Goal: Task Accomplishment & Management: Manage account settings

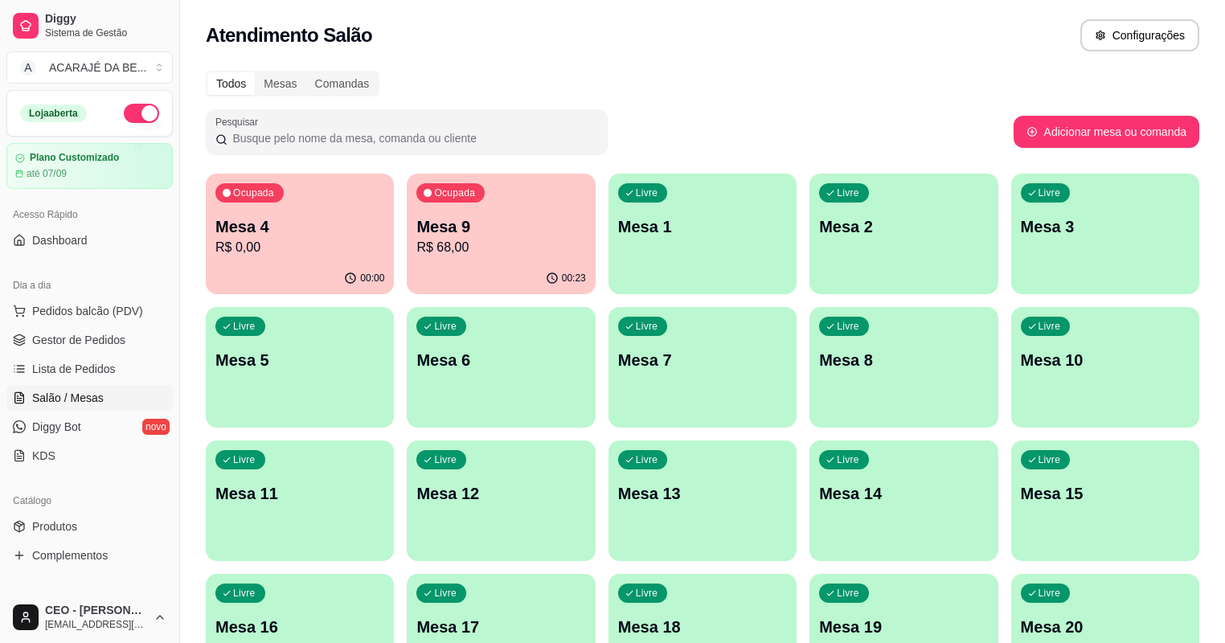
click at [436, 255] on p "R$ 68,00" at bounding box center [500, 247] width 169 height 19
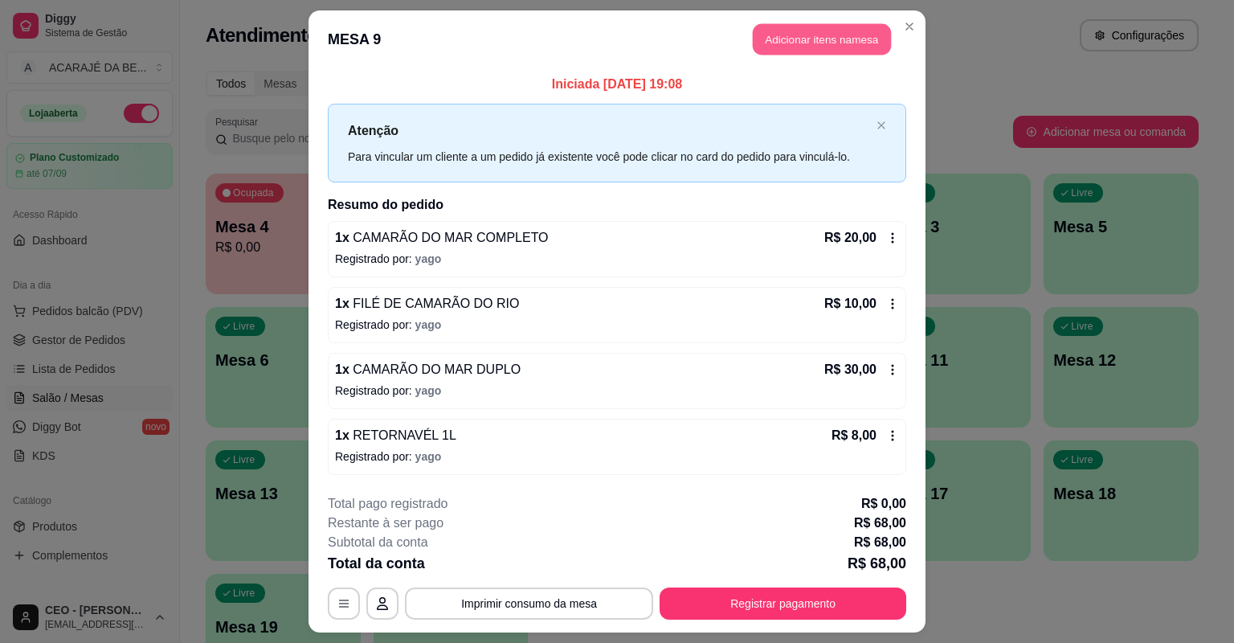
click at [803, 48] on button "Adicionar itens na mesa" at bounding box center [822, 39] width 138 height 31
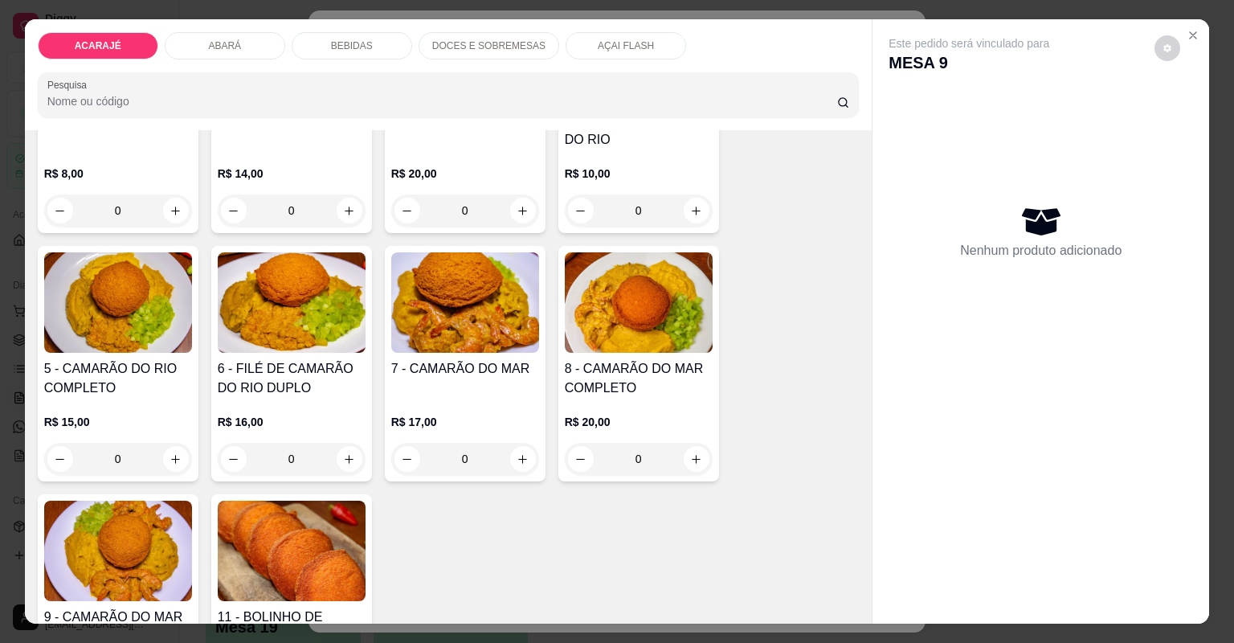
scroll to position [257, 0]
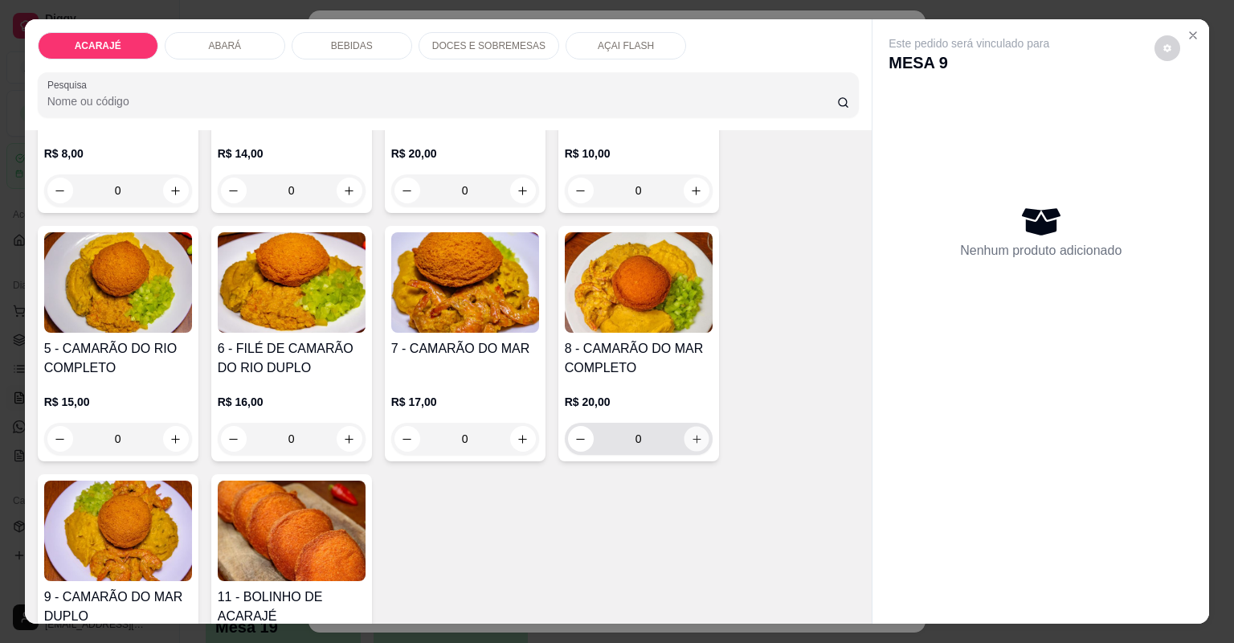
click at [690, 434] on icon "increase-product-quantity" at bounding box center [696, 439] width 12 height 12
type input "1"
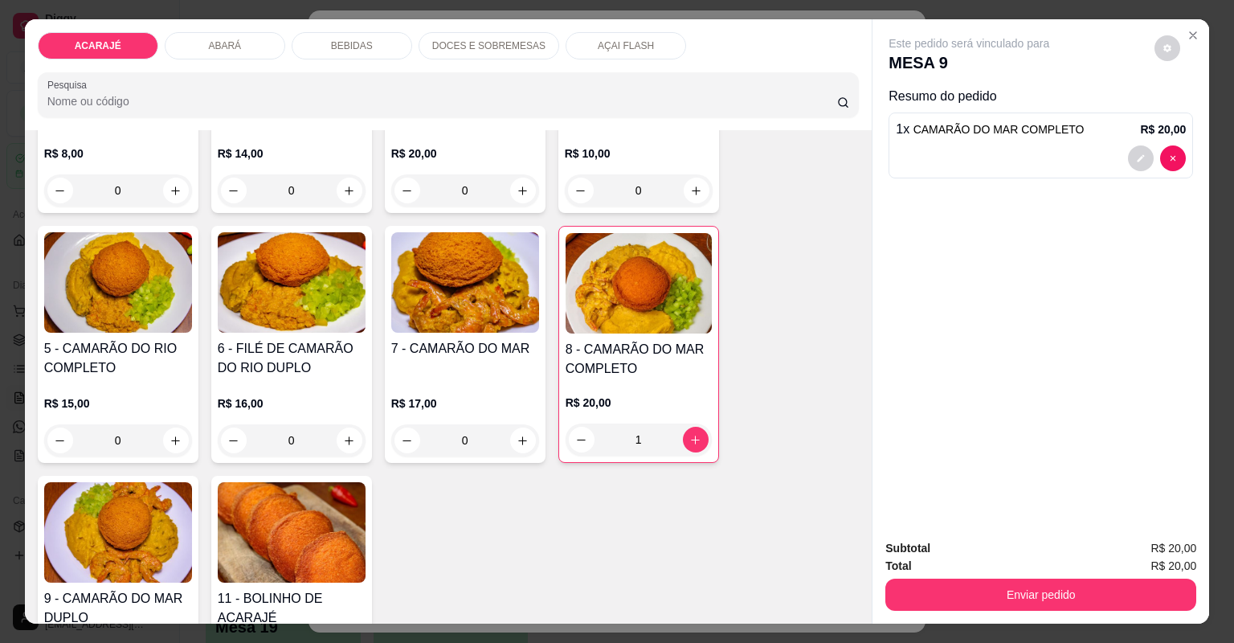
click at [655, 379] on div "R$ 20,00 1" at bounding box center [639, 416] width 146 height 77
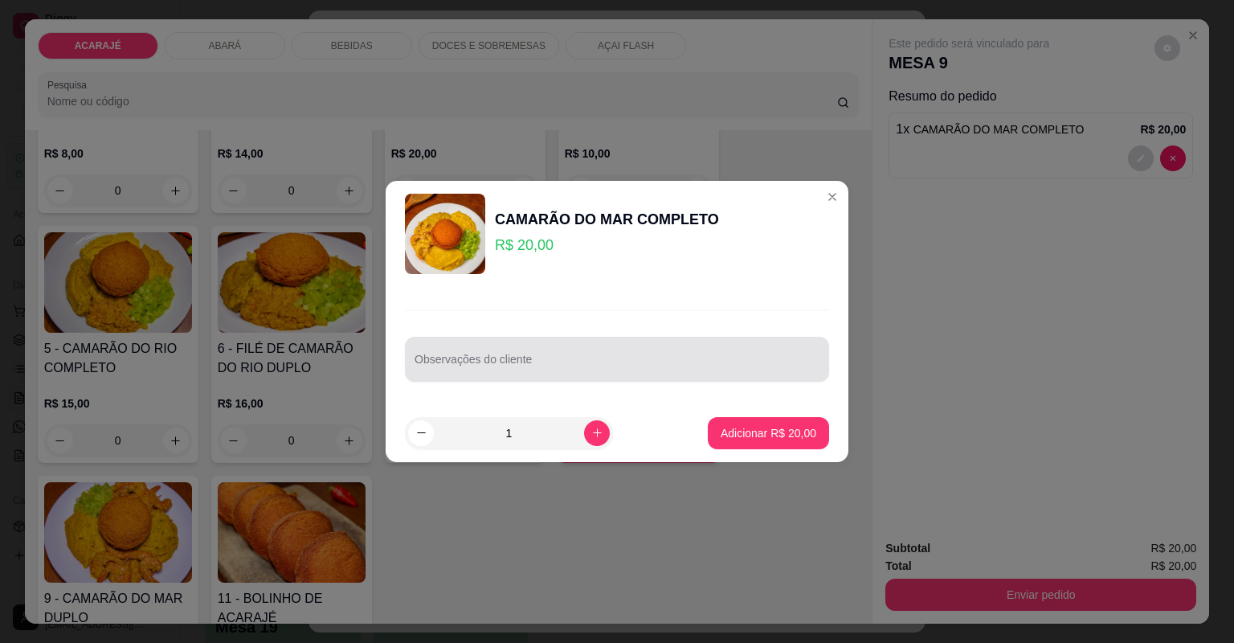
click at [498, 358] on div "Observações do cliente" at bounding box center [617, 359] width 424 height 45
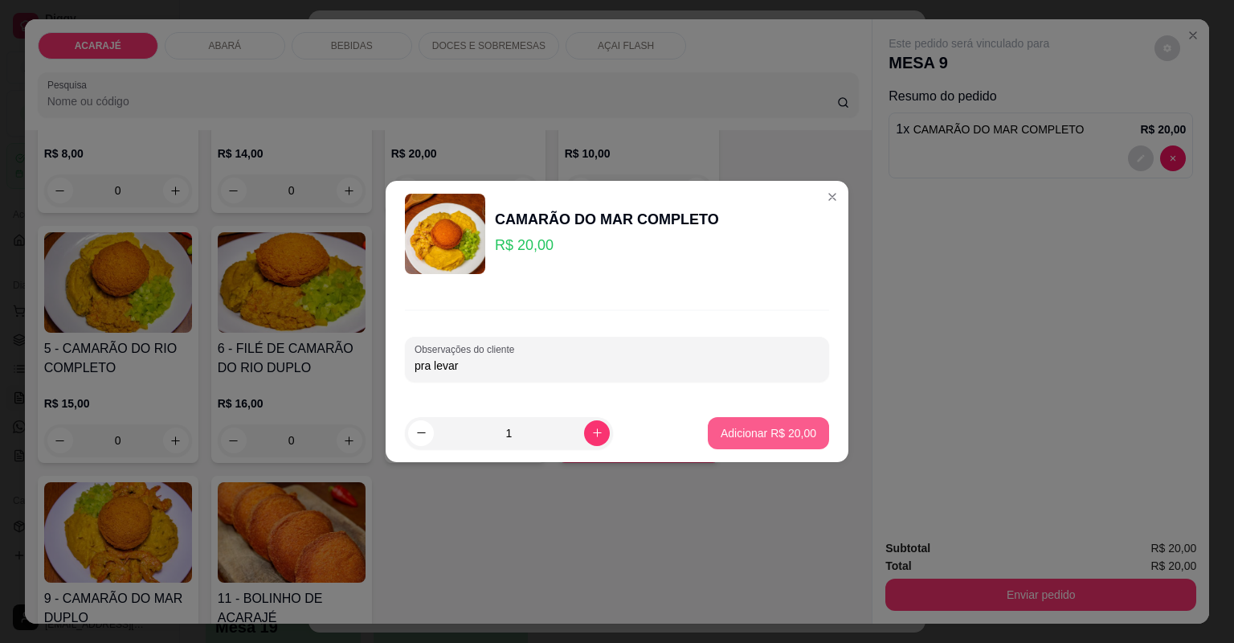
type input "pra levar"
click at [721, 427] on p "Adicionar R$ 20,00" at bounding box center [769, 433] width 96 height 16
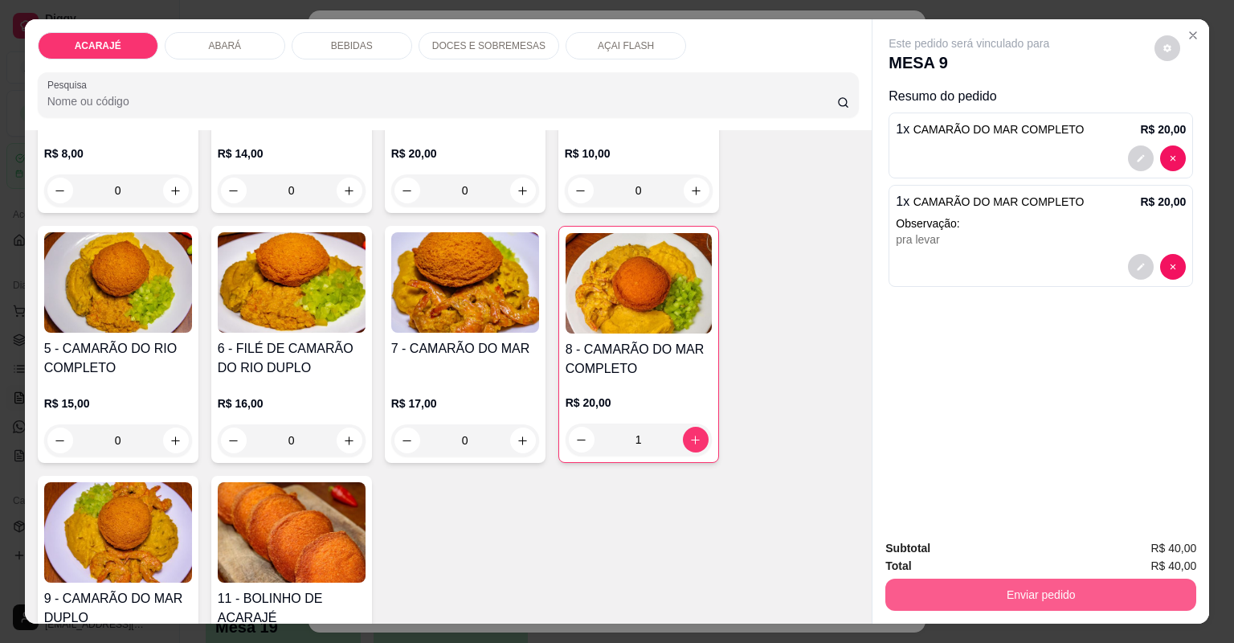
click at [994, 597] on button "Enviar pedido" at bounding box center [1040, 595] width 311 height 32
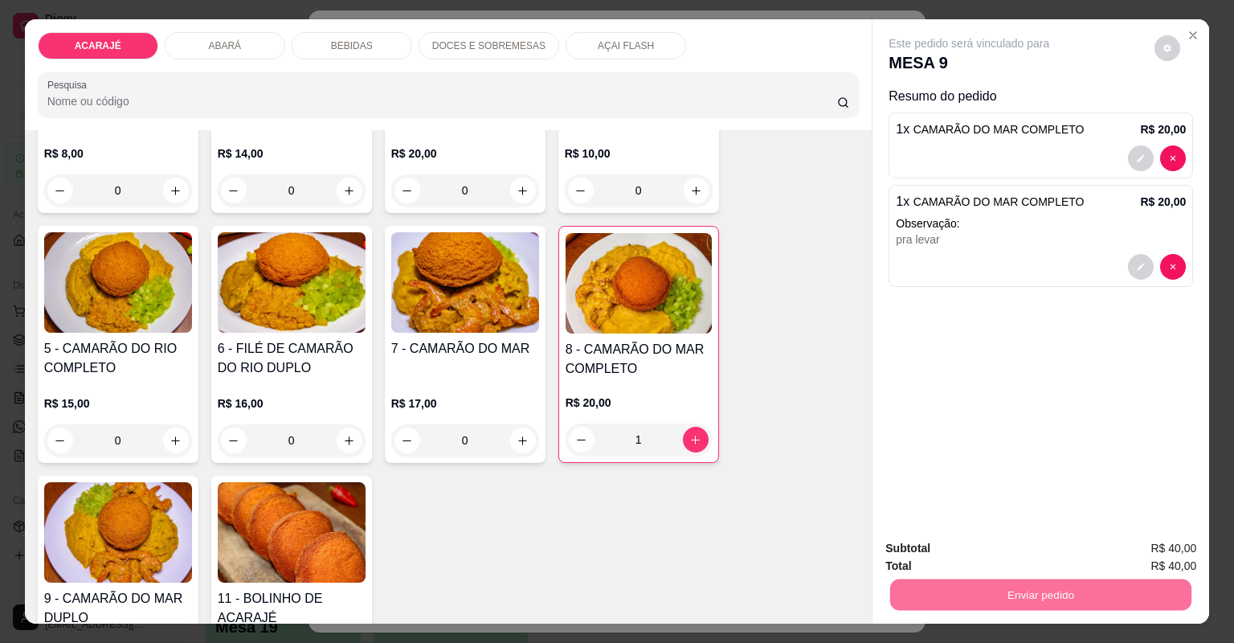
click at [995, 546] on button "Não registrar e enviar pedido" at bounding box center [989, 555] width 162 height 30
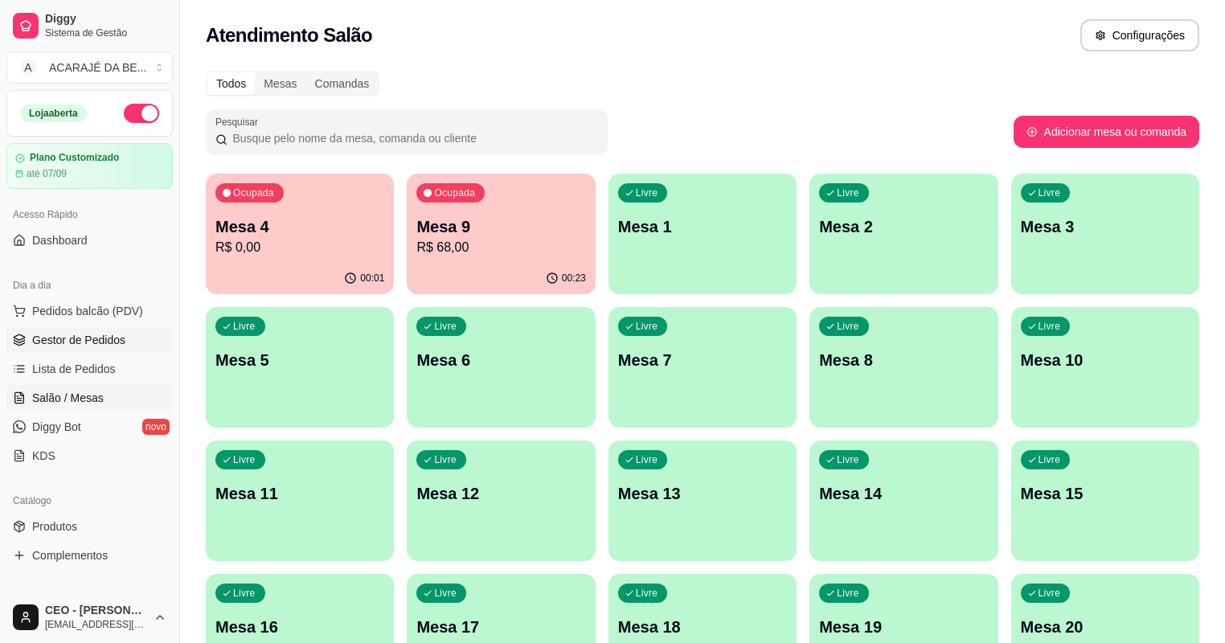
click at [63, 342] on span "Gestor de Pedidos" at bounding box center [78, 340] width 93 height 16
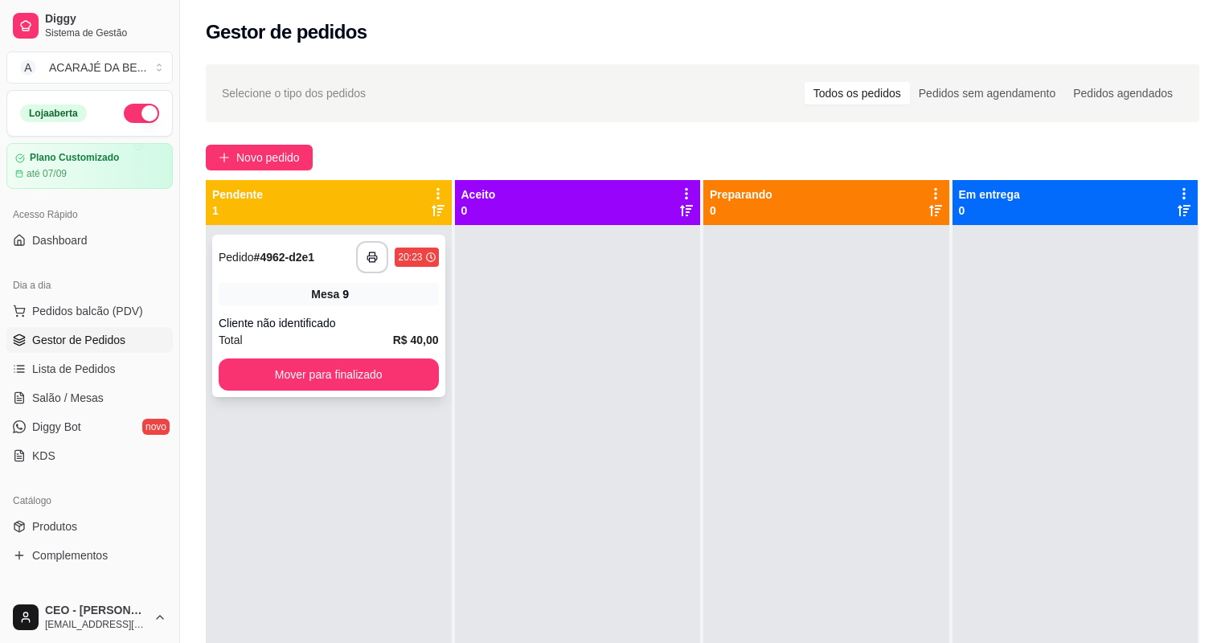
click at [318, 299] on span "Mesa" at bounding box center [325, 294] width 28 height 16
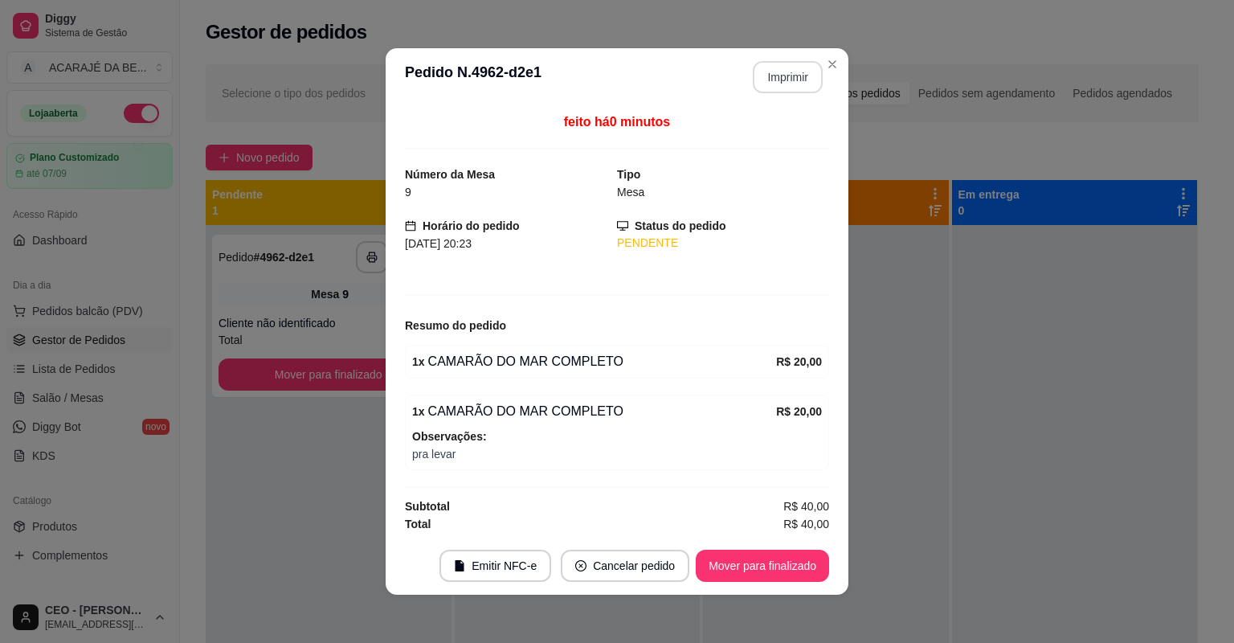
click at [772, 79] on button "Imprimir" at bounding box center [788, 77] width 70 height 32
click at [753, 555] on button "Mover para finalizado" at bounding box center [762, 566] width 133 height 32
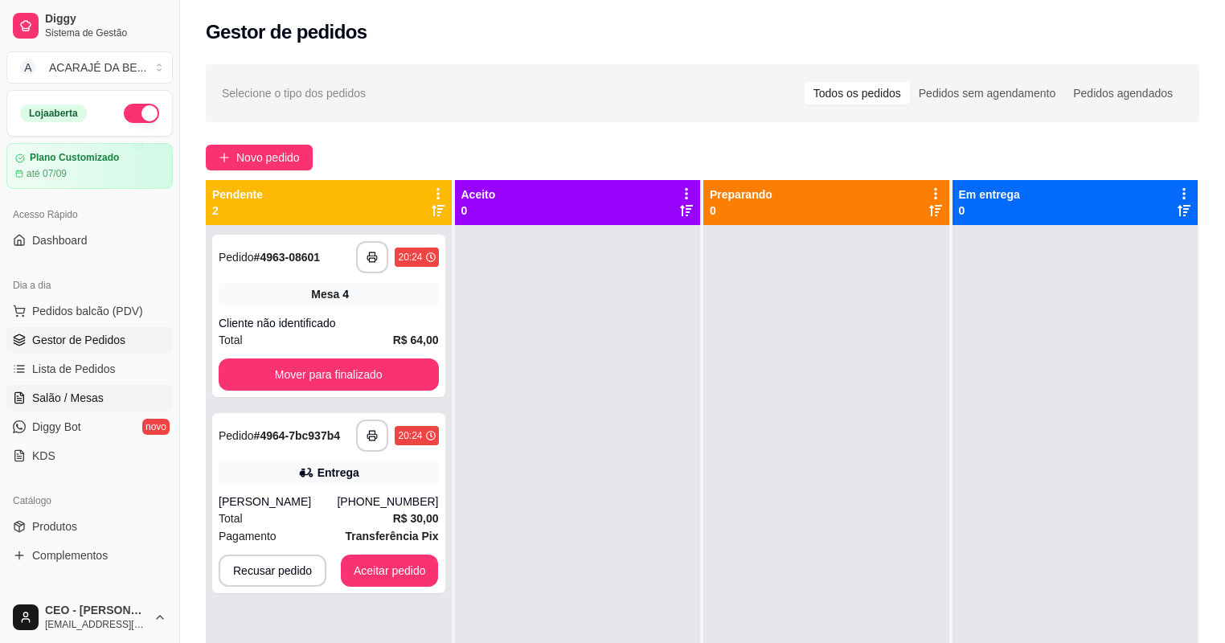
click at [90, 395] on span "Salão / Mesas" at bounding box center [68, 398] width 72 height 16
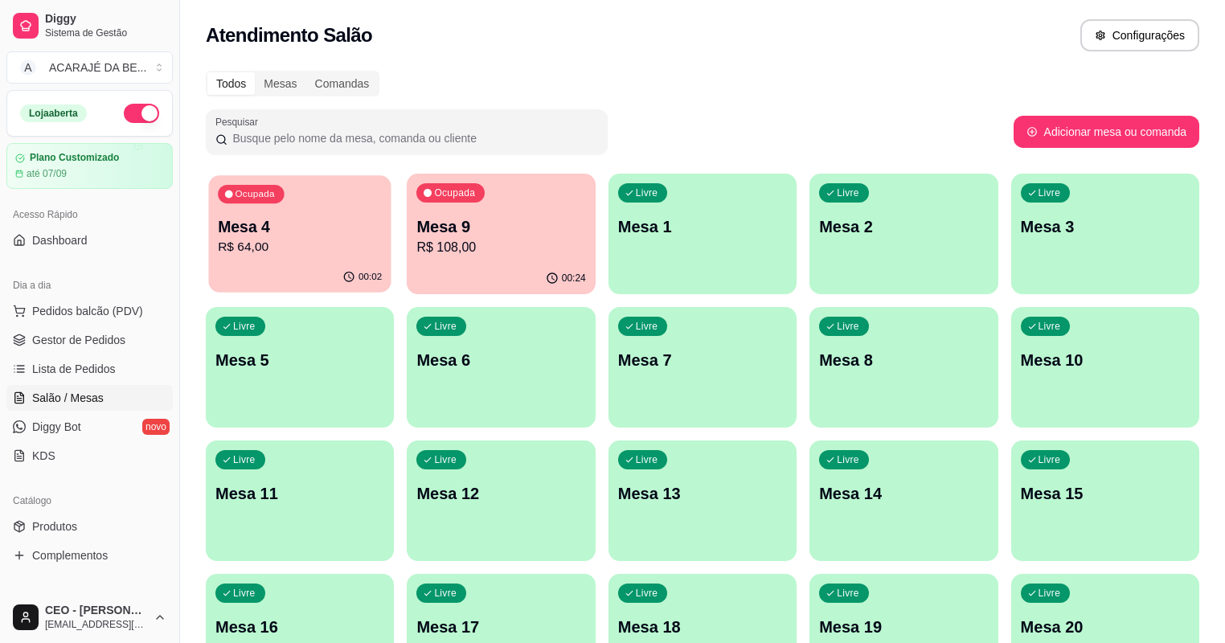
click at [308, 258] on div "Ocupada Mesa 4 R$ 64,00" at bounding box center [300, 218] width 182 height 87
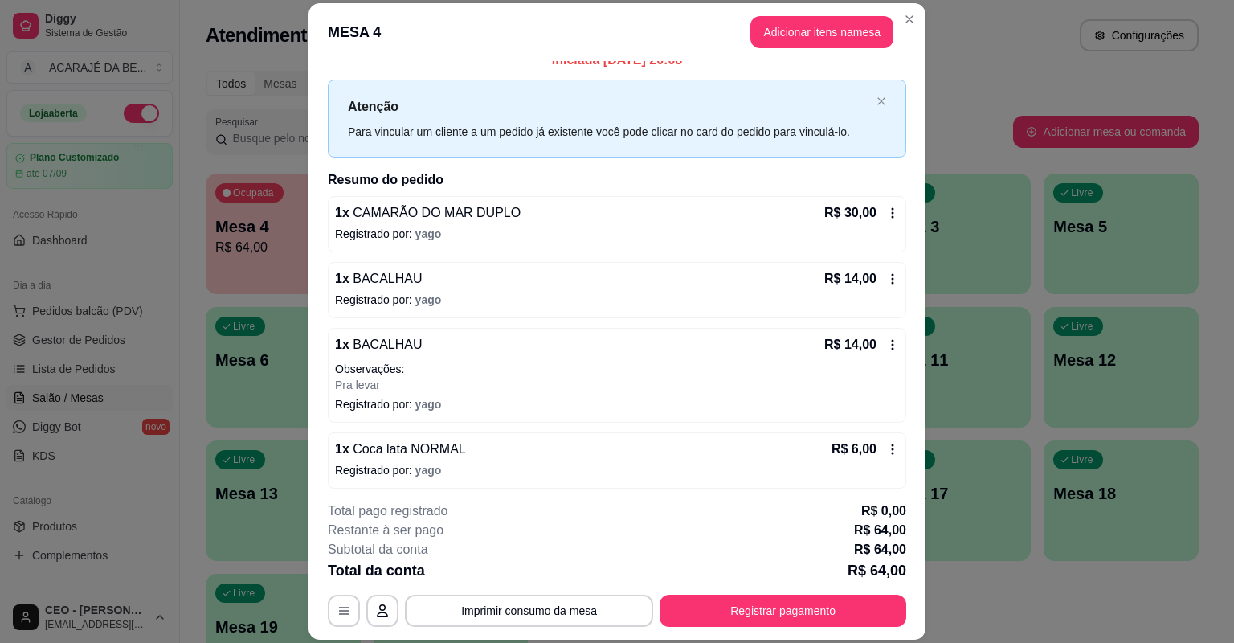
scroll to position [22, 0]
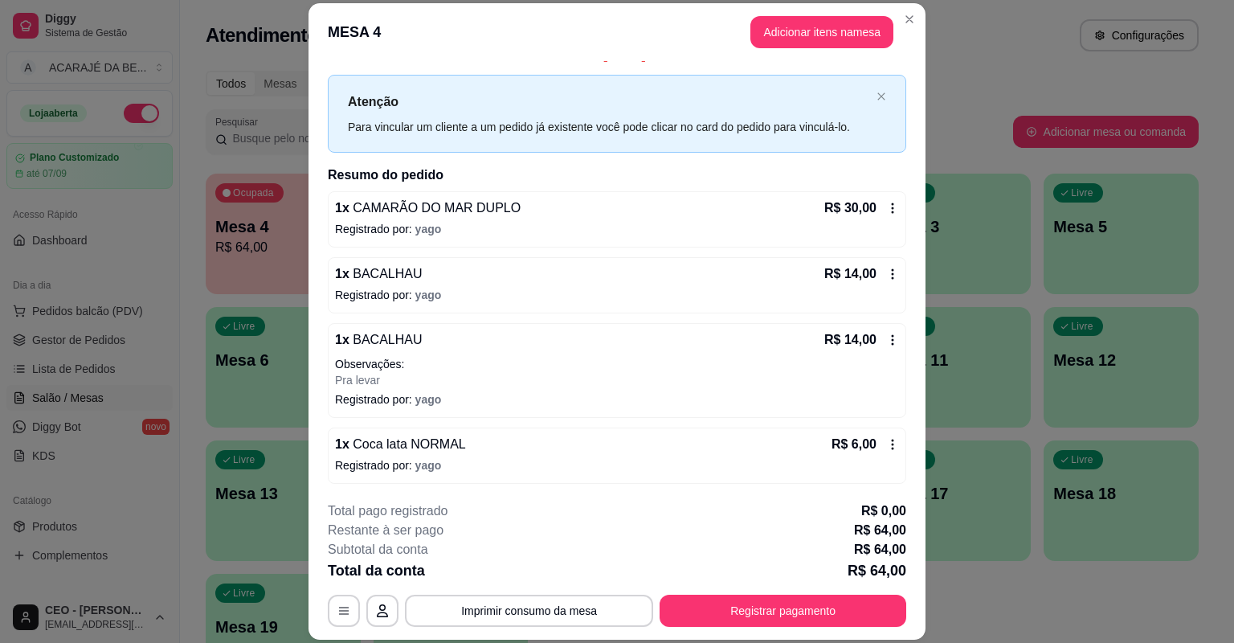
click at [466, 358] on p "Observações:" at bounding box center [617, 364] width 564 height 16
click at [358, 280] on span "BACALHAU" at bounding box center [386, 274] width 73 height 14
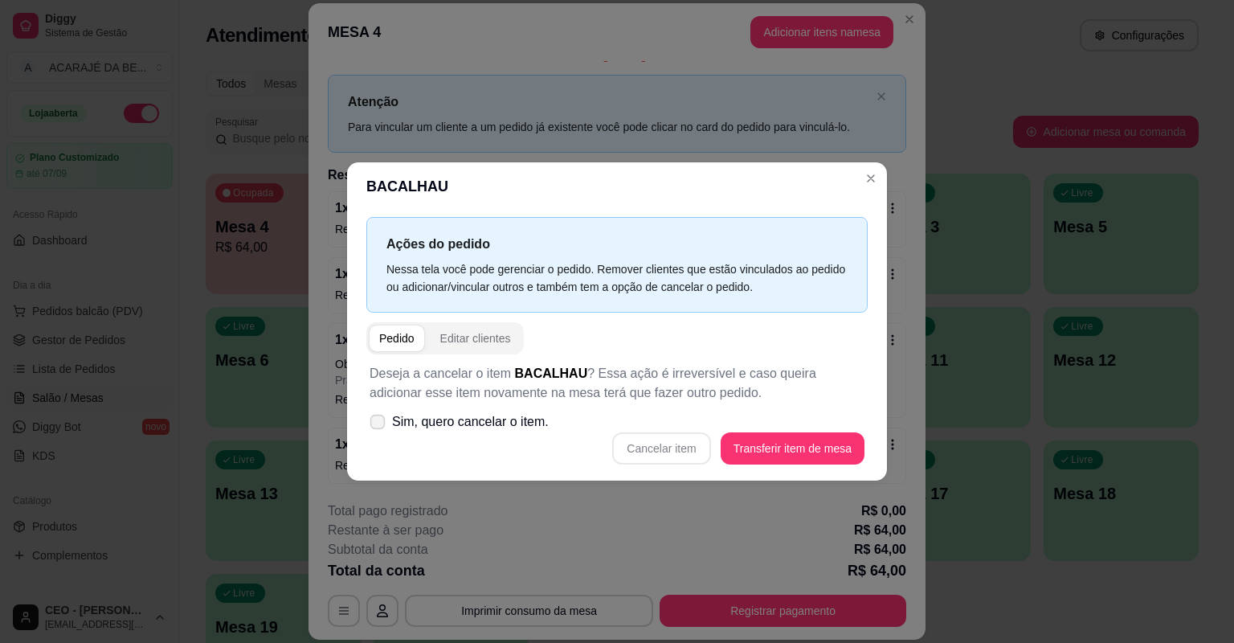
click at [378, 424] on icon at bounding box center [377, 421] width 12 height 9
click at [378, 425] on input "Sim, quero cancelar o item." at bounding box center [374, 430] width 10 height 10
checkbox input "true"
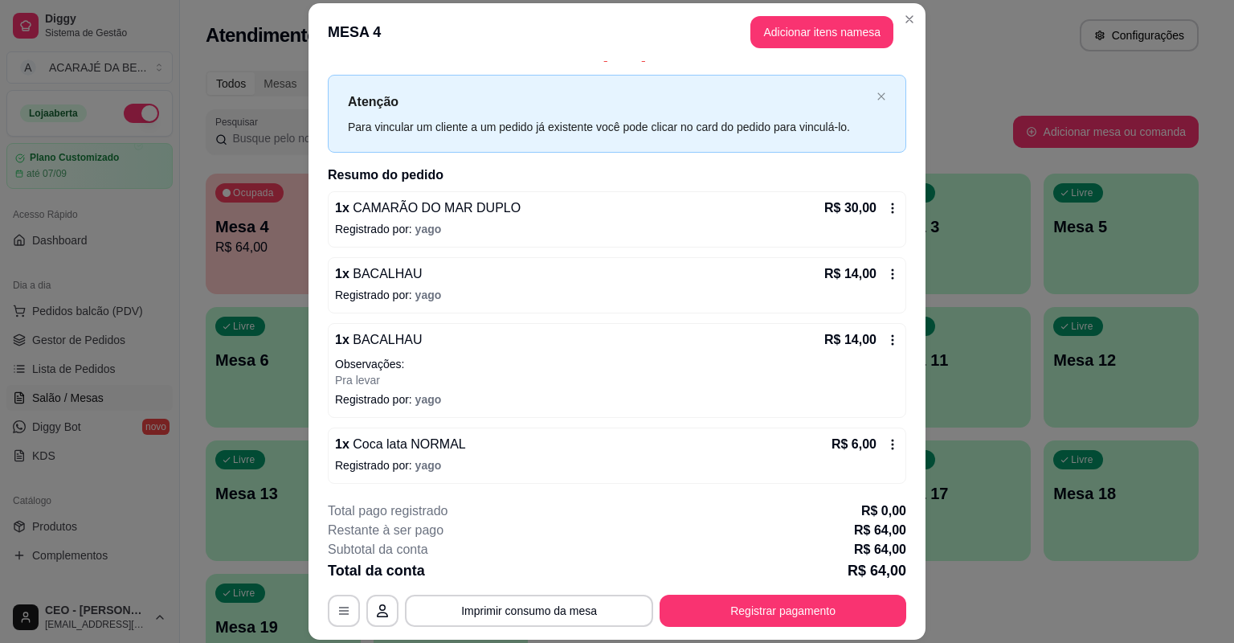
click at [496, 301] on p "Registrado por: yago" at bounding box center [617, 295] width 564 height 16
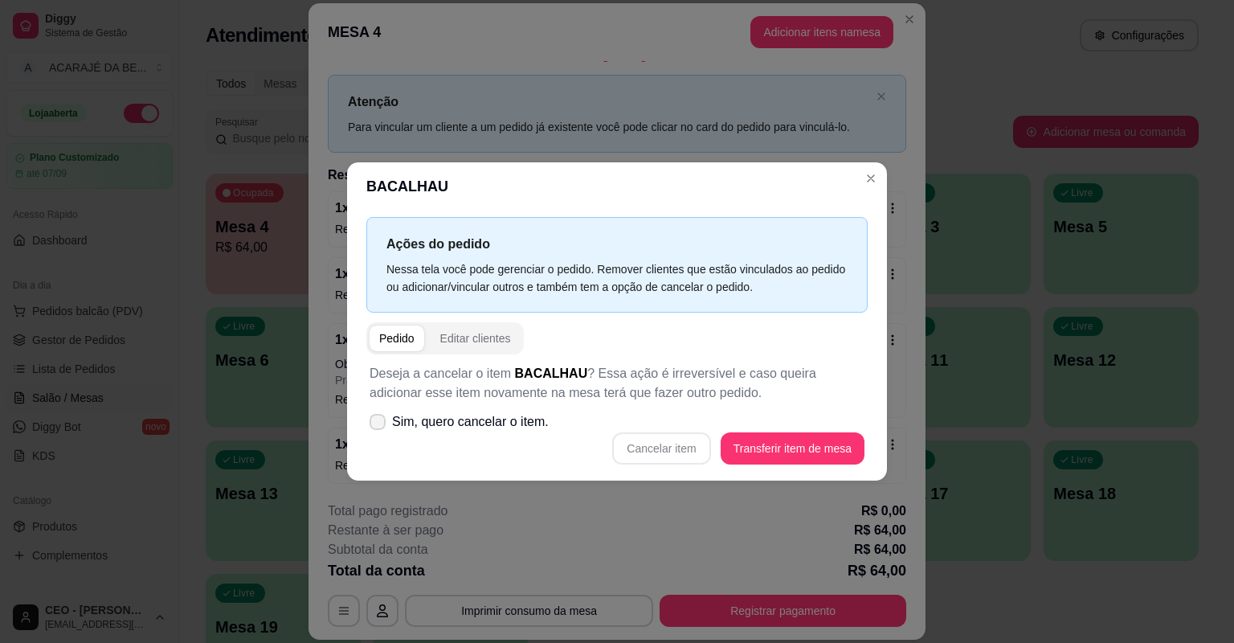
click at [376, 424] on icon at bounding box center [377, 422] width 13 height 10
click at [376, 425] on input "Sim, quero cancelar o item." at bounding box center [374, 430] width 10 height 10
checkbox input "true"
click at [656, 450] on button "Cancelar item" at bounding box center [661, 448] width 98 height 32
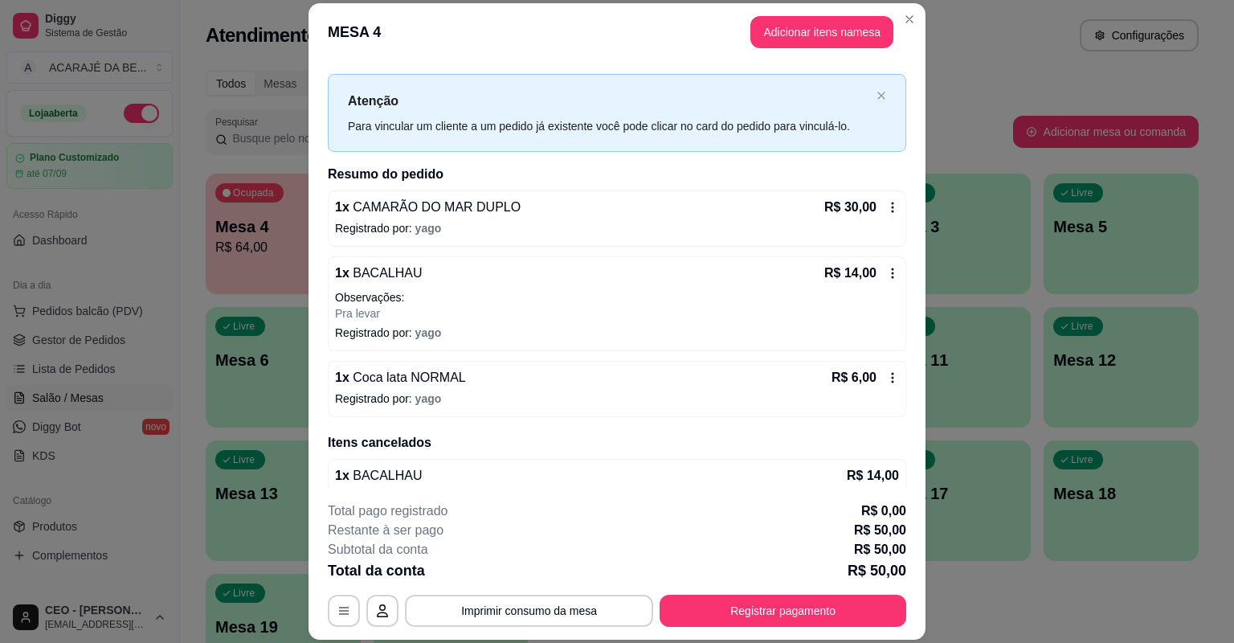
scroll to position [0, 0]
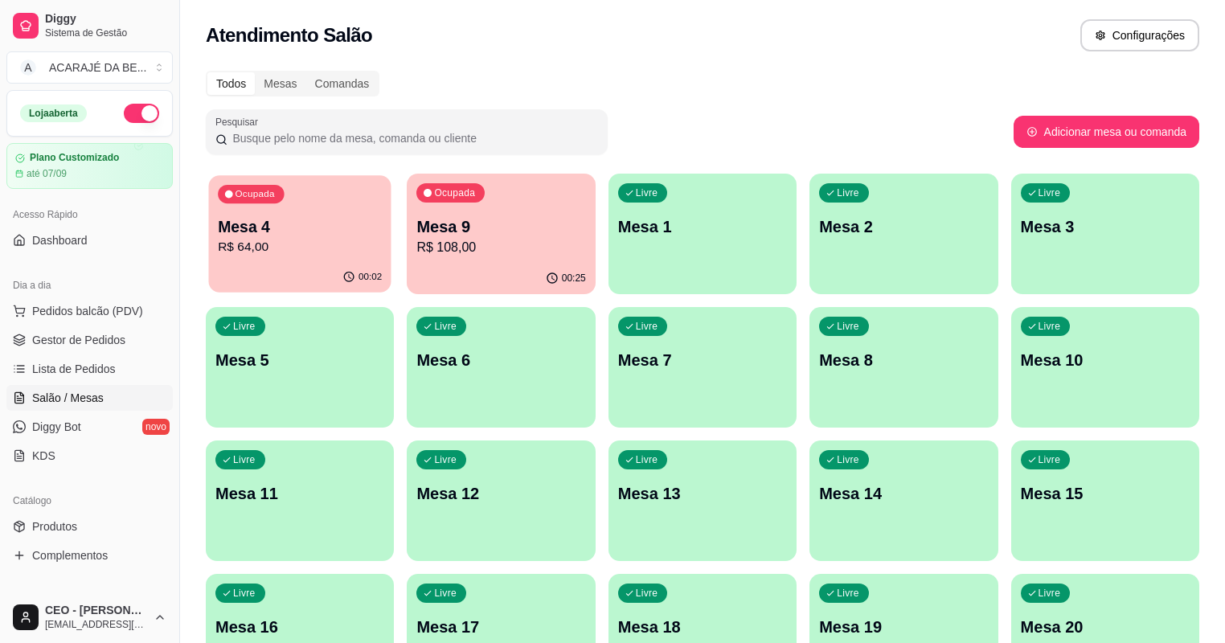
click at [276, 238] on div "Mesa 4 R$ 64,00" at bounding box center [300, 236] width 164 height 40
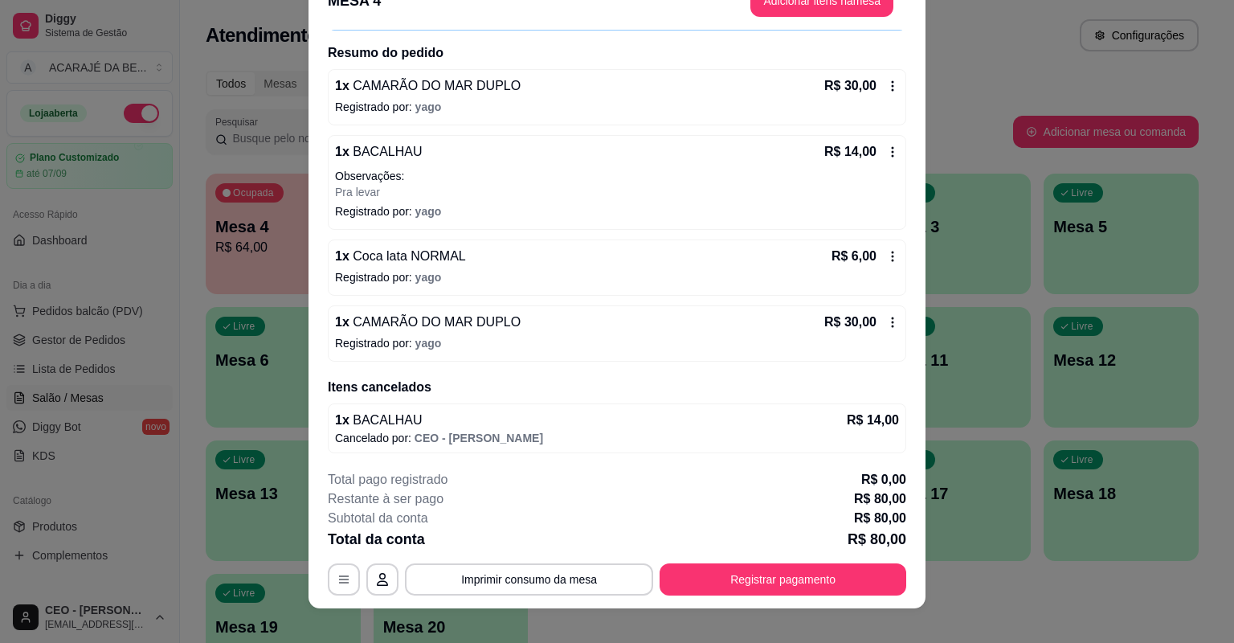
scroll to position [48, 0]
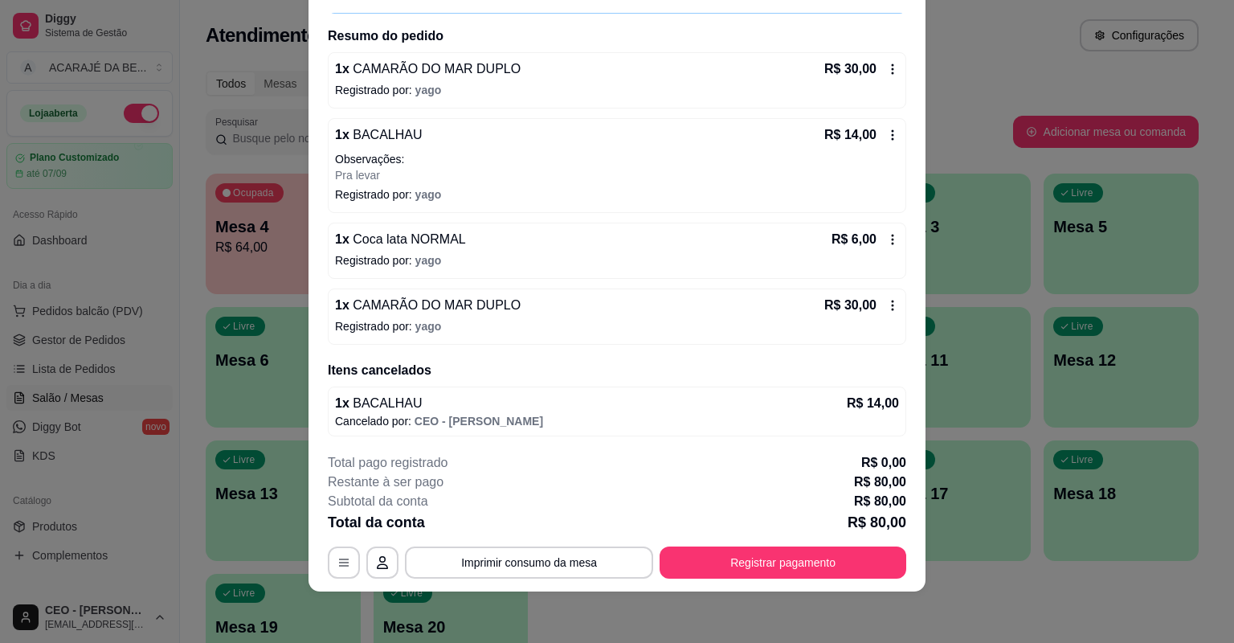
click at [505, 307] on div "1 x CAMARÃO DO MAR DUPLO R$ 30,00" at bounding box center [617, 305] width 564 height 19
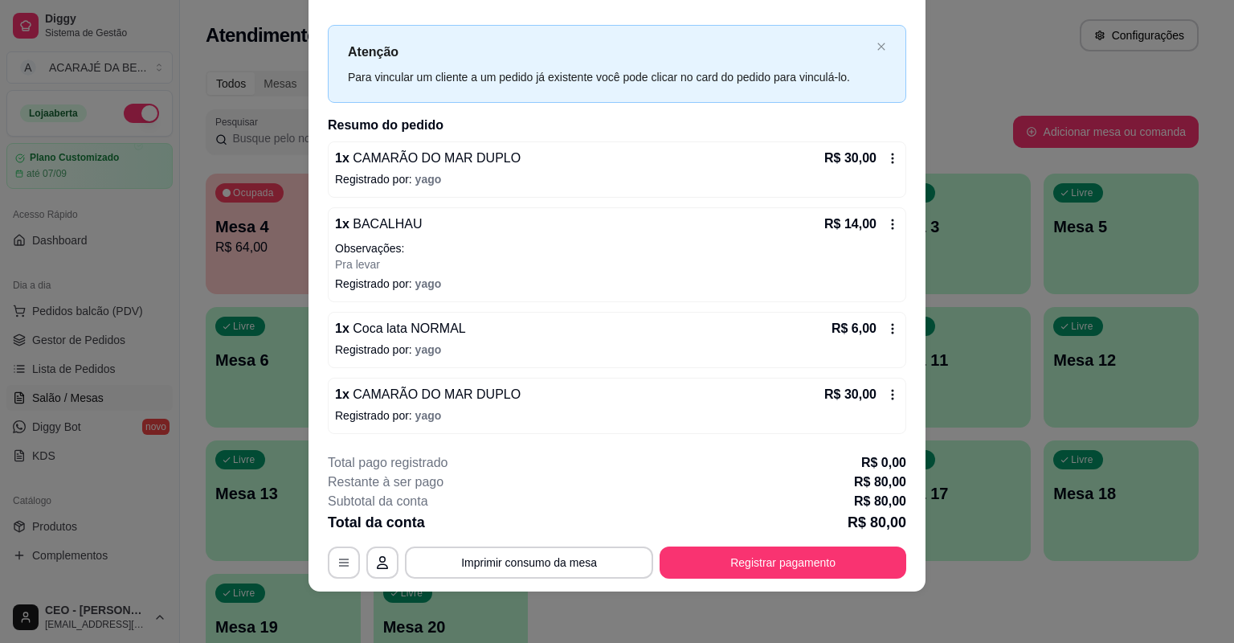
scroll to position [64, 0]
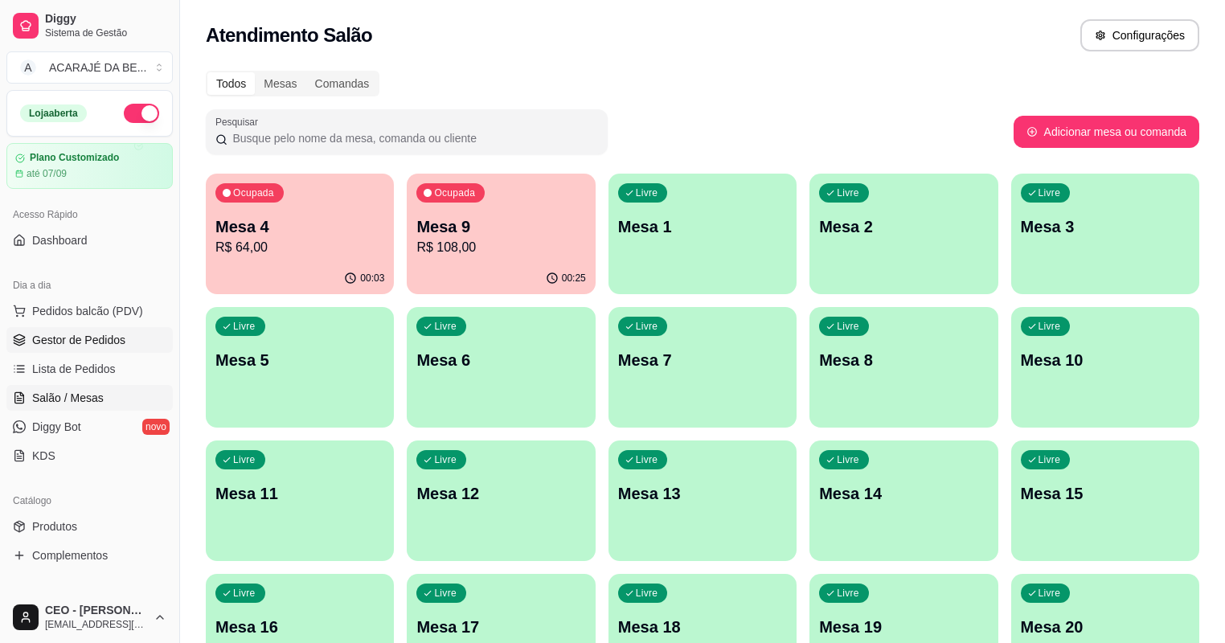
click at [64, 347] on span "Gestor de Pedidos" at bounding box center [78, 340] width 93 height 16
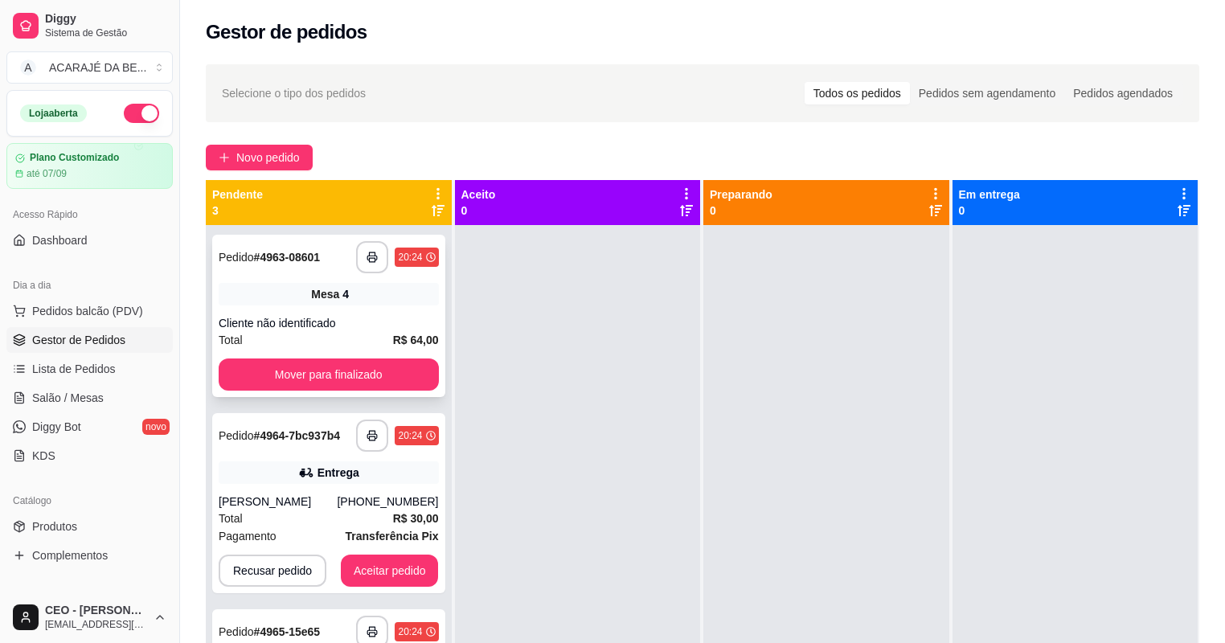
click at [334, 346] on div "Total R$ 64,00" at bounding box center [329, 340] width 220 height 18
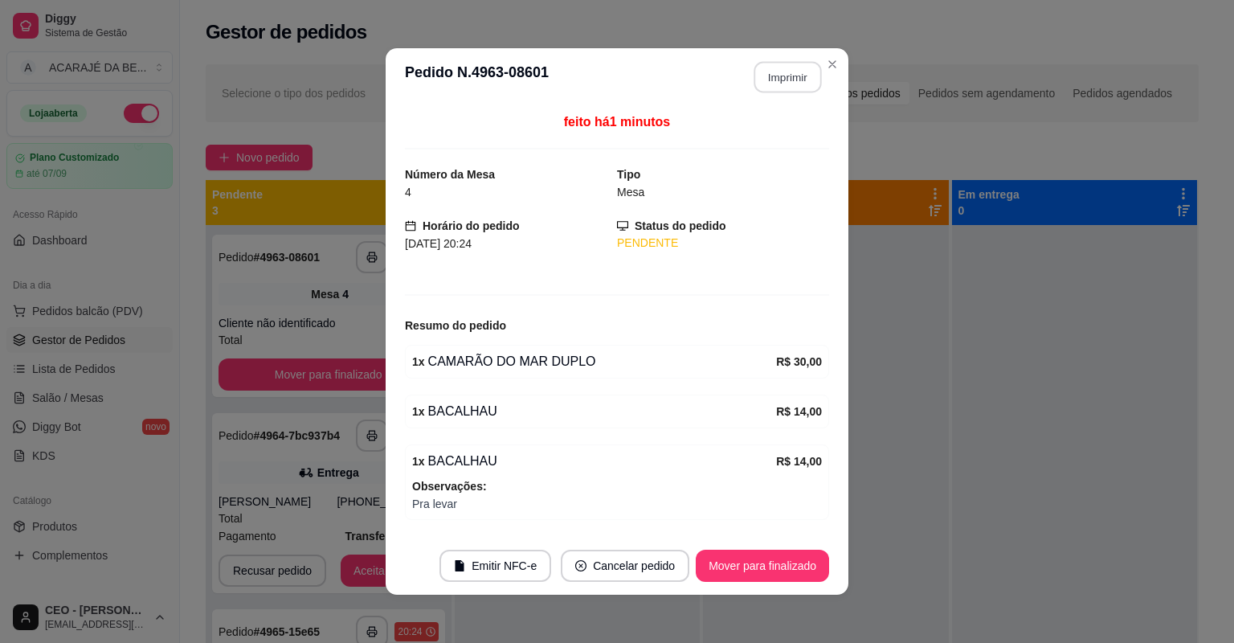
click at [807, 74] on button "Imprimir" at bounding box center [788, 77] width 67 height 31
click at [743, 556] on button "Mover para finalizado" at bounding box center [762, 566] width 133 height 32
click at [743, 557] on div "Mover para finalizado" at bounding box center [751, 566] width 156 height 32
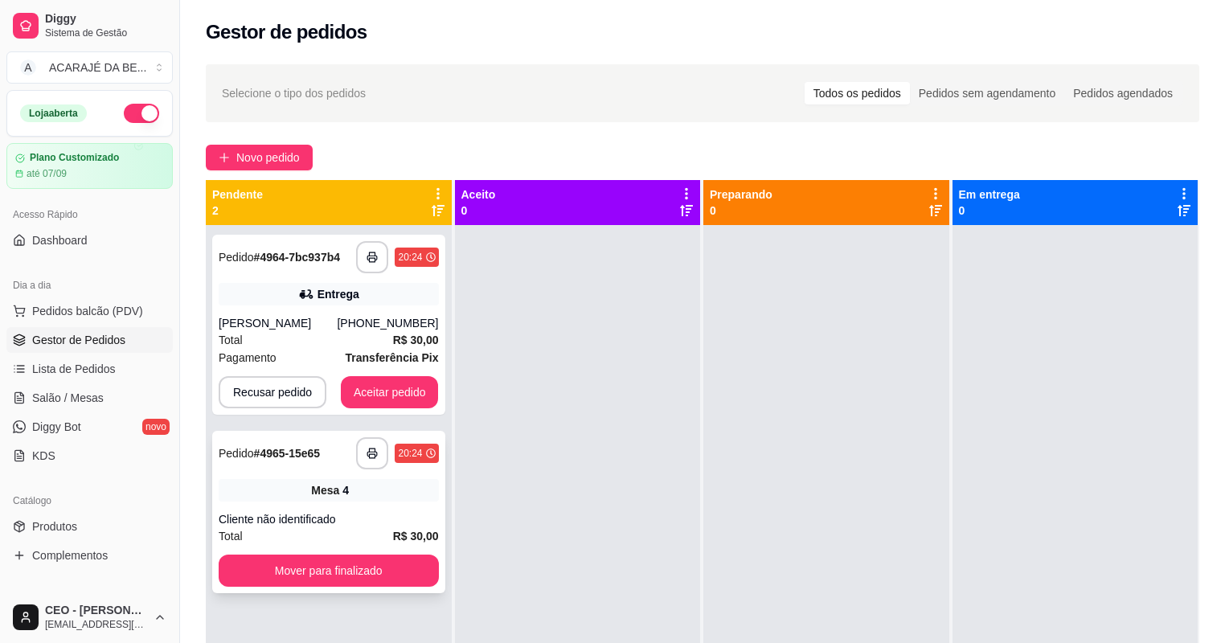
click at [289, 472] on div "**********" at bounding box center [328, 512] width 233 height 162
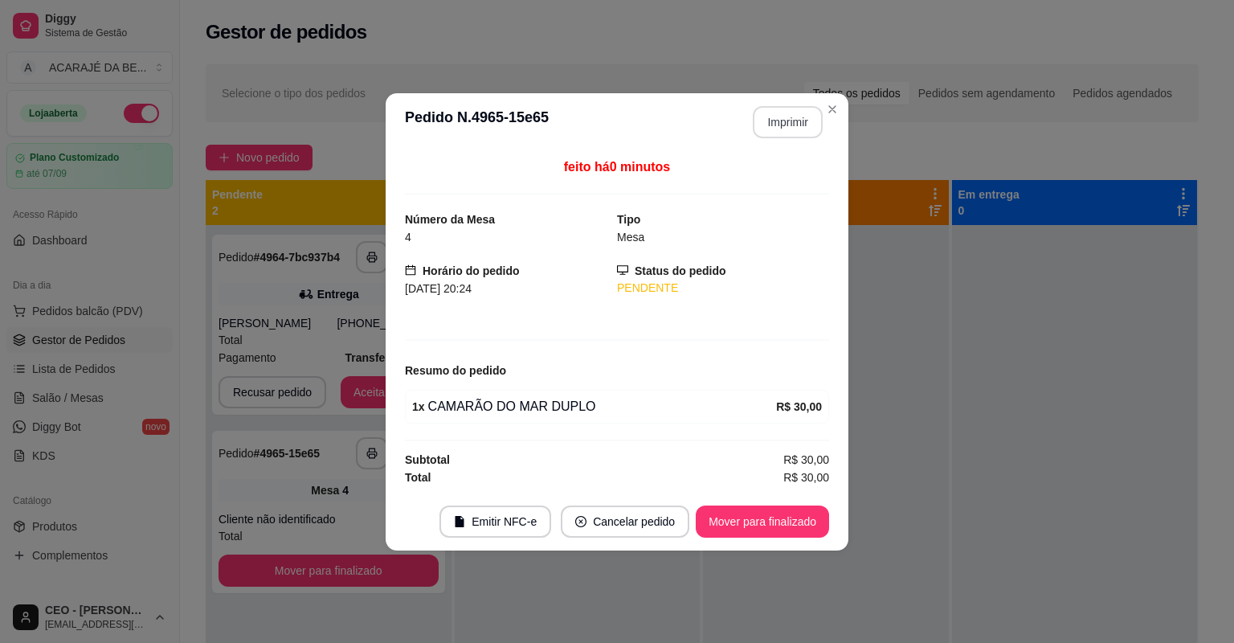
click at [803, 127] on button "Imprimir" at bounding box center [788, 122] width 70 height 32
click at [749, 517] on button "Mover para finalizado" at bounding box center [762, 520] width 129 height 31
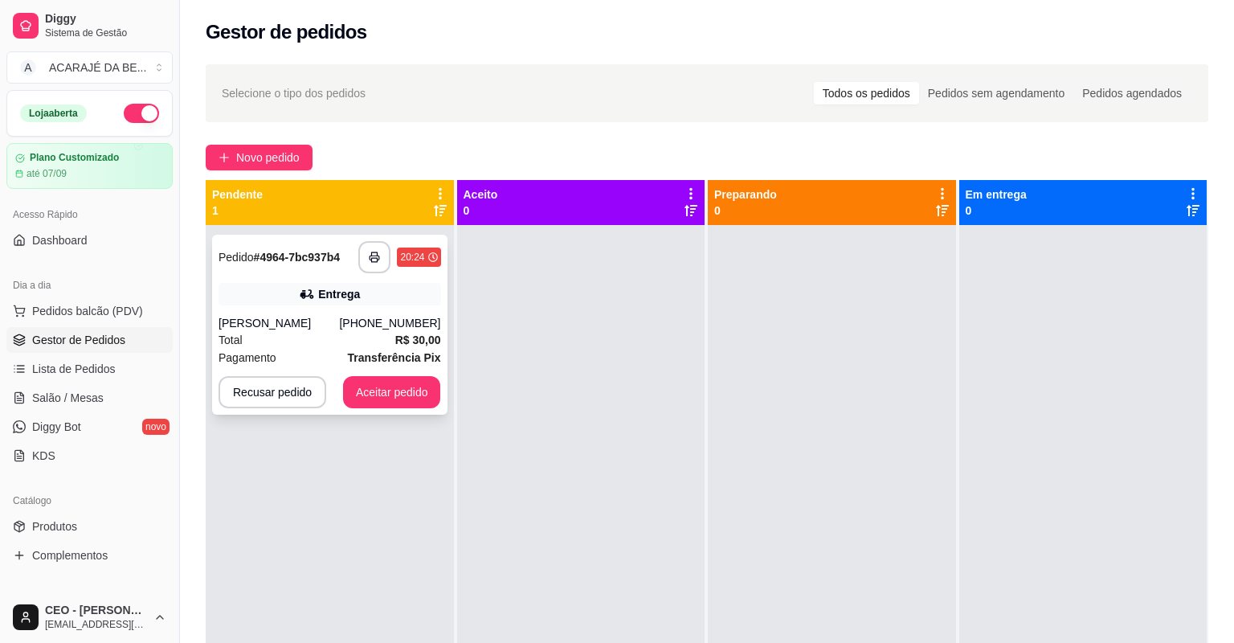
drag, startPoint x: 268, startPoint y: 333, endPoint x: 286, endPoint y: 325, distance: 19.8
click at [286, 325] on div "**********" at bounding box center [329, 325] width 235 height 180
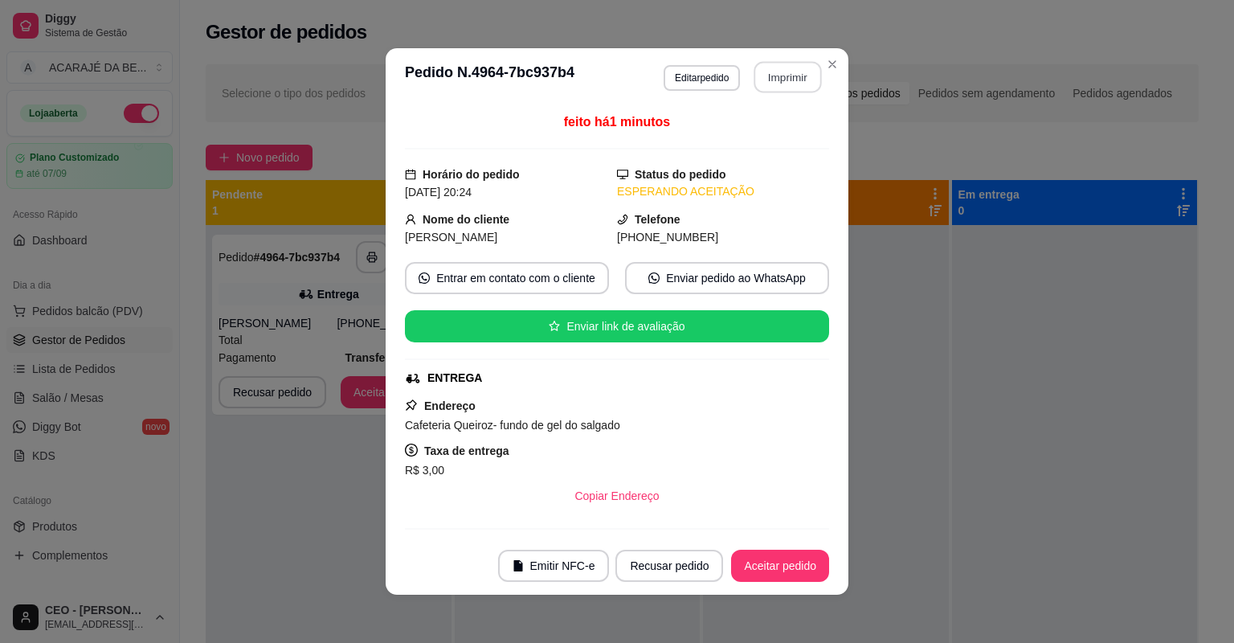
click at [778, 73] on button "Imprimir" at bounding box center [788, 77] width 67 height 31
click at [759, 554] on button "Aceitar pedido" at bounding box center [780, 565] width 95 height 31
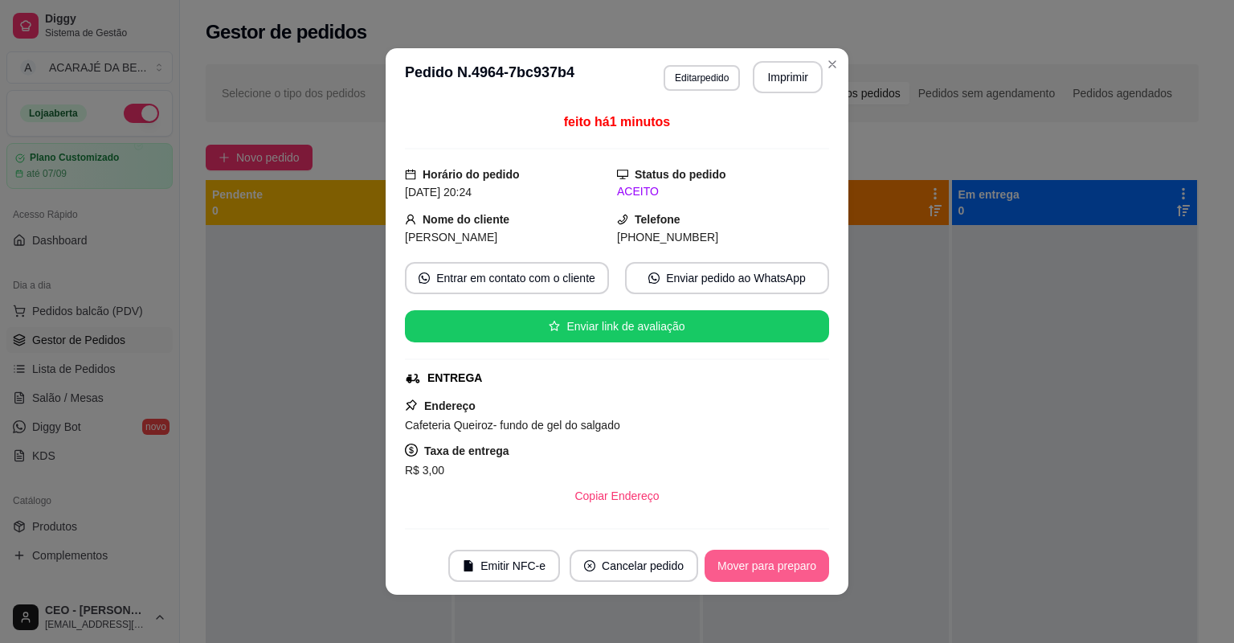
click at [757, 555] on button "Mover para preparo" at bounding box center [767, 566] width 125 height 32
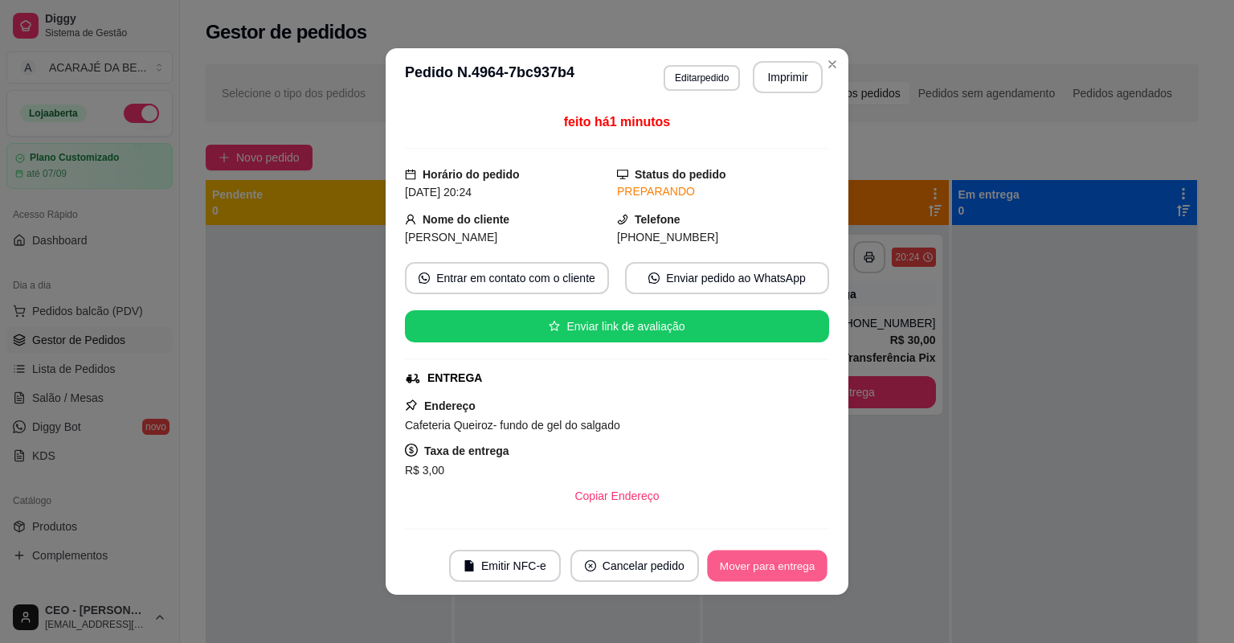
click at [757, 555] on button "Mover para entrega" at bounding box center [767, 565] width 121 height 31
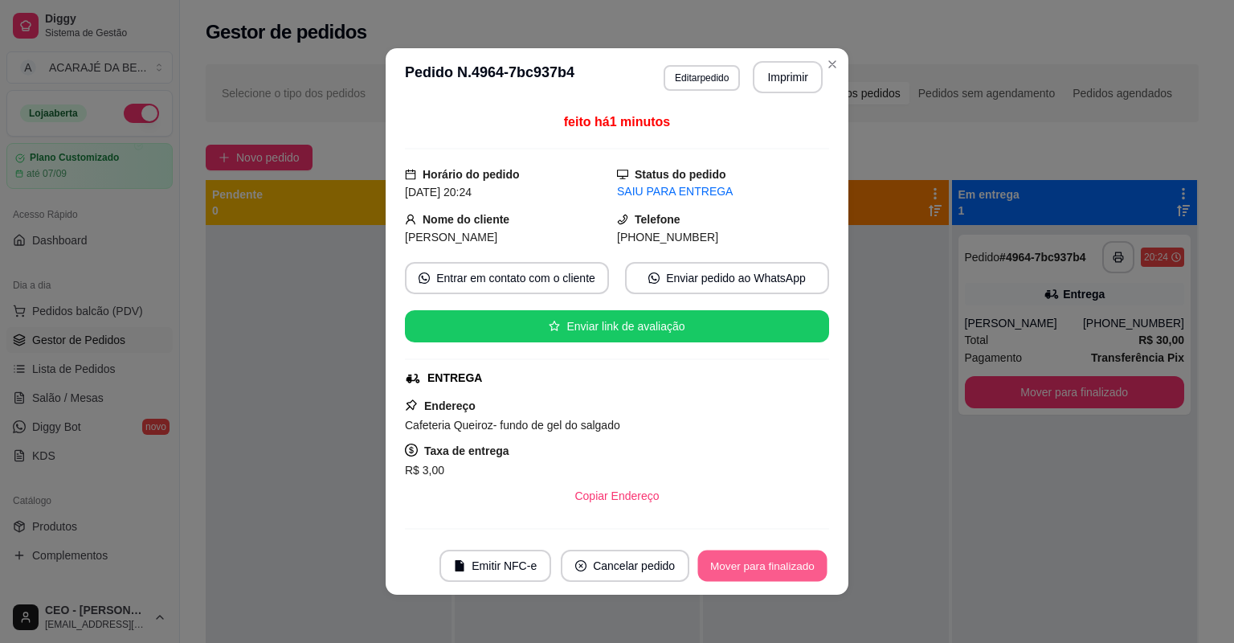
click at [742, 556] on button "Mover para finalizado" at bounding box center [762, 565] width 129 height 31
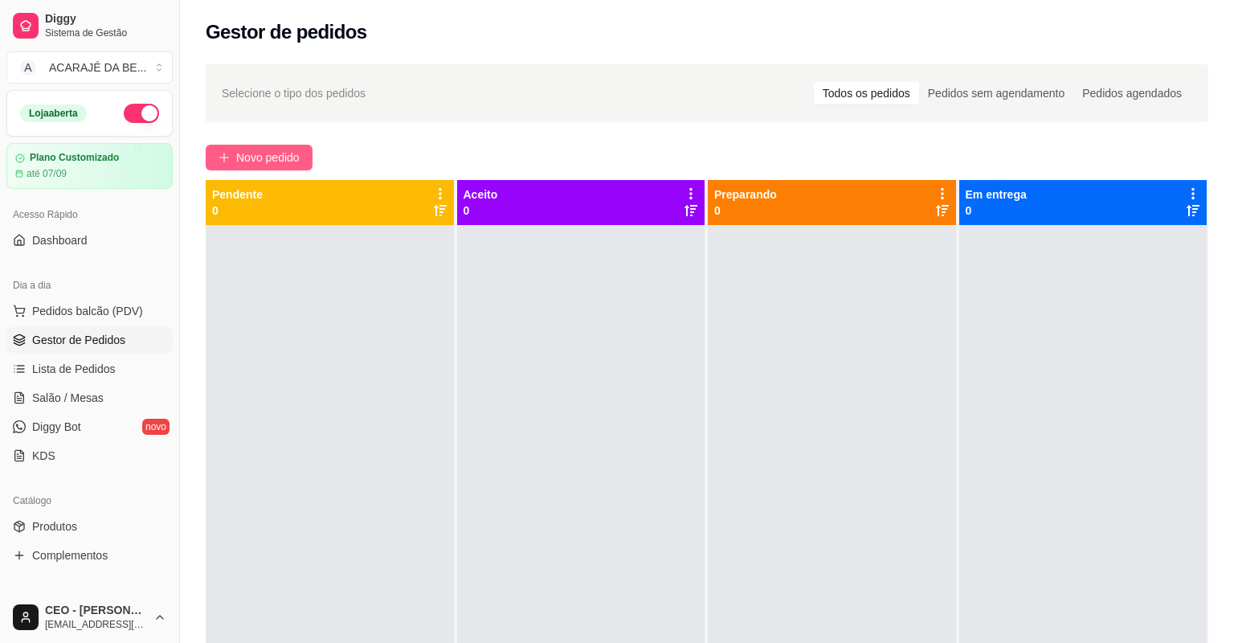
click at [255, 147] on button "Novo pedido" at bounding box center [259, 158] width 107 height 26
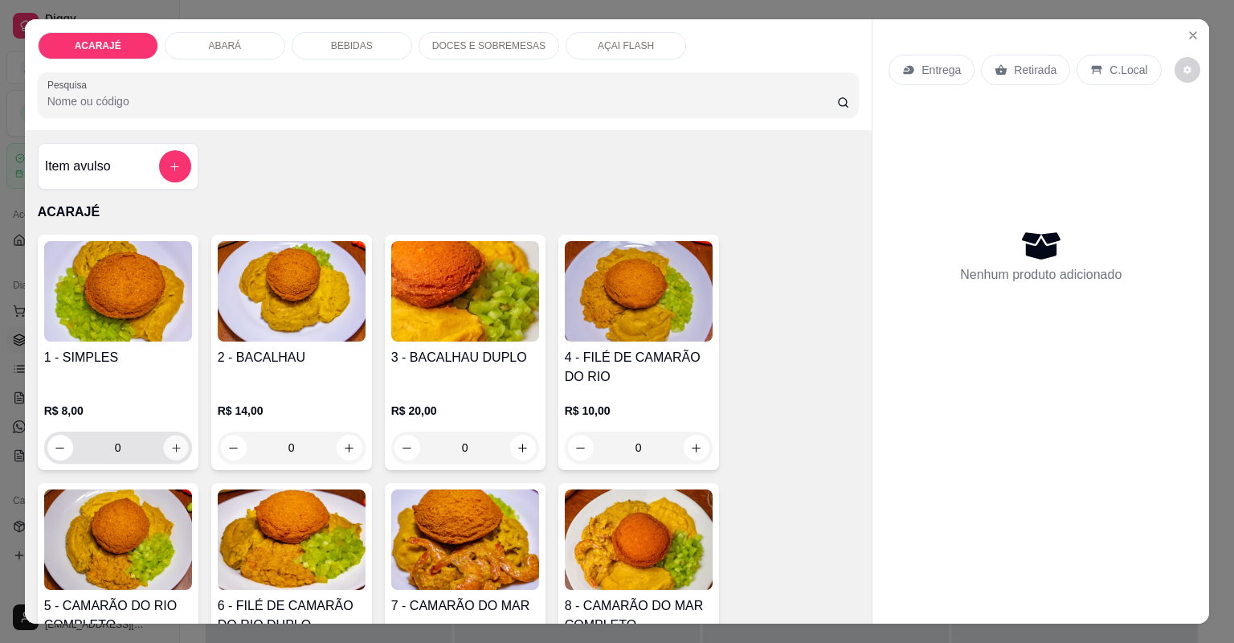
click at [163, 446] on button "increase-product-quantity" at bounding box center [175, 447] width 25 height 25
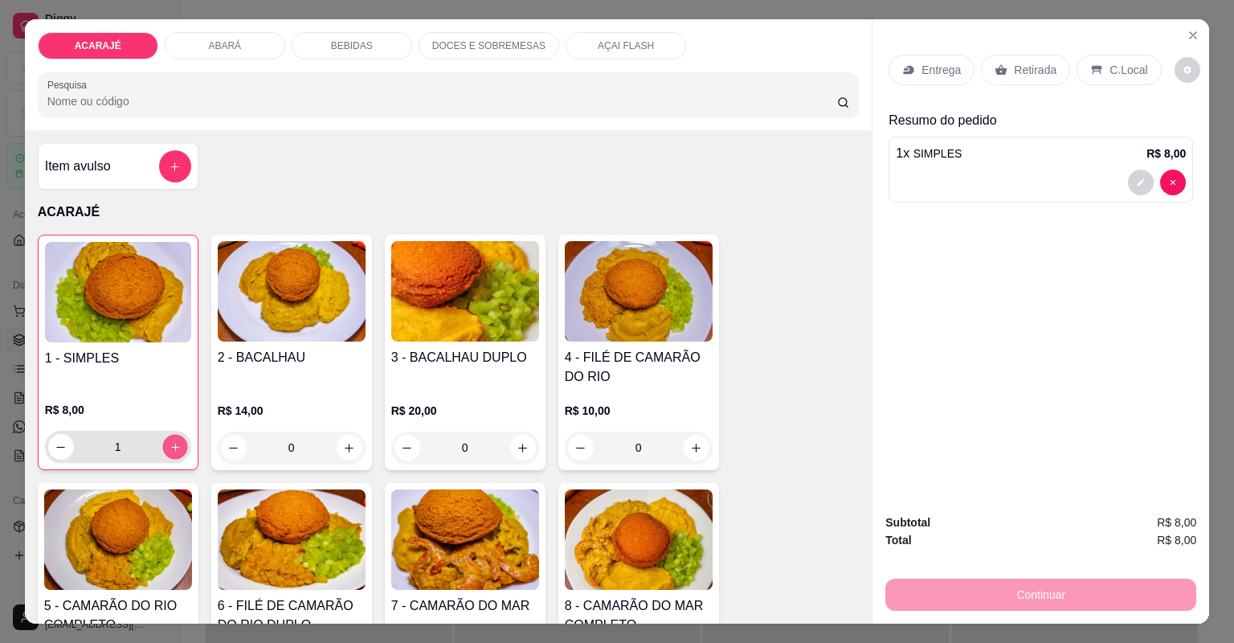
click at [162, 446] on button "increase-product-quantity" at bounding box center [174, 446] width 25 height 25
type input "2"
click at [909, 74] on icon at bounding box center [908, 69] width 13 height 13
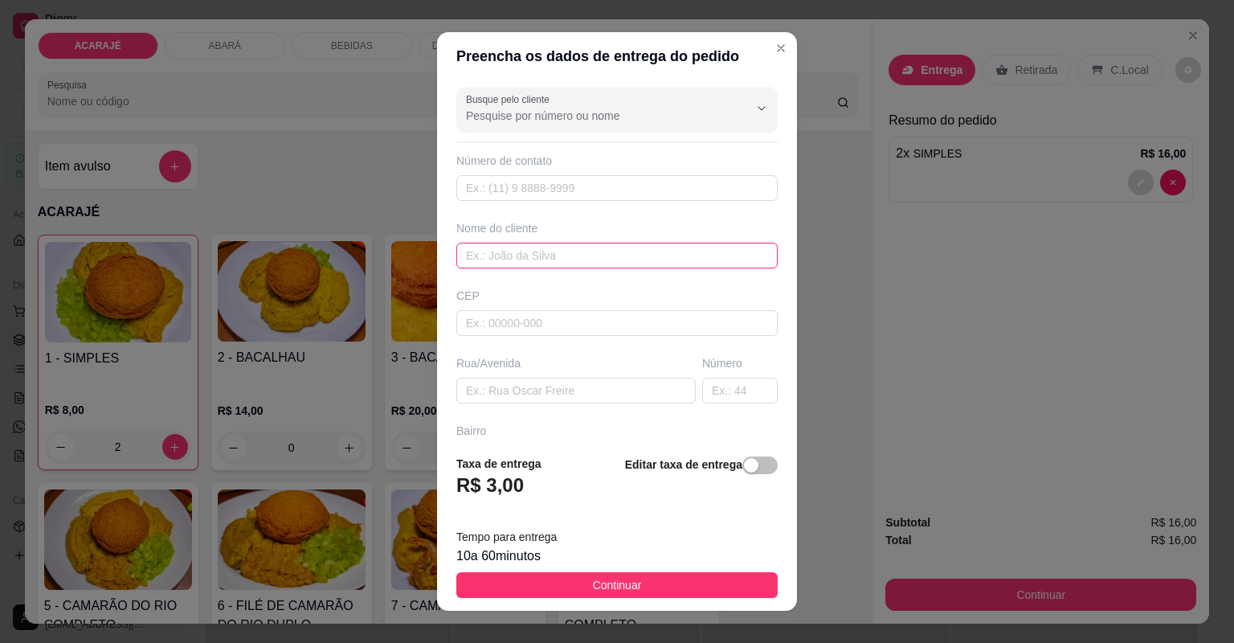
click at [576, 252] on input "text" at bounding box center [616, 256] width 321 height 26
type input "[PERSON_NAME]"
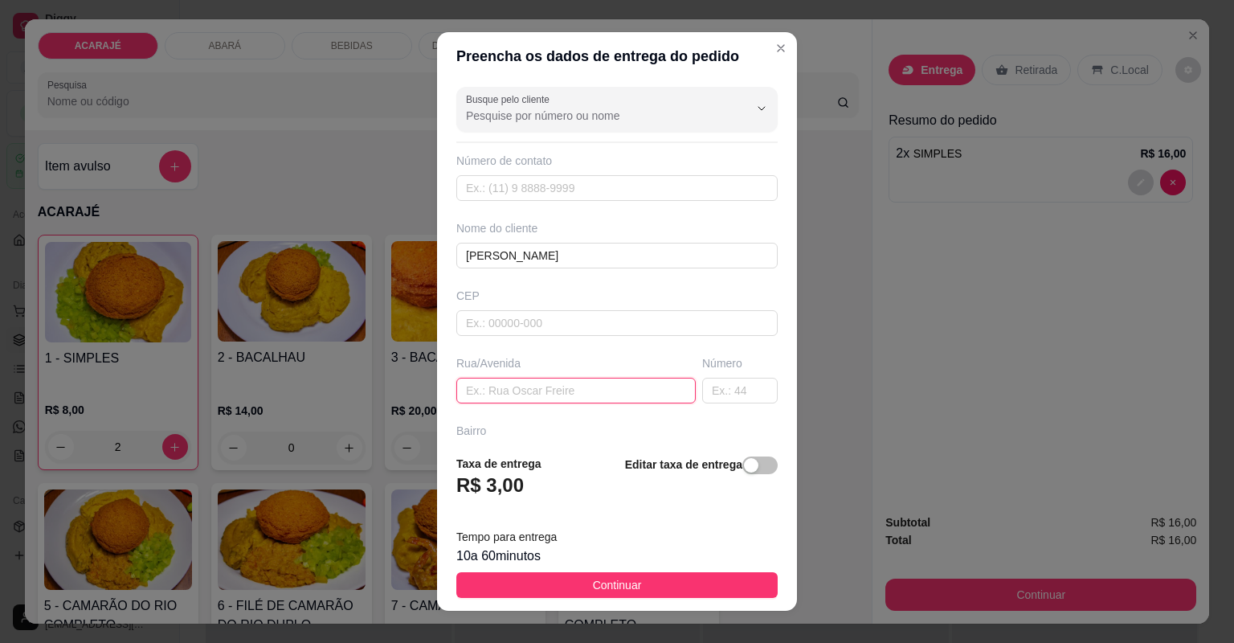
paste input "colado no ponto do rango churrascão número 681"
type input "colado no ponto do rango churrascão número 681"
click at [636, 576] on button "Continuar" at bounding box center [616, 585] width 321 height 26
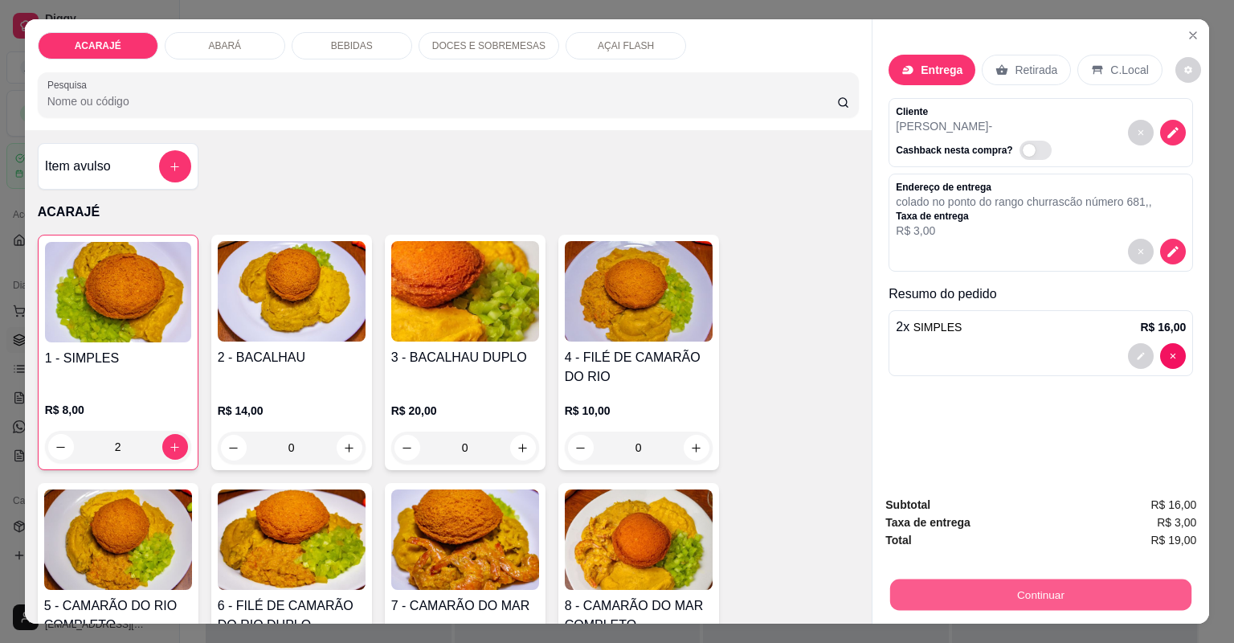
click at [943, 584] on button "Continuar" at bounding box center [1040, 594] width 301 height 31
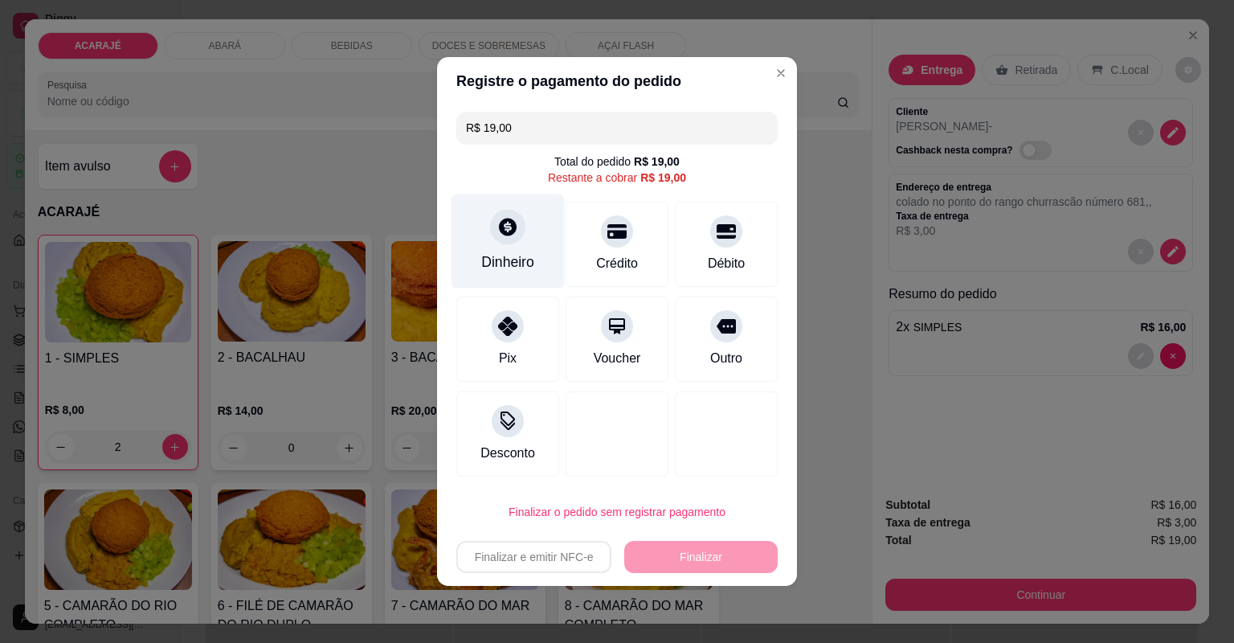
click at [497, 252] on div "Dinheiro" at bounding box center [508, 241] width 113 height 94
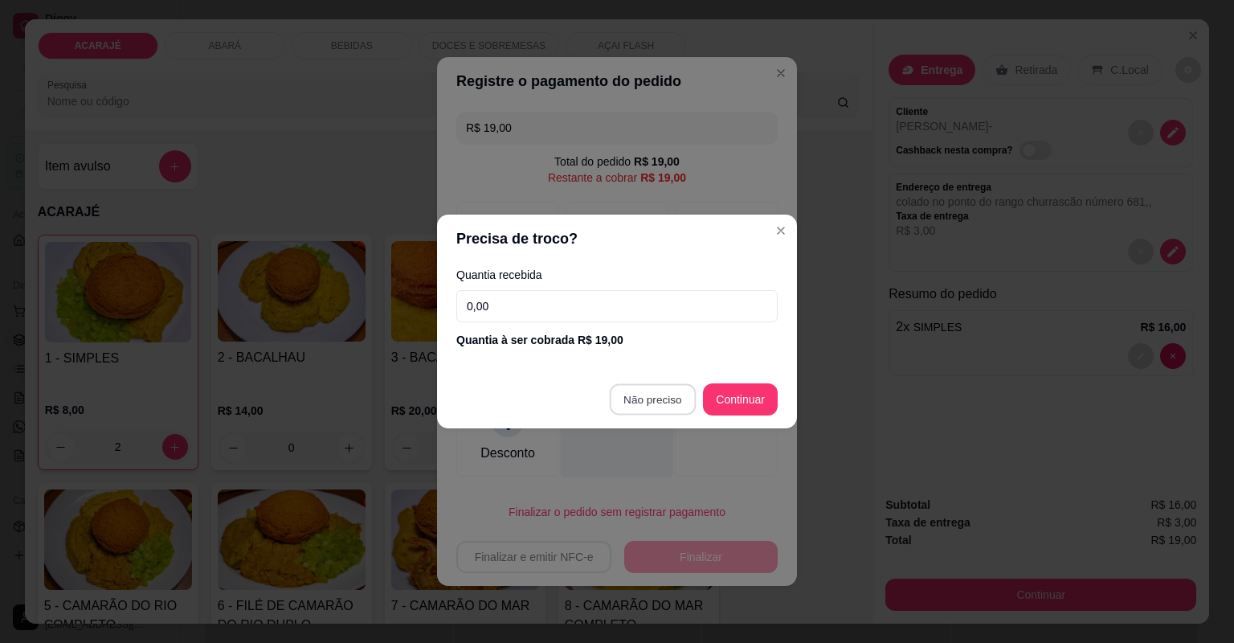
type input "R$ 0,00"
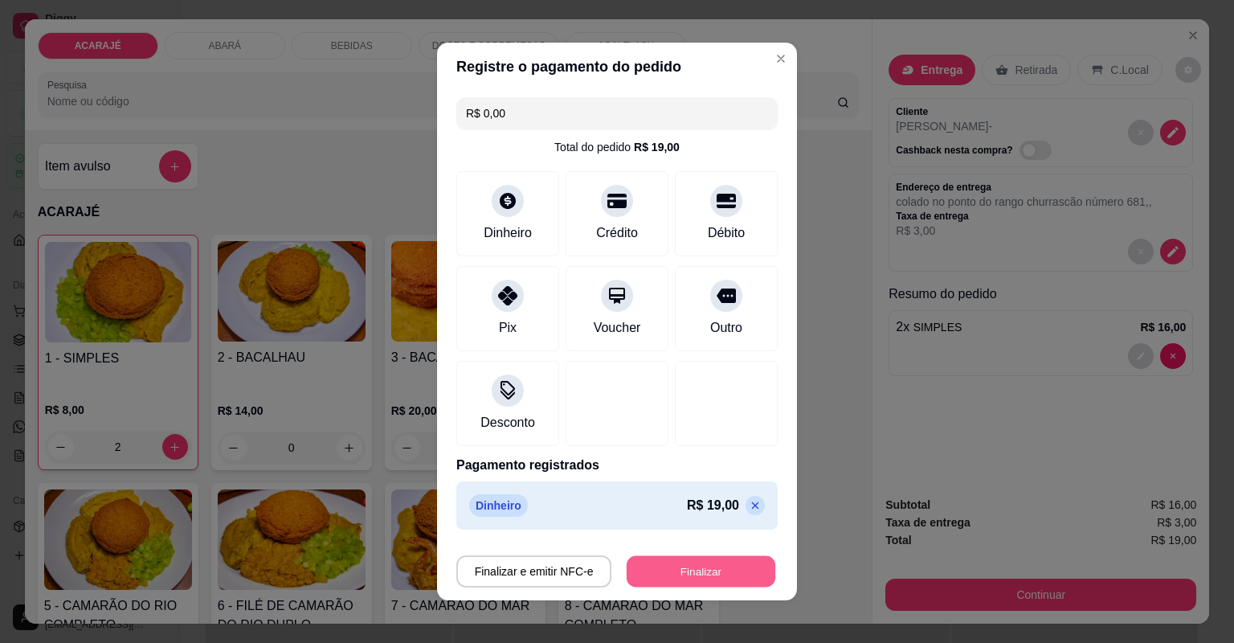
click at [696, 571] on button "Finalizar" at bounding box center [701, 571] width 149 height 31
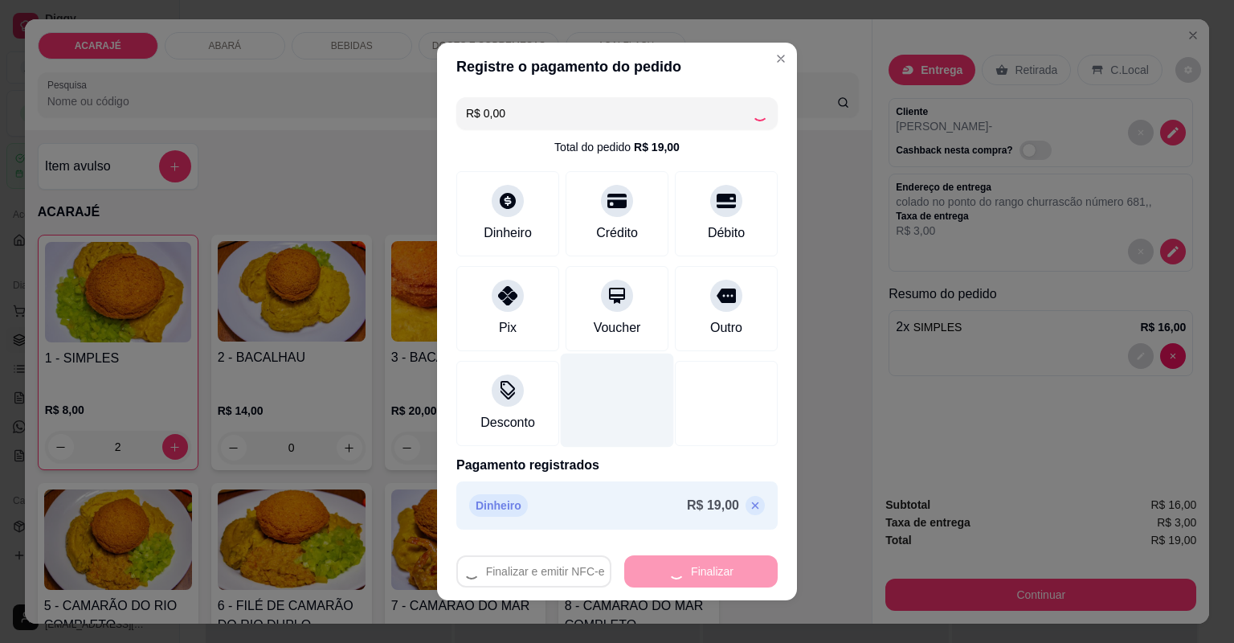
type input "0"
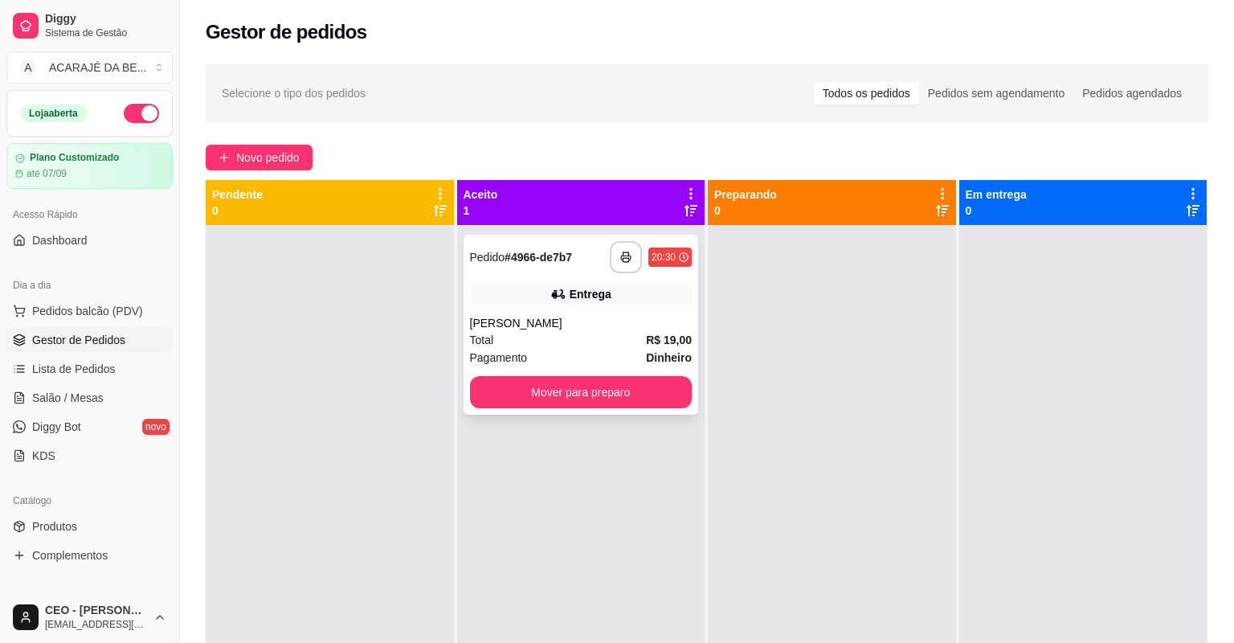
click at [521, 319] on div "[PERSON_NAME]" at bounding box center [581, 323] width 223 height 16
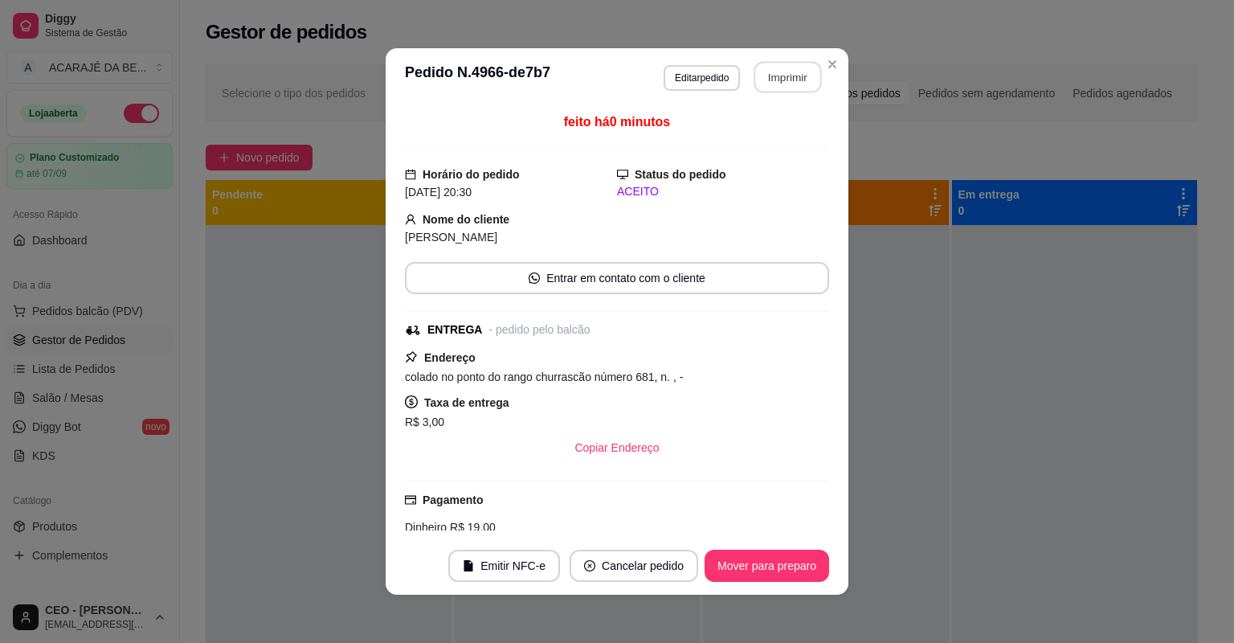
click at [764, 79] on button "Imprimir" at bounding box center [788, 77] width 67 height 31
click at [730, 561] on button "Mover para preparo" at bounding box center [767, 566] width 125 height 32
click at [730, 561] on div "Mover para preparo" at bounding box center [767, 566] width 125 height 32
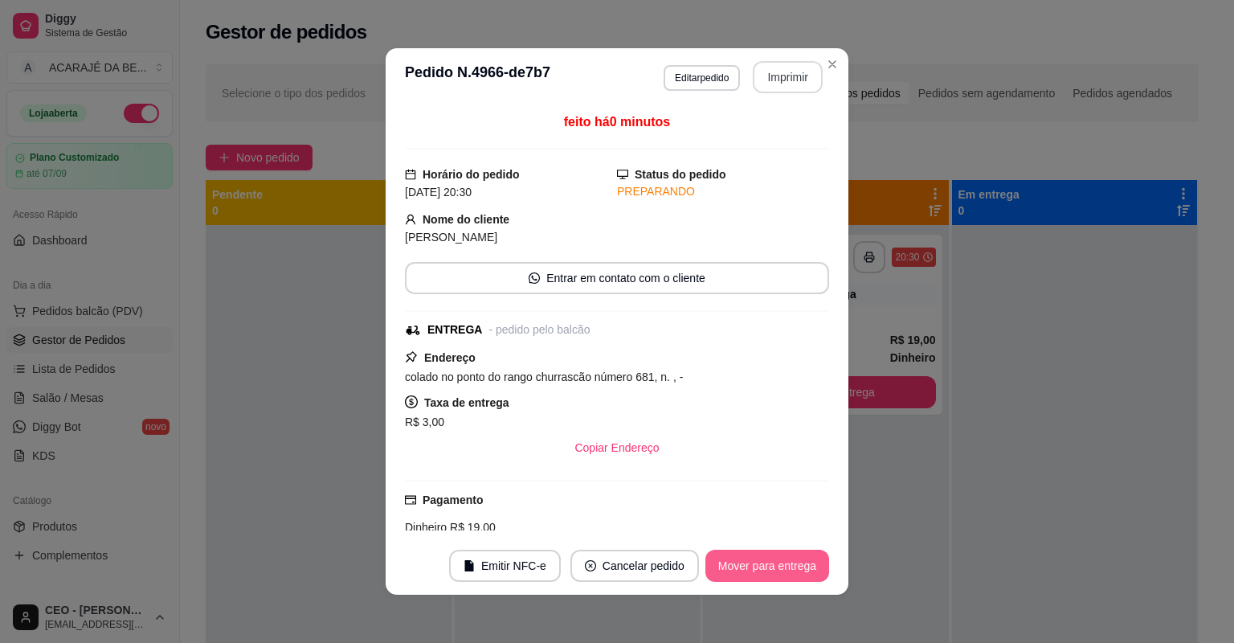
click at [730, 561] on button "Mover para entrega" at bounding box center [768, 566] width 124 height 32
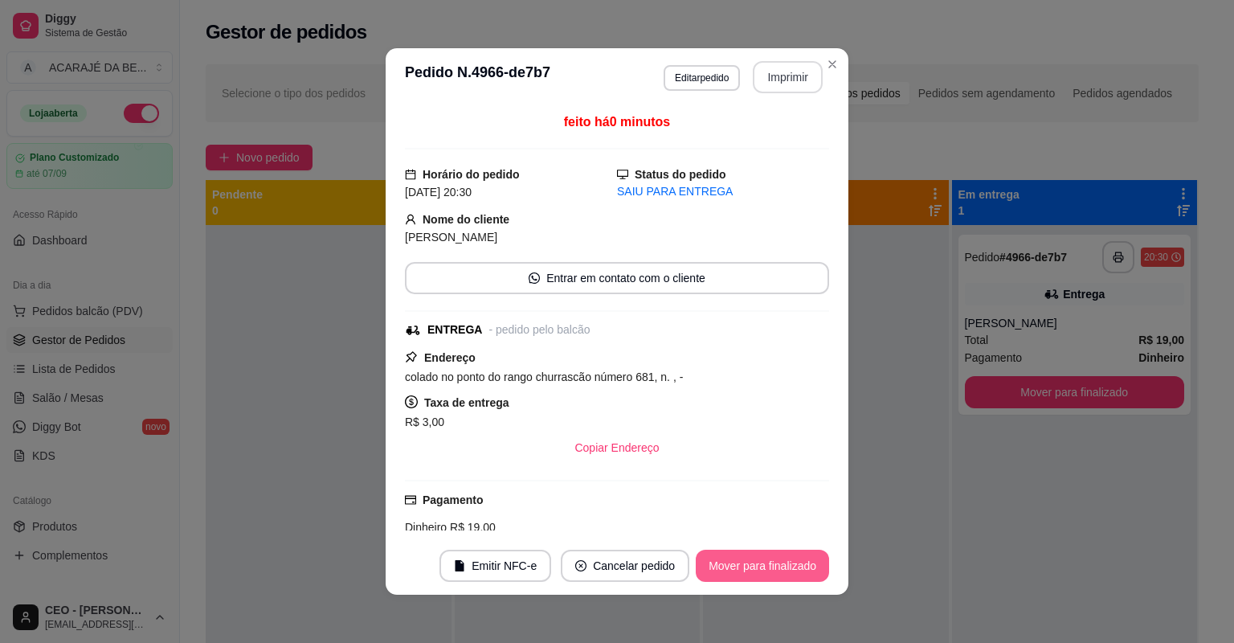
click at [730, 561] on button "Mover para finalizado" at bounding box center [762, 566] width 133 height 32
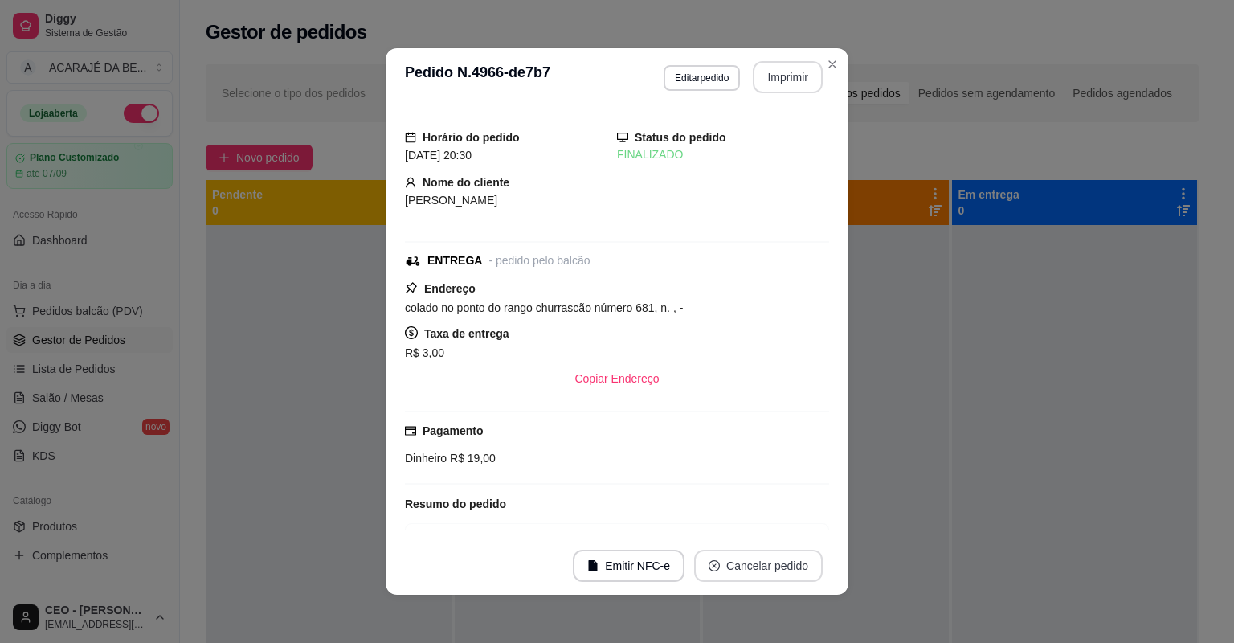
click at [730, 559] on button "Cancelar pedido" at bounding box center [758, 566] width 129 height 32
click at [840, 166] on div "Horário do pedido 29/08/2025 20:30 Status do pedido FINALIZADO Nome do cliente …" at bounding box center [617, 321] width 463 height 431
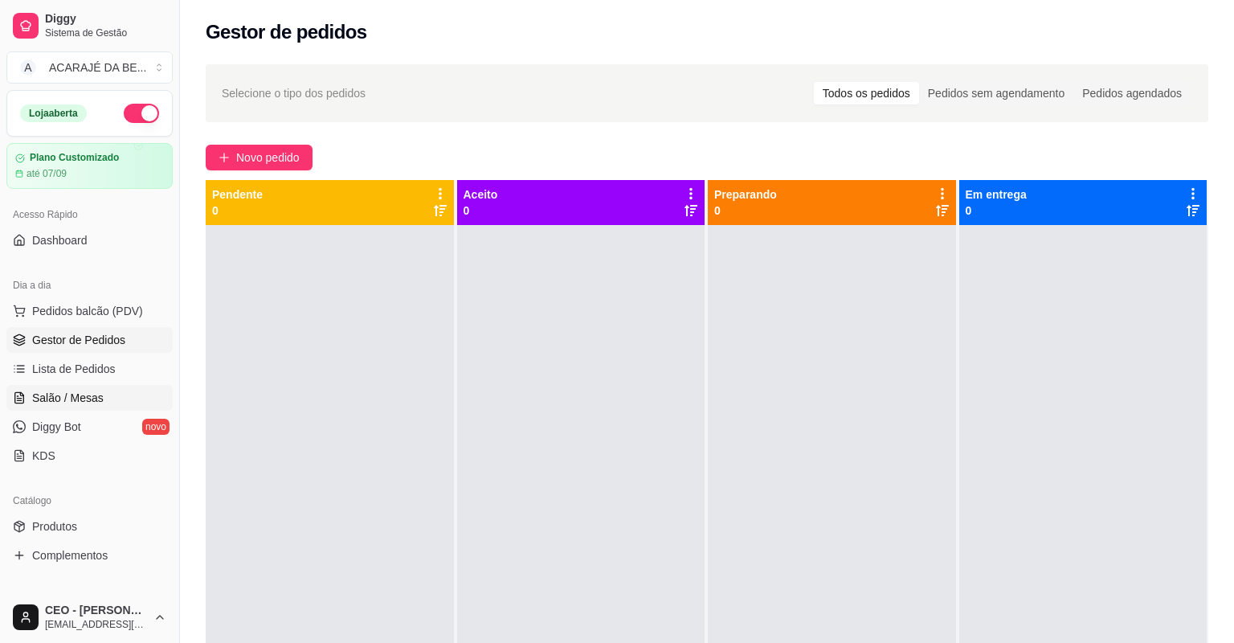
click at [113, 388] on link "Salão / Mesas" at bounding box center [89, 398] width 166 height 26
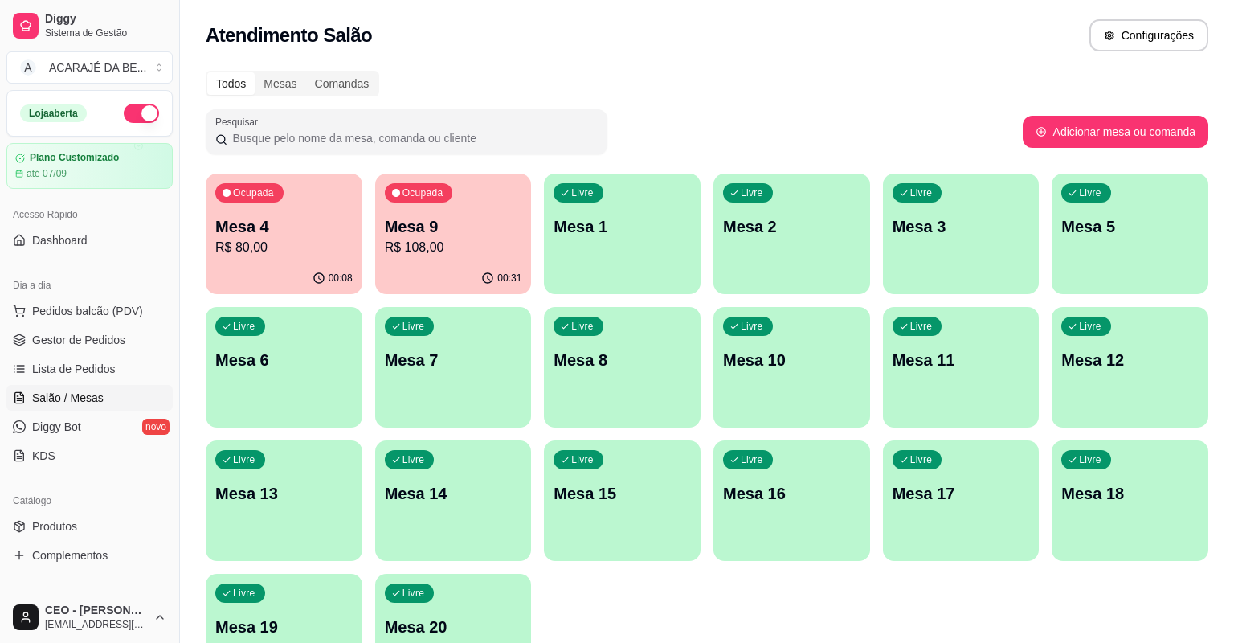
click at [408, 260] on div "Ocupada Mesa 9 R$ 108,00" at bounding box center [453, 218] width 157 height 89
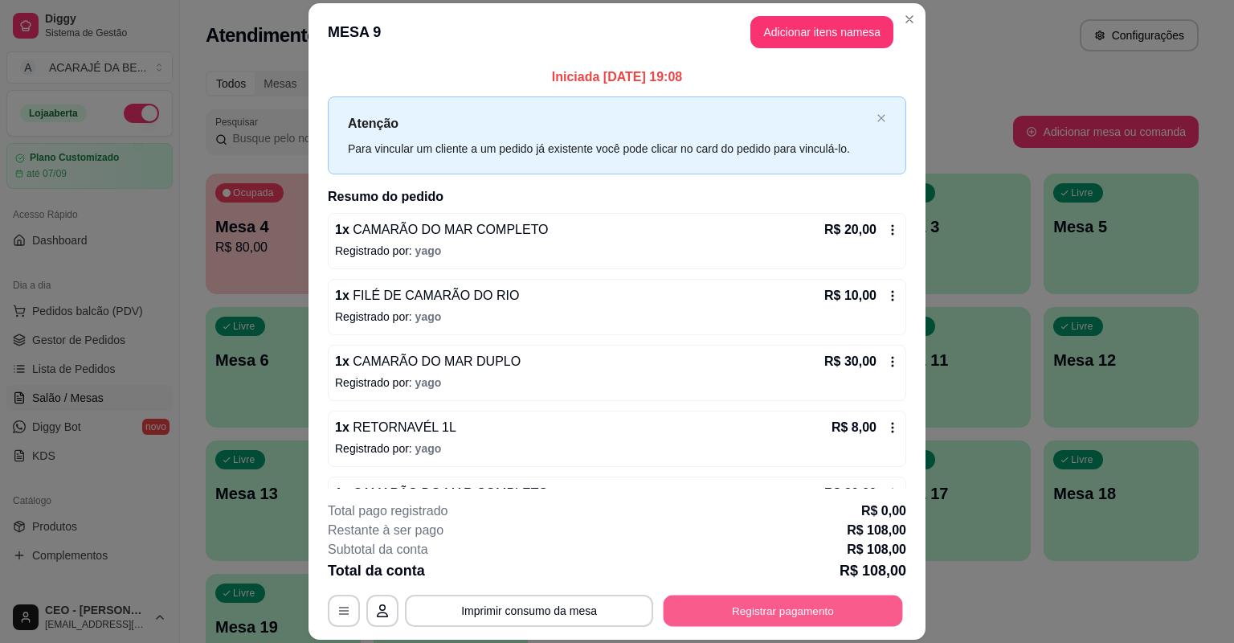
click at [690, 607] on button "Registrar pagamento" at bounding box center [783, 610] width 239 height 31
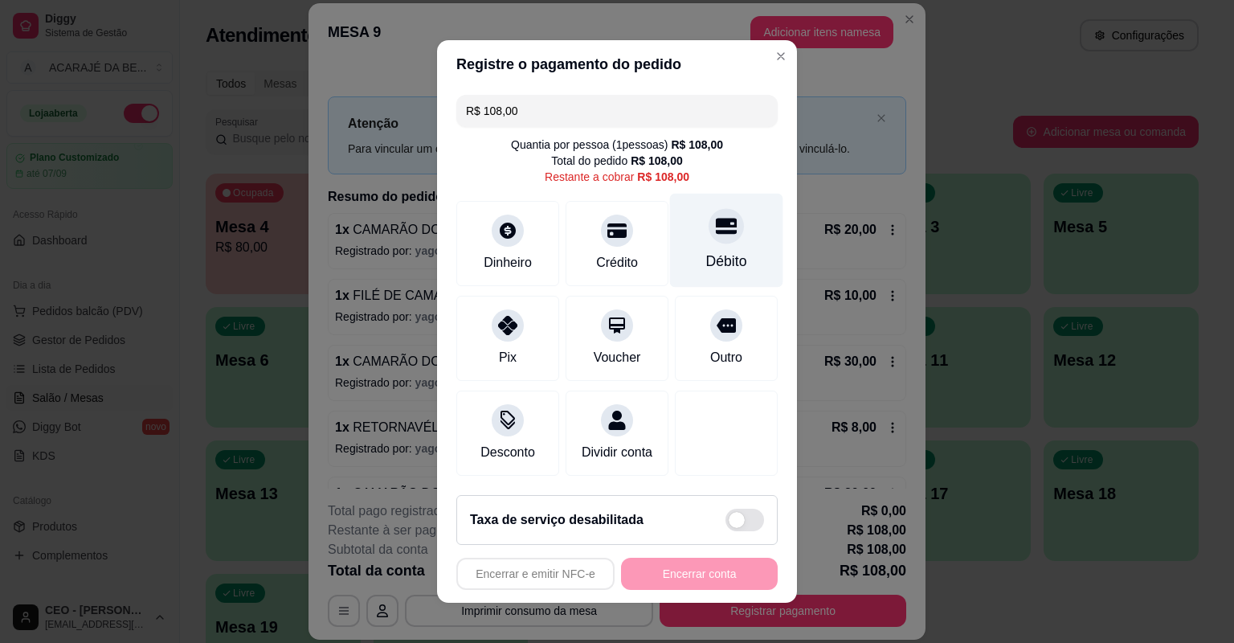
click at [688, 258] on div "Débito" at bounding box center [726, 241] width 113 height 94
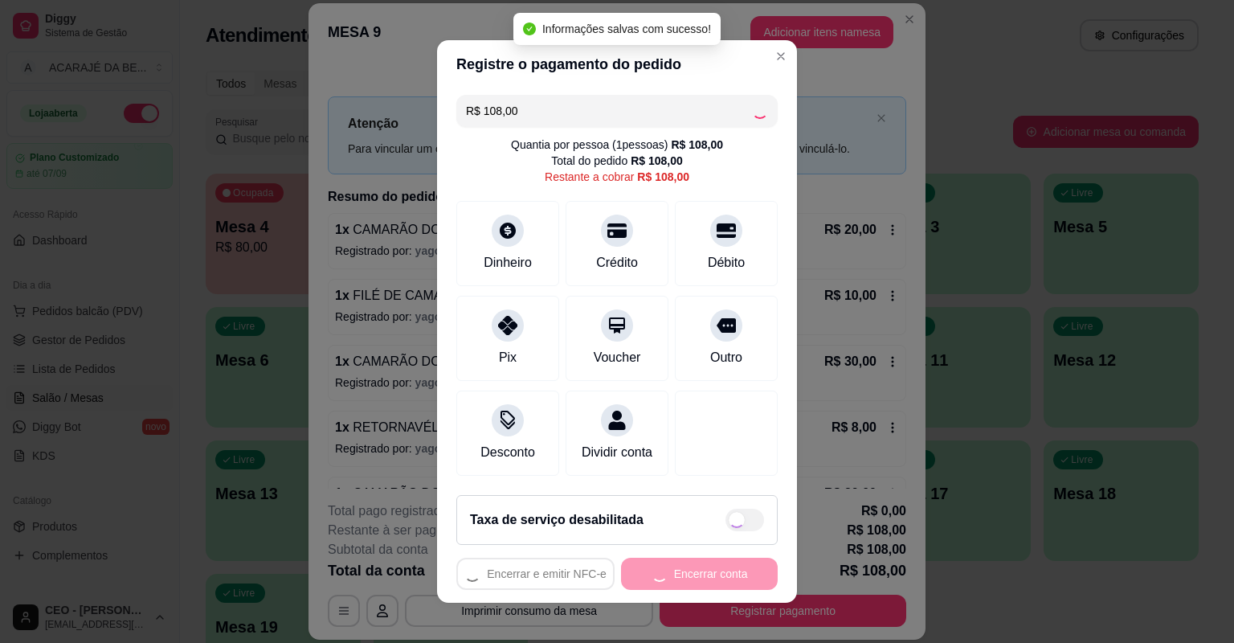
type input "R$ 0,00"
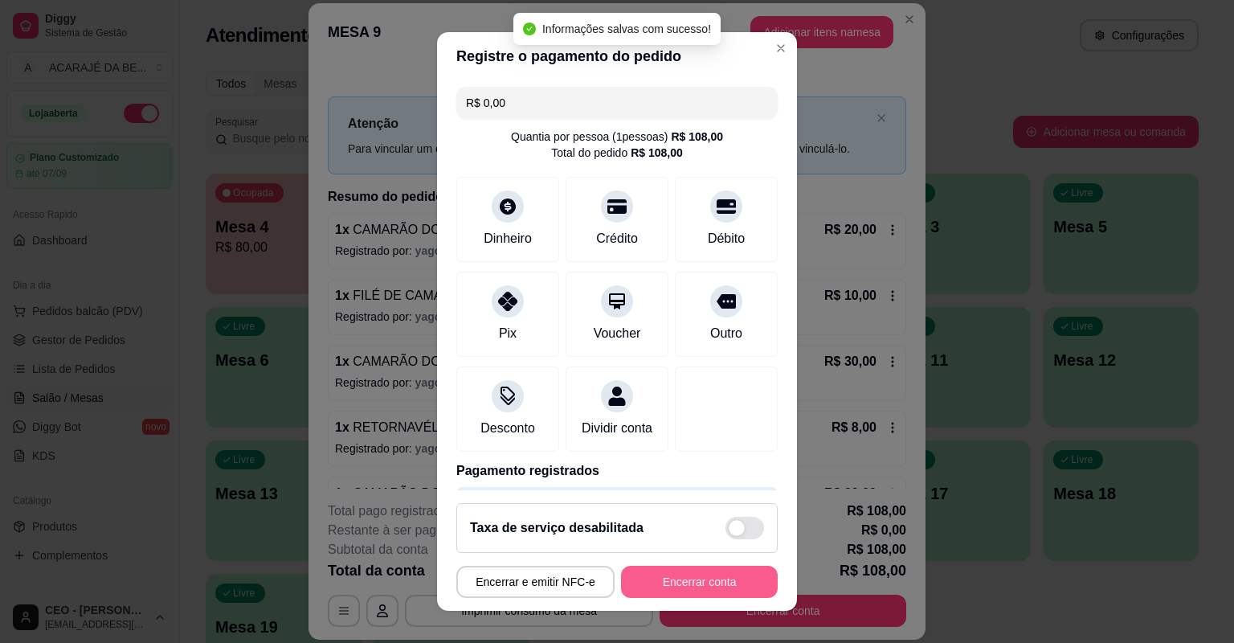
click at [714, 567] on button "Encerrar conta" at bounding box center [699, 582] width 157 height 32
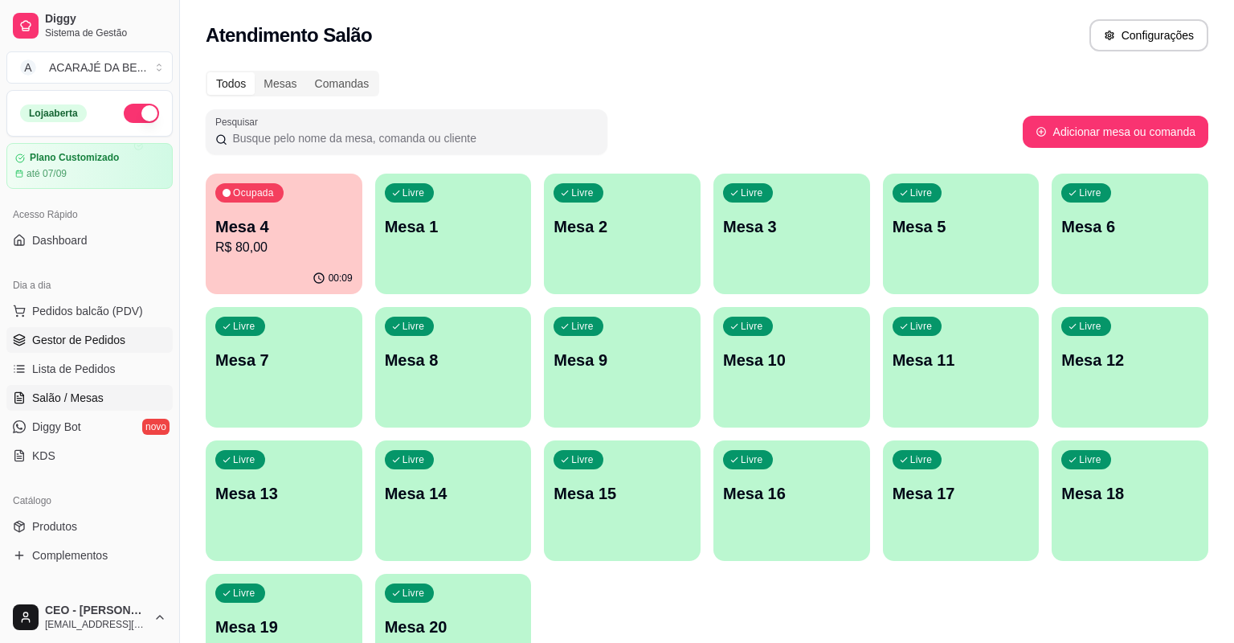
click at [35, 338] on span "Gestor de Pedidos" at bounding box center [78, 340] width 93 height 16
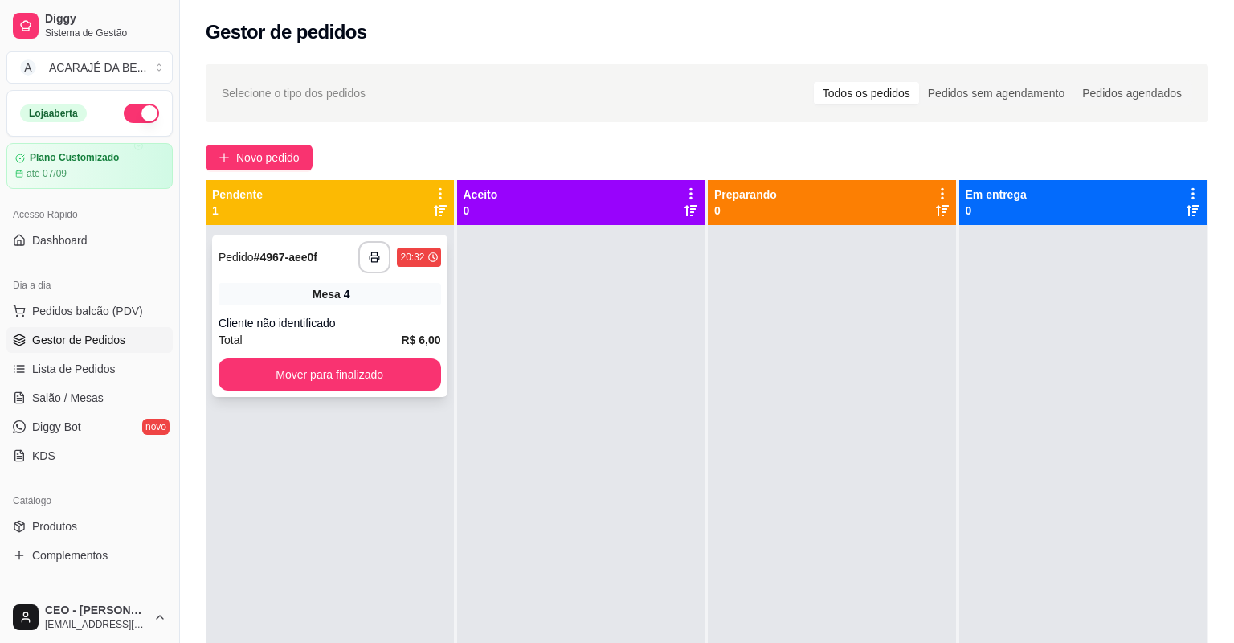
click at [331, 333] on div "Total R$ 6,00" at bounding box center [330, 340] width 223 height 18
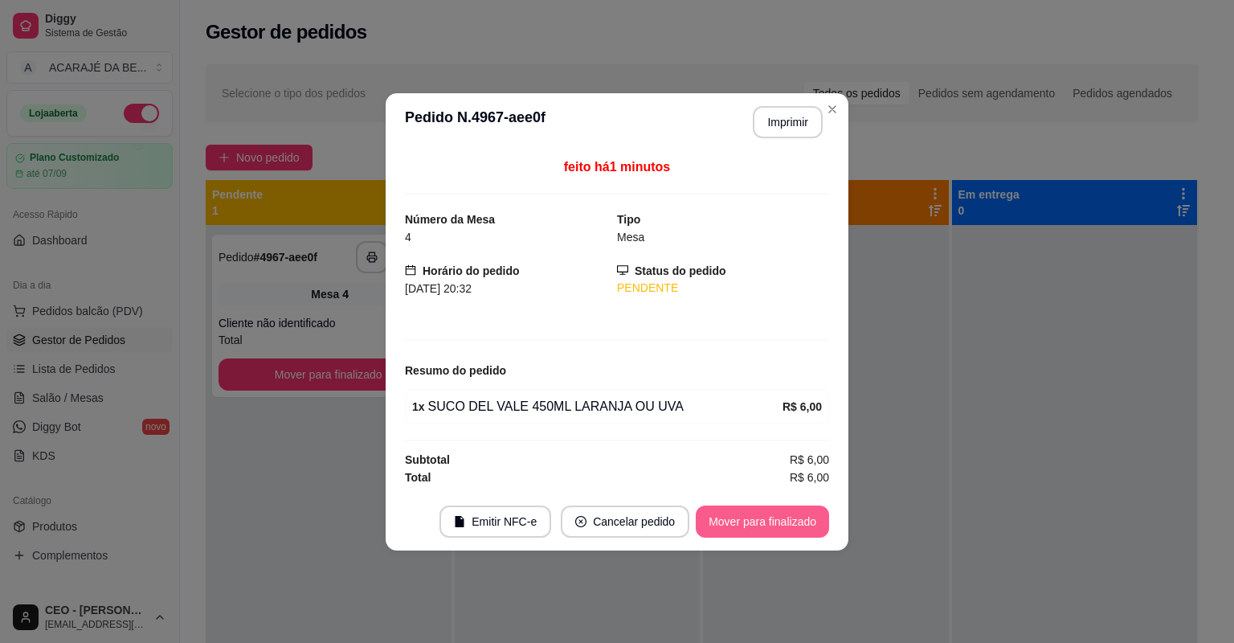
click at [738, 516] on button "Mover para finalizado" at bounding box center [762, 521] width 133 height 32
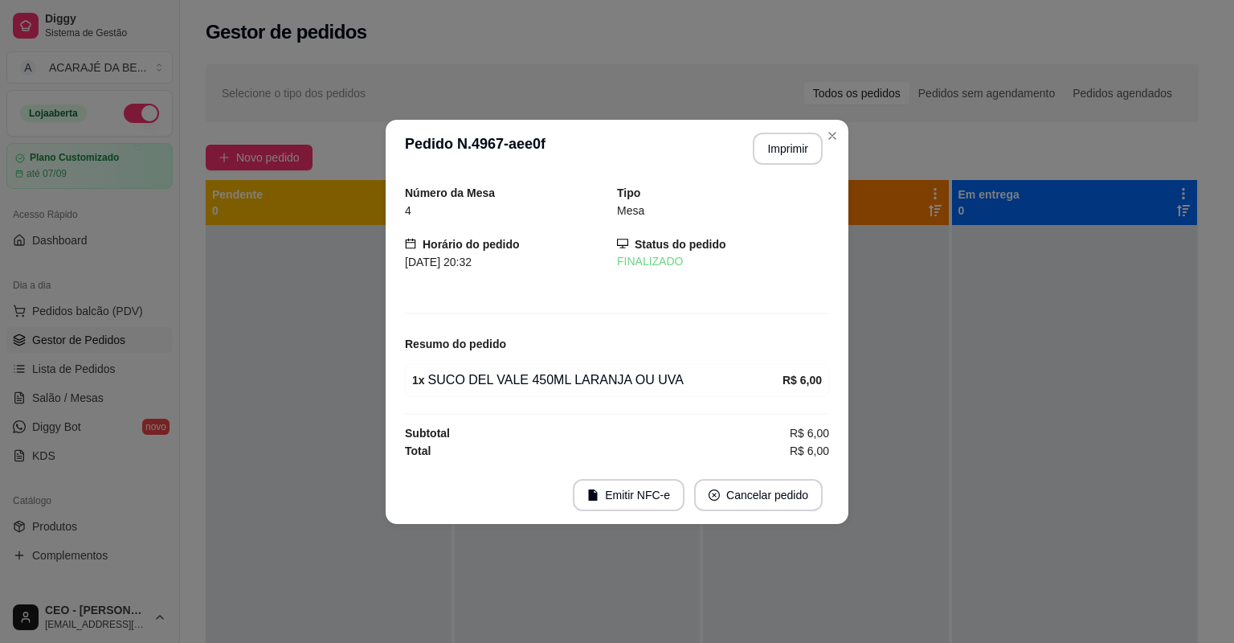
click at [738, 516] on footer "Emitir NFC-e Cancelar pedido" at bounding box center [617, 495] width 463 height 58
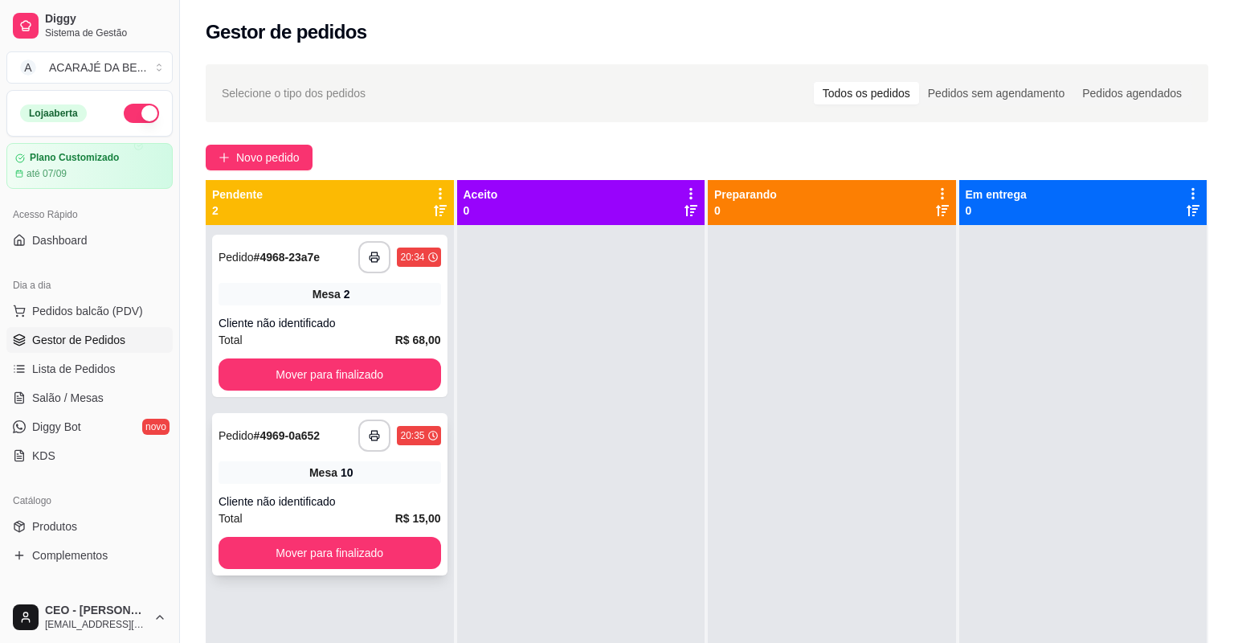
click at [362, 487] on div "**********" at bounding box center [329, 494] width 235 height 162
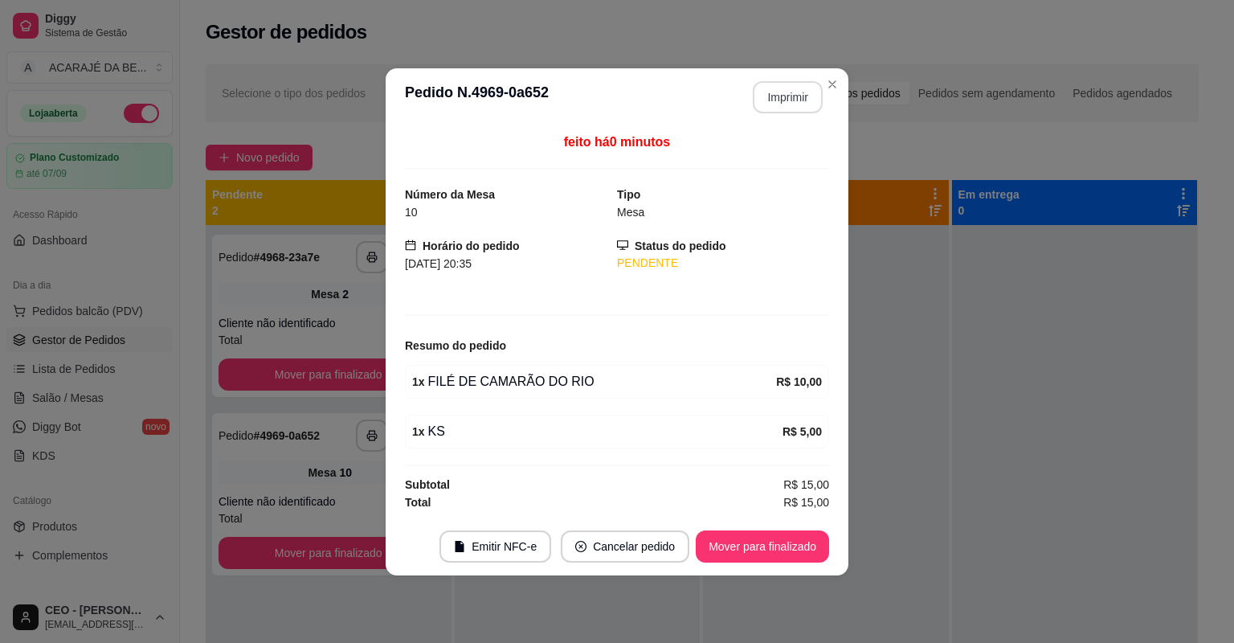
click at [773, 90] on button "Imprimir" at bounding box center [788, 97] width 70 height 32
click at [729, 535] on button "Mover para finalizado" at bounding box center [762, 546] width 133 height 32
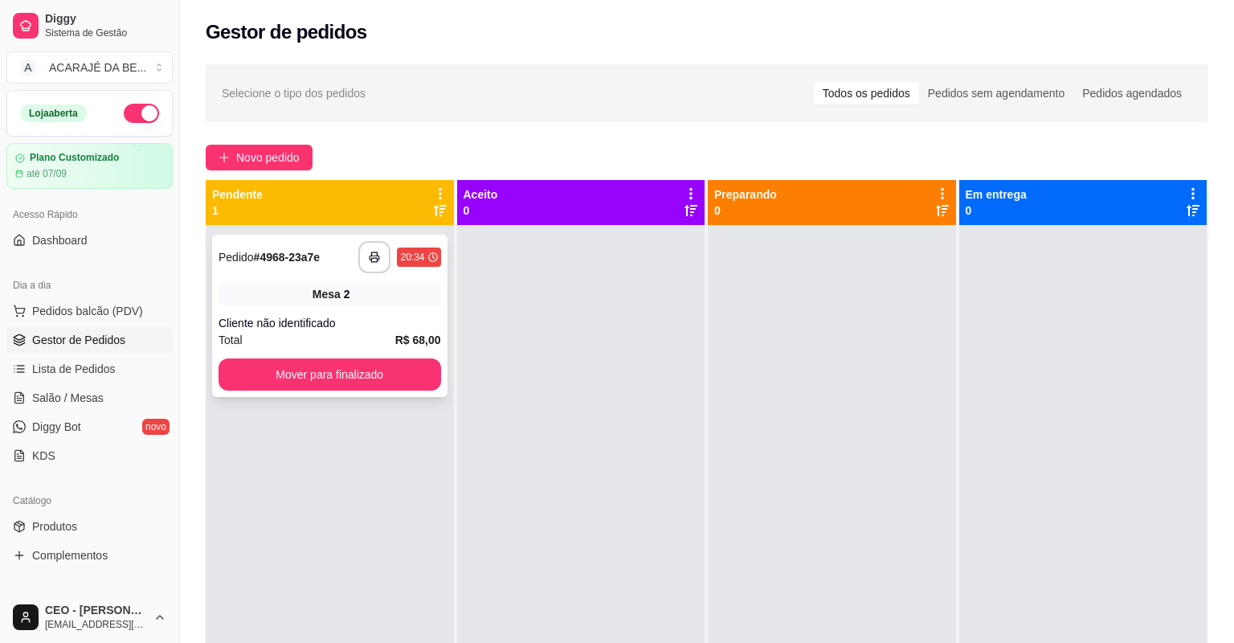
click at [395, 328] on div "**********" at bounding box center [329, 316] width 235 height 162
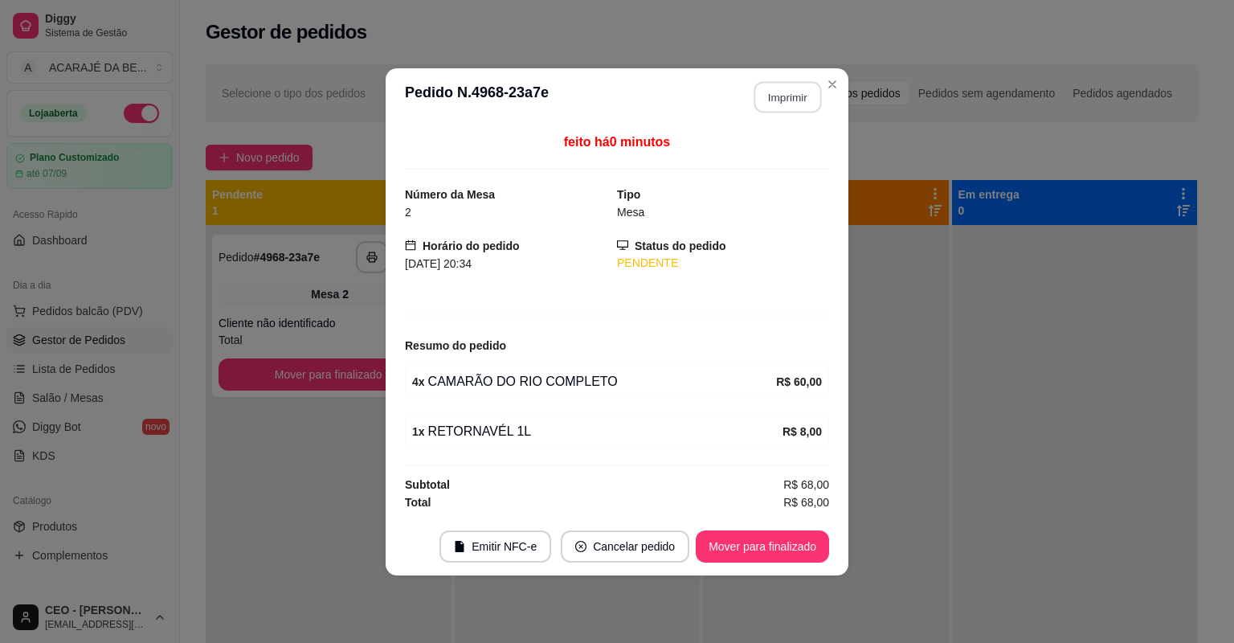
click at [763, 104] on button "Imprimir" at bounding box center [788, 96] width 67 height 31
click at [758, 547] on button "Mover para finalizado" at bounding box center [762, 546] width 133 height 32
click at [761, 546] on button "Mover para finalizado" at bounding box center [762, 546] width 133 height 32
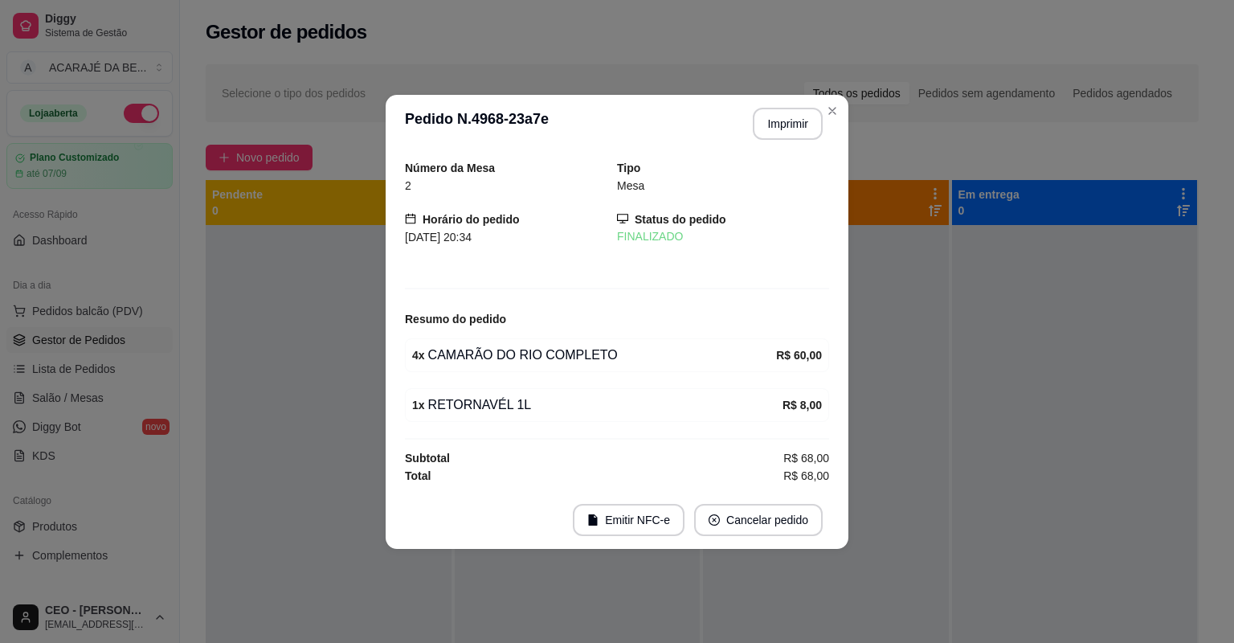
click at [755, 547] on footer "Emitir NFC-e Cancelar pedido" at bounding box center [617, 520] width 463 height 58
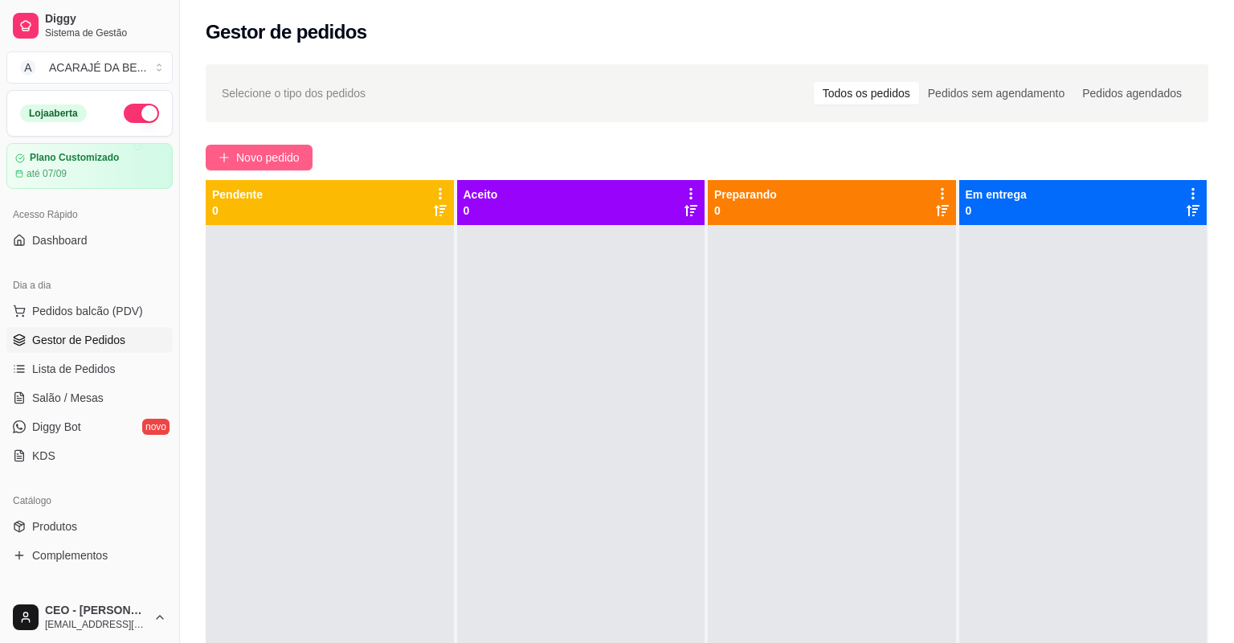
click at [279, 157] on span "Novo pedido" at bounding box center [267, 158] width 63 height 18
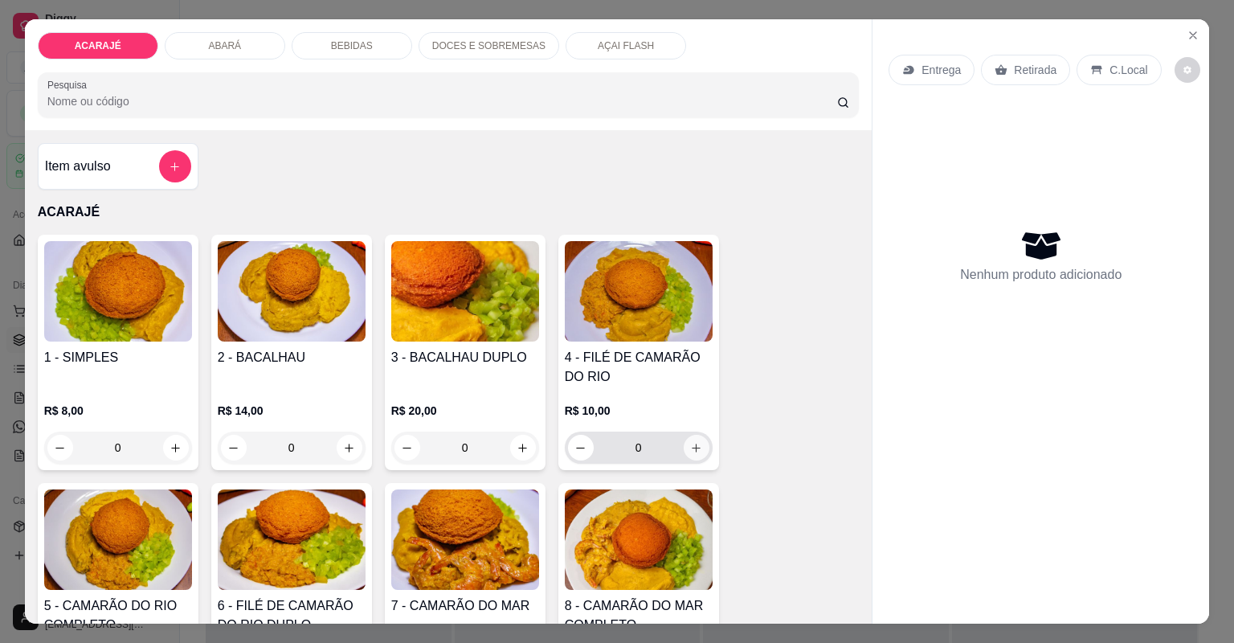
click at [696, 442] on icon "increase-product-quantity" at bounding box center [696, 448] width 12 height 12
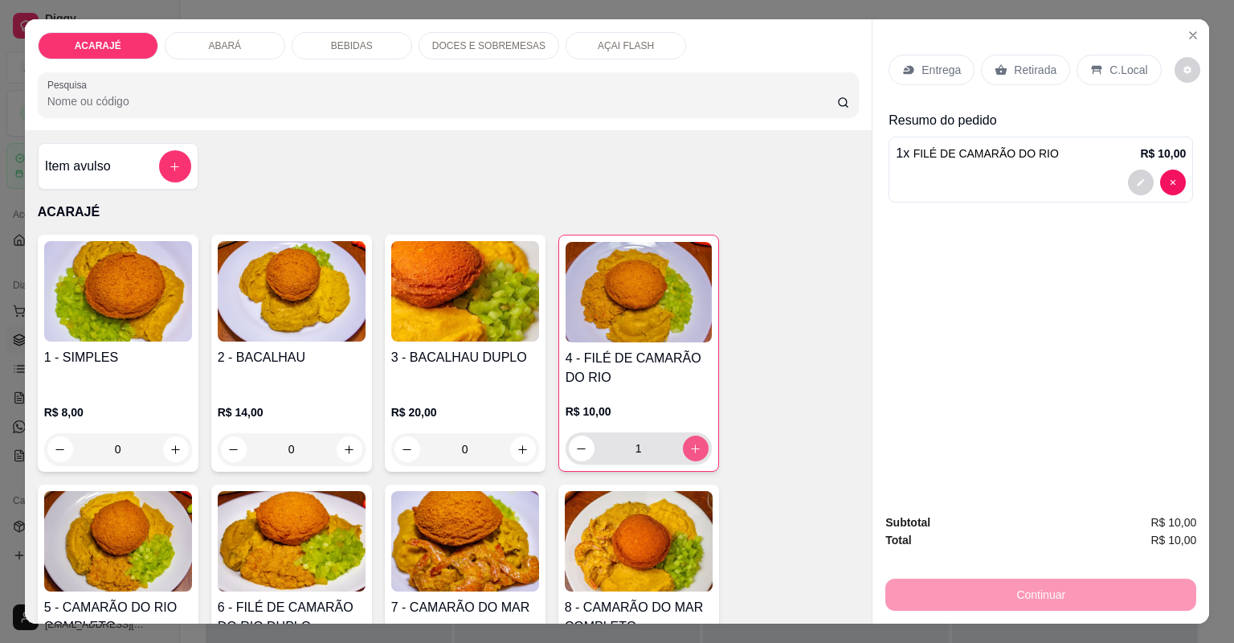
click at [696, 443] on icon "increase-product-quantity" at bounding box center [695, 449] width 12 height 12
type input "2"
click at [1000, 65] on icon at bounding box center [1001, 69] width 13 height 13
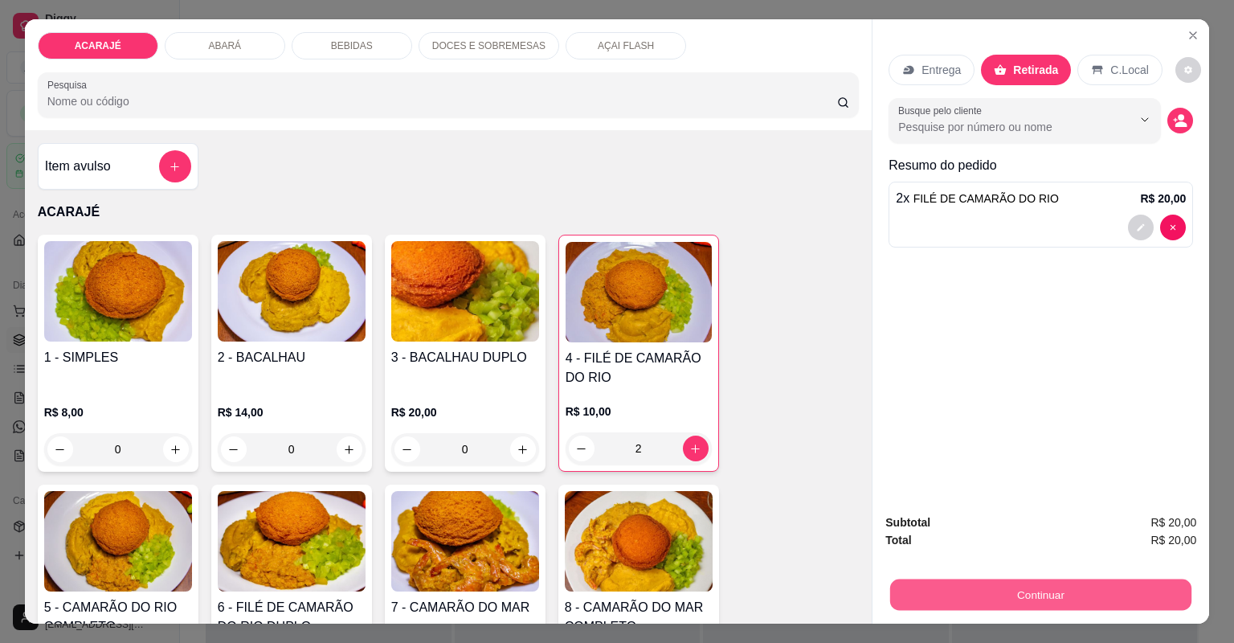
click at [969, 599] on button "Continuar" at bounding box center [1040, 594] width 301 height 31
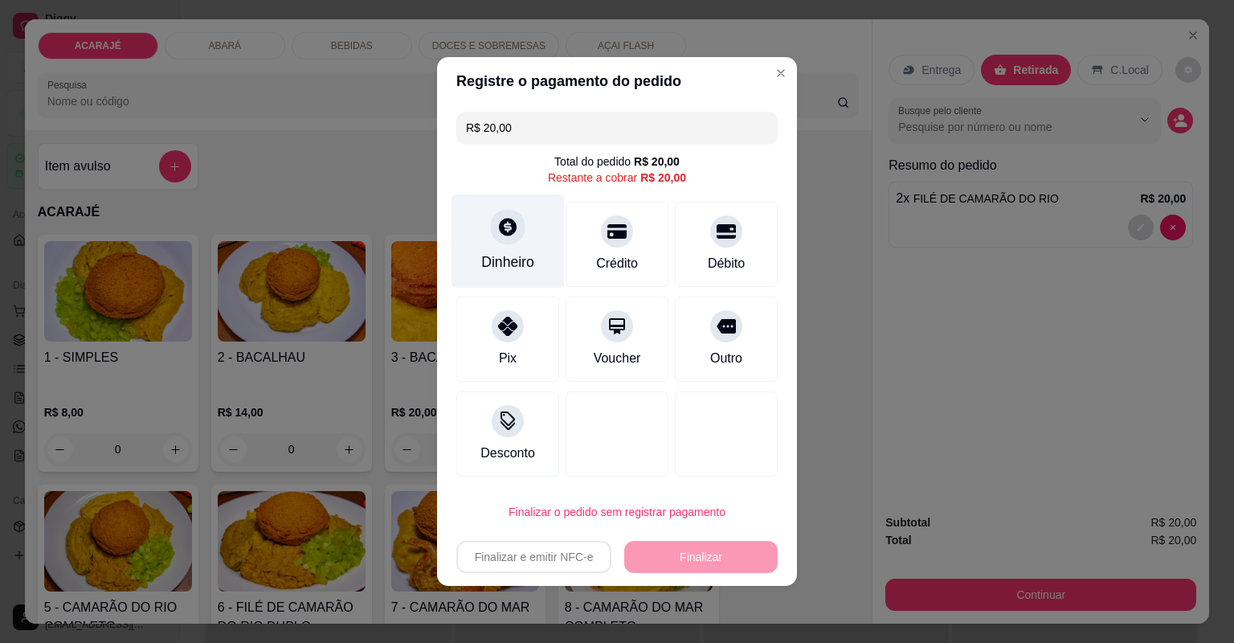
click at [533, 283] on div "Dinheiro" at bounding box center [508, 241] width 113 height 94
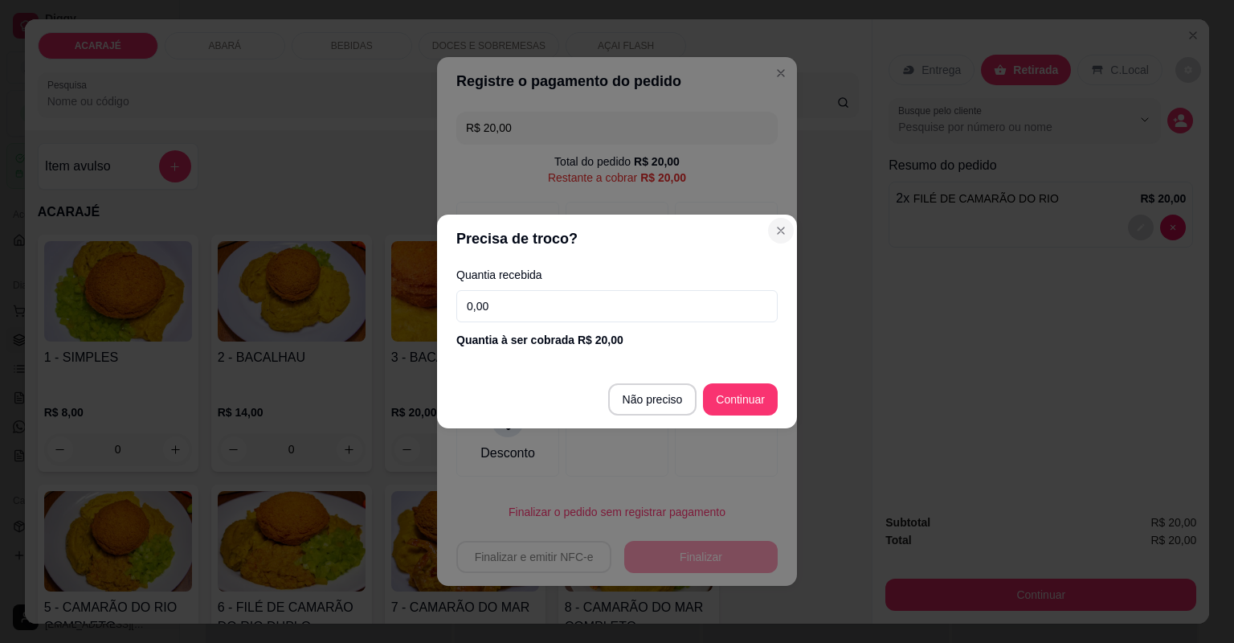
click at [775, 221] on section "Precisa de troco? Quantia recebida 0,00 Quantia à ser cobrada R$ 20,00 Não prec…" at bounding box center [617, 322] width 360 height 214
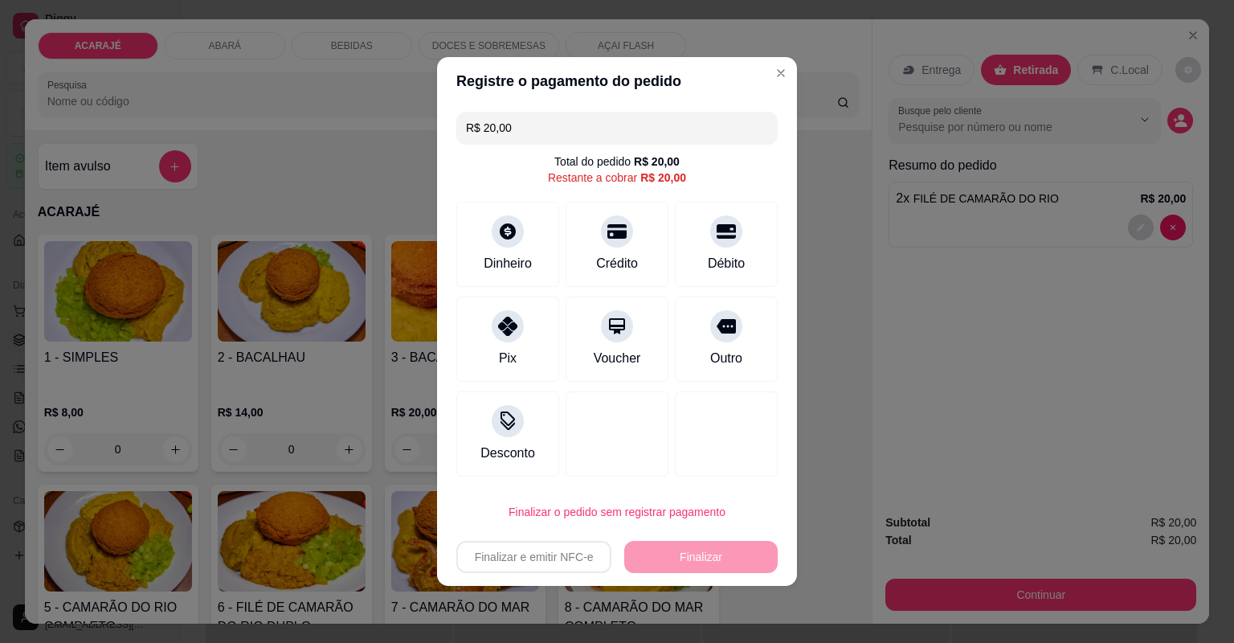
click at [644, 149] on div "R$ 20,00 Total do pedido R$ 20,00 Restante a cobrar R$ 20,00 Dinheiro Crédito D…" at bounding box center [617, 294] width 360 height 378
click at [631, 126] on input "R$ 20,00" at bounding box center [617, 128] width 302 height 32
click at [534, 244] on div "Dinheiro" at bounding box center [508, 241] width 113 height 94
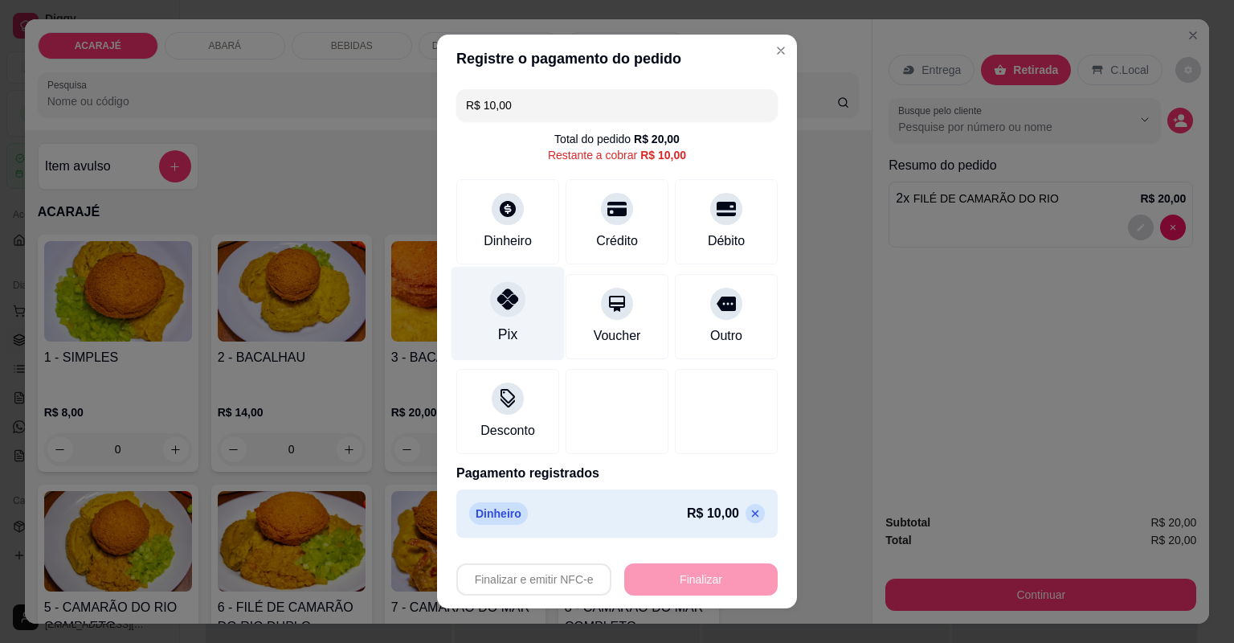
click at [518, 330] on div "Pix" at bounding box center [508, 314] width 113 height 94
type input "R$ 0,00"
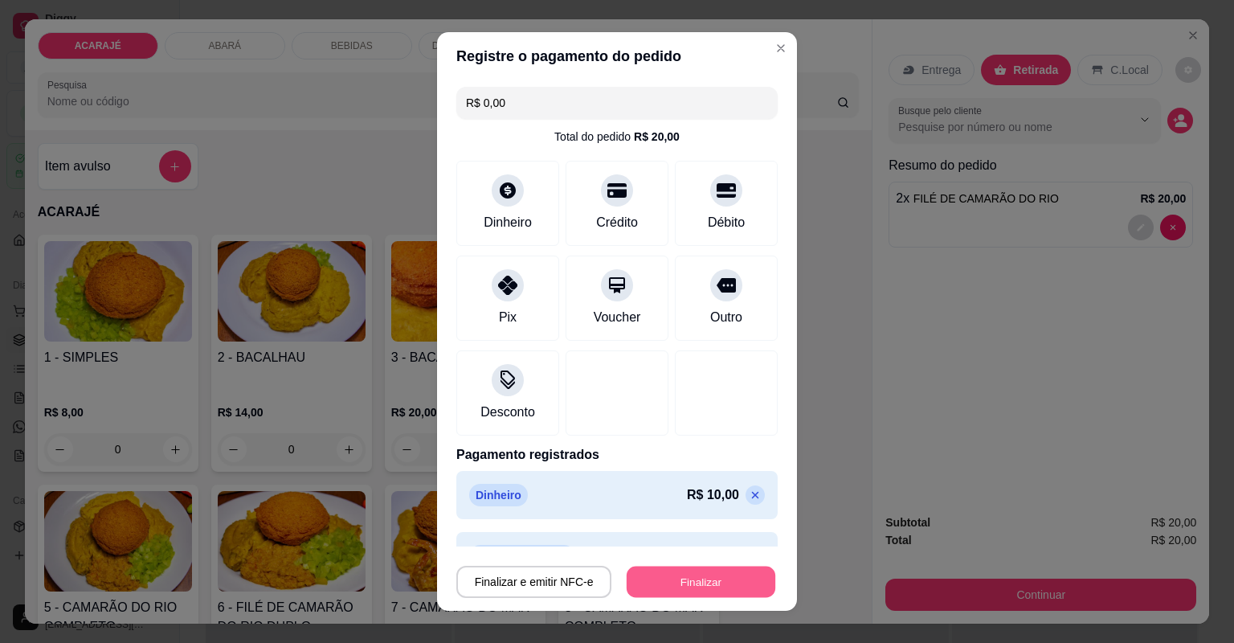
click at [660, 567] on button "Finalizar" at bounding box center [701, 581] width 149 height 31
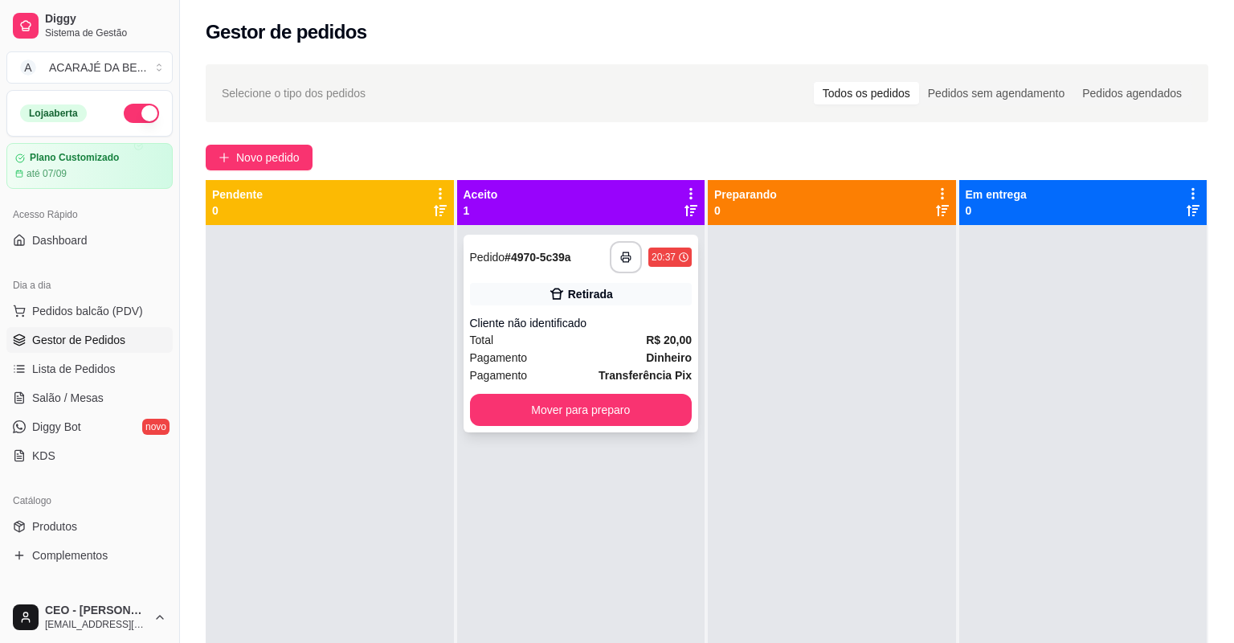
click at [592, 333] on div "Total R$ 20,00" at bounding box center [581, 340] width 223 height 18
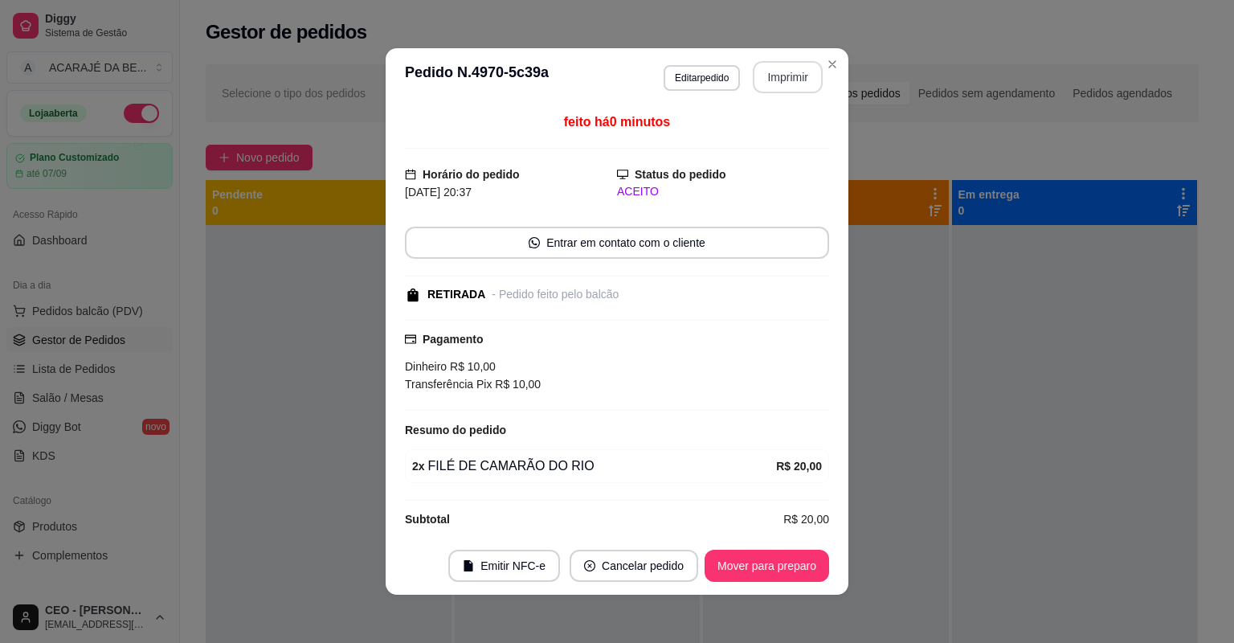
click at [791, 75] on button "Imprimir" at bounding box center [788, 77] width 70 height 32
click at [735, 561] on button "Mover para preparo" at bounding box center [767, 566] width 125 height 32
click at [735, 561] on div "Mover para preparo" at bounding box center [767, 566] width 125 height 32
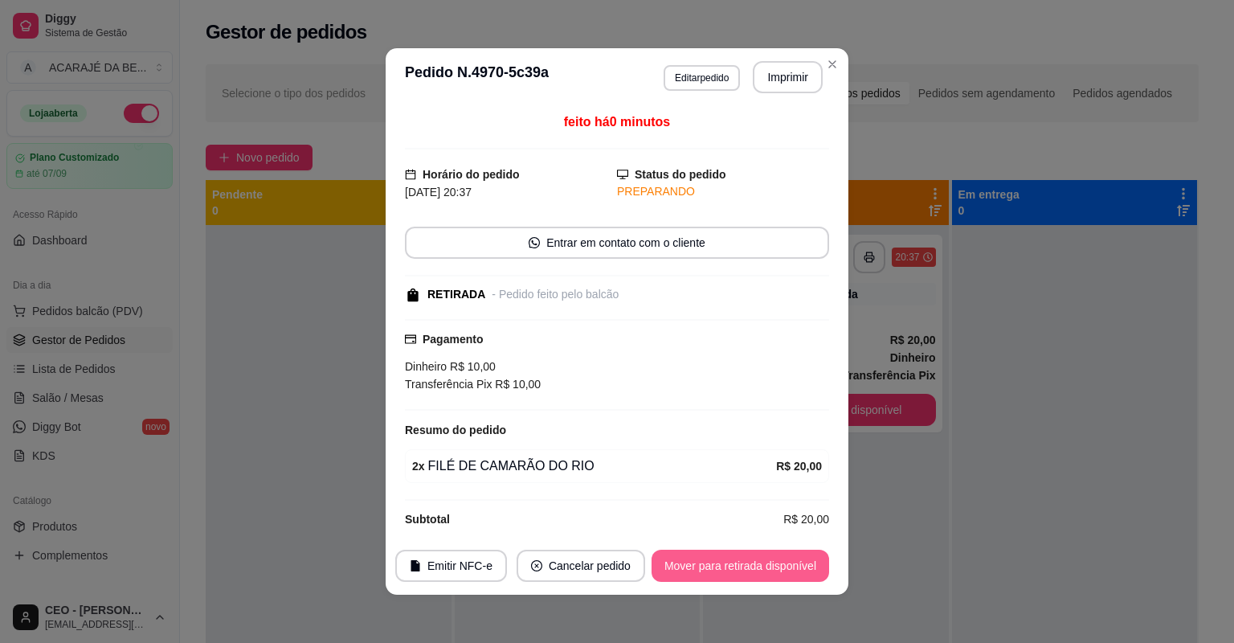
click at [735, 561] on button "Mover para retirada disponível" at bounding box center [741, 566] width 178 height 32
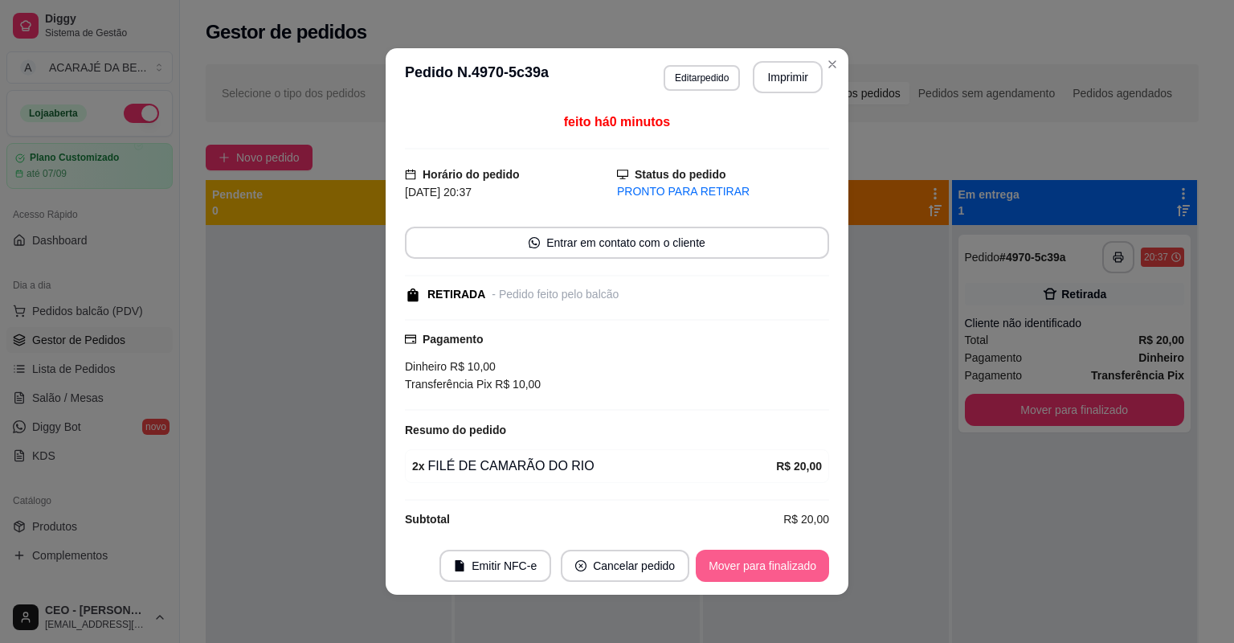
click at [735, 561] on button "Mover para finalizado" at bounding box center [762, 566] width 133 height 32
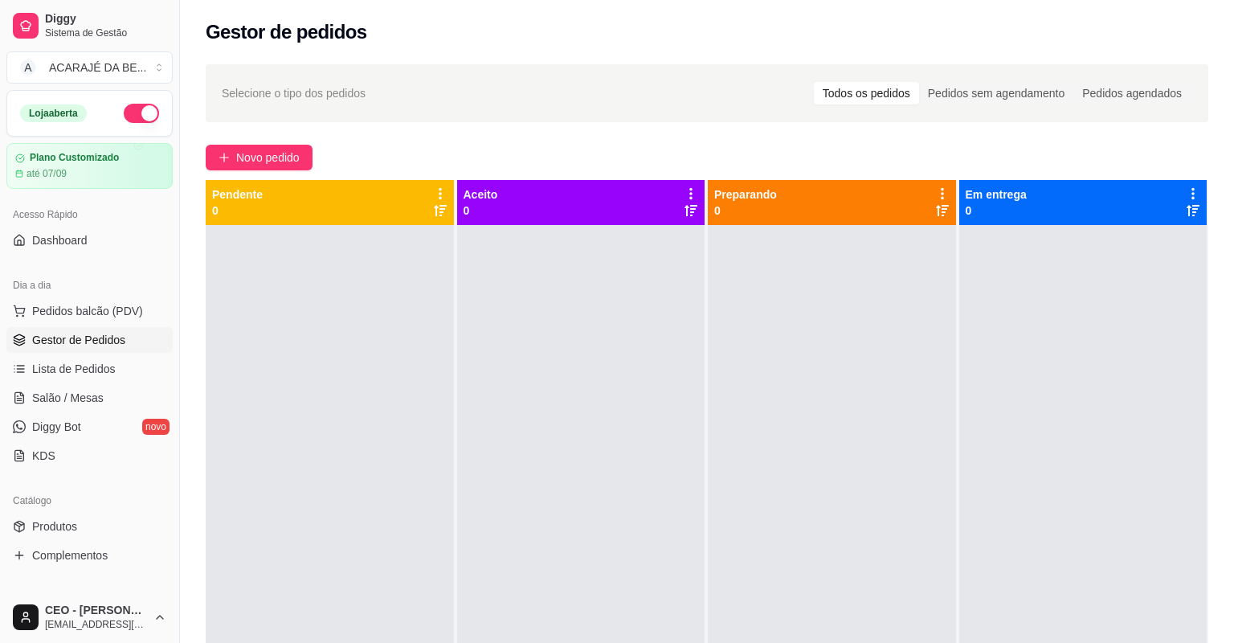
click at [276, 143] on div "Selecione o tipo dos pedidos Todos os pedidos Pedidos sem agendamento Pedidos a…" at bounding box center [707, 448] width 1054 height 787
click at [283, 149] on span "Novo pedido" at bounding box center [267, 158] width 63 height 18
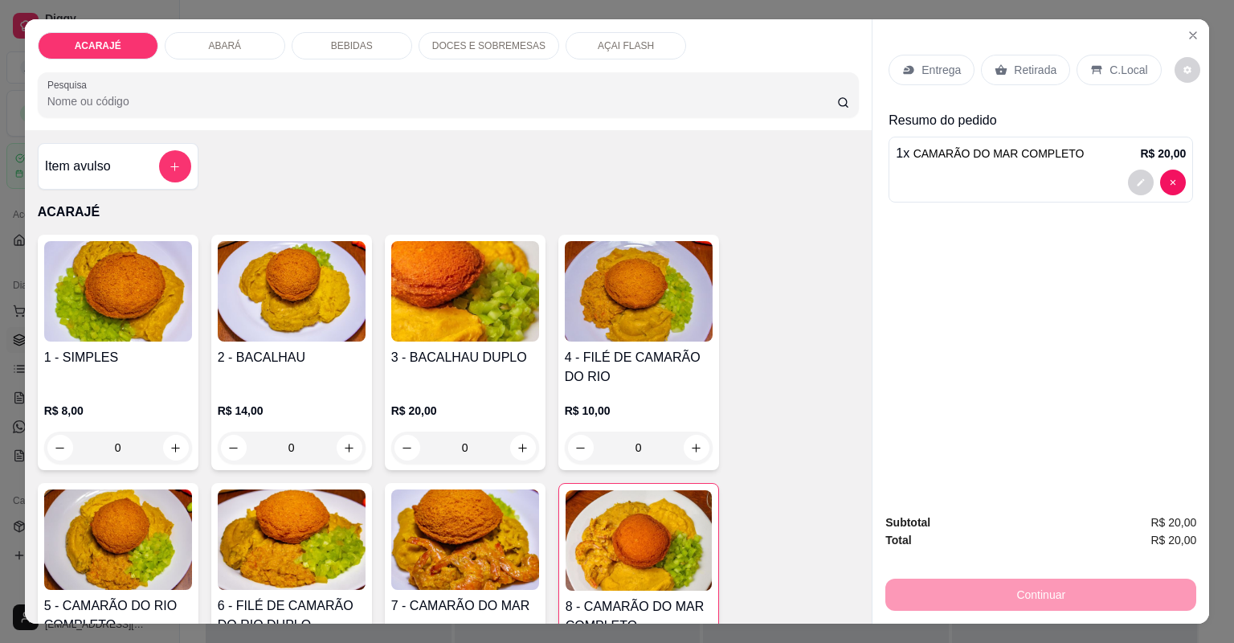
type input "2"
click at [993, 57] on div "Retirada" at bounding box center [1025, 70] width 89 height 31
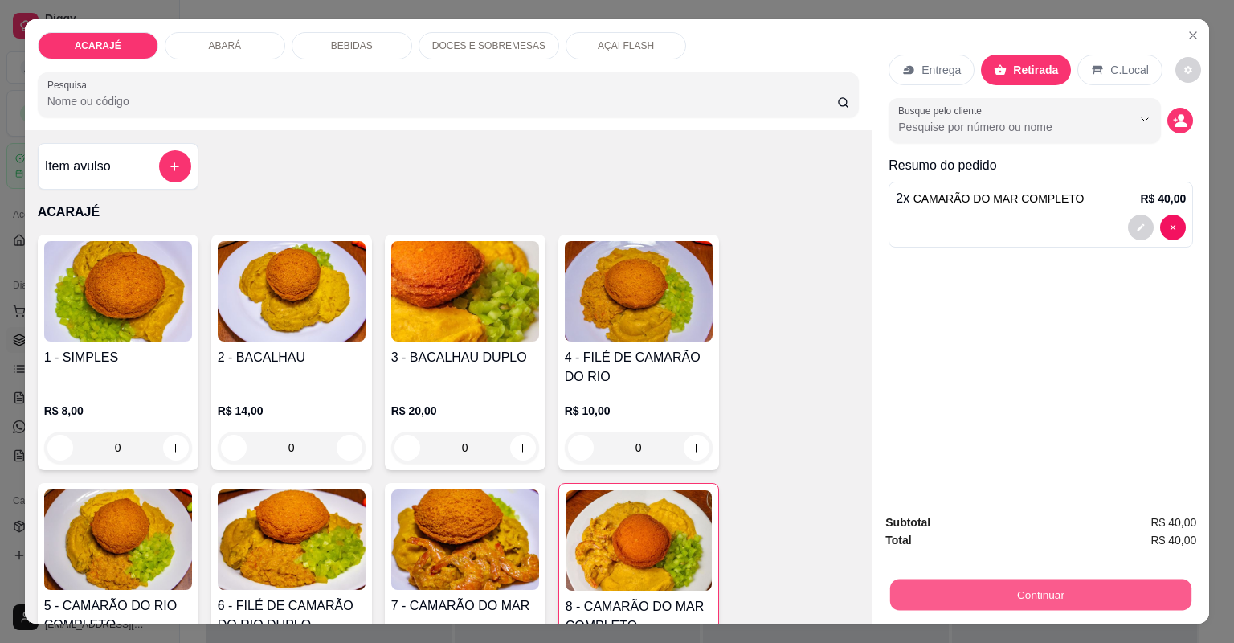
click at [946, 594] on button "Continuar" at bounding box center [1040, 594] width 301 height 31
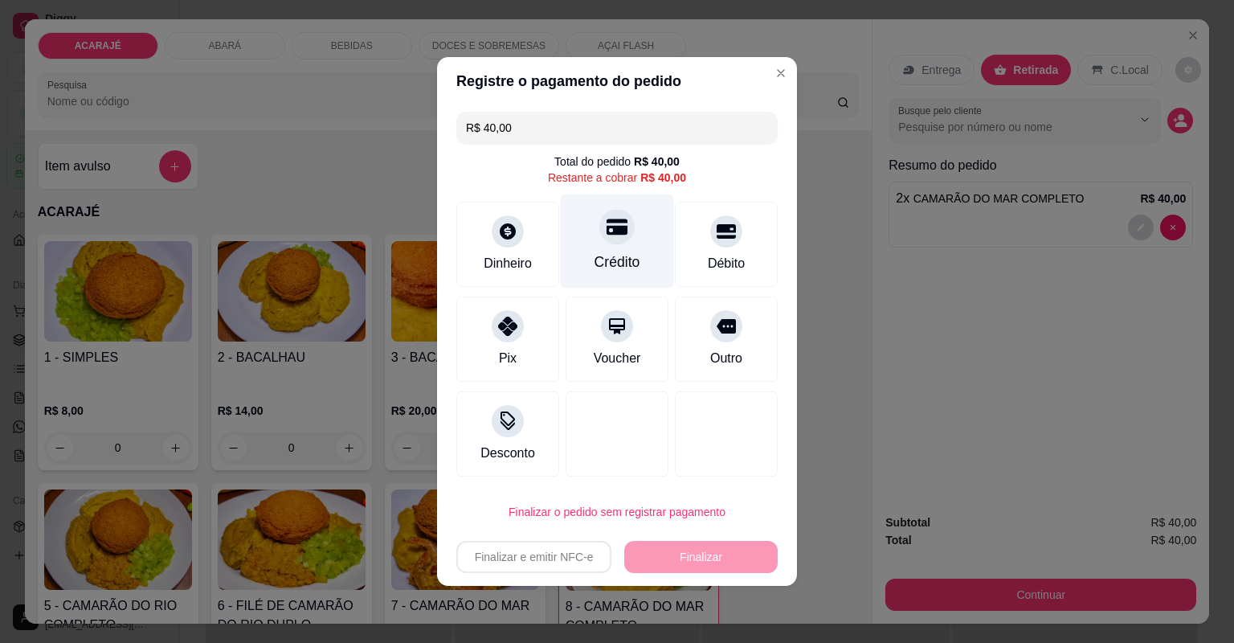
click at [621, 274] on div "Crédito" at bounding box center [617, 241] width 113 height 94
type input "R$ 0,00"
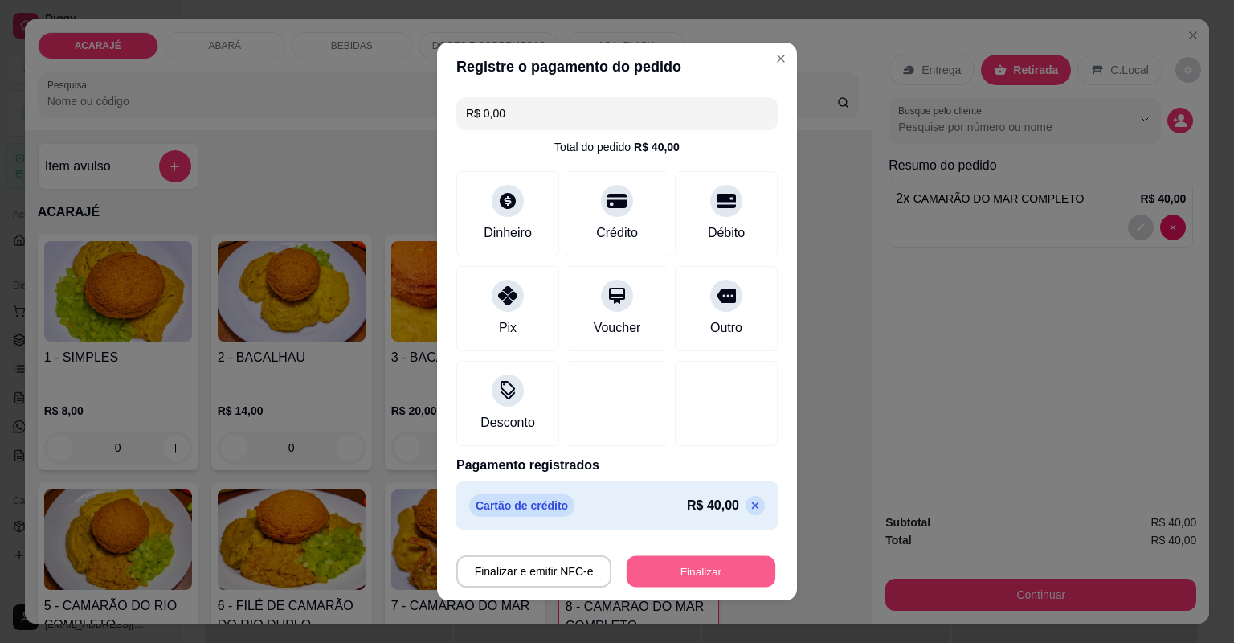
click at [677, 566] on button "Finalizar" at bounding box center [701, 571] width 149 height 31
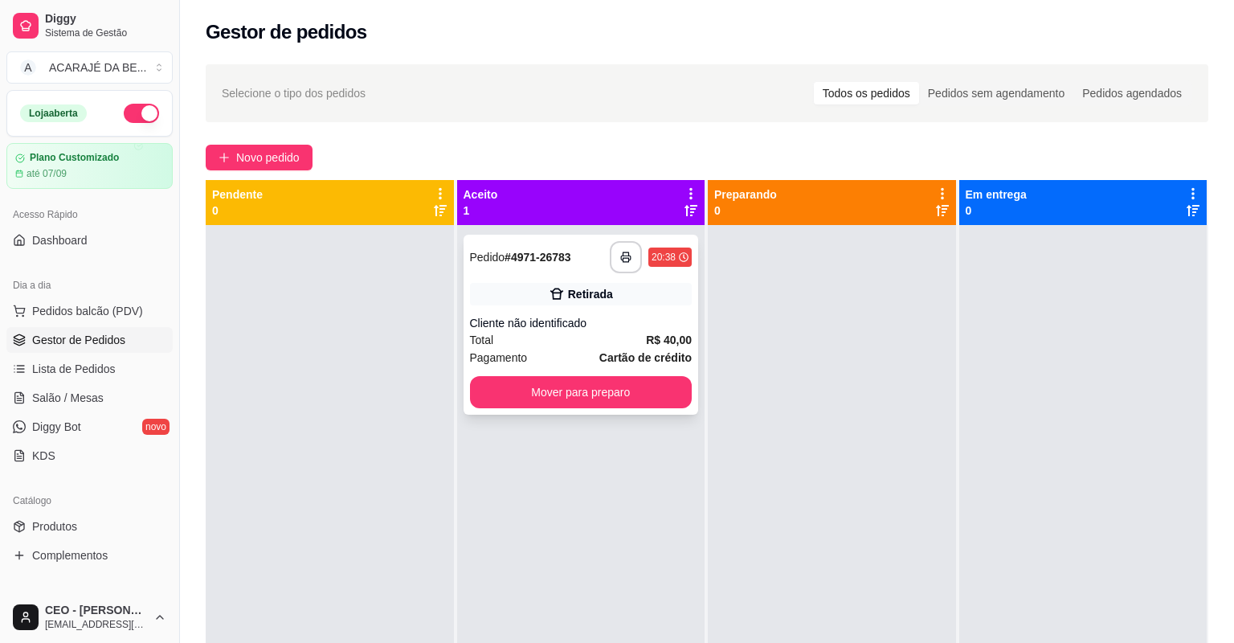
click at [538, 300] on div "Retirada" at bounding box center [581, 294] width 223 height 22
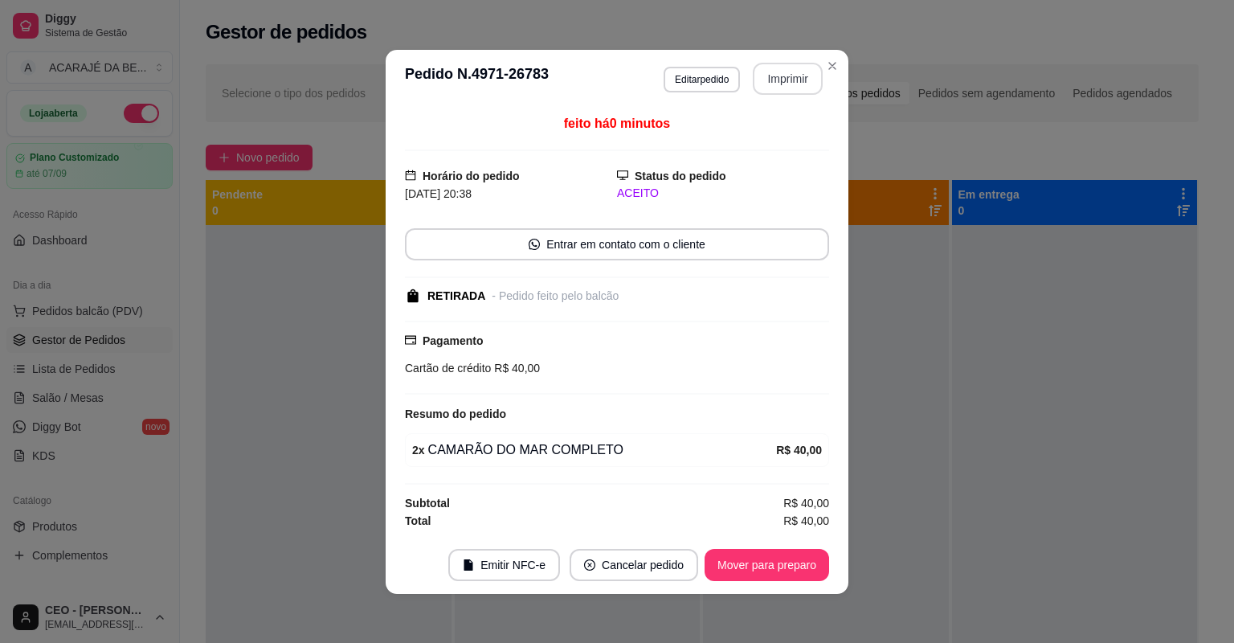
click at [794, 85] on button "Imprimir" at bounding box center [788, 79] width 70 height 32
click at [791, 566] on button "Mover para preparo" at bounding box center [767, 565] width 125 height 32
click at [787, 559] on button "Mover para preparo" at bounding box center [767, 565] width 125 height 32
click at [787, 559] on div "Mover para preparo" at bounding box center [755, 565] width 147 height 32
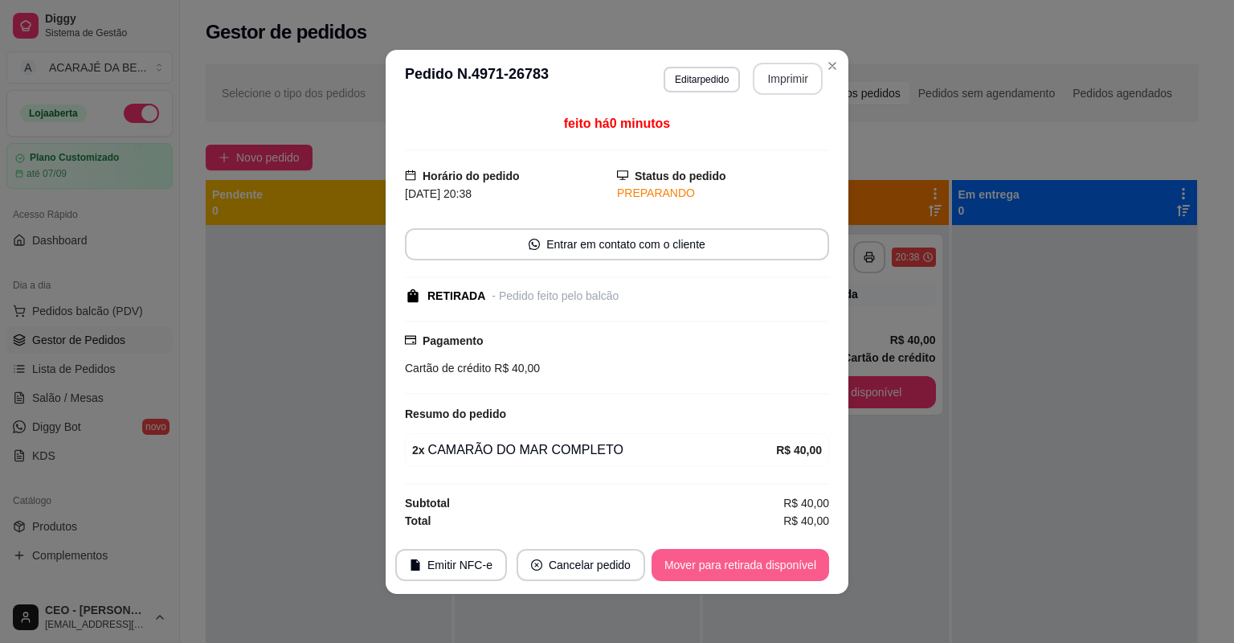
click at [783, 559] on button "Mover para retirada disponível" at bounding box center [741, 565] width 178 height 32
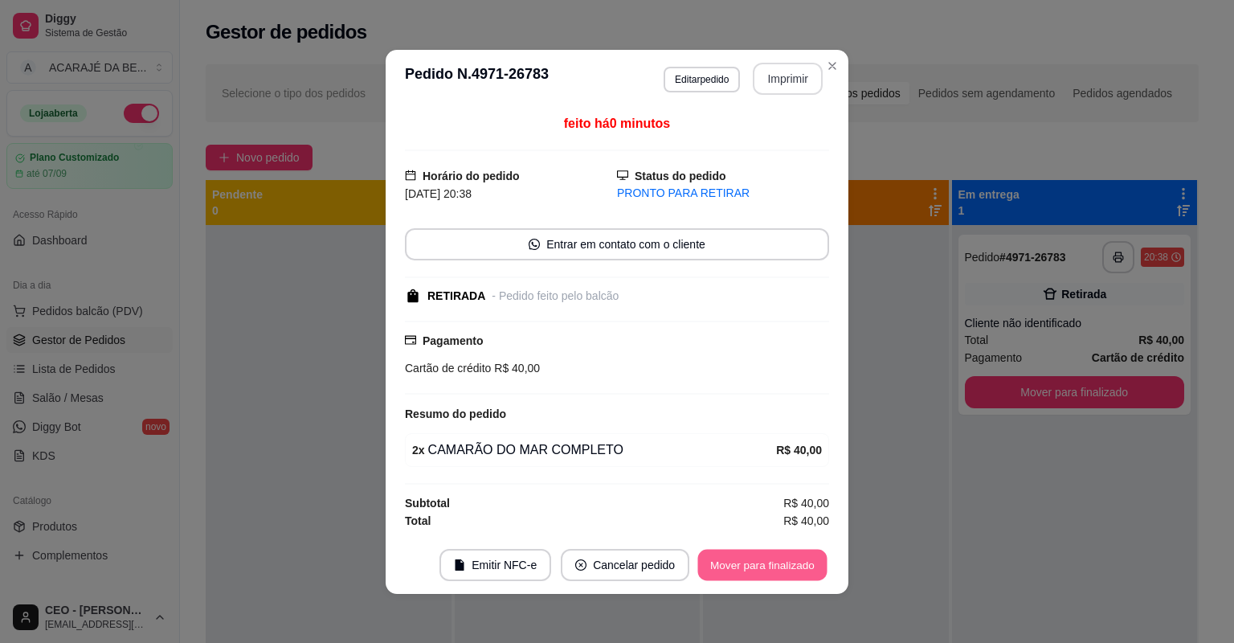
click at [783, 559] on button "Mover para finalizado" at bounding box center [762, 564] width 129 height 31
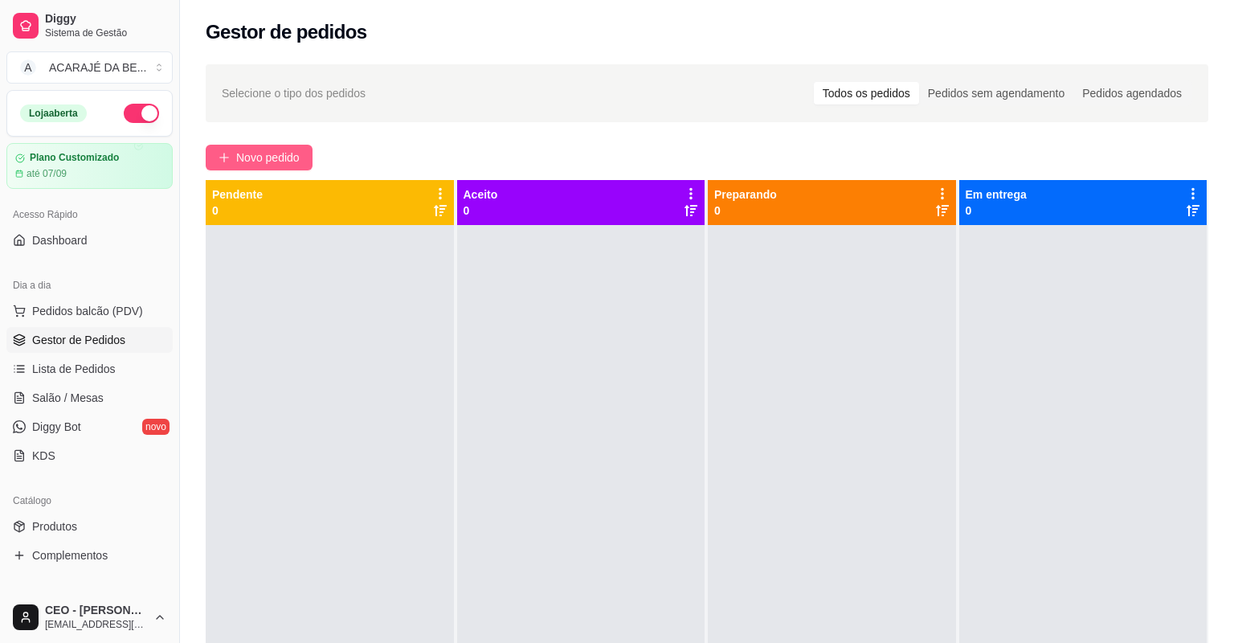
click at [265, 155] on span "Novo pedido" at bounding box center [267, 158] width 63 height 18
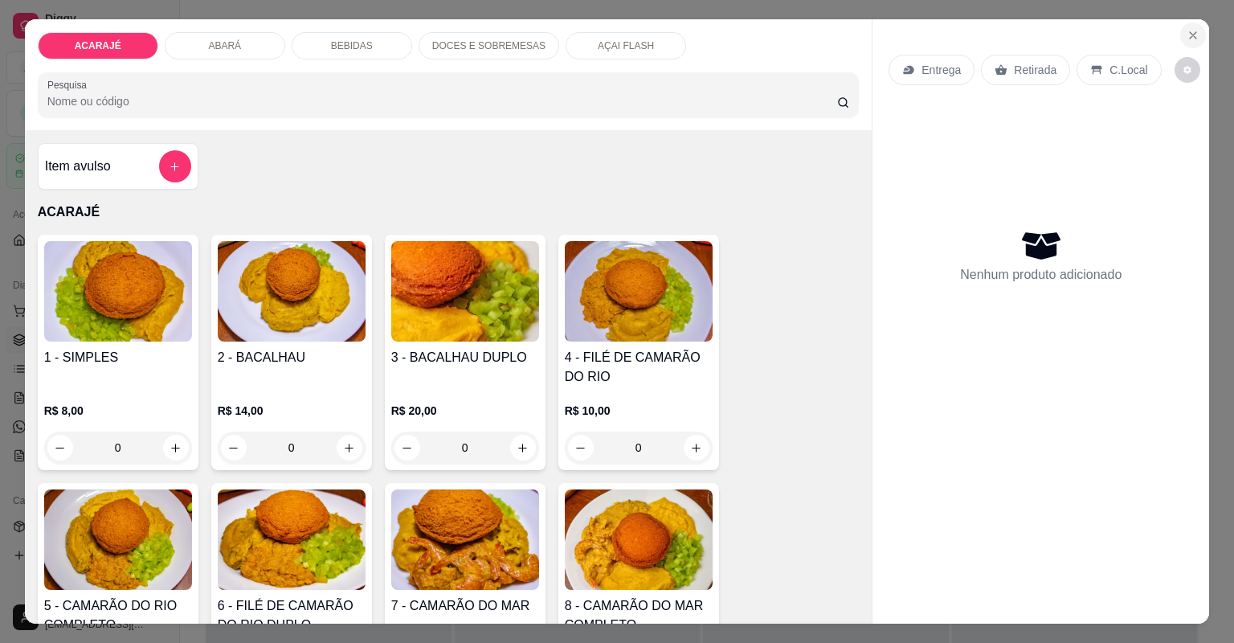
click at [1192, 23] on button "Close" at bounding box center [1193, 35] width 26 height 26
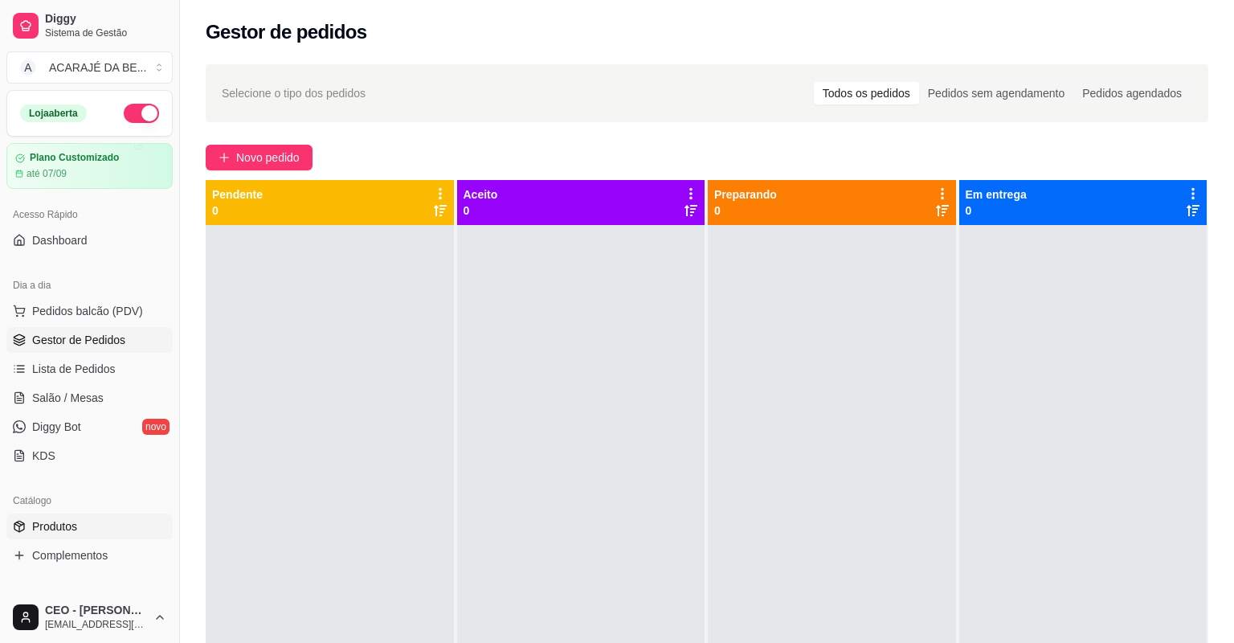
click at [51, 521] on span "Produtos" at bounding box center [54, 526] width 45 height 16
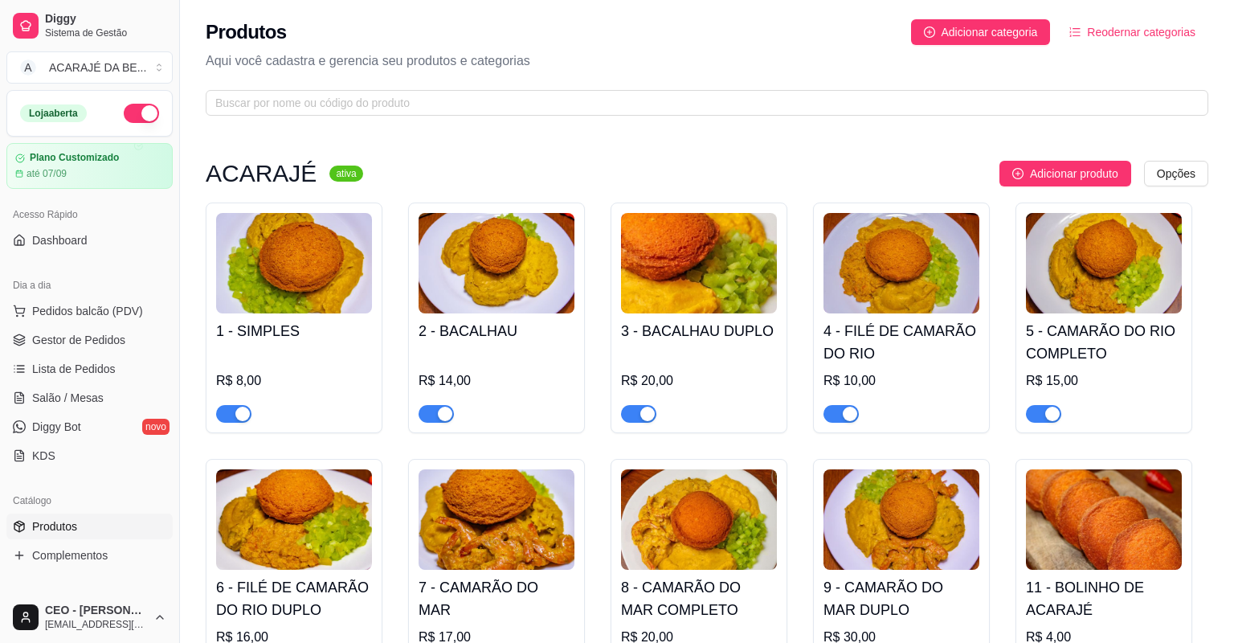
click at [77, 342] on span "Gestor de Pedidos" at bounding box center [78, 340] width 93 height 16
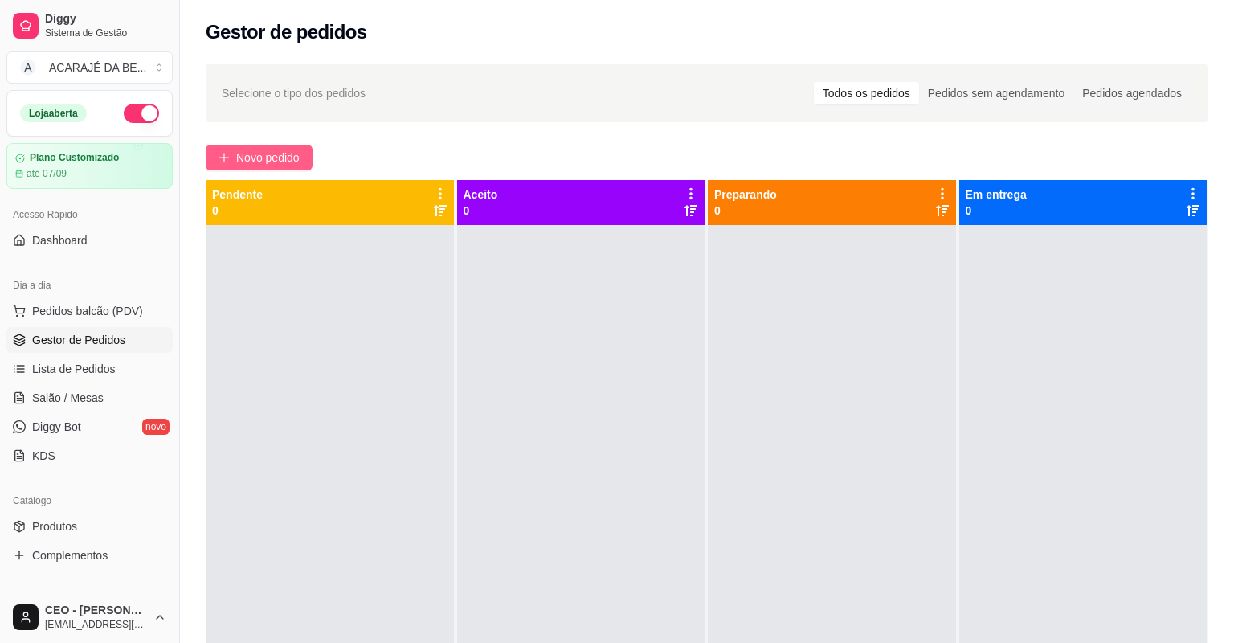
click at [249, 169] on button "Novo pedido" at bounding box center [259, 158] width 107 height 26
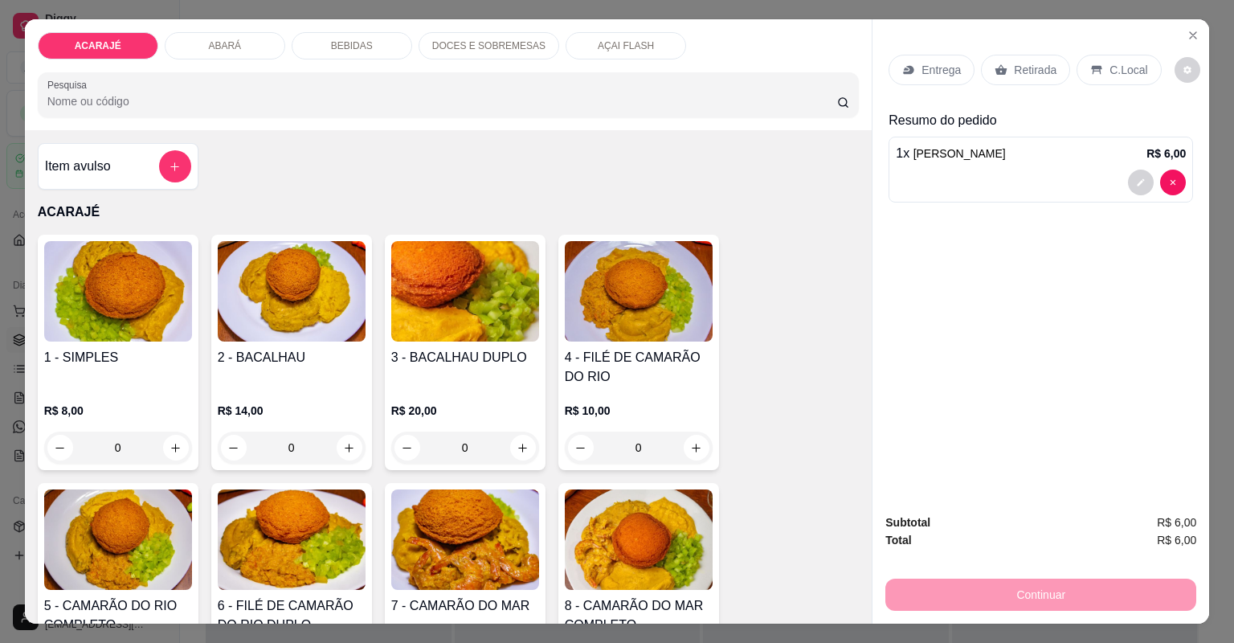
type input "2"
click at [1003, 74] on div "Retirada" at bounding box center [1025, 70] width 89 height 31
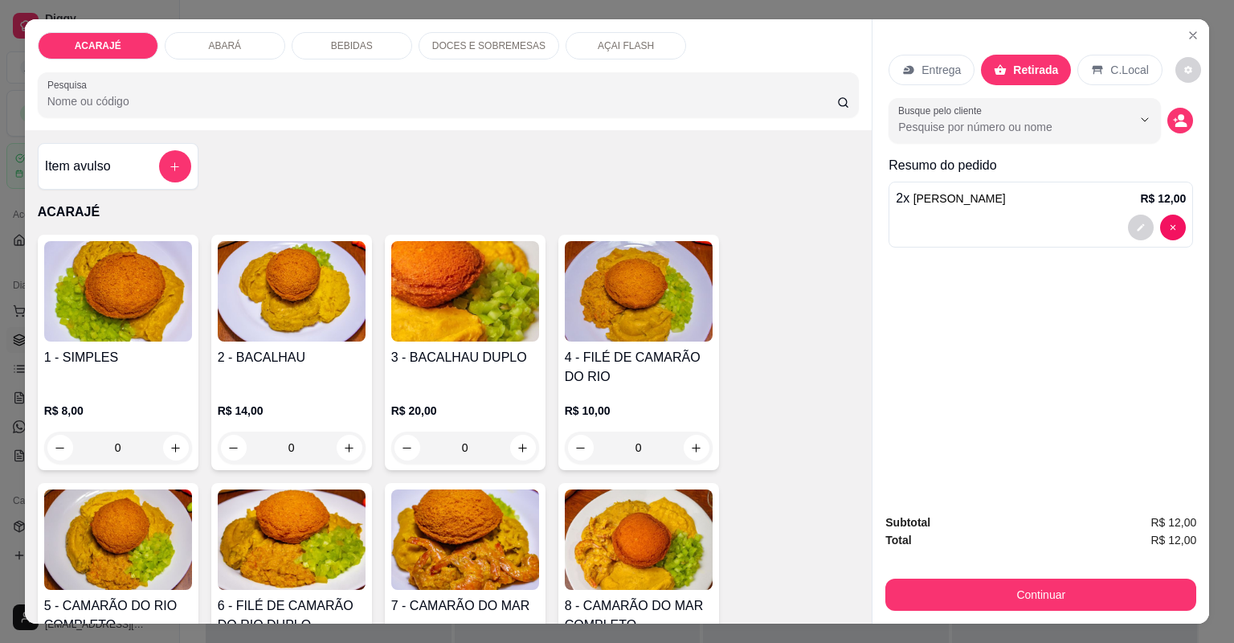
click at [1061, 575] on div "Continuar" at bounding box center [1040, 593] width 311 height 36
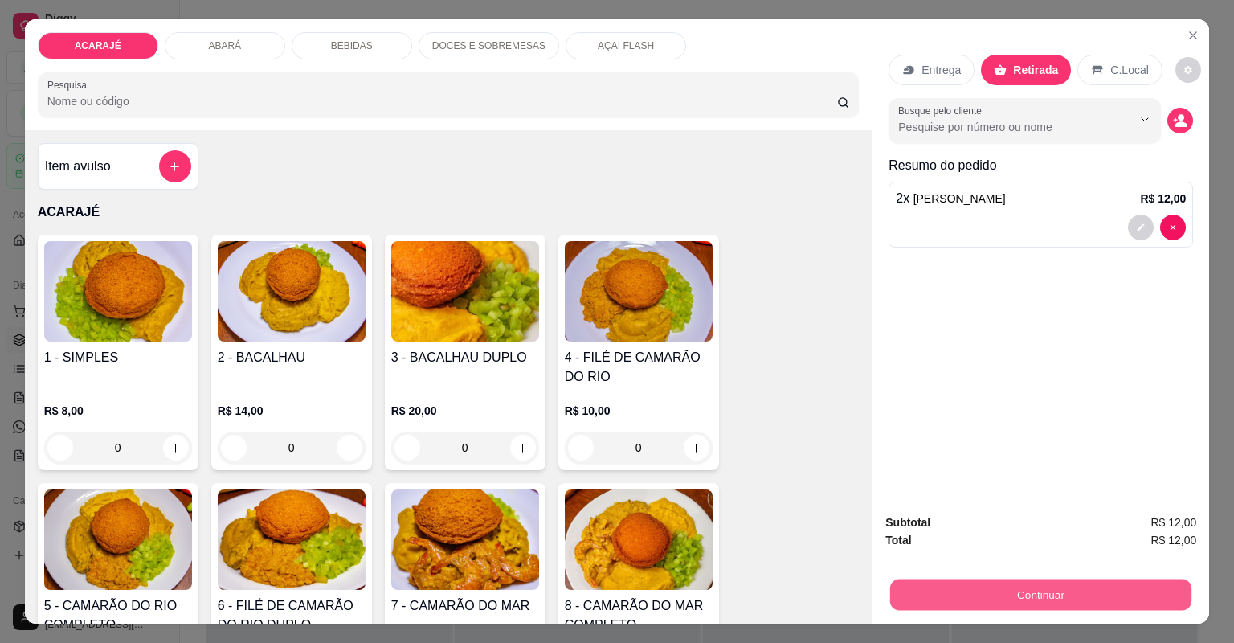
click at [1055, 581] on button "Continuar" at bounding box center [1040, 594] width 301 height 31
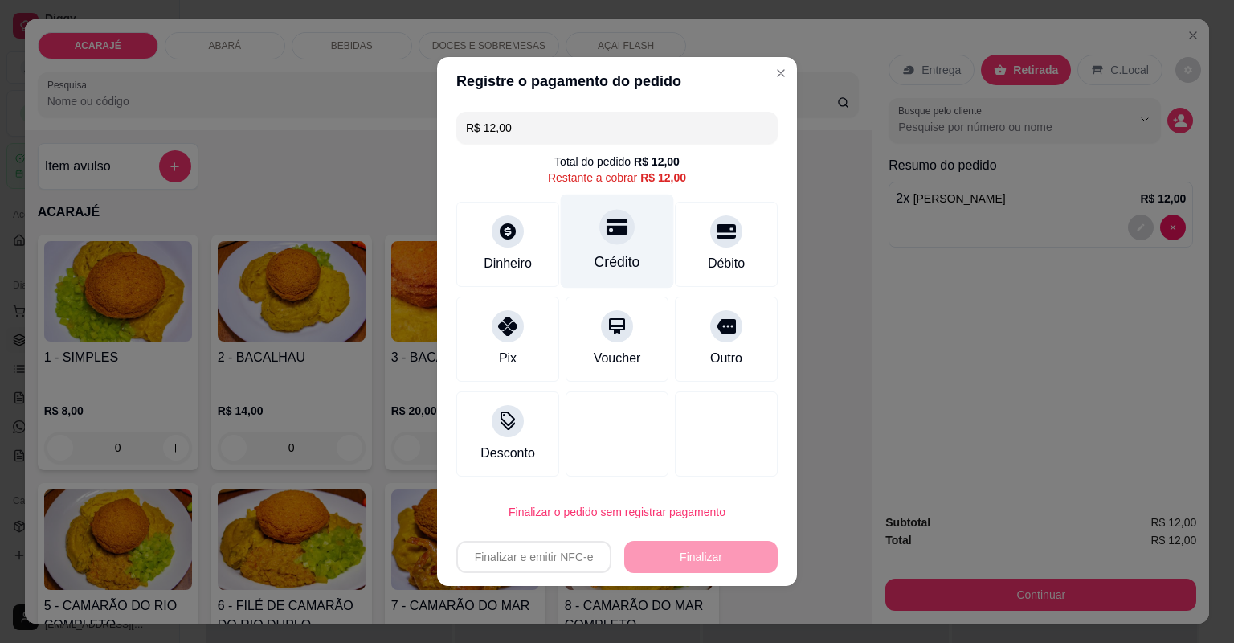
click at [613, 257] on div "Crédito" at bounding box center [618, 262] width 46 height 21
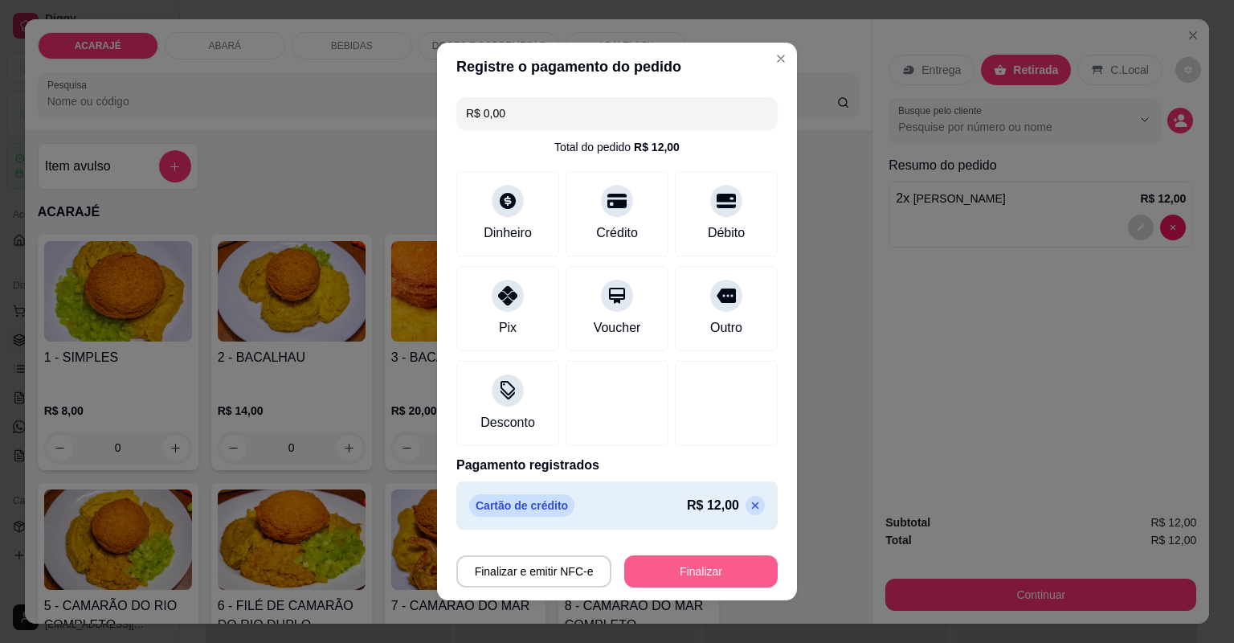
click at [651, 565] on button "Finalizar" at bounding box center [700, 571] width 153 height 32
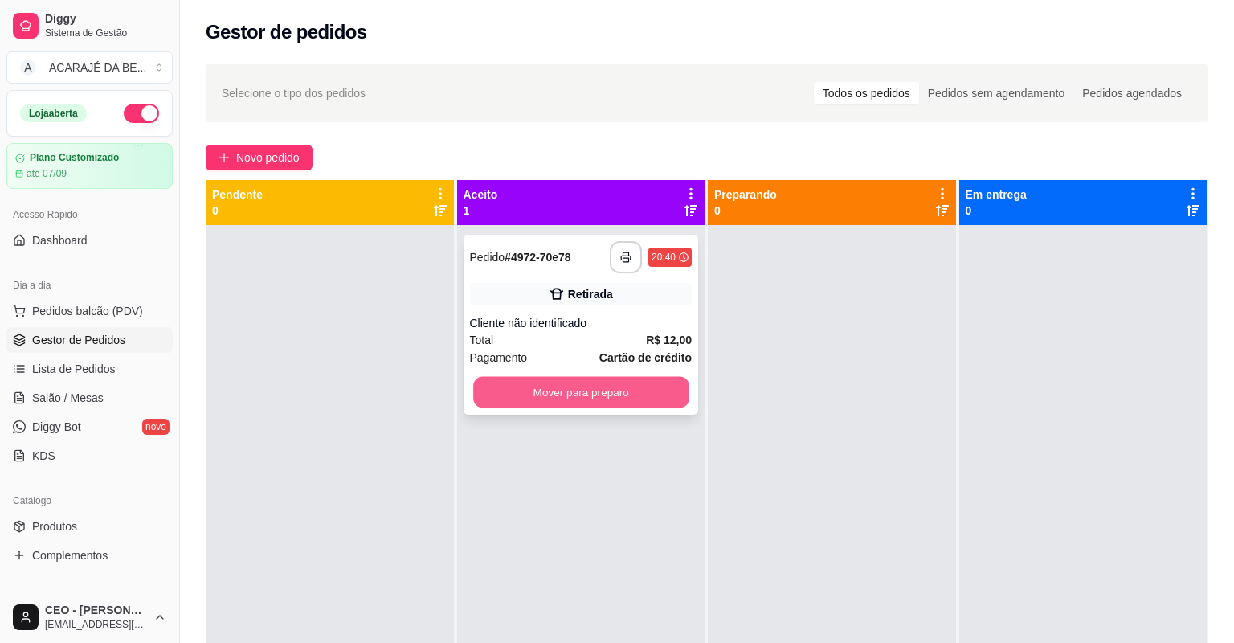
click at [630, 379] on button "Mover para preparo" at bounding box center [580, 392] width 215 height 31
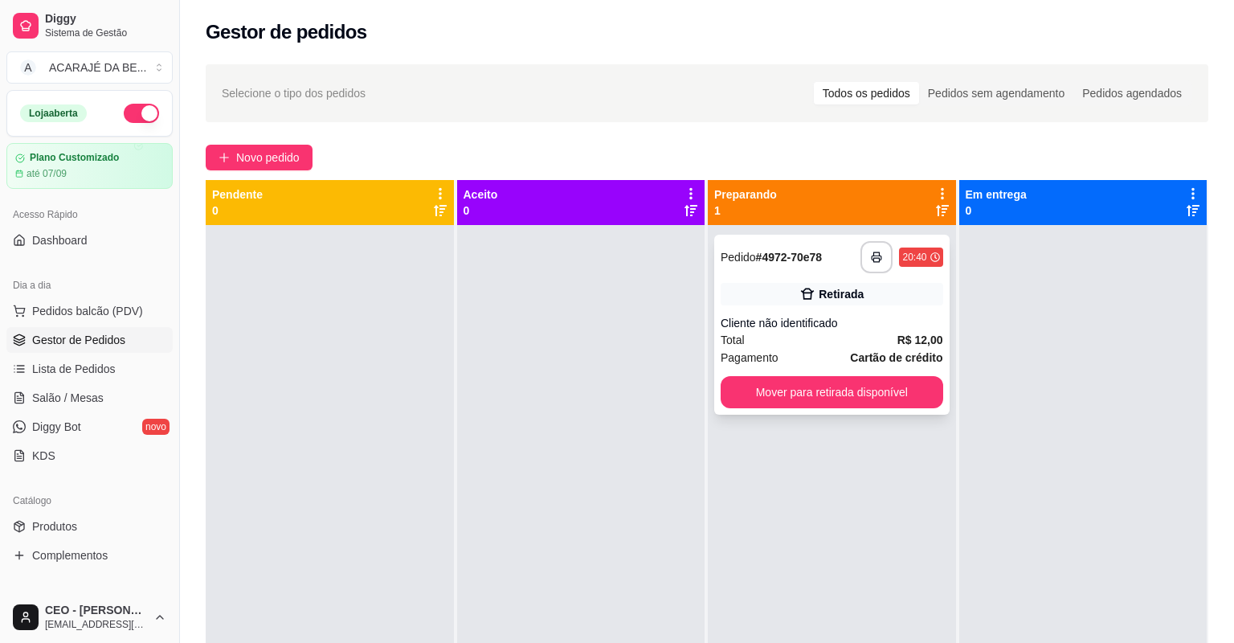
click at [897, 313] on div "**********" at bounding box center [831, 325] width 235 height 180
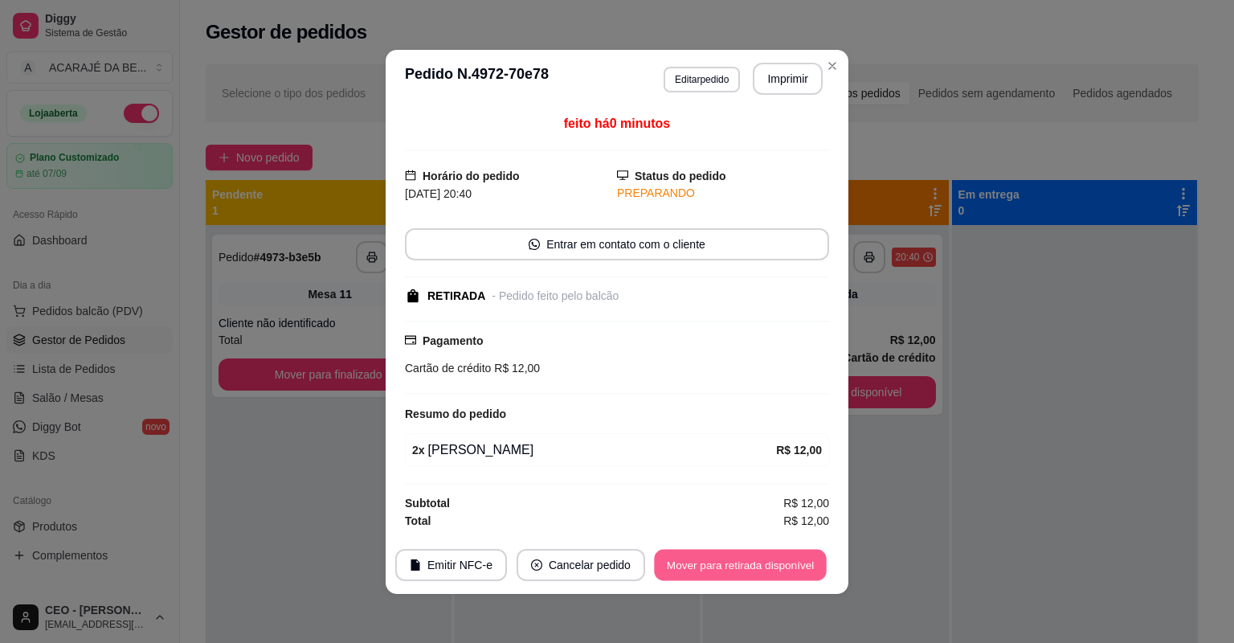
click at [783, 554] on button "Mover para retirada disponível" at bounding box center [740, 564] width 172 height 31
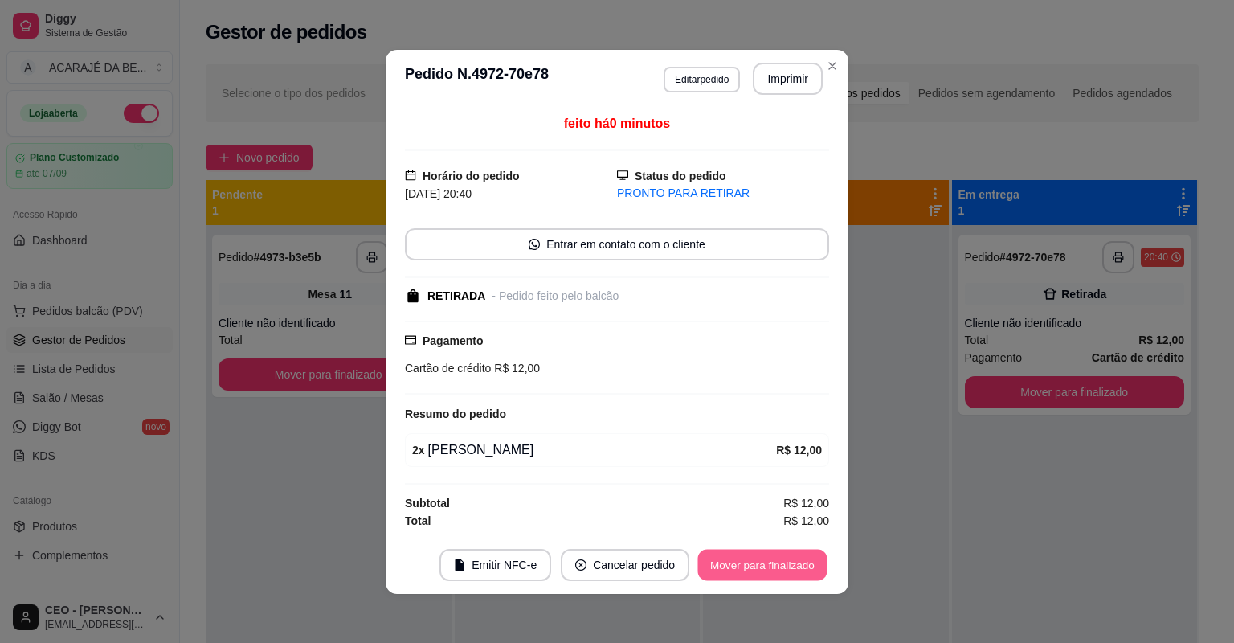
click at [787, 549] on button "Mover para finalizado" at bounding box center [762, 564] width 129 height 31
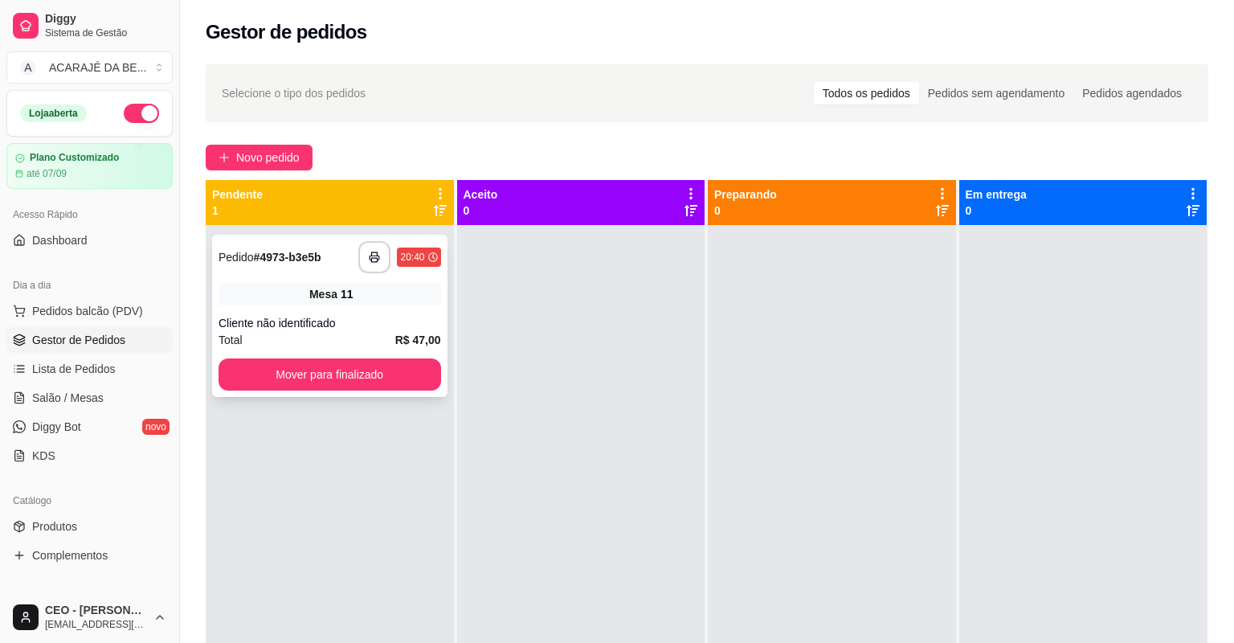
drag, startPoint x: 308, startPoint y: 297, endPoint x: 315, endPoint y: 292, distance: 9.2
click at [315, 292] on div "Mesa 11" at bounding box center [330, 294] width 223 height 22
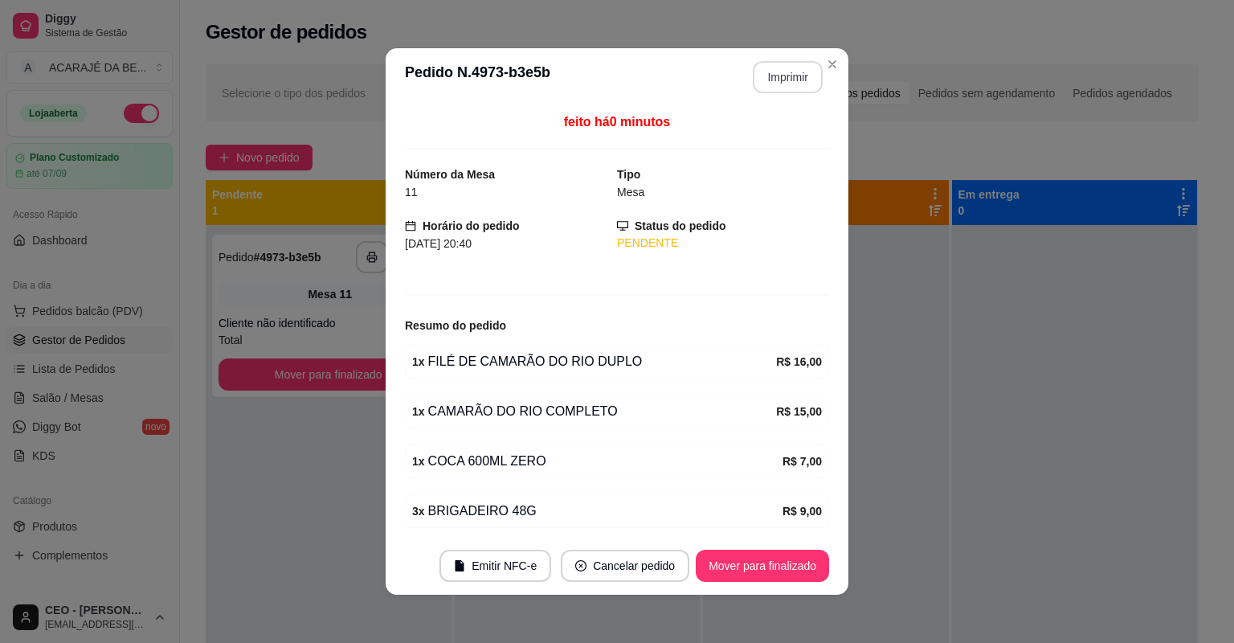
click at [791, 69] on button "Imprimir" at bounding box center [788, 77] width 70 height 32
click at [733, 559] on button "Mover para finalizado" at bounding box center [762, 565] width 129 height 31
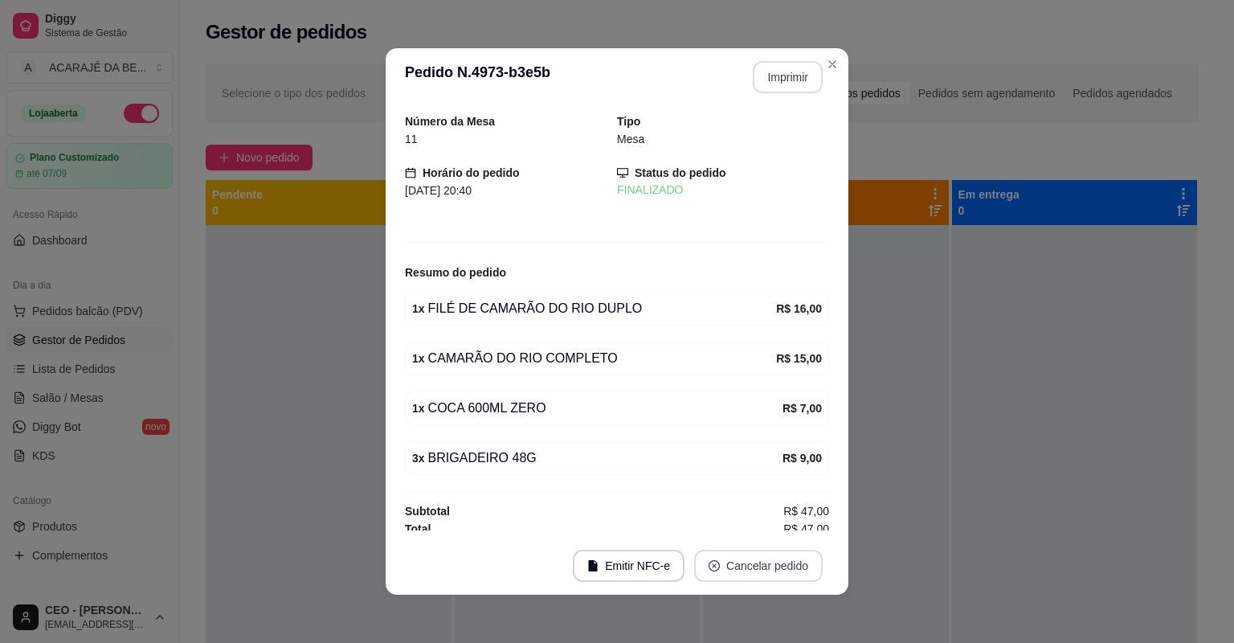
click at [730, 562] on button "Cancelar pedido" at bounding box center [758, 566] width 129 height 32
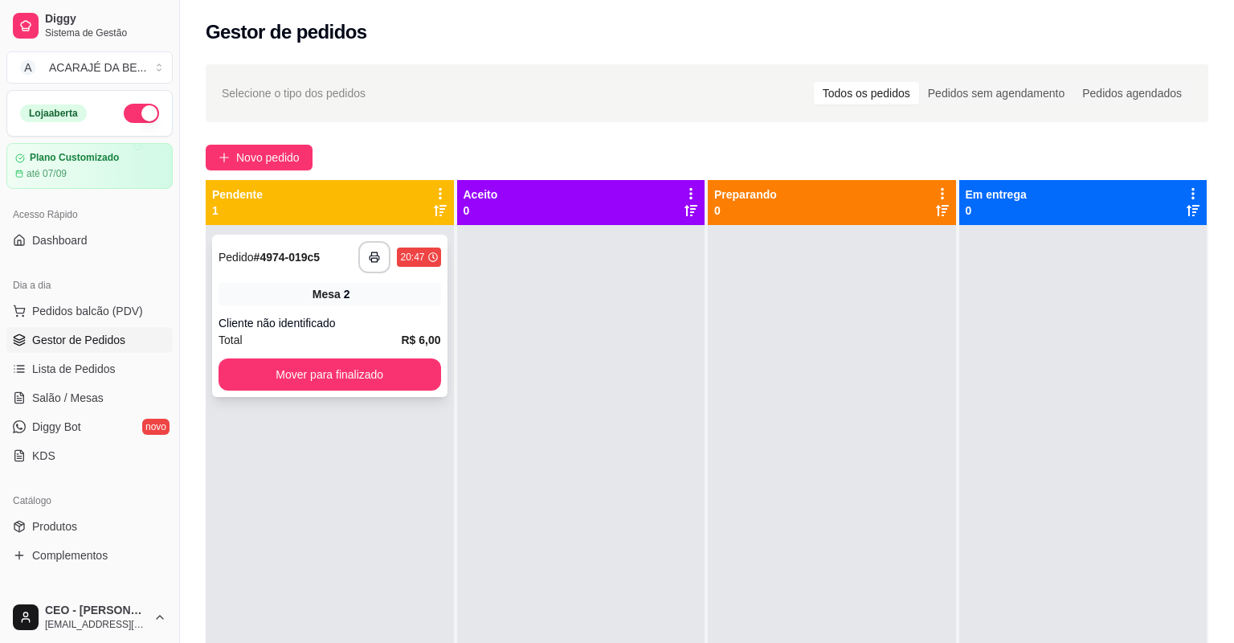
click at [280, 329] on div "Cliente não identificado" at bounding box center [330, 323] width 223 height 16
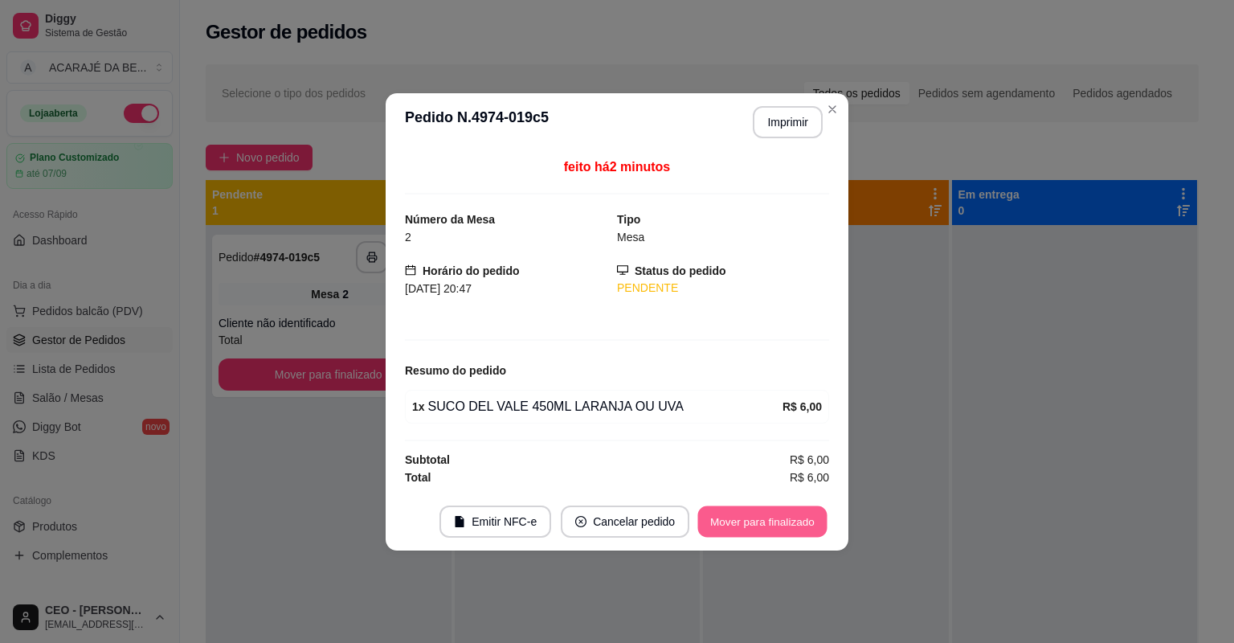
click at [746, 514] on button "Mover para finalizado" at bounding box center [762, 520] width 129 height 31
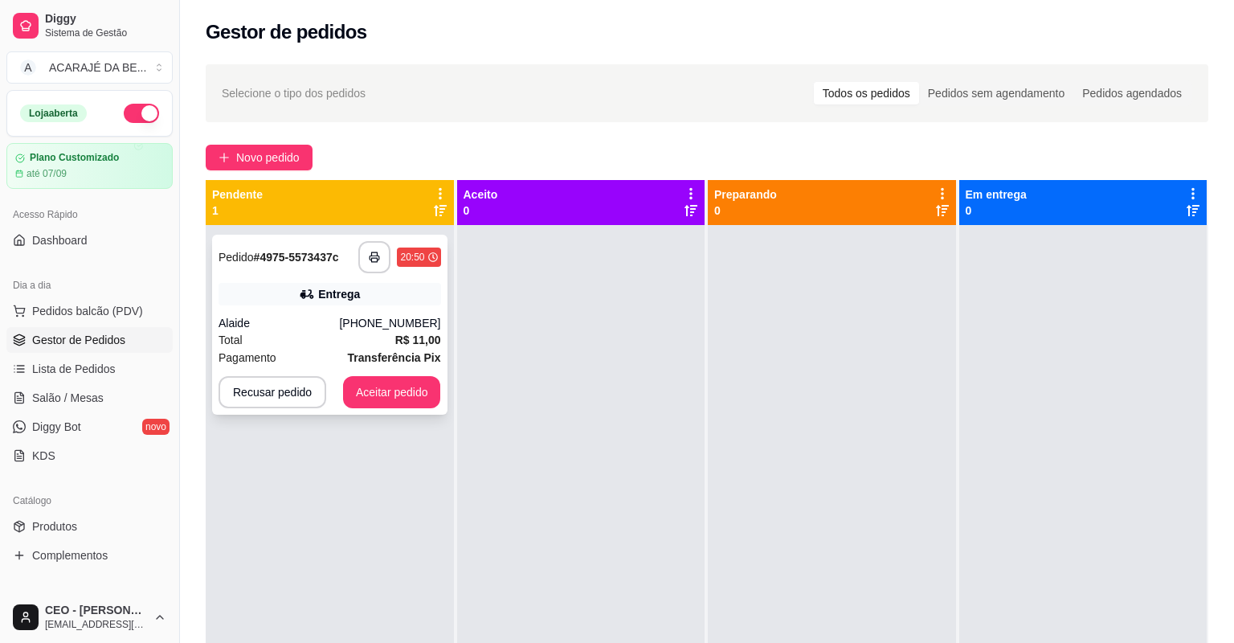
click at [344, 299] on div "Entrega" at bounding box center [339, 294] width 42 height 16
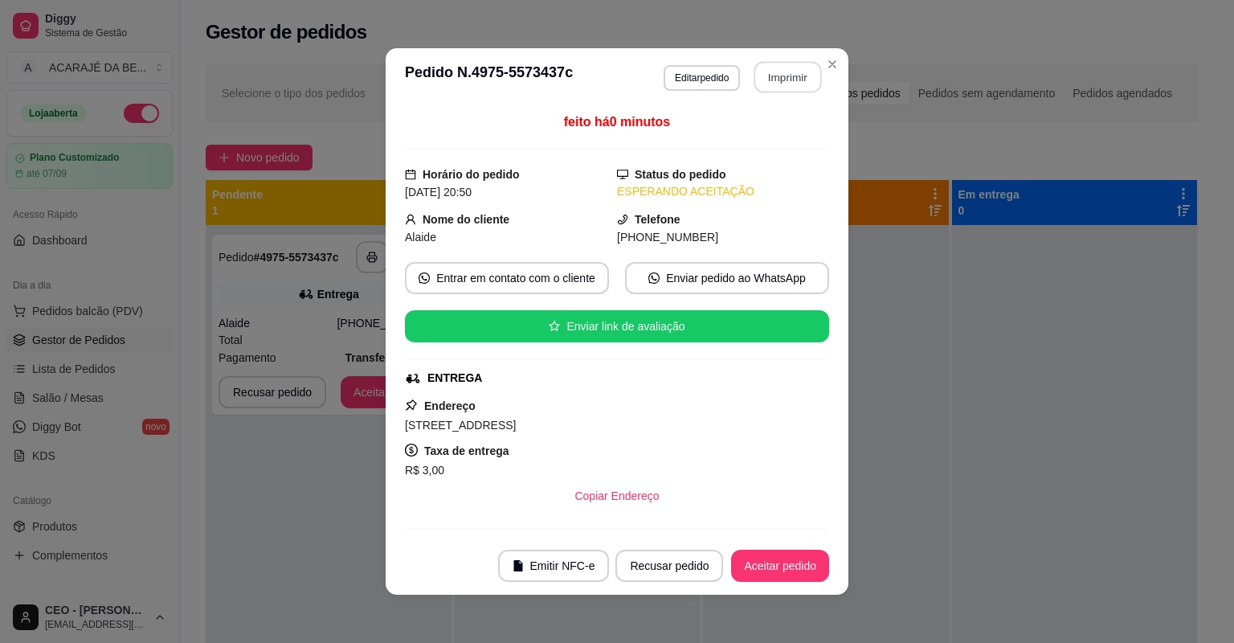
click at [798, 65] on button "Imprimir" at bounding box center [788, 77] width 67 height 31
click at [768, 569] on button "Aceitar pedido" at bounding box center [780, 565] width 95 height 31
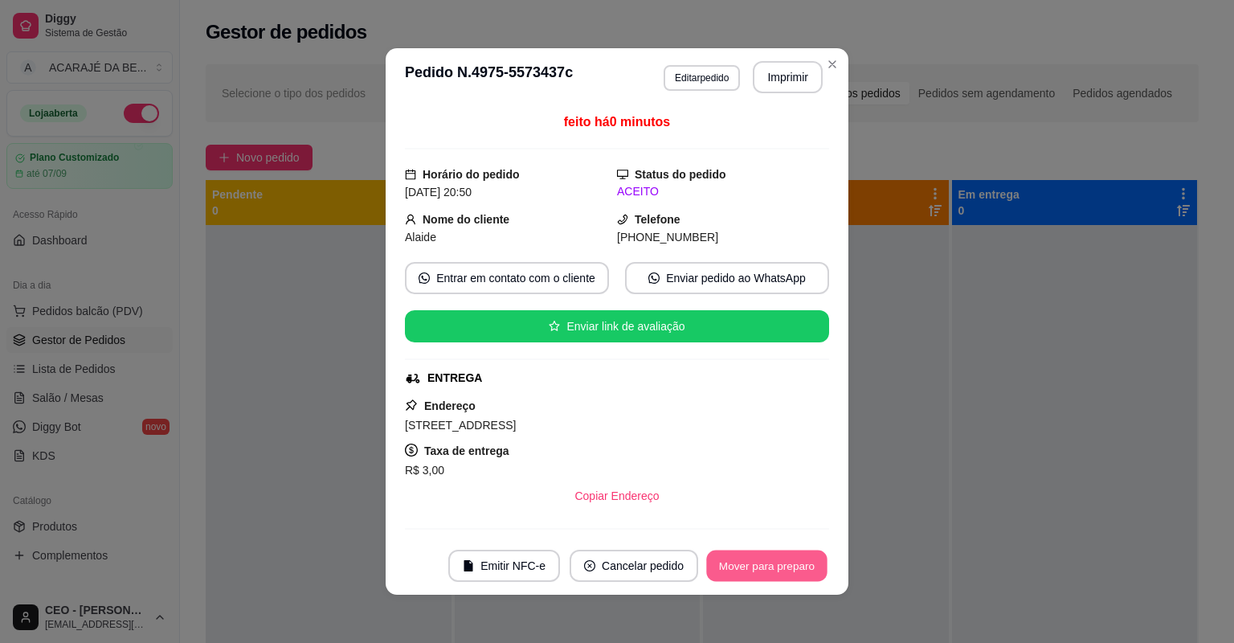
click at [768, 572] on button "Mover para preparo" at bounding box center [766, 565] width 121 height 31
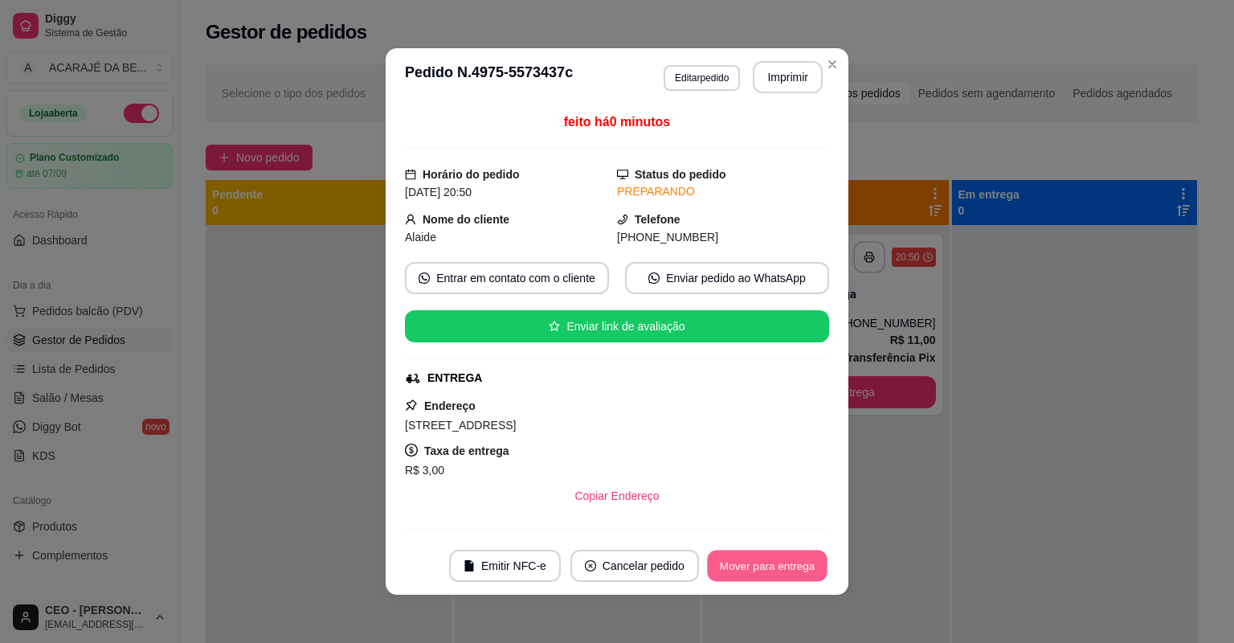
click at [768, 572] on button "Mover para entrega" at bounding box center [767, 565] width 121 height 31
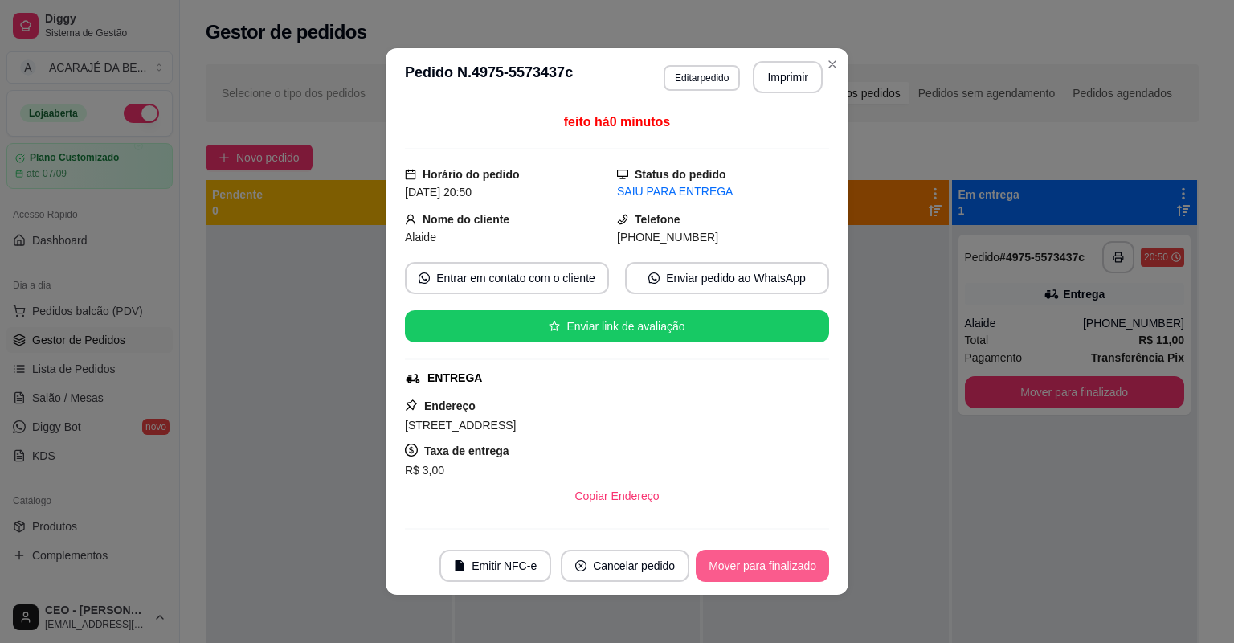
click at [767, 570] on button "Mover para finalizado" at bounding box center [762, 566] width 133 height 32
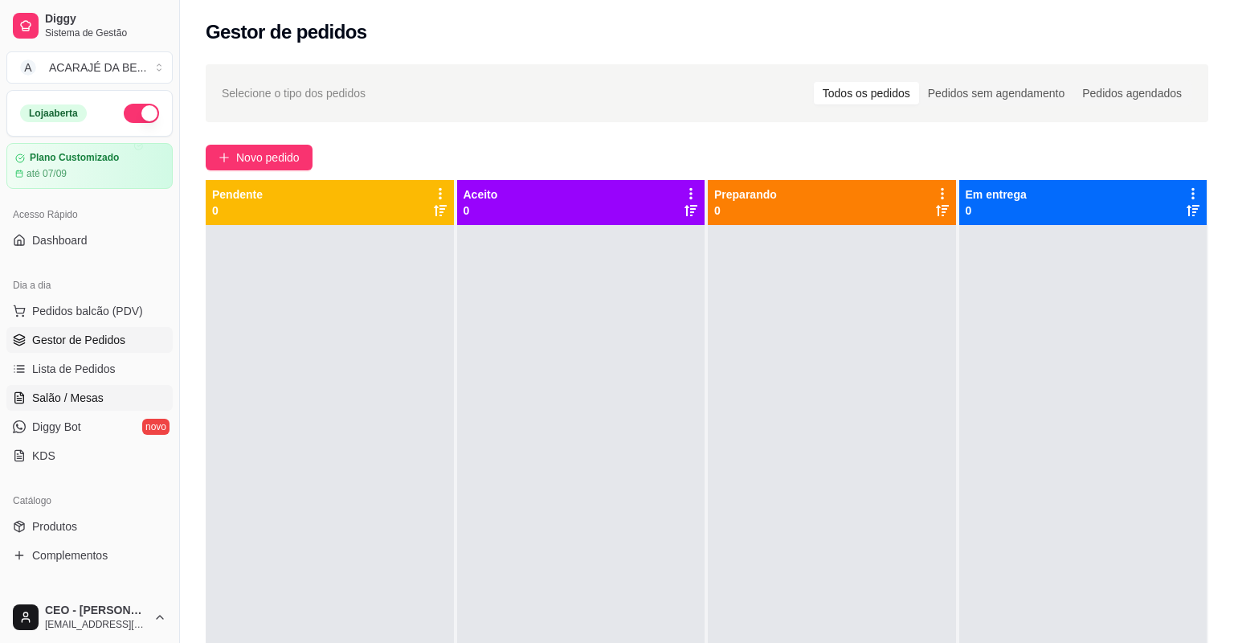
click at [57, 402] on span "Salão / Mesas" at bounding box center [68, 398] width 72 height 16
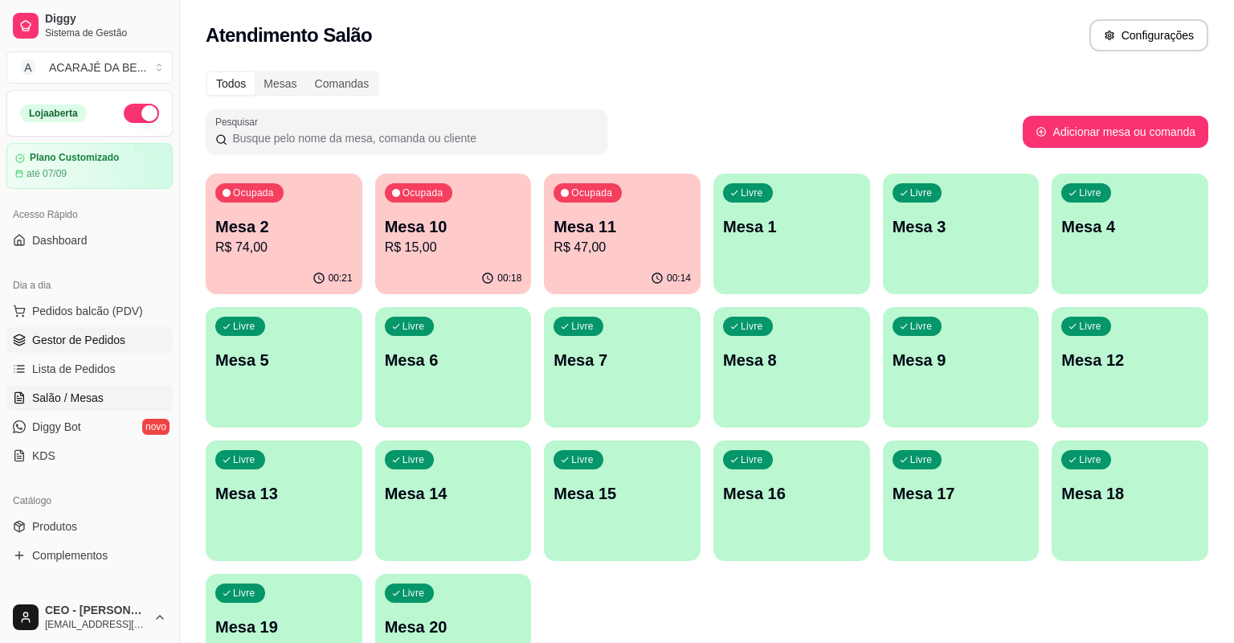
click at [100, 334] on span "Gestor de Pedidos" at bounding box center [78, 340] width 93 height 16
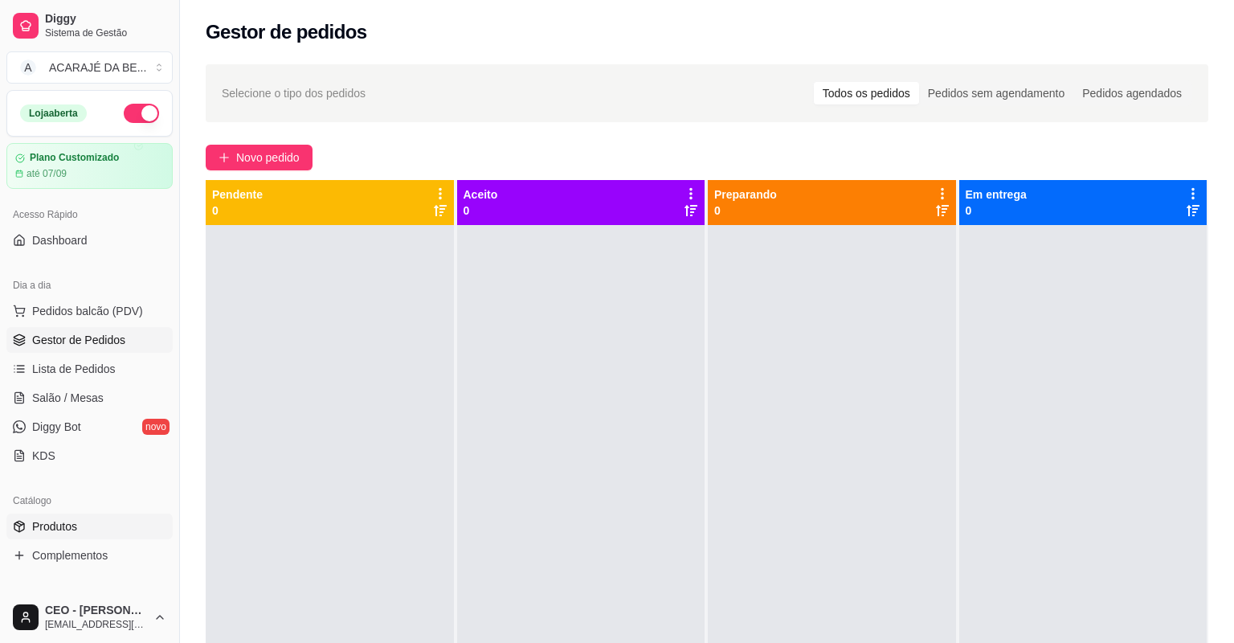
click at [71, 517] on link "Produtos" at bounding box center [89, 526] width 166 height 26
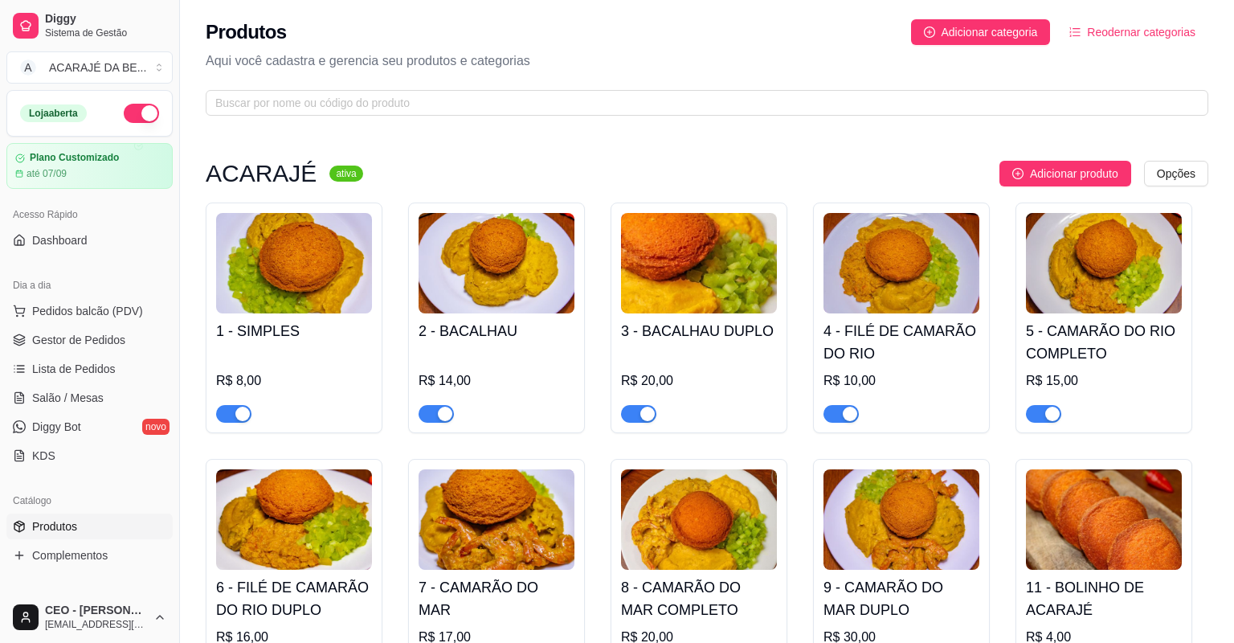
click at [70, 518] on span "Produtos" at bounding box center [54, 526] width 45 height 16
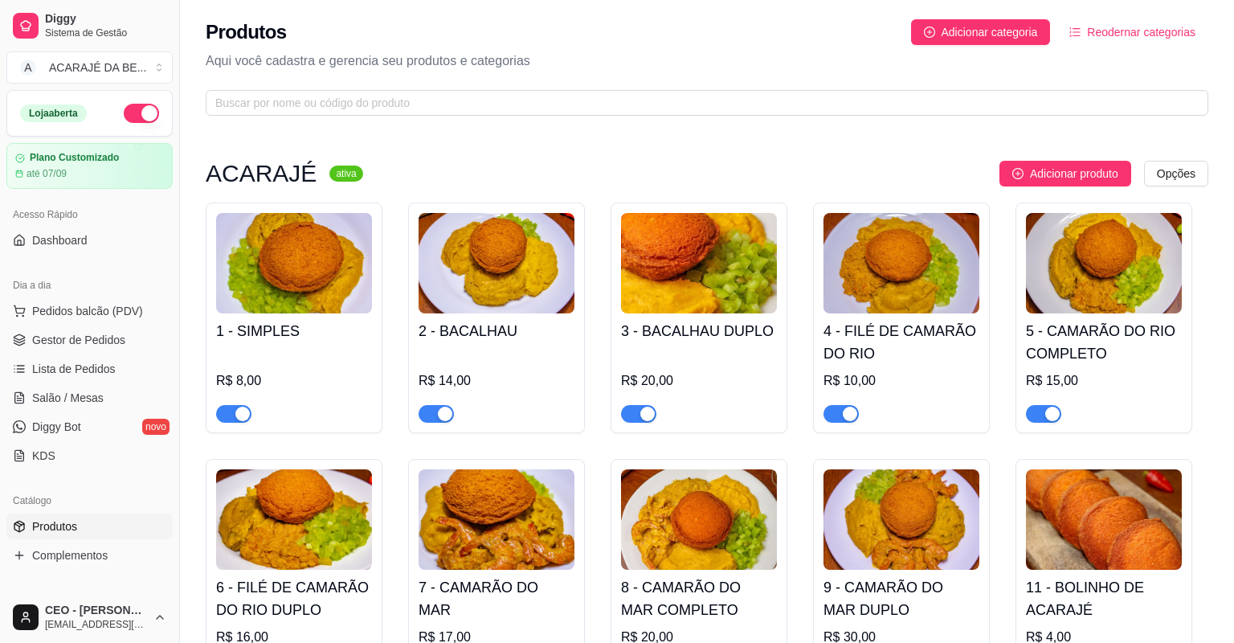
click at [80, 338] on span "Gestor de Pedidos" at bounding box center [78, 340] width 93 height 16
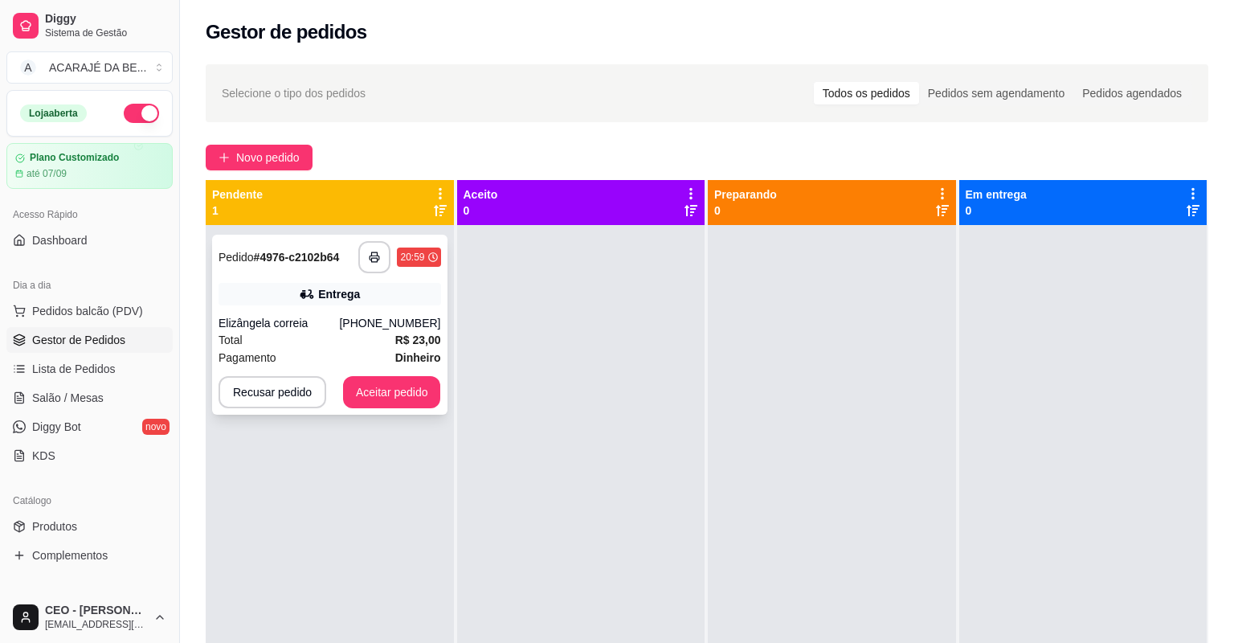
click at [339, 320] on div "Elizângela correia" at bounding box center [279, 323] width 121 height 16
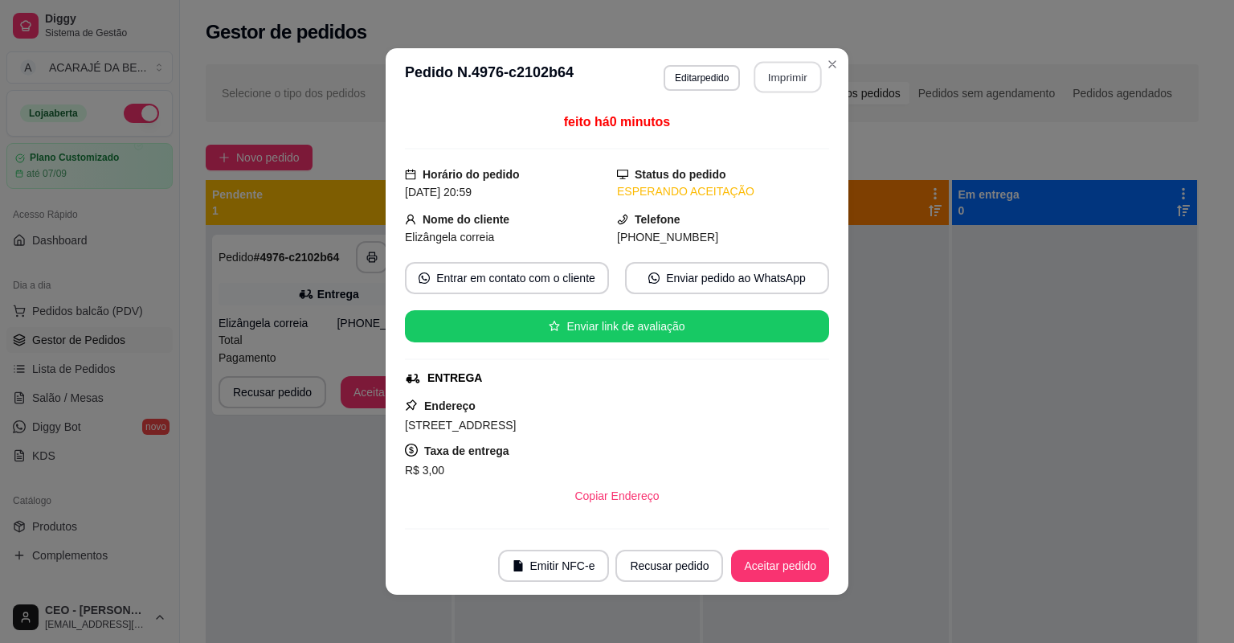
click at [794, 81] on button "Imprimir" at bounding box center [788, 77] width 67 height 31
click at [783, 558] on button "Aceitar pedido" at bounding box center [780, 566] width 98 height 32
click at [783, 558] on div "Recusar pedido Aceitar pedido" at bounding box center [700, 566] width 259 height 32
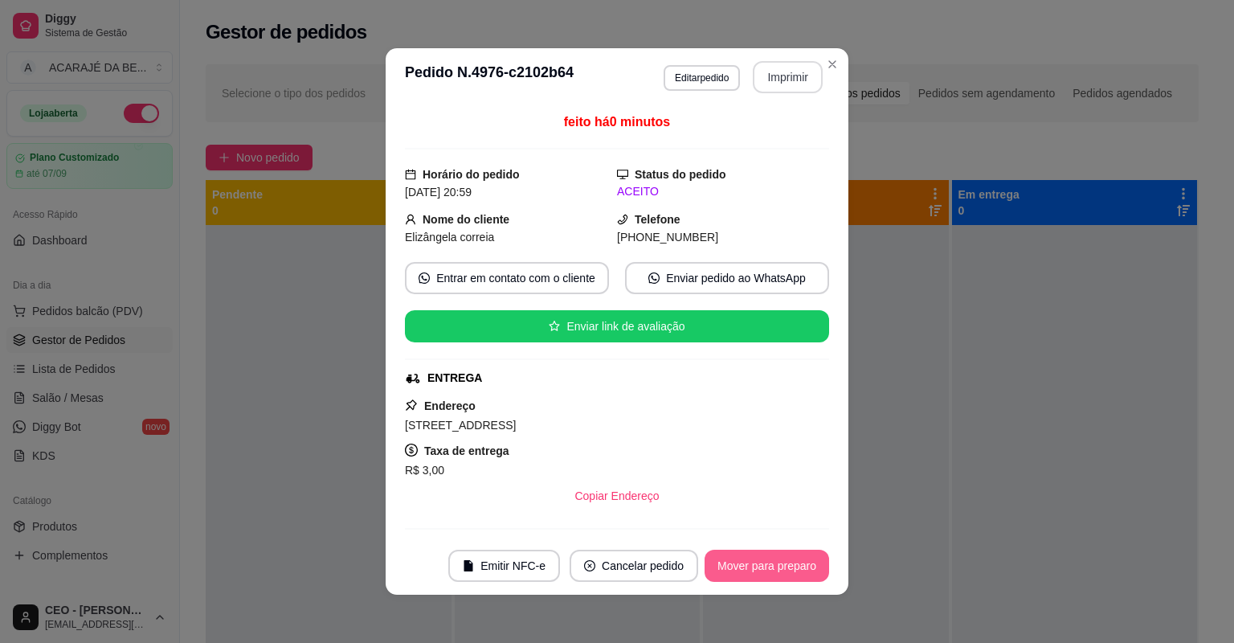
click at [783, 559] on button "Mover para preparo" at bounding box center [767, 566] width 125 height 32
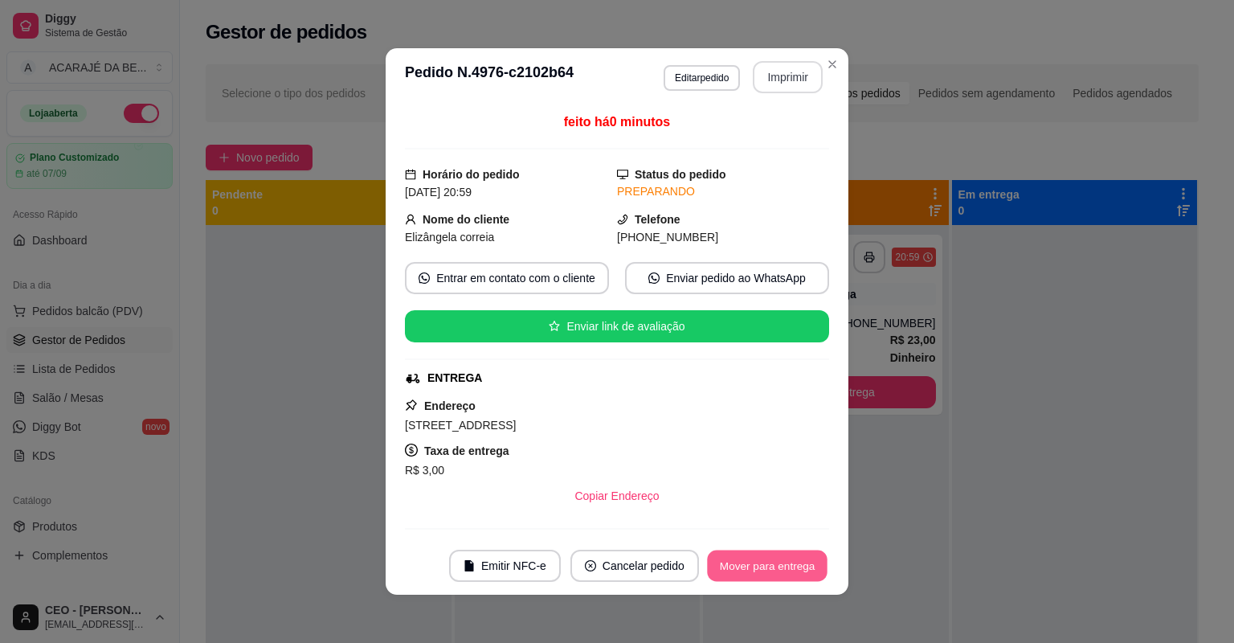
click at [783, 559] on button "Mover para entrega" at bounding box center [767, 565] width 121 height 31
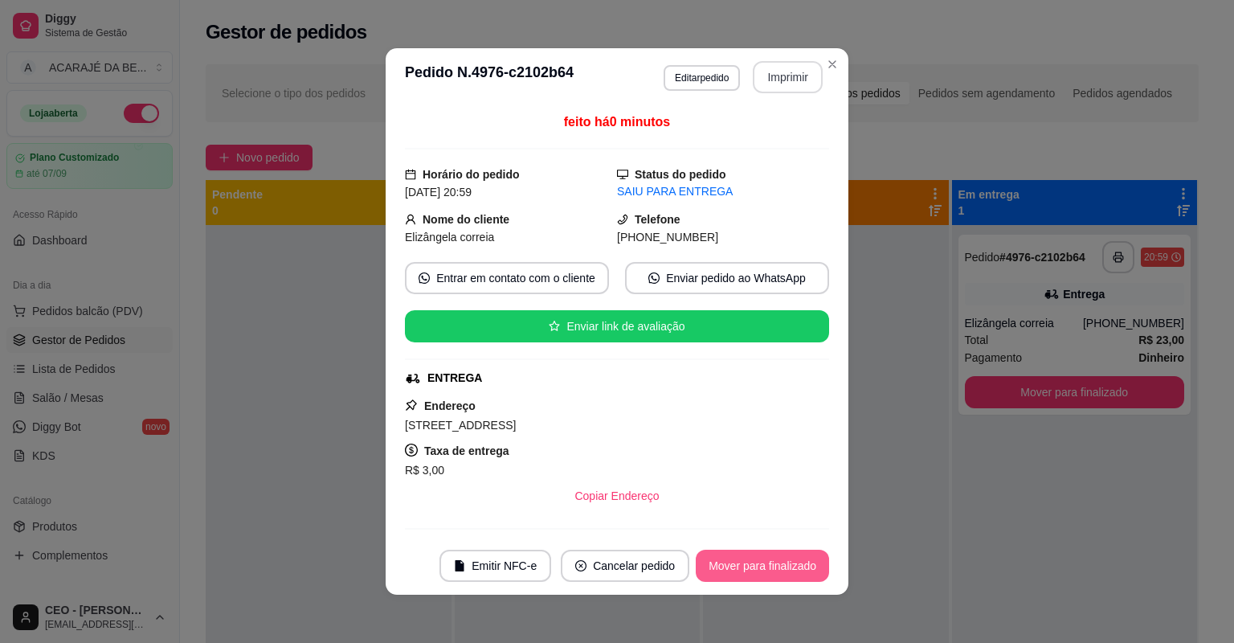
click at [783, 559] on button "Mover para finalizado" at bounding box center [762, 566] width 133 height 32
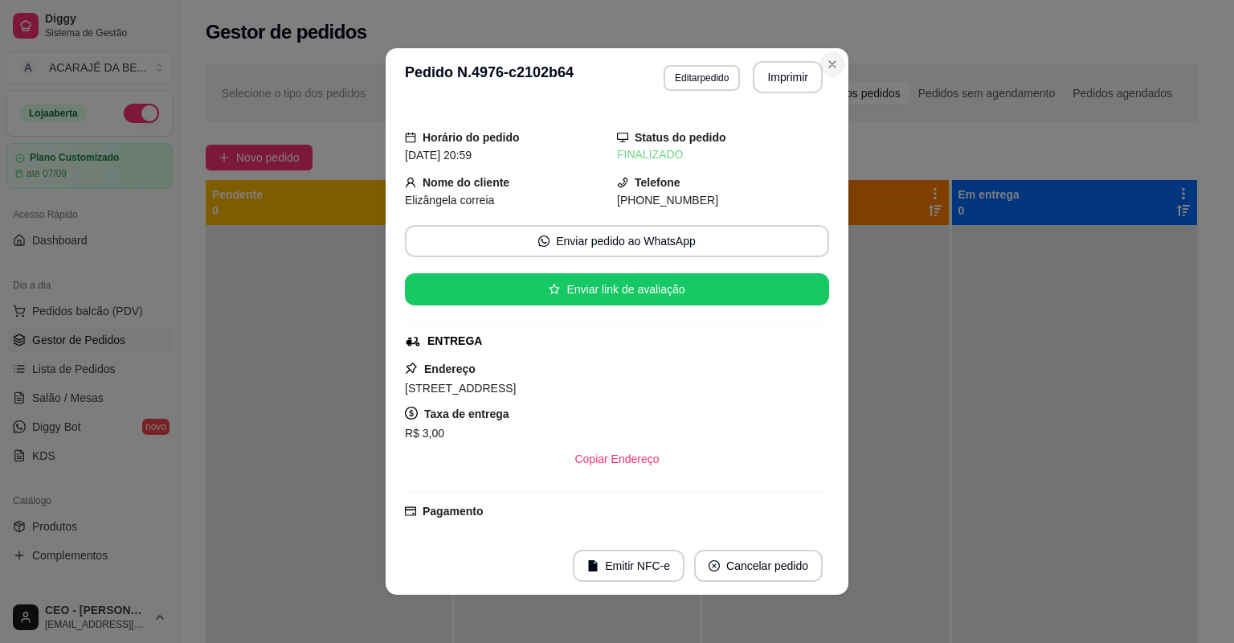
drag, startPoint x: 841, startPoint y: 66, endPoint x: 830, endPoint y: 70, distance: 11.9
click at [841, 66] on header "**********" at bounding box center [617, 77] width 463 height 58
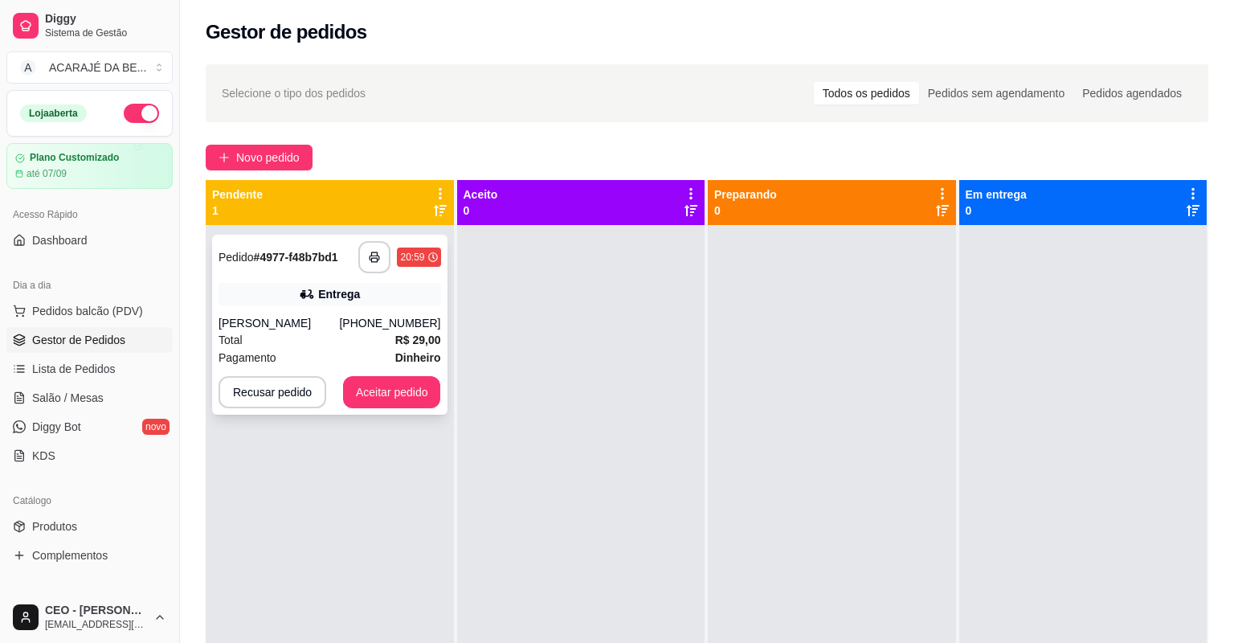
click at [425, 321] on div "(73) 98188-6864" at bounding box center [389, 323] width 101 height 16
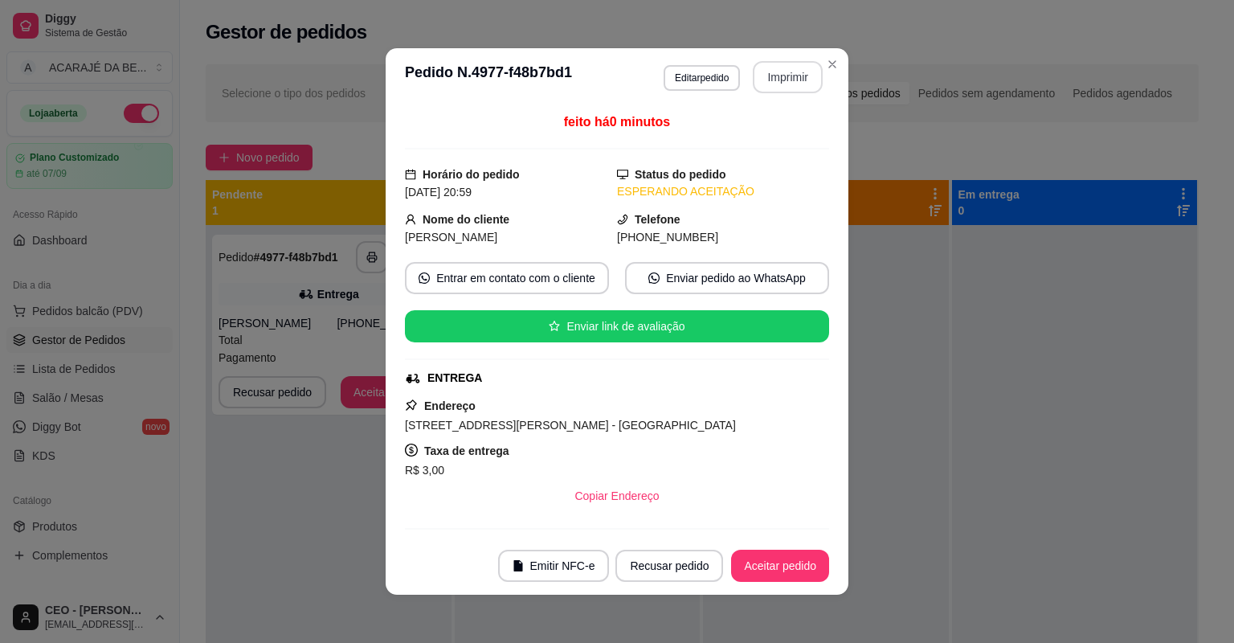
click at [774, 81] on button "Imprimir" at bounding box center [788, 77] width 70 height 32
click at [784, 553] on button "Aceitar pedido" at bounding box center [780, 565] width 95 height 31
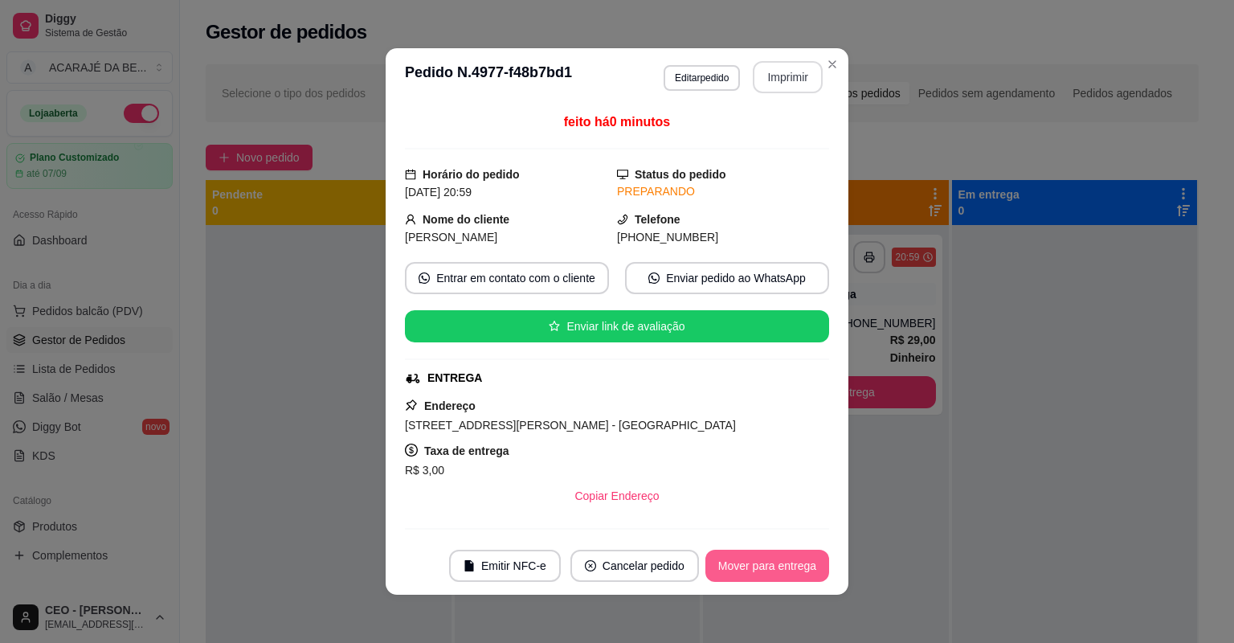
click at [779, 559] on button "Mover para entrega" at bounding box center [768, 566] width 124 height 32
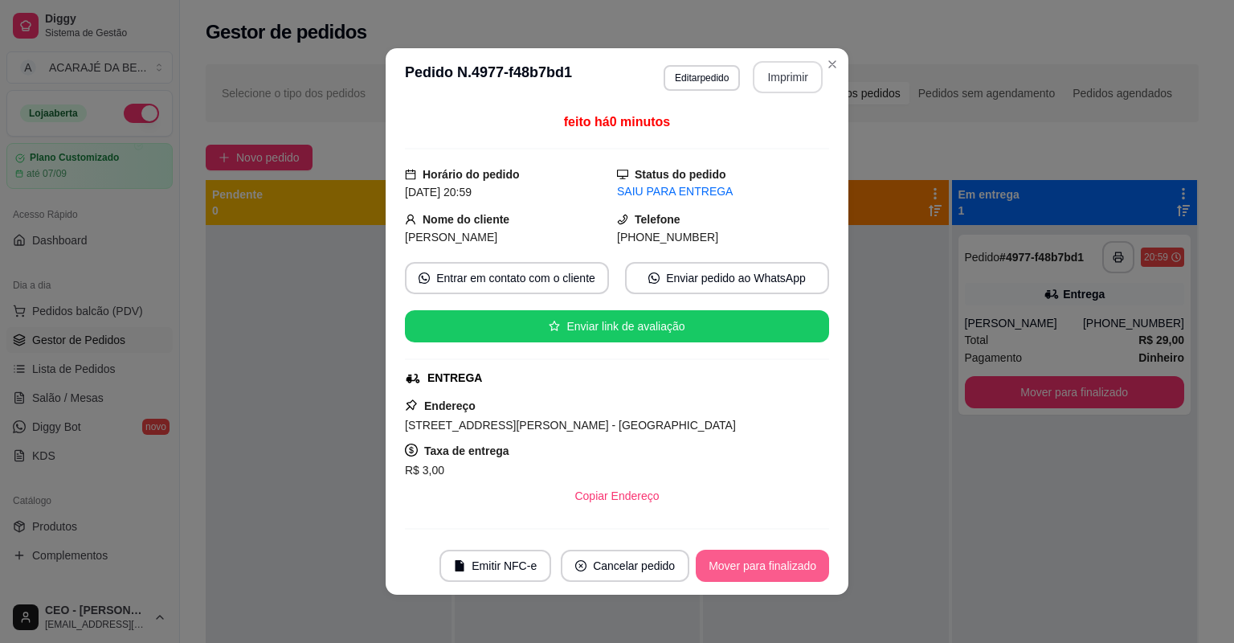
click at [760, 559] on button "Mover para finalizado" at bounding box center [762, 566] width 133 height 32
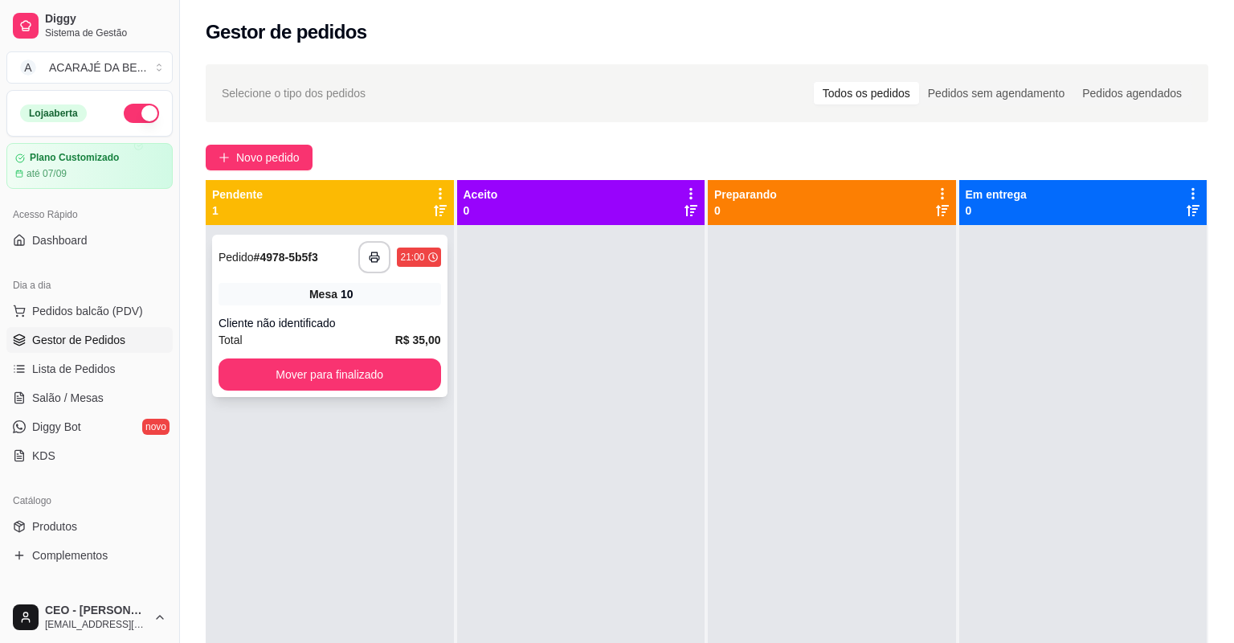
click at [418, 257] on div "21:00" at bounding box center [412, 257] width 24 height 13
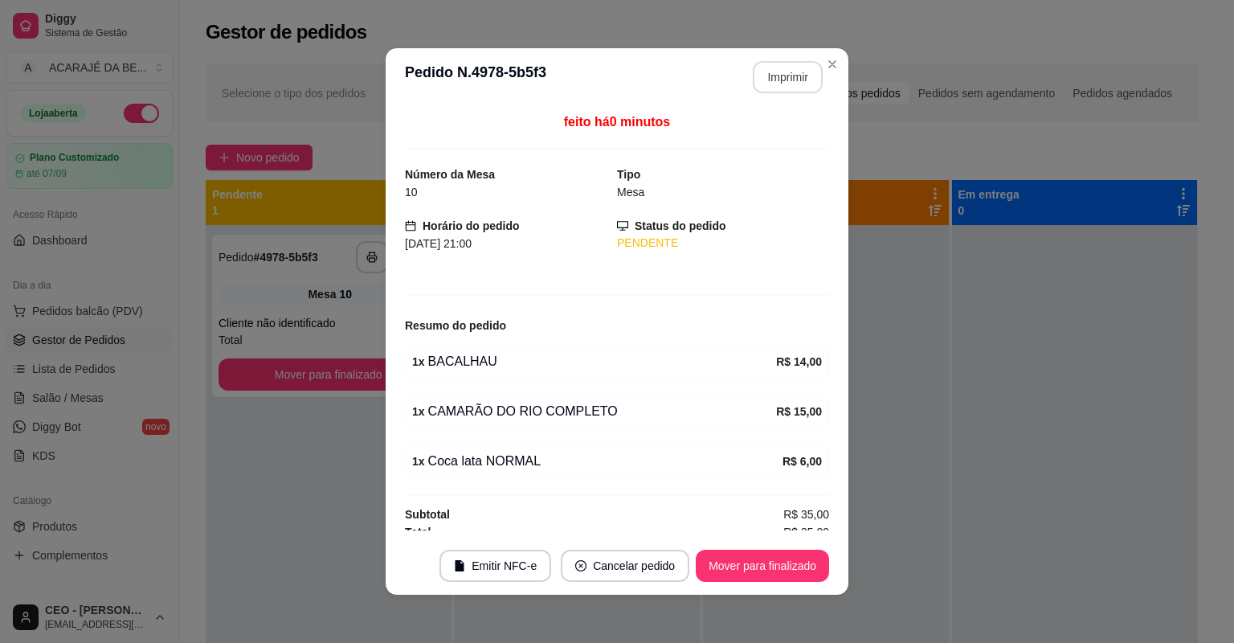
click at [779, 71] on button "Imprimir" at bounding box center [788, 77] width 70 height 32
click at [732, 562] on button "Mover para finalizado" at bounding box center [762, 565] width 129 height 31
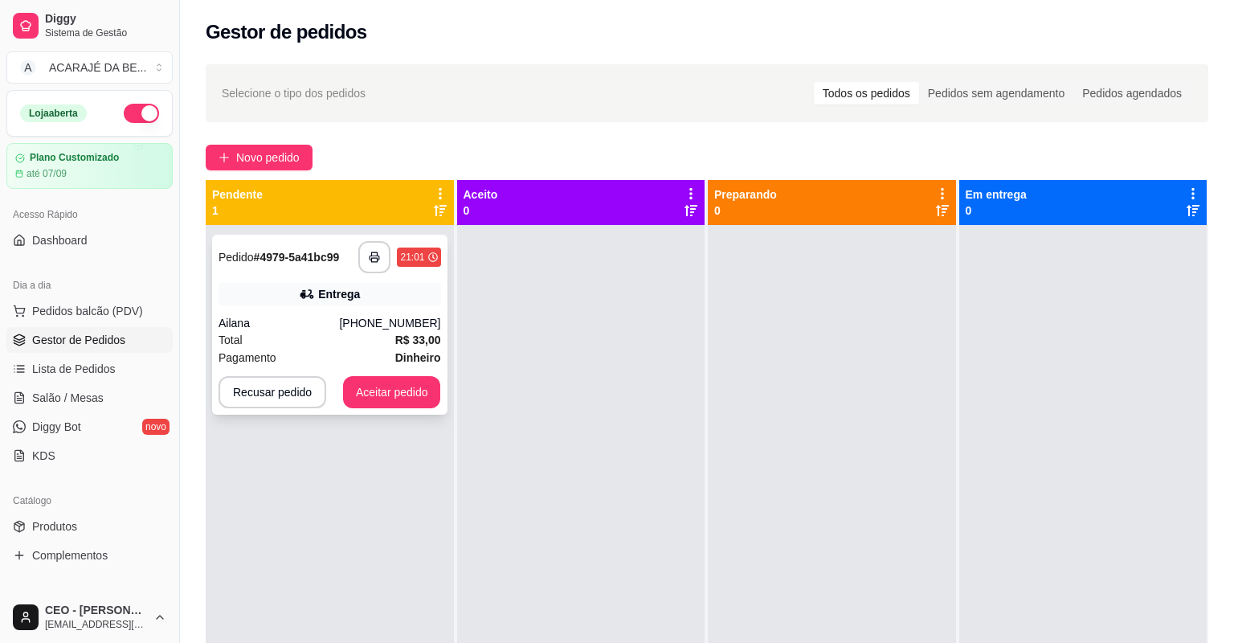
click at [361, 312] on div "**********" at bounding box center [329, 325] width 235 height 180
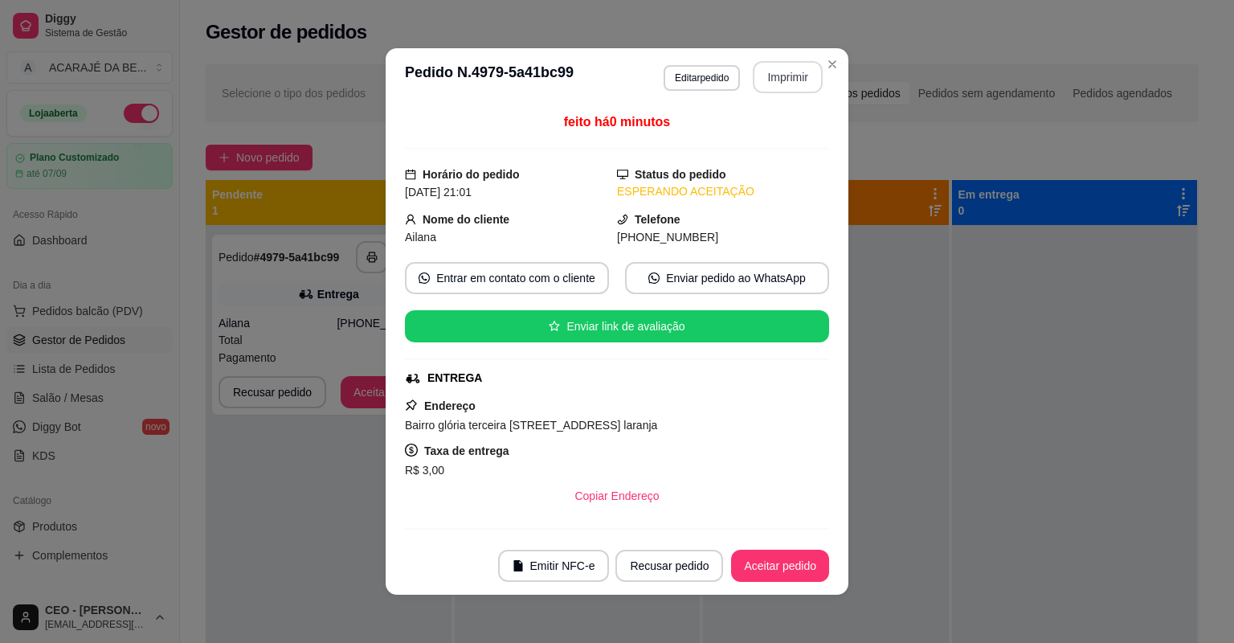
click at [795, 71] on button "Imprimir" at bounding box center [788, 77] width 70 height 32
click at [749, 550] on button "Aceitar pedido" at bounding box center [780, 566] width 98 height 32
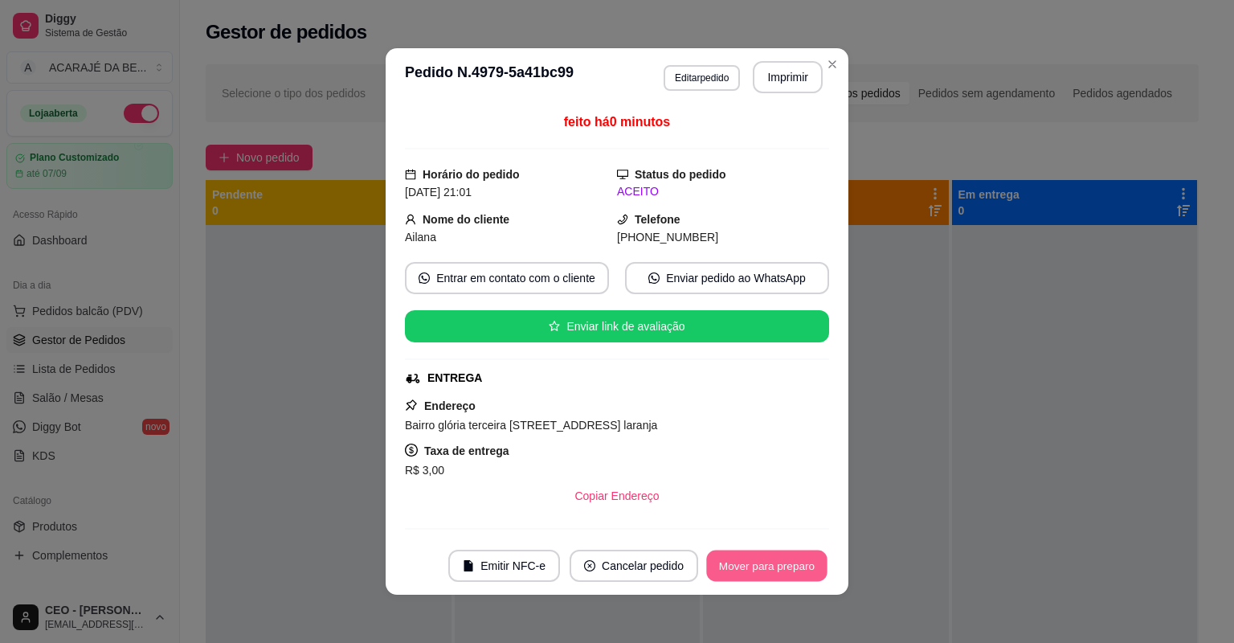
click at [746, 556] on button "Mover para preparo" at bounding box center [766, 565] width 121 height 31
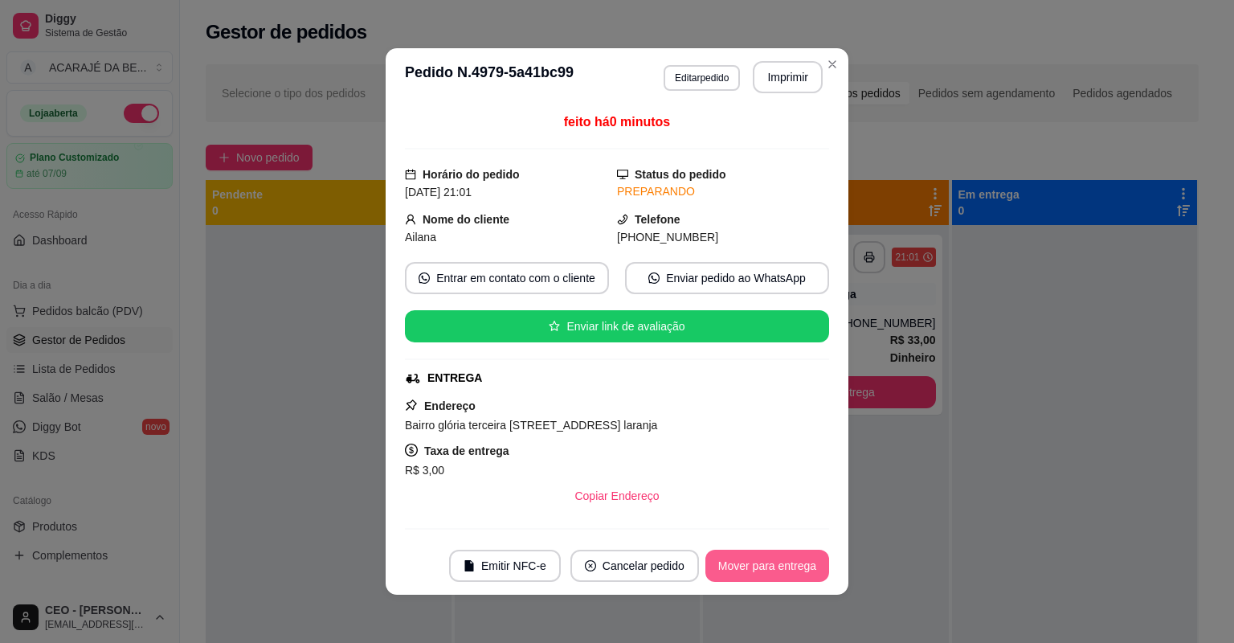
click at [749, 557] on button "Mover para entrega" at bounding box center [768, 566] width 124 height 32
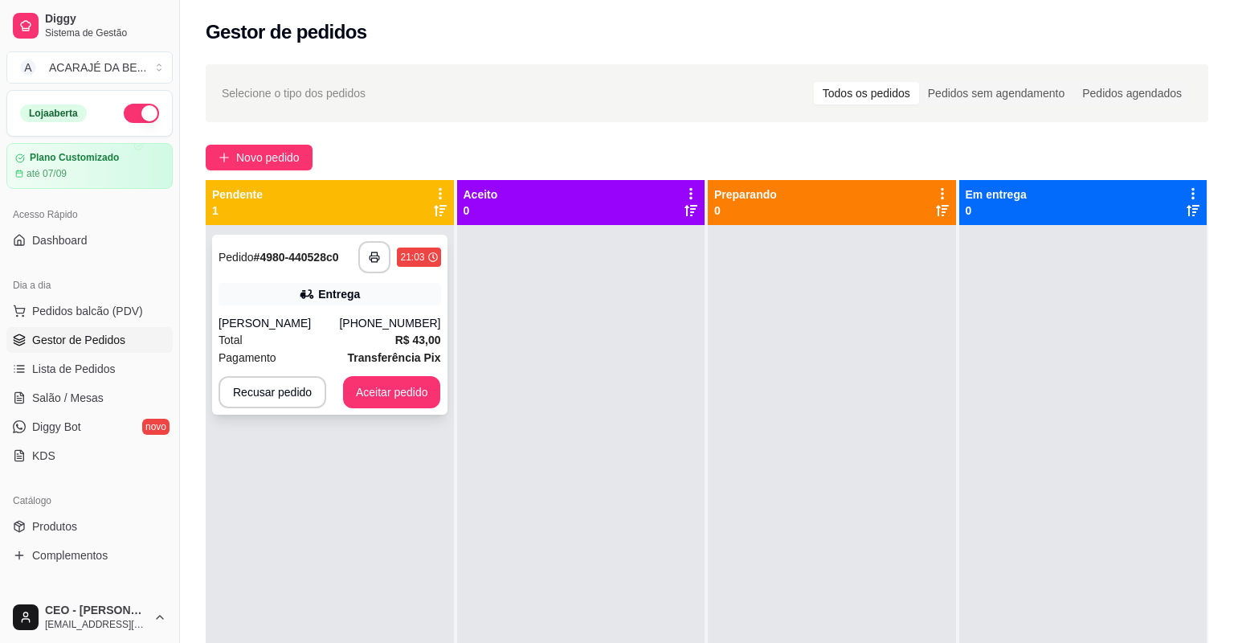
click at [289, 334] on div "Total R$ 43,00" at bounding box center [330, 340] width 223 height 18
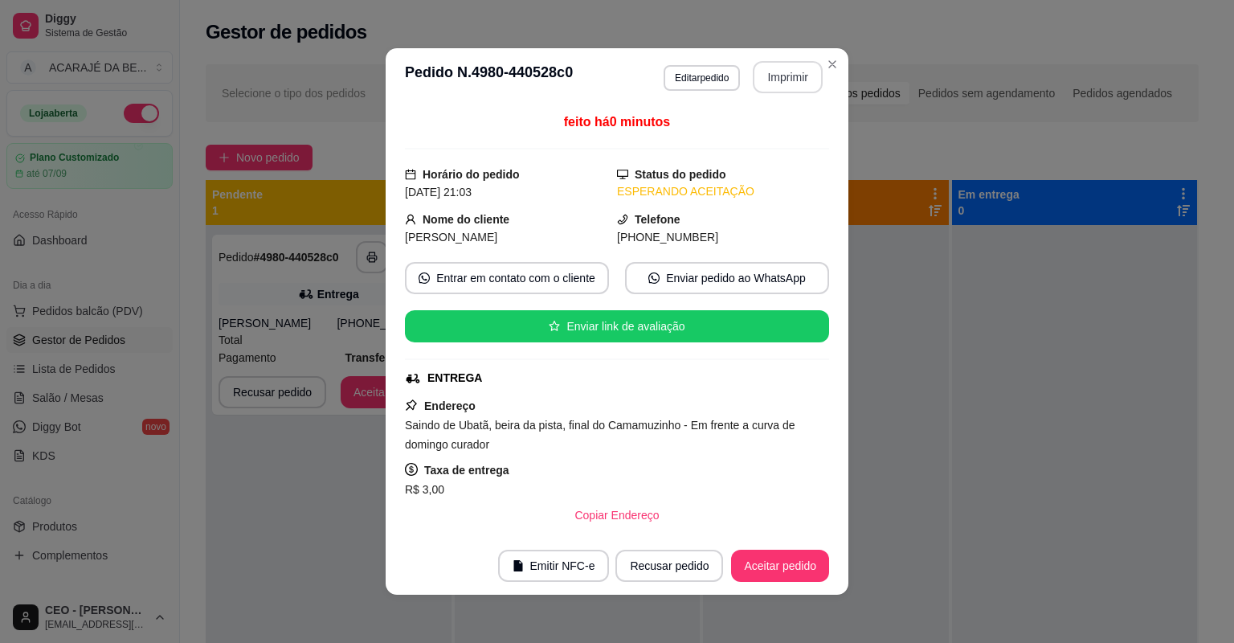
click at [784, 71] on button "Imprimir" at bounding box center [788, 77] width 70 height 32
click at [791, 565] on button "Aceitar pedido" at bounding box center [780, 565] width 95 height 31
click at [791, 565] on div "Recusar pedido Aceitar pedido" at bounding box center [723, 566] width 214 height 32
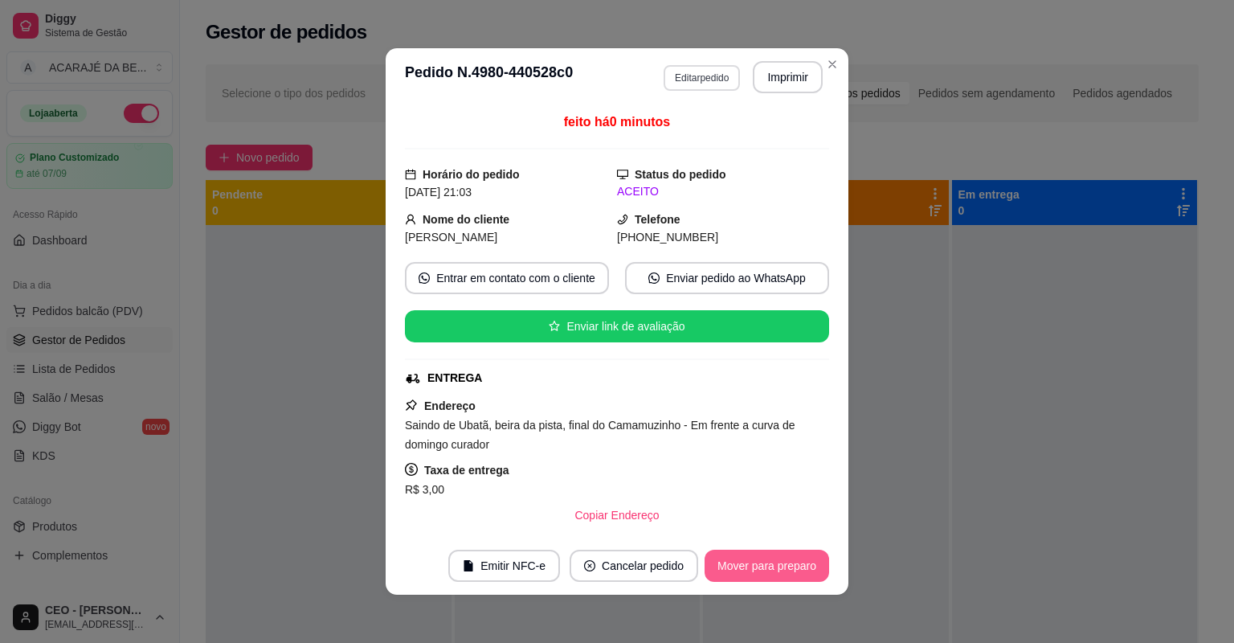
click at [791, 564] on button "Mover para preparo" at bounding box center [767, 566] width 125 height 32
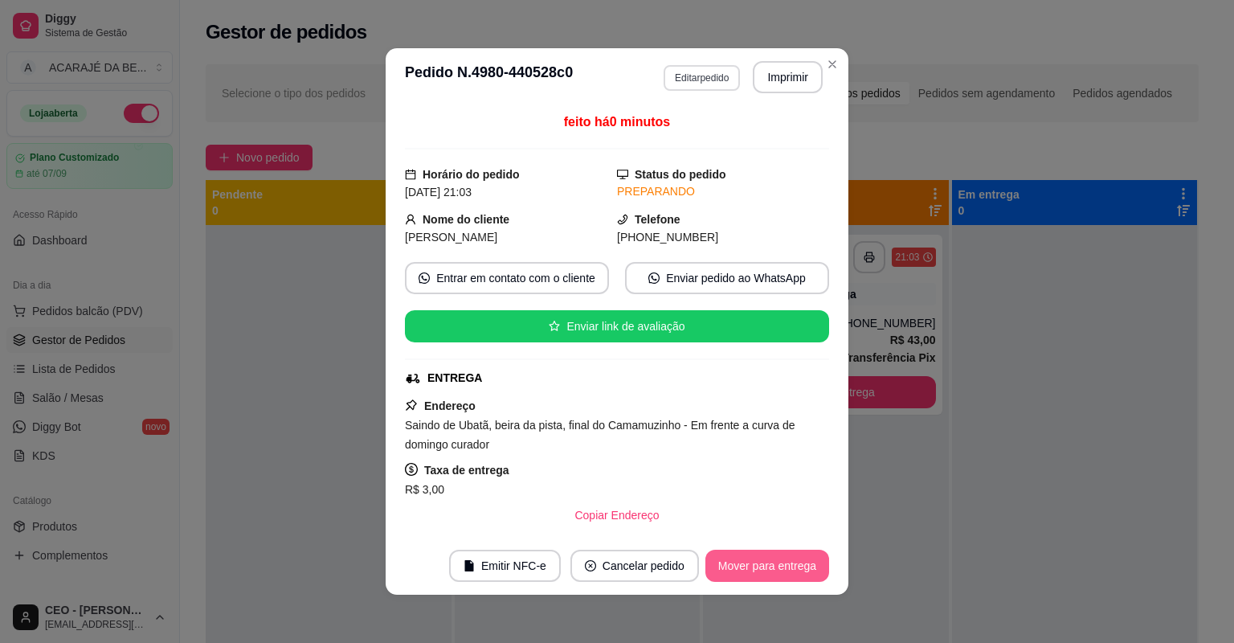
click at [792, 562] on button "Mover para entrega" at bounding box center [768, 566] width 124 height 32
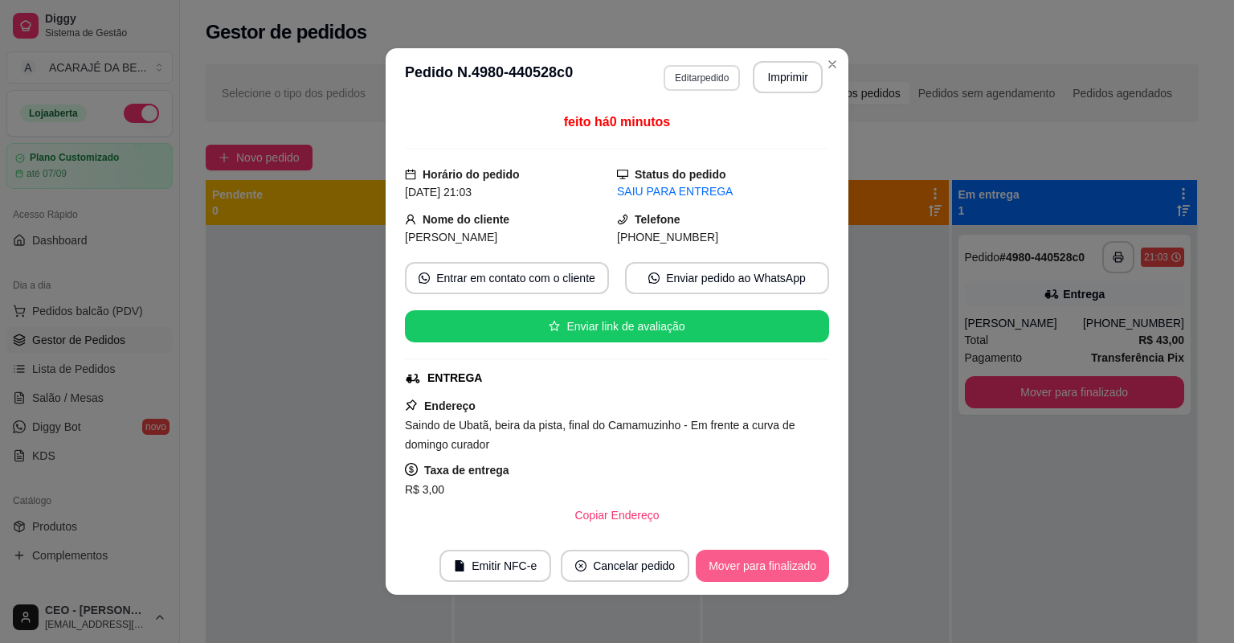
click at [795, 561] on button "Mover para finalizado" at bounding box center [762, 566] width 133 height 32
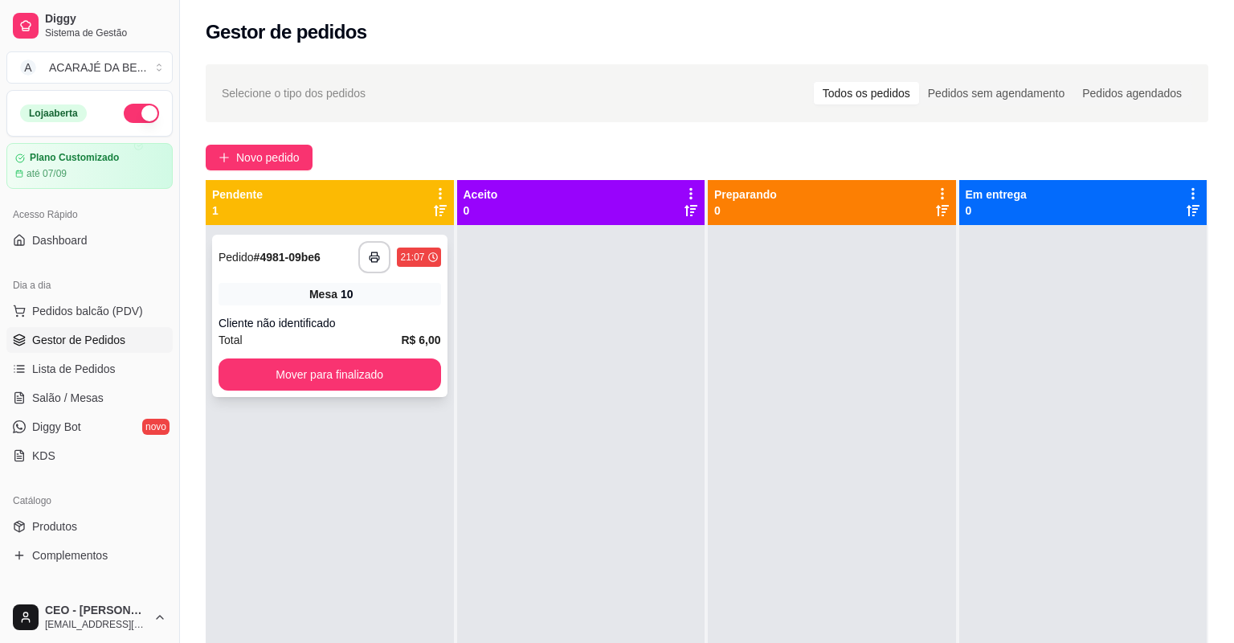
click at [357, 343] on div "Total R$ 6,00" at bounding box center [330, 340] width 223 height 18
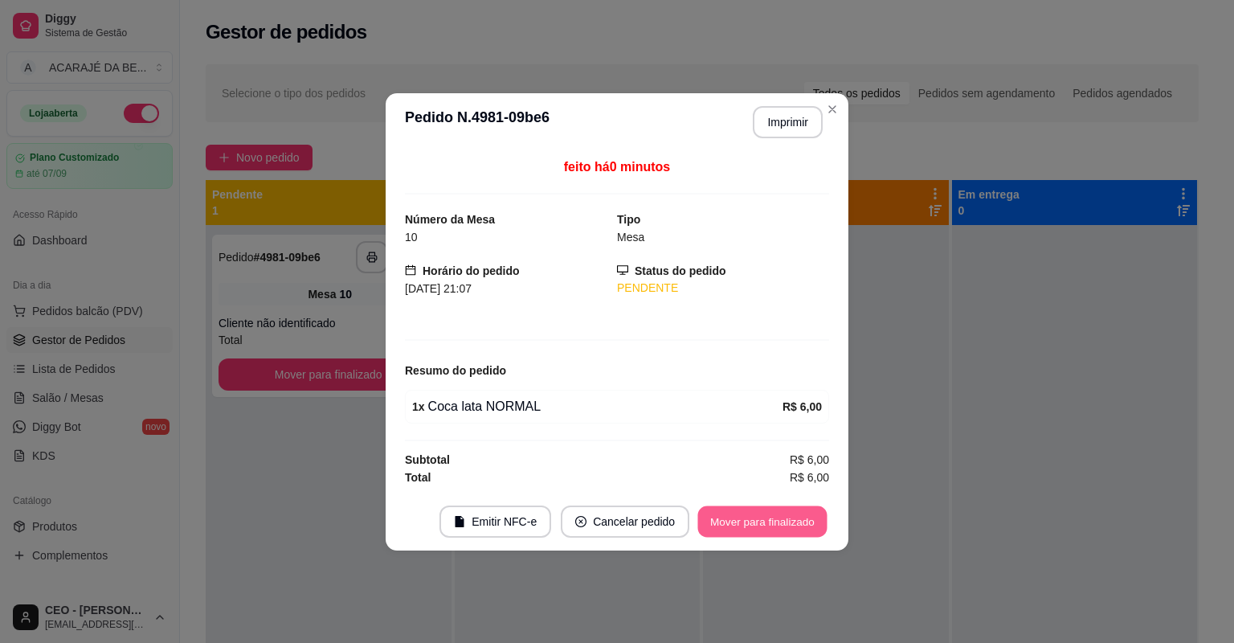
click at [779, 518] on button "Mover para finalizado" at bounding box center [762, 520] width 129 height 31
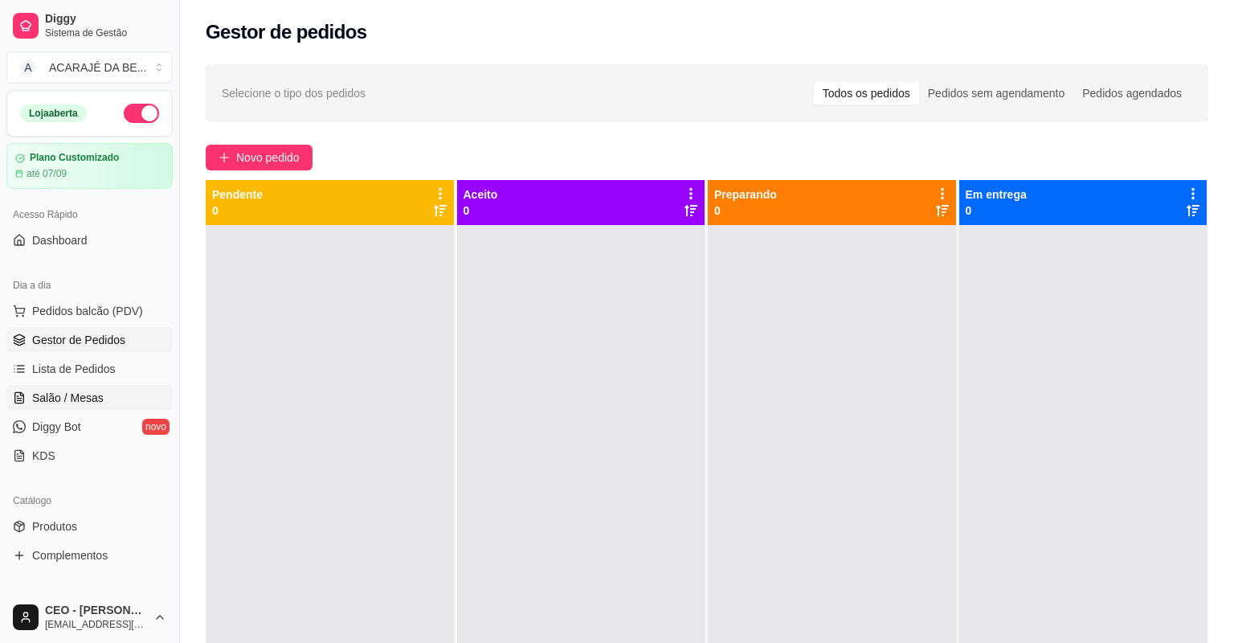
click at [87, 399] on span "Salão / Mesas" at bounding box center [68, 398] width 72 height 16
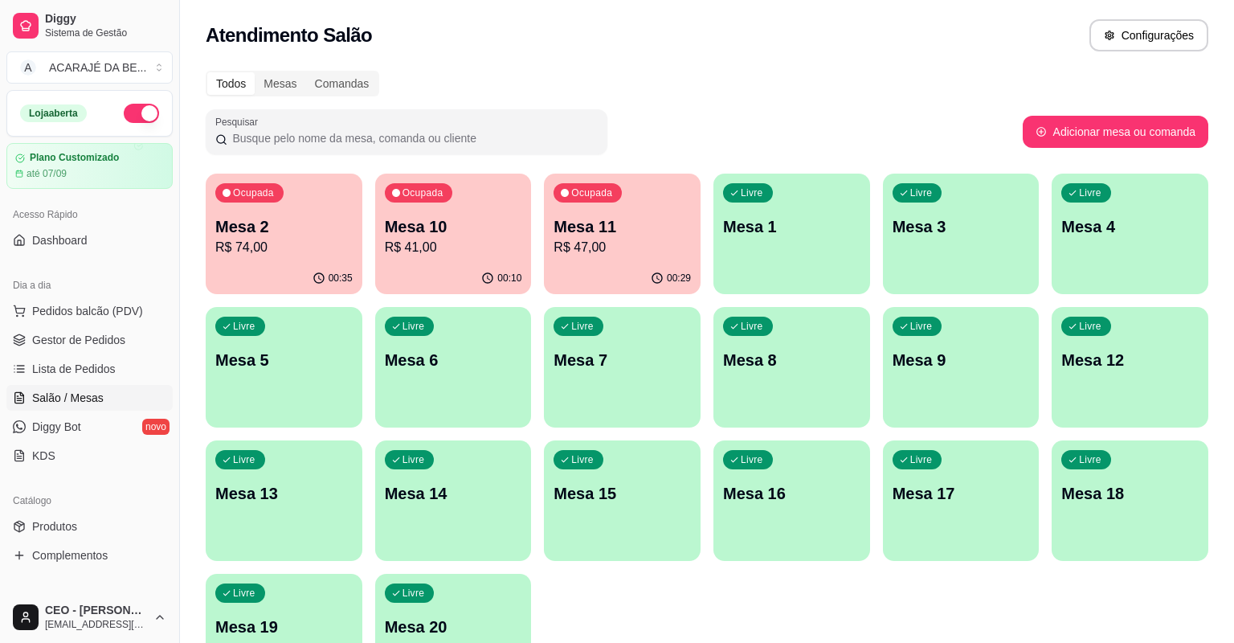
click at [283, 236] on p "Mesa 2" at bounding box center [283, 226] width 137 height 22
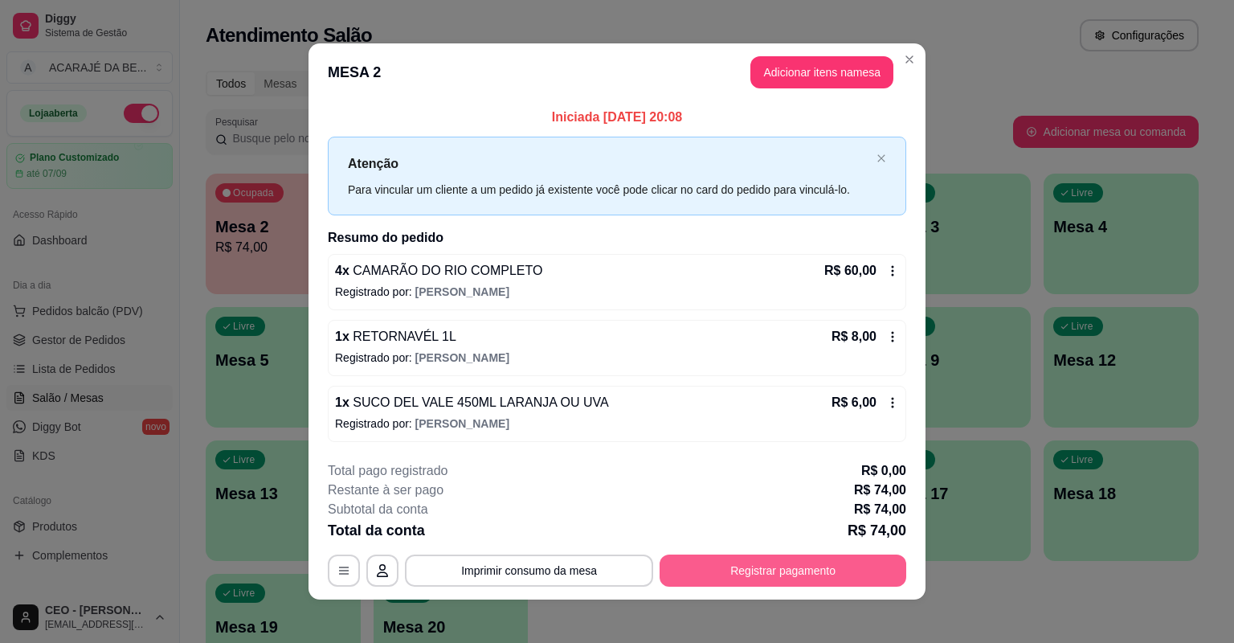
click at [791, 572] on button "Registrar pagamento" at bounding box center [783, 570] width 247 height 32
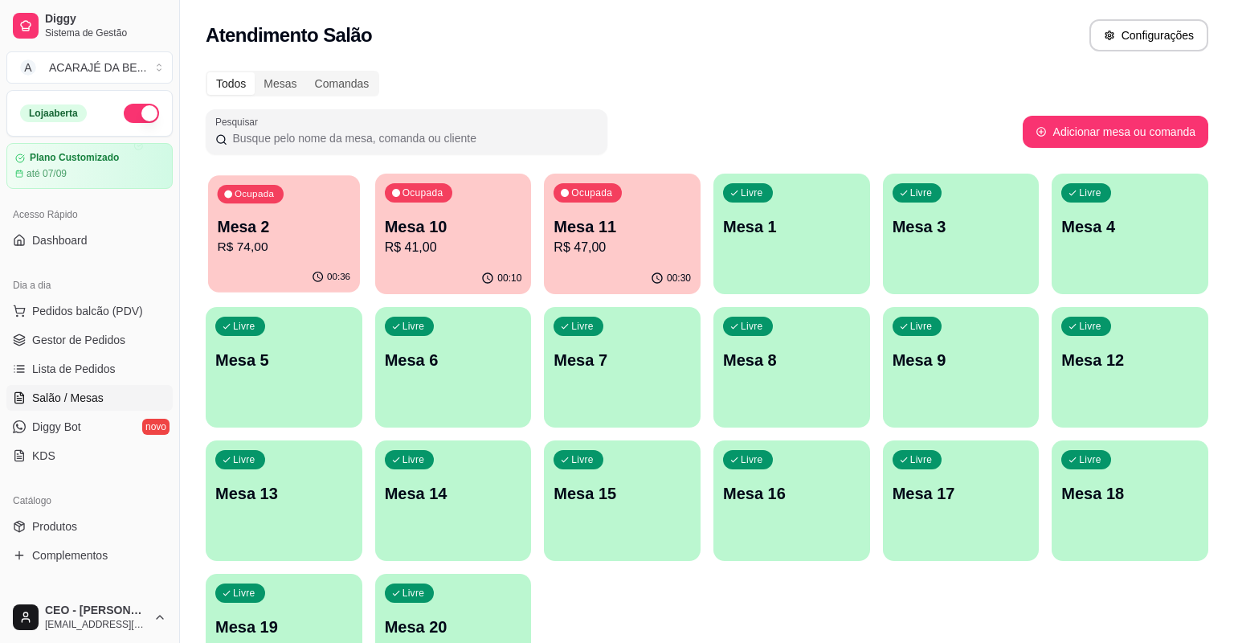
click at [316, 241] on p "R$ 74,00" at bounding box center [284, 247] width 133 height 18
click at [87, 343] on span "Gestor de Pedidos" at bounding box center [78, 340] width 93 height 16
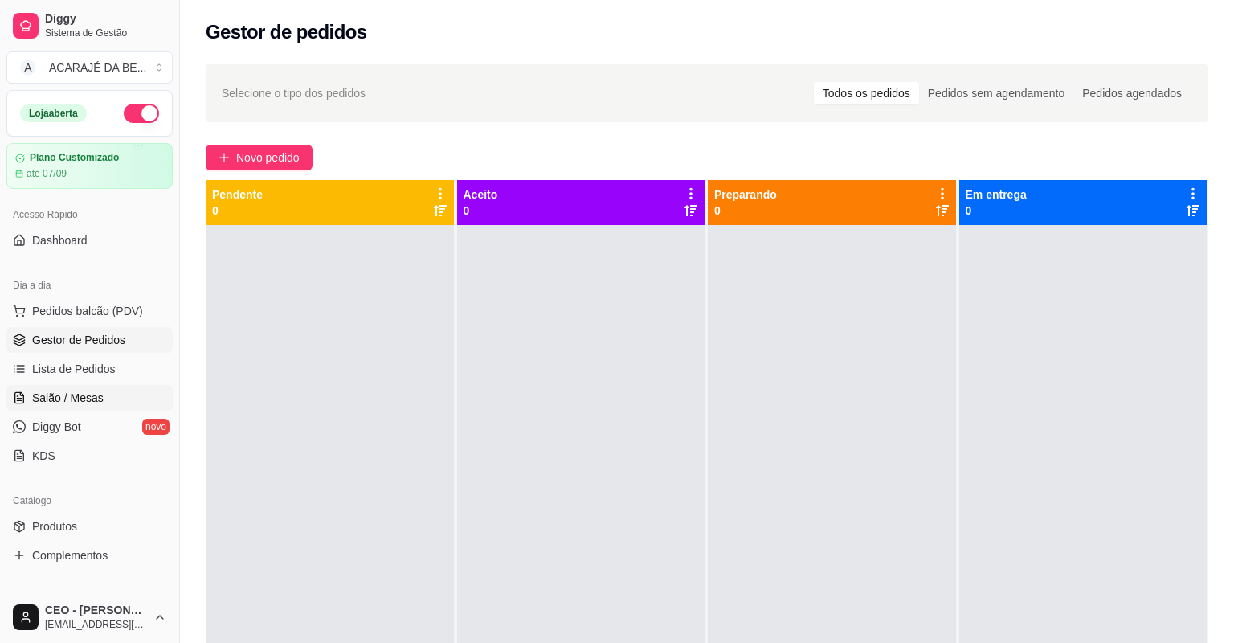
click at [68, 391] on span "Salão / Mesas" at bounding box center [68, 398] width 72 height 16
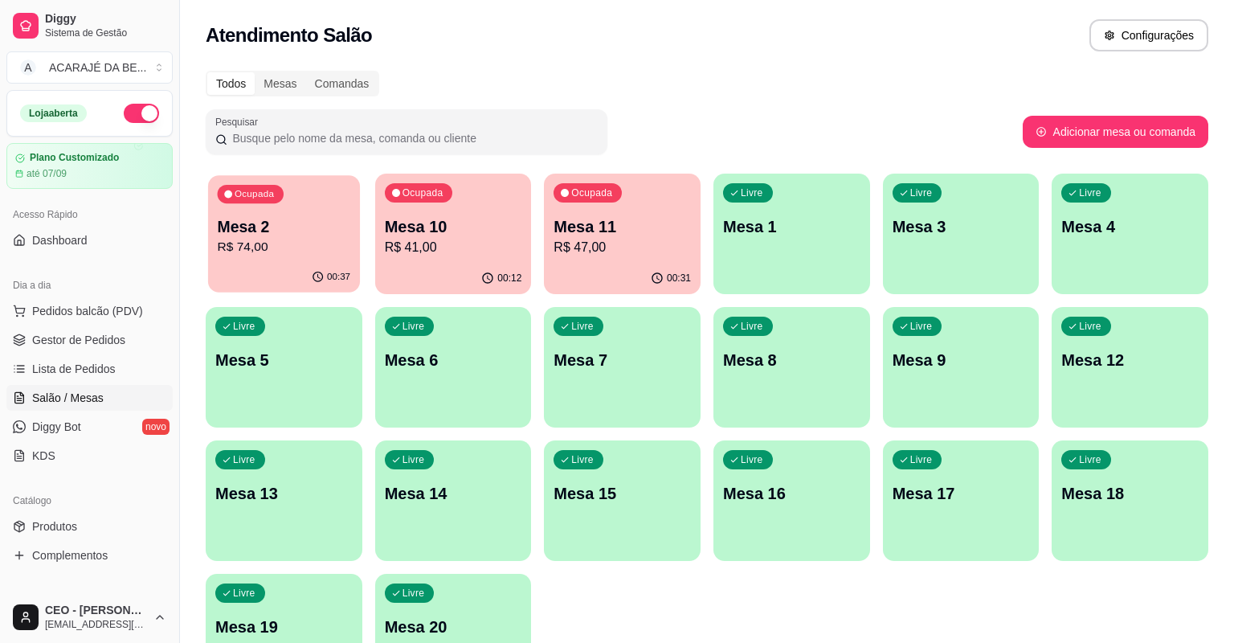
click at [306, 235] on p "Mesa 2" at bounding box center [284, 227] width 133 height 22
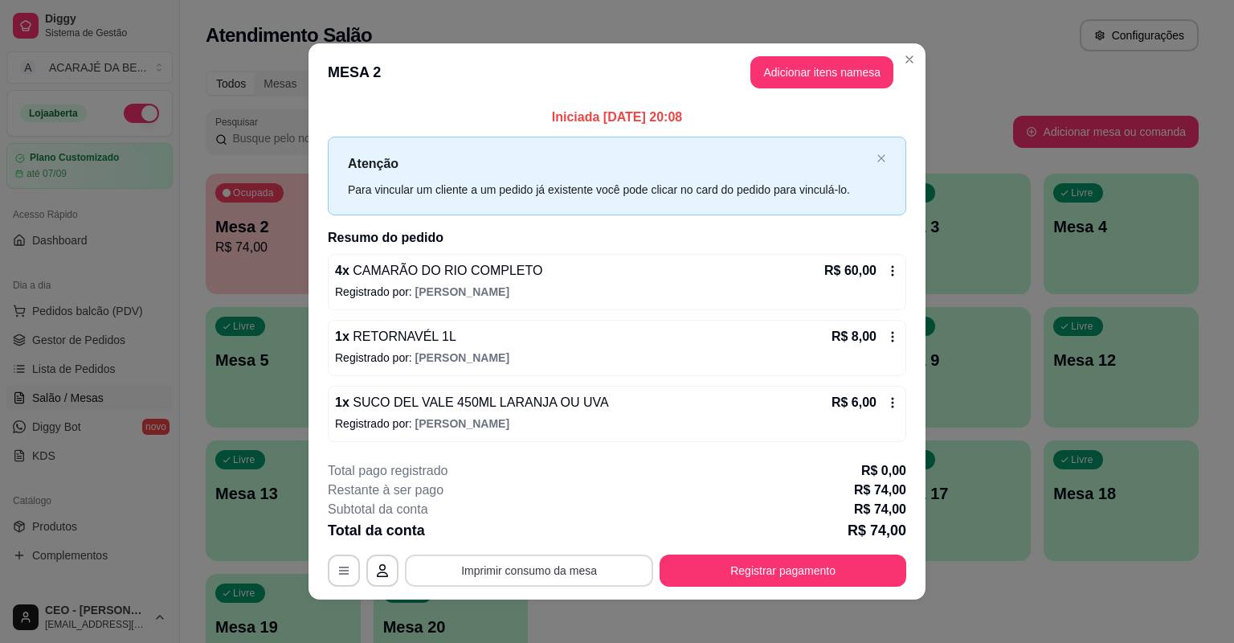
click at [495, 562] on button "Imprimir consumo da mesa" at bounding box center [529, 570] width 248 height 32
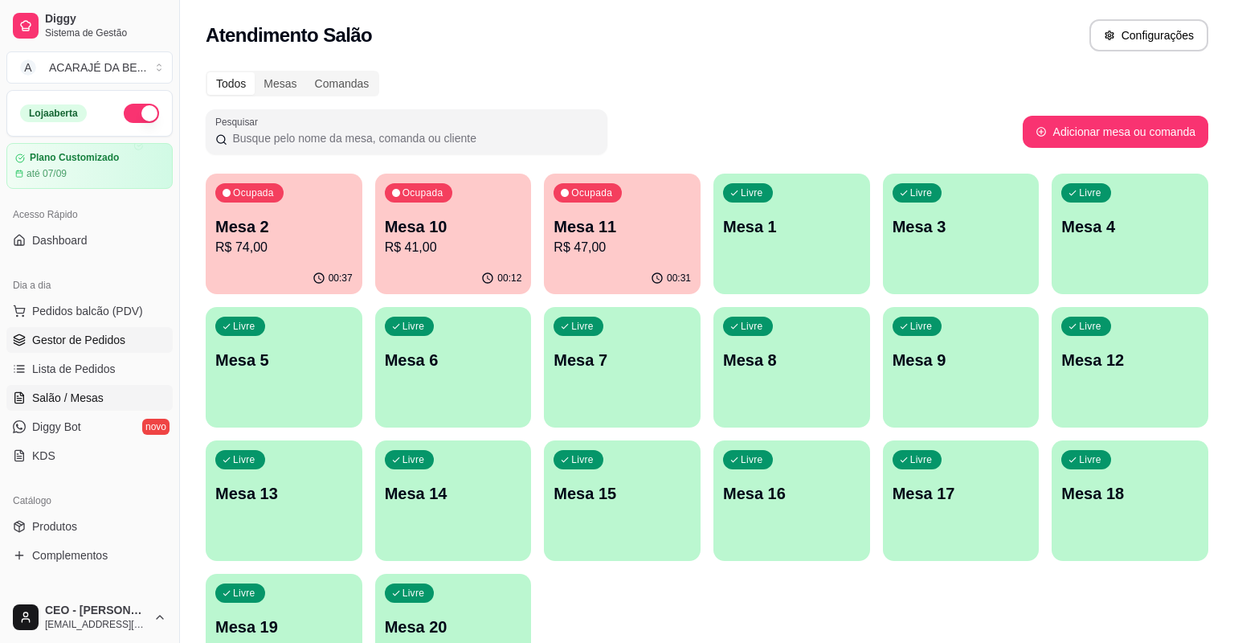
click at [43, 338] on span "Gestor de Pedidos" at bounding box center [78, 340] width 93 height 16
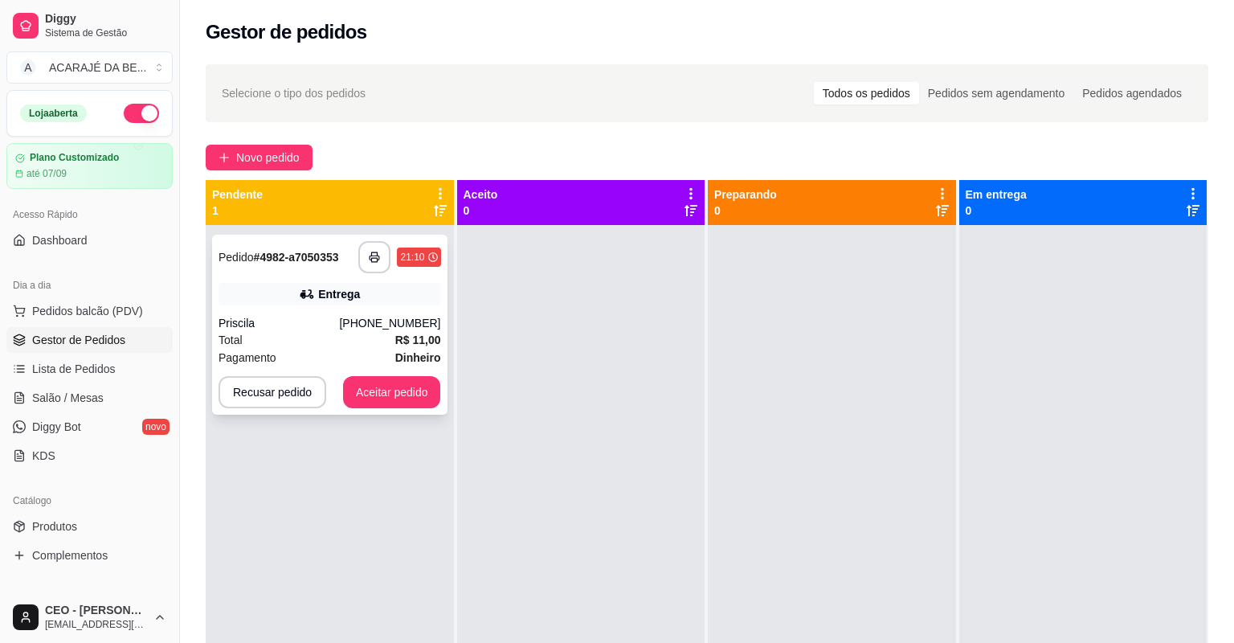
click at [364, 332] on div "Total R$ 11,00" at bounding box center [330, 340] width 223 height 18
click at [369, 262] on icon "button" at bounding box center [374, 257] width 11 height 11
click at [364, 400] on button "Aceitar pedido" at bounding box center [392, 392] width 98 height 32
click at [374, 394] on button "Aceitar pedido" at bounding box center [392, 392] width 95 height 31
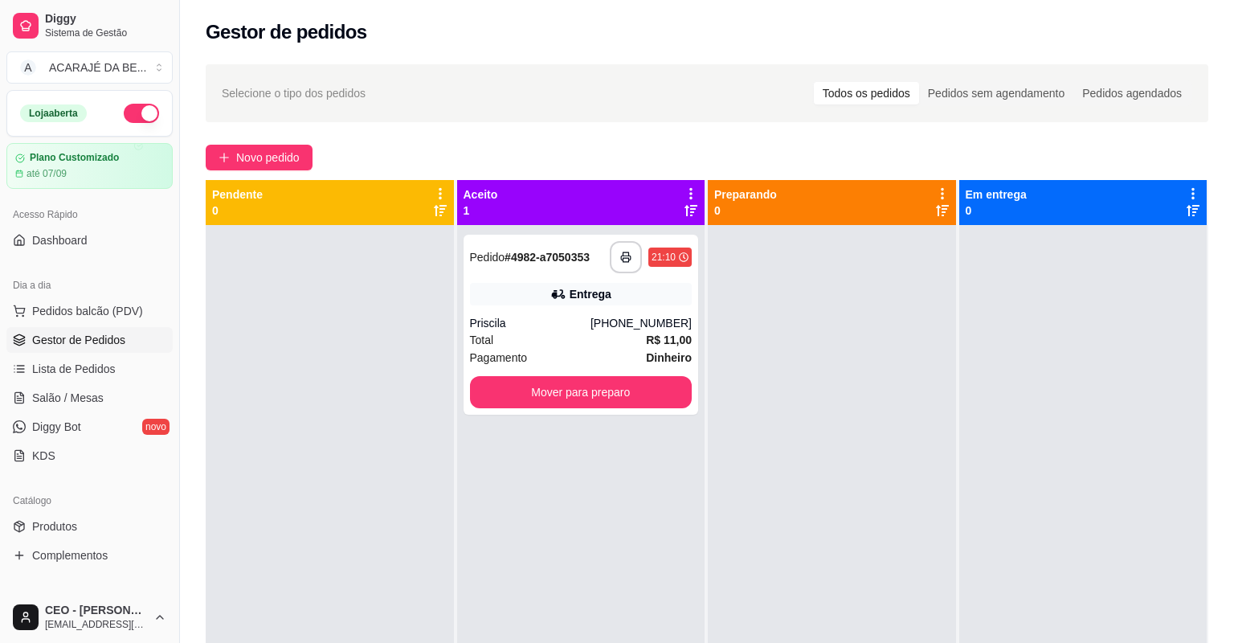
click at [450, 393] on div "Pendente 0" at bounding box center [331, 524] width 250 height 688
click at [660, 393] on button "Mover para preparo" at bounding box center [581, 392] width 223 height 32
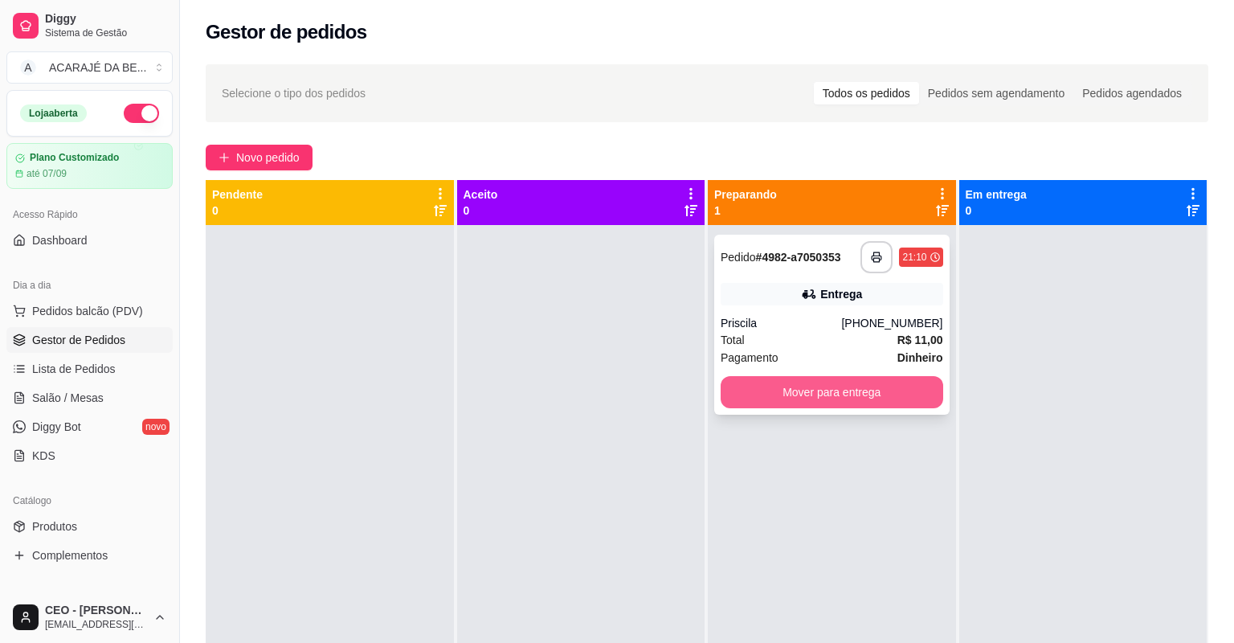
click at [734, 389] on button "Mover para entrega" at bounding box center [832, 392] width 223 height 32
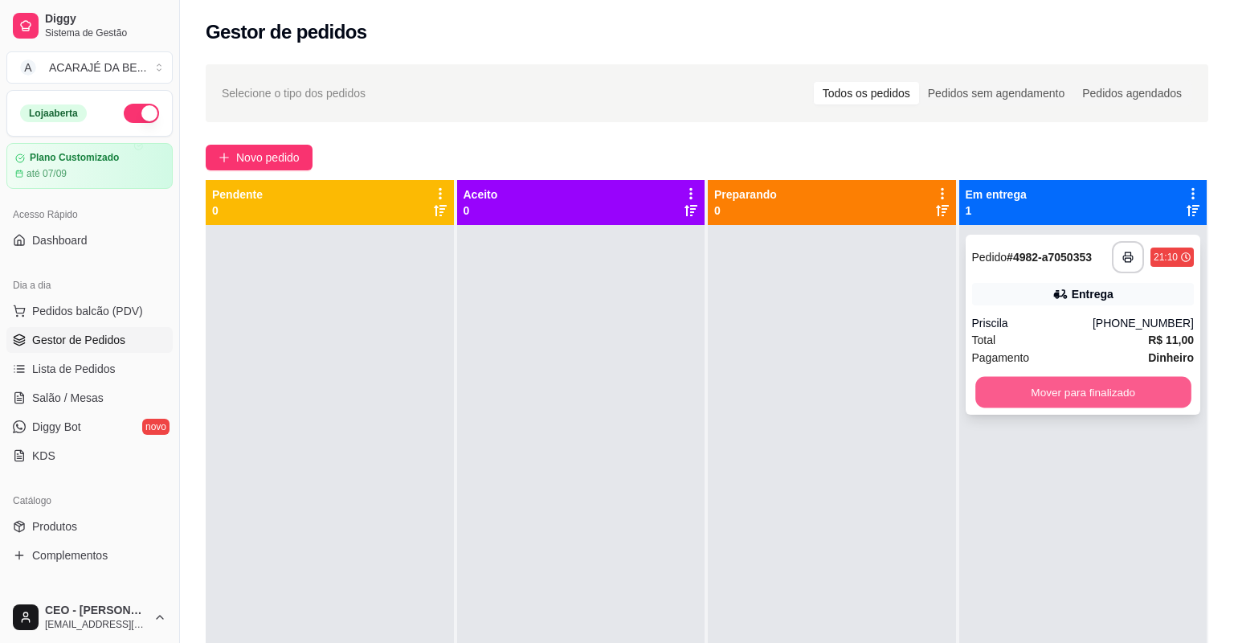
click at [1038, 399] on button "Mover para finalizado" at bounding box center [1082, 392] width 215 height 31
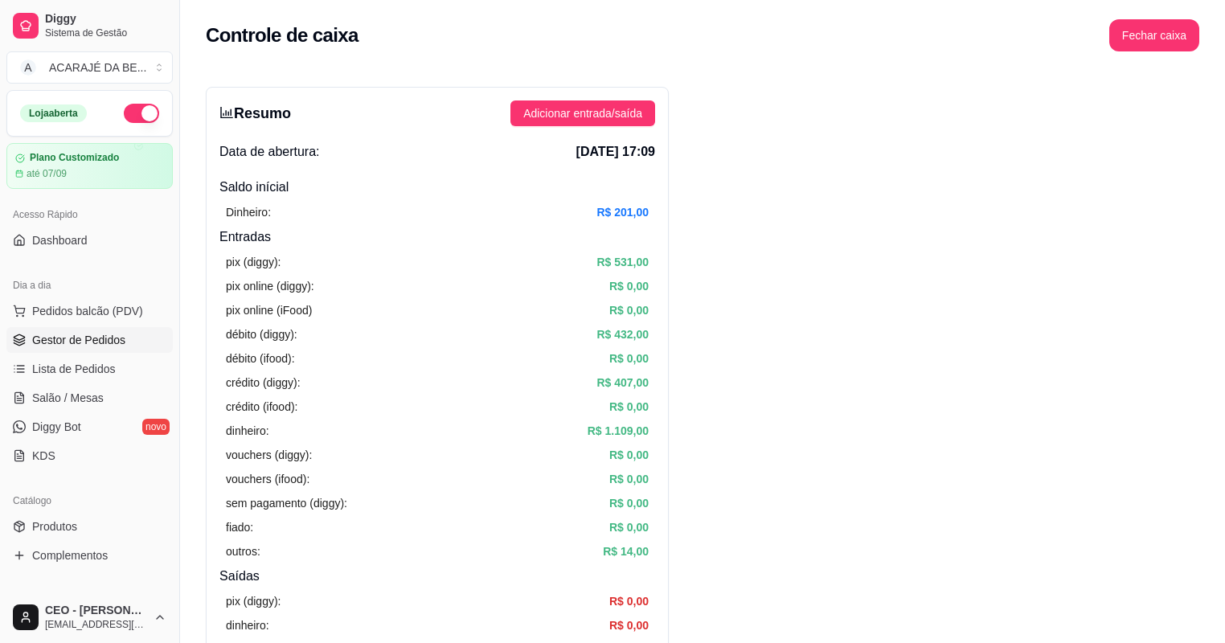
click at [97, 332] on span "Gestor de Pedidos" at bounding box center [78, 340] width 93 height 16
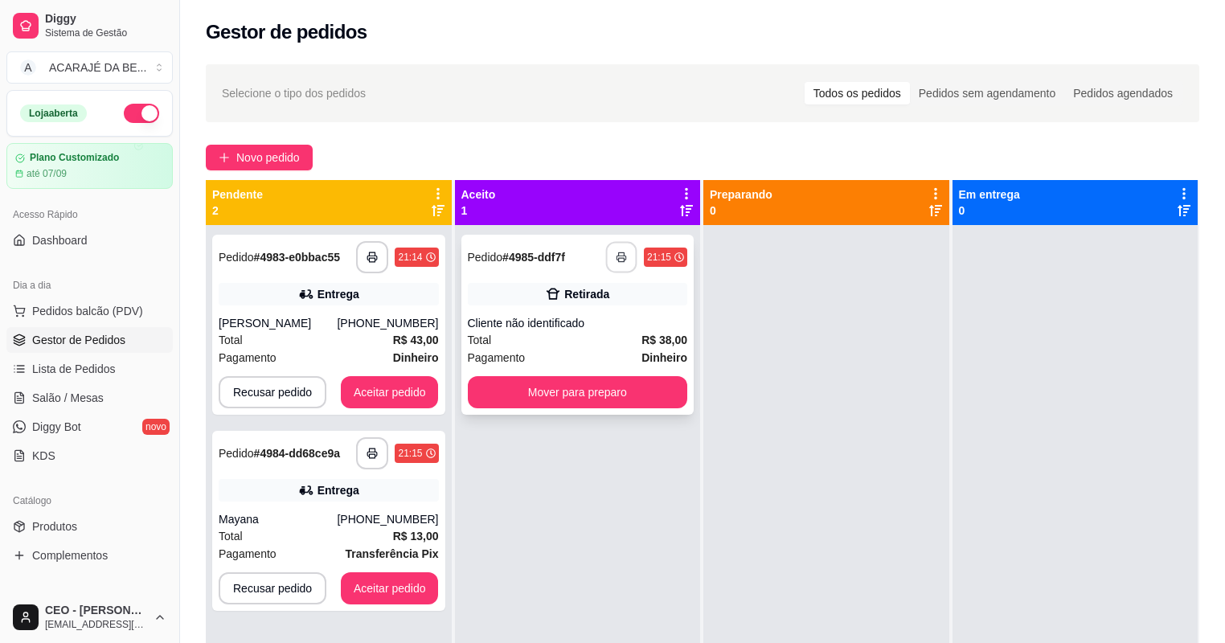
click at [616, 255] on icon "button" at bounding box center [621, 257] width 11 height 11
click at [617, 389] on button "Mover para preparo" at bounding box center [578, 392] width 220 height 32
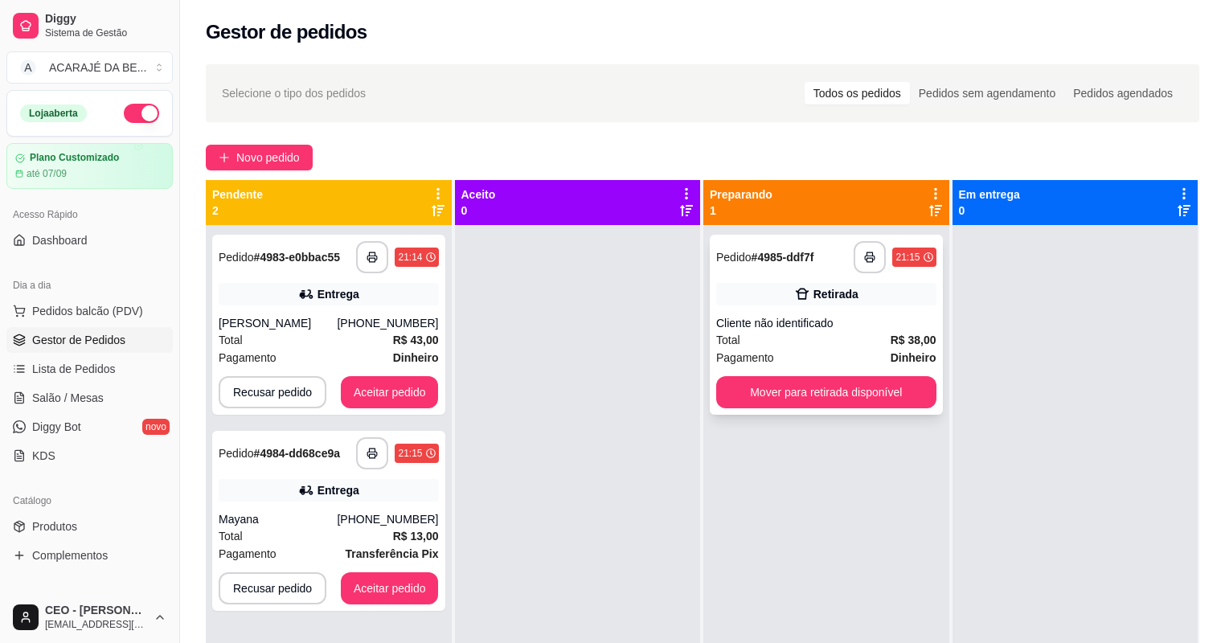
click at [826, 347] on div "Total R$ 38,00" at bounding box center [826, 340] width 220 height 18
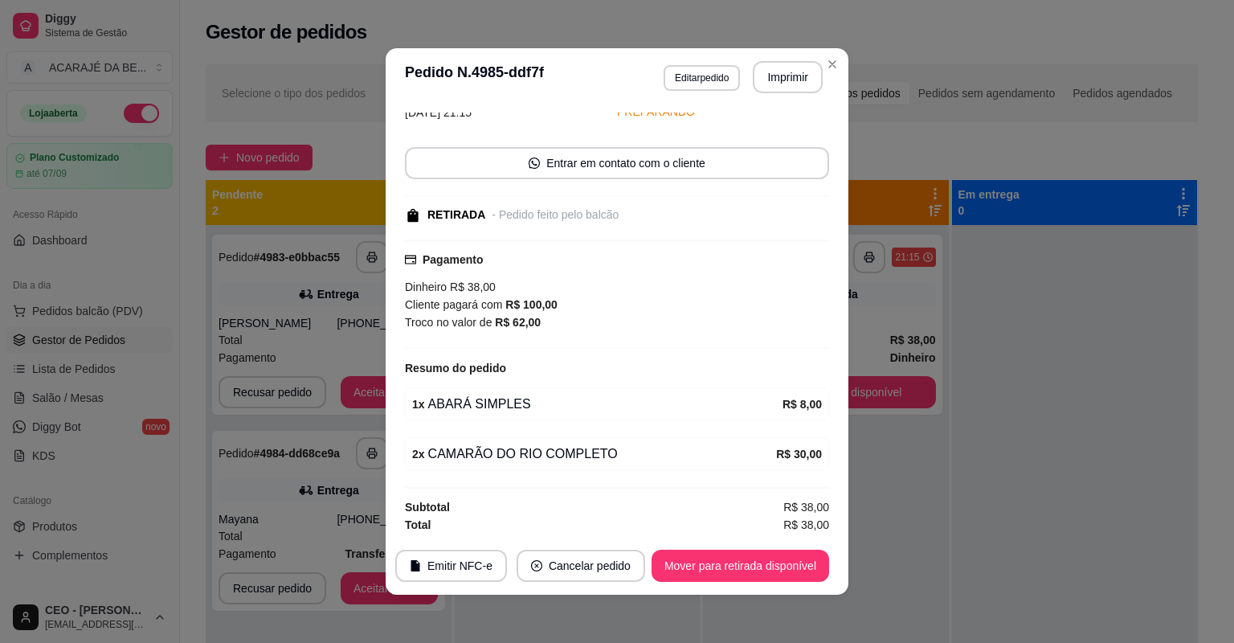
scroll to position [80, 0]
click at [677, 572] on button "Mover para retirada disponível" at bounding box center [740, 565] width 172 height 31
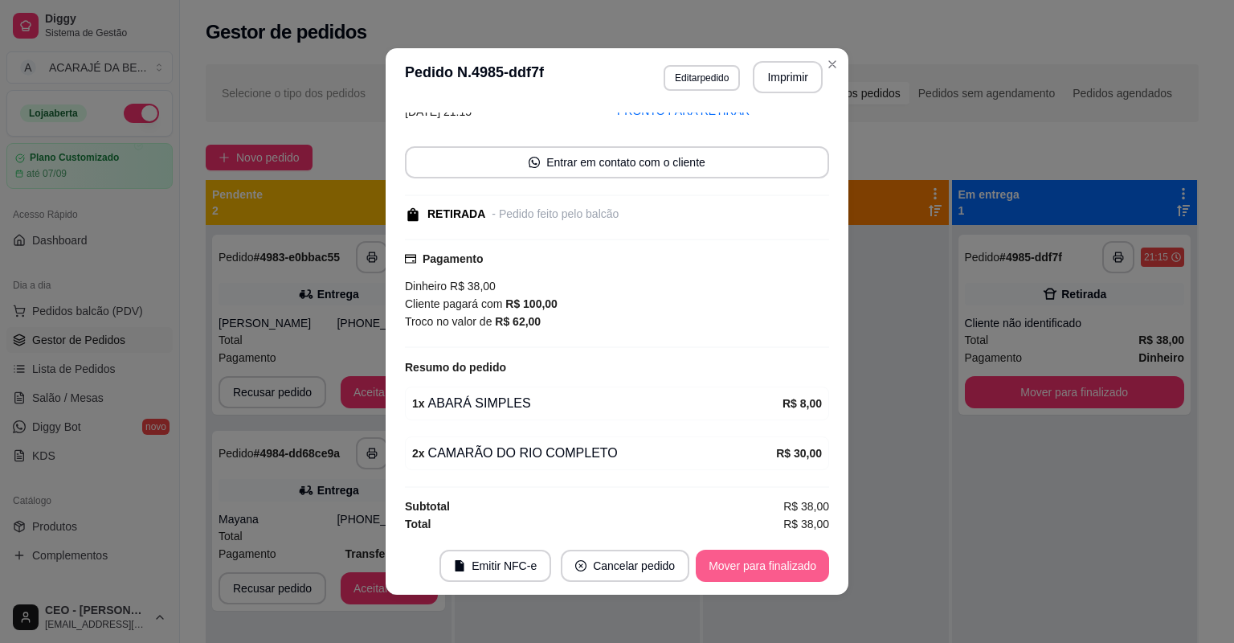
click at [696, 567] on button "Mover para finalizado" at bounding box center [762, 566] width 133 height 32
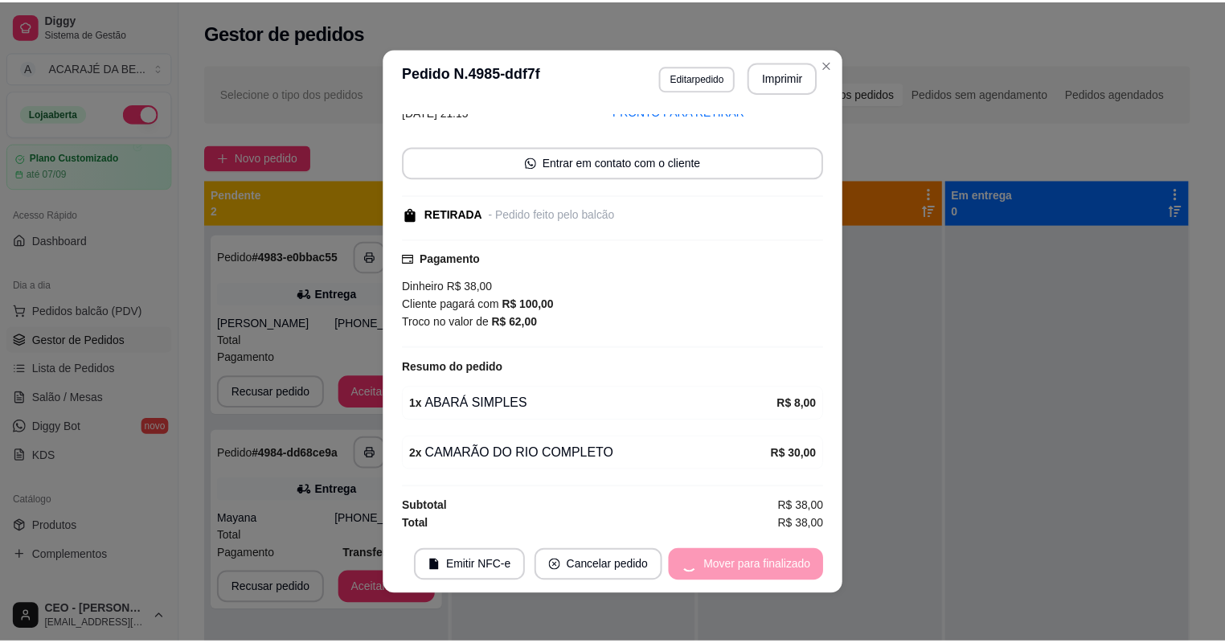
scroll to position [11, 0]
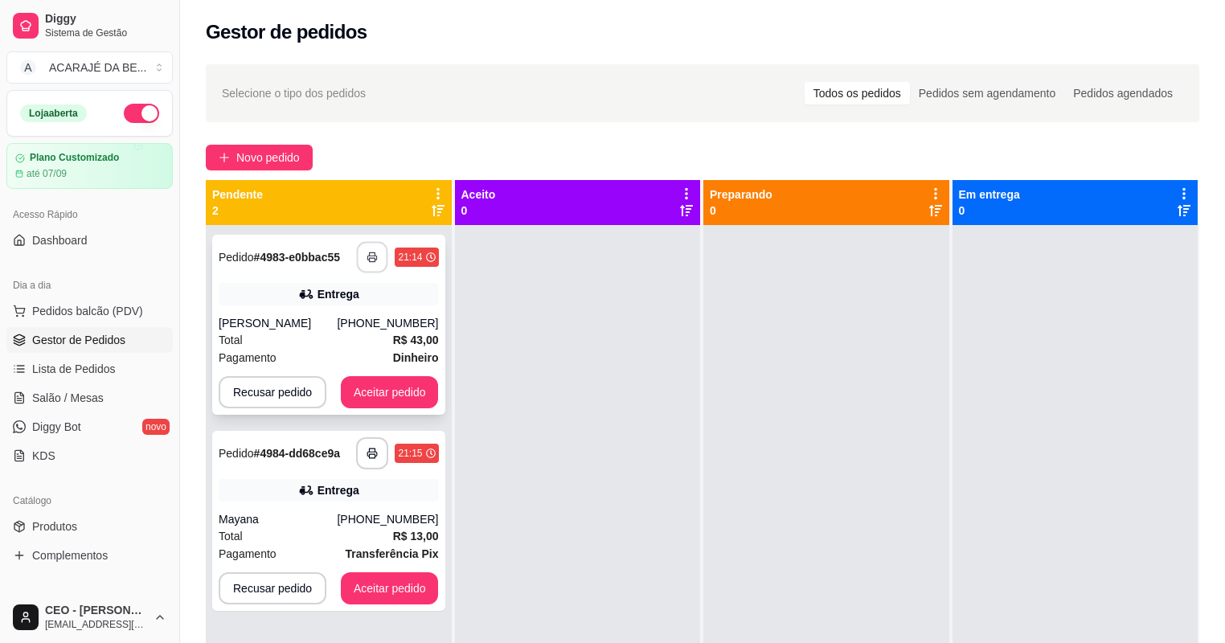
click at [370, 253] on icon "button" at bounding box center [372, 257] width 11 height 11
click at [406, 395] on button "Aceitar pedido" at bounding box center [389, 392] width 95 height 31
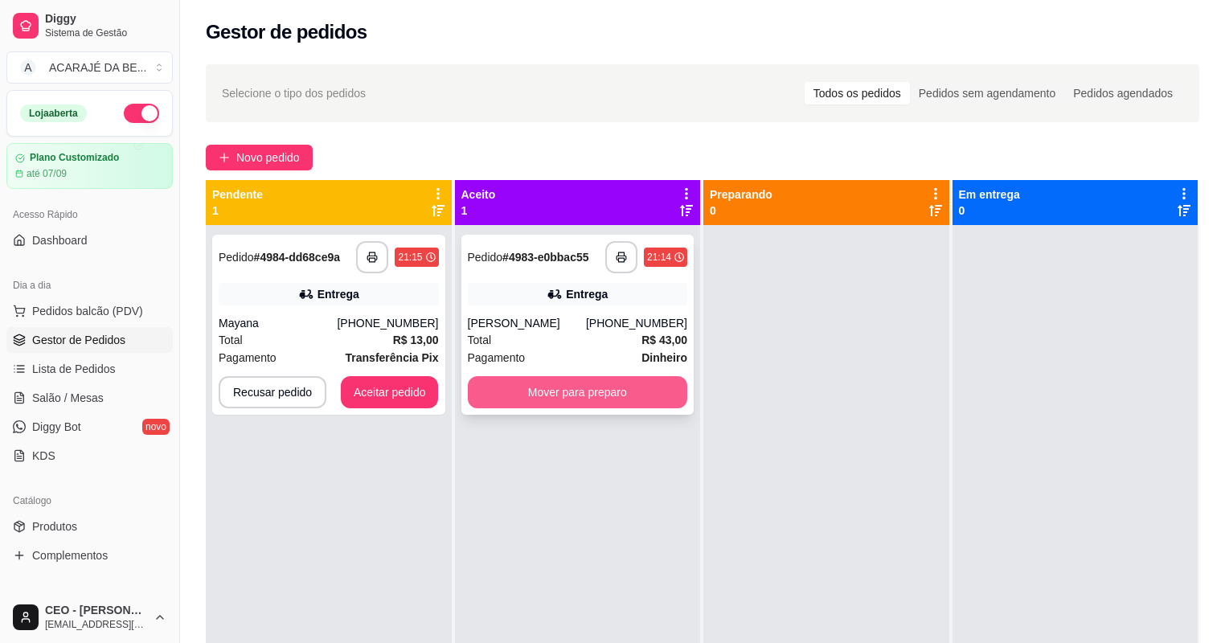
click at [566, 387] on button "Mover para preparo" at bounding box center [578, 392] width 220 height 32
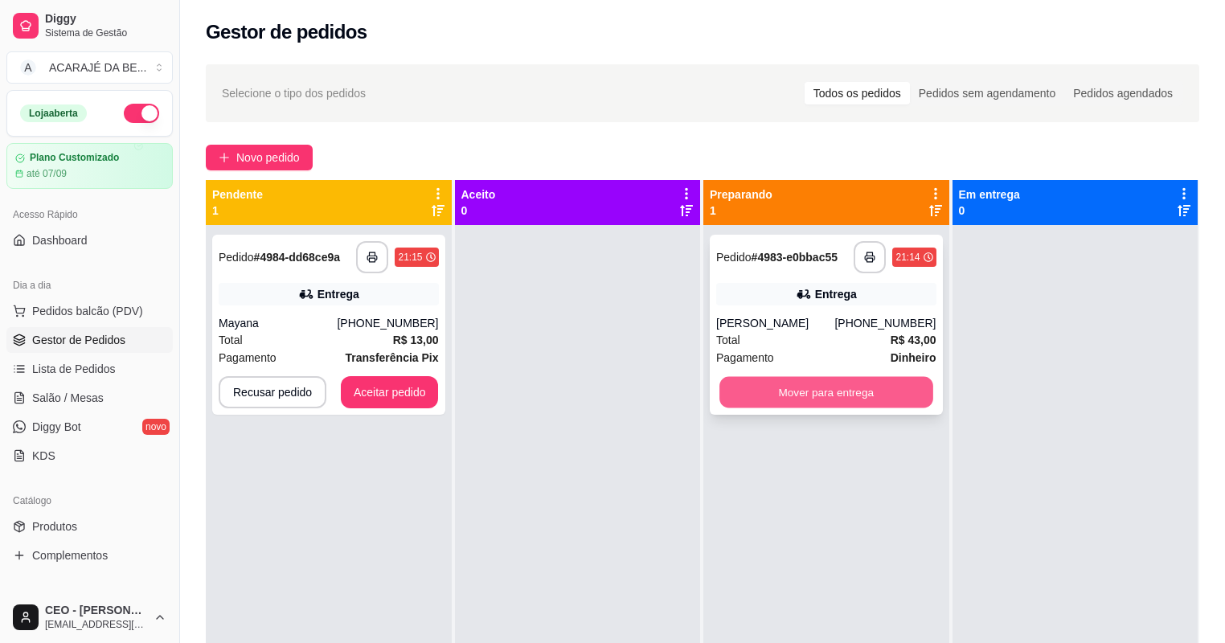
click at [794, 386] on button "Mover para entrega" at bounding box center [825, 392] width 213 height 31
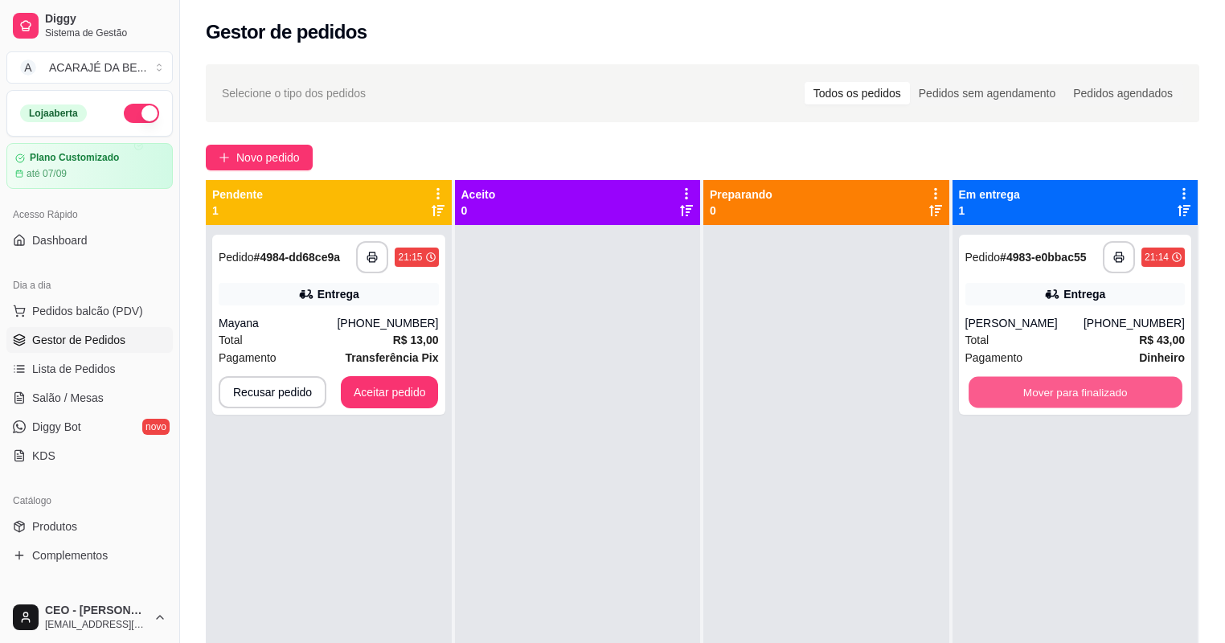
click at [1094, 399] on button "Mover para finalizado" at bounding box center [1074, 392] width 213 height 31
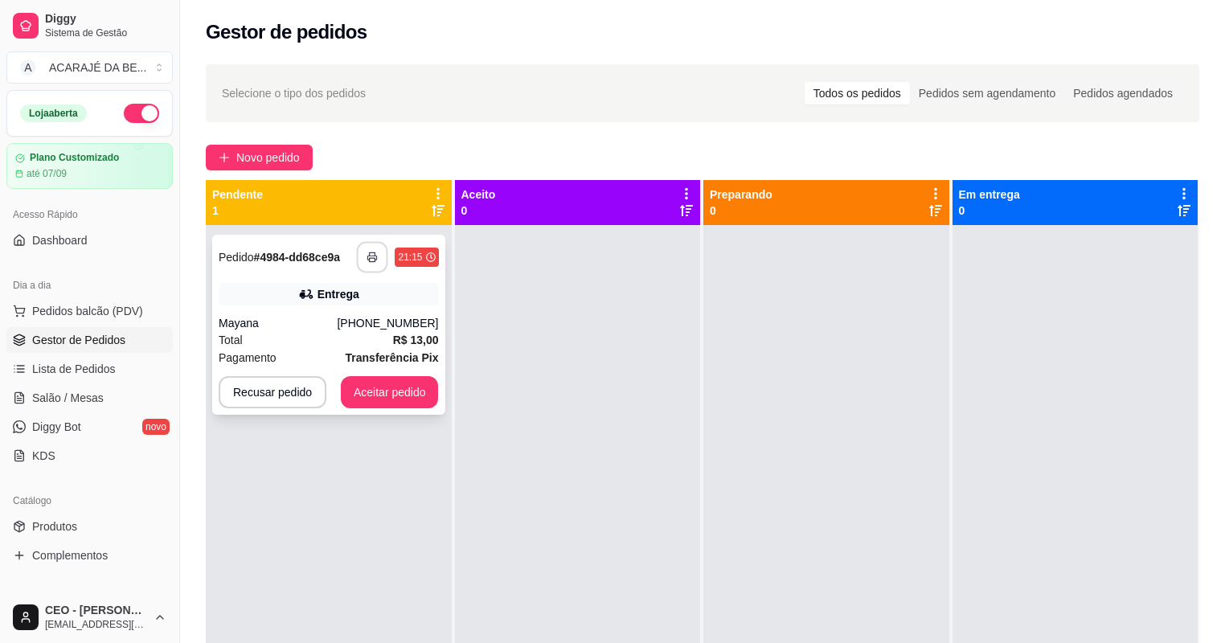
click at [379, 255] on button "button" at bounding box center [372, 257] width 31 height 31
click at [357, 396] on button "Aceitar pedido" at bounding box center [390, 392] width 98 height 32
click at [357, 396] on button "Aceitar pedido" at bounding box center [389, 392] width 95 height 31
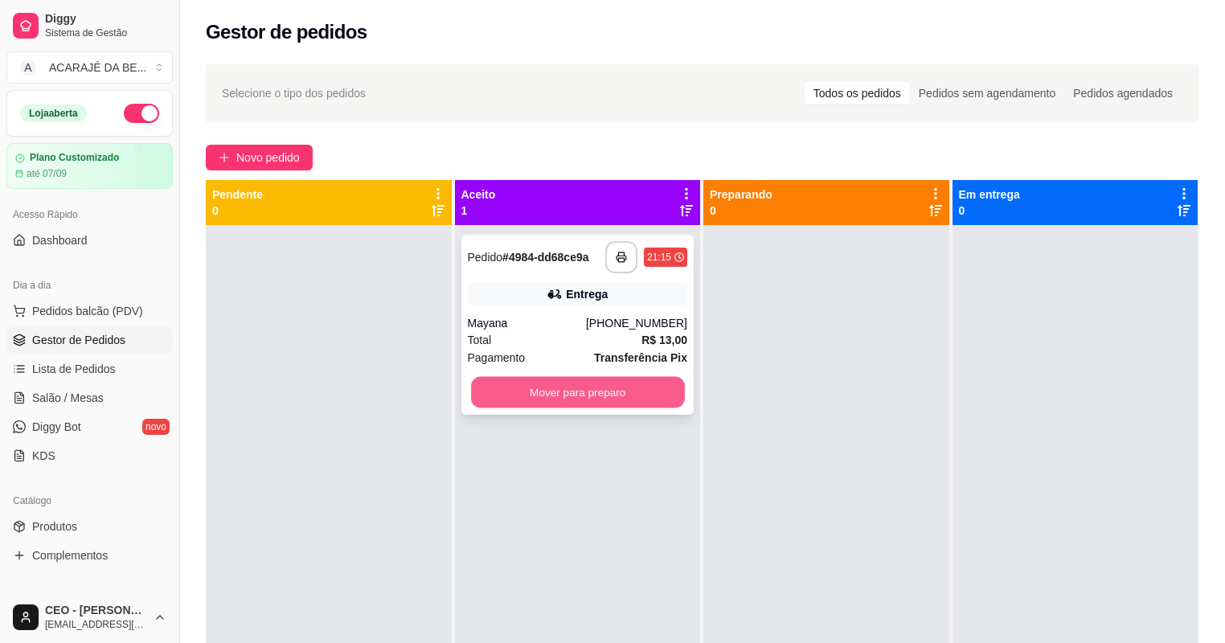
click at [471, 389] on button "Mover para preparo" at bounding box center [577, 392] width 213 height 31
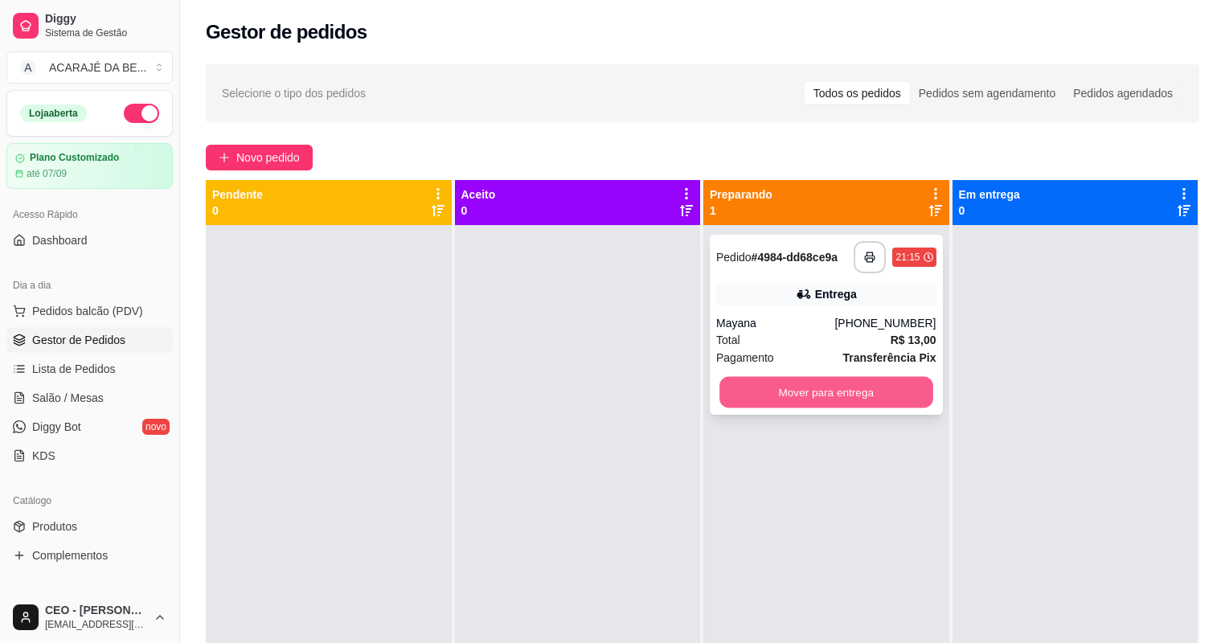
click at [779, 386] on button "Mover para entrega" at bounding box center [825, 392] width 213 height 31
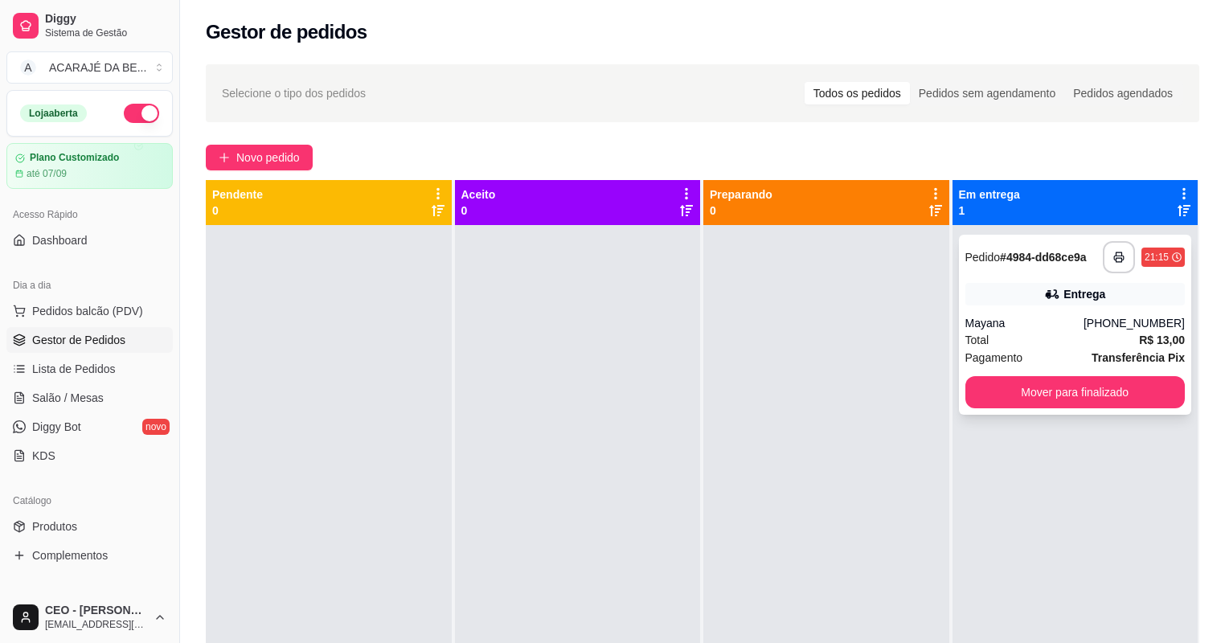
click at [1086, 413] on div "**********" at bounding box center [1075, 325] width 233 height 180
click at [1087, 404] on button "Mover para finalizado" at bounding box center [1074, 392] width 213 height 31
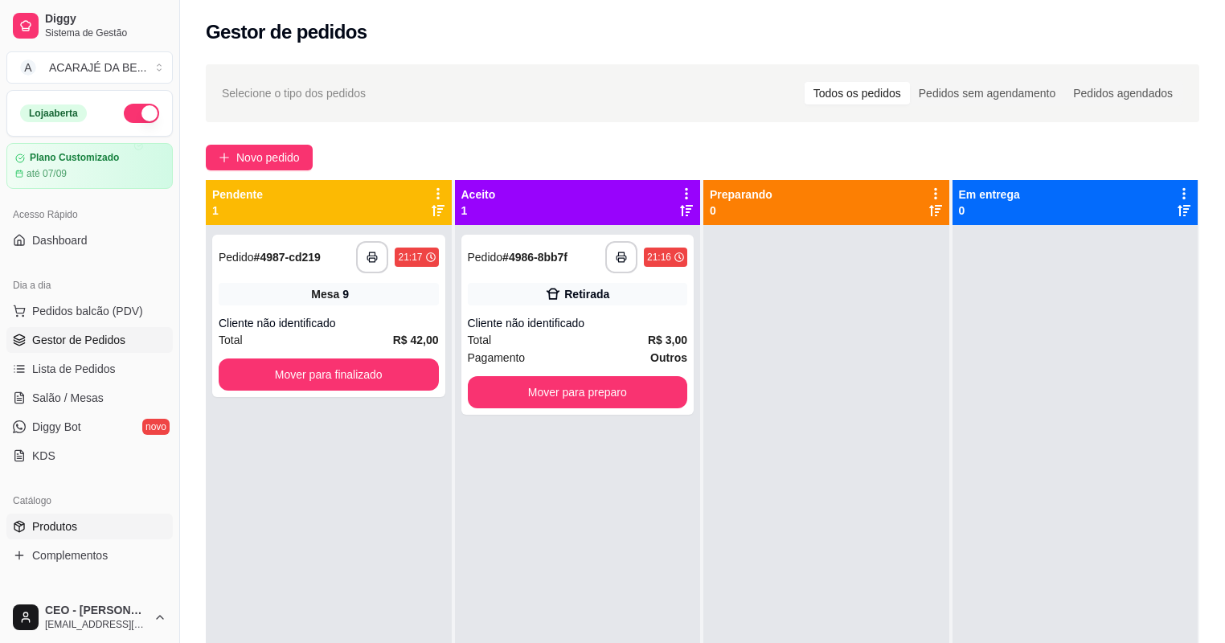
click at [103, 517] on link "Produtos" at bounding box center [89, 526] width 166 height 26
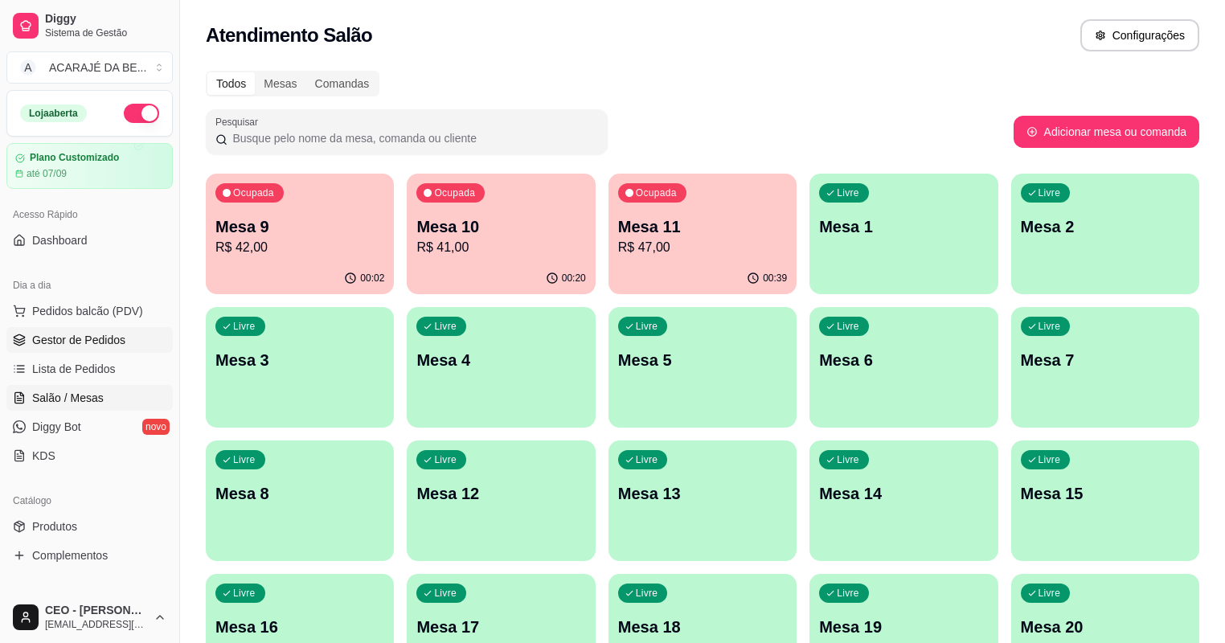
click at [117, 337] on span "Gestor de Pedidos" at bounding box center [78, 340] width 93 height 16
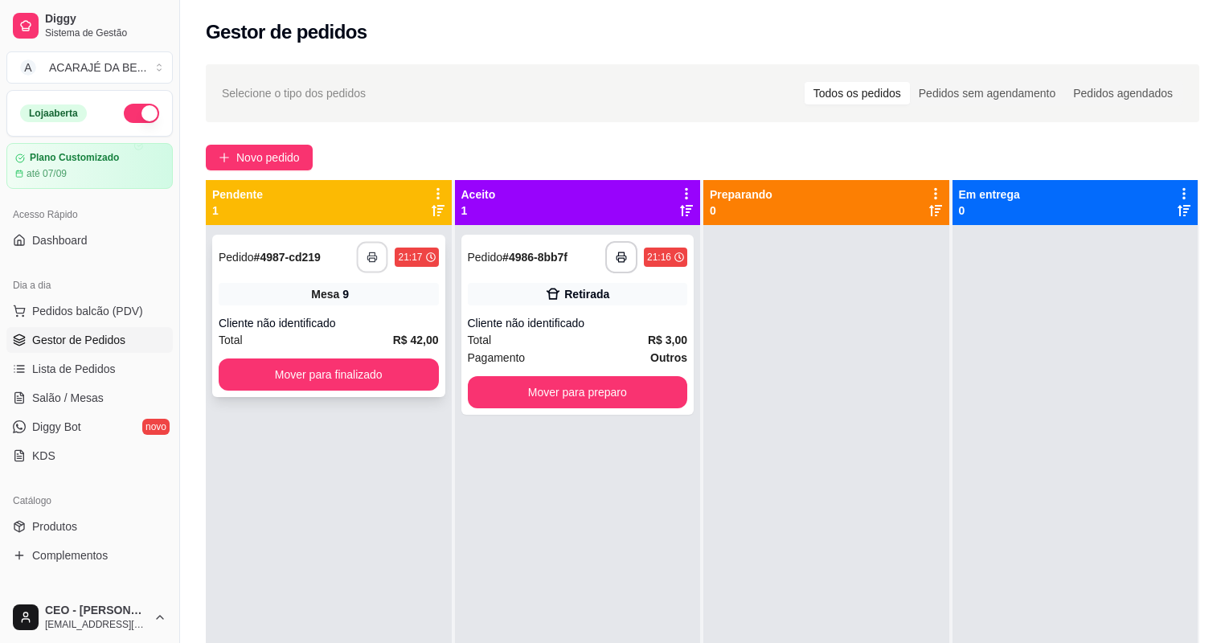
click at [378, 256] on button "button" at bounding box center [372, 257] width 31 height 31
click at [308, 370] on button "Mover para finalizado" at bounding box center [328, 374] width 213 height 31
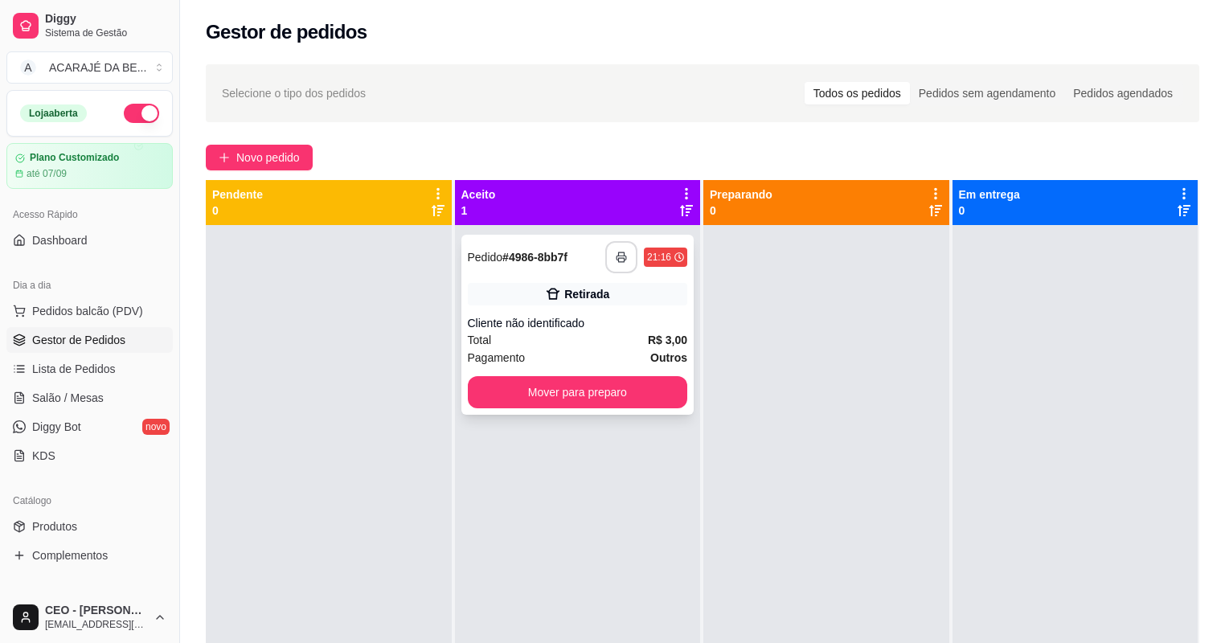
click at [611, 256] on button "button" at bounding box center [621, 257] width 32 height 32
click at [607, 388] on button "Mover para preparo" at bounding box center [578, 392] width 220 height 32
click at [607, 388] on div "Mover para preparo" at bounding box center [578, 392] width 220 height 32
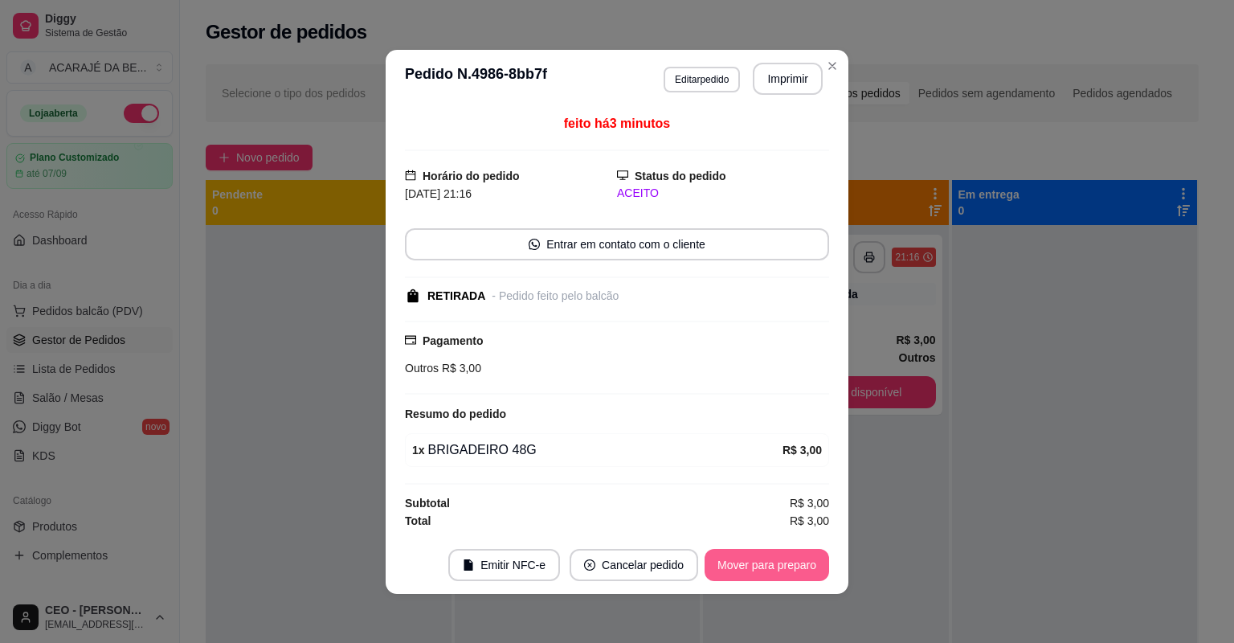
click at [727, 566] on button "Mover para preparo" at bounding box center [767, 565] width 125 height 32
click at [800, 567] on button "Mover para retirada disponível" at bounding box center [740, 564] width 172 height 31
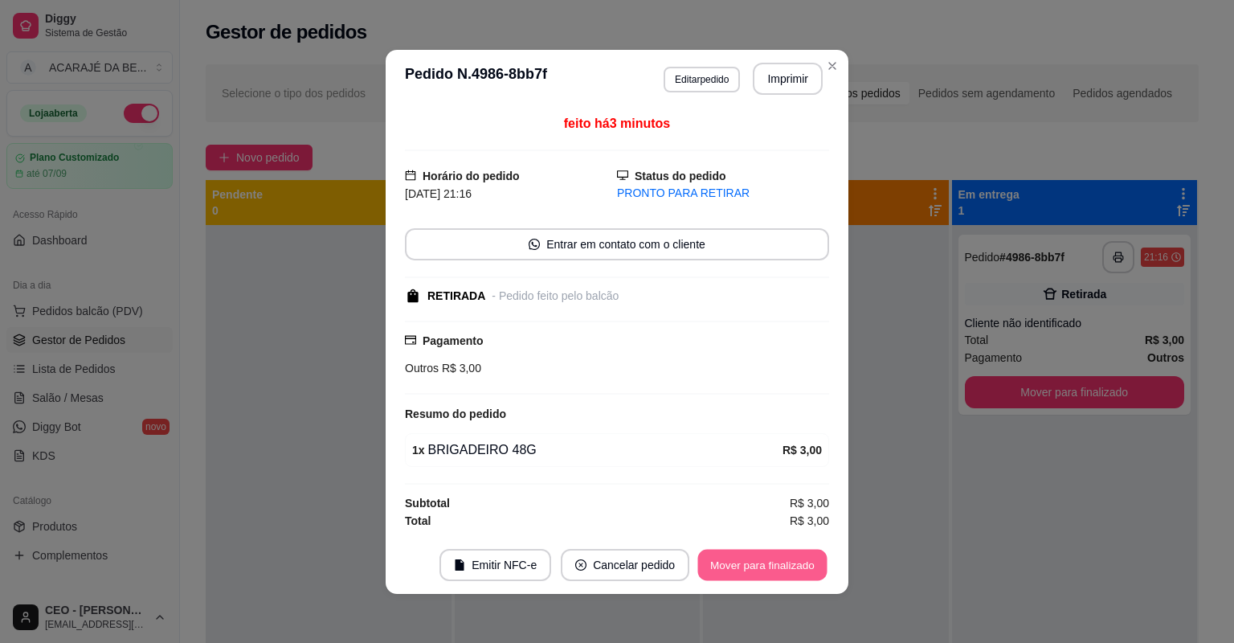
click at [772, 570] on button "Mover para finalizado" at bounding box center [762, 564] width 129 height 31
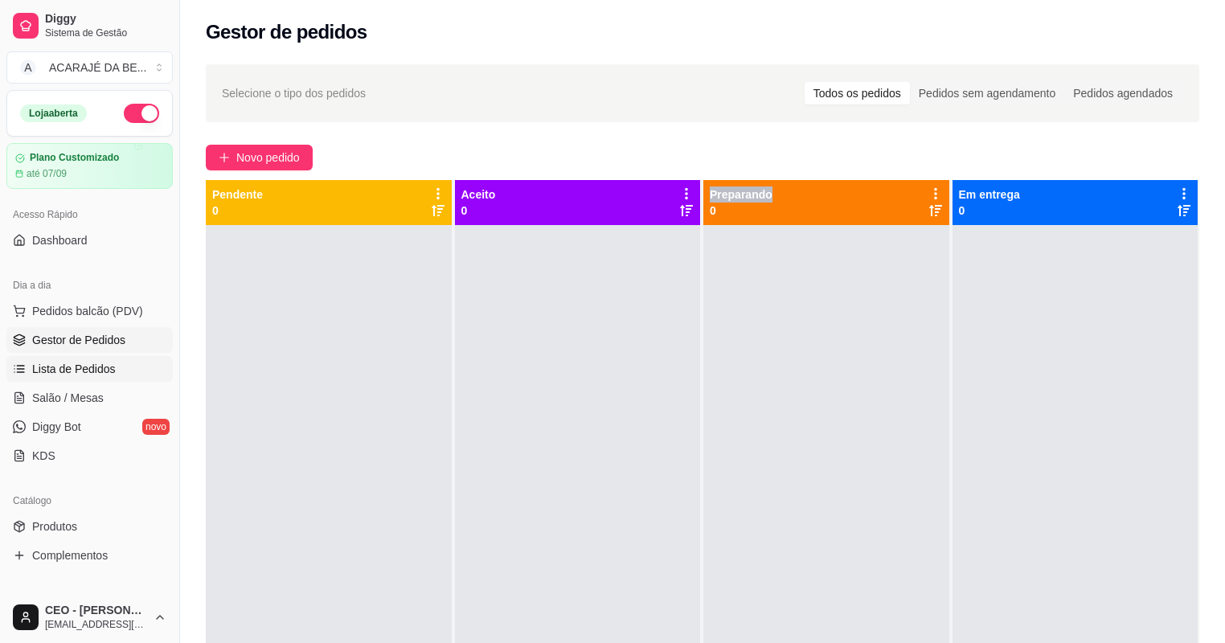
click at [111, 361] on span "Lista de Pedidos" at bounding box center [74, 369] width 84 height 16
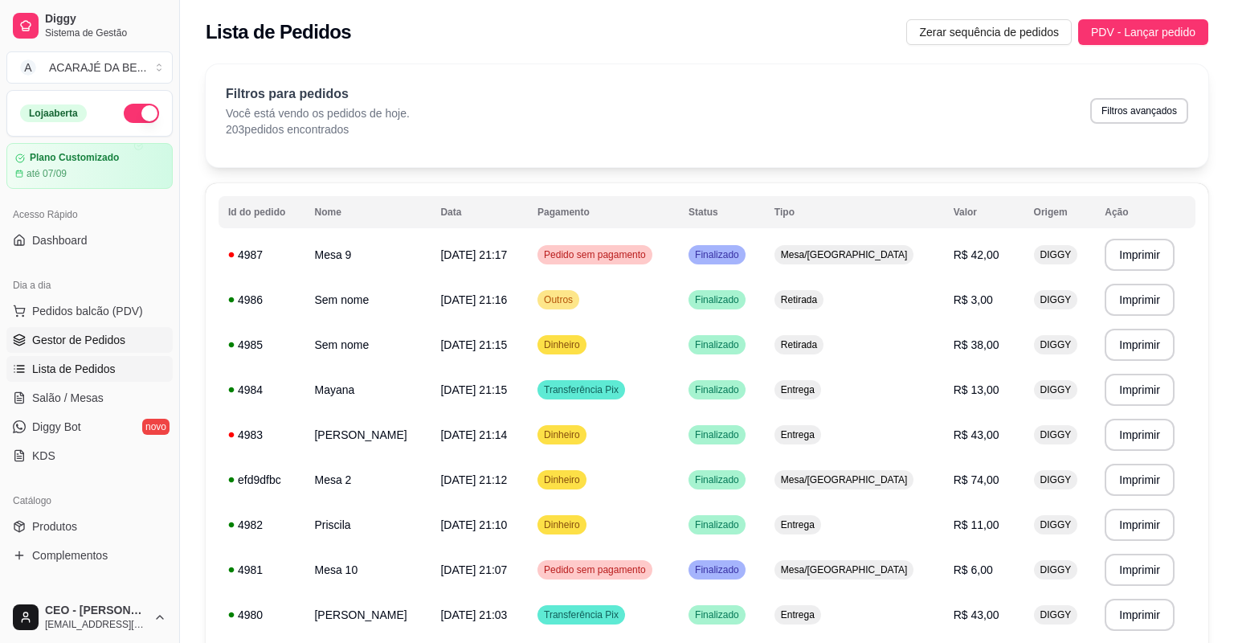
click at [106, 335] on span "Gestor de Pedidos" at bounding box center [78, 340] width 93 height 16
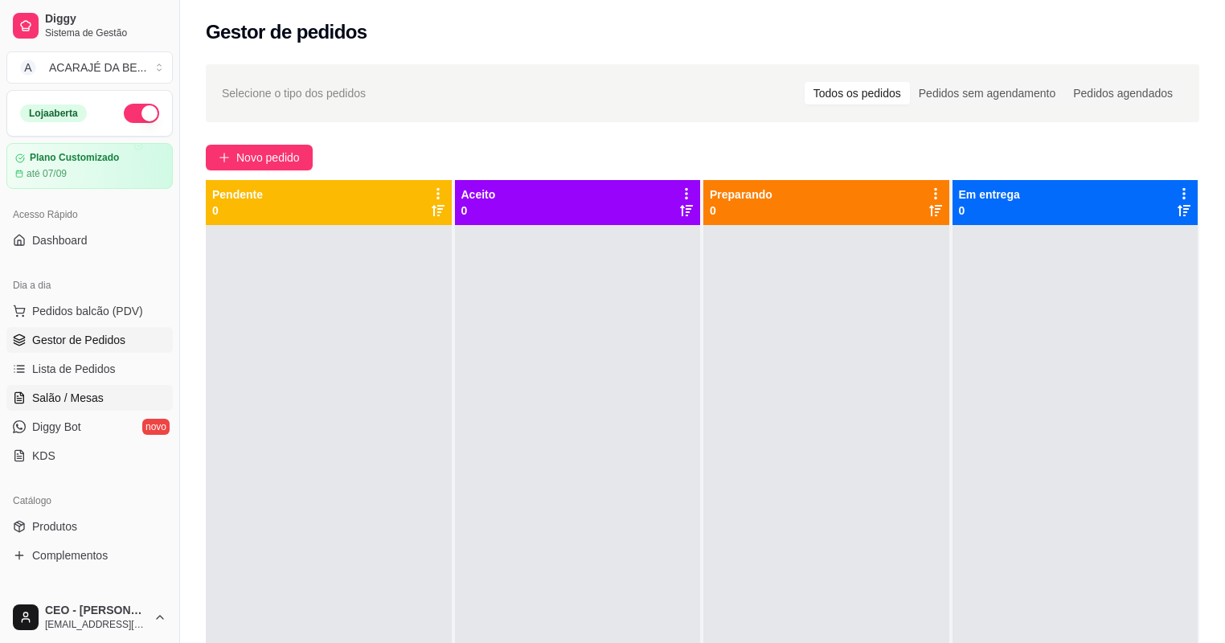
click at [77, 392] on span "Salão / Mesas" at bounding box center [68, 398] width 72 height 16
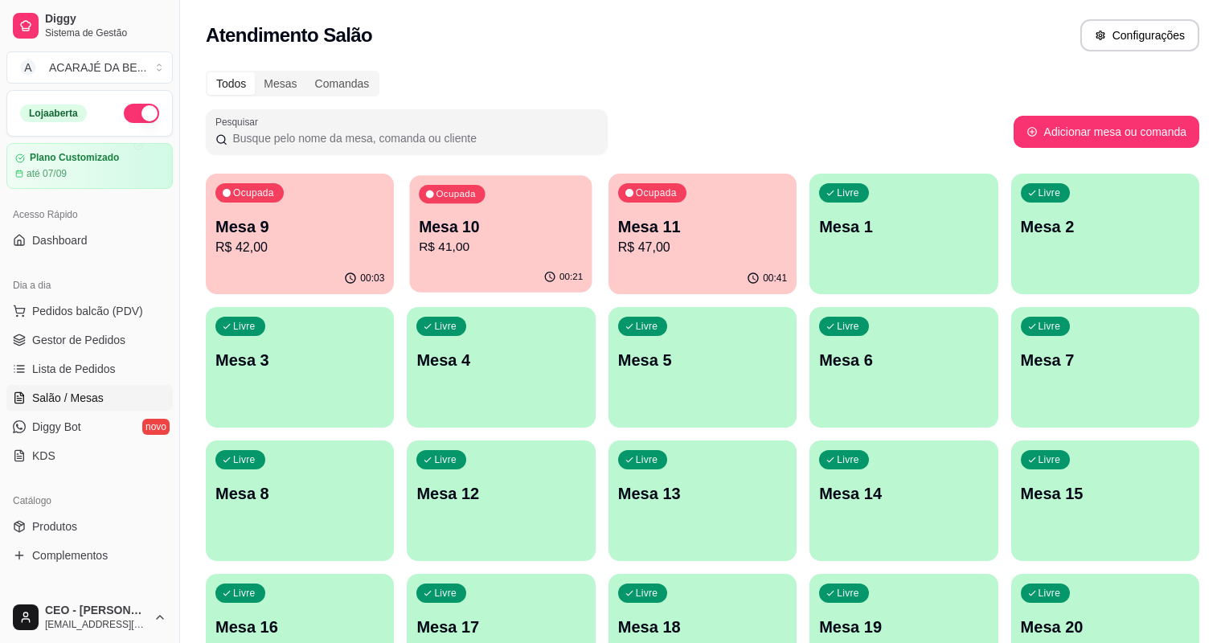
click at [455, 197] on div "Ocupada Mesa 10 R$ 41,00" at bounding box center [501, 218] width 182 height 87
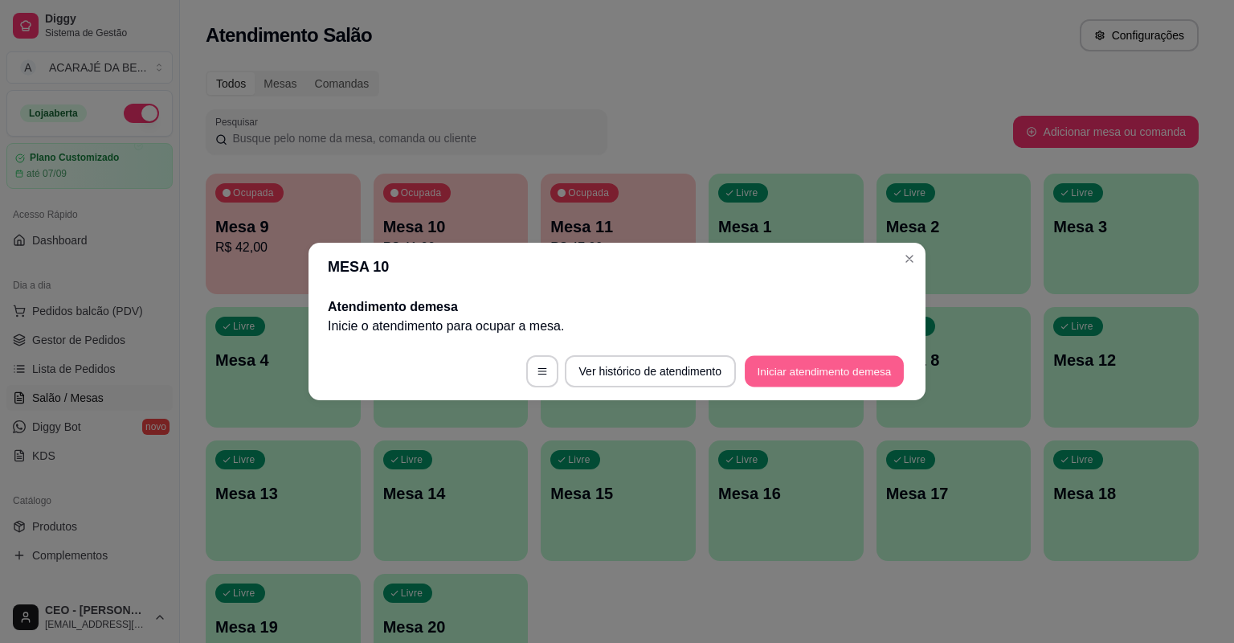
click at [771, 375] on button "Iniciar atendimento de mesa" at bounding box center [824, 371] width 159 height 31
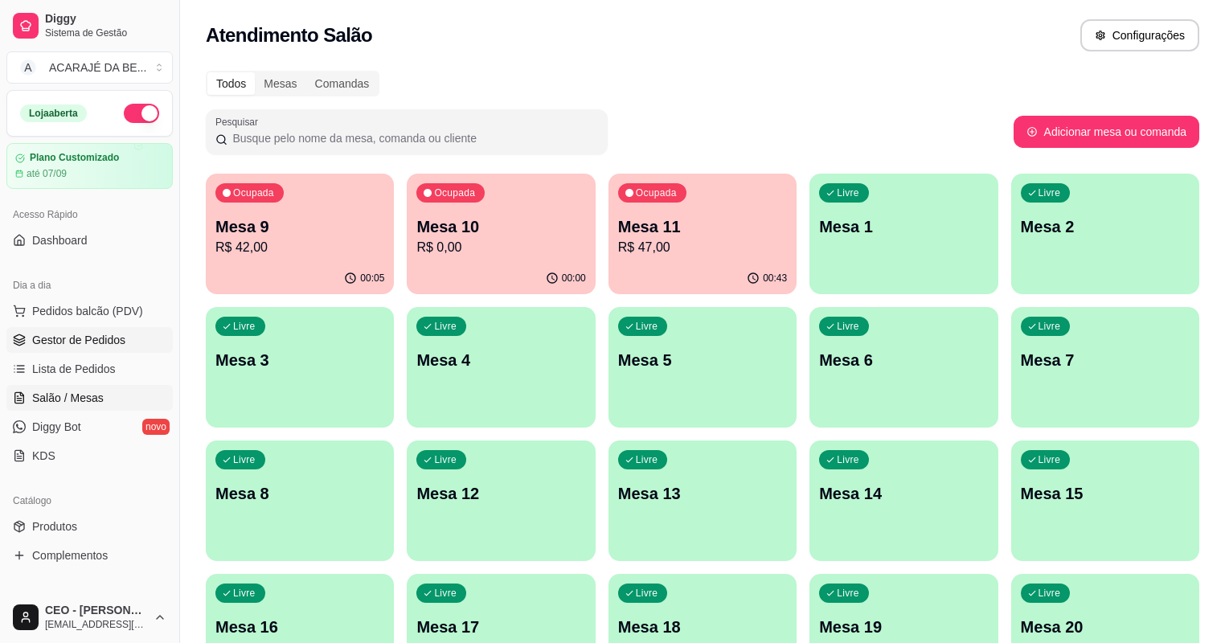
click at [71, 344] on span "Gestor de Pedidos" at bounding box center [78, 340] width 93 height 16
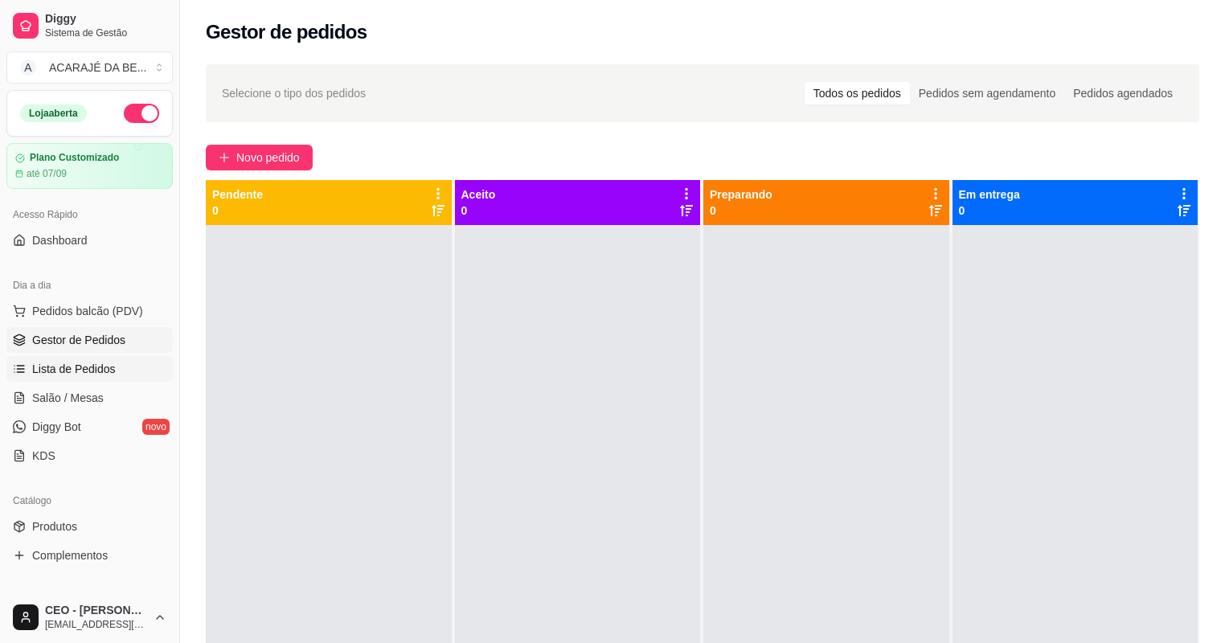
click at [67, 365] on span "Lista de Pedidos" at bounding box center [74, 369] width 84 height 16
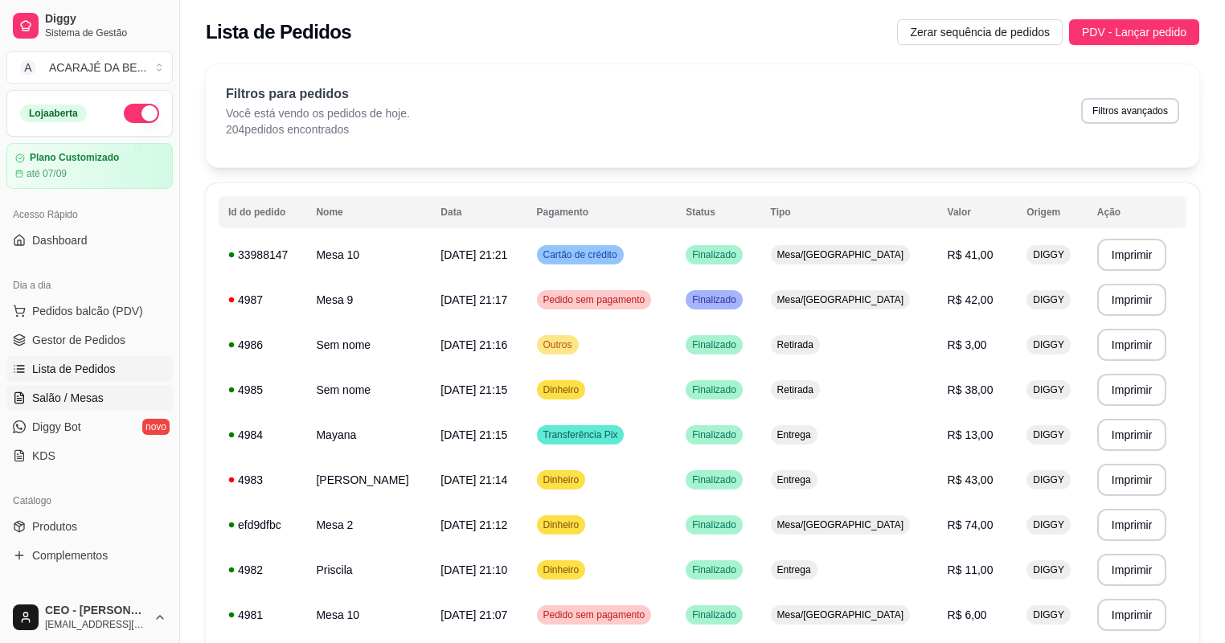
click at [63, 408] on link "Salão / Mesas" at bounding box center [89, 398] width 166 height 26
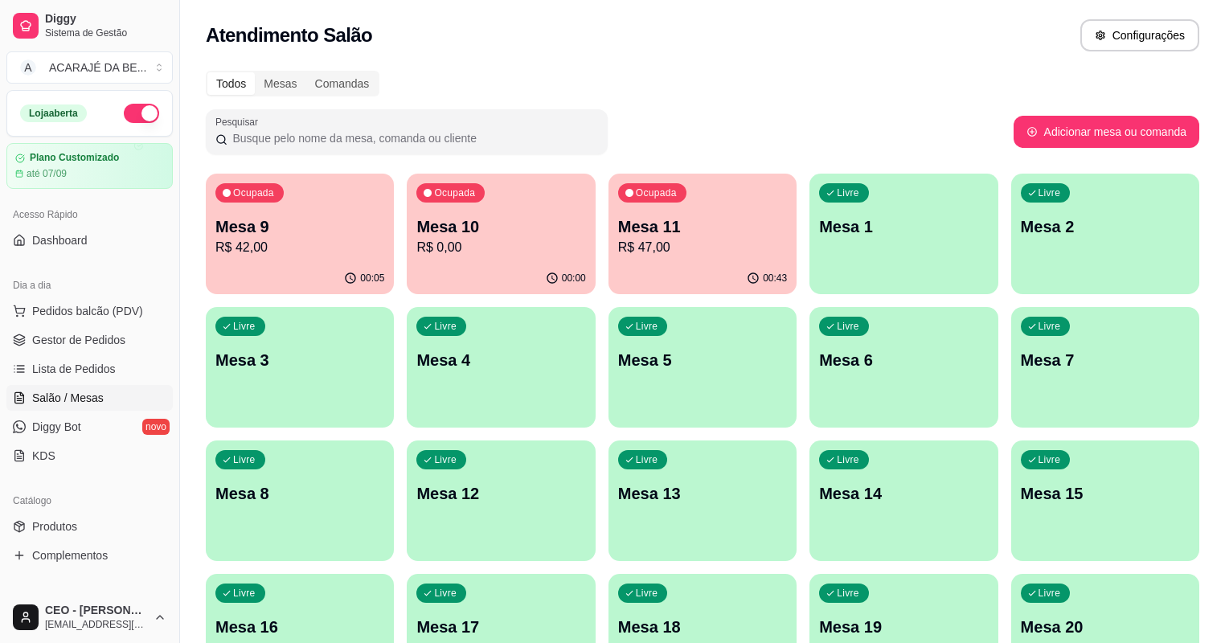
click at [498, 258] on div "Ocupada Mesa 10 R$ 0,00" at bounding box center [501, 218] width 188 height 89
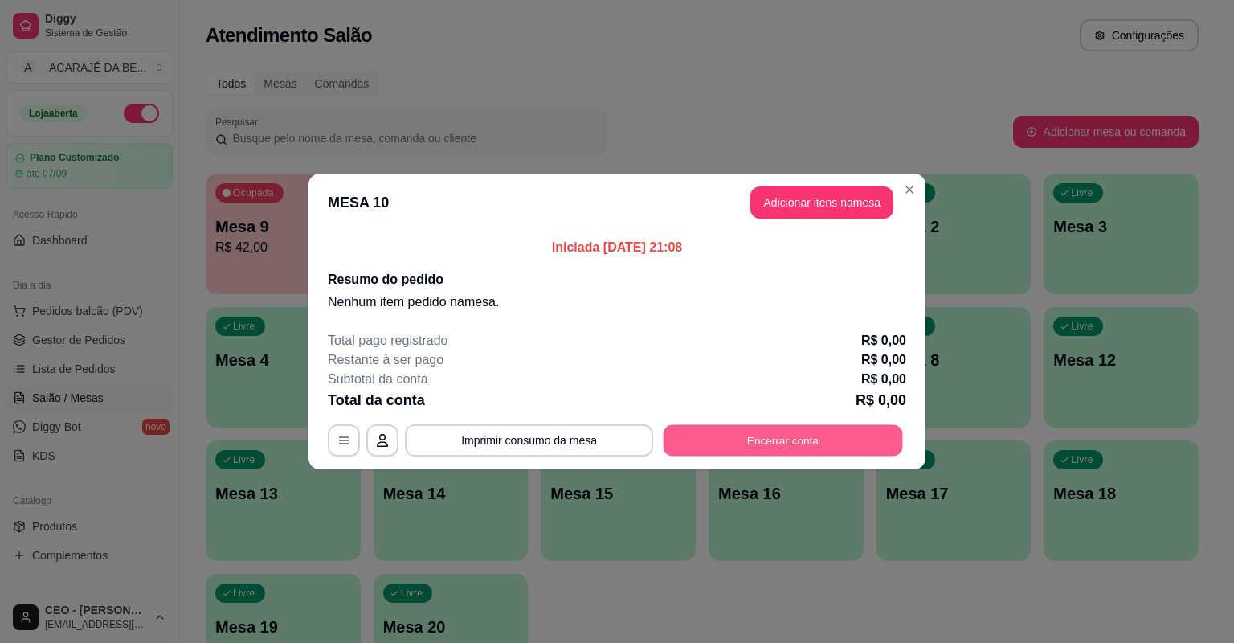
click at [707, 440] on button "Encerrar conta" at bounding box center [783, 440] width 239 height 31
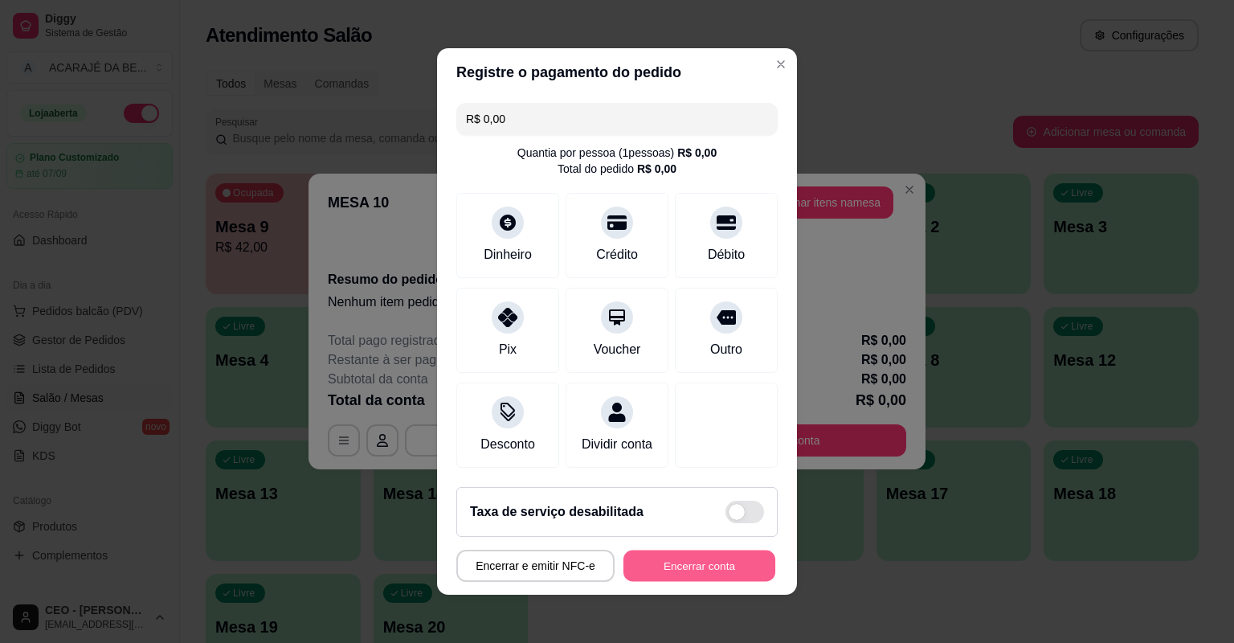
click at [643, 568] on button "Encerrar conta" at bounding box center [700, 565] width 152 height 31
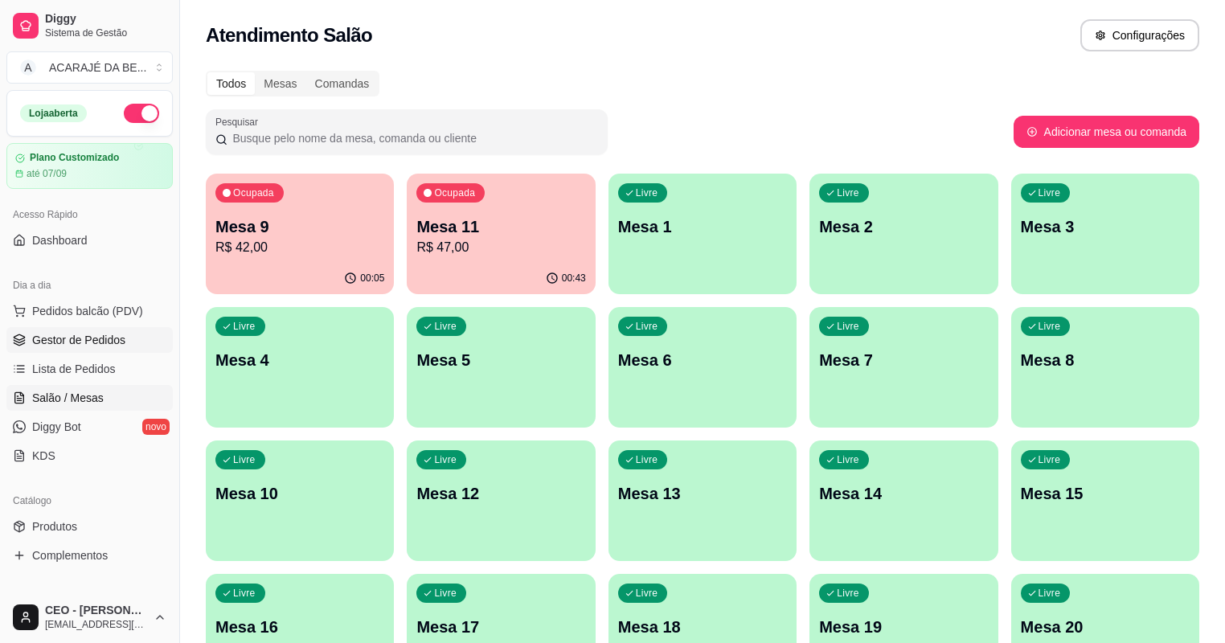
click at [32, 344] on span "Gestor de Pedidos" at bounding box center [78, 340] width 93 height 16
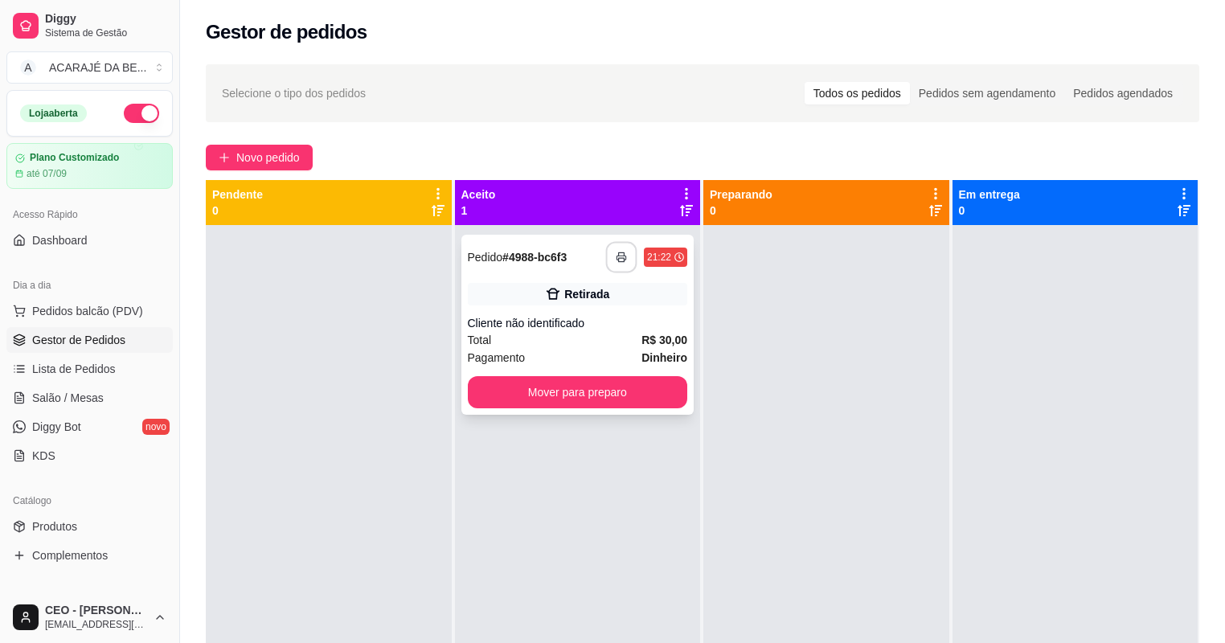
click at [616, 252] on icon "button" at bounding box center [621, 257] width 11 height 11
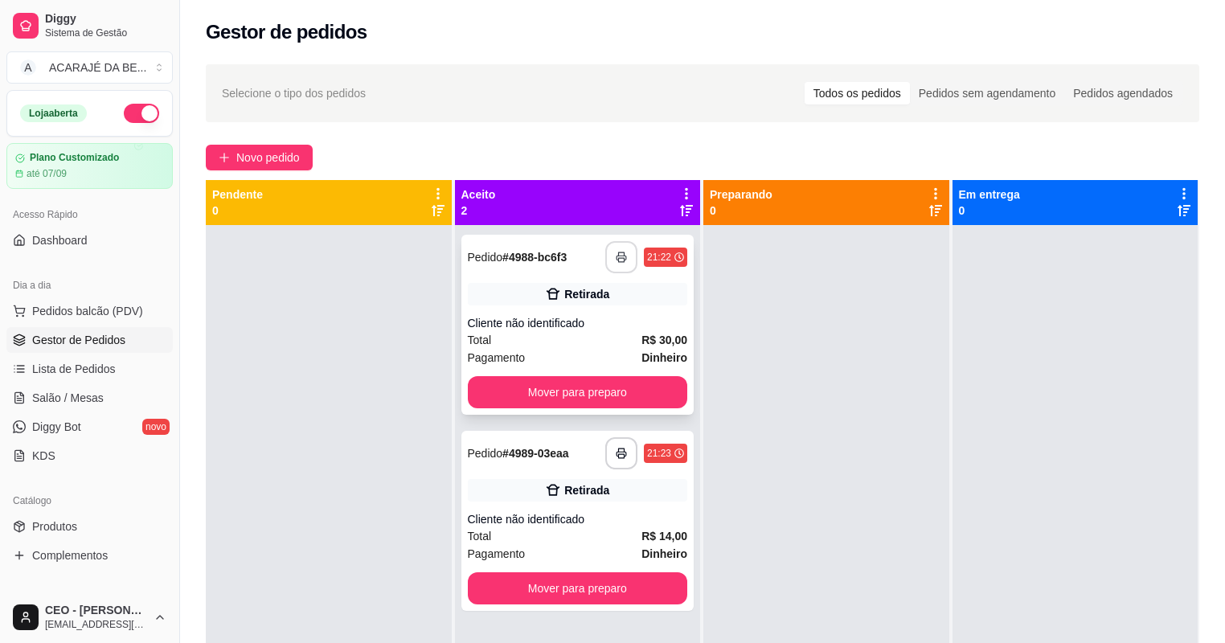
click at [610, 254] on button "button" at bounding box center [621, 257] width 32 height 32
click at [574, 395] on button "Mover para preparo" at bounding box center [578, 392] width 220 height 32
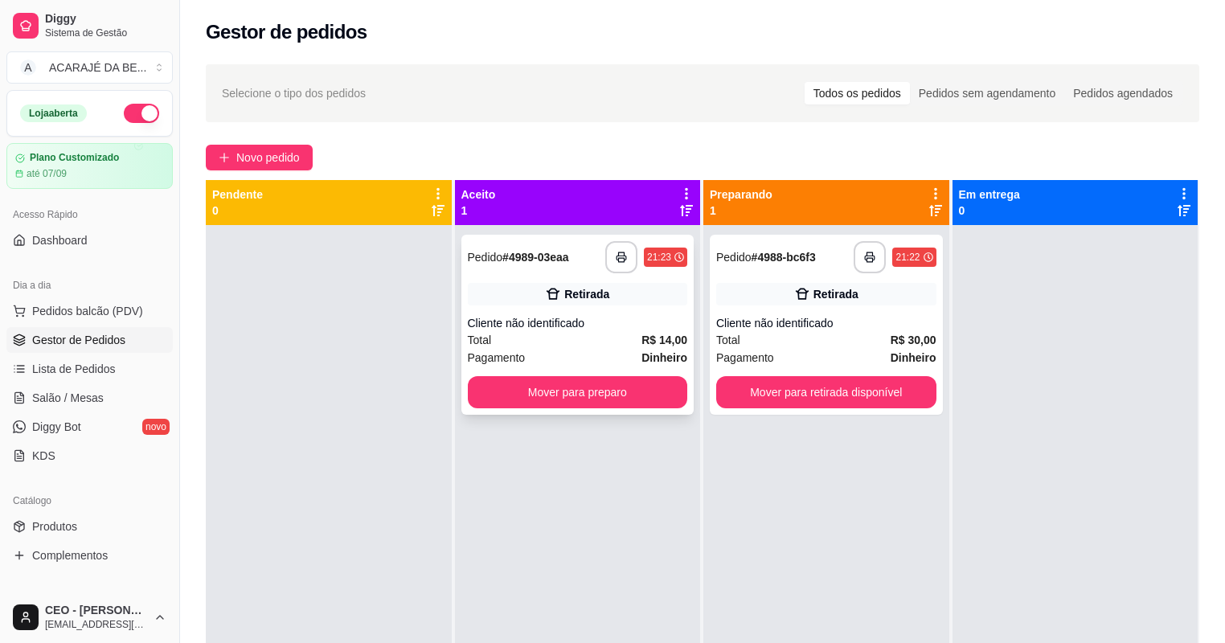
click at [612, 337] on div "Total R$ 14,00" at bounding box center [578, 340] width 220 height 18
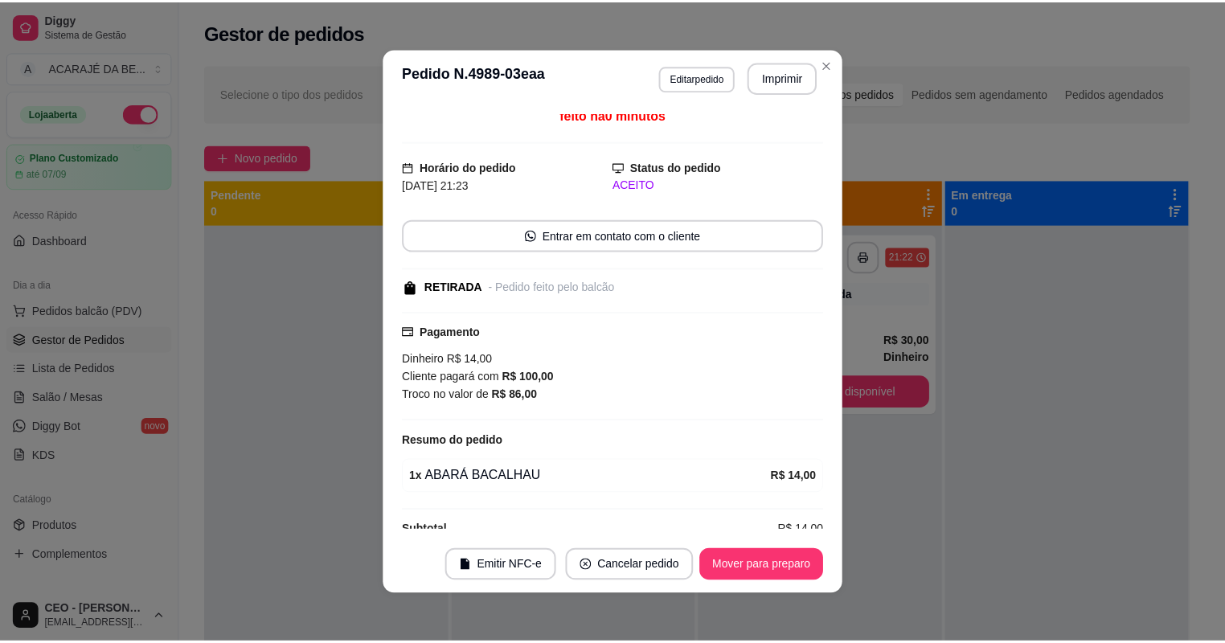
scroll to position [31, 0]
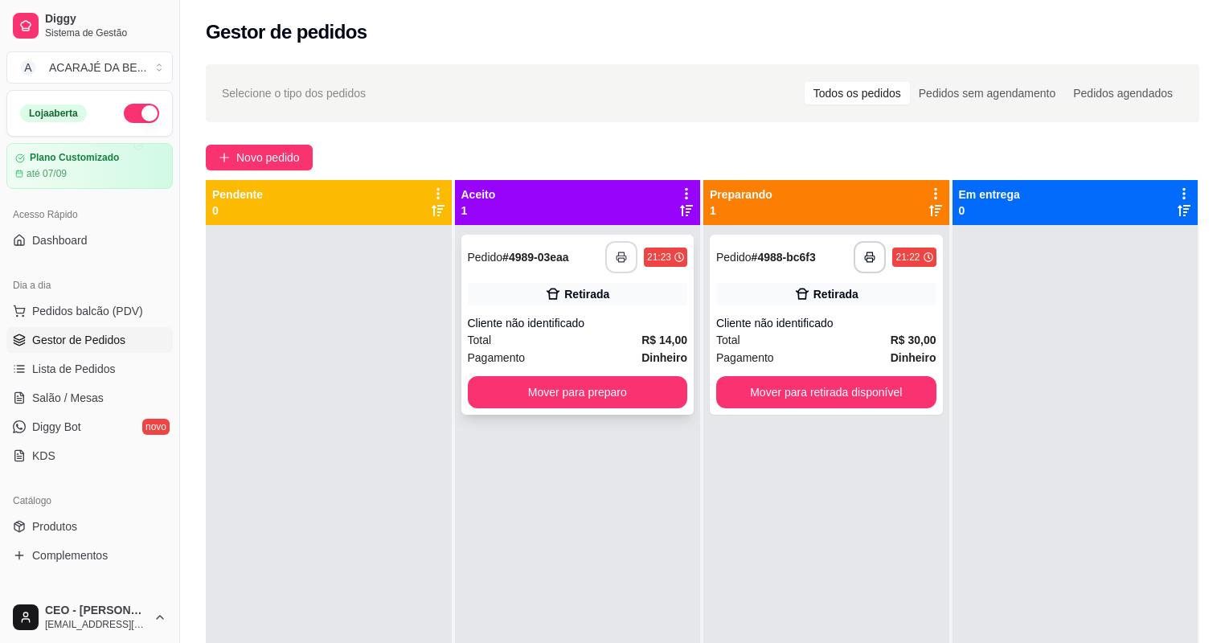
click at [613, 269] on button "button" at bounding box center [621, 257] width 32 height 32
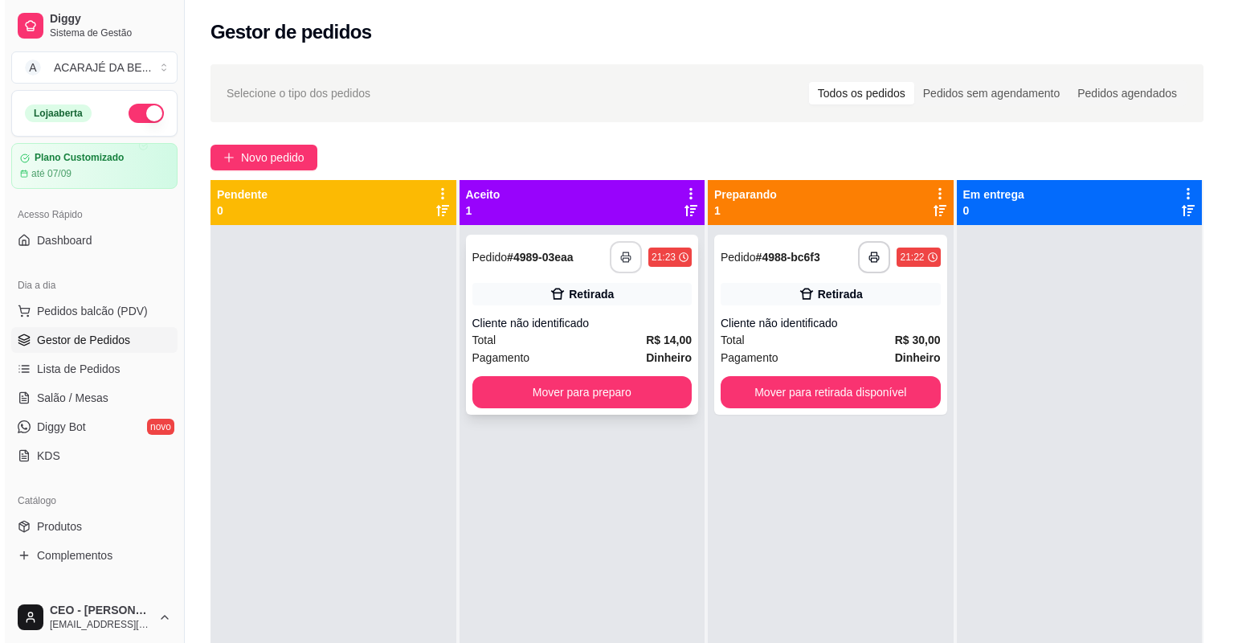
scroll to position [0, 0]
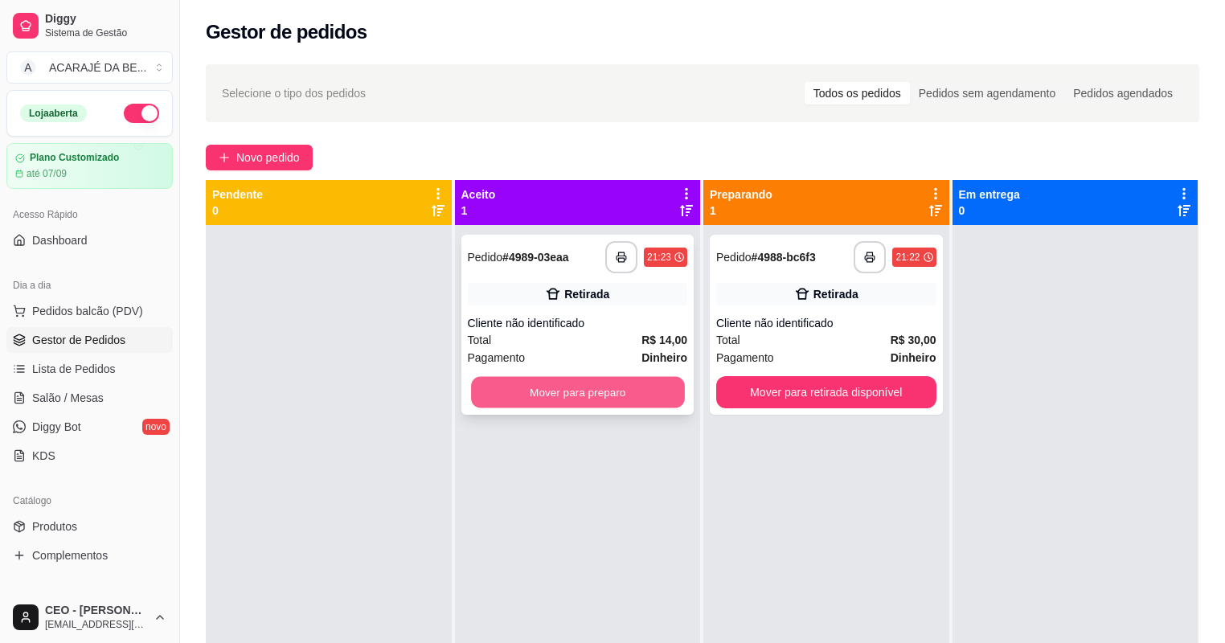
click at [607, 399] on button "Mover para preparo" at bounding box center [577, 392] width 213 height 31
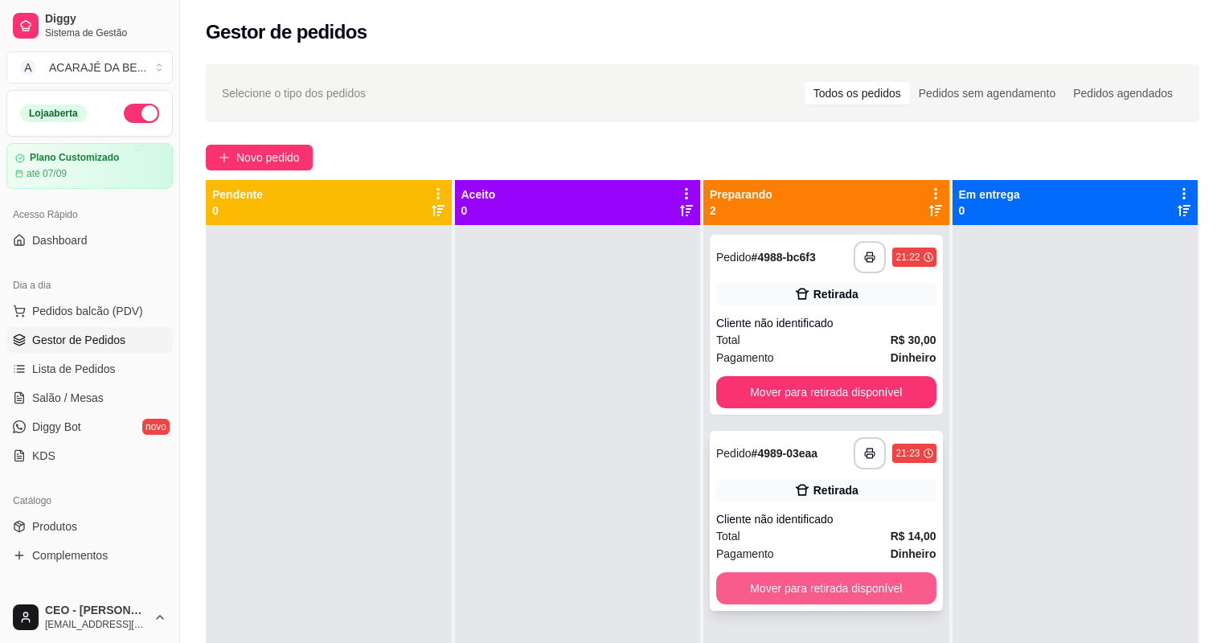
click at [794, 591] on button "Mover para retirada disponível" at bounding box center [826, 588] width 220 height 32
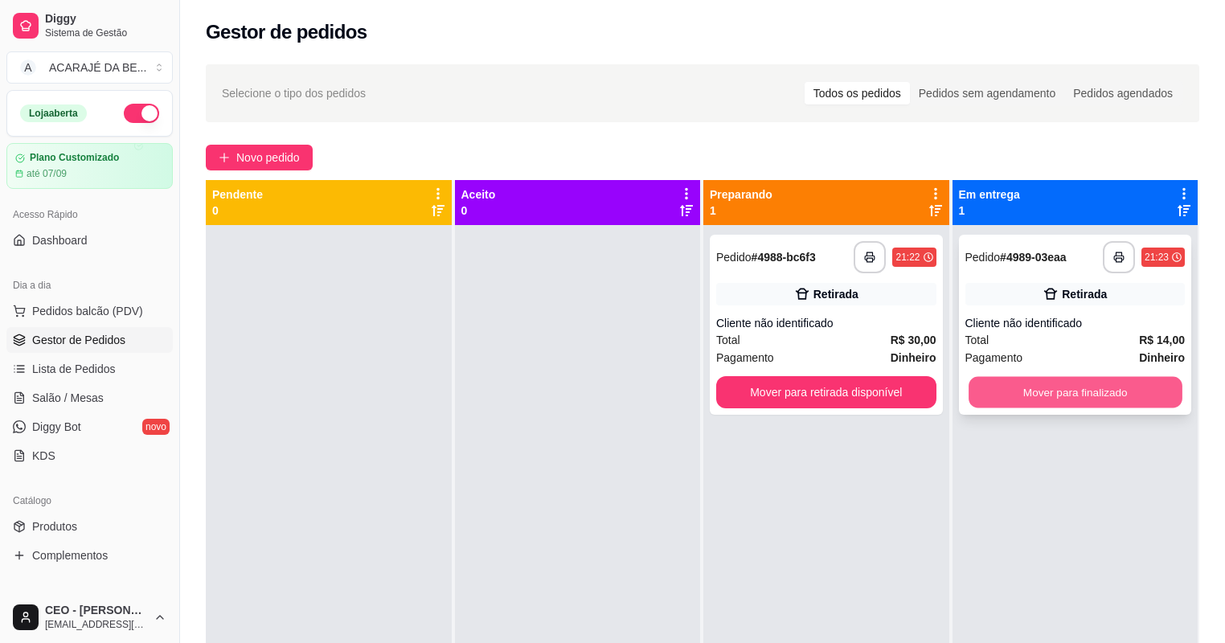
click at [1092, 391] on button "Mover para finalizado" at bounding box center [1074, 392] width 213 height 31
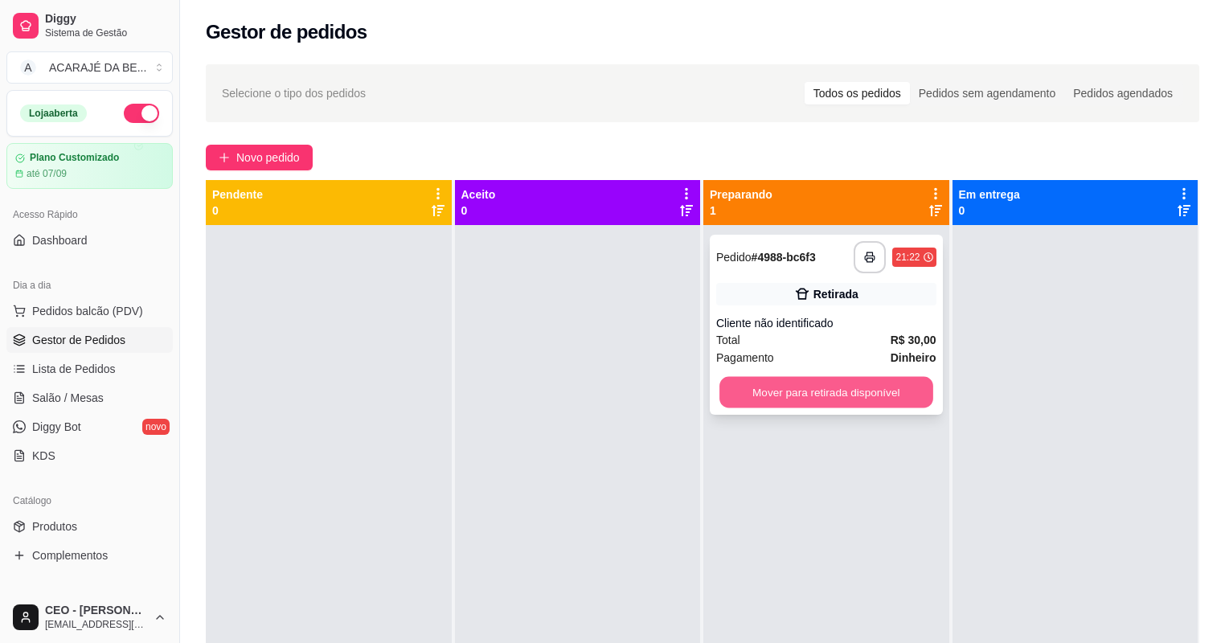
click at [834, 387] on button "Mover para retirada disponível" at bounding box center [825, 392] width 213 height 31
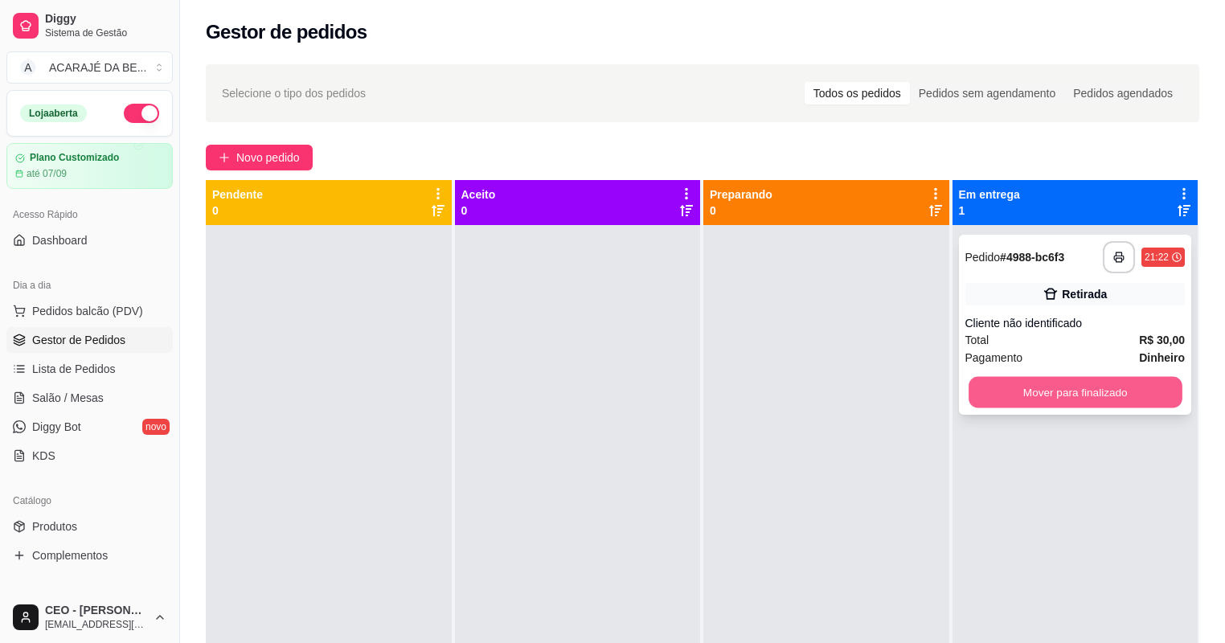
click at [1012, 392] on button "Mover para finalizado" at bounding box center [1074, 392] width 213 height 31
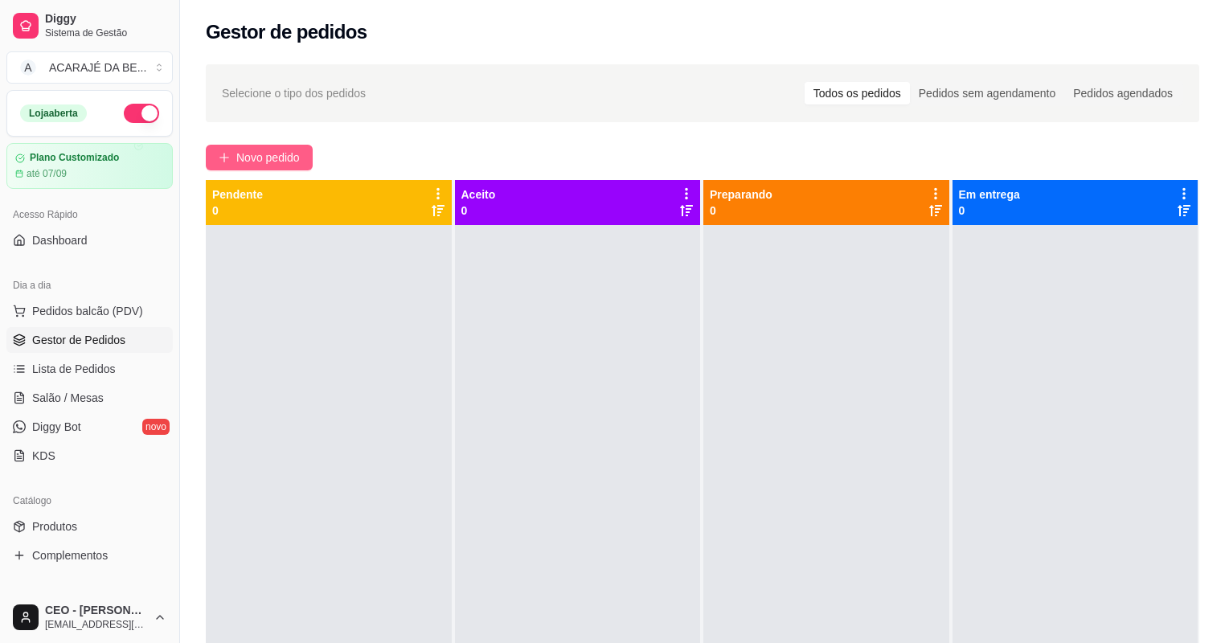
click at [255, 165] on span "Novo pedido" at bounding box center [267, 158] width 63 height 18
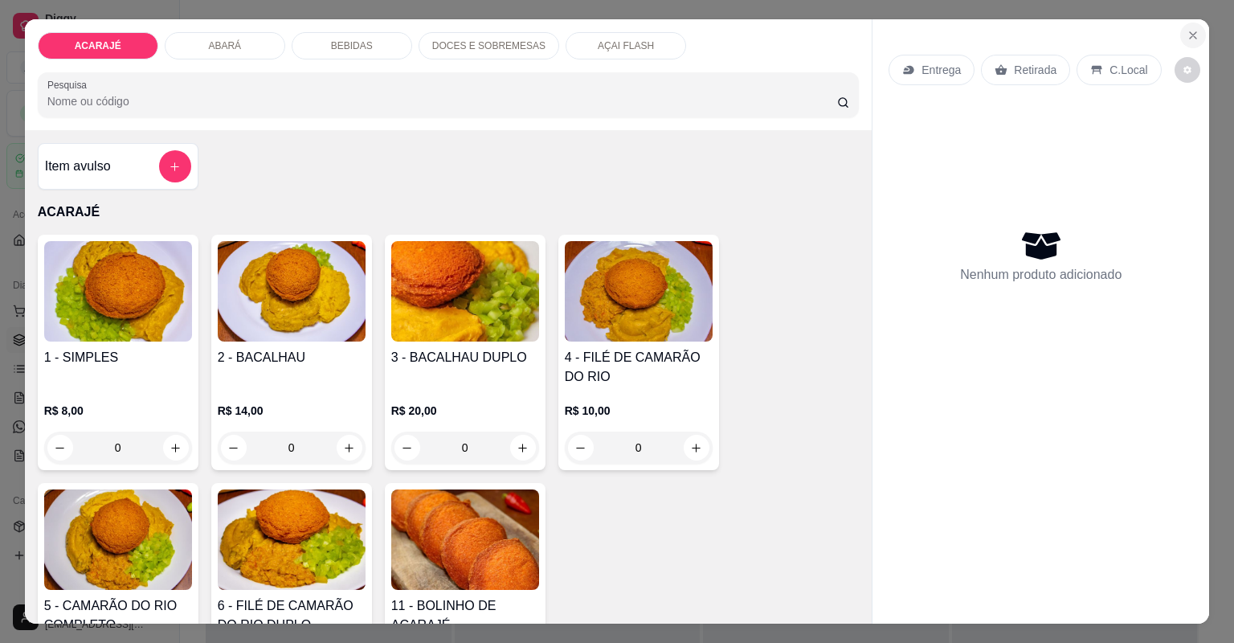
click at [1193, 31] on icon "Close" at bounding box center [1193, 35] width 13 height 13
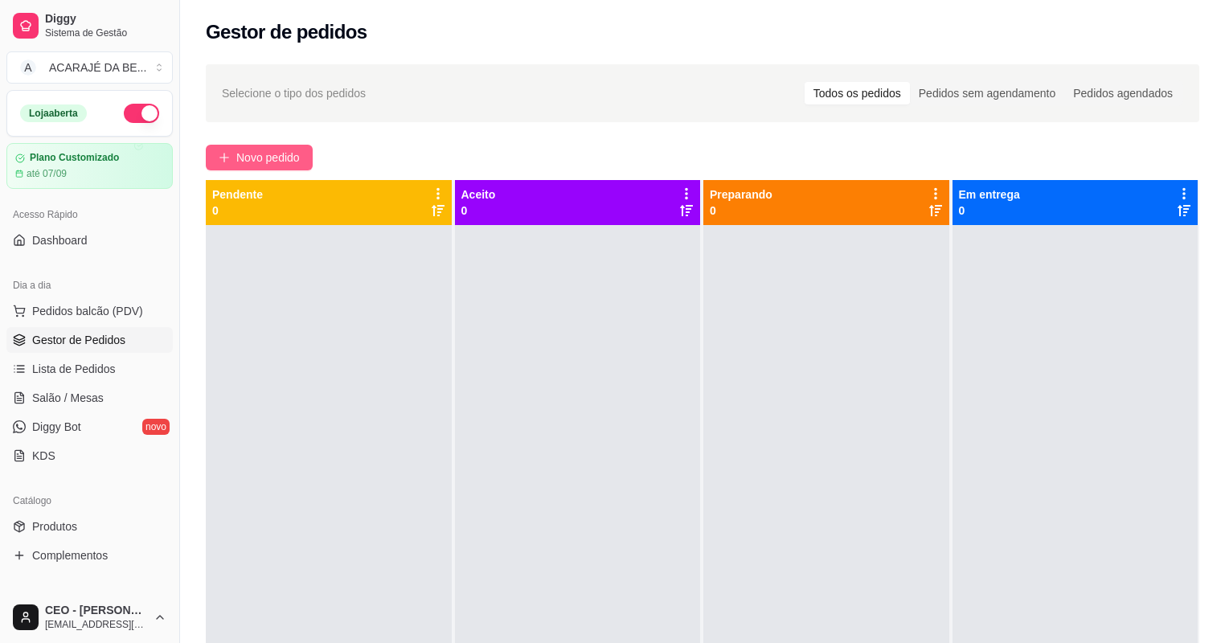
click at [297, 157] on span "Novo pedido" at bounding box center [267, 158] width 63 height 18
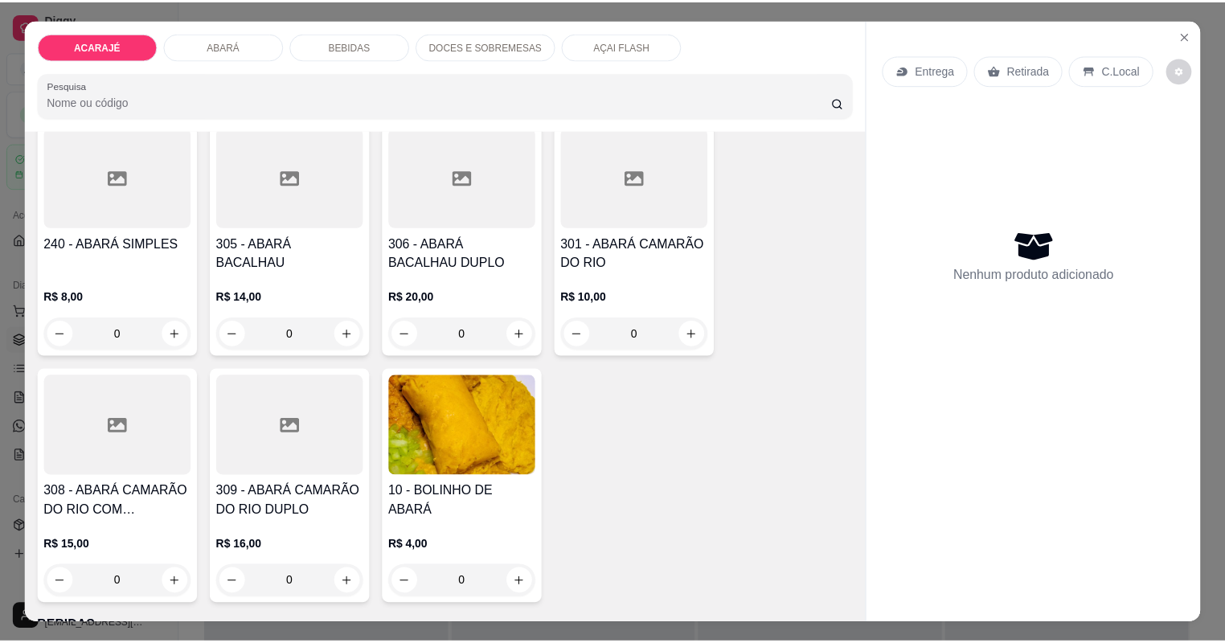
scroll to position [579, 0]
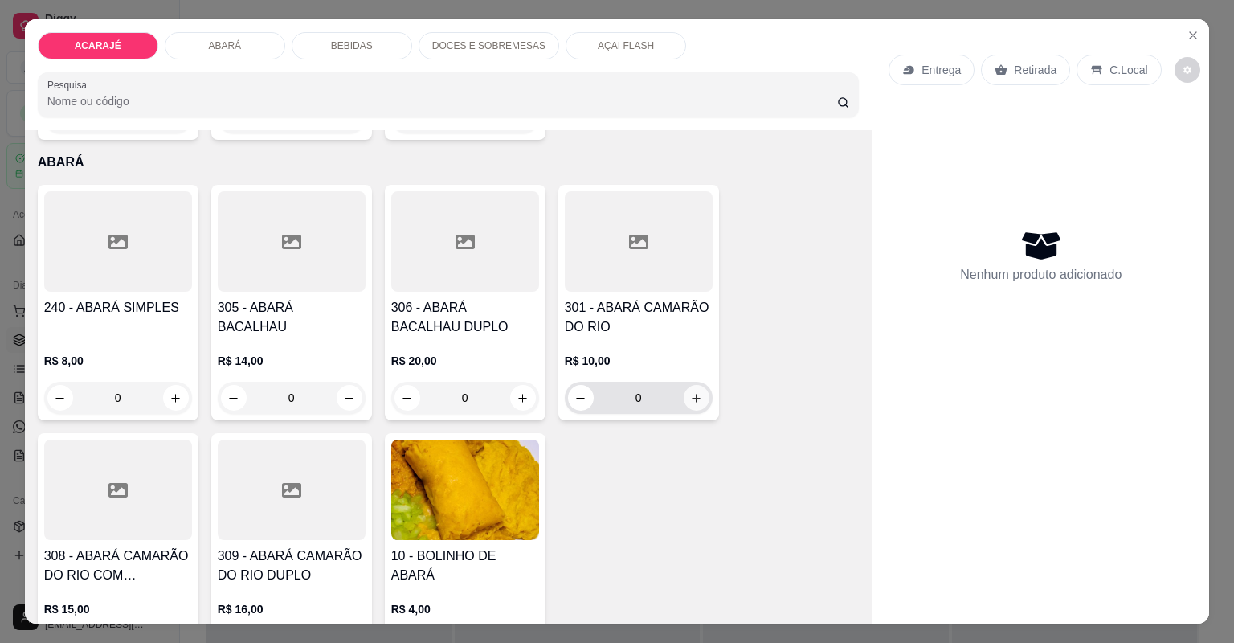
click at [688, 399] on button "increase-product-quantity" at bounding box center [697, 398] width 26 height 26
type input "1"
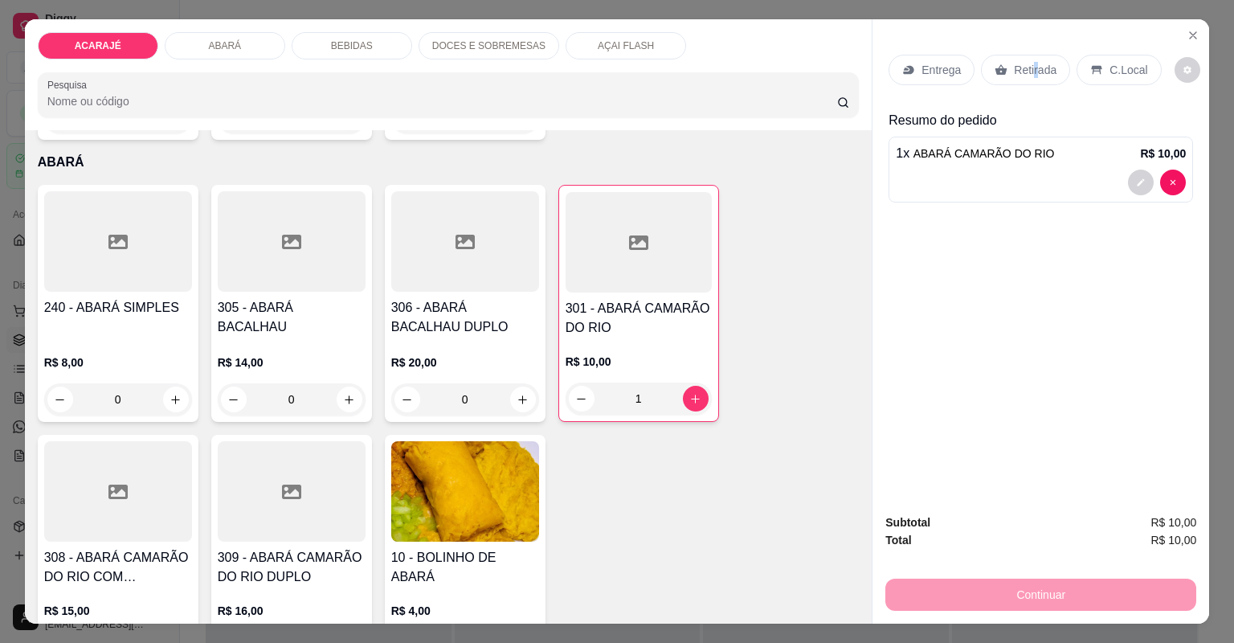
click at [1028, 80] on div "Retirada" at bounding box center [1025, 70] width 89 height 31
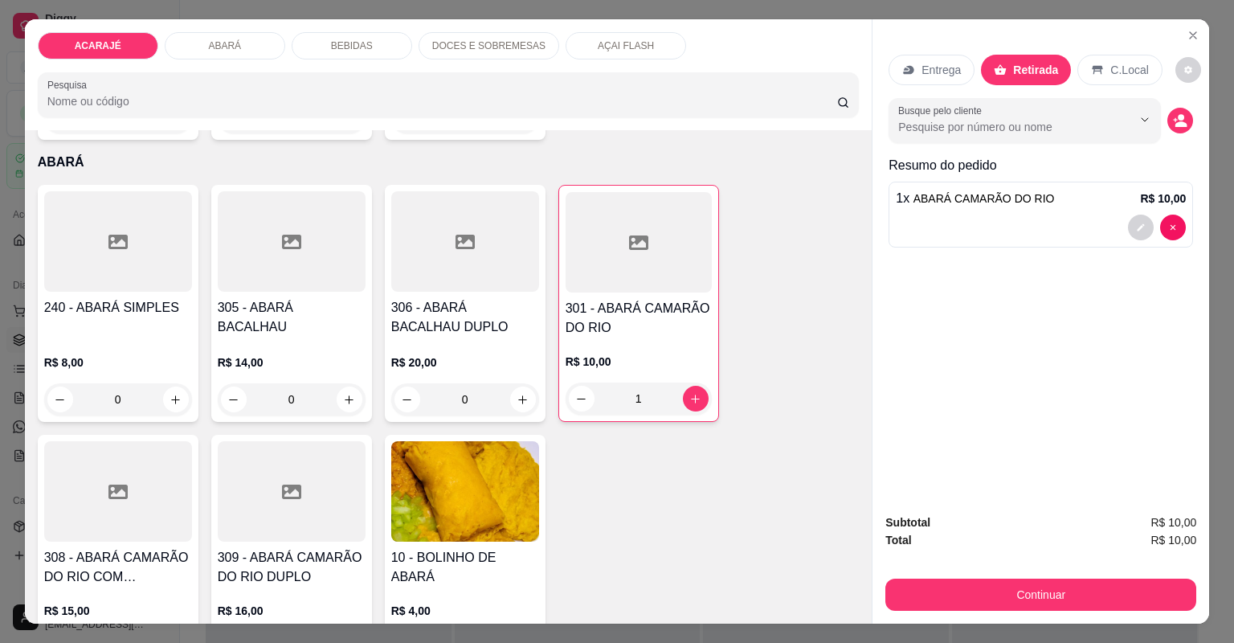
click at [971, 575] on div "Continuar" at bounding box center [1040, 593] width 311 height 36
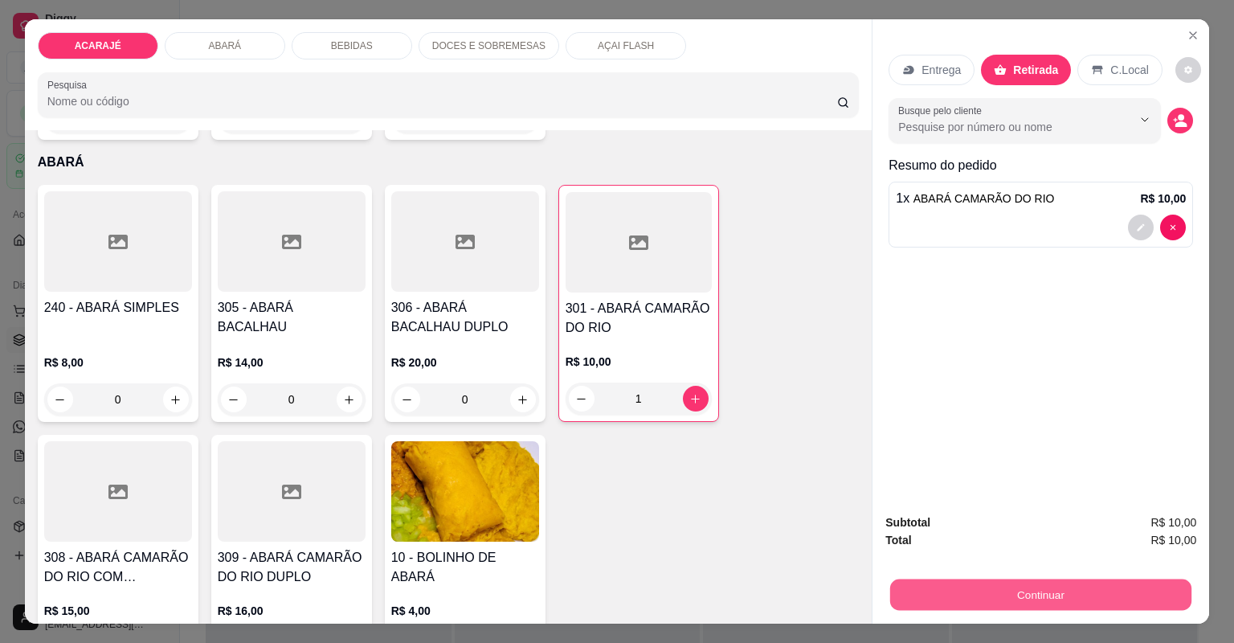
click at [957, 585] on button "Continuar" at bounding box center [1040, 594] width 301 height 31
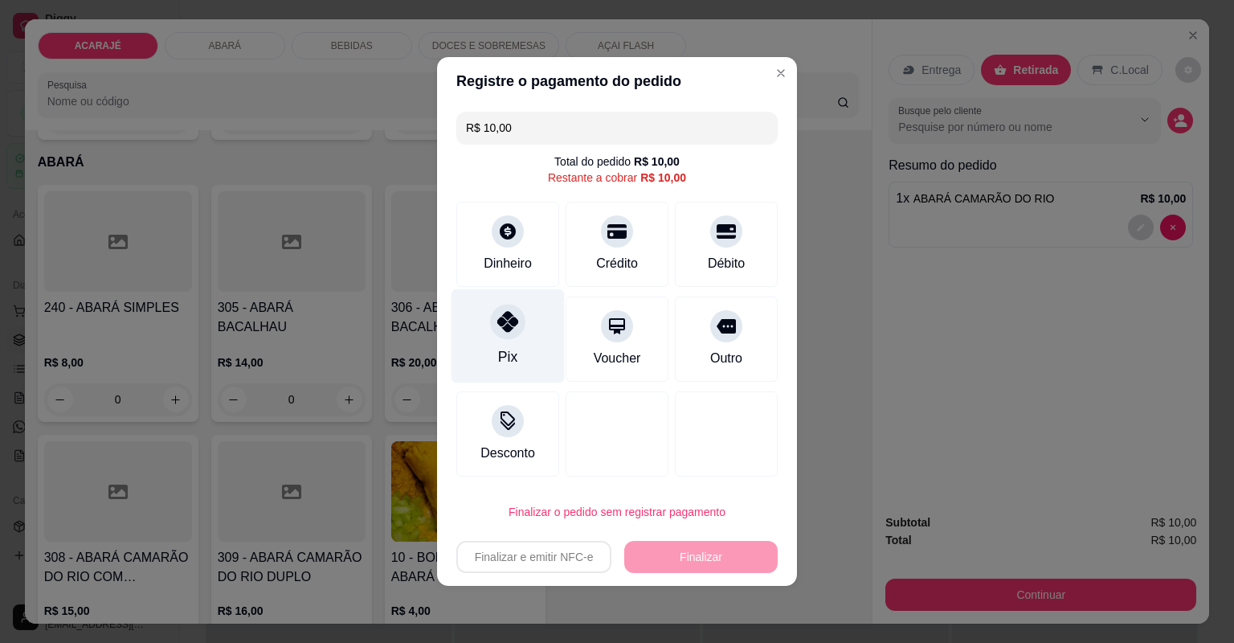
click at [509, 324] on icon at bounding box center [507, 321] width 21 height 21
type input "R$ 0,00"
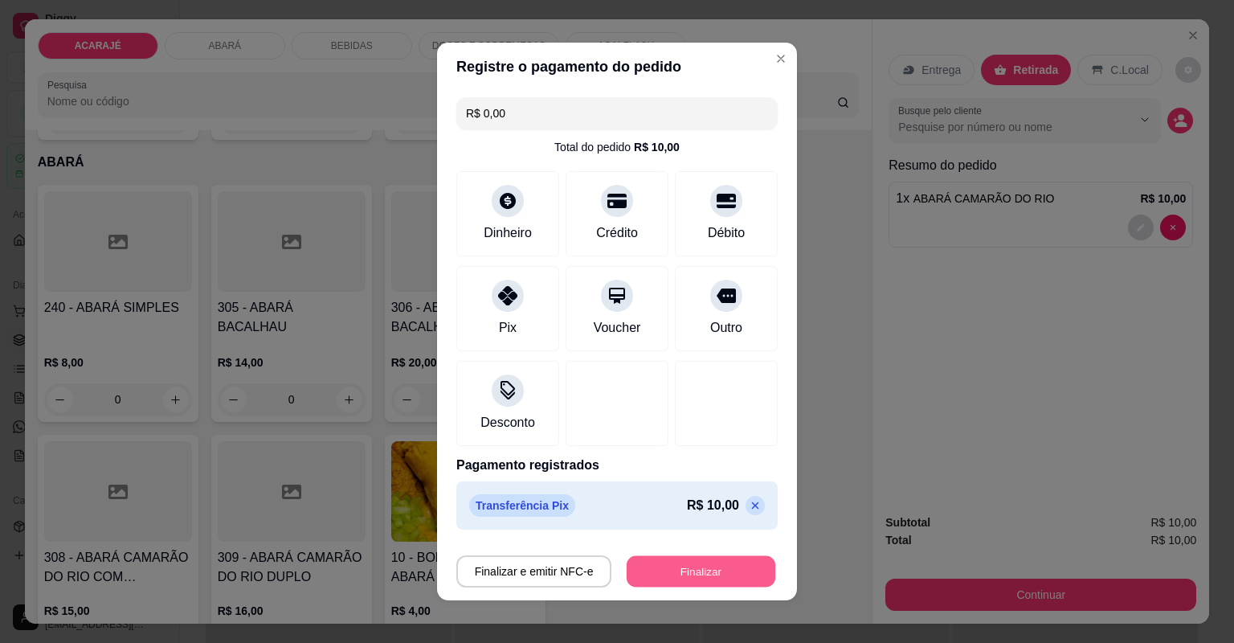
click at [688, 572] on button "Finalizar" at bounding box center [701, 571] width 149 height 31
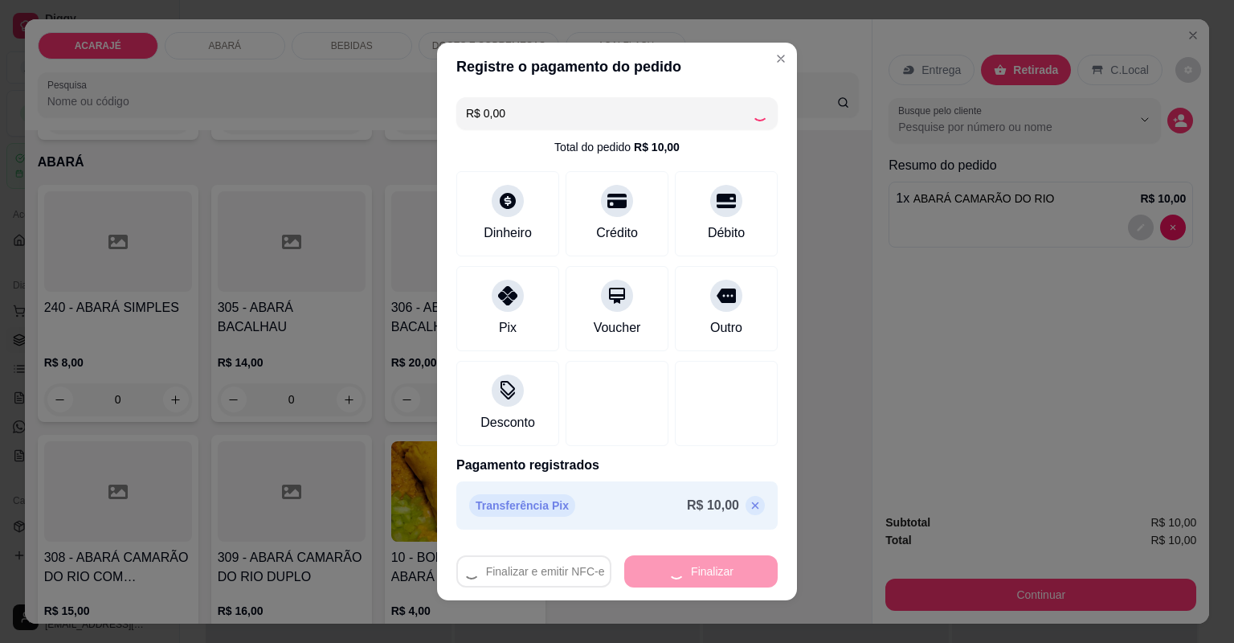
type input "0"
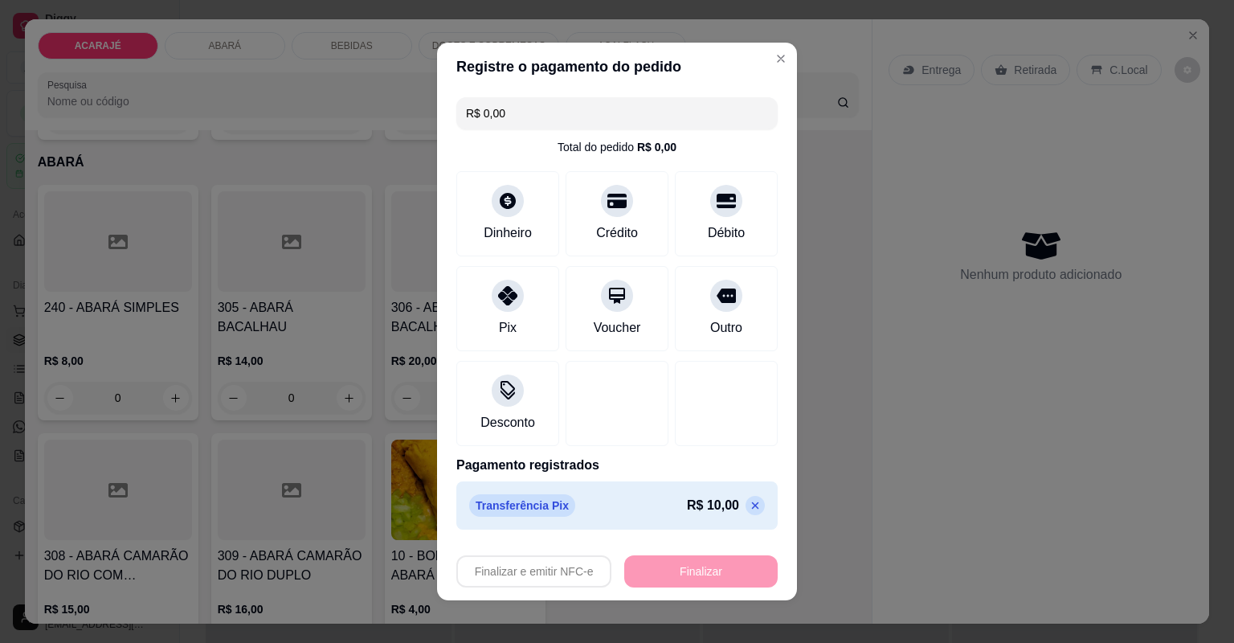
type input "-R$ 10,00"
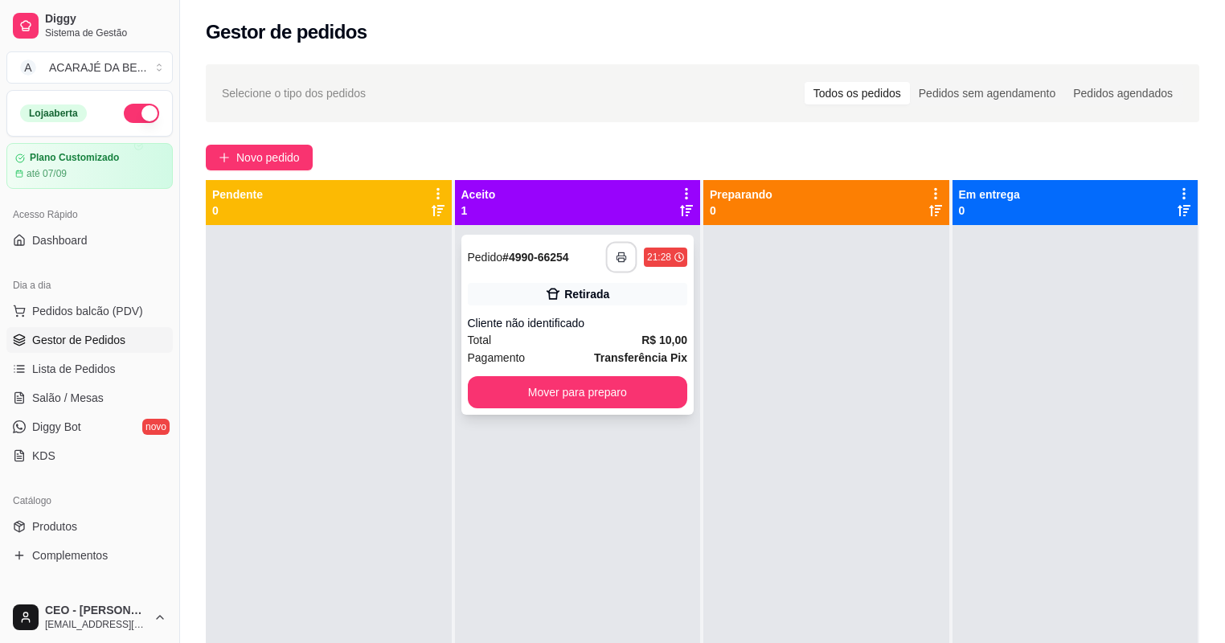
click at [616, 269] on button "button" at bounding box center [621, 257] width 31 height 31
click at [524, 402] on button "Mover para preparo" at bounding box center [577, 392] width 213 height 31
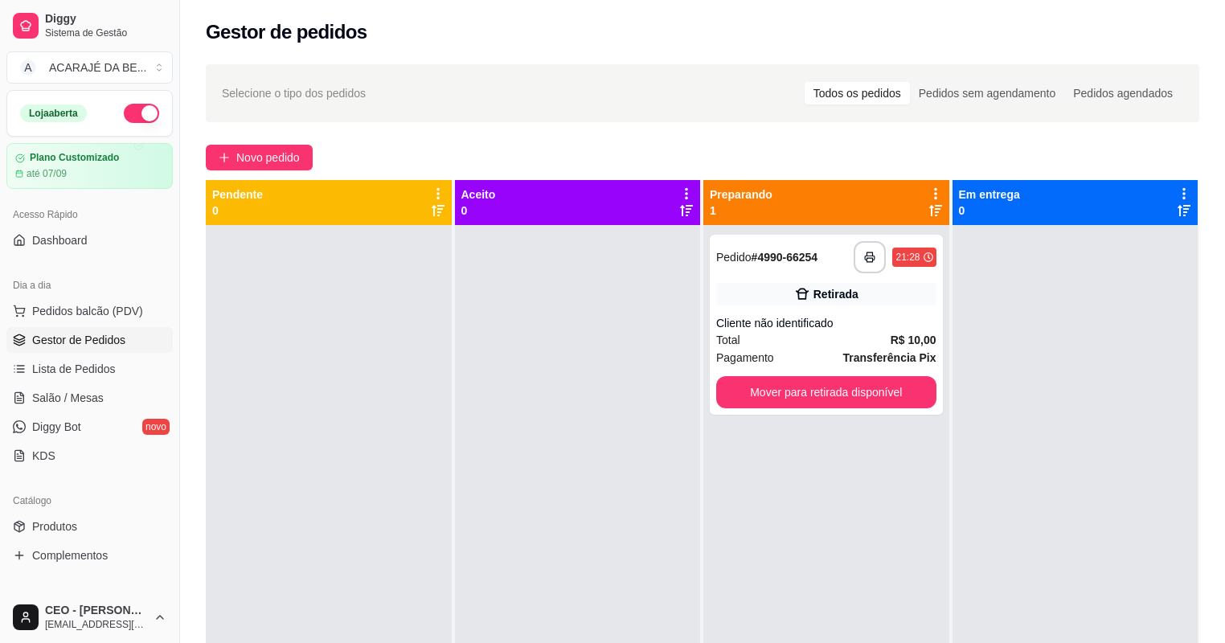
click at [703, 385] on div "**********" at bounding box center [826, 546] width 246 height 643
click at [751, 391] on button "Mover para retirada disponível" at bounding box center [826, 392] width 220 height 32
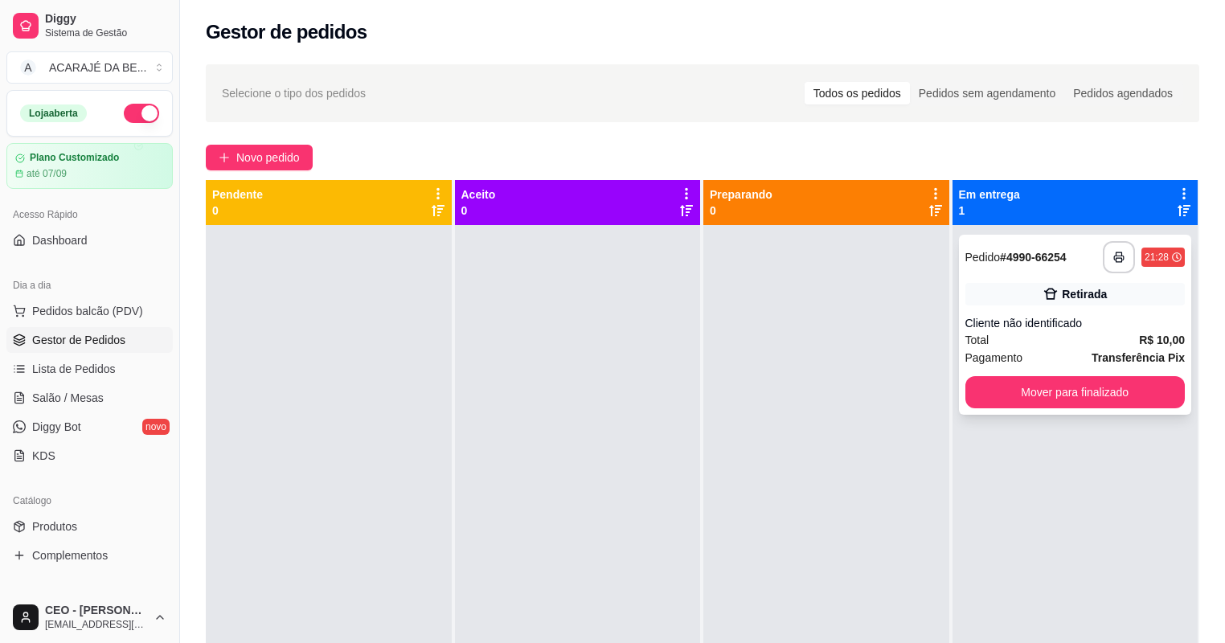
click at [1019, 375] on div "**********" at bounding box center [1075, 325] width 233 height 180
click at [1019, 387] on button "Mover para finalizado" at bounding box center [1075, 392] width 220 height 32
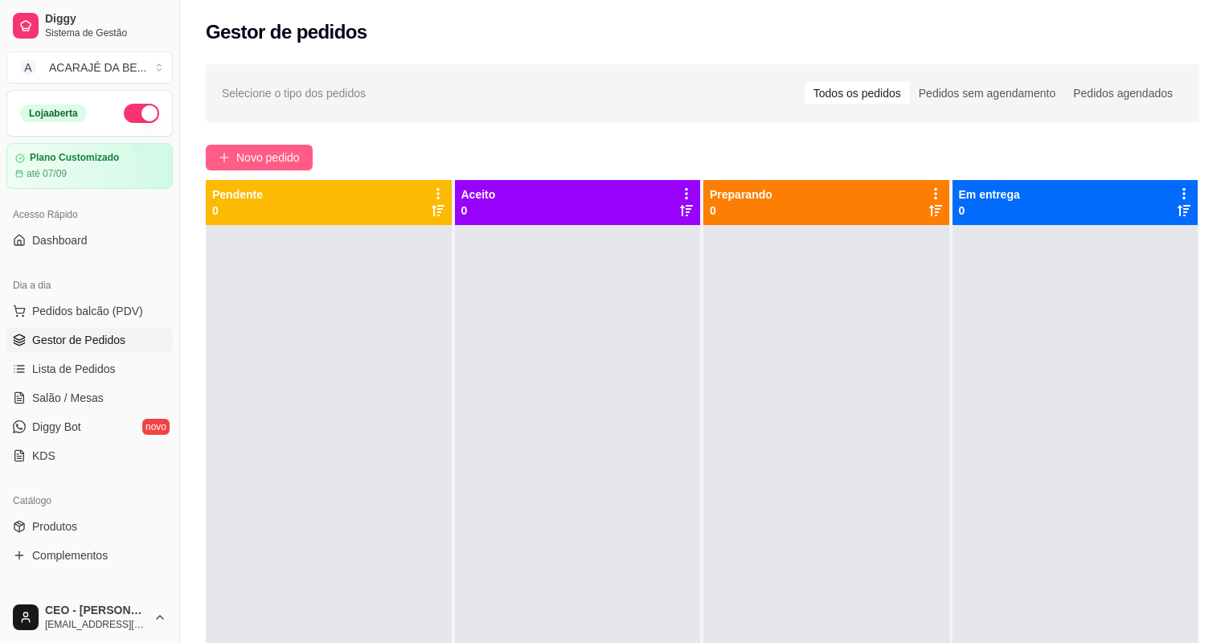
click at [287, 156] on span "Novo pedido" at bounding box center [267, 158] width 63 height 18
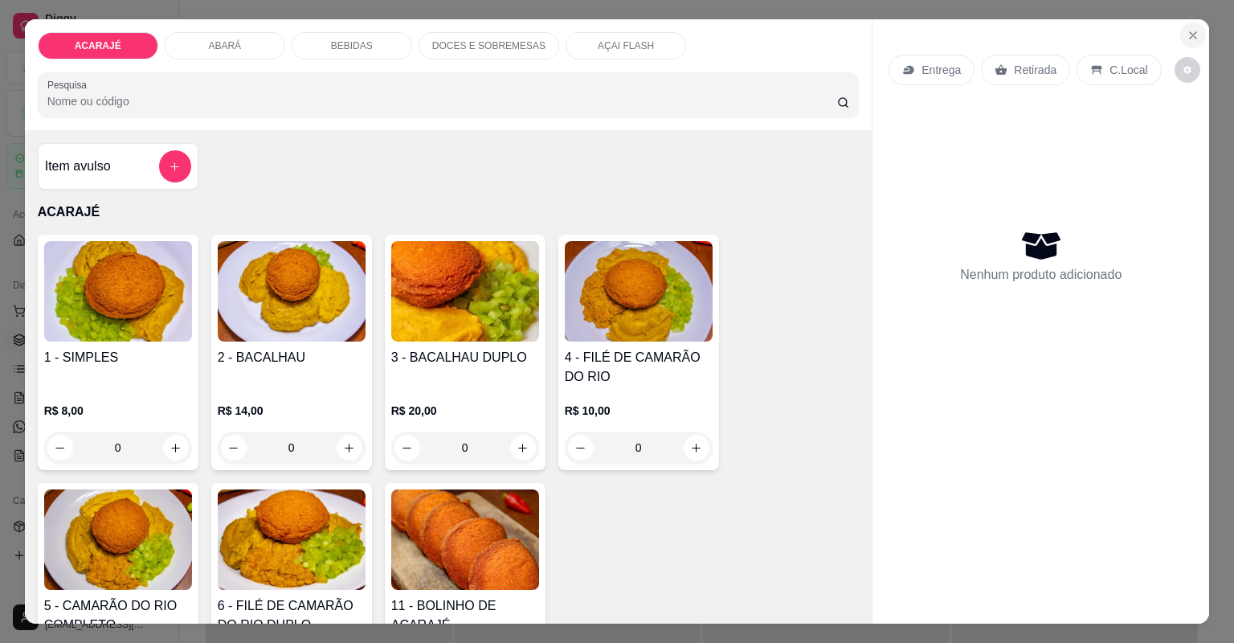
click at [1183, 42] on button "Close" at bounding box center [1193, 35] width 26 height 26
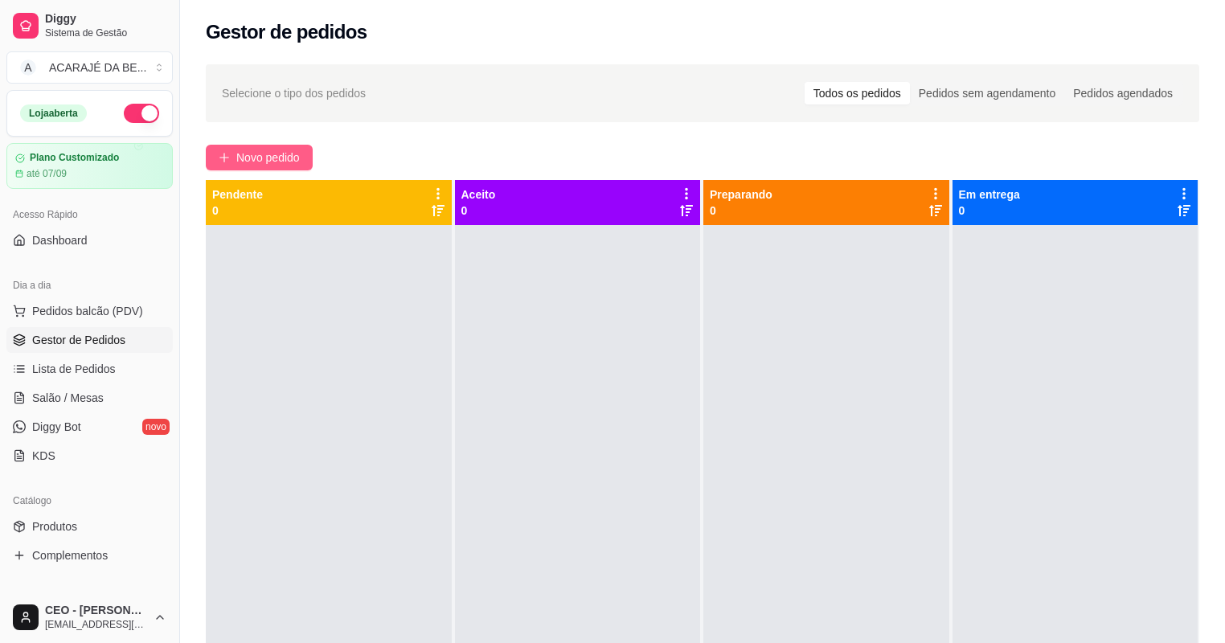
click at [273, 158] on span "Novo pedido" at bounding box center [267, 158] width 63 height 18
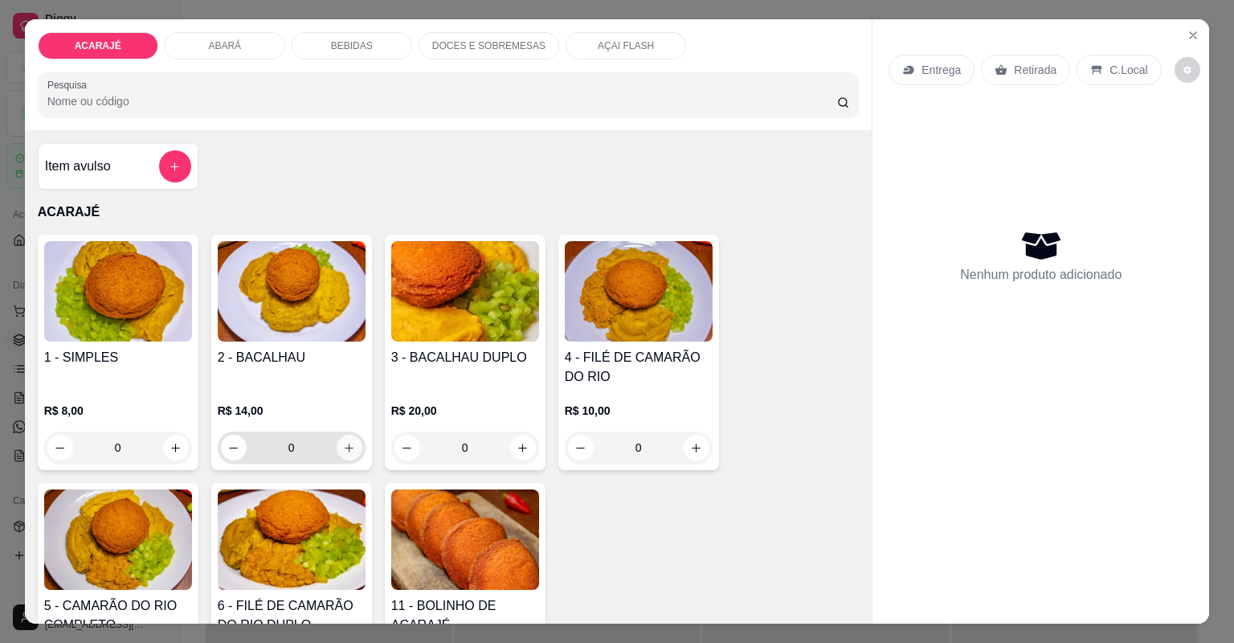
click at [350, 452] on icon "increase-product-quantity" at bounding box center [349, 448] width 12 height 12
type input "1"
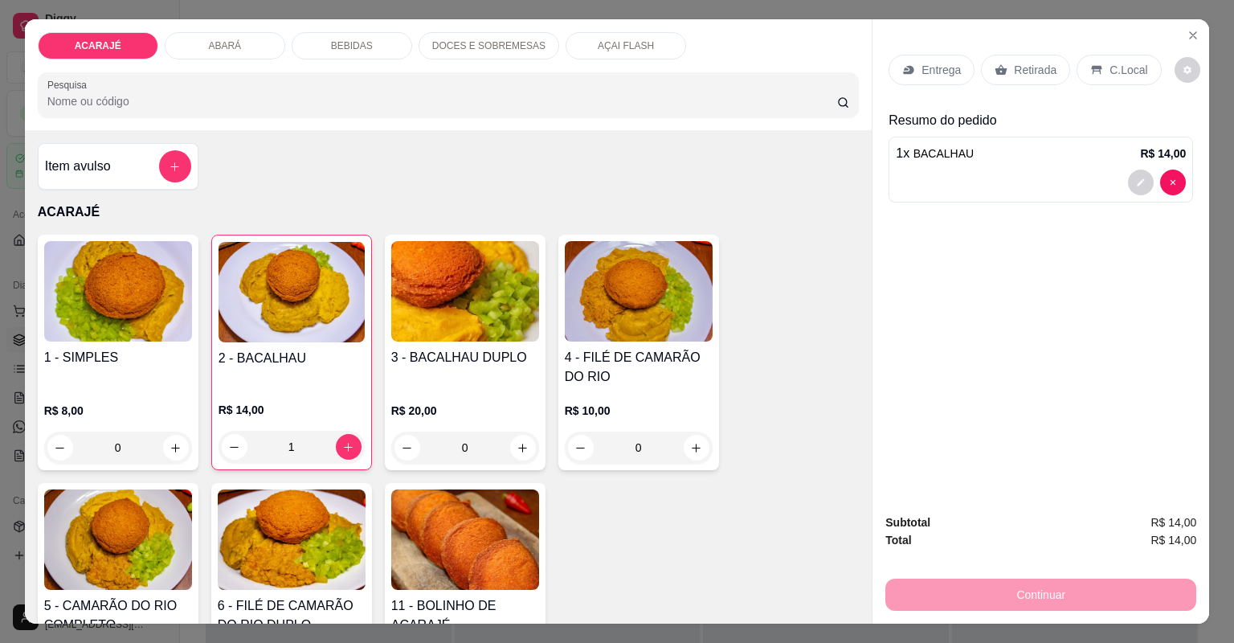
click at [935, 77] on p "Entrega" at bounding box center [941, 70] width 39 height 16
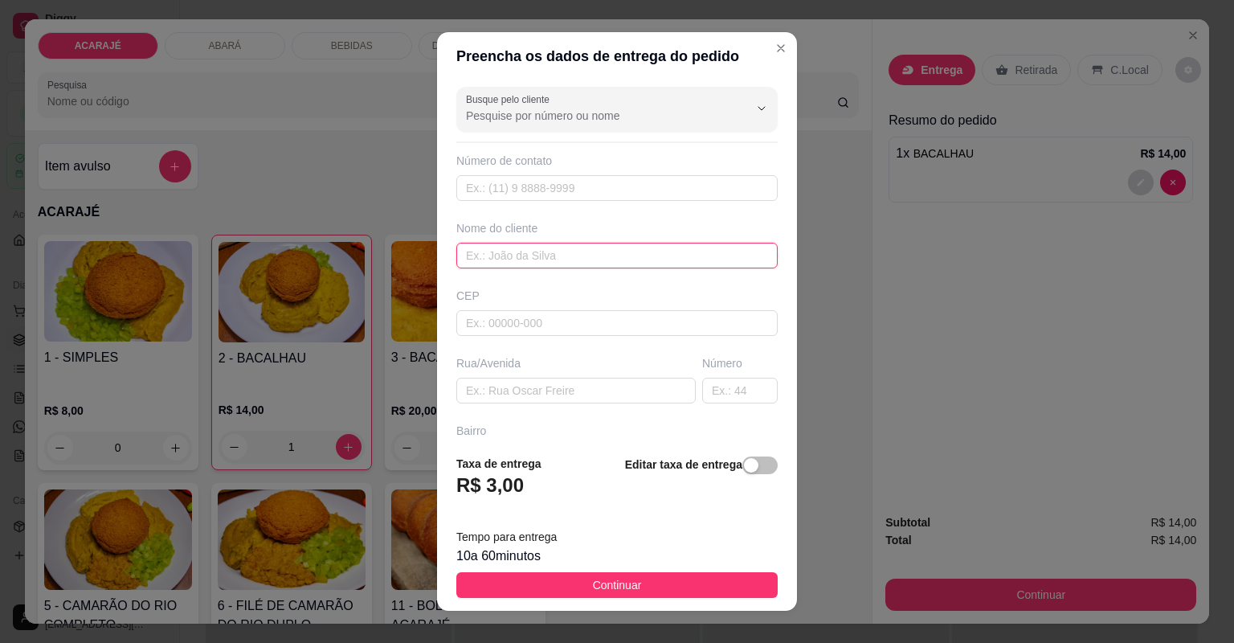
click at [566, 253] on input "text" at bounding box center [616, 256] width 321 height 26
type input "Nati"
click at [546, 408] on div "Busque pelo cliente Número de contato Nome do cliente Nati CEP Rua/[GEOGRAPHIC_…" at bounding box center [617, 261] width 360 height 362
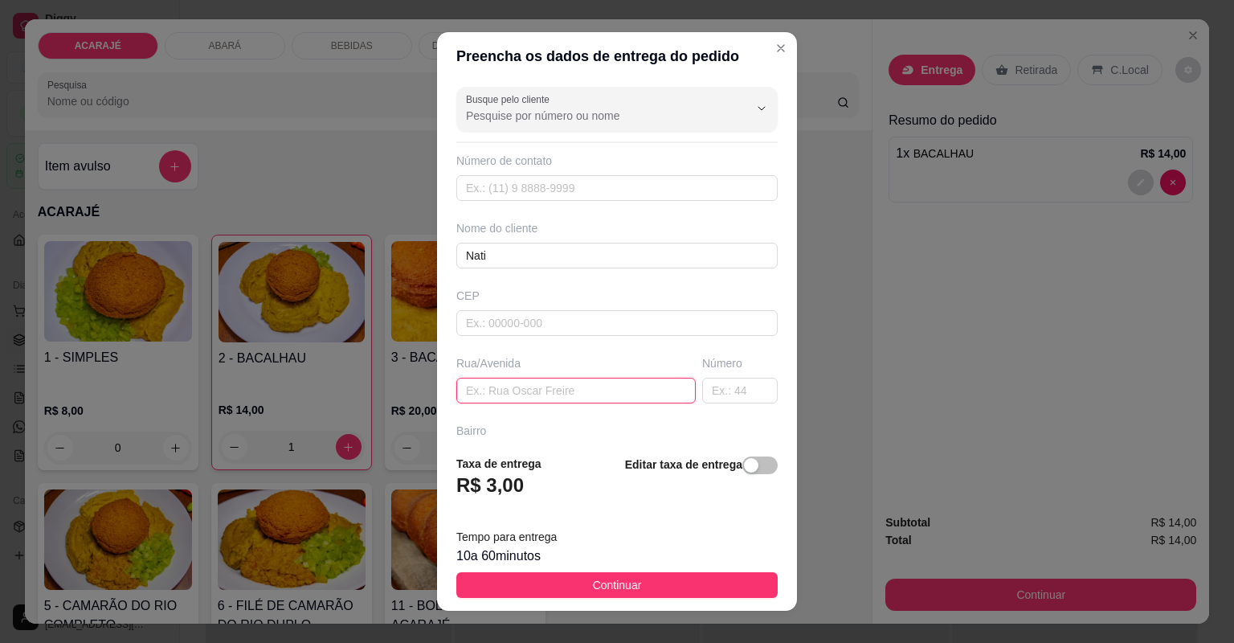
click at [554, 395] on input "text" at bounding box center [575, 391] width 239 height 26
paste input "Rua:F,numero:91,perto de [PERSON_NAME][GEOGRAPHIC_DATA],[GEOGRAPHIC_DATA],[GEOG…"
type input "Rua:F,numero:91,perto de [PERSON_NAME][GEOGRAPHIC_DATA],[GEOGRAPHIC_DATA],[GEOG…"
click at [736, 392] on input "text" at bounding box center [740, 391] width 76 height 26
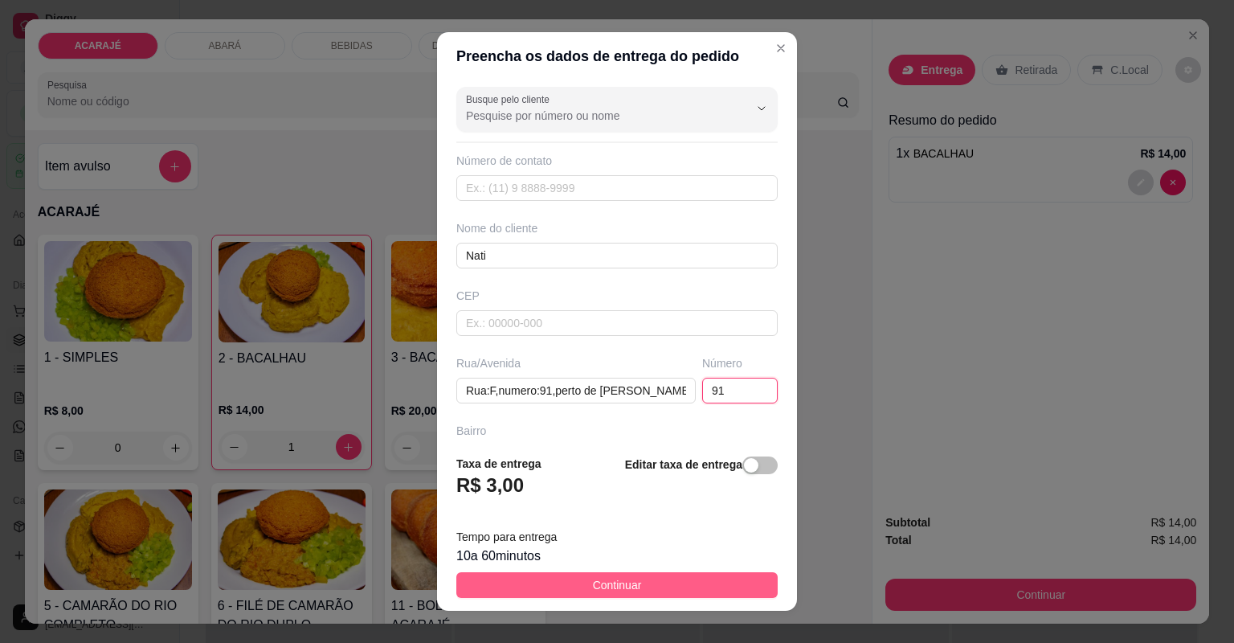
type input "91"
click at [610, 591] on span "Continuar" at bounding box center [617, 585] width 49 height 18
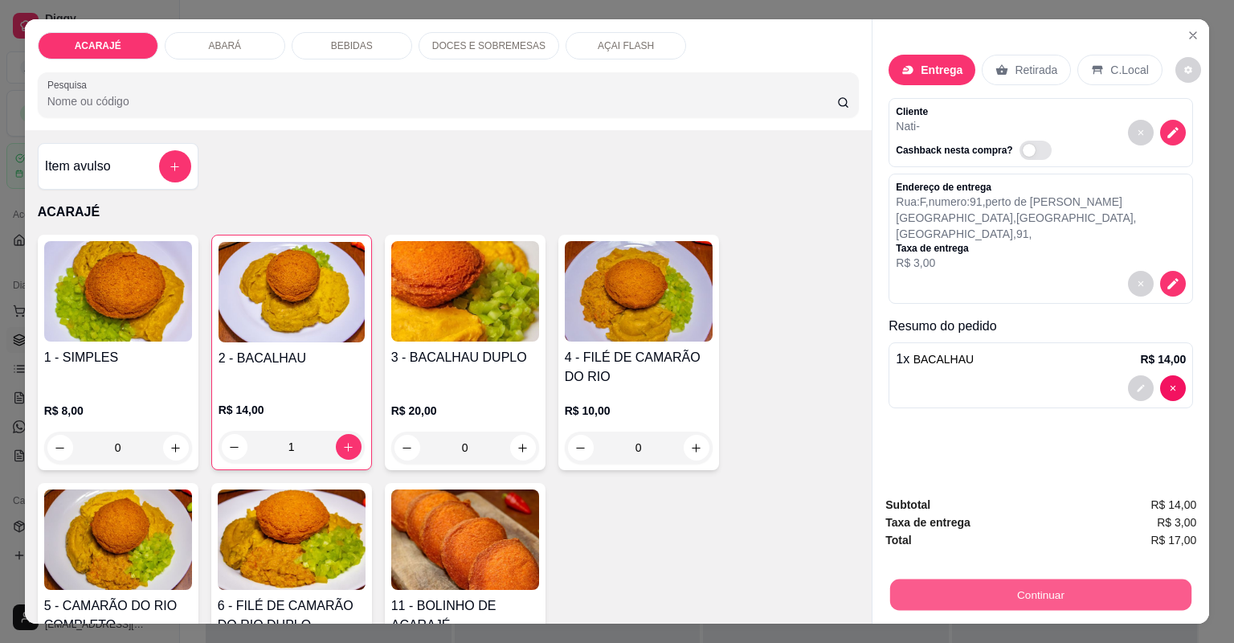
click at [933, 599] on button "Continuar" at bounding box center [1040, 594] width 301 height 31
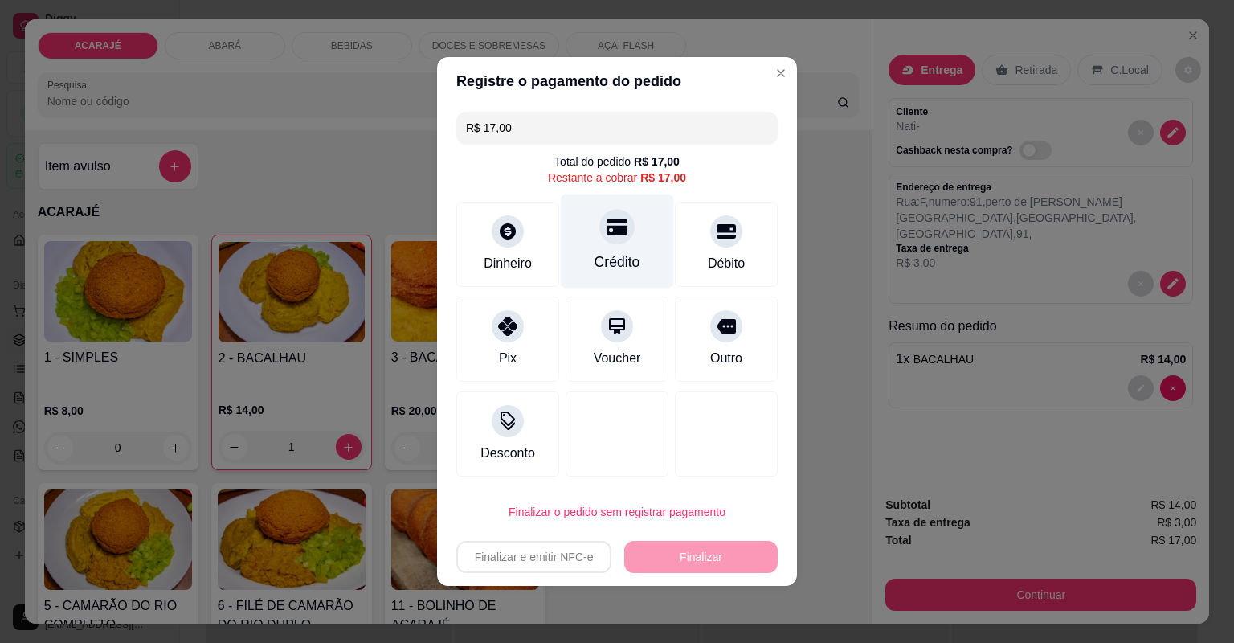
click at [631, 247] on div "Crédito" at bounding box center [617, 241] width 113 height 94
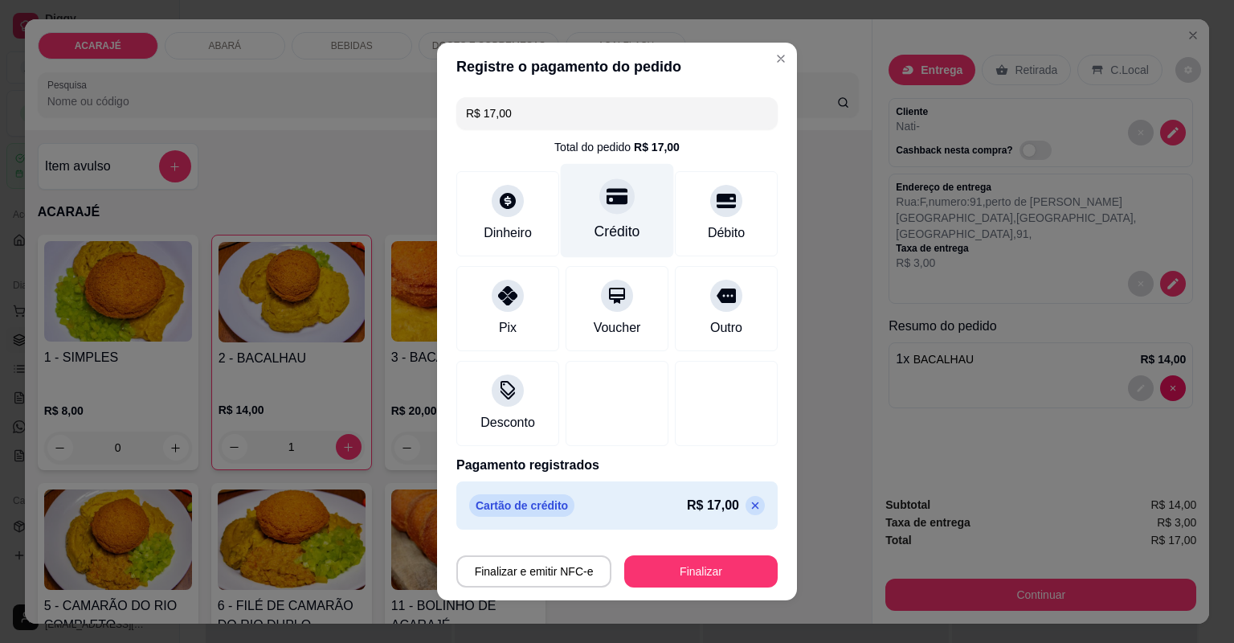
type input "R$ 0,00"
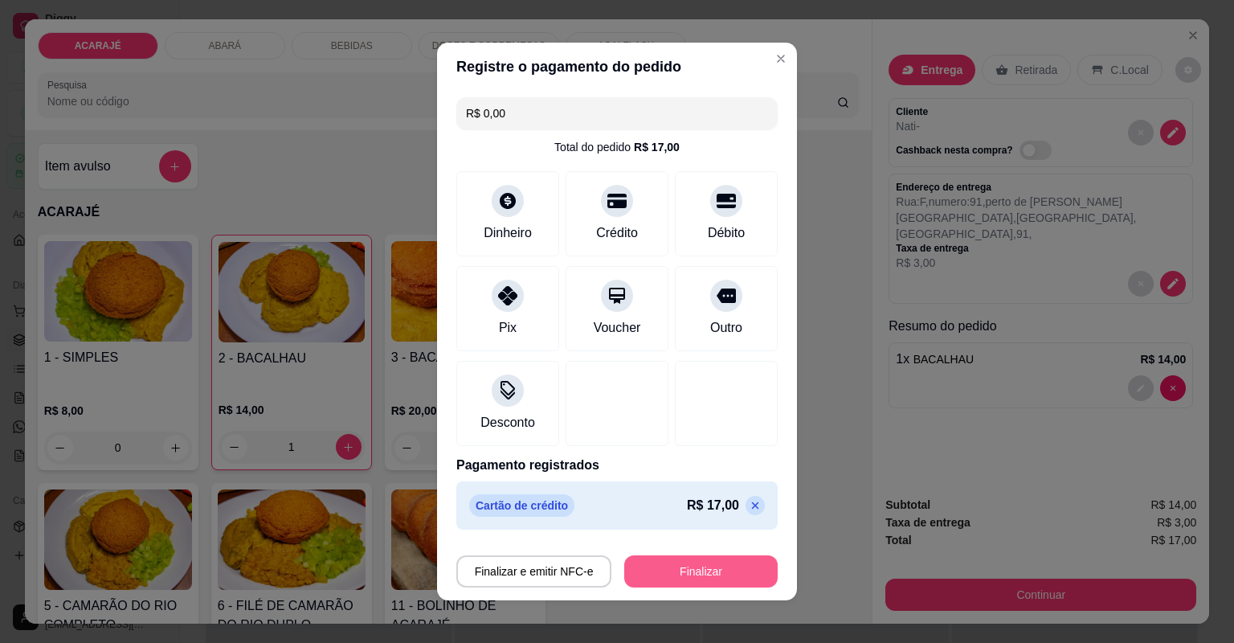
click at [653, 579] on button "Finalizar" at bounding box center [700, 571] width 153 height 32
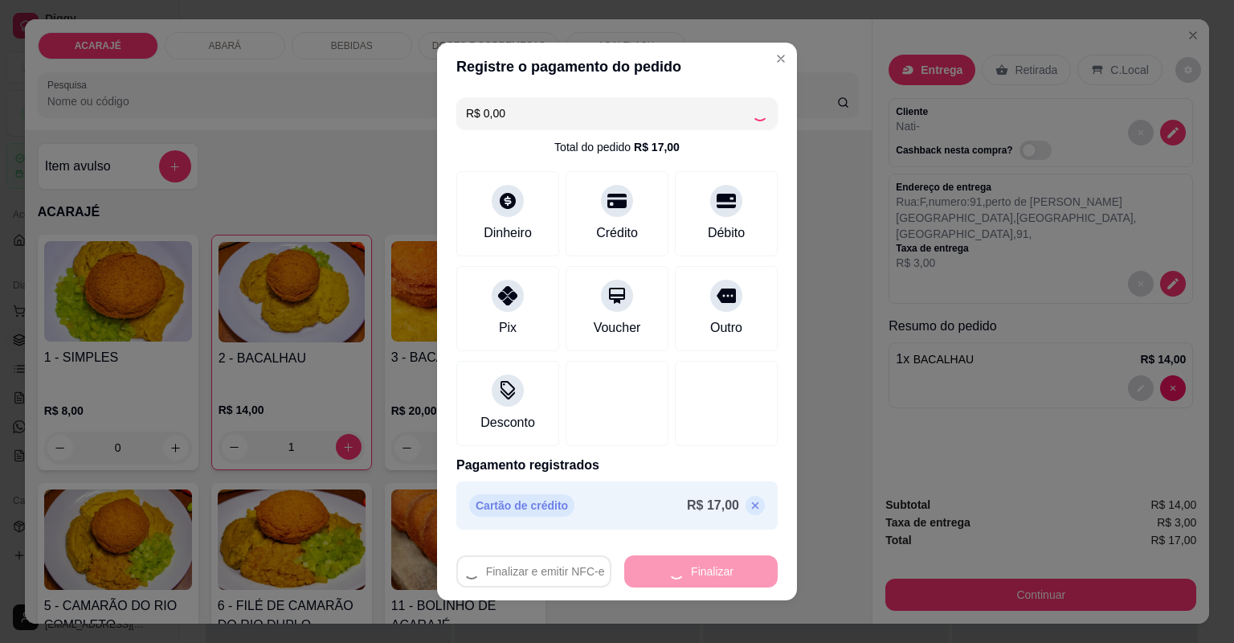
type input "0"
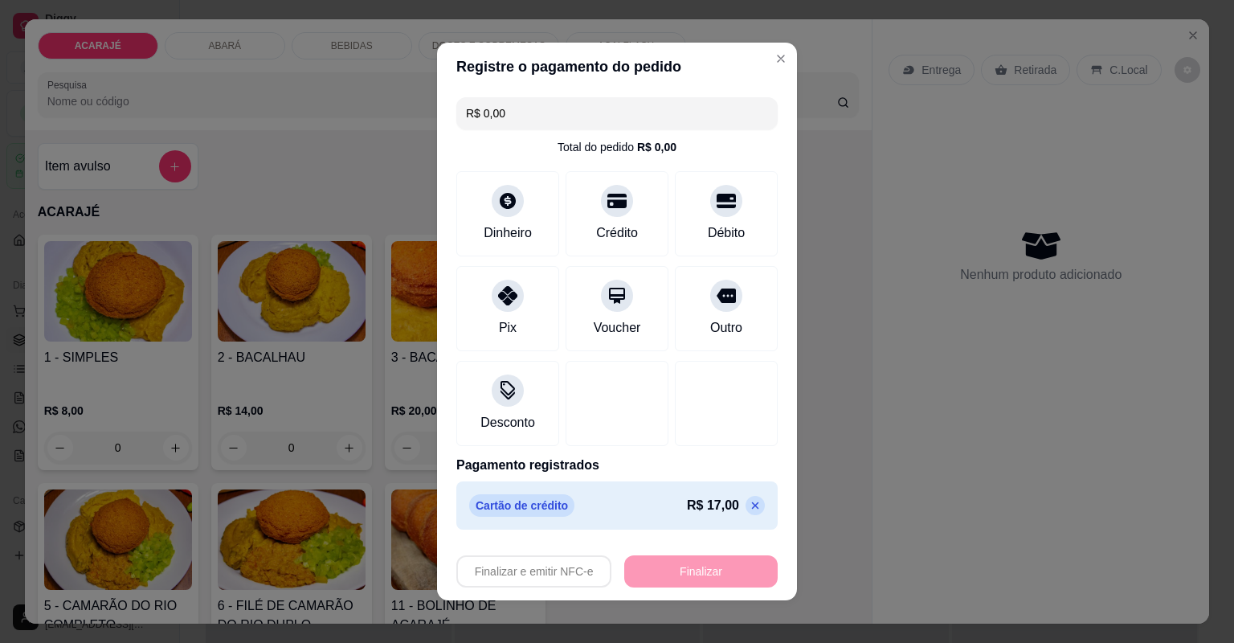
type input "-R$ 17,00"
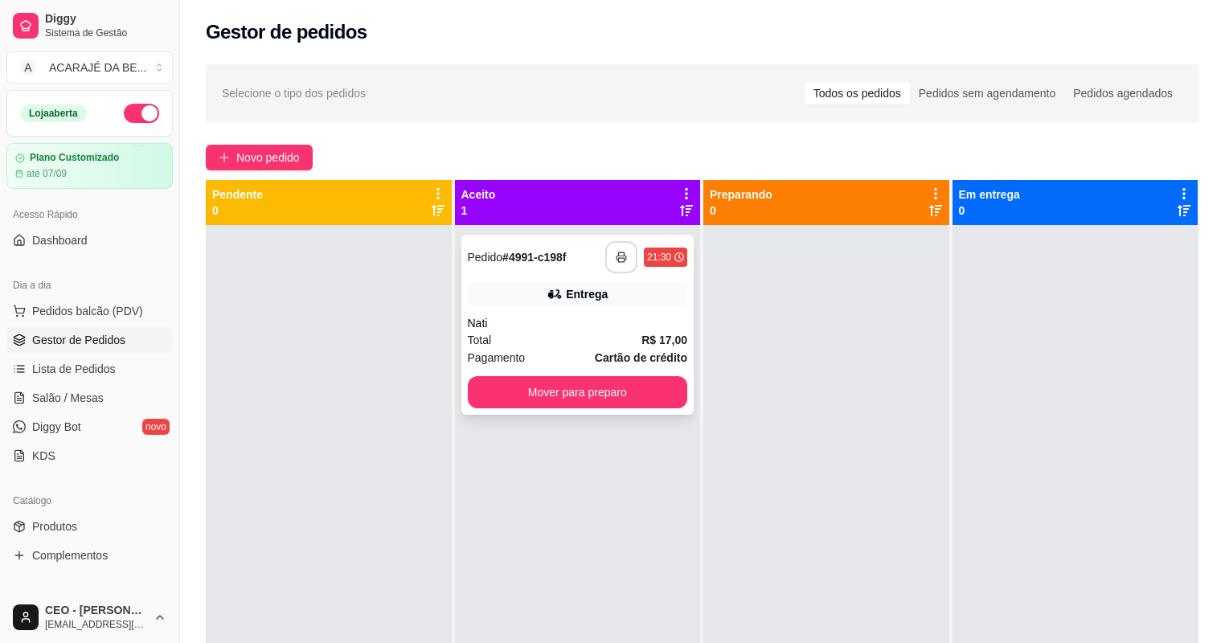
click at [624, 244] on button "button" at bounding box center [621, 257] width 32 height 32
click at [587, 382] on button "Mover para preparo" at bounding box center [577, 392] width 213 height 31
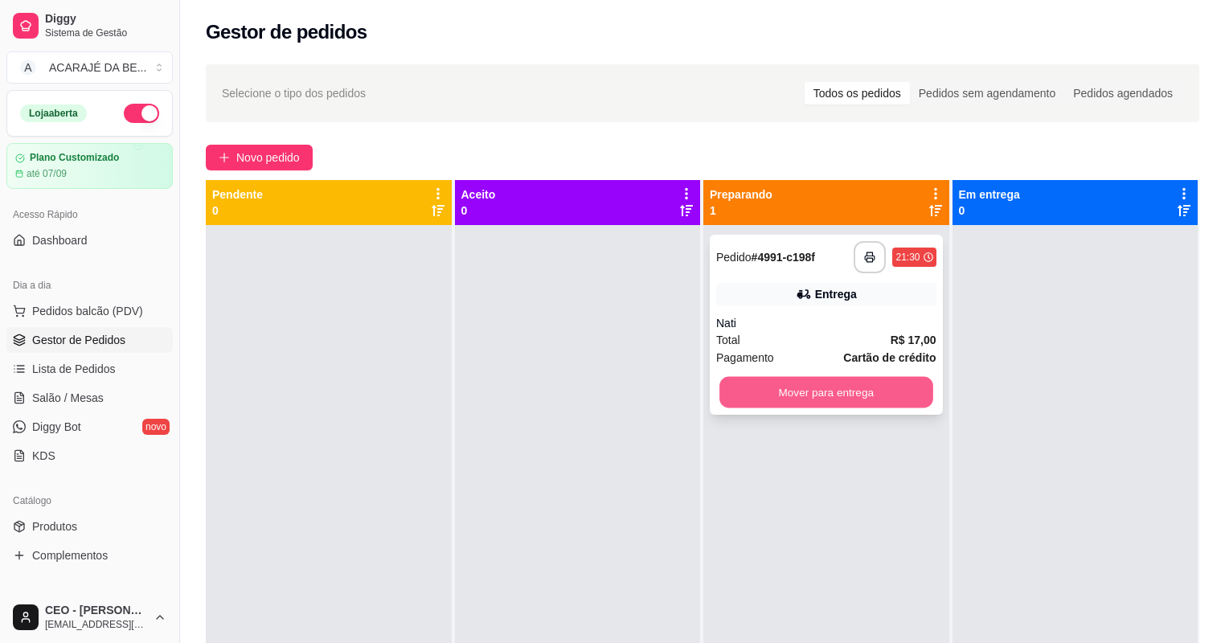
click at [741, 384] on button "Mover para entrega" at bounding box center [825, 392] width 213 height 31
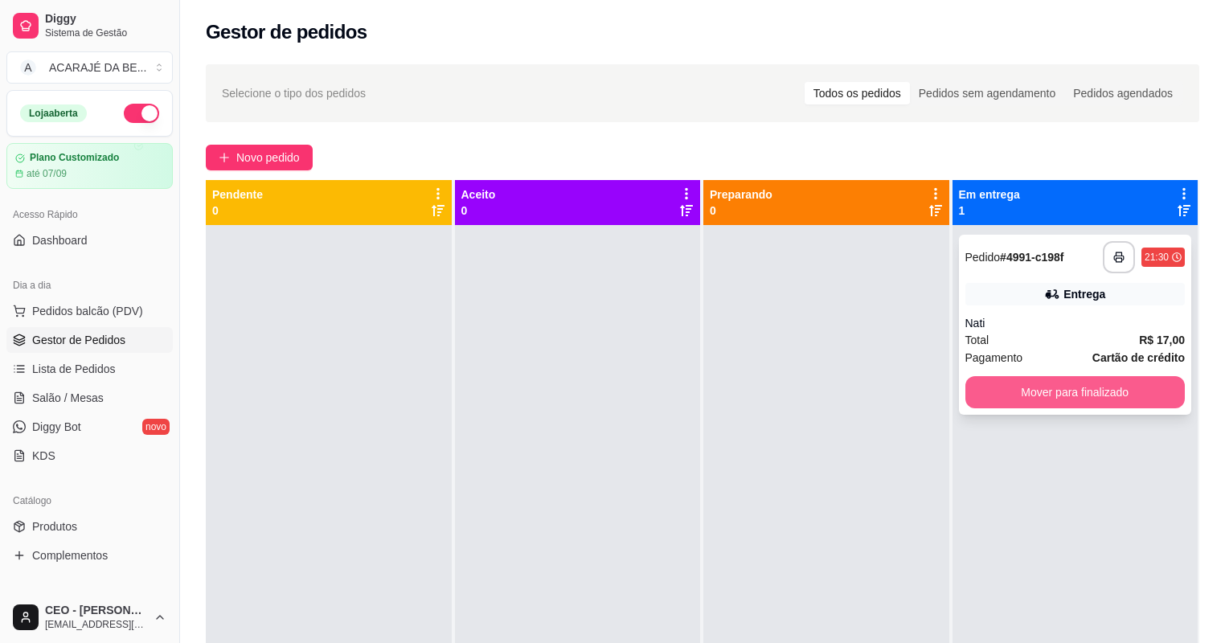
click at [1021, 385] on button "Mover para finalizado" at bounding box center [1075, 392] width 220 height 32
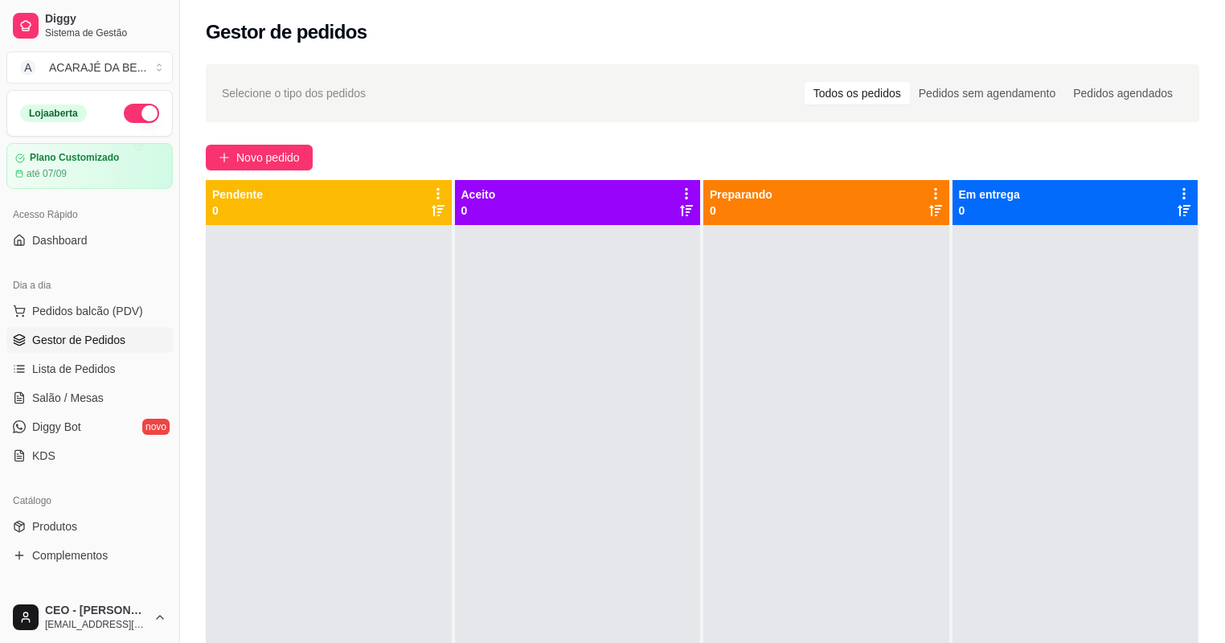
click at [76, 340] on span "Gestor de Pedidos" at bounding box center [78, 340] width 93 height 16
click at [64, 526] on span "Produtos" at bounding box center [54, 526] width 45 height 16
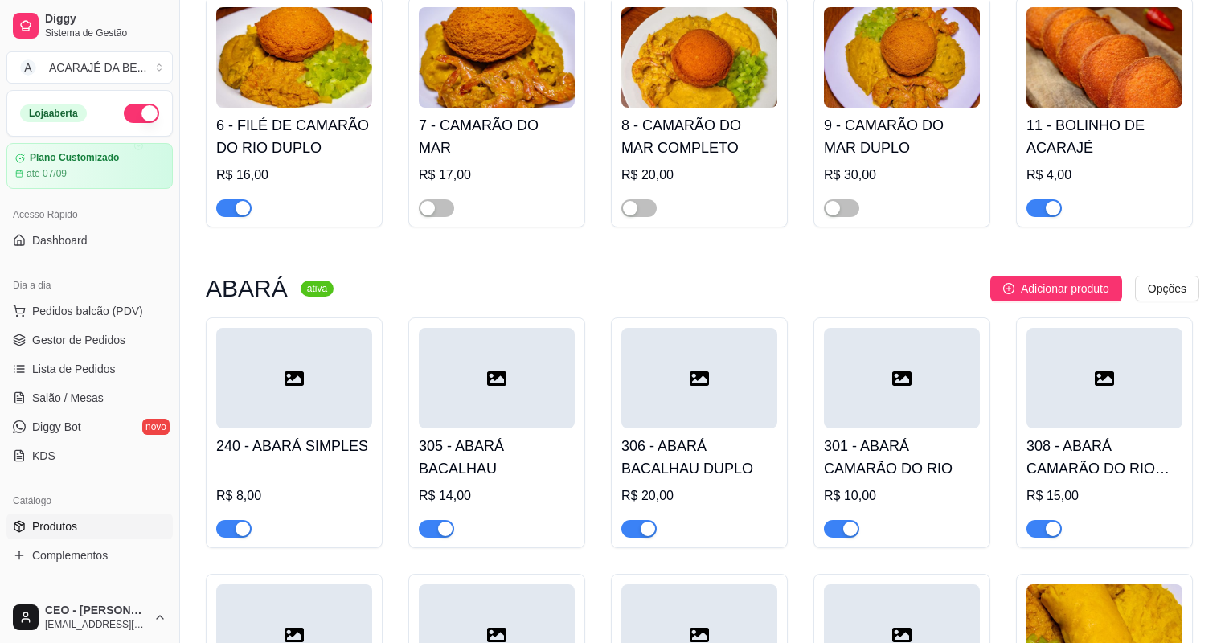
scroll to position [579, 0]
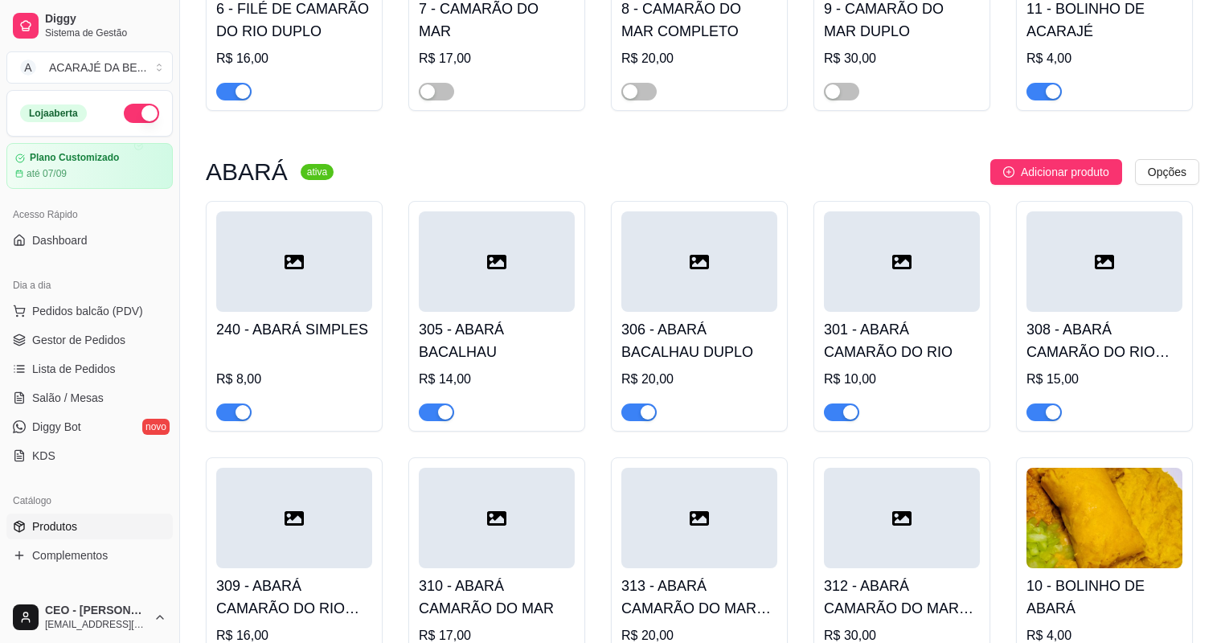
click at [233, 416] on span "button" at bounding box center [233, 412] width 35 height 18
click at [439, 417] on div "button" at bounding box center [445, 412] width 14 height 14
click at [632, 416] on span "button" at bounding box center [638, 412] width 35 height 18
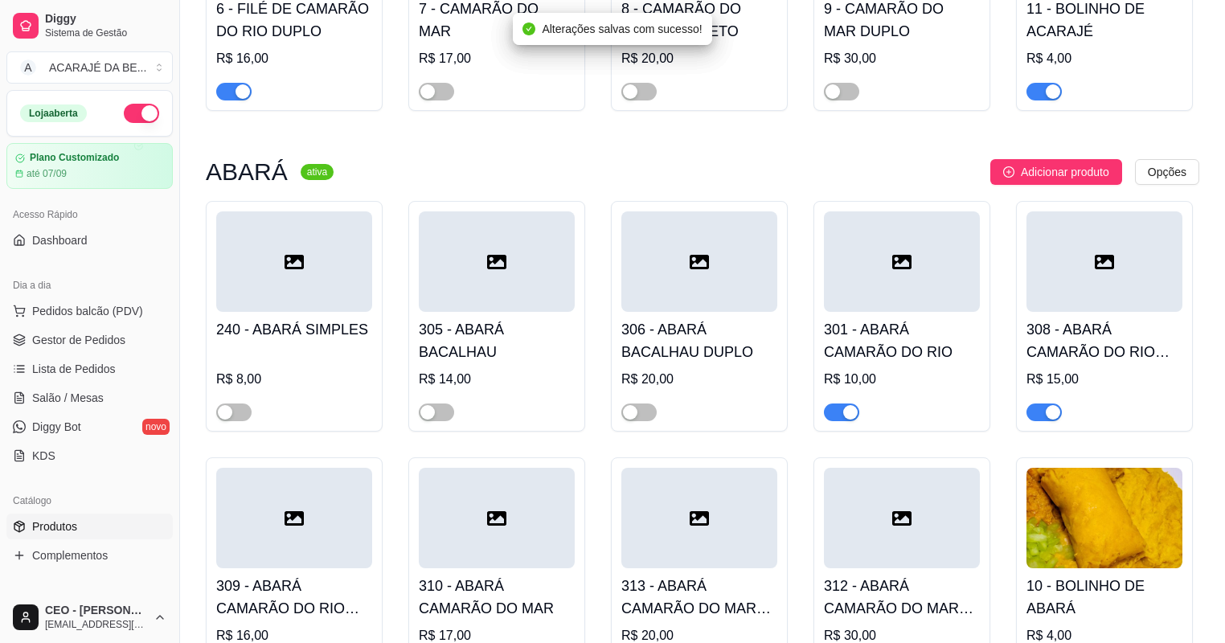
click at [844, 415] on div "button" at bounding box center [850, 412] width 14 height 14
click at [1035, 414] on span "button" at bounding box center [1043, 412] width 35 height 18
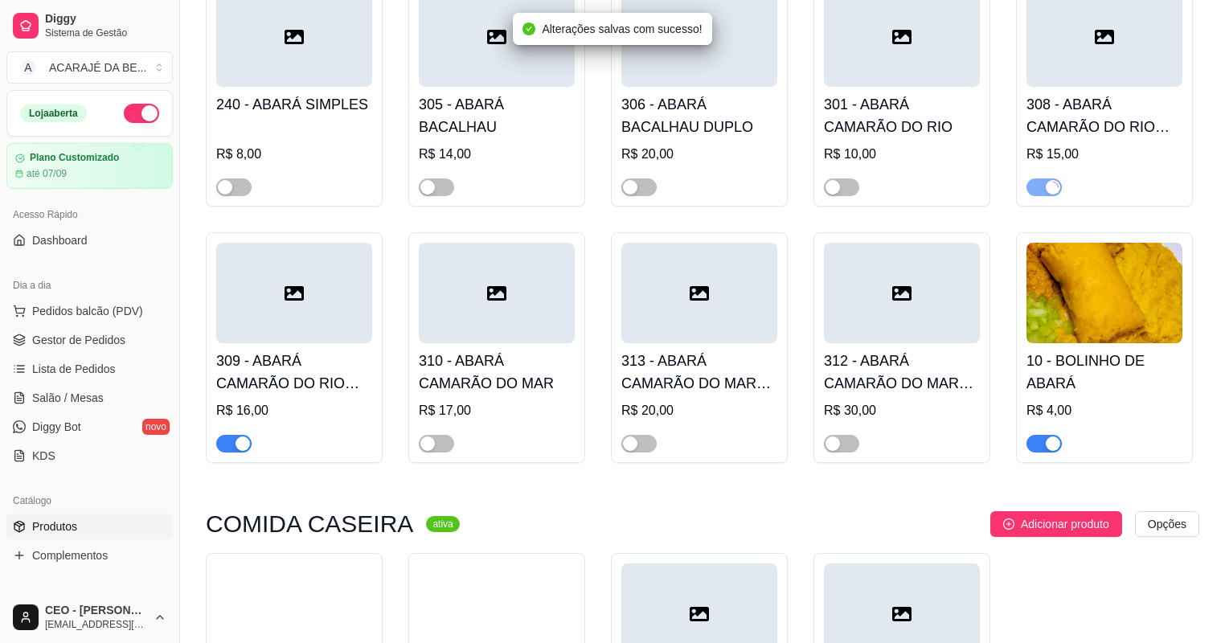
scroll to position [836, 0]
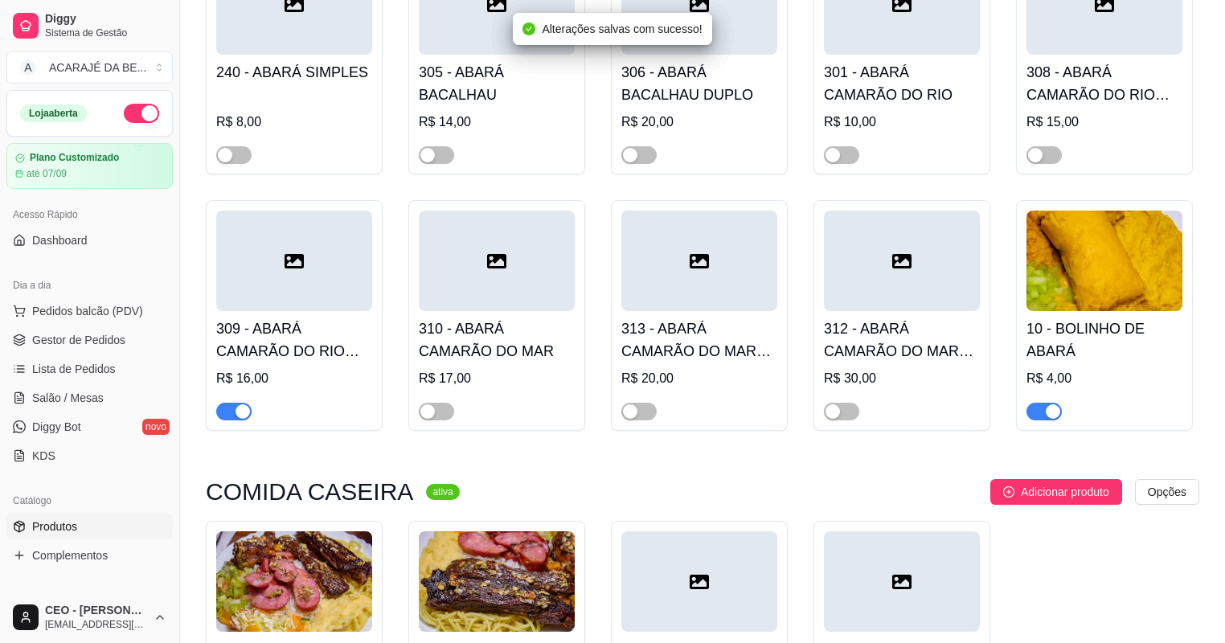
click at [1042, 415] on span "button" at bounding box center [1043, 412] width 35 height 18
click at [237, 411] on div "button" at bounding box center [242, 411] width 14 height 14
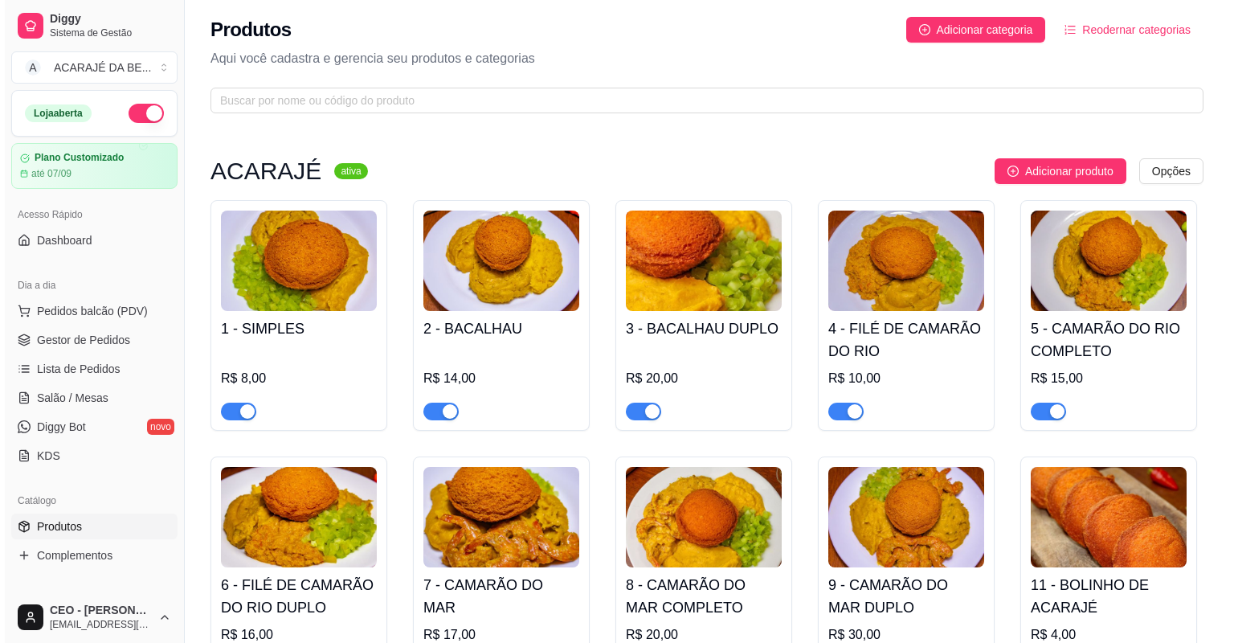
scroll to position [0, 0]
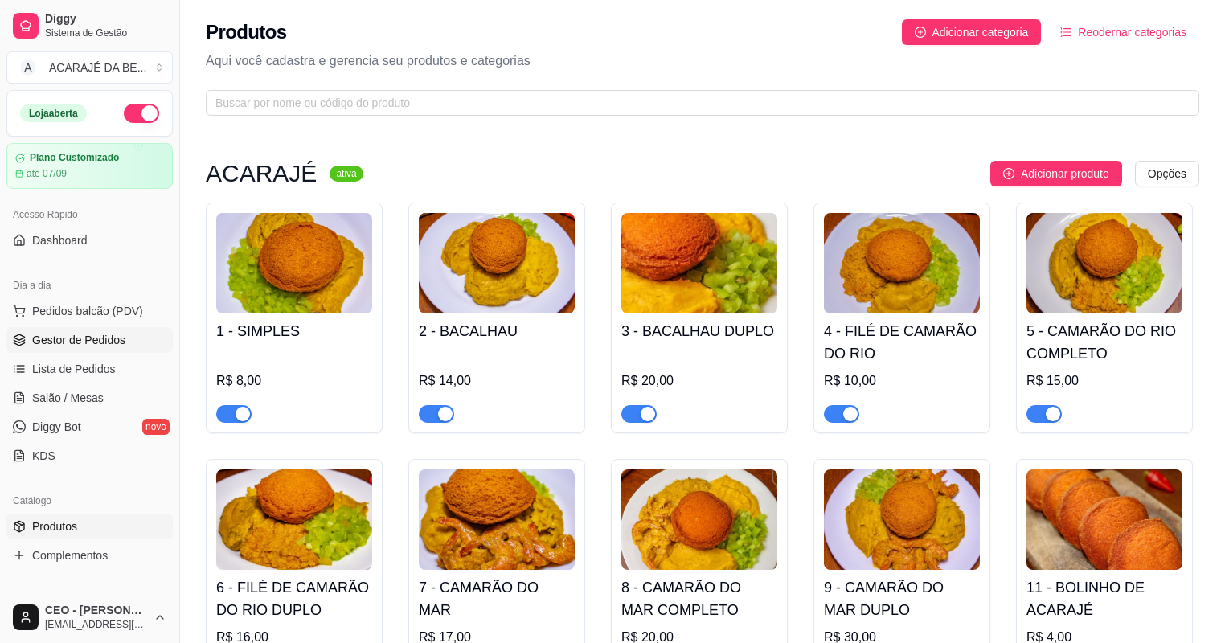
click at [90, 337] on span "Gestor de Pedidos" at bounding box center [78, 340] width 93 height 16
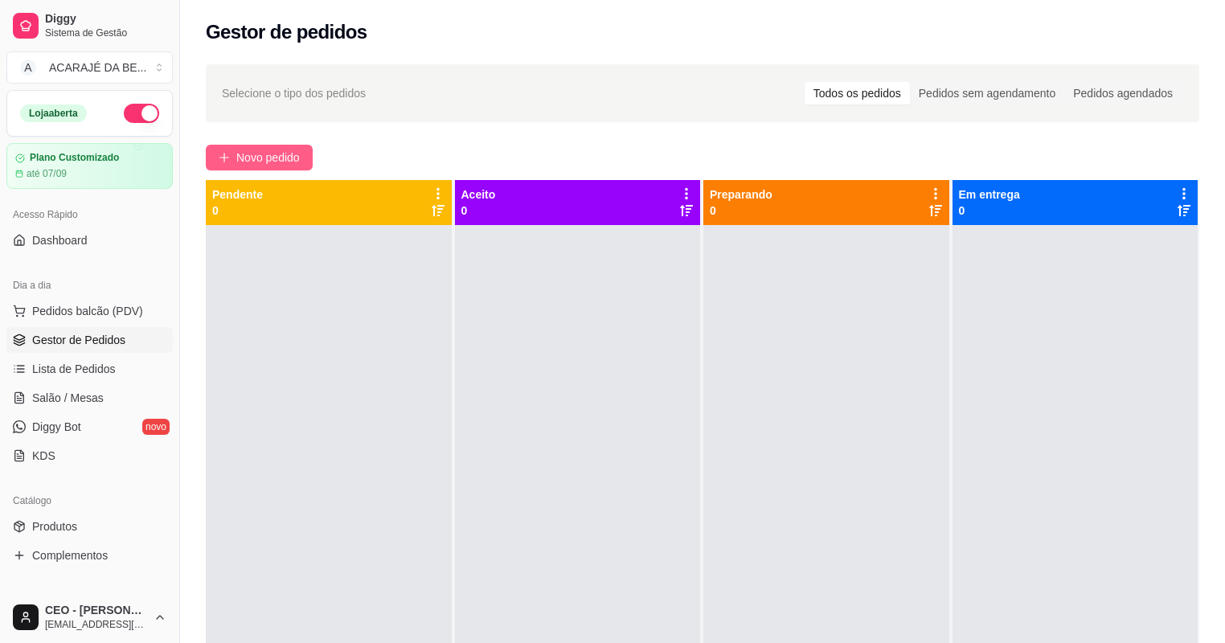
click at [299, 149] on span "Novo pedido" at bounding box center [267, 158] width 63 height 18
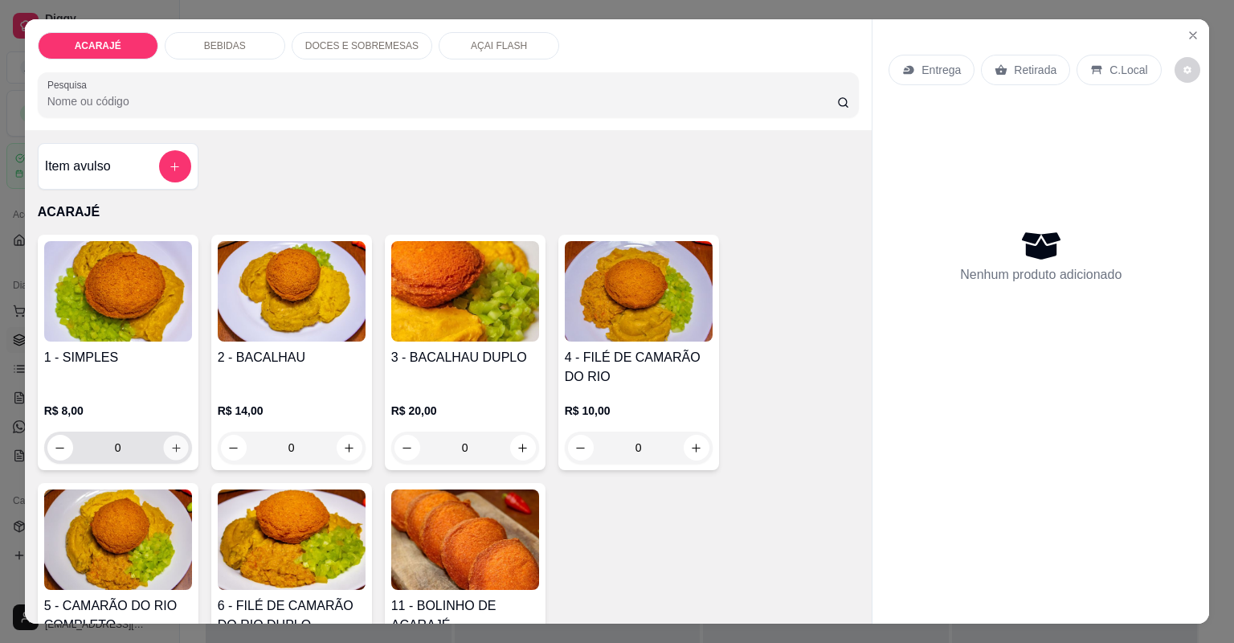
click at [170, 448] on icon "increase-product-quantity" at bounding box center [176, 448] width 12 height 12
type input "1"
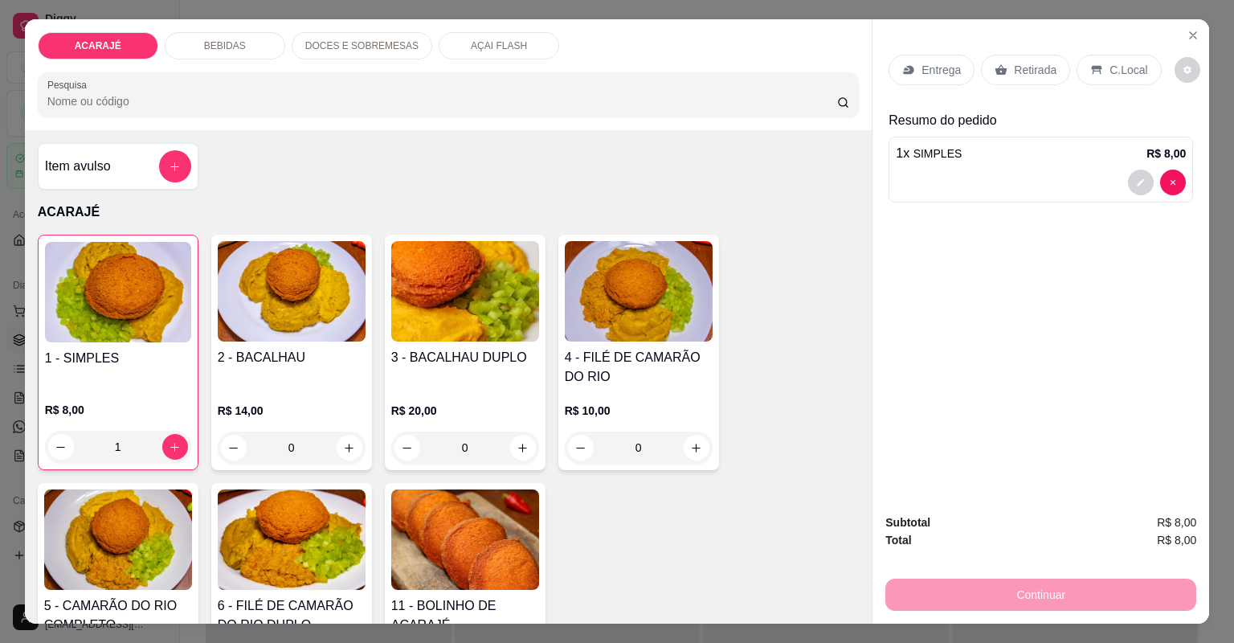
click at [931, 71] on p "Entrega" at bounding box center [941, 70] width 39 height 16
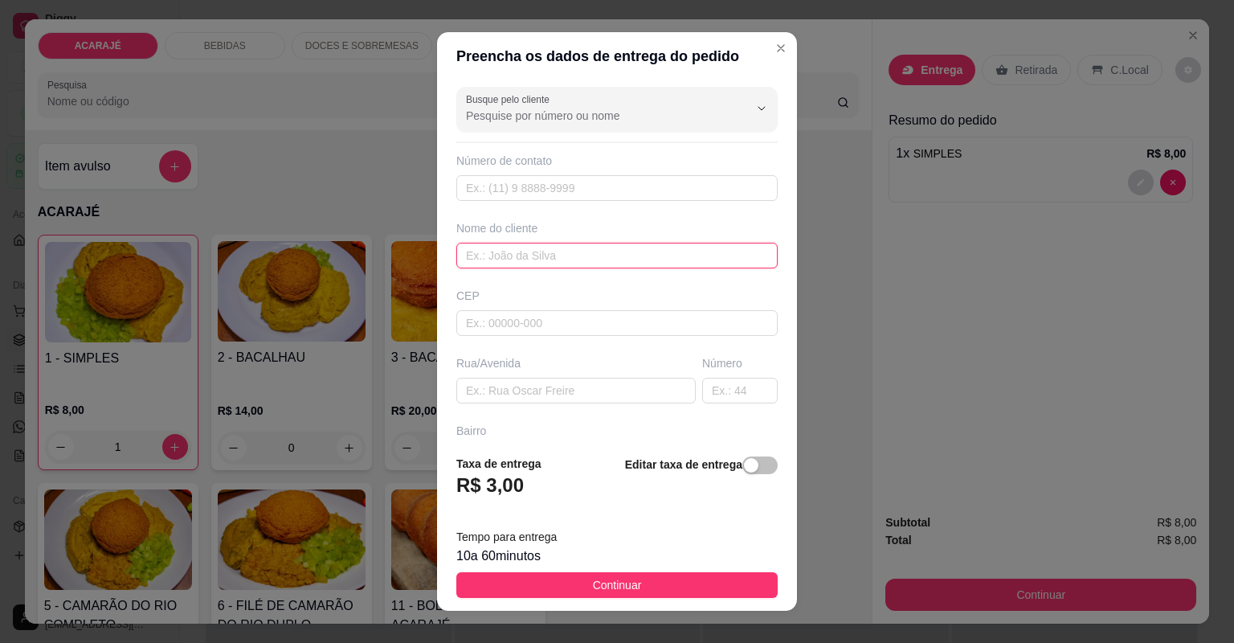
click at [585, 253] on input "text" at bounding box center [616, 256] width 321 height 26
type input "[PERSON_NAME]"
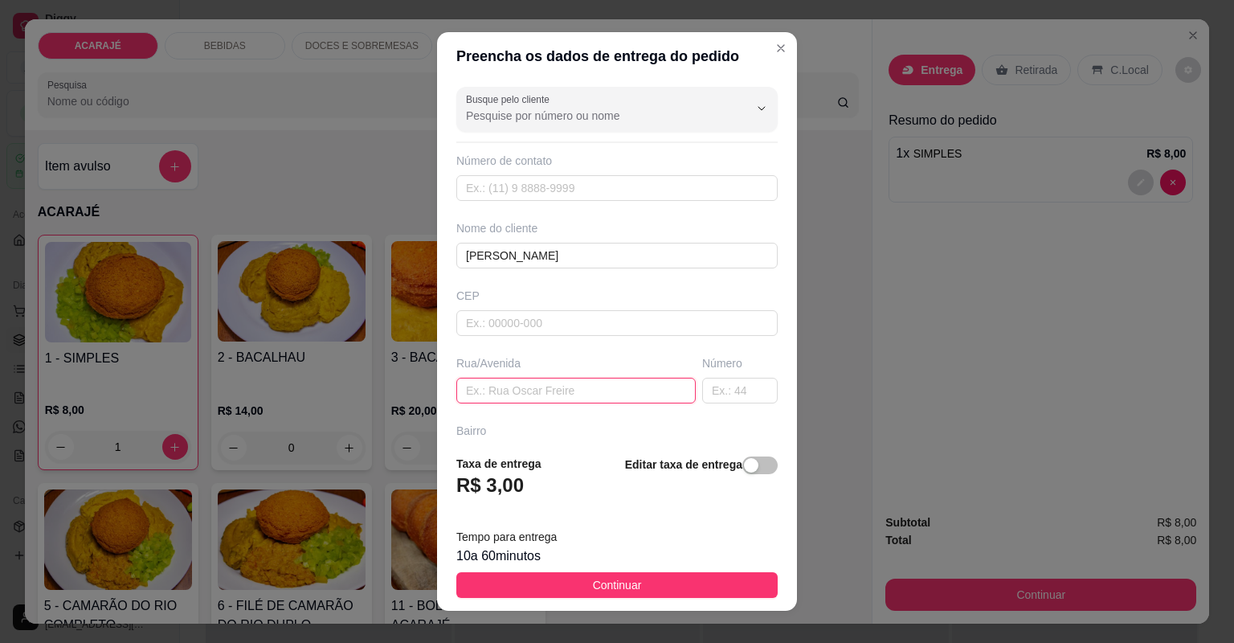
click at [547, 398] on input "text" at bounding box center [575, 391] width 239 height 26
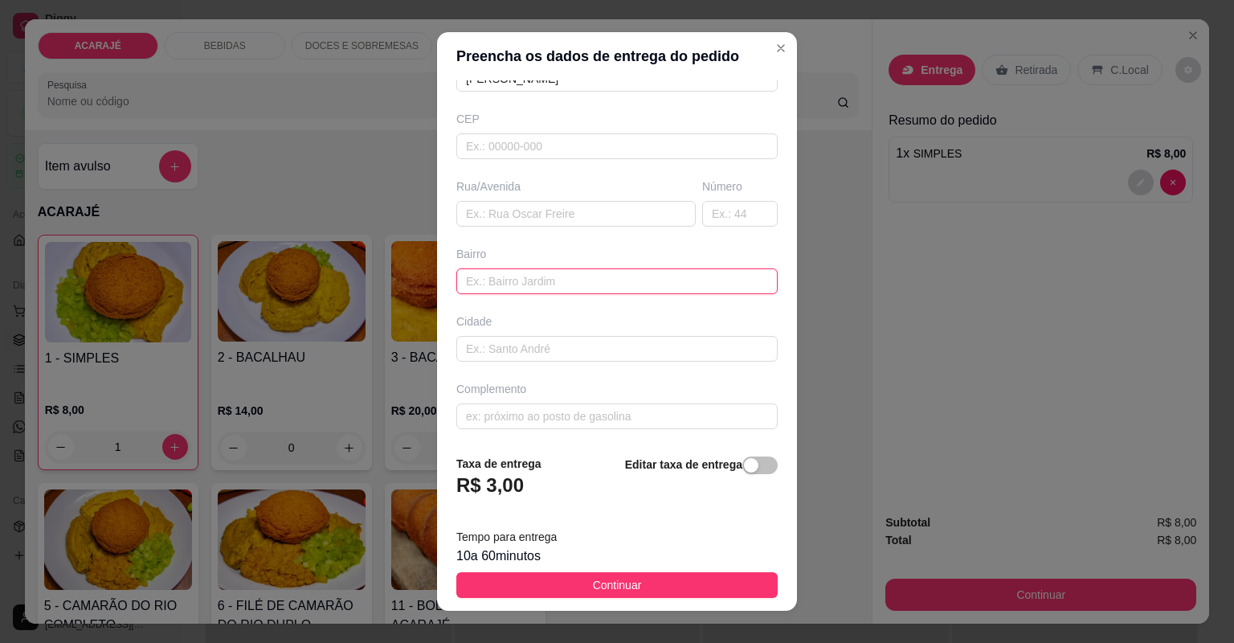
click at [575, 280] on input "text" at bounding box center [616, 281] width 321 height 26
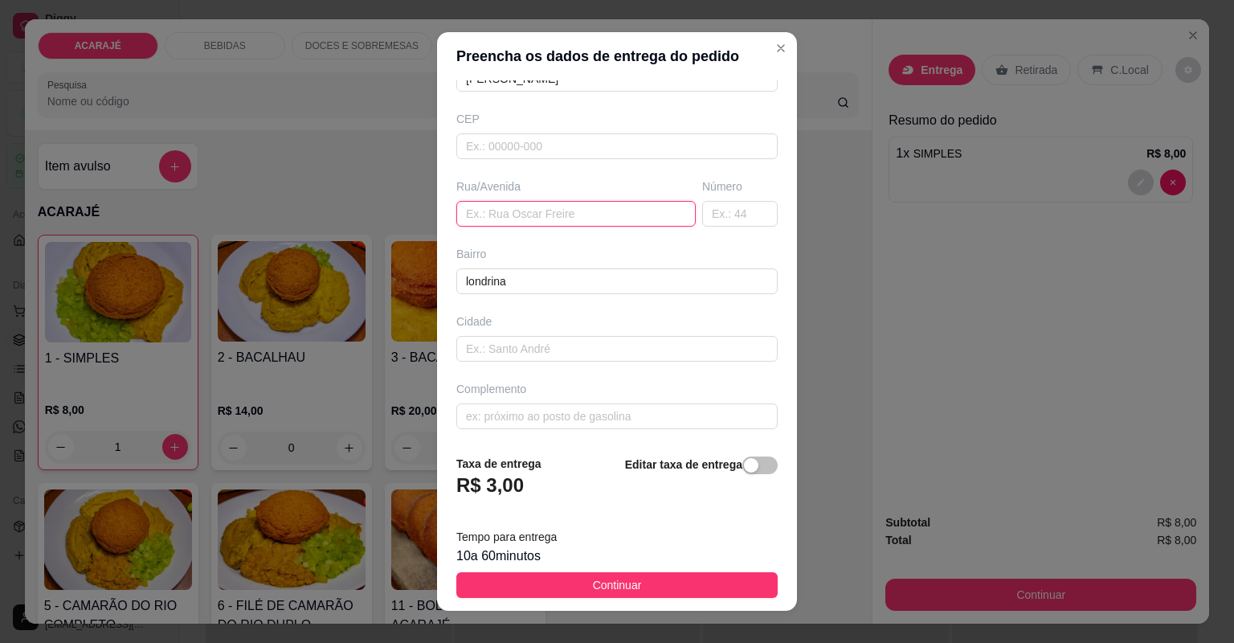
click at [582, 220] on input "text" at bounding box center [575, 214] width 239 height 26
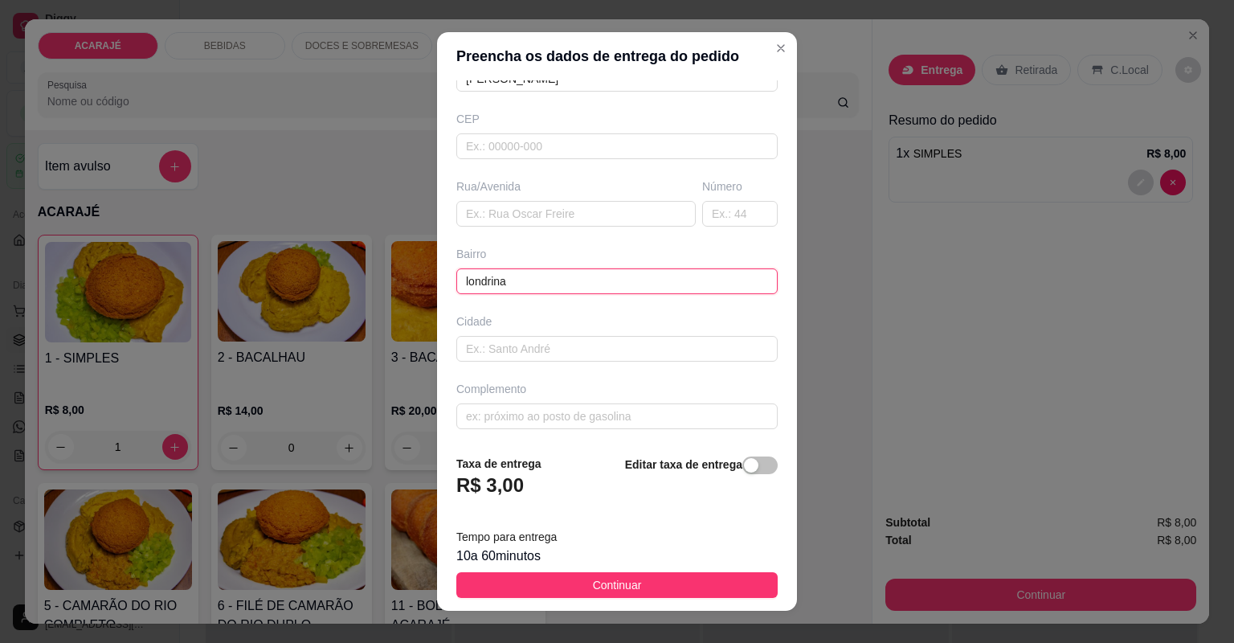
click at [509, 280] on input "londrina" at bounding box center [616, 281] width 321 height 26
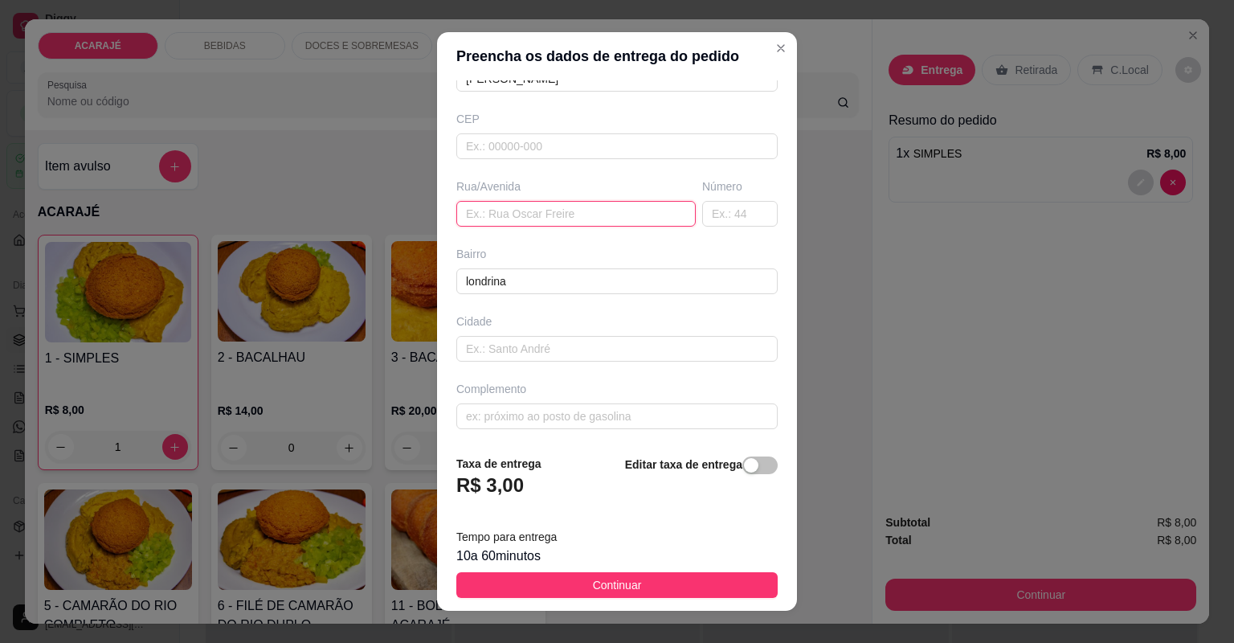
click at [536, 214] on input "text" at bounding box center [575, 214] width 239 height 26
drag, startPoint x: 525, startPoint y: 292, endPoint x: 453, endPoint y: 279, distance: 72.8
click at [453, 279] on div "Busque pelo cliente Número de contato Nome do cliente [PERSON_NAME] Rua/[GEOGRA…" at bounding box center [617, 261] width 360 height 362
click at [538, 282] on input "londrina" at bounding box center [616, 281] width 321 height 26
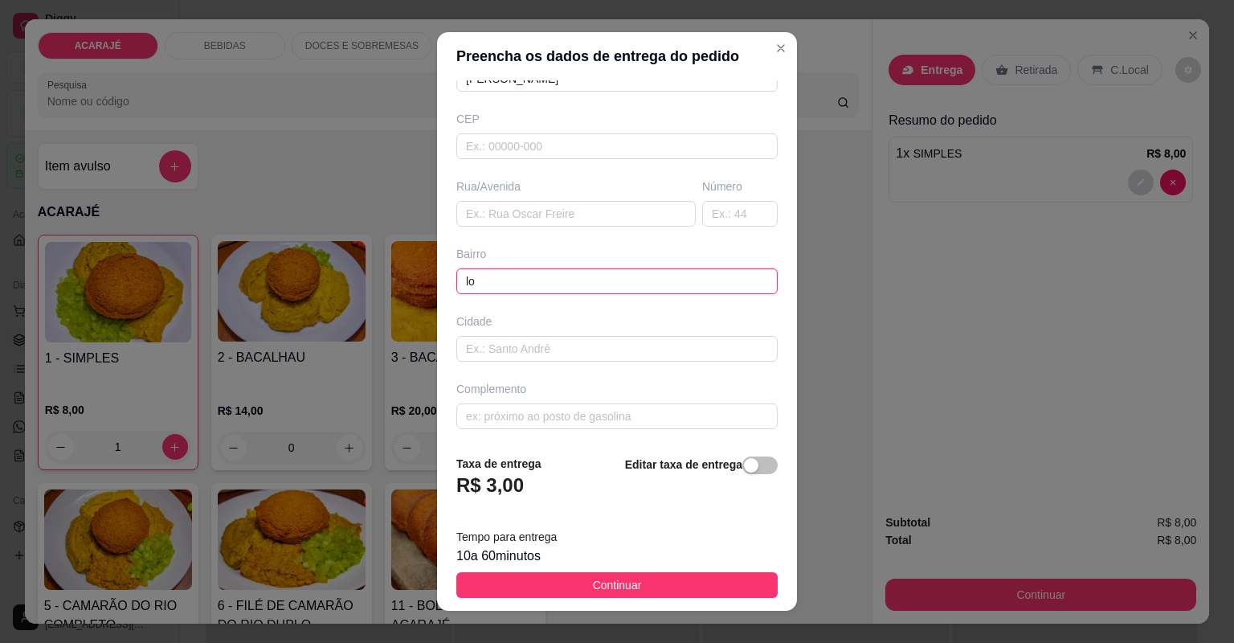
type input "l"
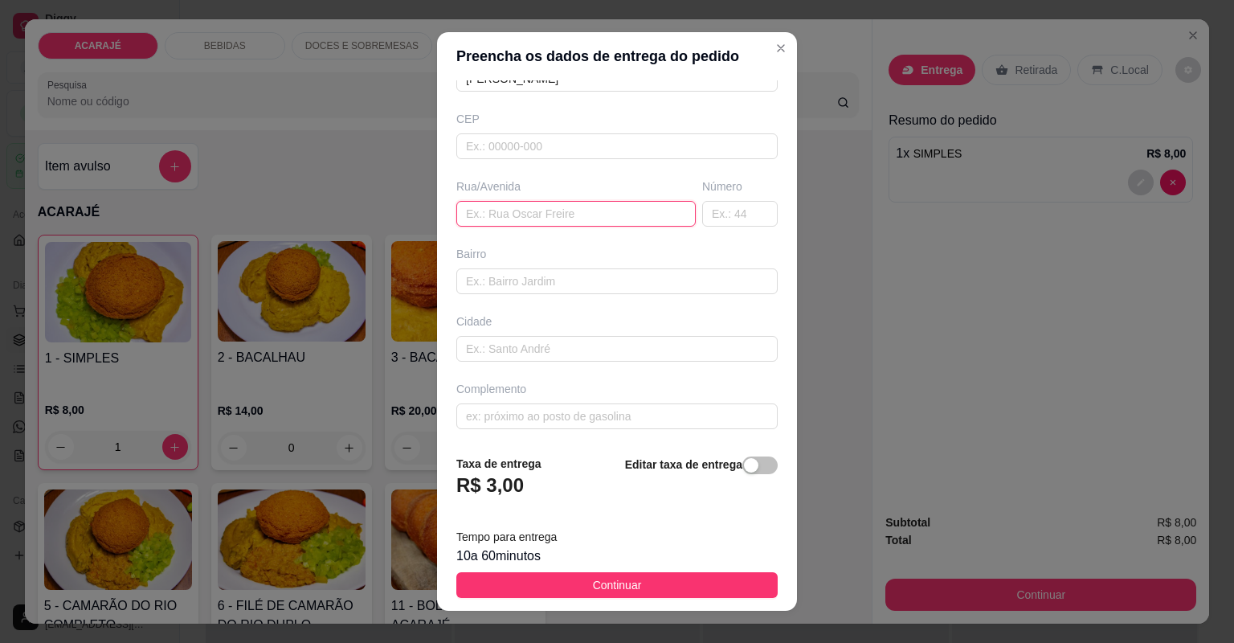
click at [527, 211] on input "text" at bounding box center [575, 214] width 239 height 26
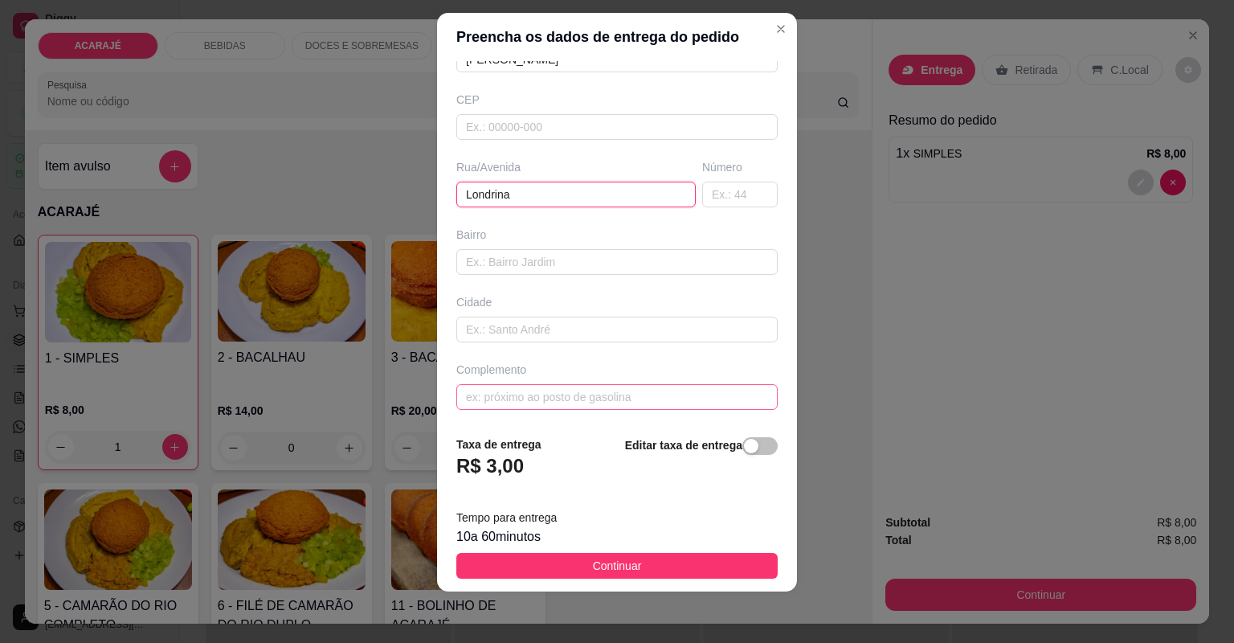
type input "Londrina"
click at [562, 402] on input "text" at bounding box center [616, 397] width 321 height 26
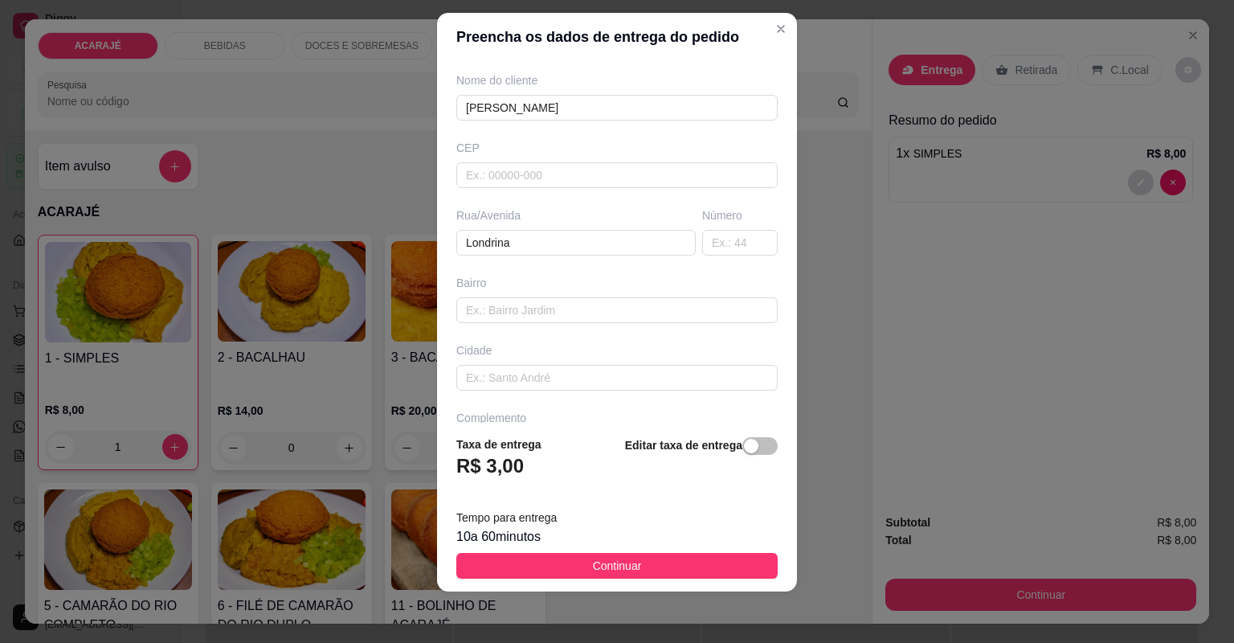
scroll to position [177, 0]
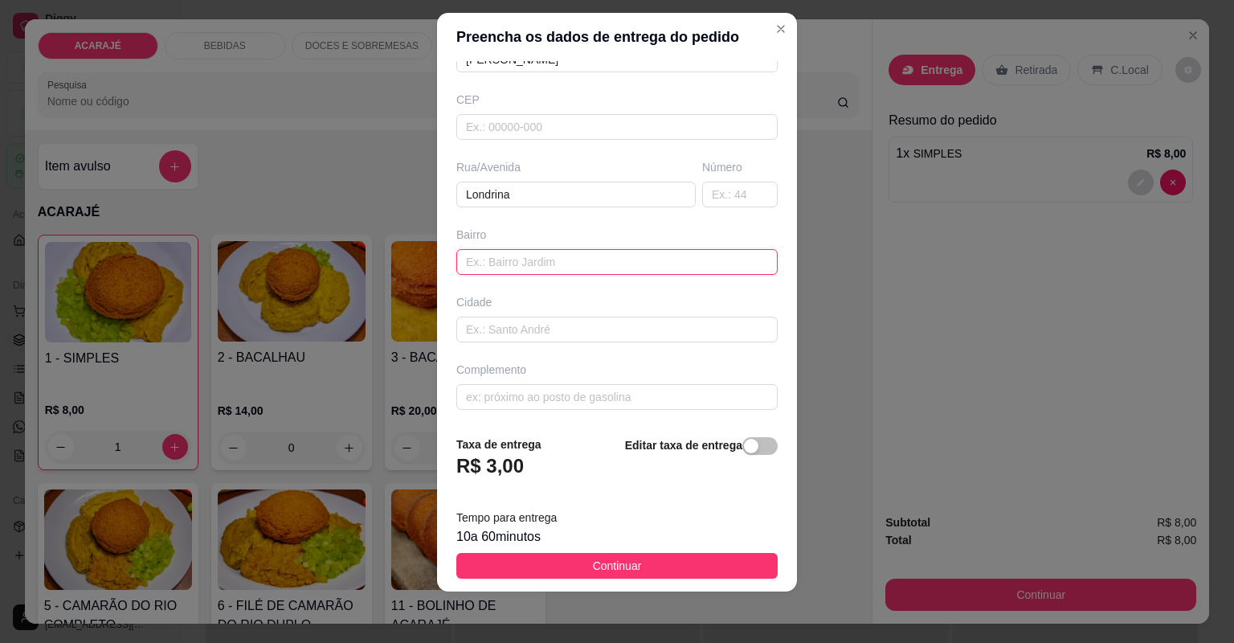
click at [586, 263] on input "text" at bounding box center [616, 262] width 321 height 26
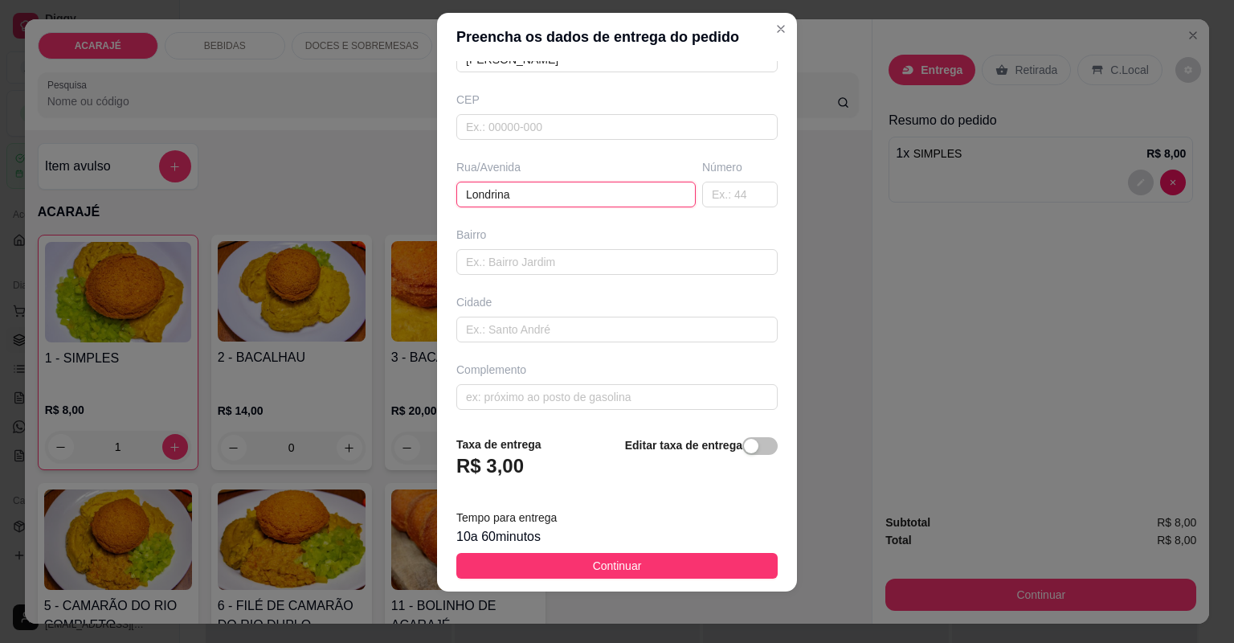
click at [582, 191] on input "Londrina" at bounding box center [575, 195] width 239 height 26
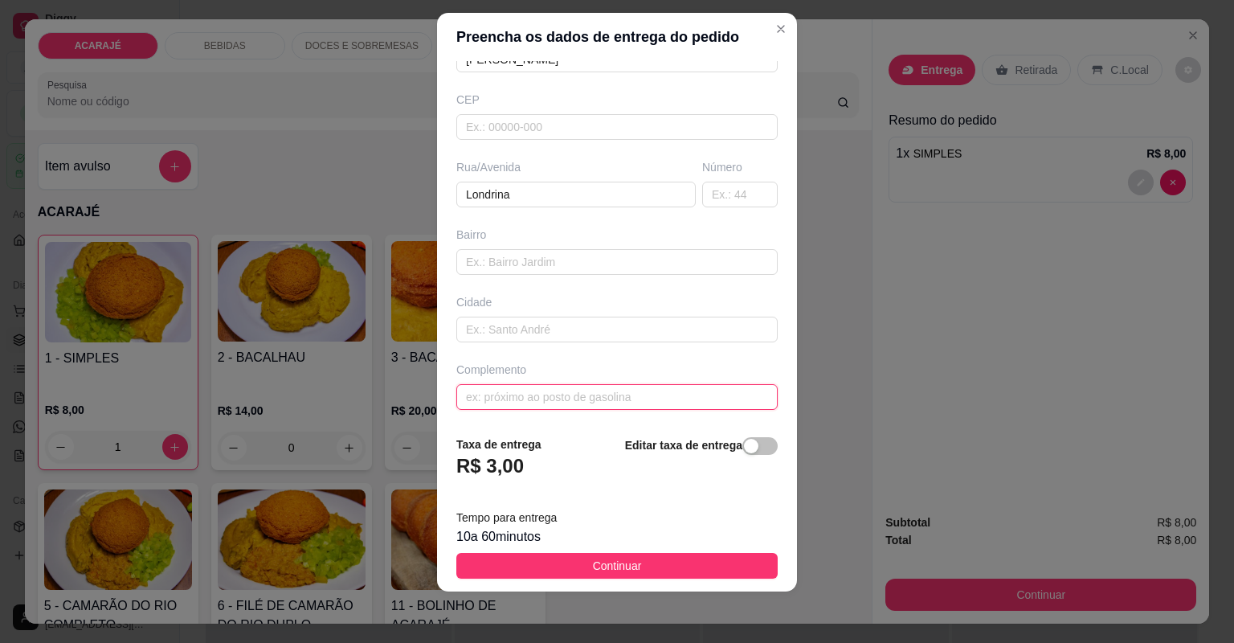
click at [636, 387] on input "text" at bounding box center [616, 397] width 321 height 26
type input "proximo"
drag, startPoint x: 463, startPoint y: 393, endPoint x: 554, endPoint y: 395, distance: 90.8
click at [554, 395] on input "proximo" at bounding box center [616, 397] width 321 height 26
drag, startPoint x: 554, startPoint y: 395, endPoint x: 464, endPoint y: 381, distance: 91.2
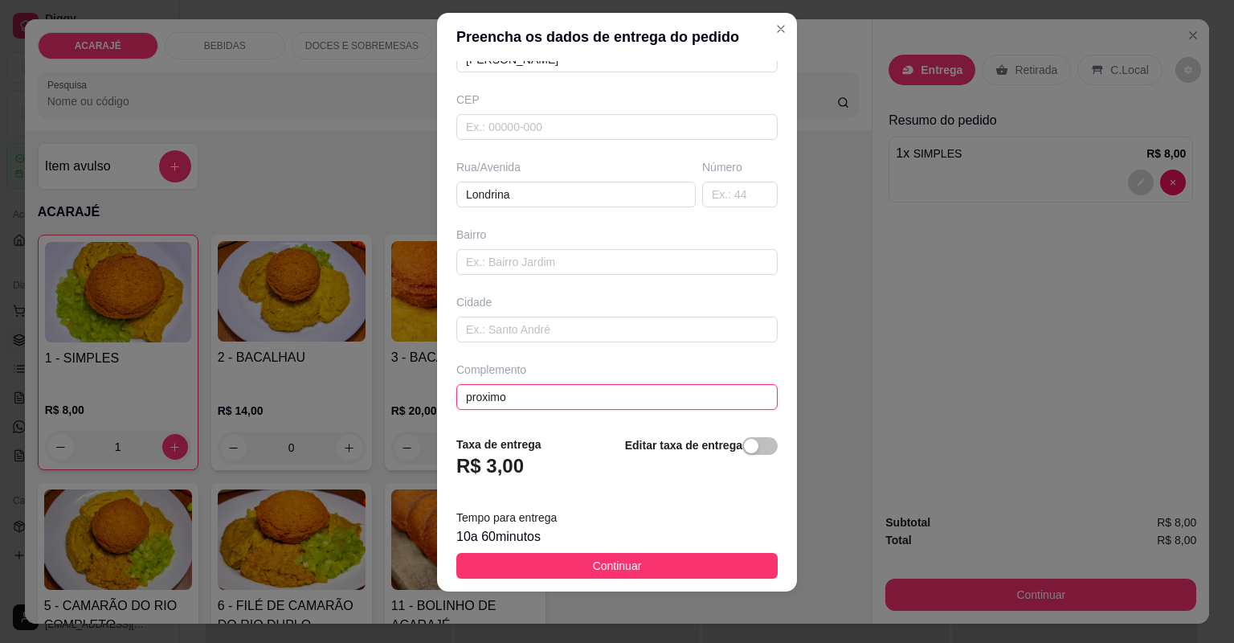
click at [464, 384] on input "proximo" at bounding box center [616, 397] width 321 height 26
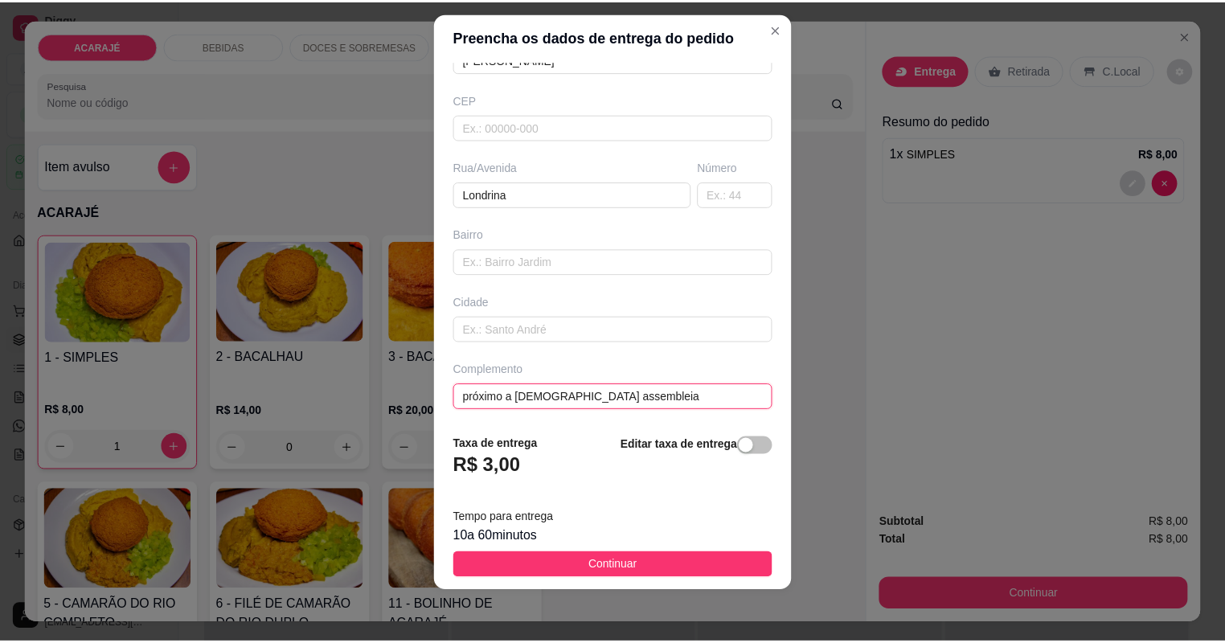
scroll to position [112, 0]
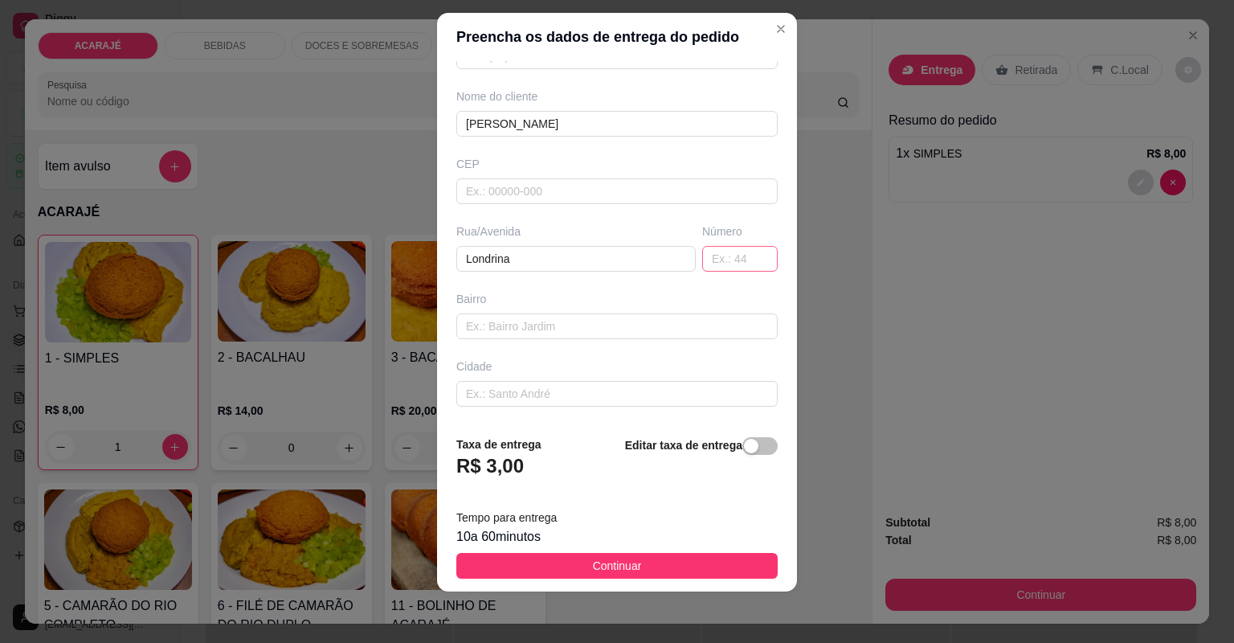
type input "próximo a [DEMOGRAPHIC_DATA] assembleia"
click at [714, 265] on input "text" at bounding box center [740, 259] width 76 height 26
type input "368"
click at [616, 553] on button "Continuar" at bounding box center [616, 566] width 321 height 26
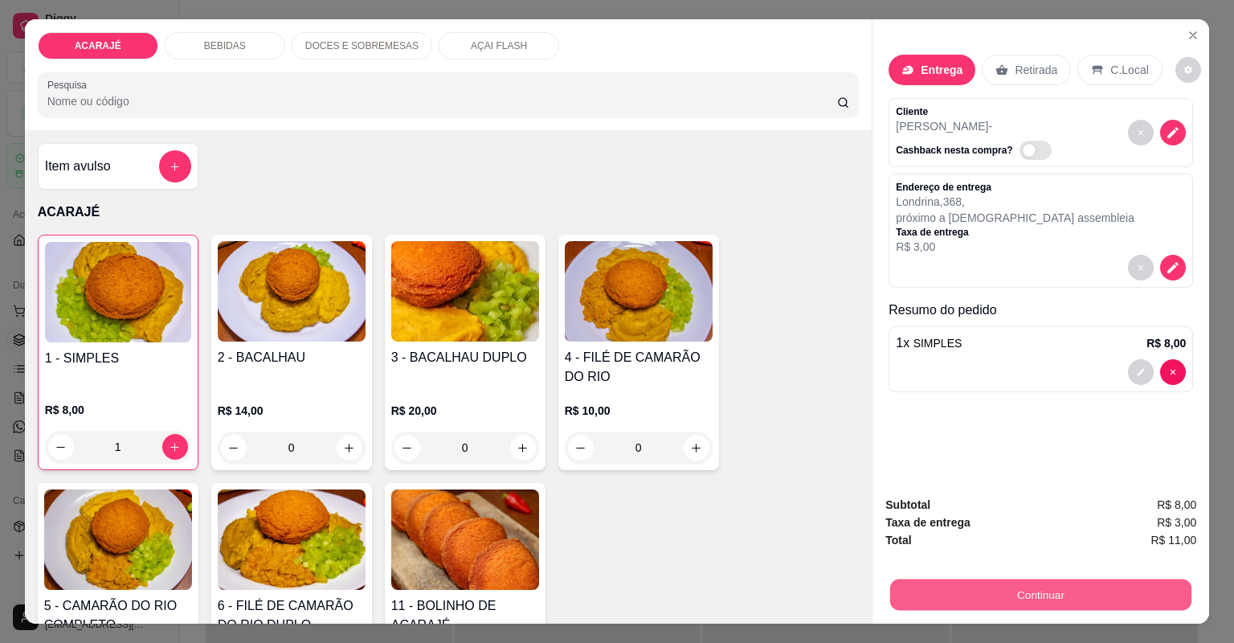
click at [1023, 606] on button "Continuar" at bounding box center [1040, 594] width 301 height 31
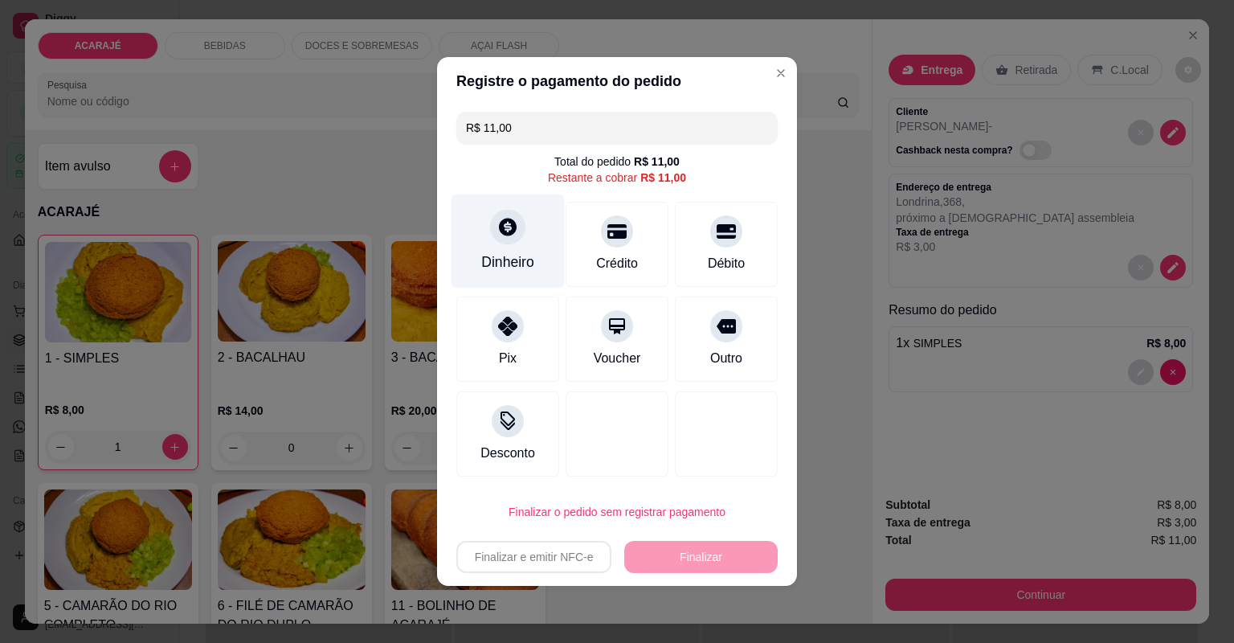
click at [507, 228] on icon at bounding box center [507, 226] width 21 height 21
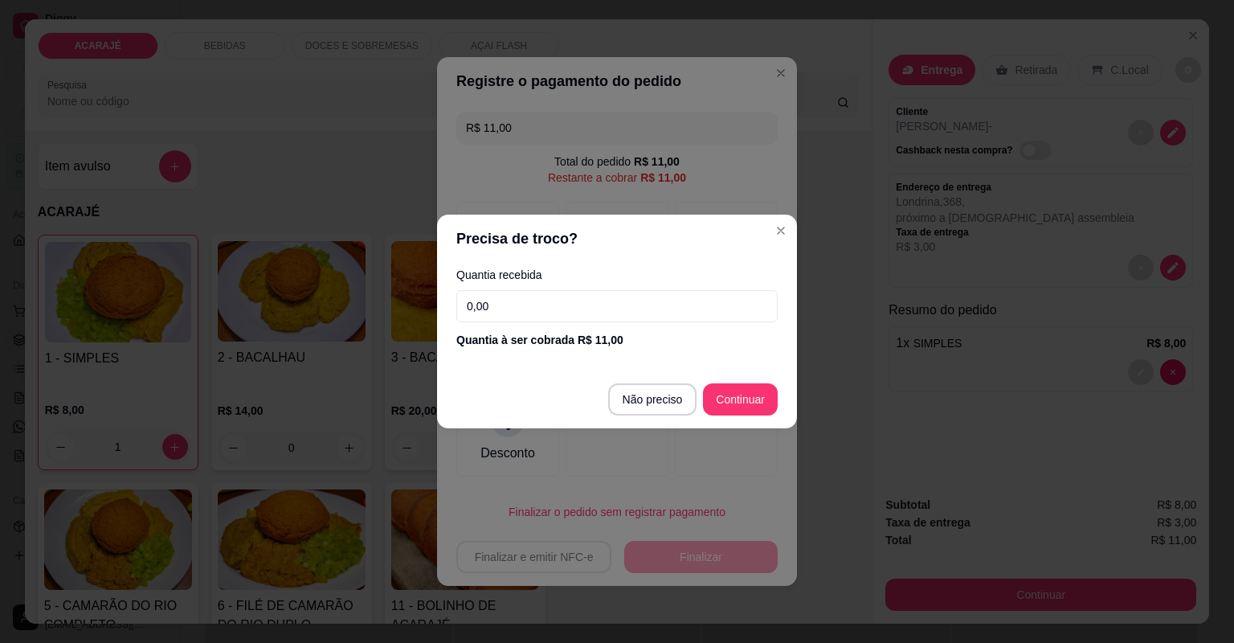
drag, startPoint x: 507, startPoint y: 228, endPoint x: 529, endPoint y: 317, distance: 91.0
click at [529, 317] on input "0,00" at bounding box center [616, 306] width 321 height 32
type input "9,00"
type input "R$ 0,00"
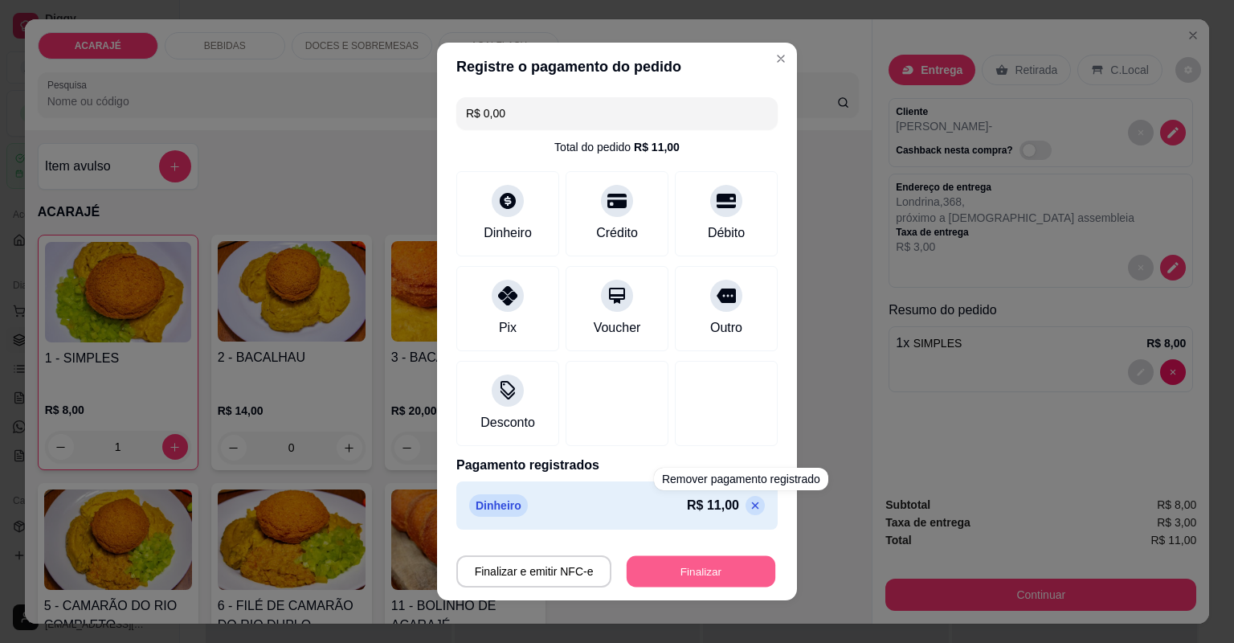
click at [714, 563] on button "Finalizar" at bounding box center [701, 571] width 149 height 31
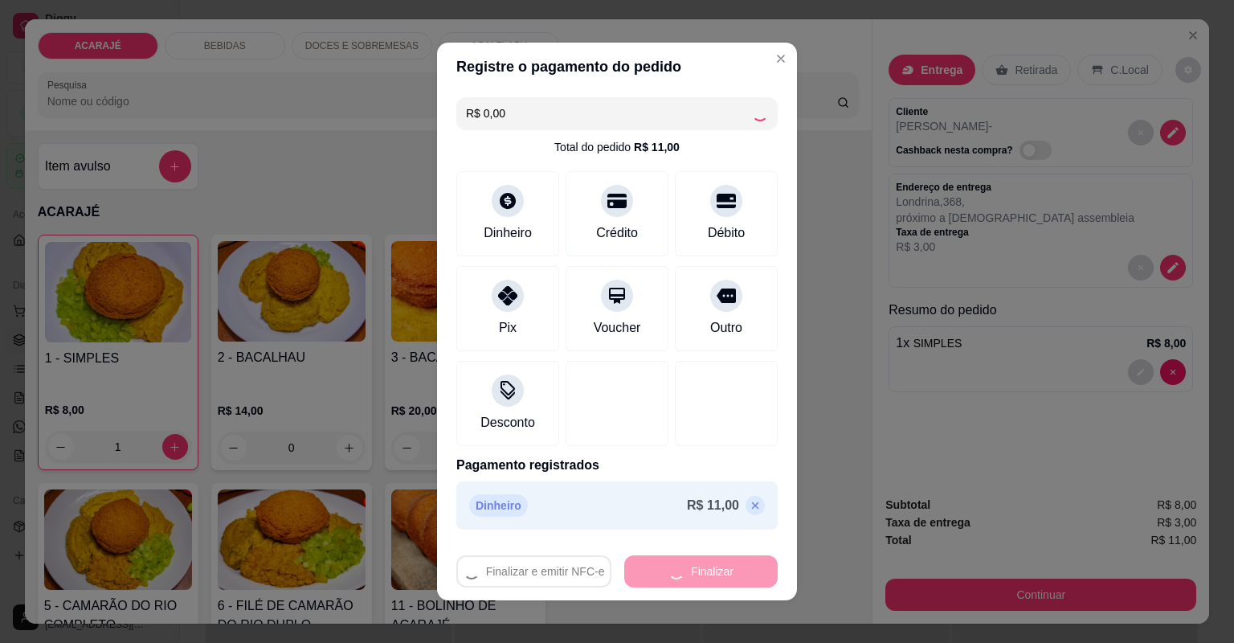
type input "0"
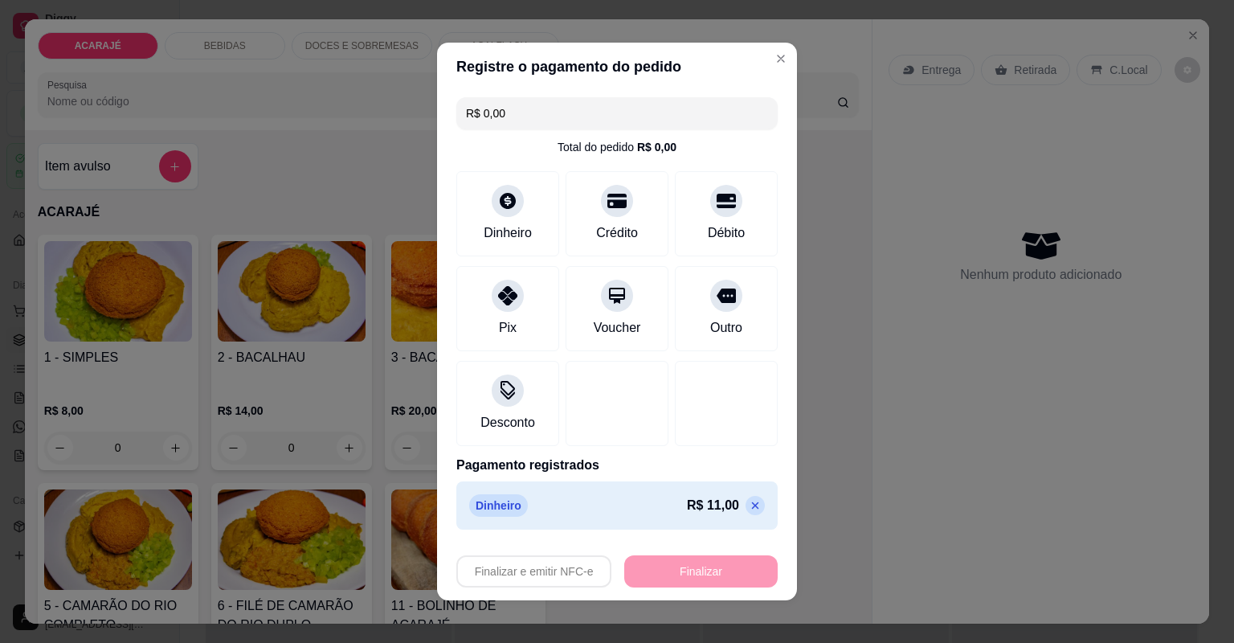
type input "-R$ 11,00"
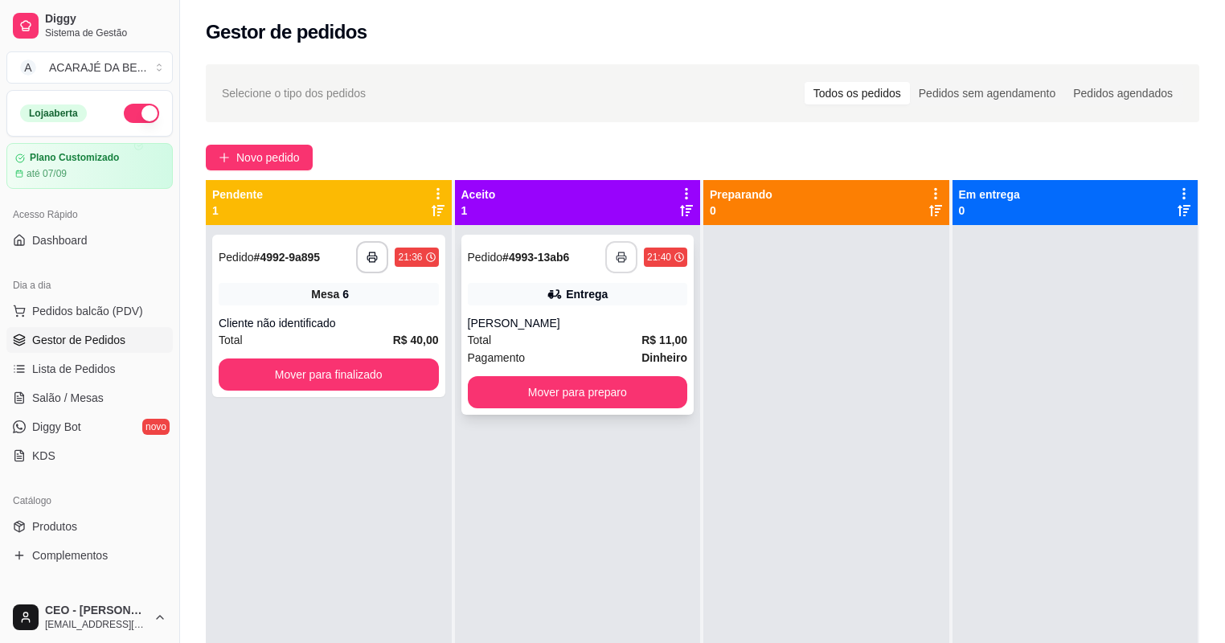
click at [616, 257] on icon "button" at bounding box center [621, 258] width 10 height 4
click at [569, 407] on button "Mover para preparo" at bounding box center [577, 392] width 213 height 31
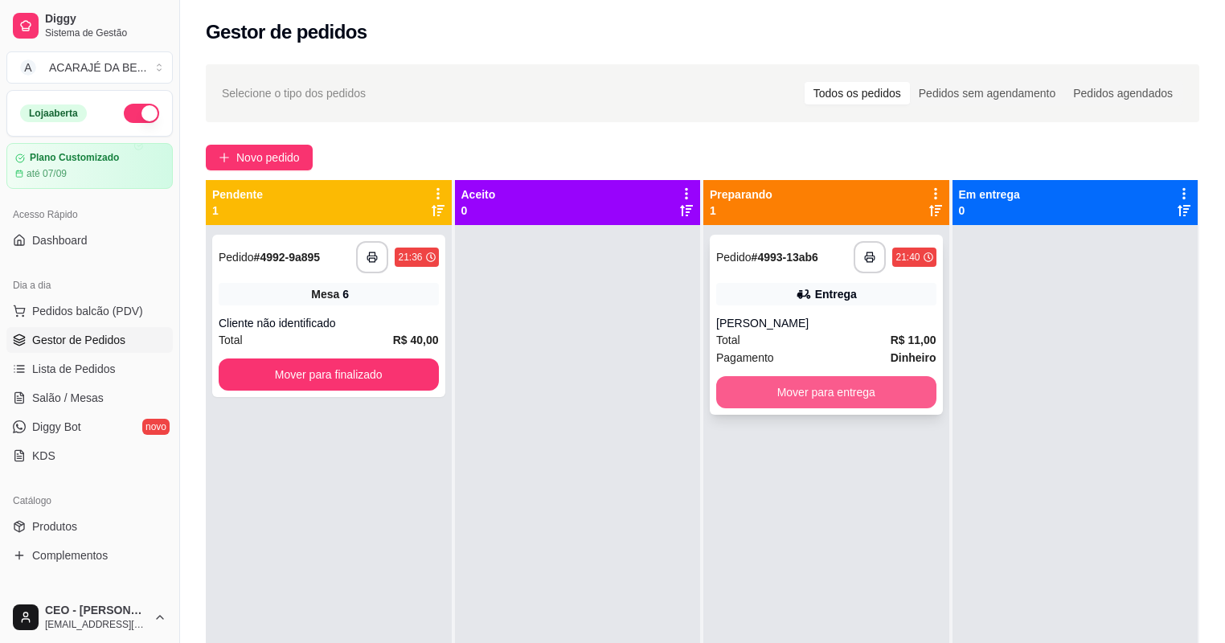
click at [748, 403] on button "Mover para entrega" at bounding box center [826, 392] width 220 height 32
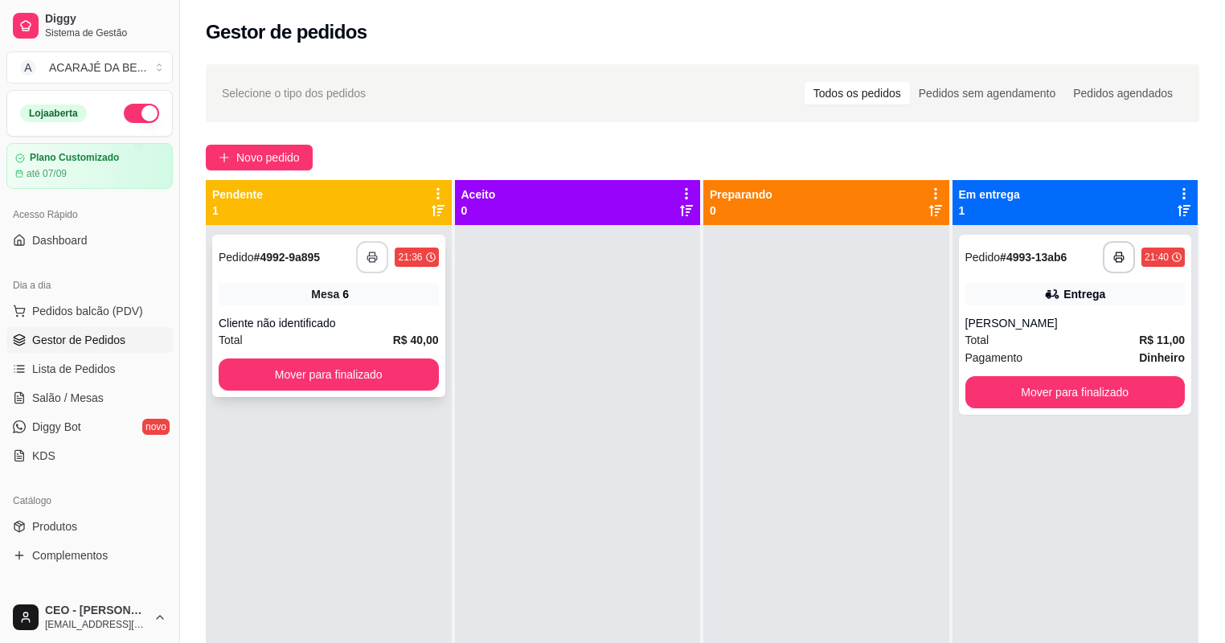
click at [366, 247] on button "button" at bounding box center [372, 257] width 32 height 32
click at [399, 360] on button "Mover para finalizado" at bounding box center [329, 374] width 220 height 32
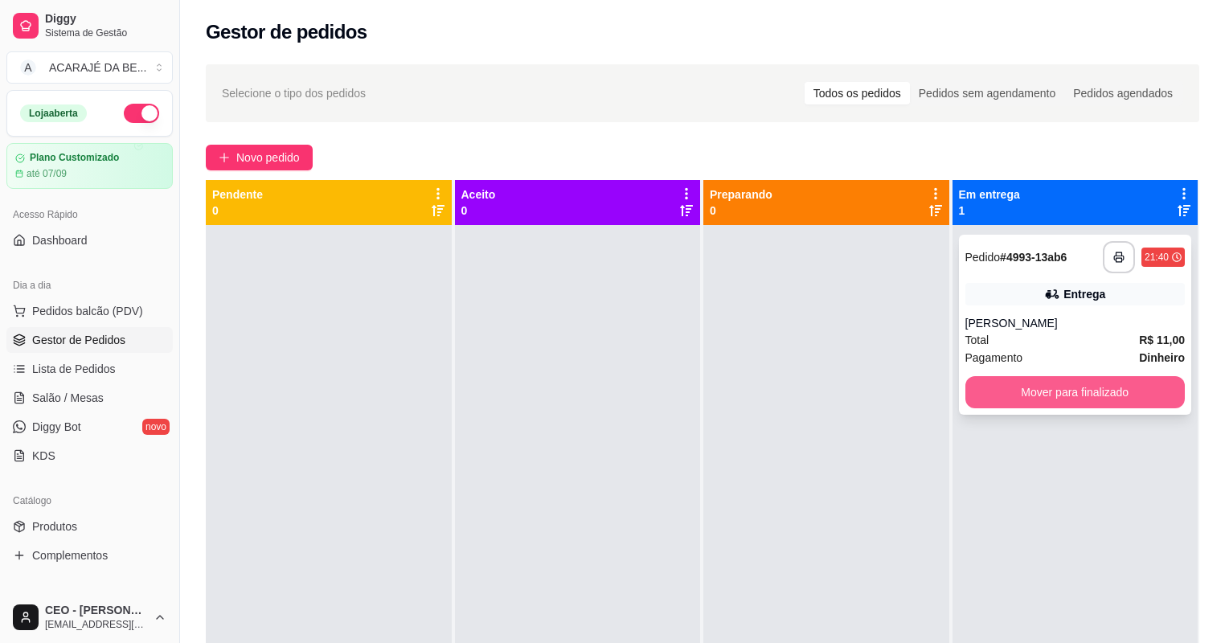
click at [1074, 384] on button "Mover para finalizado" at bounding box center [1075, 392] width 220 height 32
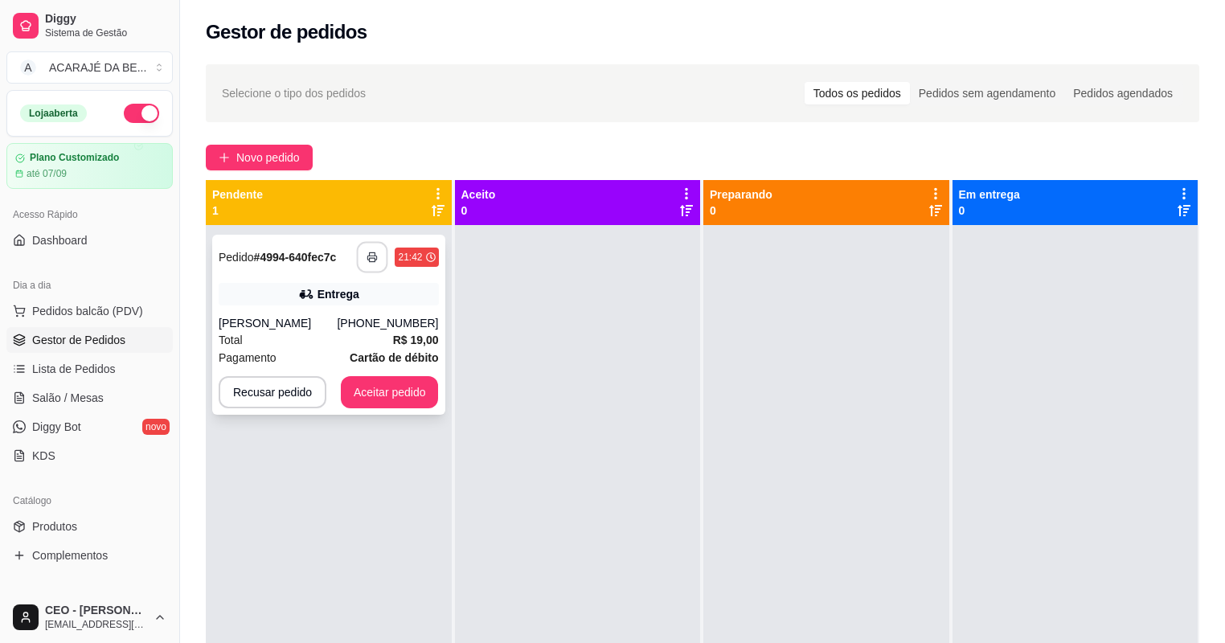
click at [376, 262] on icon "button" at bounding box center [372, 257] width 11 height 11
click at [395, 392] on button "Aceitar pedido" at bounding box center [390, 392] width 98 height 32
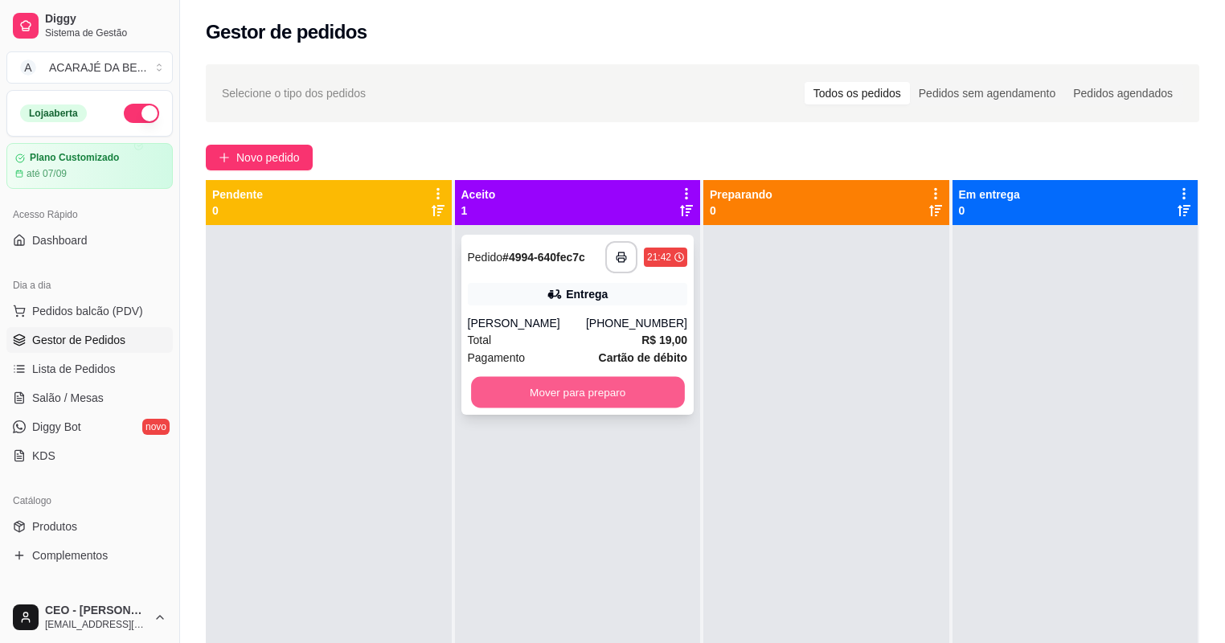
click at [481, 397] on button "Mover para preparo" at bounding box center [577, 392] width 213 height 31
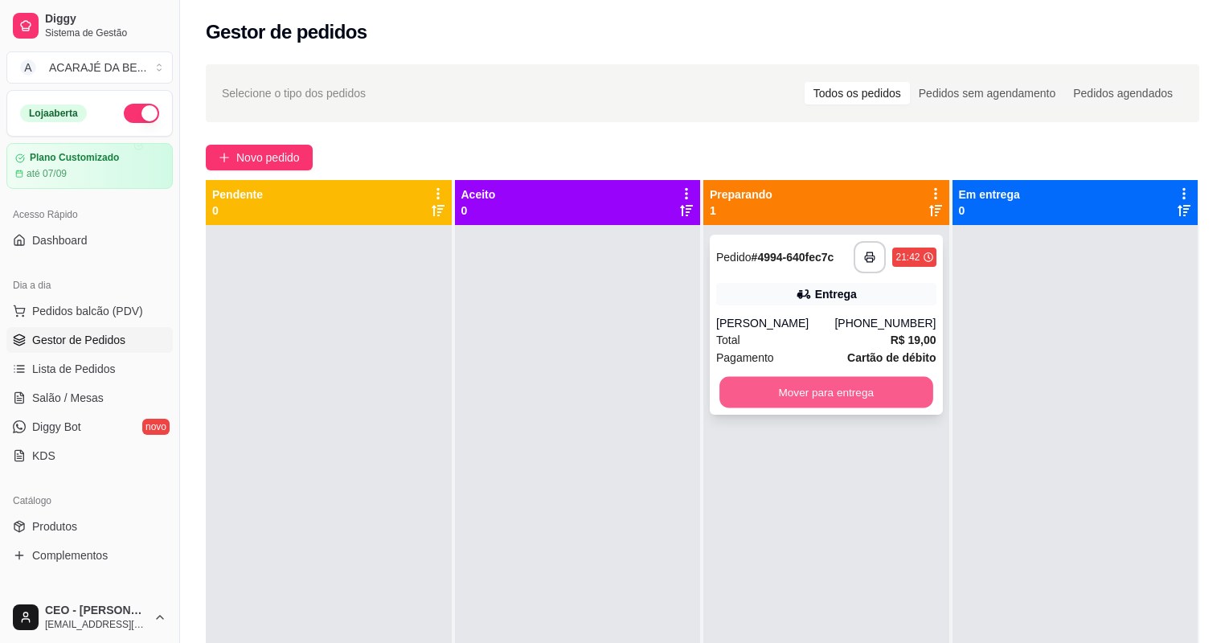
click at [804, 399] on button "Mover para entrega" at bounding box center [825, 392] width 213 height 31
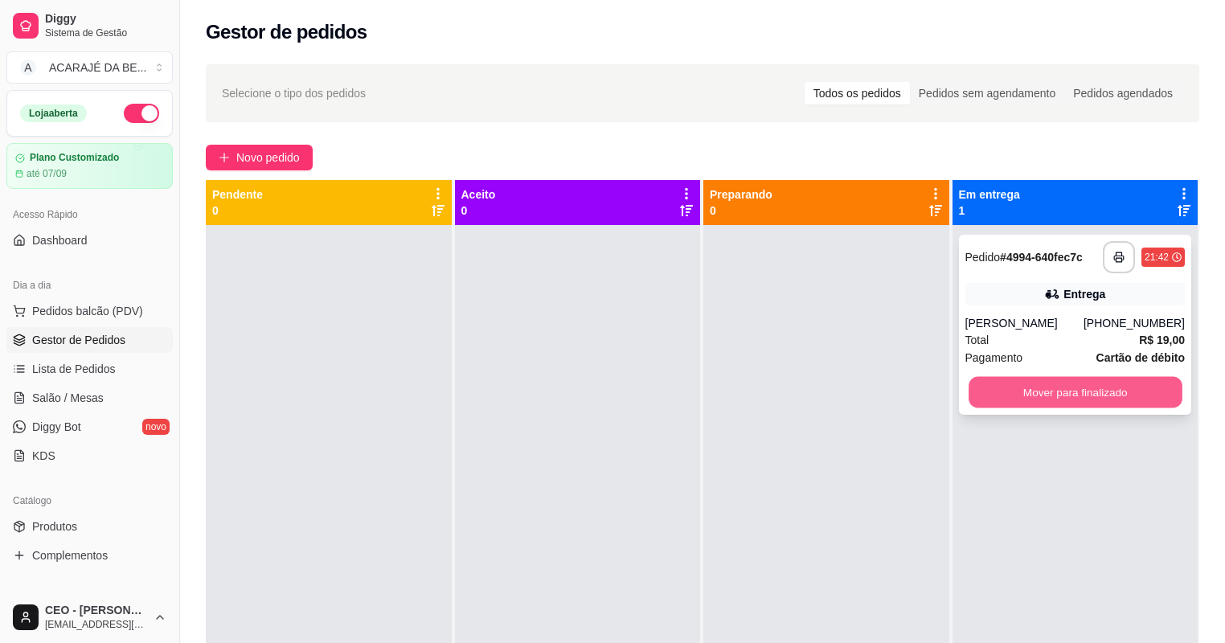
click at [975, 395] on button "Mover para finalizado" at bounding box center [1074, 392] width 213 height 31
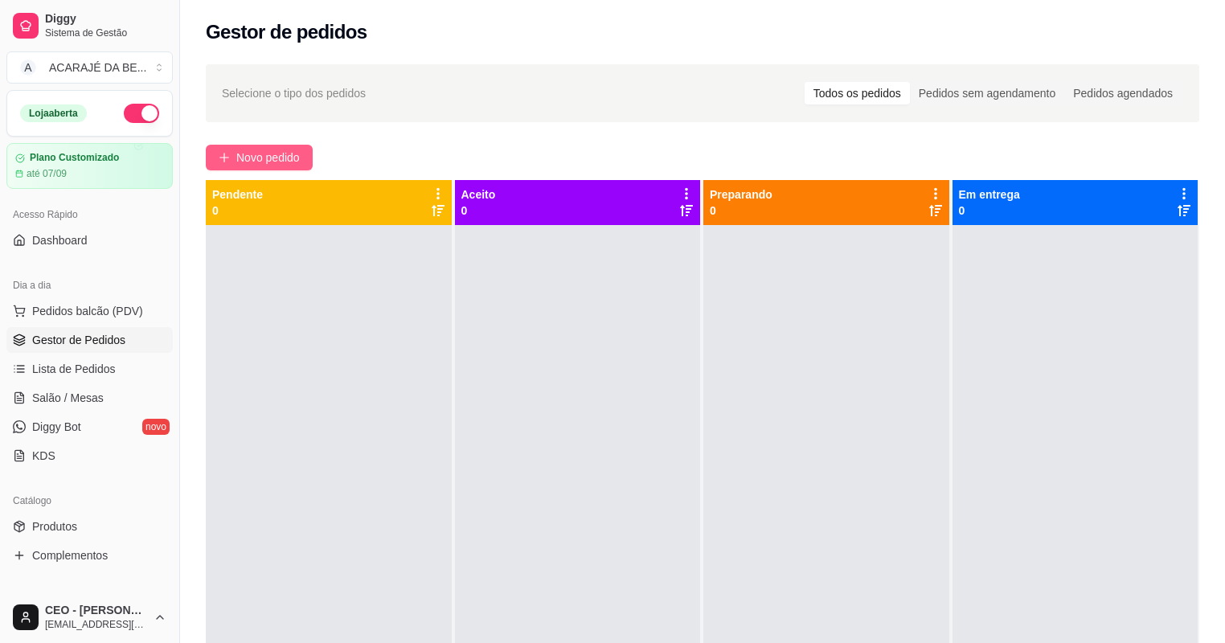
click at [235, 157] on button "Novo pedido" at bounding box center [259, 158] width 107 height 26
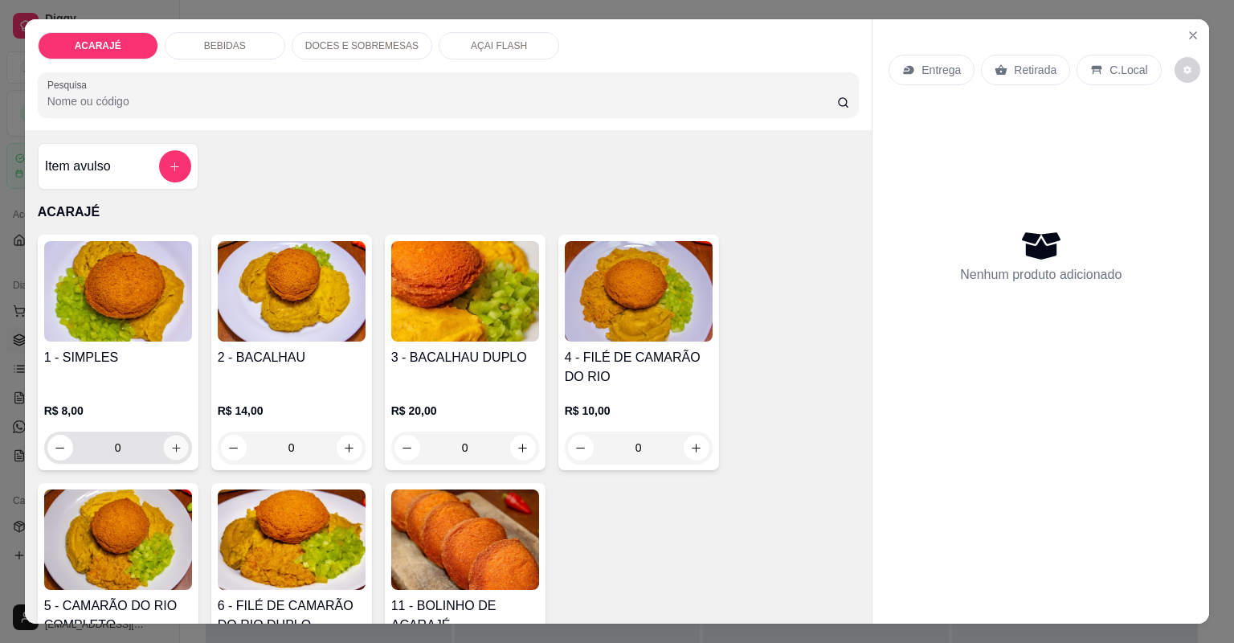
click at [171, 442] on icon "increase-product-quantity" at bounding box center [176, 448] width 12 height 12
type input "1"
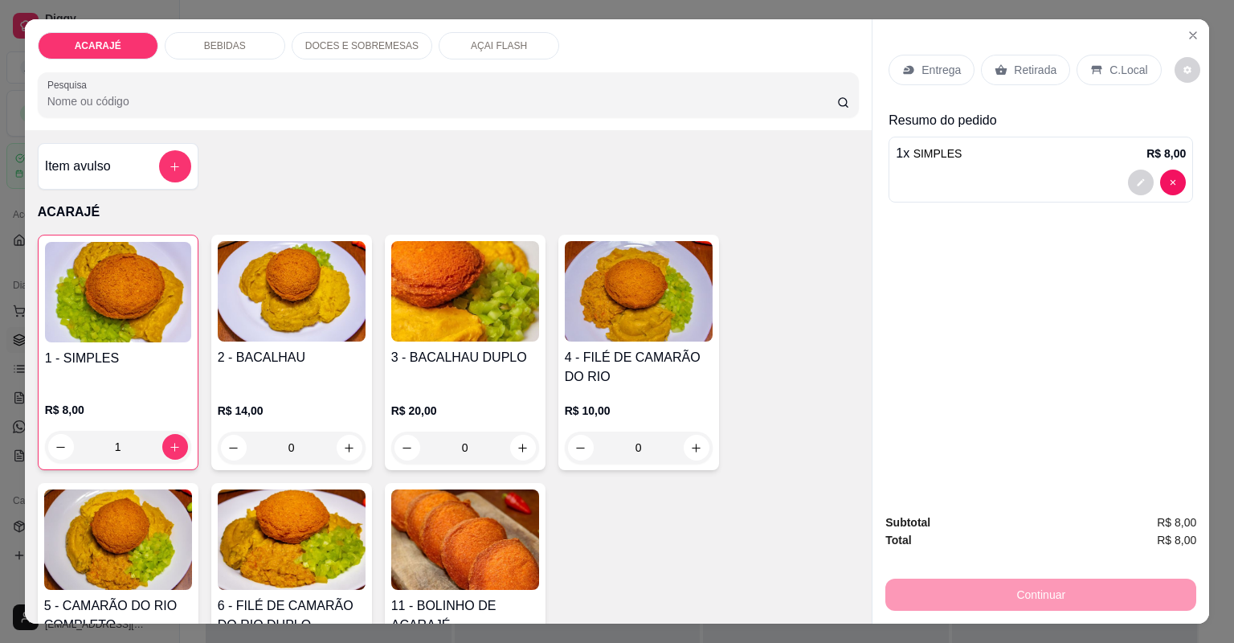
click at [1031, 72] on p "Retirada" at bounding box center [1035, 70] width 43 height 16
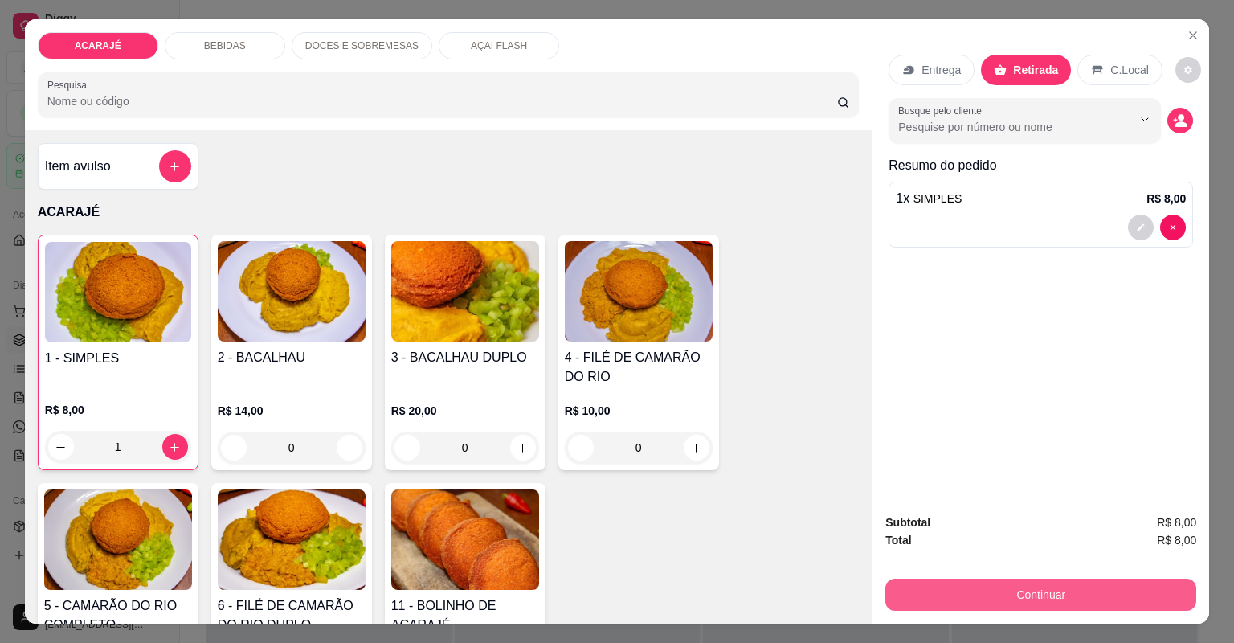
click at [1139, 577] on div "Continuar" at bounding box center [1040, 593] width 311 height 36
click at [964, 582] on button "Continuar" at bounding box center [1040, 595] width 311 height 32
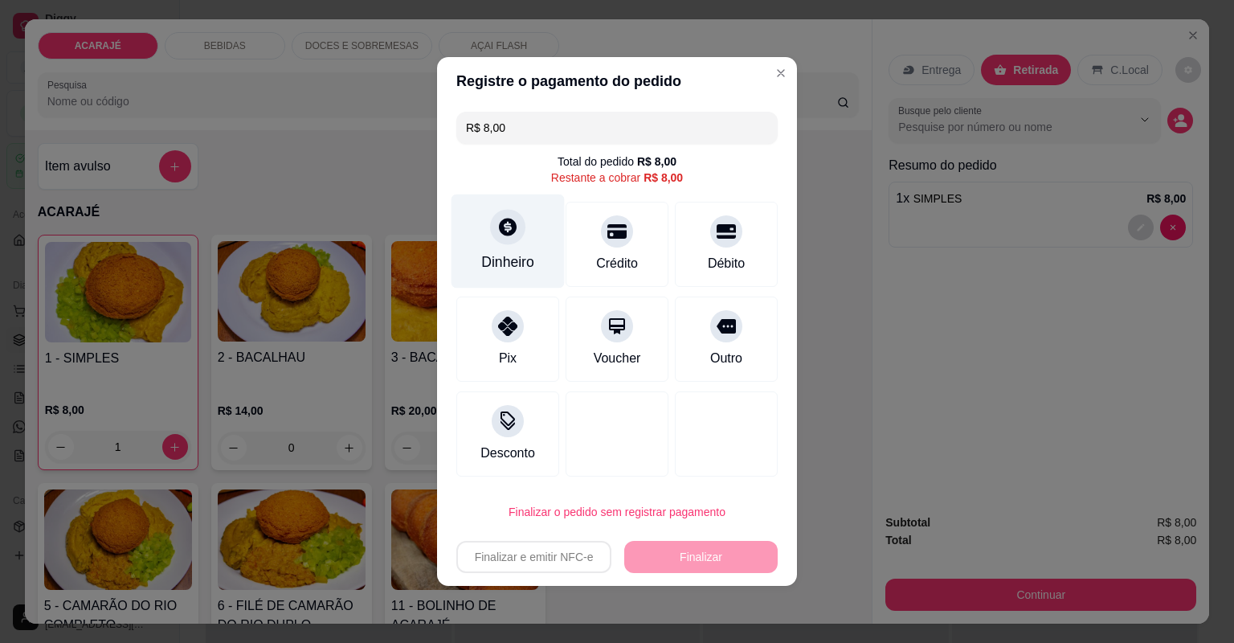
click at [521, 243] on div "Dinheiro" at bounding box center [508, 241] width 113 height 94
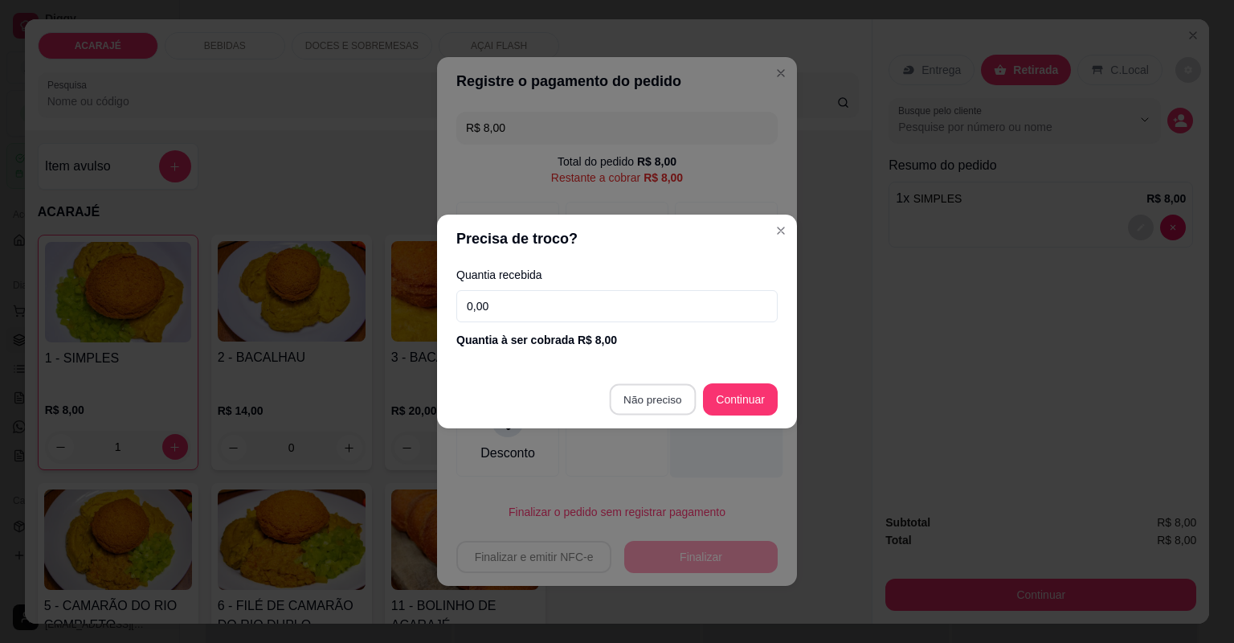
type input "R$ 0,00"
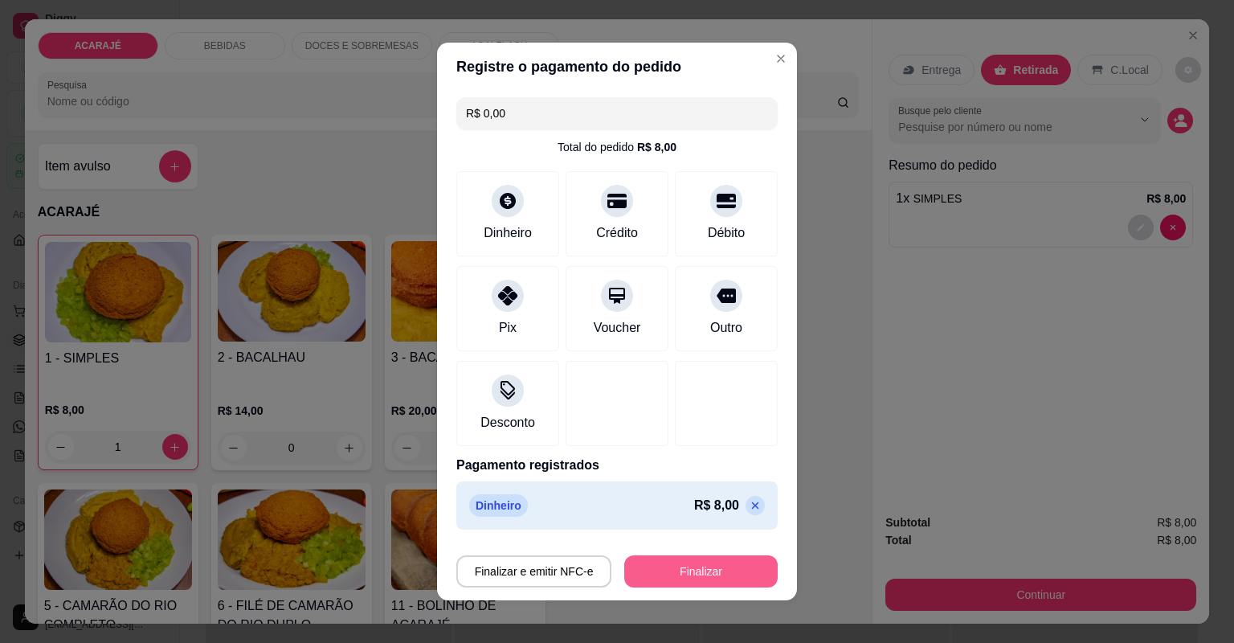
click at [708, 572] on button "Finalizar" at bounding box center [700, 571] width 153 height 32
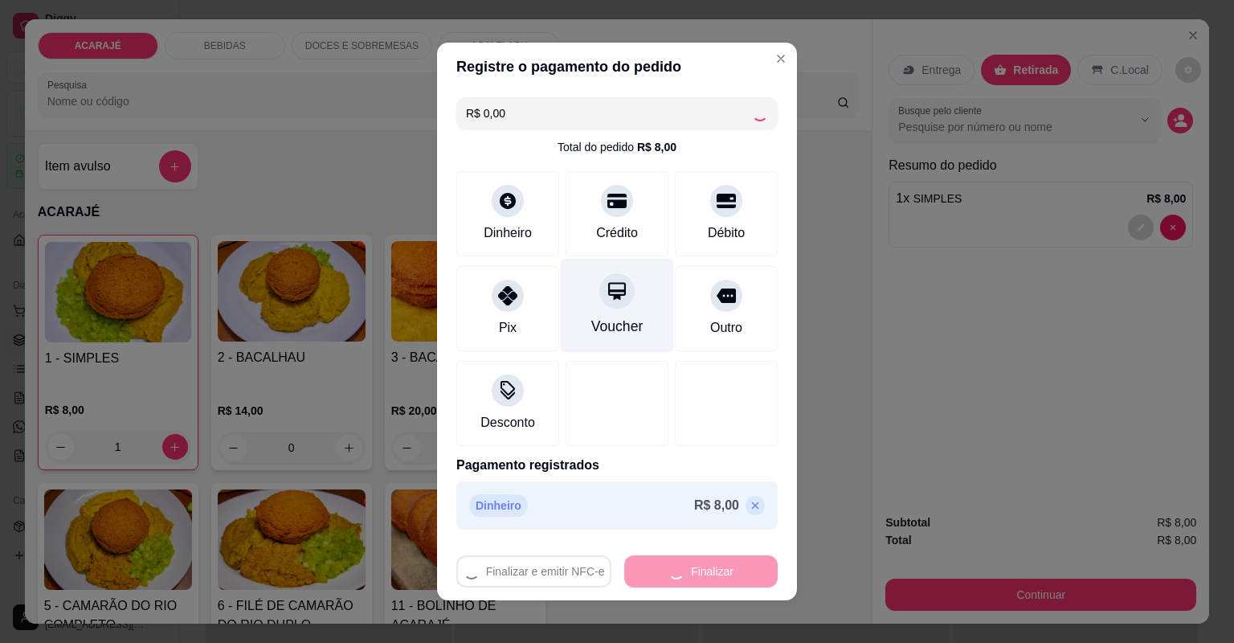
type input "0"
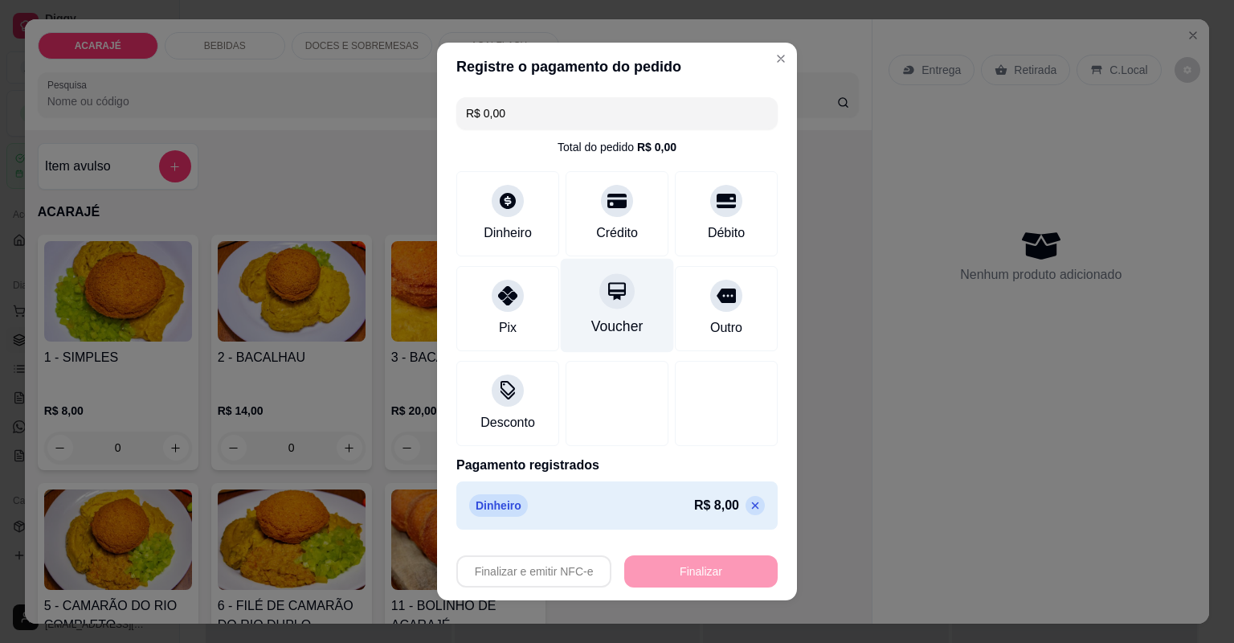
type input "-R$ 8,00"
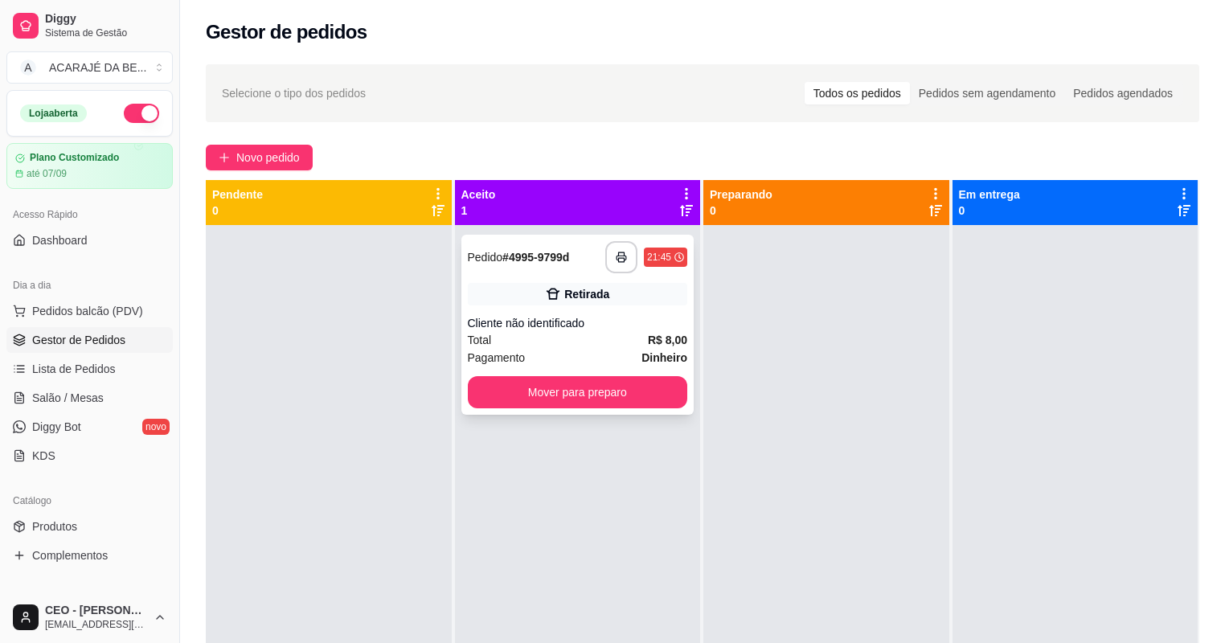
click at [596, 274] on div "**********" at bounding box center [577, 325] width 233 height 180
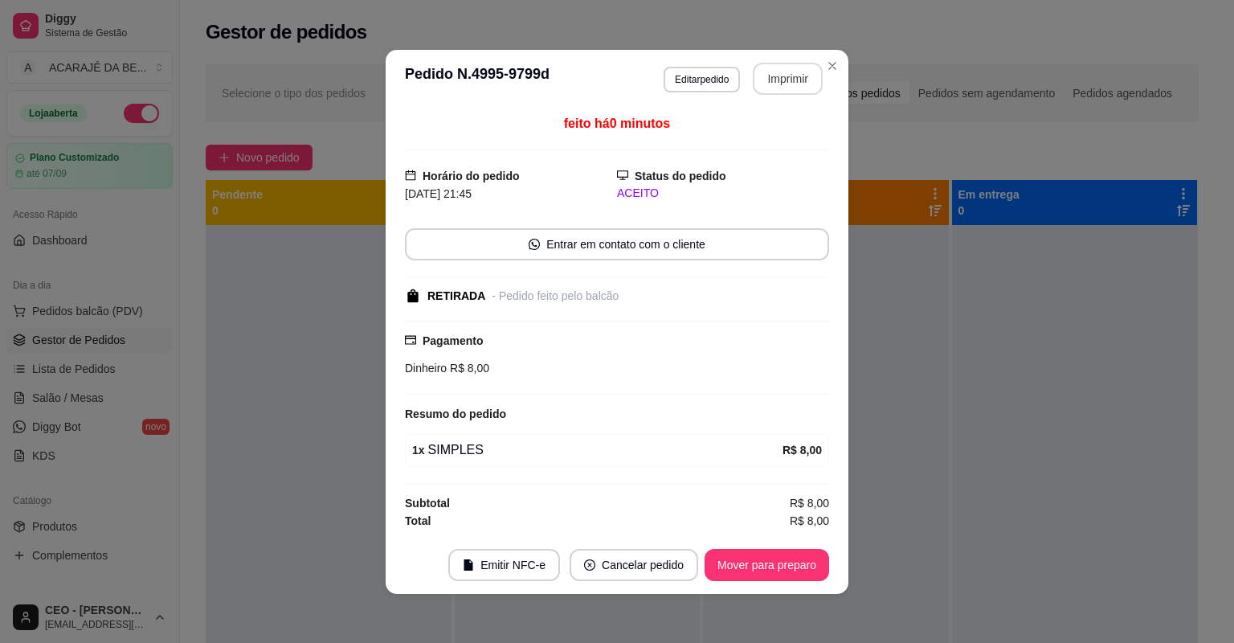
click at [795, 80] on button "Imprimir" at bounding box center [788, 79] width 70 height 32
click at [781, 569] on button "Mover para preparo" at bounding box center [766, 564] width 121 height 31
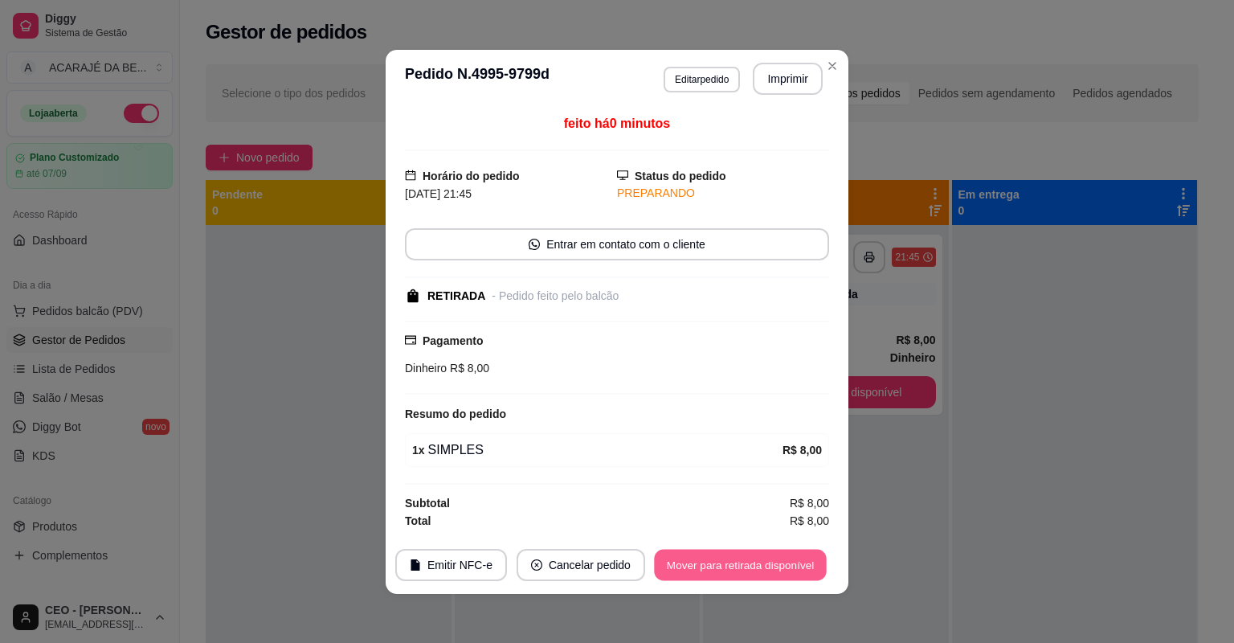
click at [781, 569] on button "Mover para retirada disponível" at bounding box center [740, 564] width 172 height 31
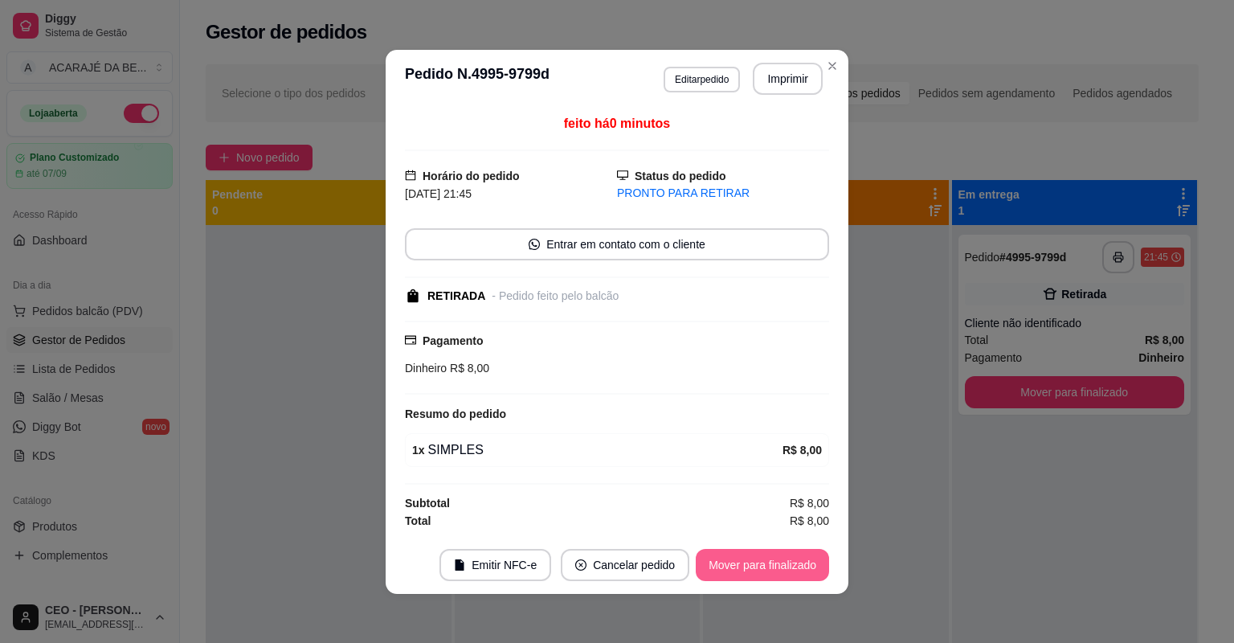
click at [781, 569] on button "Mover para finalizado" at bounding box center [762, 565] width 133 height 32
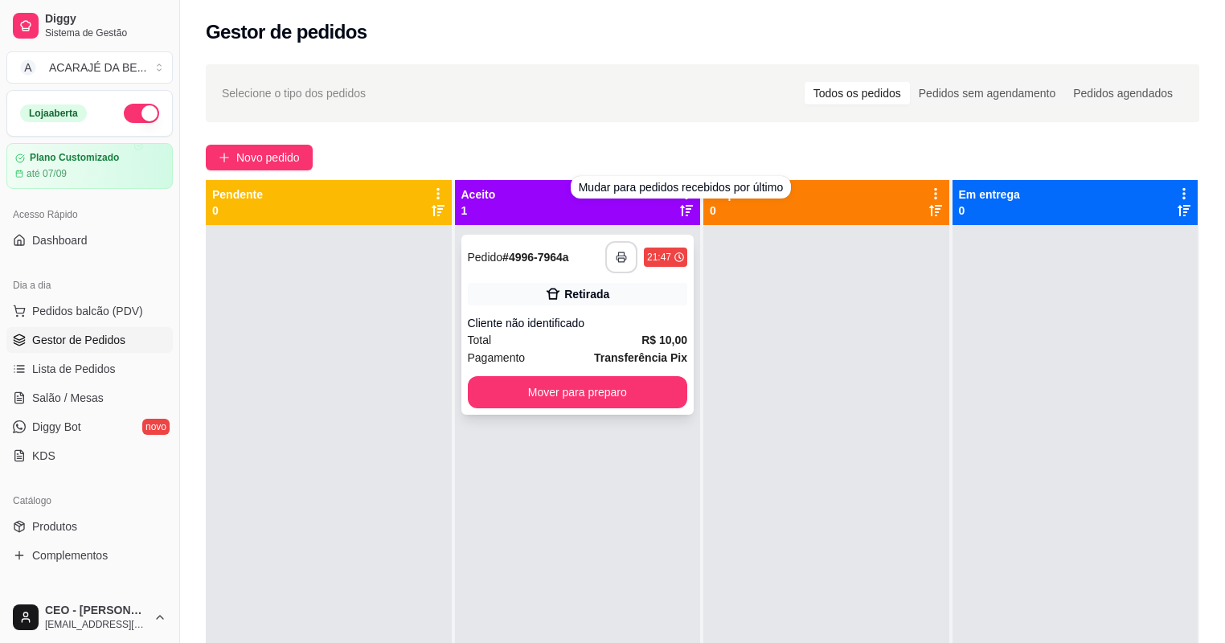
click at [605, 256] on button "button" at bounding box center [621, 257] width 32 height 32
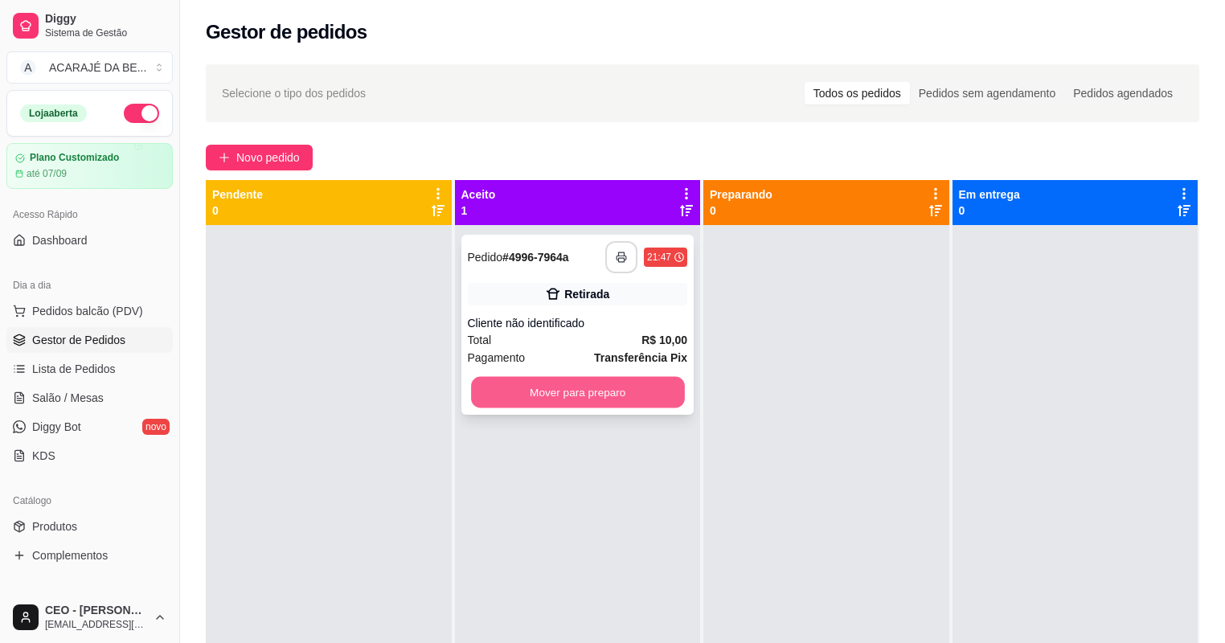
click at [569, 388] on button "Mover para preparo" at bounding box center [577, 392] width 213 height 31
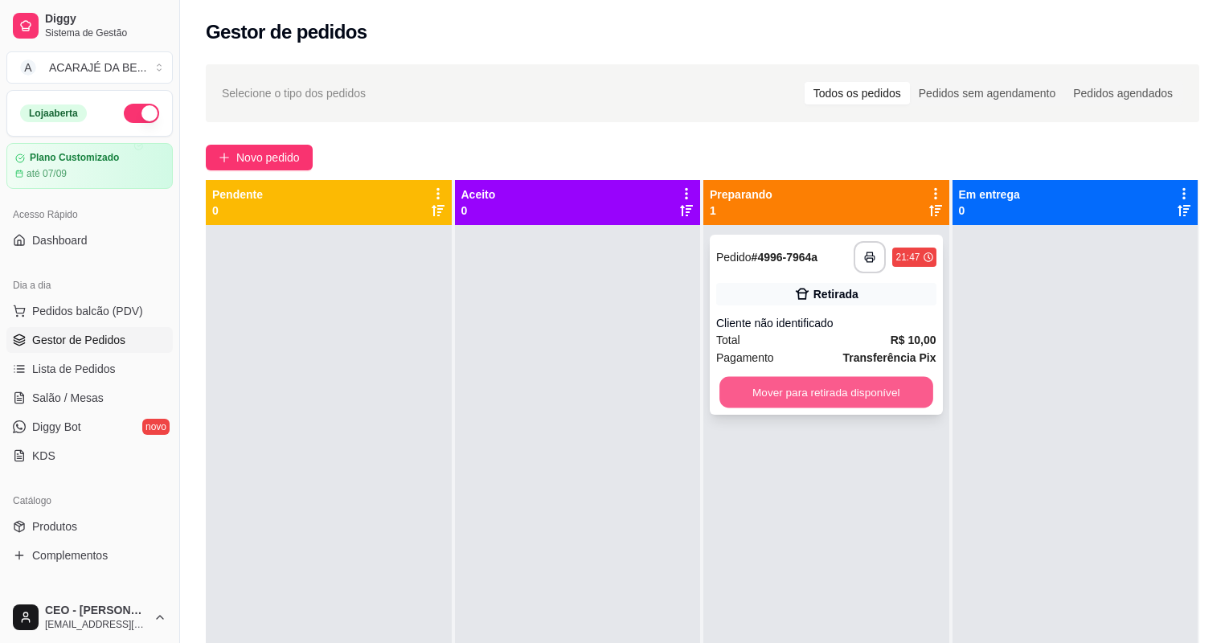
click at [746, 395] on button "Mover para retirada disponível" at bounding box center [825, 392] width 213 height 31
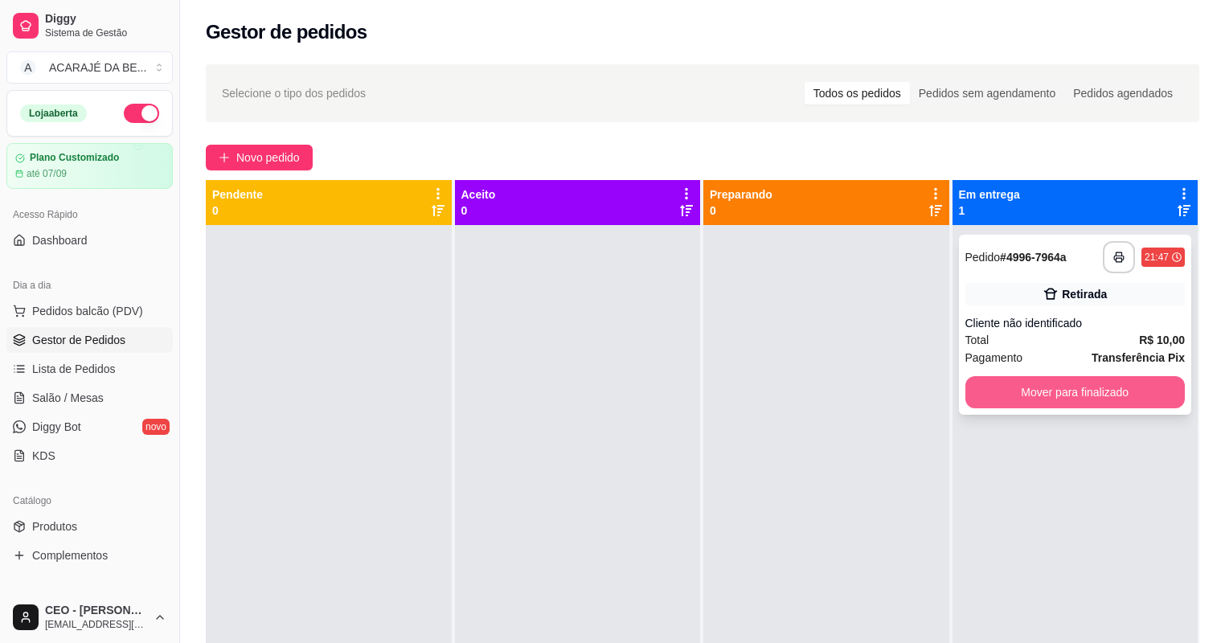
click at [990, 389] on button "Mover para finalizado" at bounding box center [1075, 392] width 220 height 32
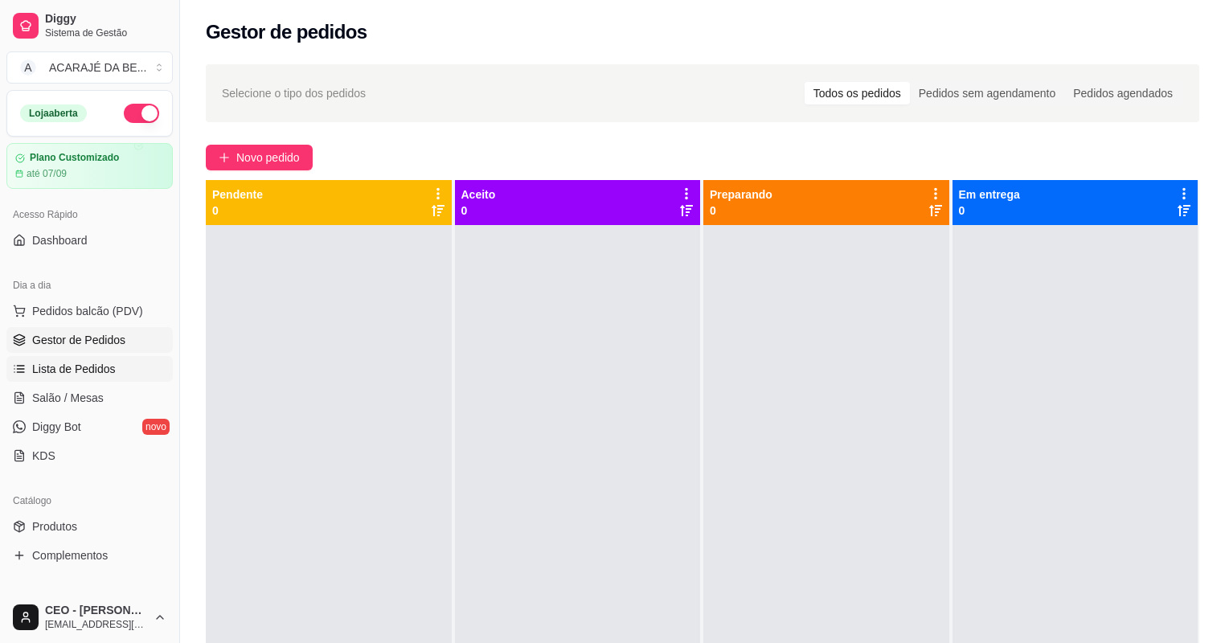
click at [60, 375] on span "Lista de Pedidos" at bounding box center [74, 369] width 84 height 16
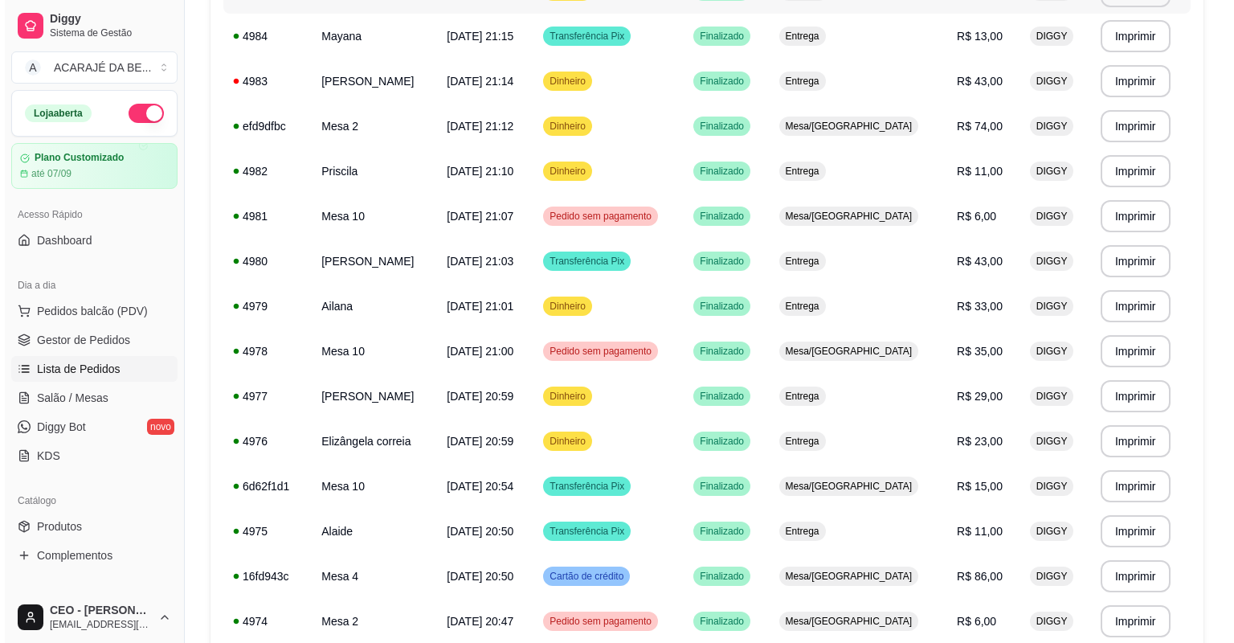
scroll to position [900, 0]
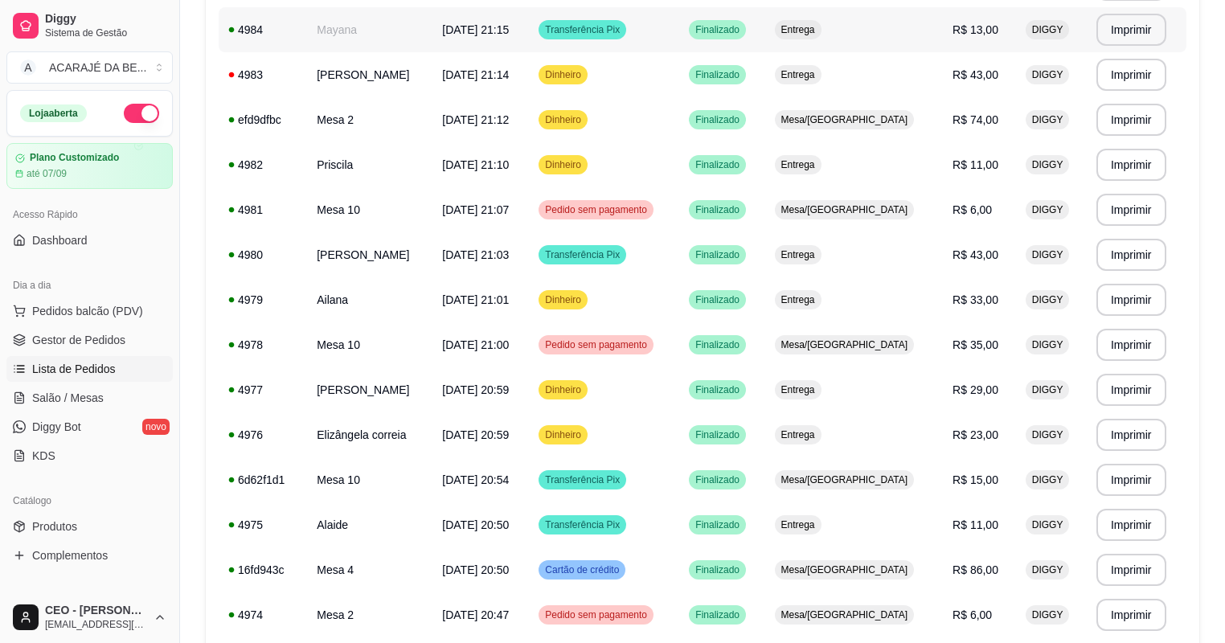
click at [354, 22] on td "Mayana" at bounding box center [369, 29] width 125 height 45
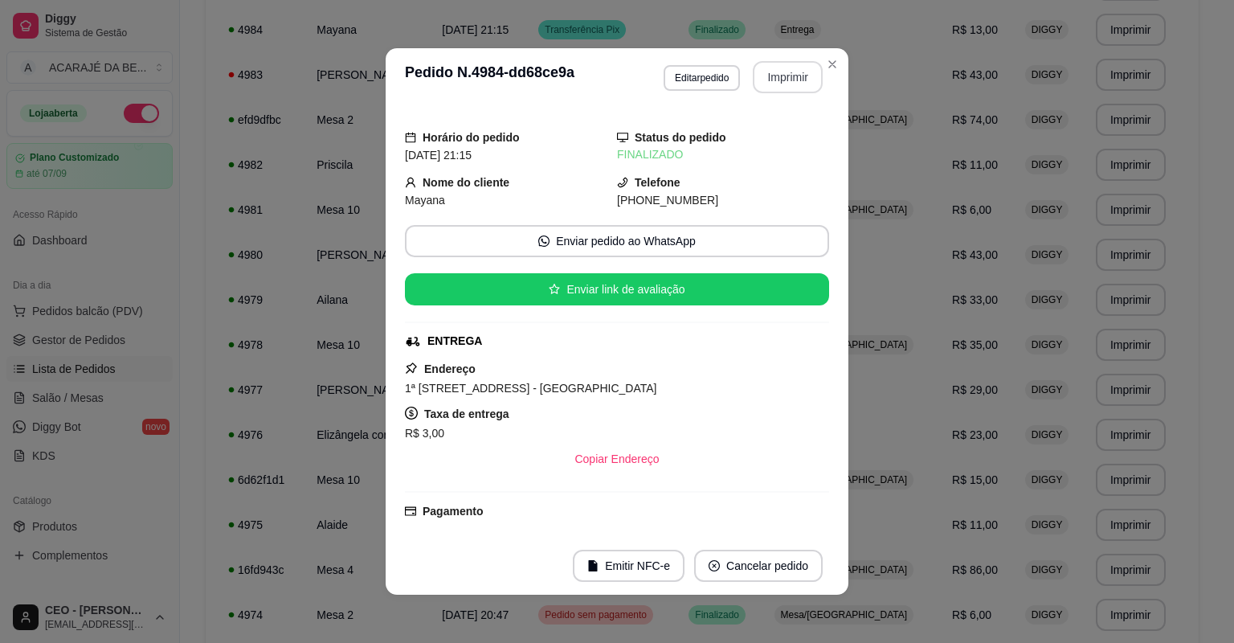
click at [796, 77] on button "Imprimir" at bounding box center [788, 77] width 70 height 32
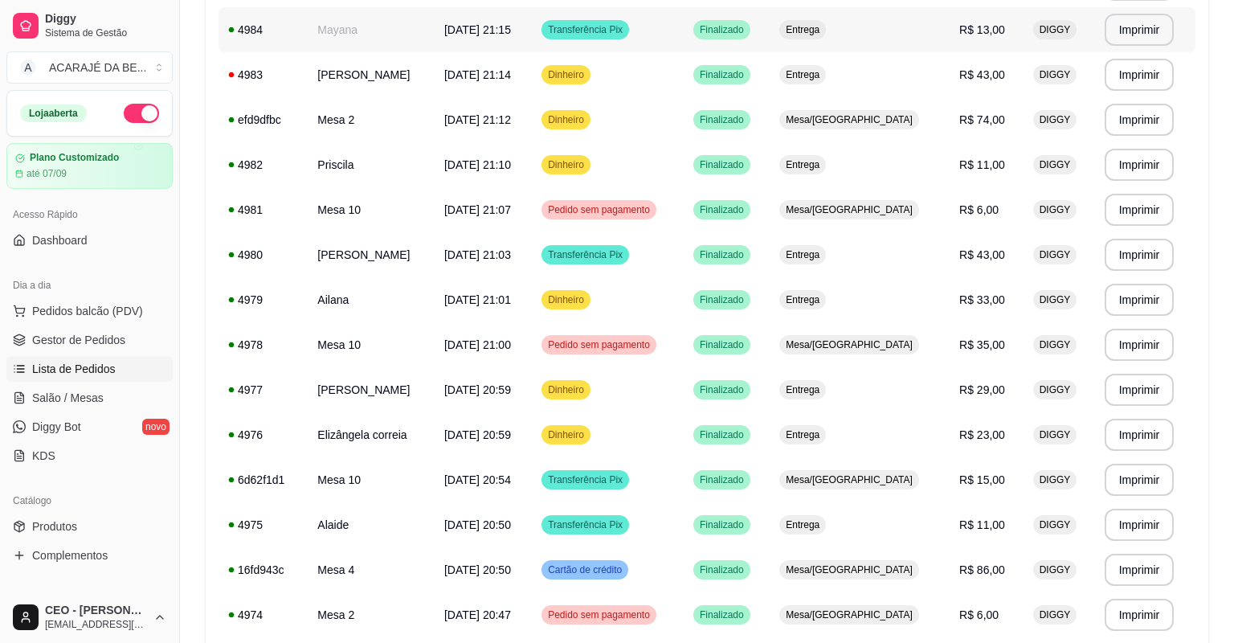
click at [402, 52] on td "Mayana" at bounding box center [371, 29] width 127 height 45
click at [71, 343] on span "Gestor de Pedidos" at bounding box center [78, 340] width 93 height 16
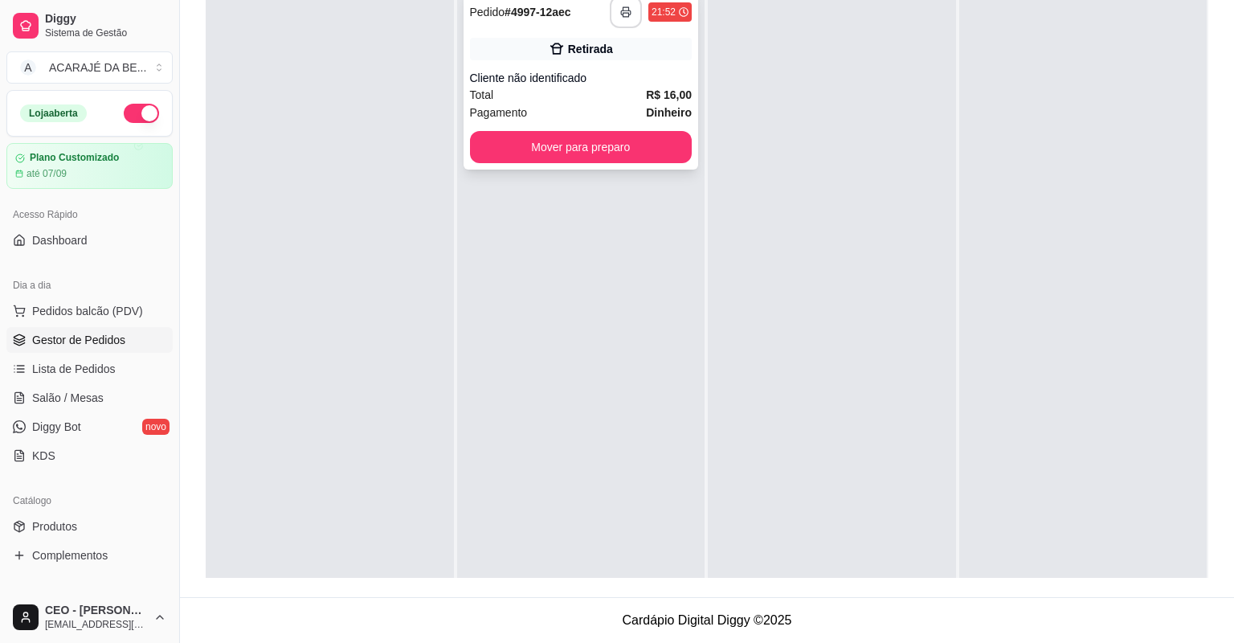
click at [625, 28] on button "button" at bounding box center [626, 12] width 32 height 32
click at [604, 163] on button "Mover para preparo" at bounding box center [580, 147] width 215 height 31
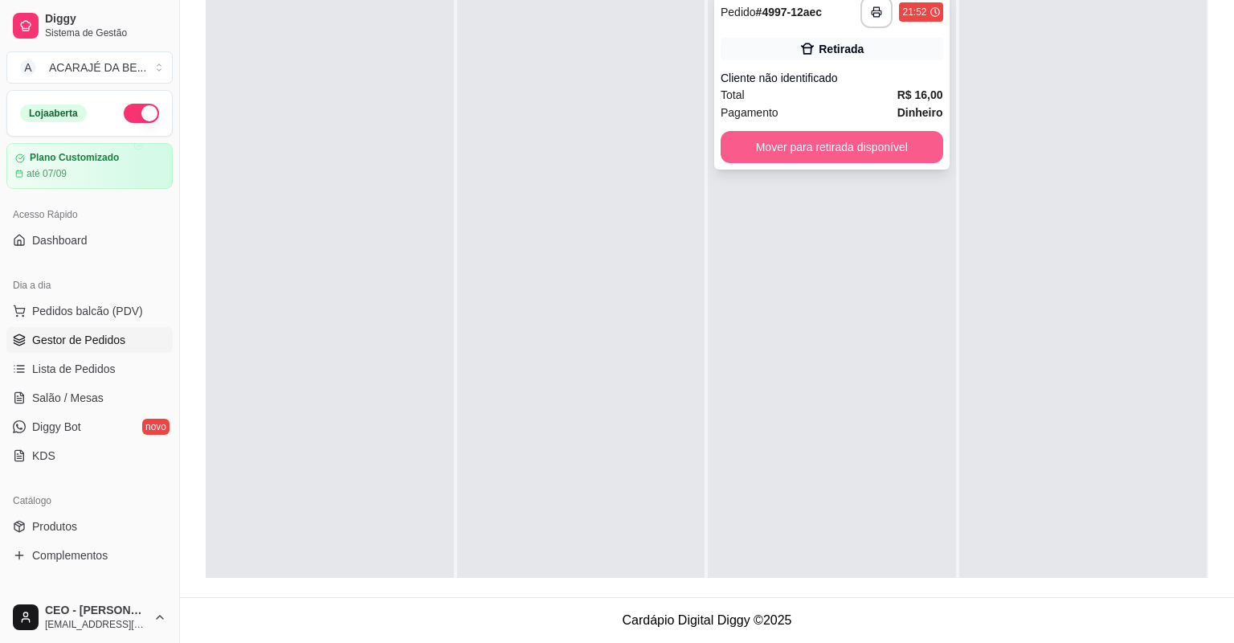
click at [891, 163] on button "Mover para retirada disponível" at bounding box center [832, 147] width 223 height 32
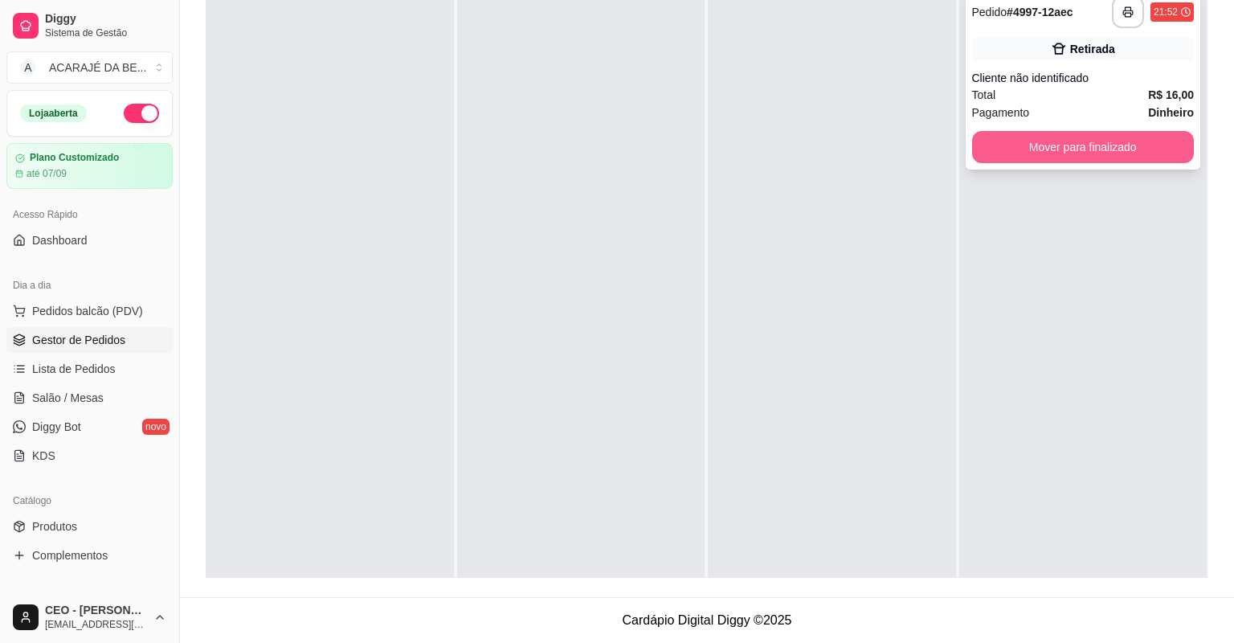
click at [1004, 163] on button "Mover para finalizado" at bounding box center [1083, 147] width 223 height 32
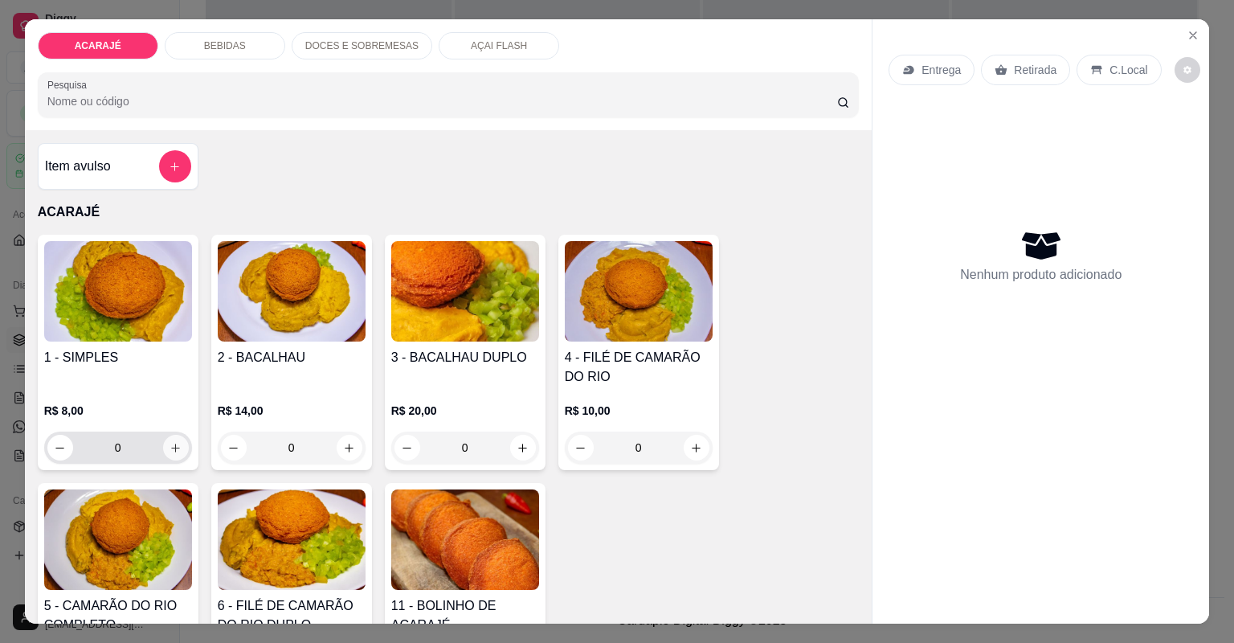
click at [175, 442] on icon "increase-product-quantity" at bounding box center [176, 448] width 12 height 12
type input "1"
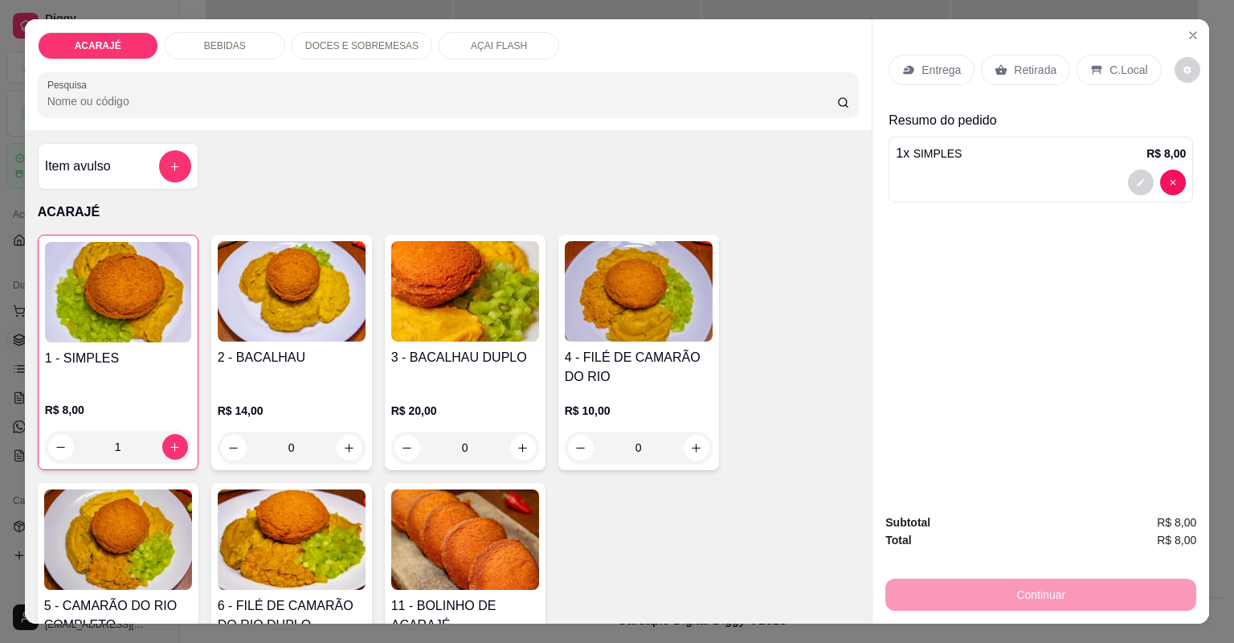
click at [929, 64] on p "Entrega" at bounding box center [941, 70] width 39 height 16
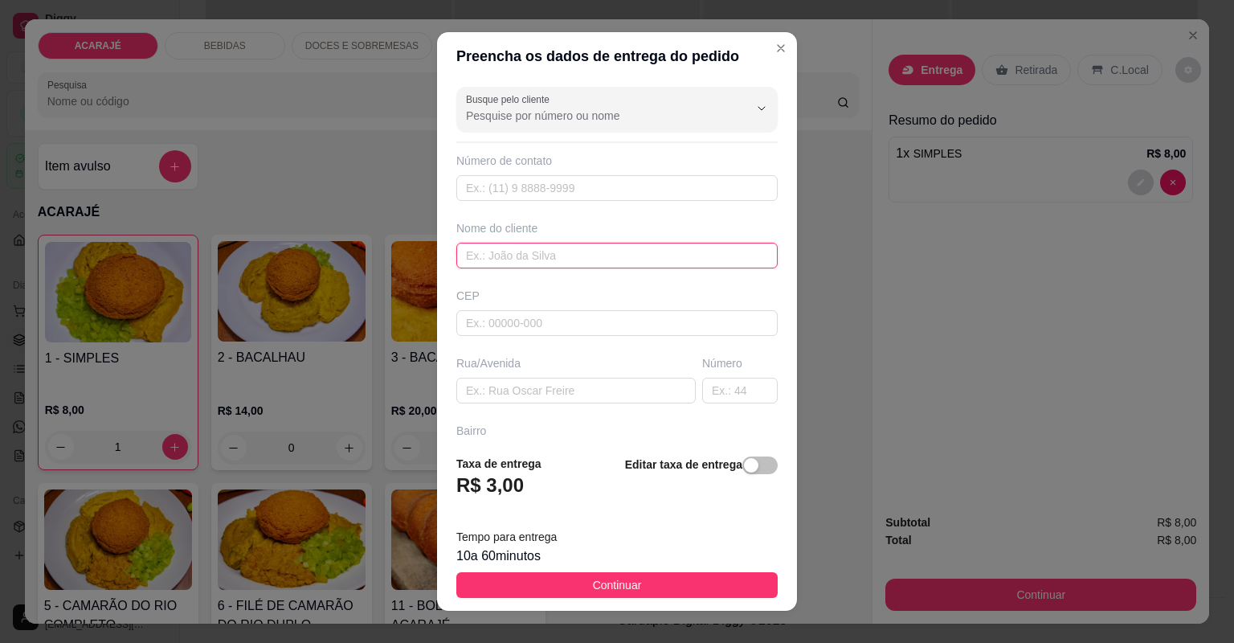
click at [514, 247] on input "text" at bounding box center [616, 256] width 321 height 26
type input "Leh"
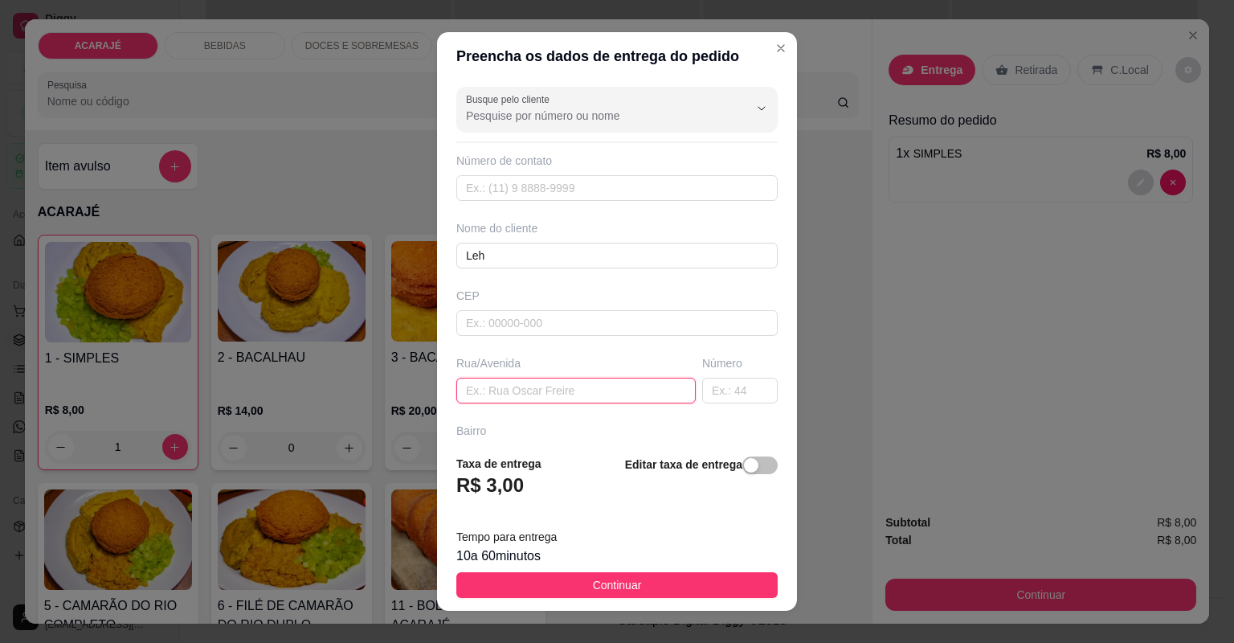
click at [542, 397] on input "text" at bounding box center [575, 391] width 239 height 26
paste input "Rua índio [GEOGRAPHIC_DATA]"
type input "Rua índio [GEOGRAPHIC_DATA]"
click at [569, 580] on input "text" at bounding box center [616, 593] width 321 height 26
paste input "Próximo a [PERSON_NAME]"
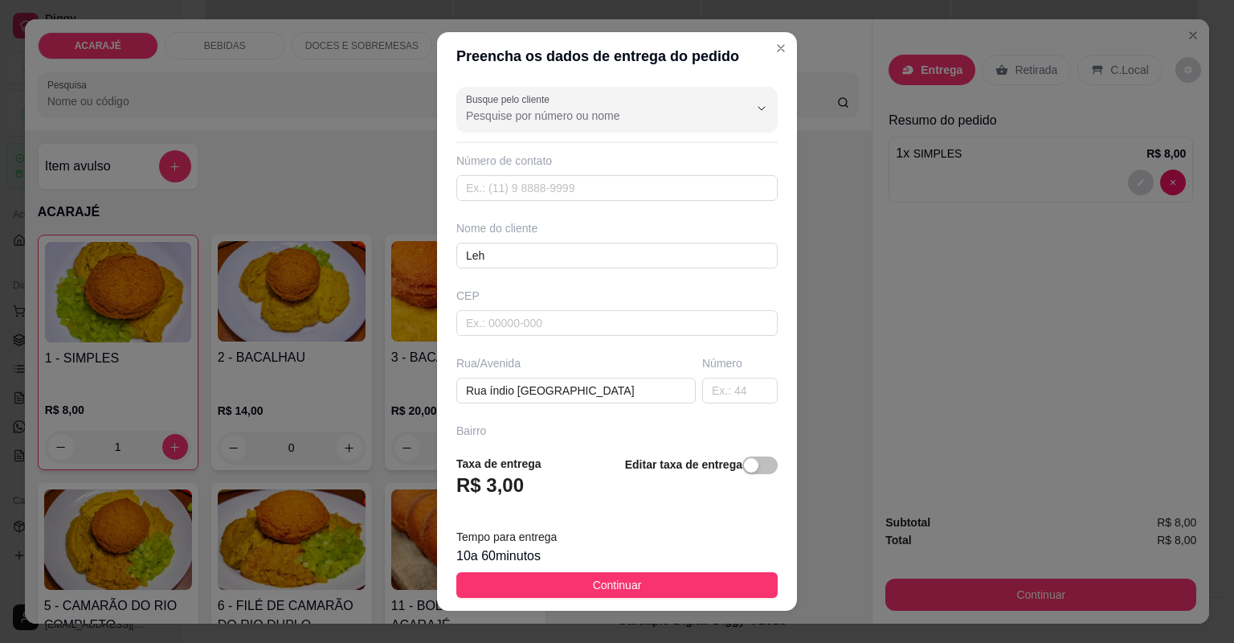
type input "Próximo a [PERSON_NAME]"
click at [567, 445] on input "text" at bounding box center [616, 458] width 321 height 26
type input "camamuzinho"
click at [735, 378] on input "text" at bounding box center [740, 391] width 76 height 26
click at [647, 580] on input "Próximo a [PERSON_NAME]" at bounding box center [616, 593] width 321 height 26
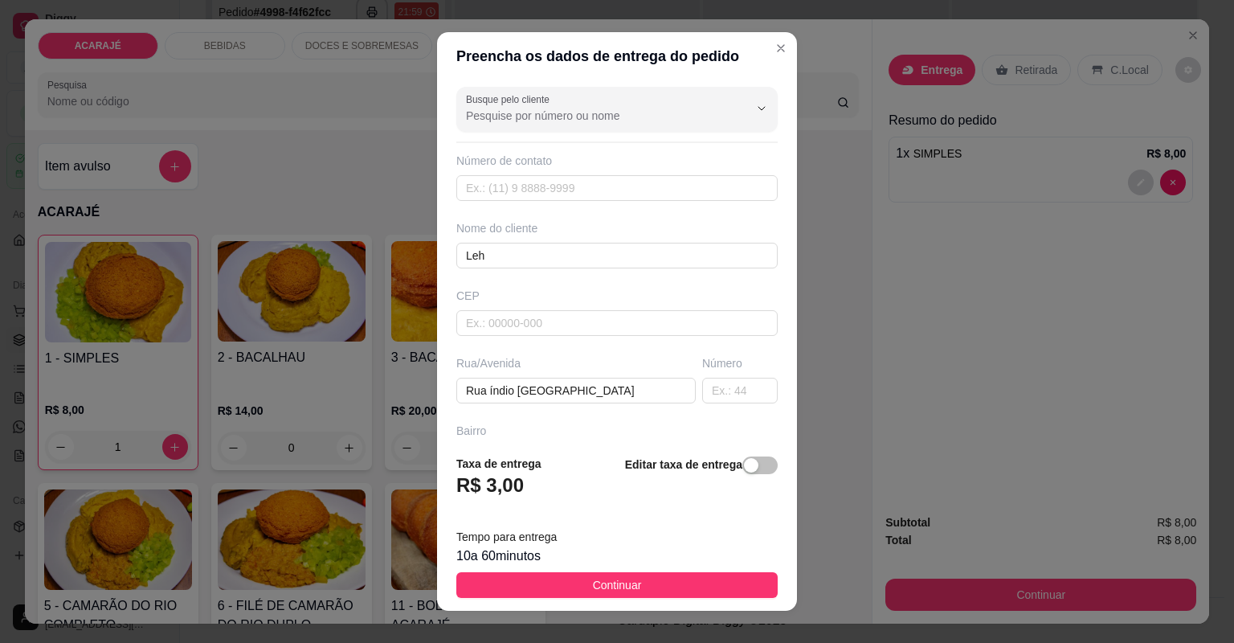
type input "Próximo a [PERSON_NAME], casa de pre"
click at [636, 572] on button "Continuar" at bounding box center [616, 585] width 321 height 26
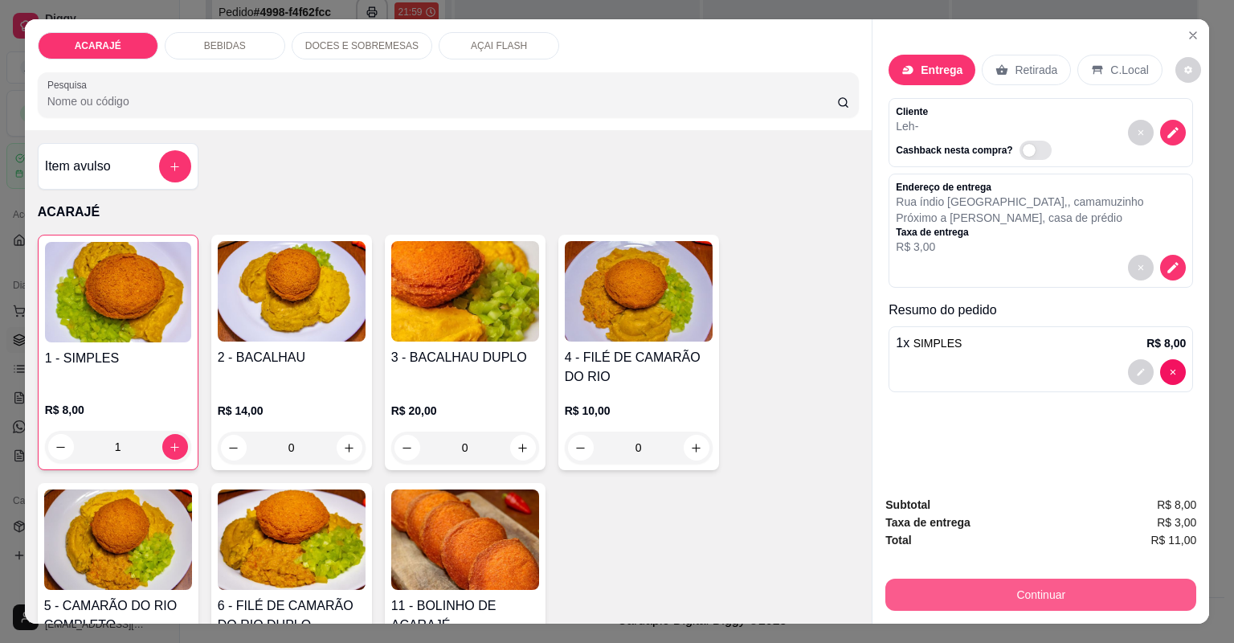
click at [975, 591] on button "Continuar" at bounding box center [1040, 595] width 311 height 32
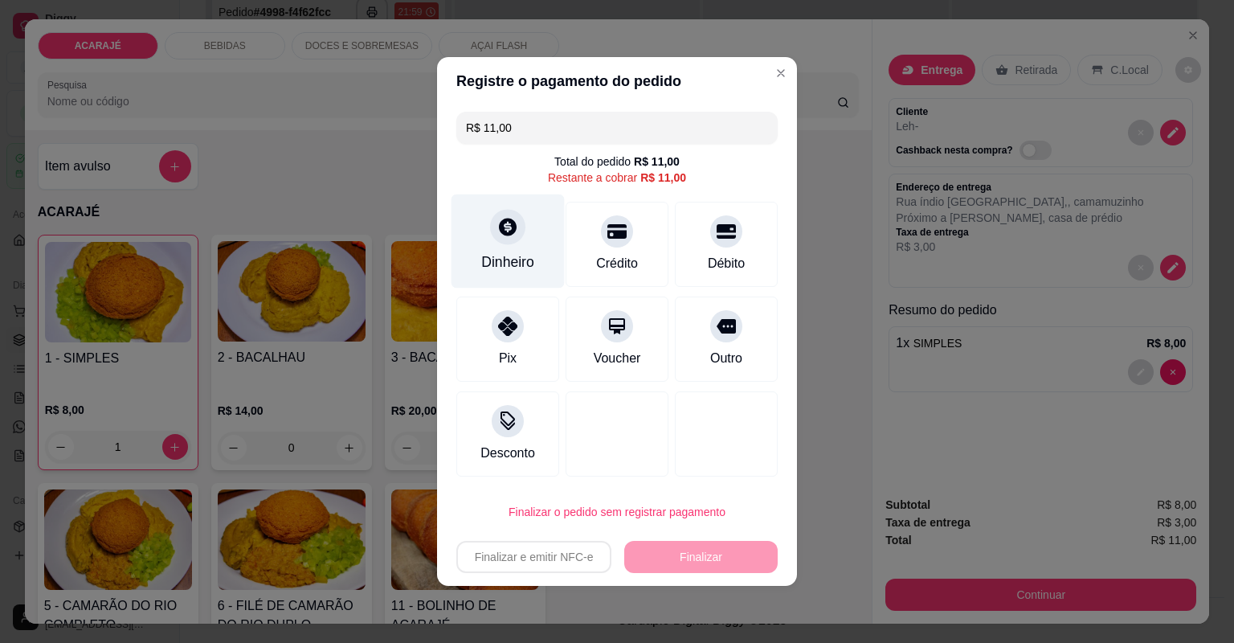
click at [497, 247] on div "Dinheiro" at bounding box center [508, 241] width 113 height 94
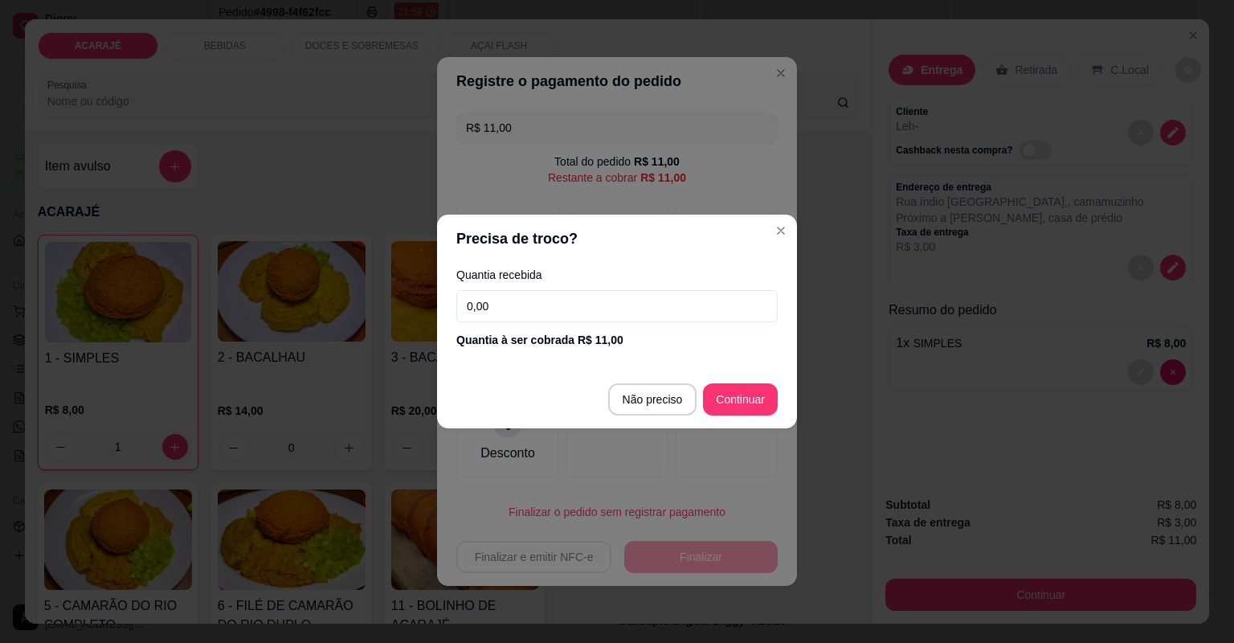
click at [513, 321] on input "0,00" at bounding box center [616, 306] width 321 height 32
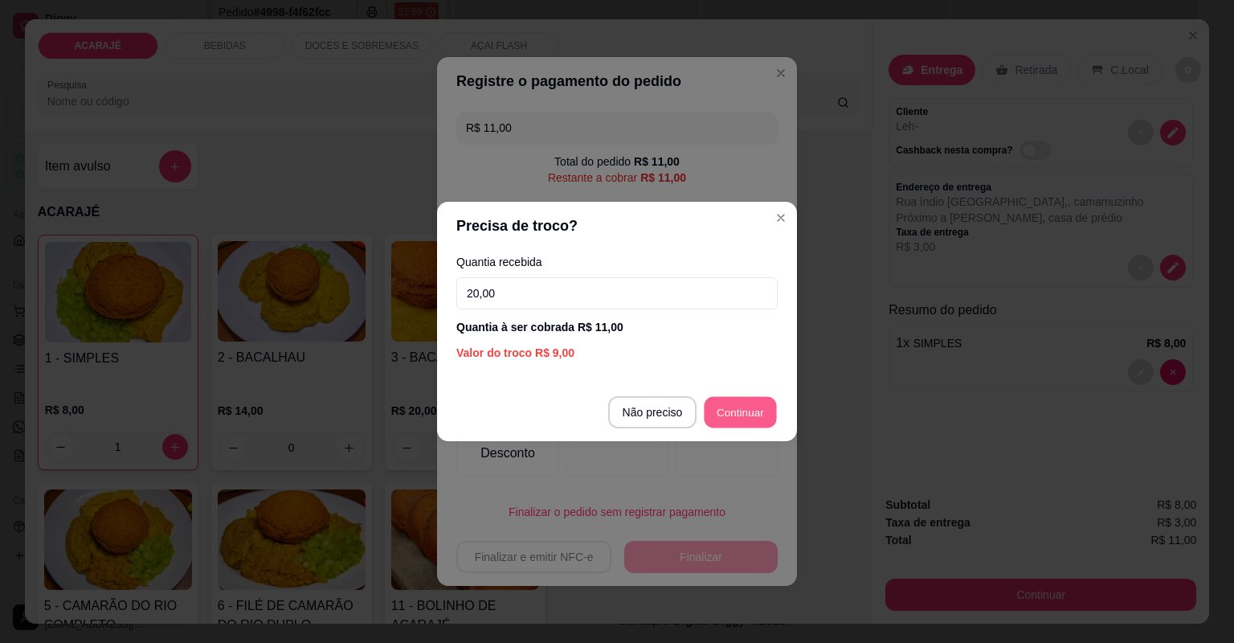
type input "R$ 0,00"
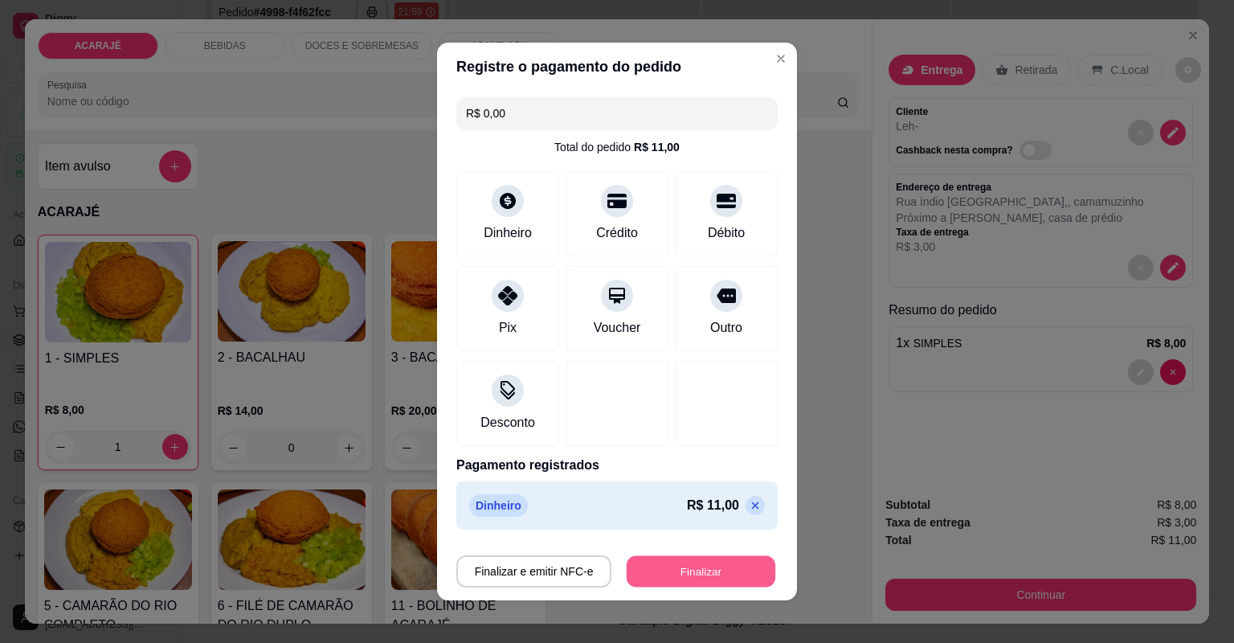
click at [692, 571] on button "Finalizar" at bounding box center [701, 571] width 149 height 31
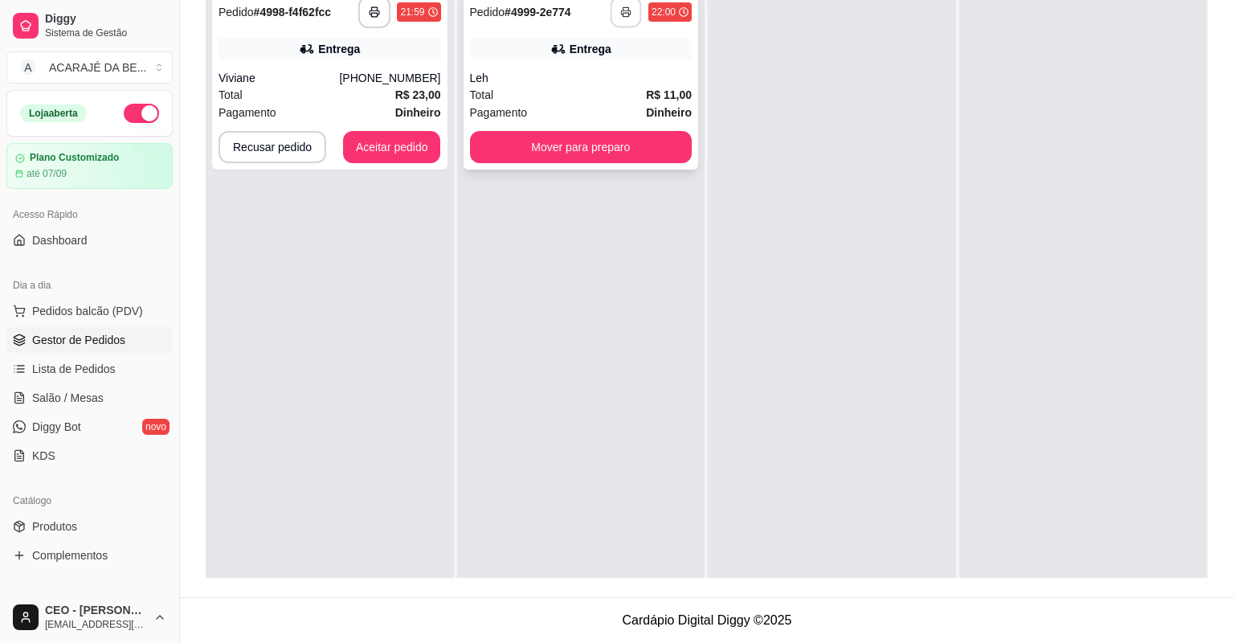
click at [611, 28] on button "button" at bounding box center [626, 12] width 31 height 31
click at [547, 163] on button "Mover para preparo" at bounding box center [581, 147] width 223 height 32
click at [547, 163] on button "Mover para preparo" at bounding box center [580, 147] width 215 height 31
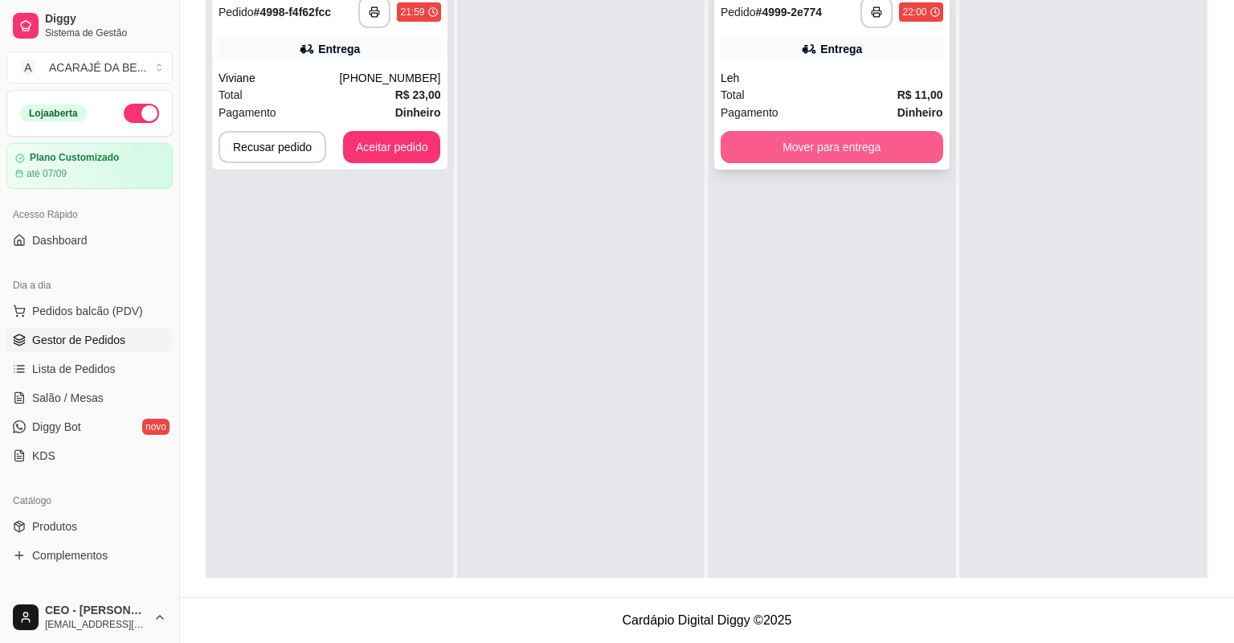
click at [746, 163] on button "Mover para entrega" at bounding box center [832, 147] width 223 height 32
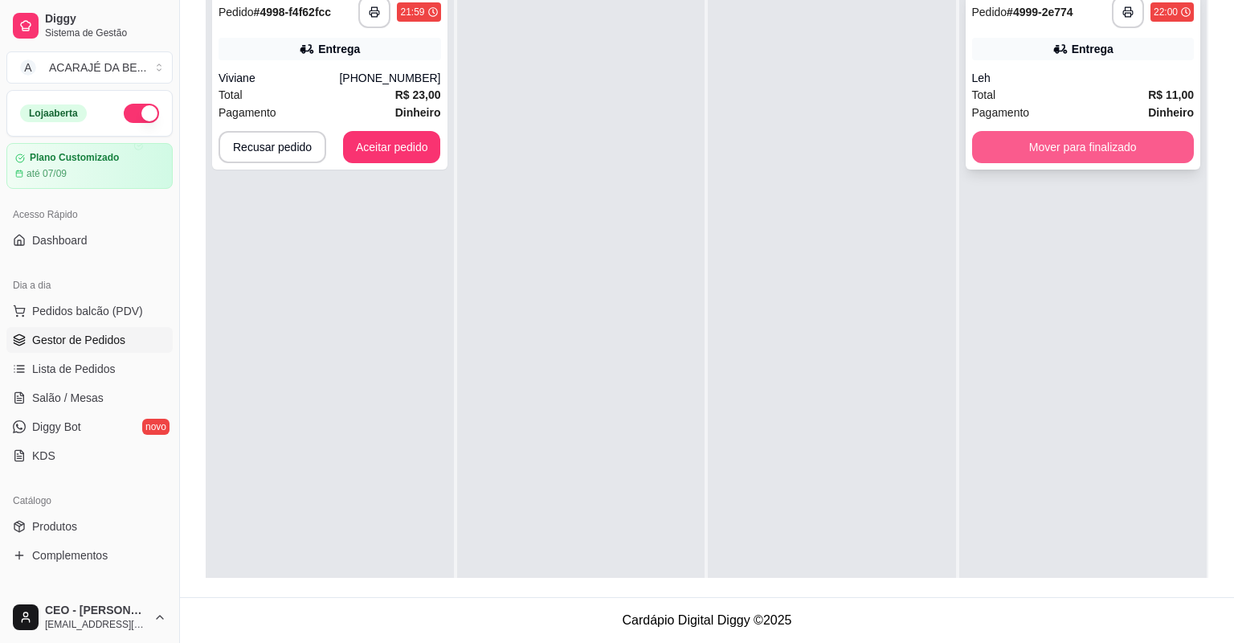
click at [989, 163] on button "Mover para finalizado" at bounding box center [1083, 147] width 223 height 32
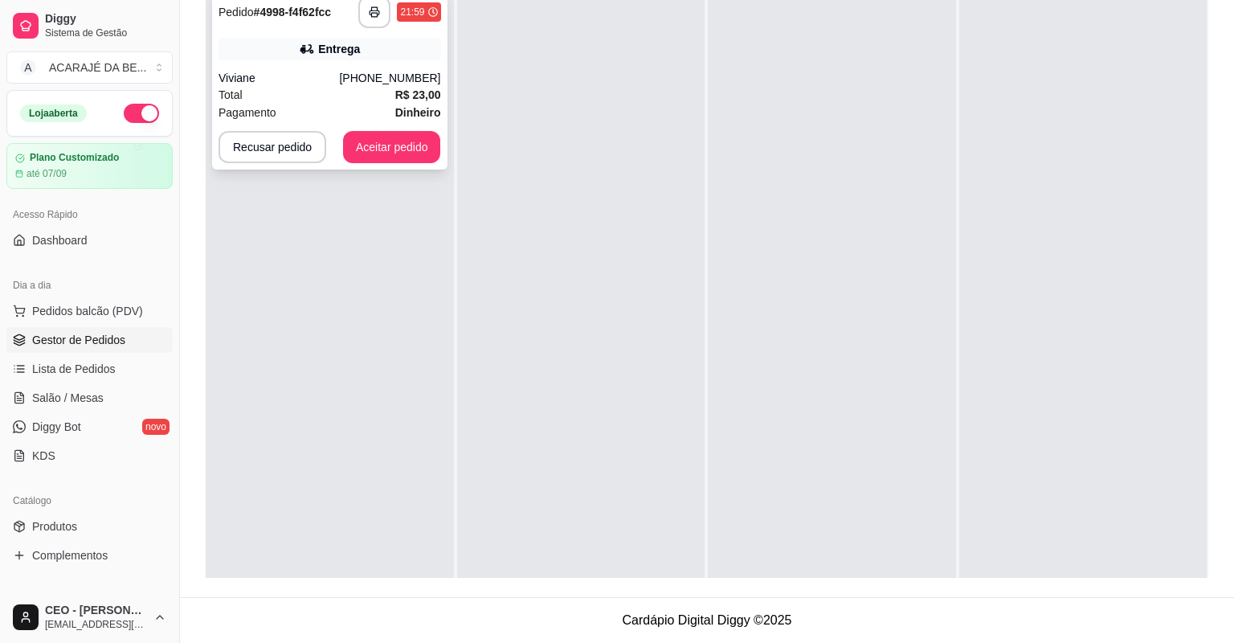
click at [339, 86] on div "Viviane" at bounding box center [279, 78] width 121 height 16
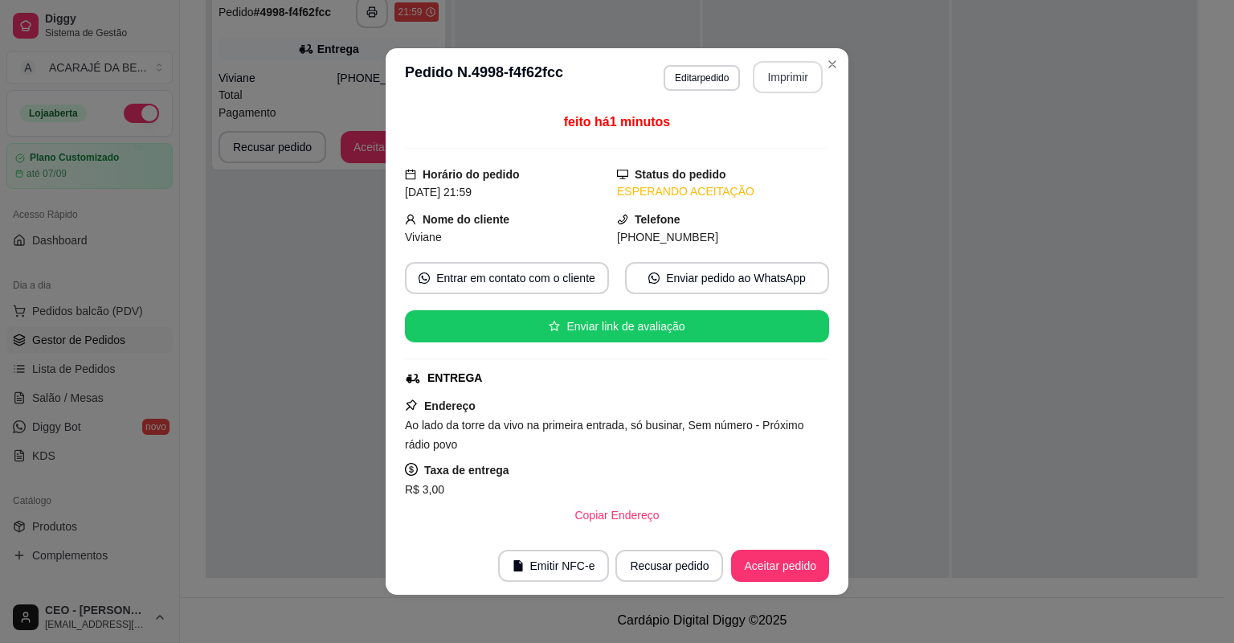
click at [761, 78] on button "Imprimir" at bounding box center [788, 77] width 70 height 32
click at [767, 554] on button "Aceitar pedido" at bounding box center [780, 566] width 98 height 32
click at [776, 579] on button "Aceitar pedido" at bounding box center [780, 566] width 98 height 32
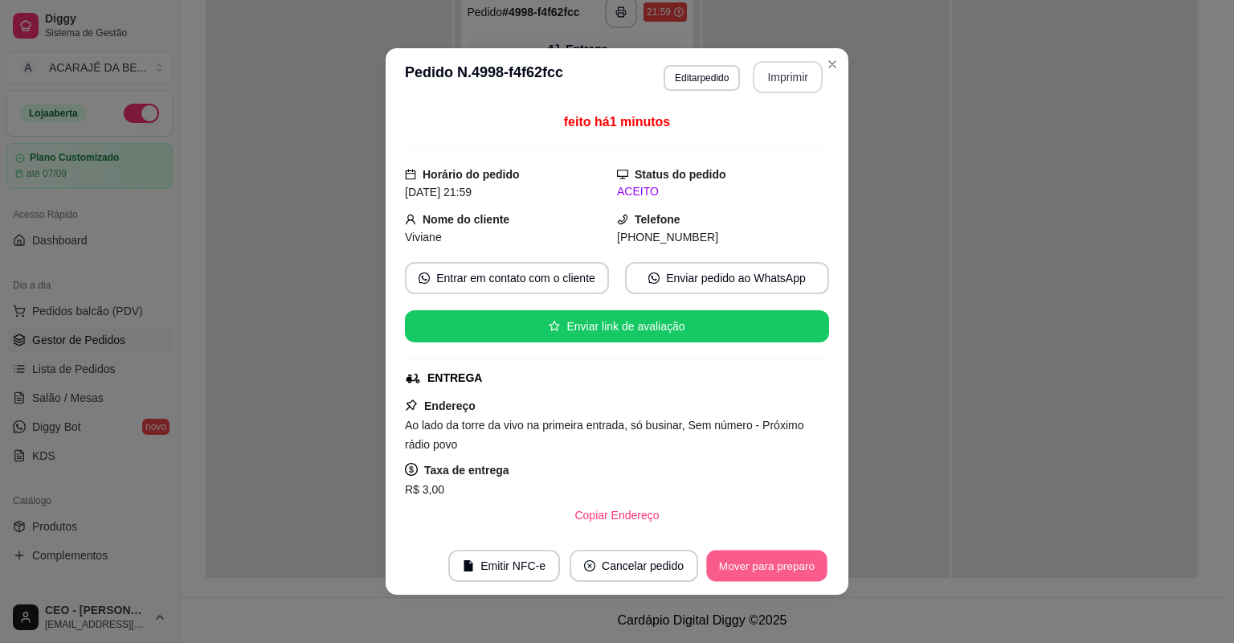
click at [782, 562] on button "Mover para preparo" at bounding box center [766, 565] width 121 height 31
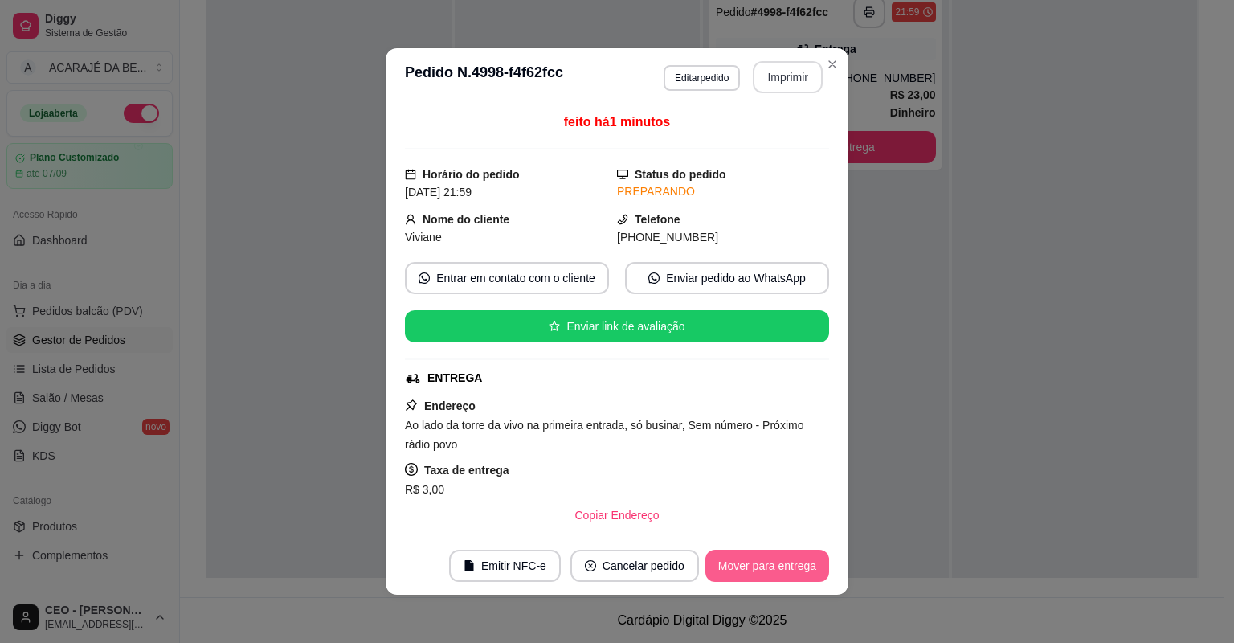
click at [784, 561] on button "Mover para entrega" at bounding box center [768, 566] width 124 height 32
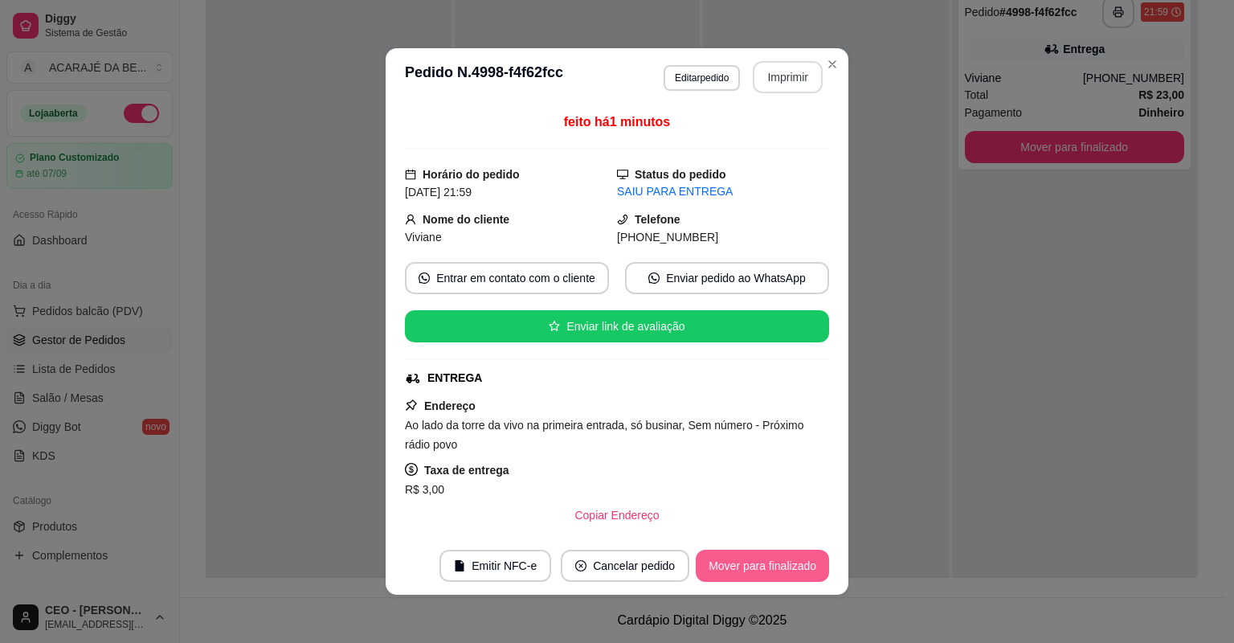
click at [771, 570] on button "Mover para finalizado" at bounding box center [762, 566] width 133 height 32
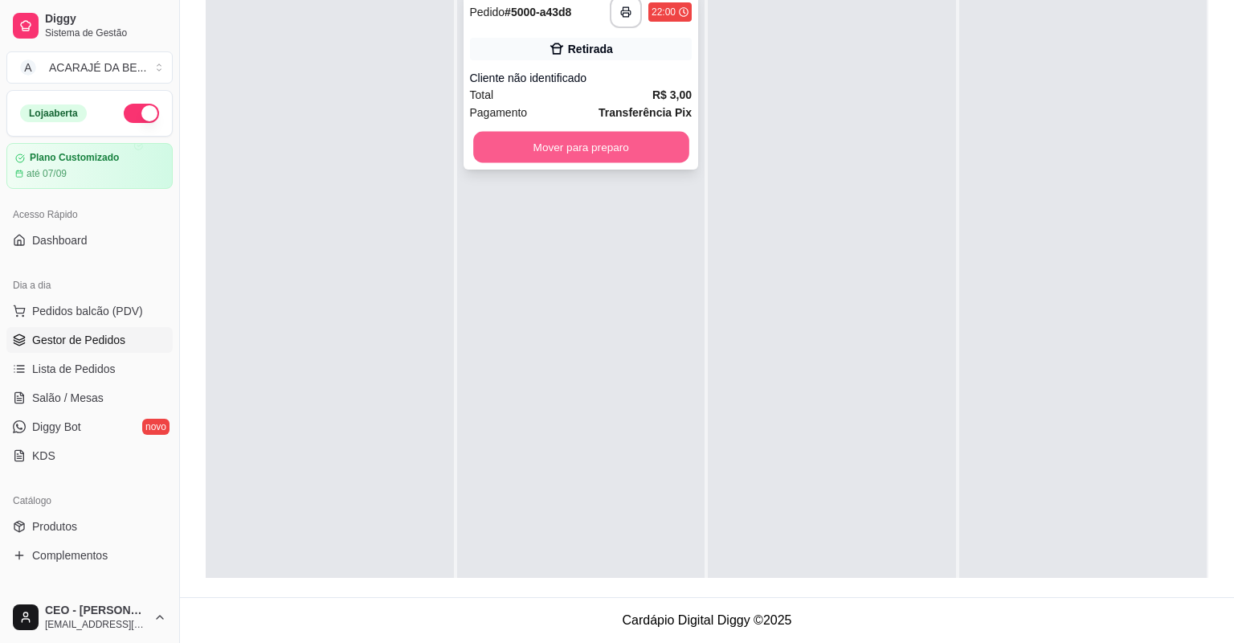
click at [623, 163] on button "Mover para preparo" at bounding box center [580, 147] width 215 height 31
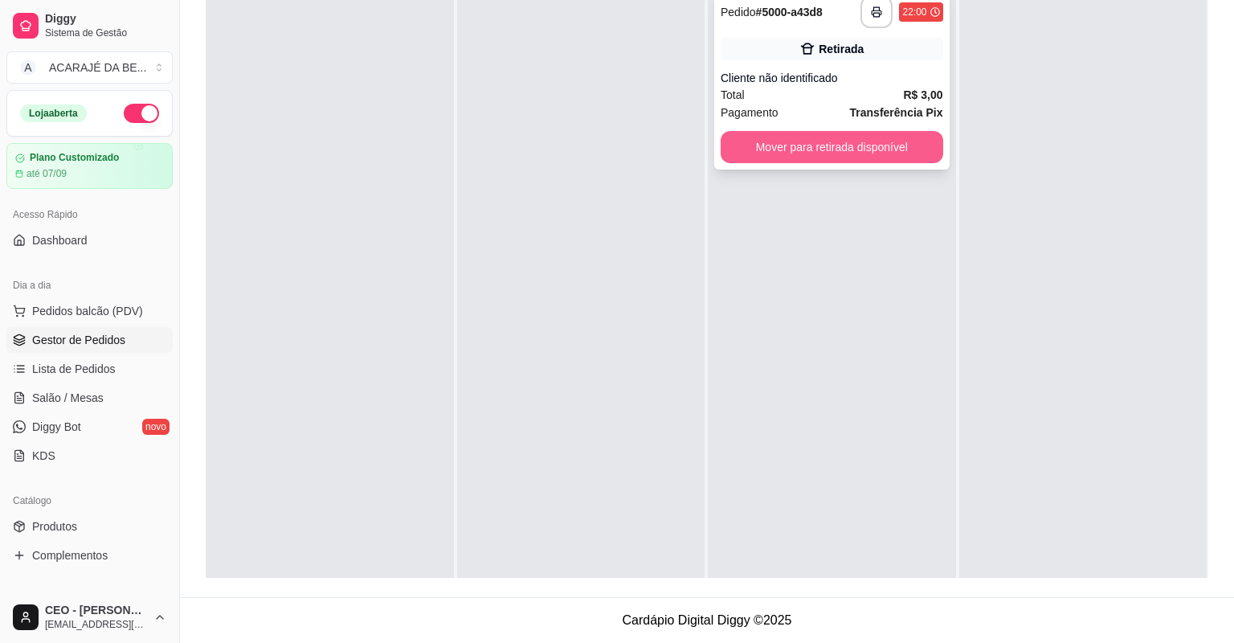
click at [888, 163] on button "Mover para retirada disponível" at bounding box center [832, 147] width 223 height 32
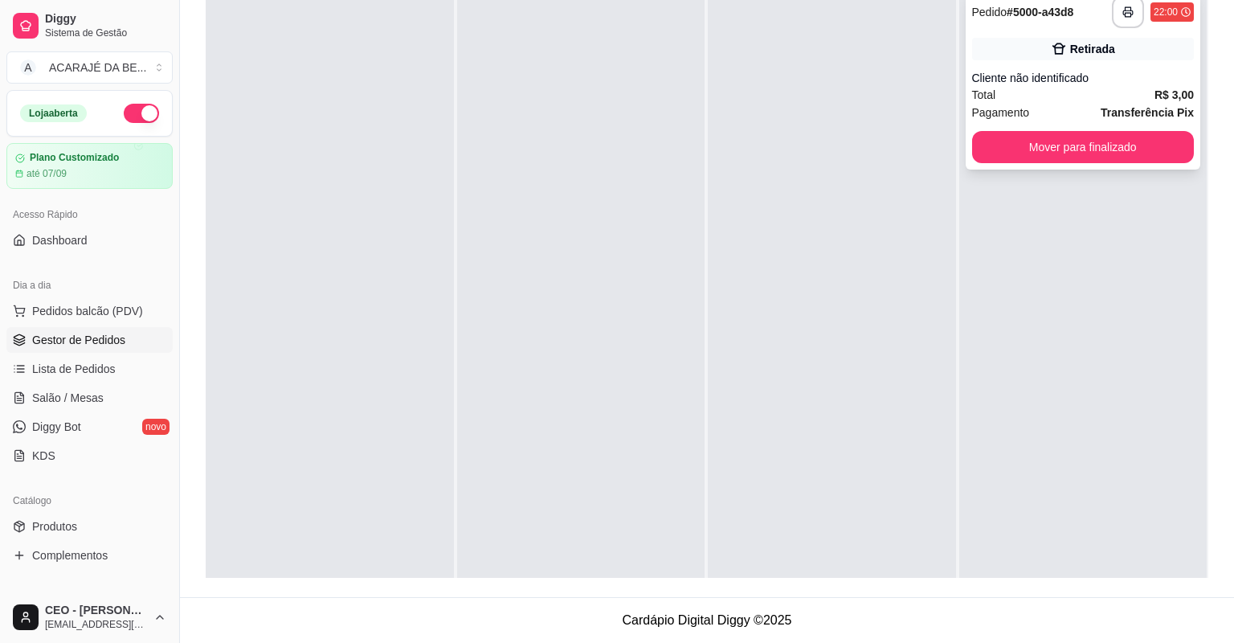
click at [1023, 170] on div "**********" at bounding box center [1083, 80] width 235 height 180
click at [1021, 163] on button "Mover para finalizado" at bounding box center [1083, 147] width 223 height 32
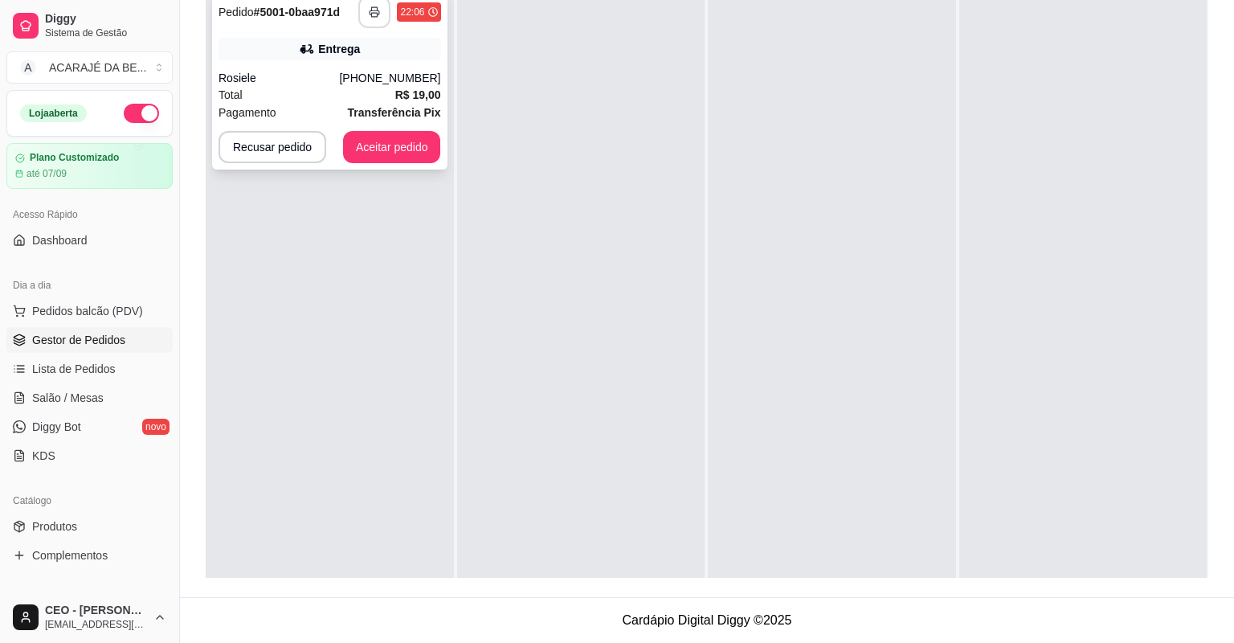
click at [378, 28] on button "button" at bounding box center [374, 12] width 32 height 32
click at [362, 163] on button "Aceitar pedido" at bounding box center [392, 147] width 95 height 31
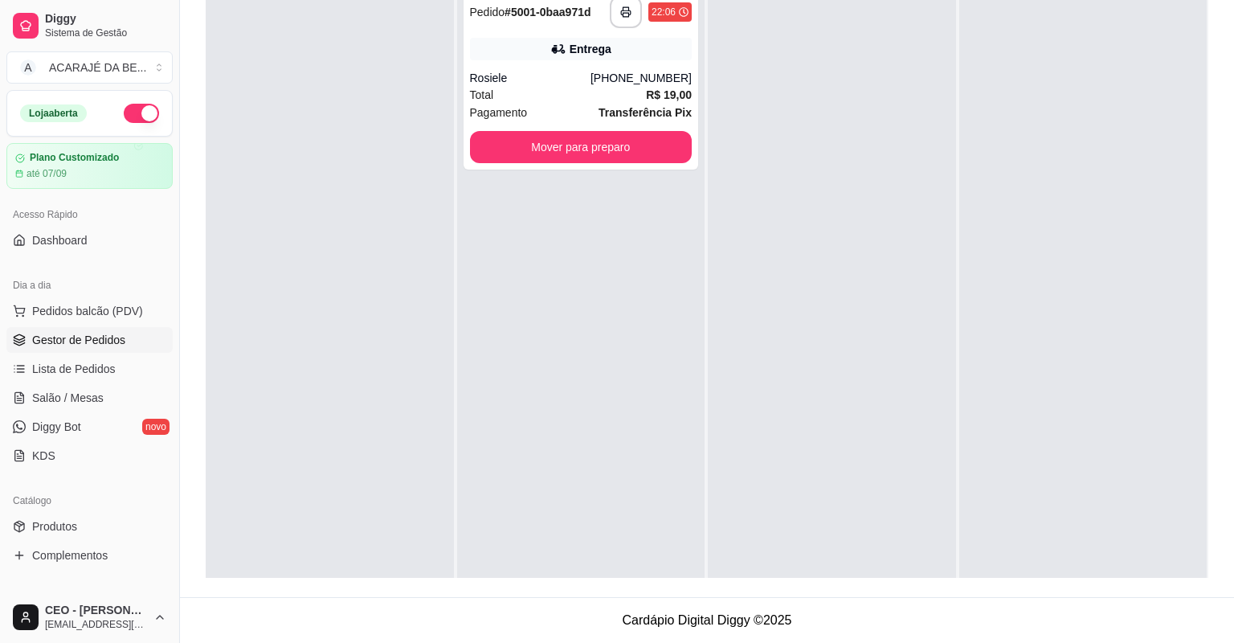
click at [464, 170] on div "**********" at bounding box center [581, 80] width 235 height 180
click at [623, 399] on div "Endereço [STREET_ADDRESS] - Próximo oficina de Jacó Taxa de entrega R$ 3,00 Cop…" at bounding box center [617, 454] width 424 height 116
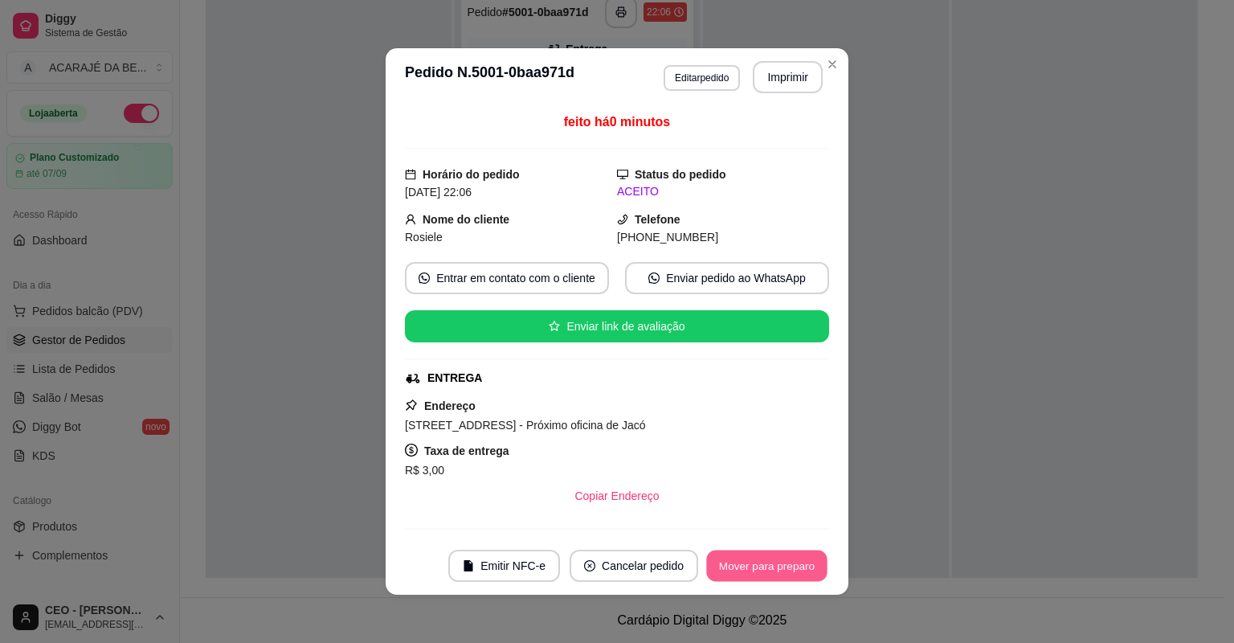
click at [777, 563] on button "Mover para preparo" at bounding box center [766, 565] width 121 height 31
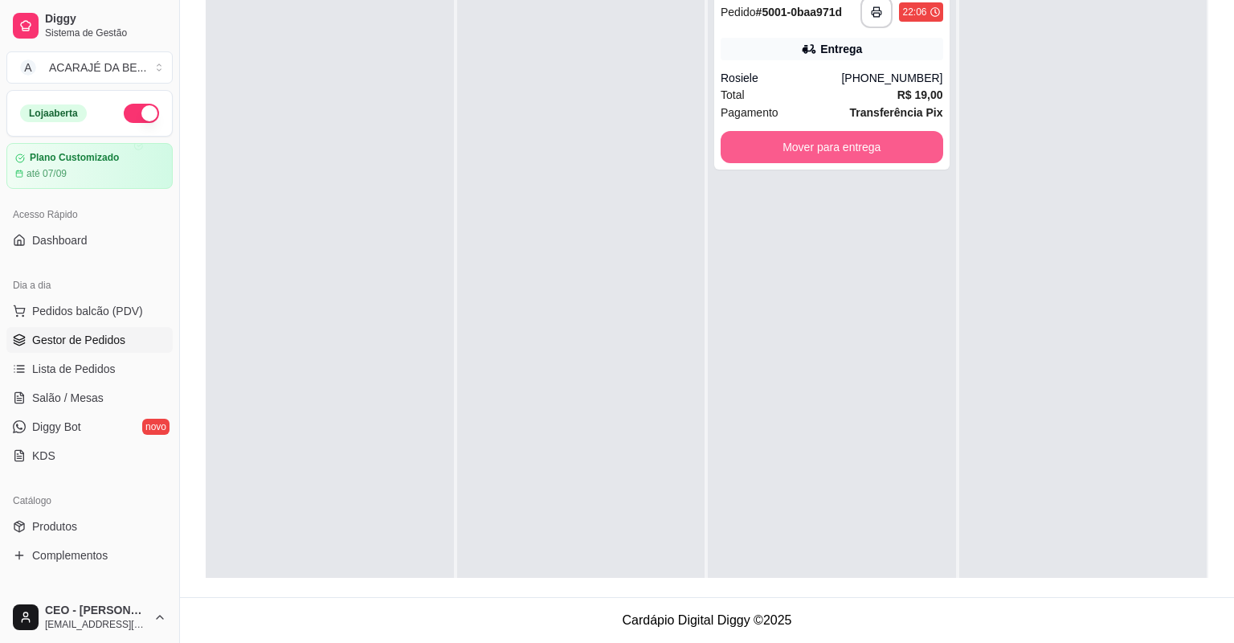
click at [903, 163] on button "Mover para entrega" at bounding box center [832, 147] width 223 height 32
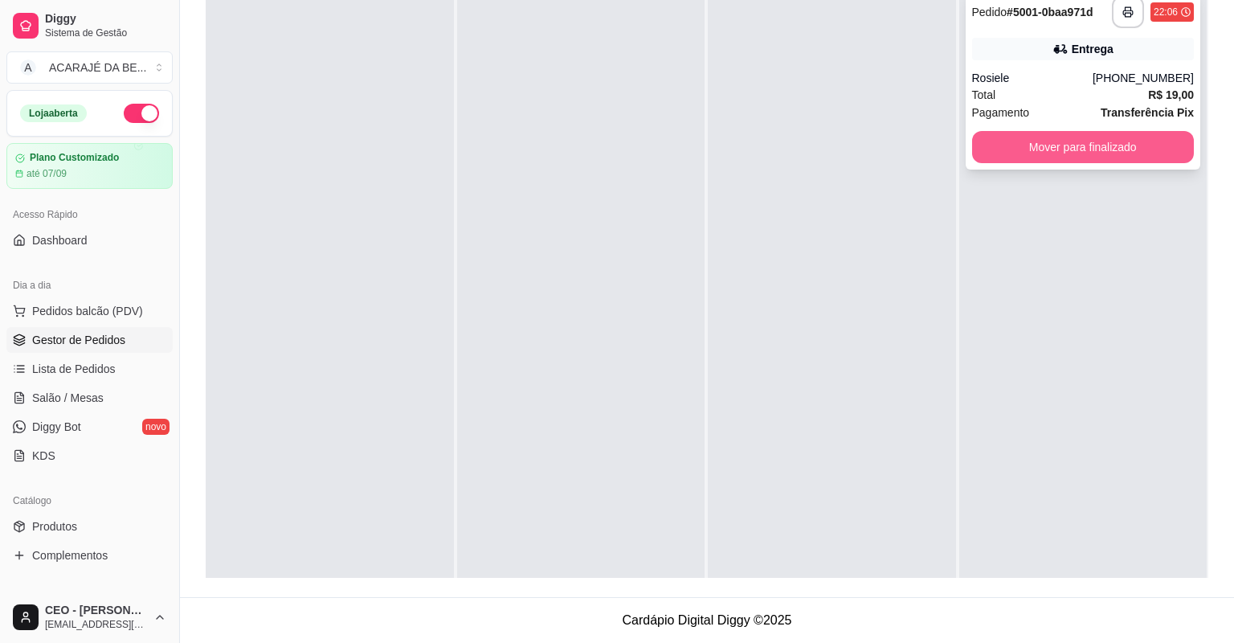
click at [1104, 163] on button "Mover para finalizado" at bounding box center [1083, 147] width 223 height 32
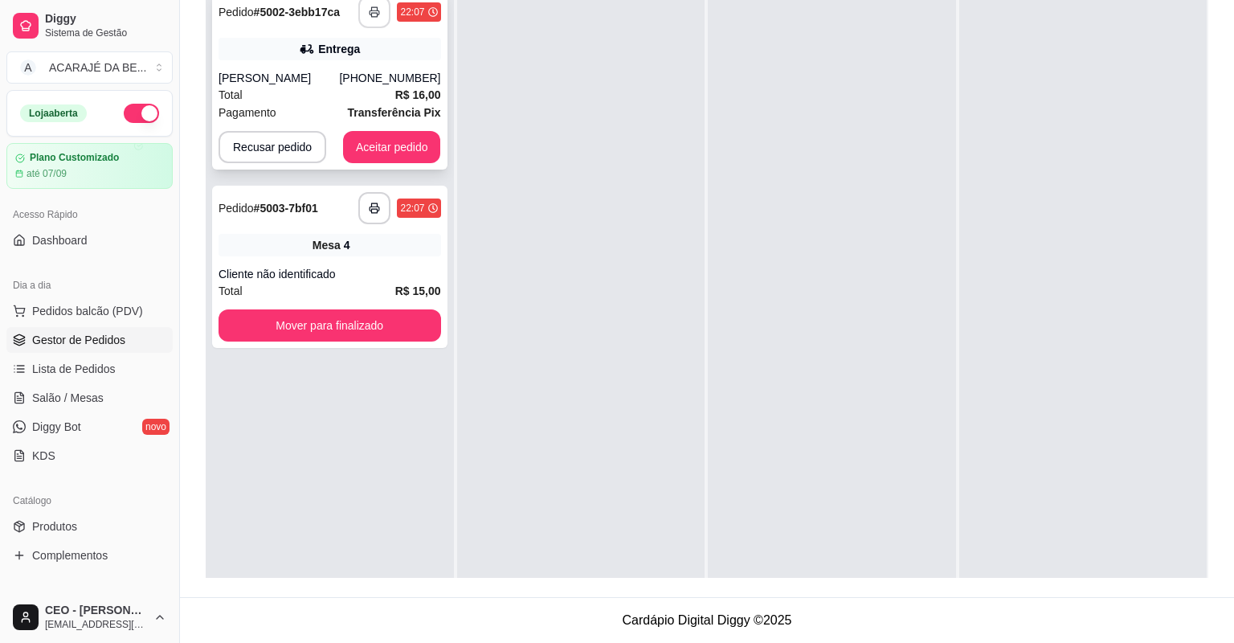
click at [360, 28] on button "button" at bounding box center [374, 12] width 32 height 32
click at [353, 163] on button "Aceitar pedido" at bounding box center [392, 147] width 98 height 32
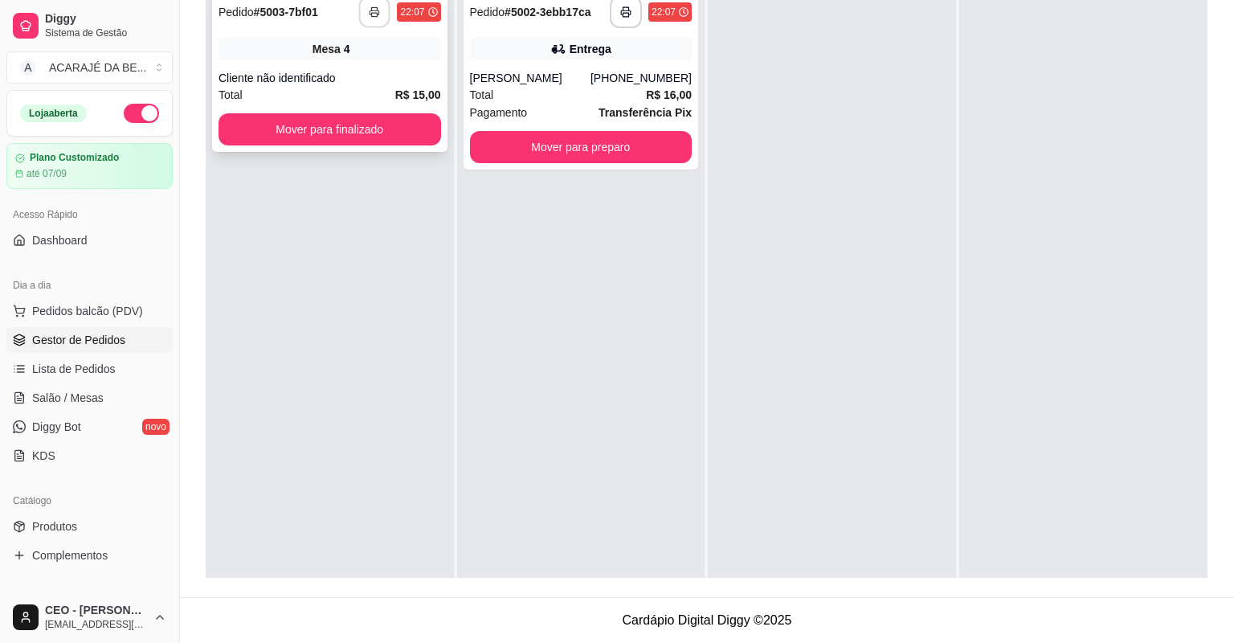
click at [365, 28] on button "button" at bounding box center [374, 12] width 31 height 31
click at [521, 163] on button "Mover para preparo" at bounding box center [580, 147] width 215 height 31
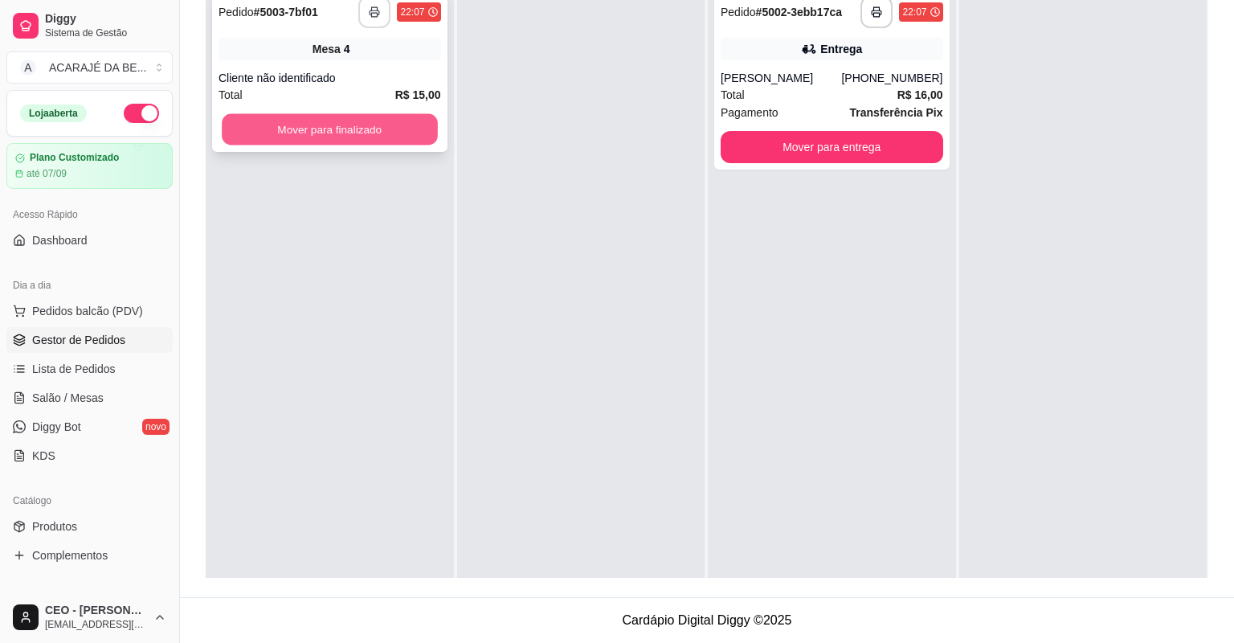
click at [431, 145] on button "Mover para finalizado" at bounding box center [329, 129] width 215 height 31
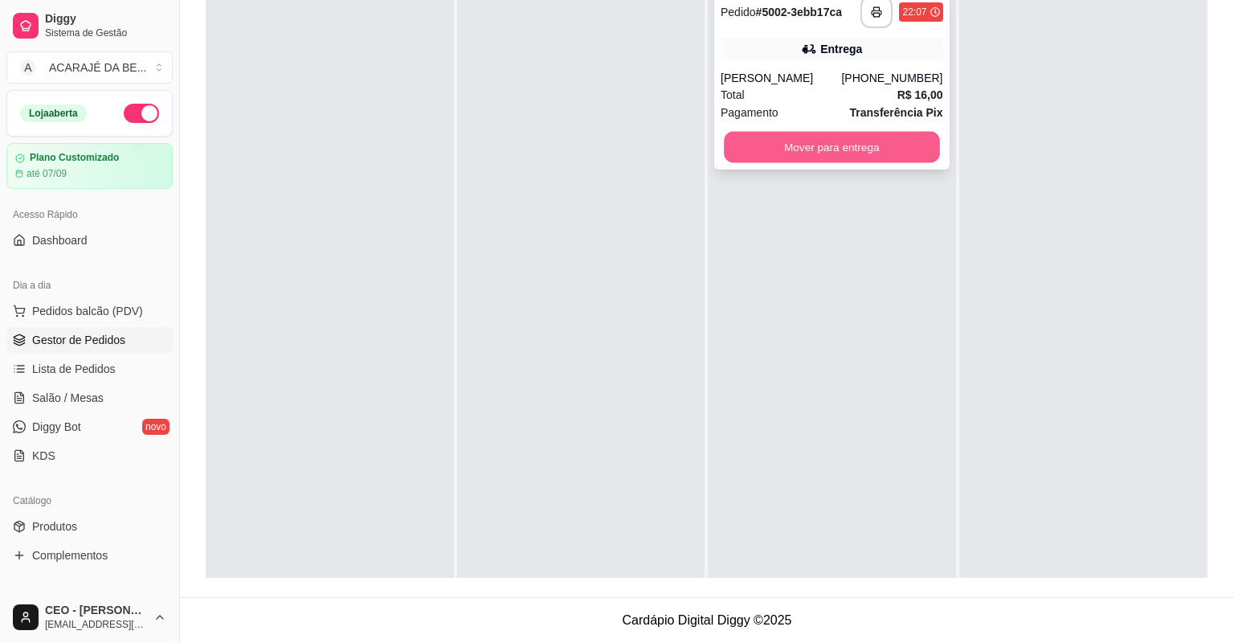
click at [746, 163] on button "Mover para entrega" at bounding box center [831, 147] width 215 height 31
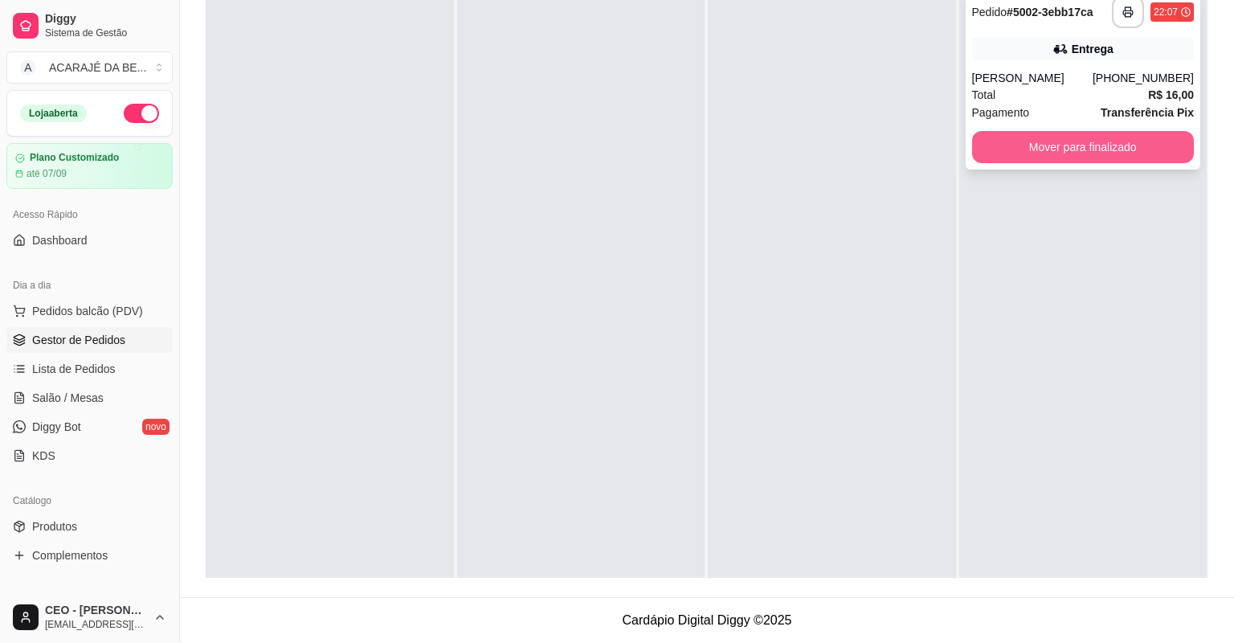
click at [1006, 163] on button "Mover para finalizado" at bounding box center [1083, 147] width 223 height 32
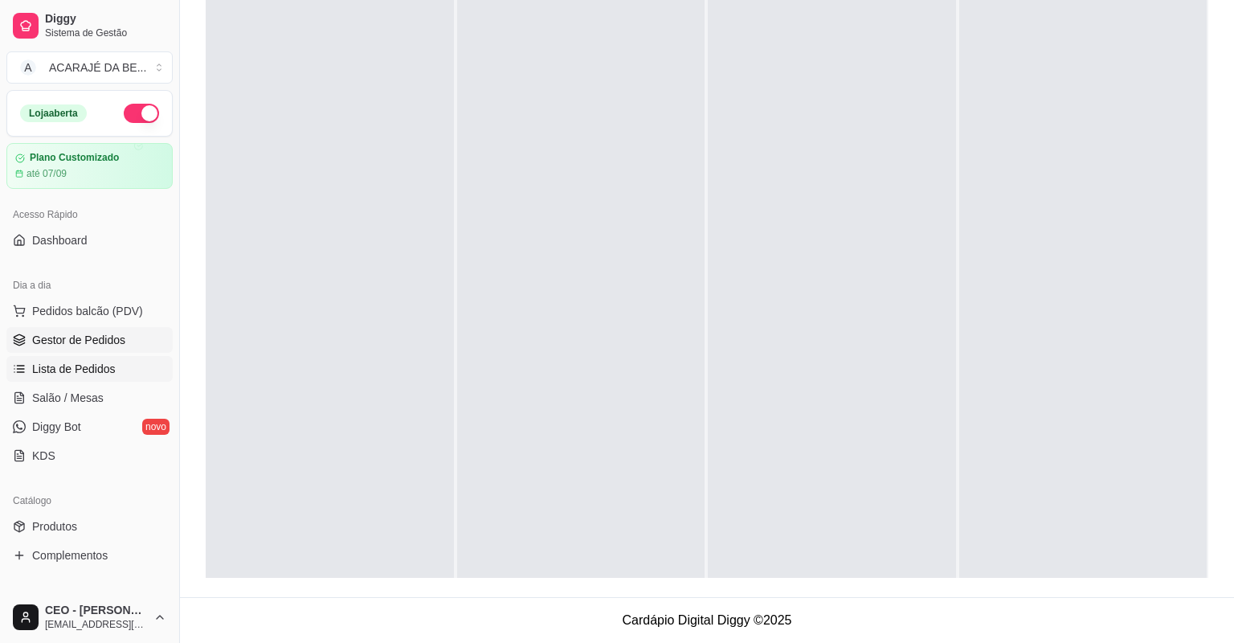
click at [61, 372] on span "Lista de Pedidos" at bounding box center [74, 369] width 84 height 16
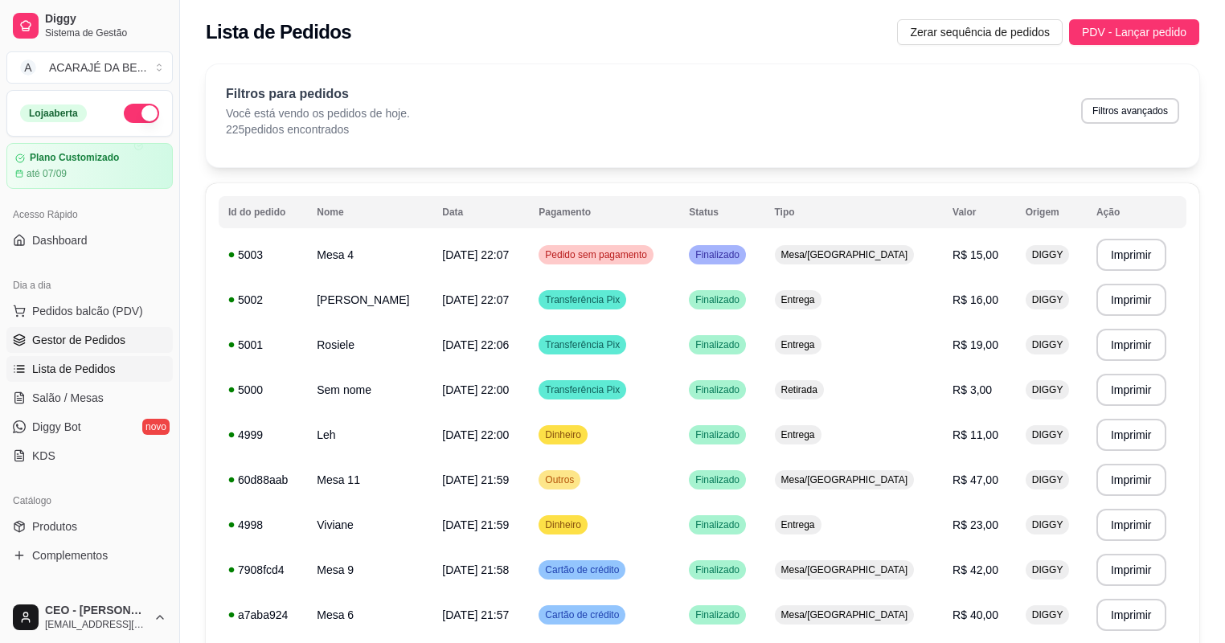
click at [84, 332] on span "Gestor de Pedidos" at bounding box center [78, 340] width 93 height 16
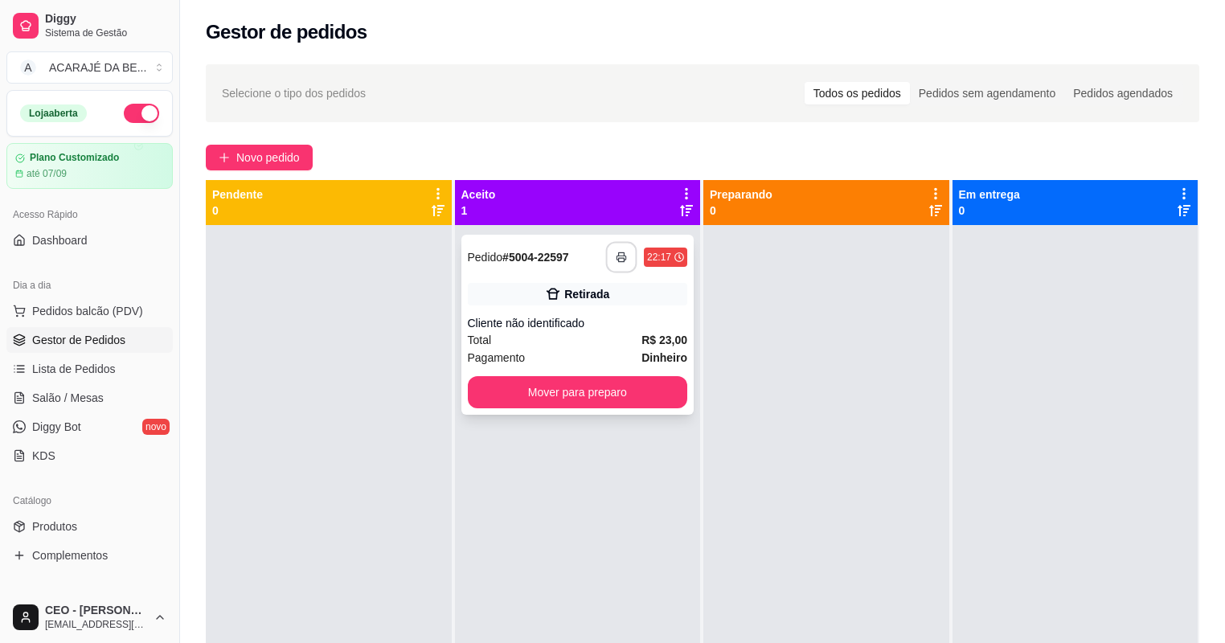
click at [616, 253] on icon "button" at bounding box center [621, 257] width 11 height 11
click at [630, 397] on button "Mover para preparo" at bounding box center [578, 392] width 220 height 32
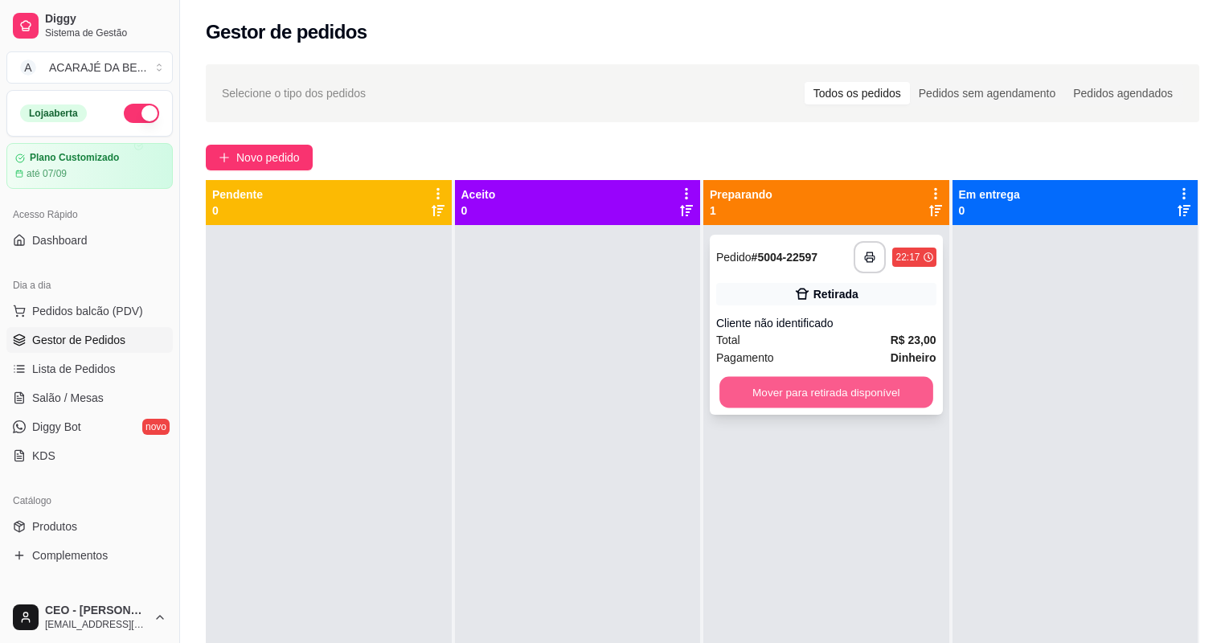
click at [725, 399] on button "Mover para retirada disponível" at bounding box center [825, 392] width 213 height 31
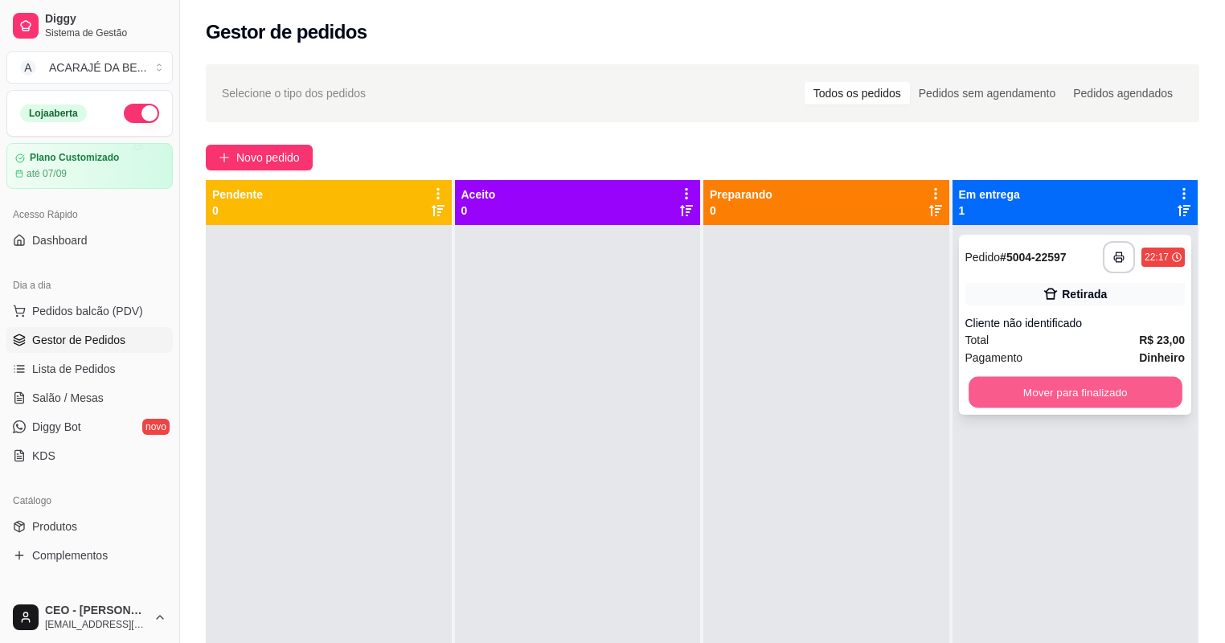
click at [1119, 377] on button "Mover para finalizado" at bounding box center [1074, 392] width 213 height 31
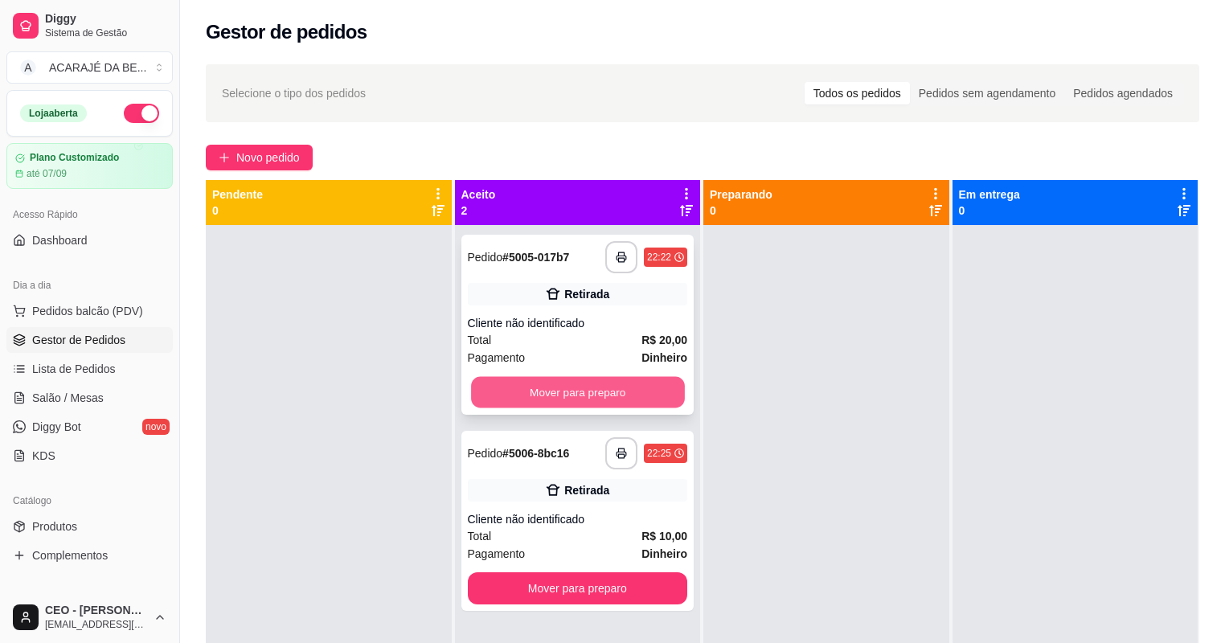
click at [608, 395] on button "Mover para preparo" at bounding box center [577, 392] width 213 height 31
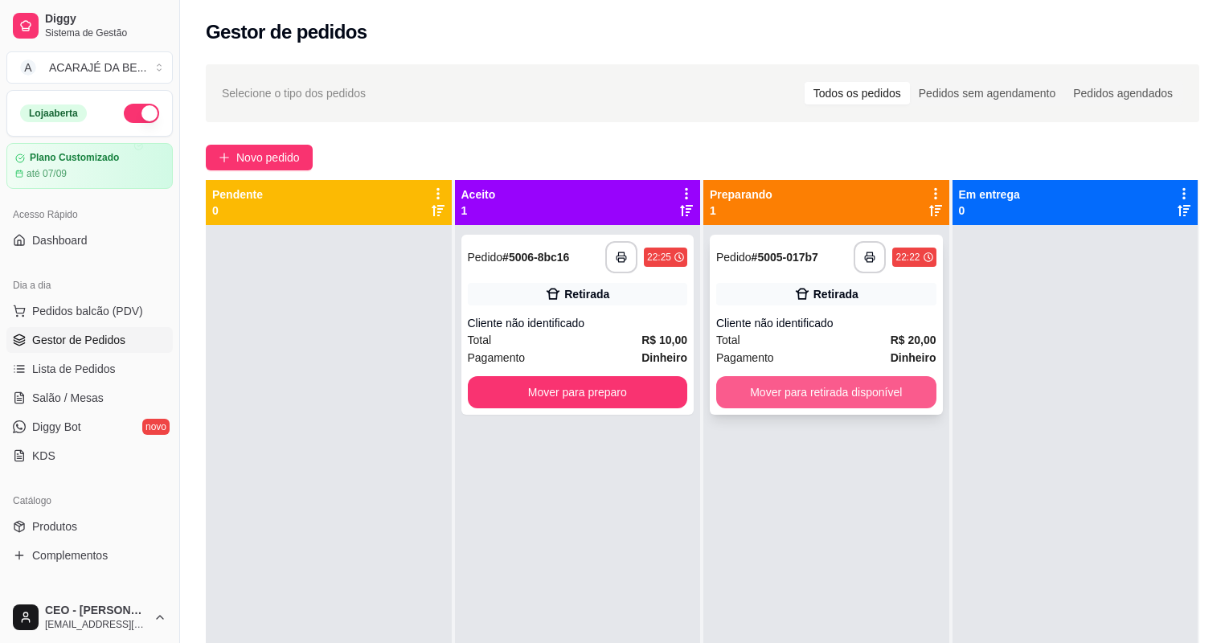
click at [762, 388] on button "Mover para retirada disponível" at bounding box center [826, 392] width 220 height 32
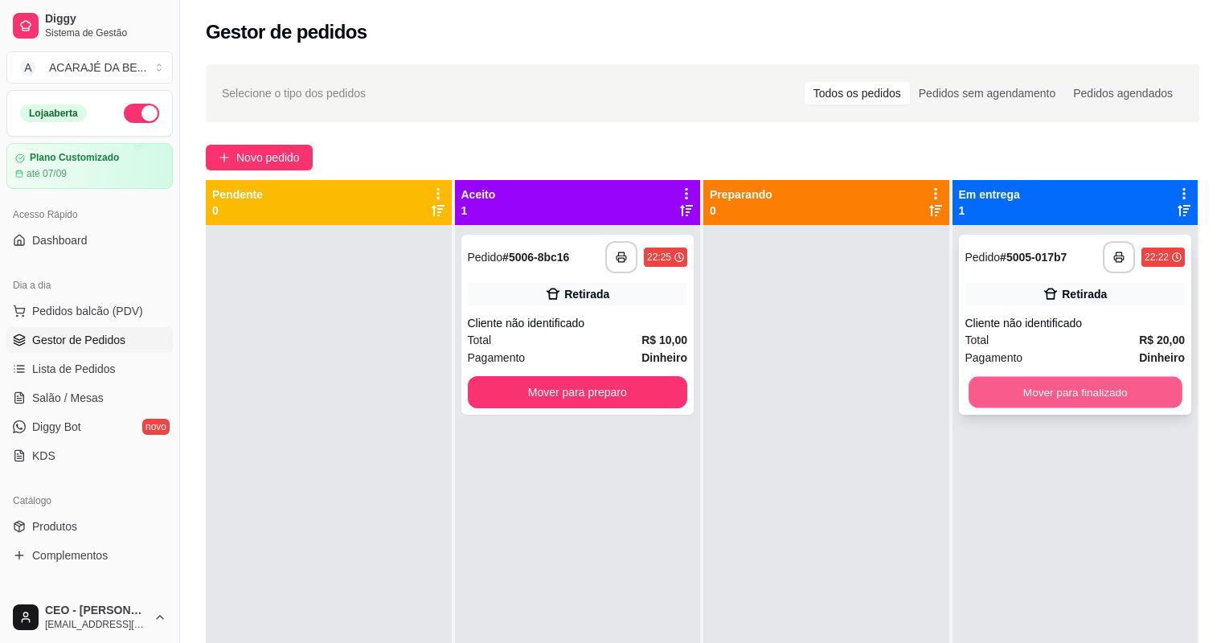
click at [1002, 392] on button "Mover para finalizado" at bounding box center [1074, 392] width 213 height 31
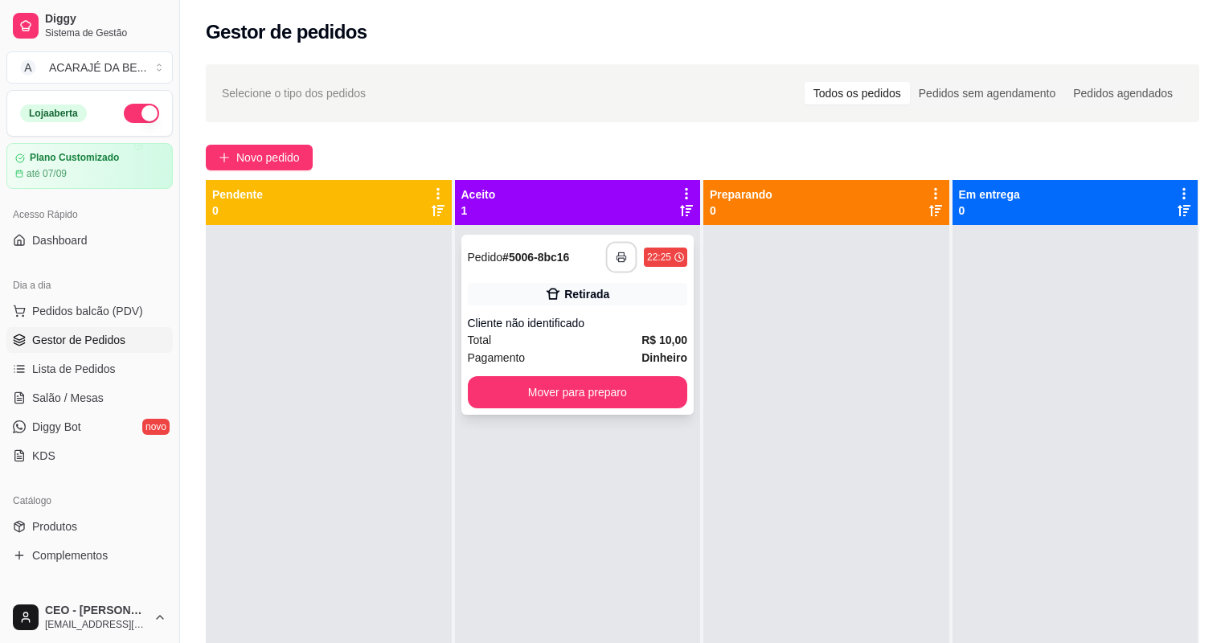
click at [606, 254] on button "button" at bounding box center [621, 257] width 31 height 31
click at [537, 385] on button "Mover para preparo" at bounding box center [578, 392] width 220 height 32
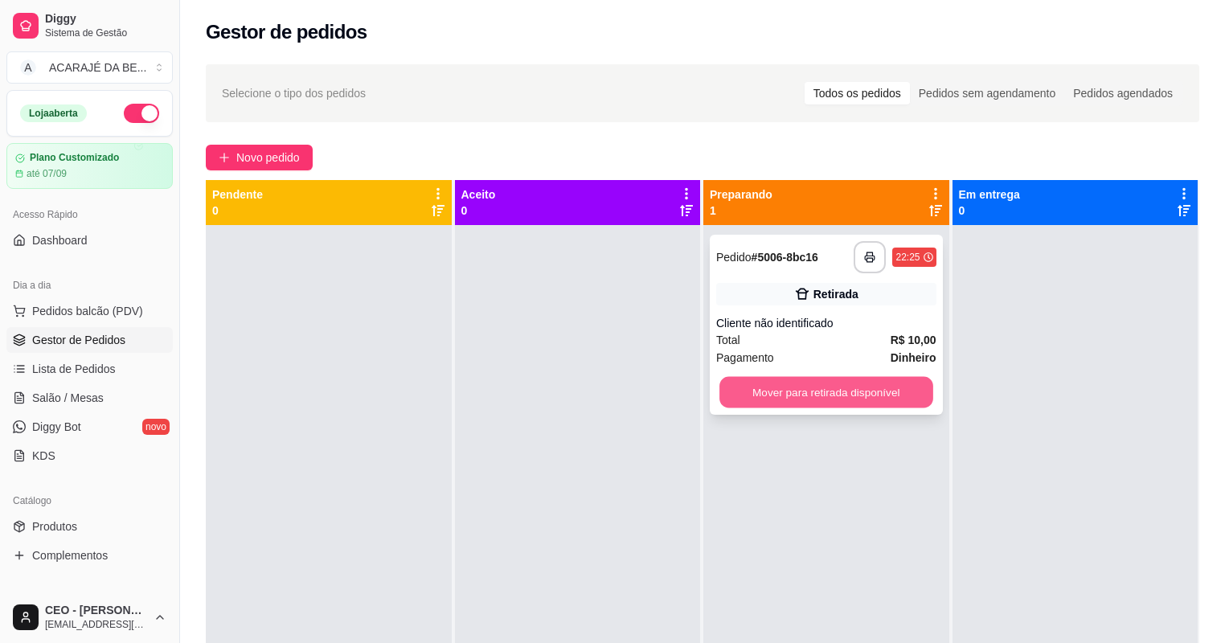
click at [742, 395] on button "Mover para retirada disponível" at bounding box center [825, 392] width 213 height 31
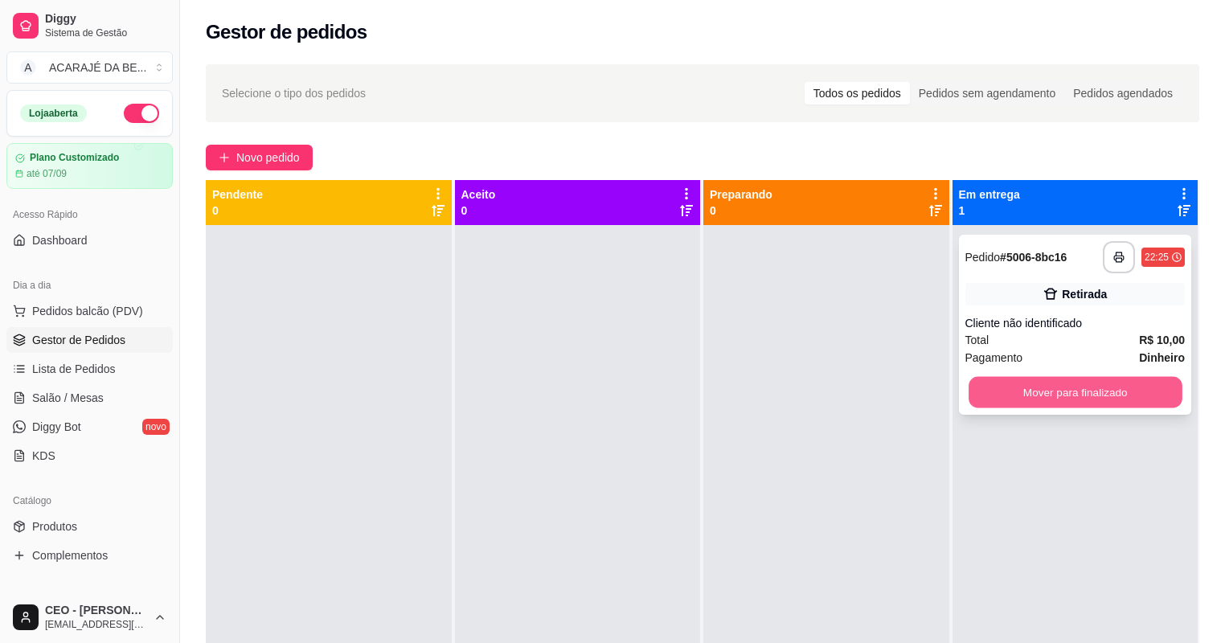
click at [1077, 396] on button "Mover para finalizado" at bounding box center [1074, 392] width 213 height 31
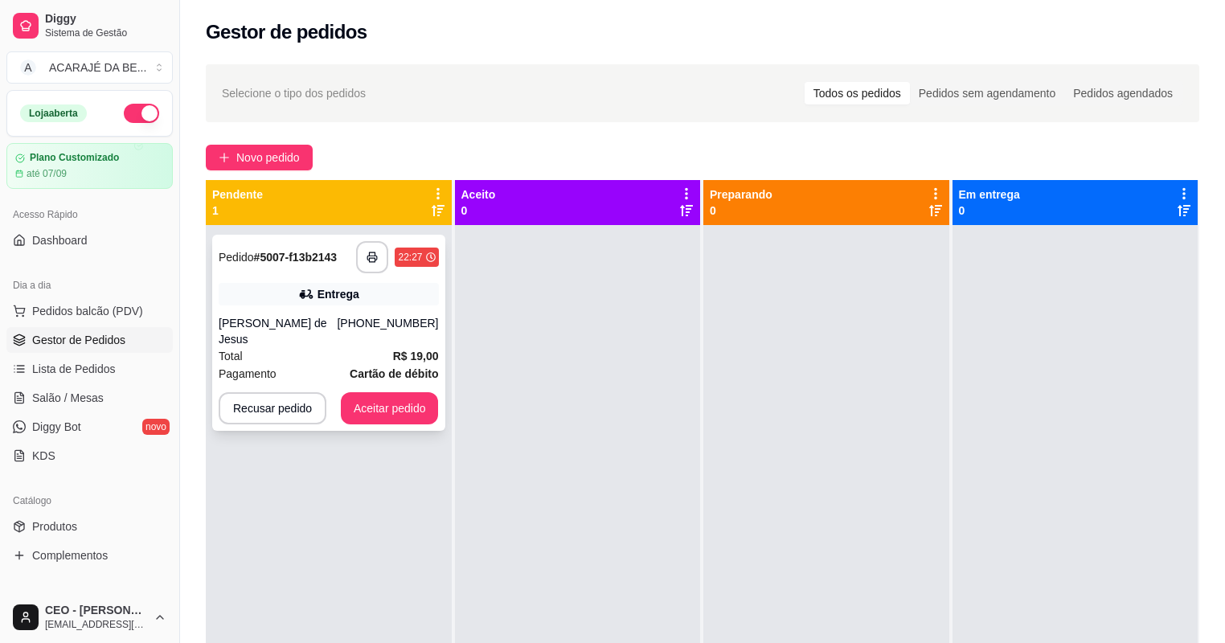
click at [367, 347] on div "Total R$ 19,00" at bounding box center [329, 356] width 220 height 18
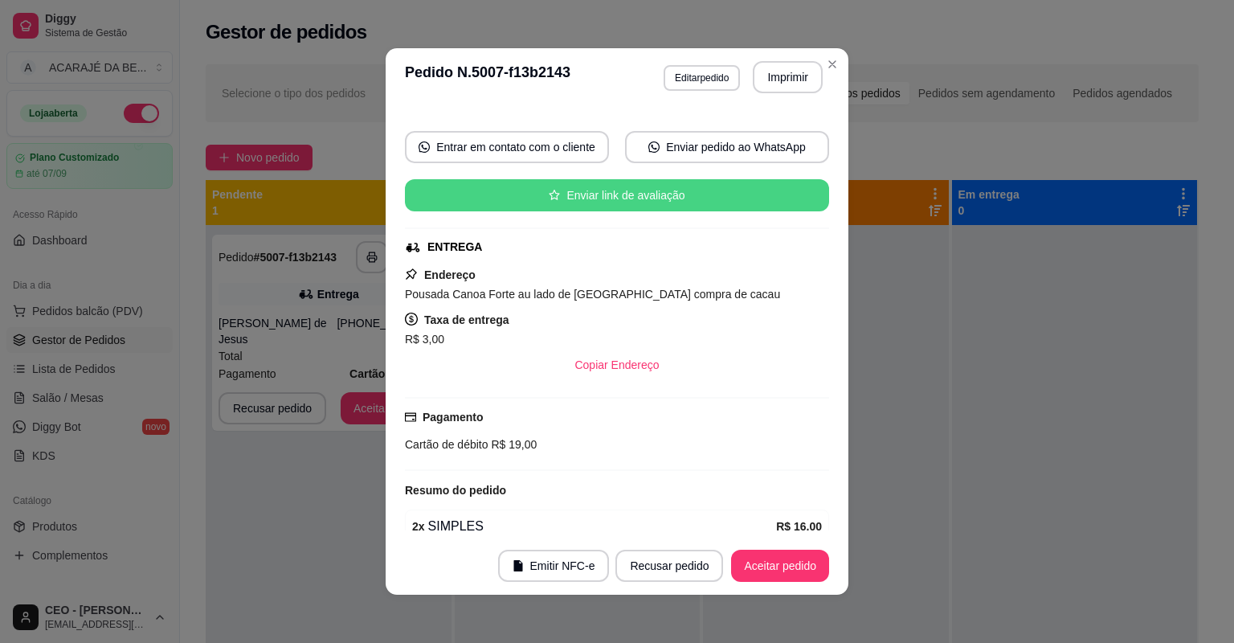
scroll to position [204, 0]
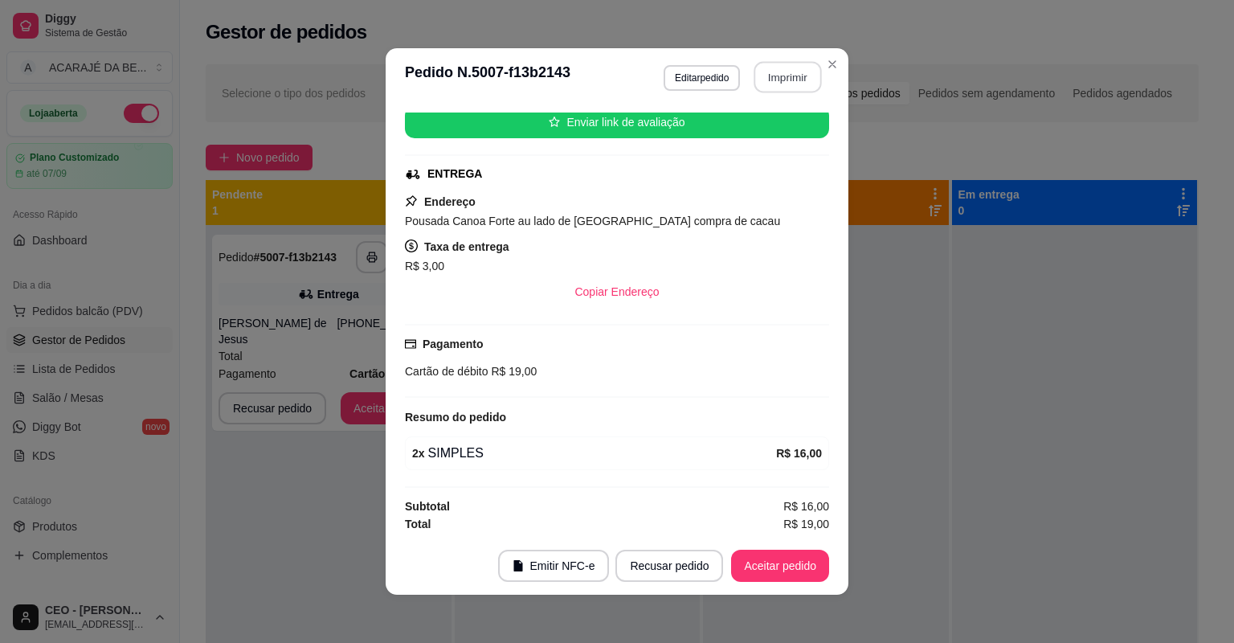
click at [767, 77] on button "Imprimir" at bounding box center [788, 77] width 67 height 31
click at [764, 556] on button "Aceitar pedido" at bounding box center [780, 565] width 95 height 31
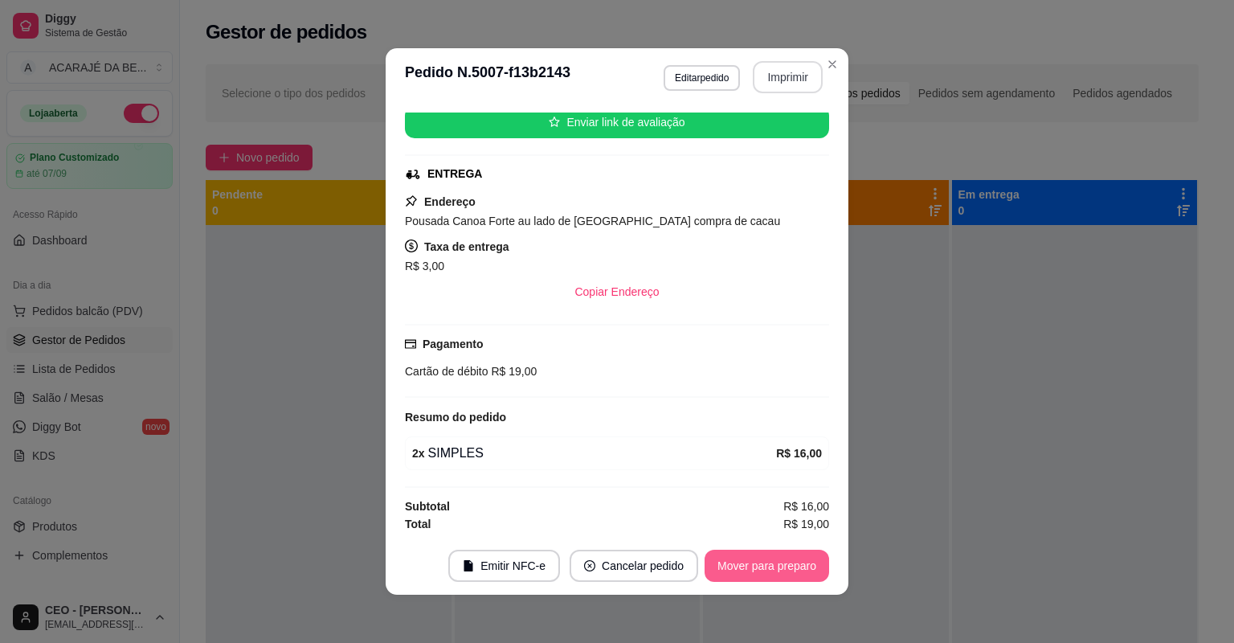
click at [808, 566] on button "Mover para preparo" at bounding box center [767, 566] width 125 height 32
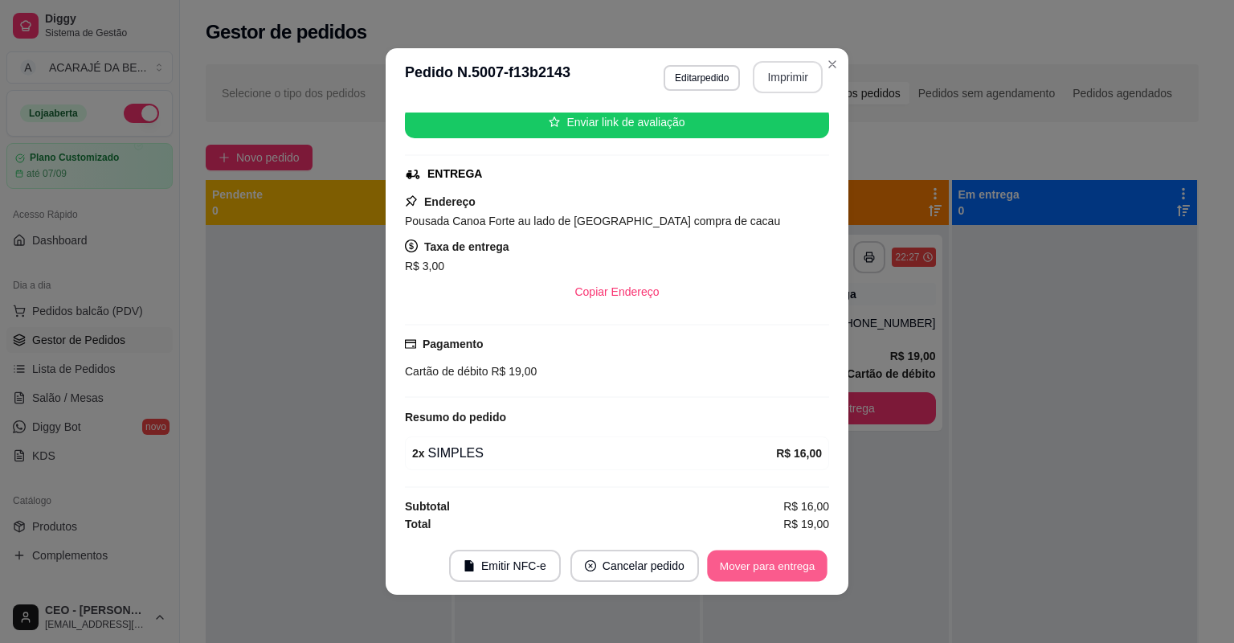
click at [809, 565] on button "Mover para entrega" at bounding box center [767, 565] width 121 height 31
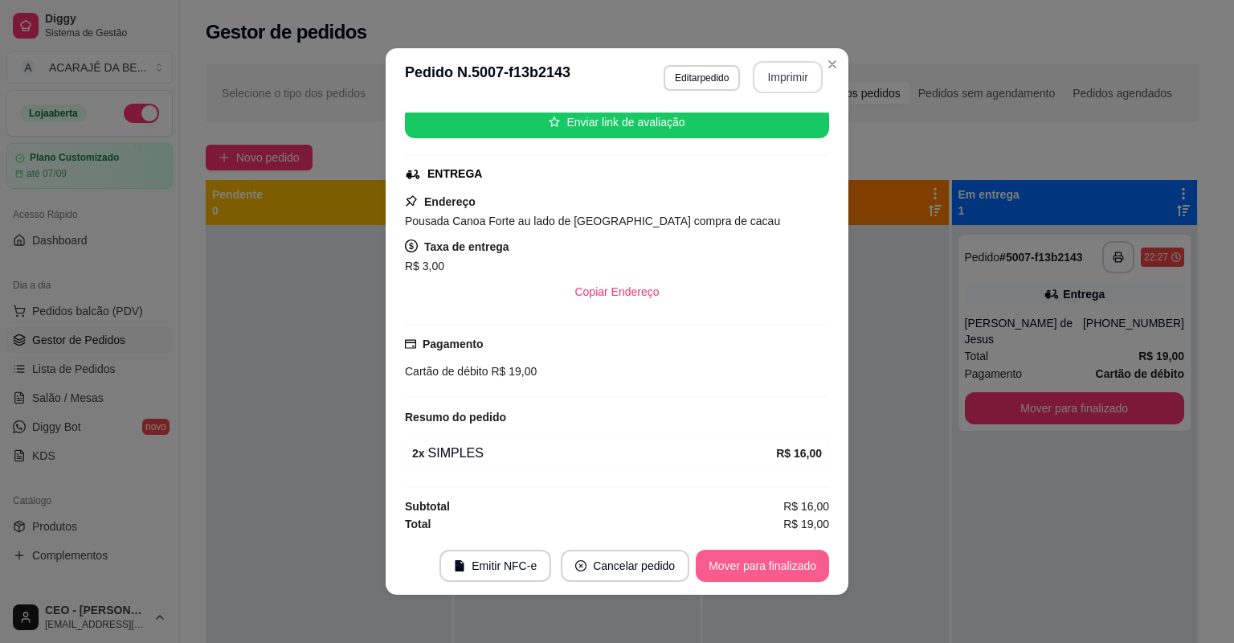
click at [807, 566] on button "Mover para finalizado" at bounding box center [762, 566] width 133 height 32
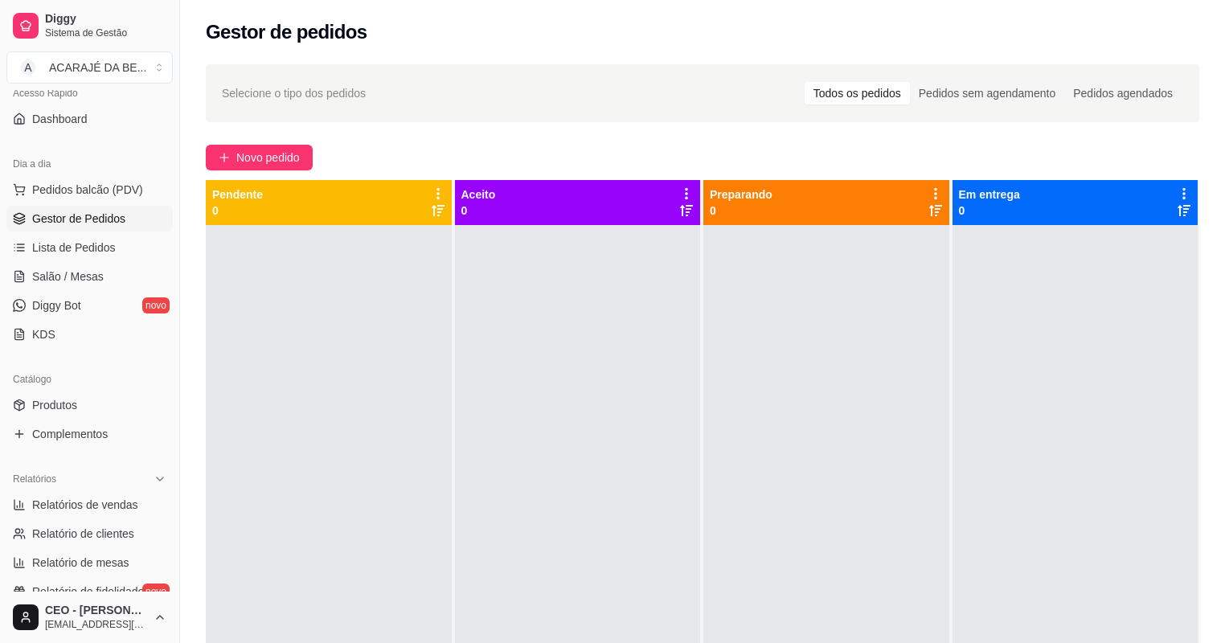
scroll to position [129, 0]
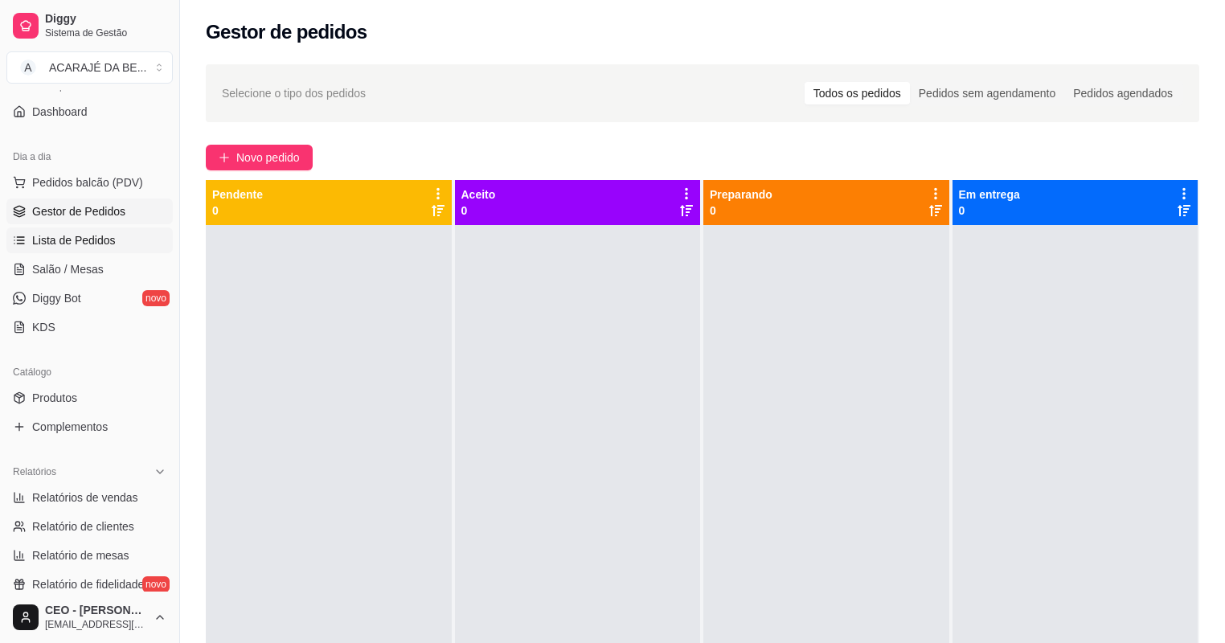
click at [98, 246] on span "Lista de Pedidos" at bounding box center [74, 240] width 84 height 16
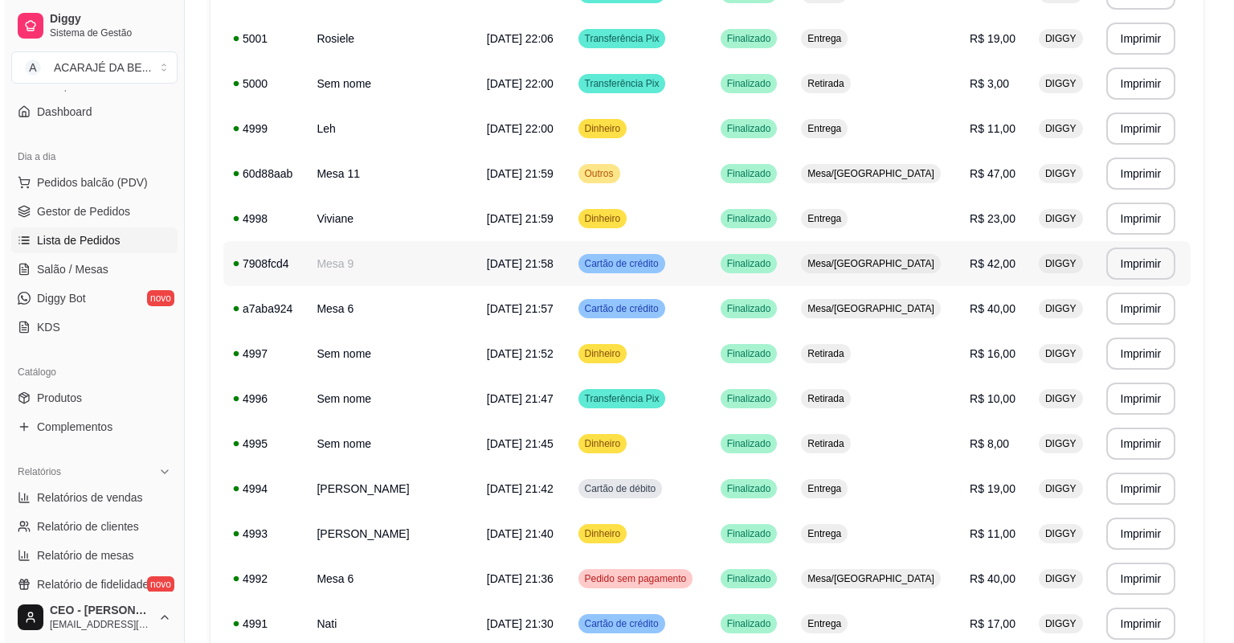
scroll to position [514, 0]
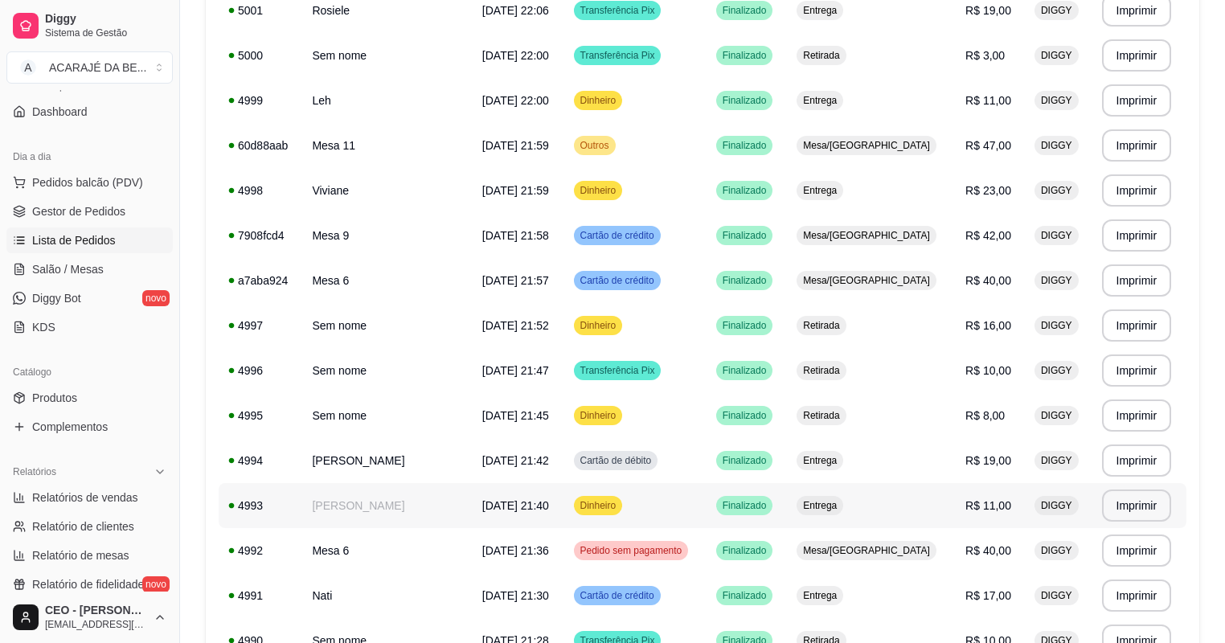
click at [461, 521] on td "[PERSON_NAME]" at bounding box center [387, 505] width 170 height 45
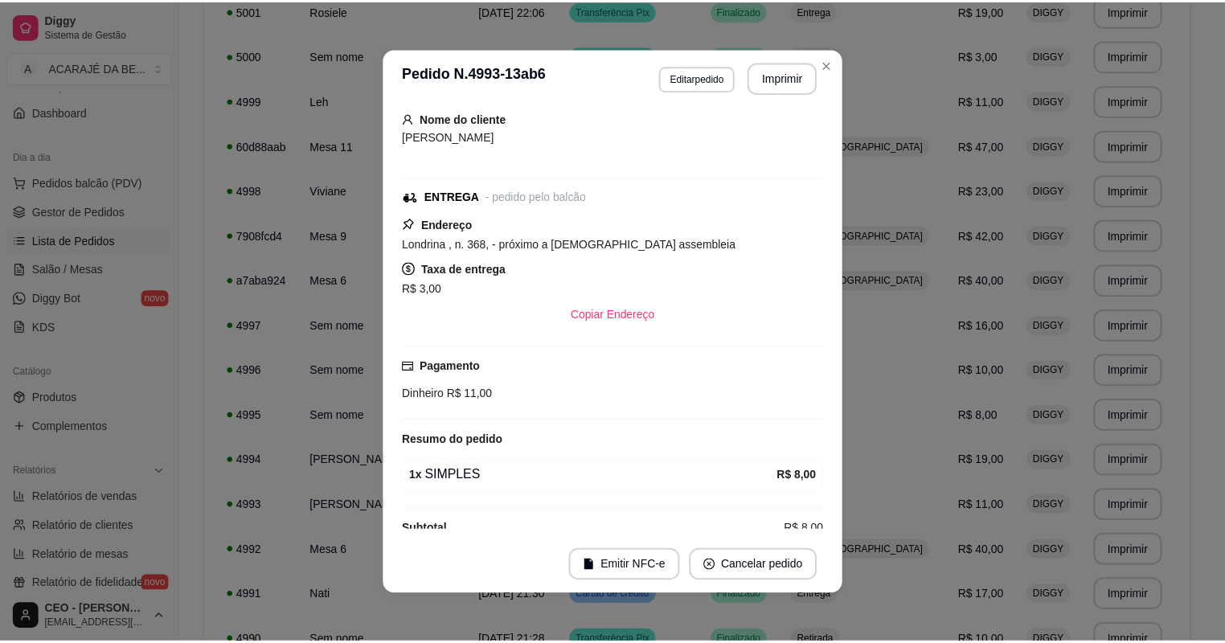
scroll to position [87, 0]
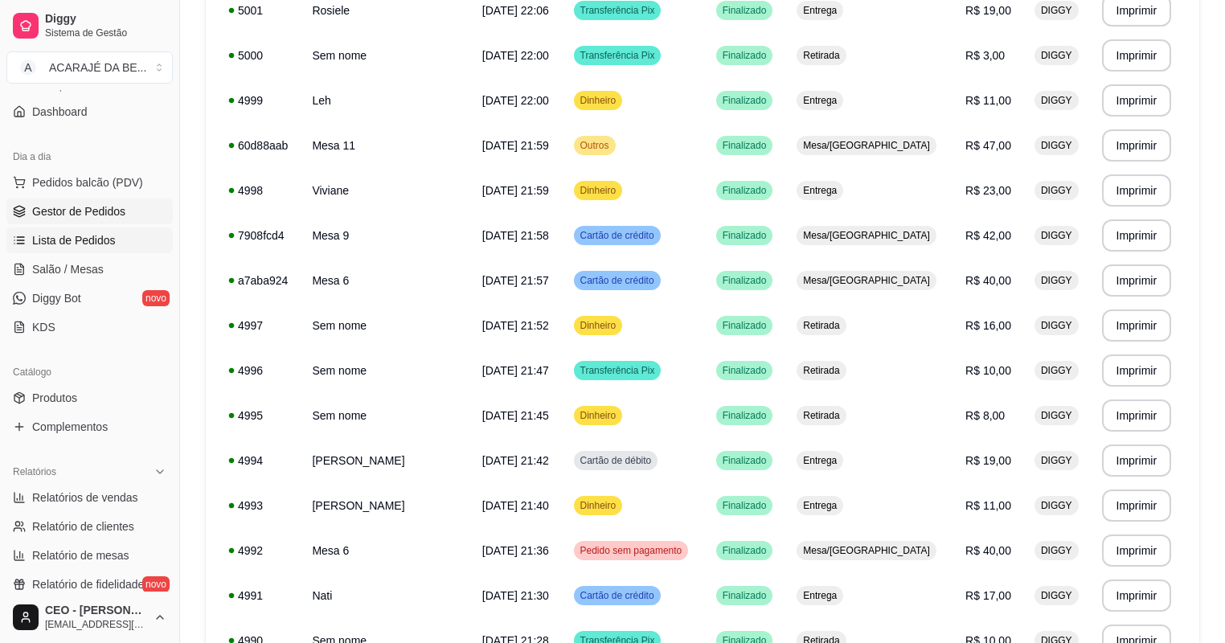
click at [52, 211] on span "Gestor de Pedidos" at bounding box center [78, 211] width 93 height 16
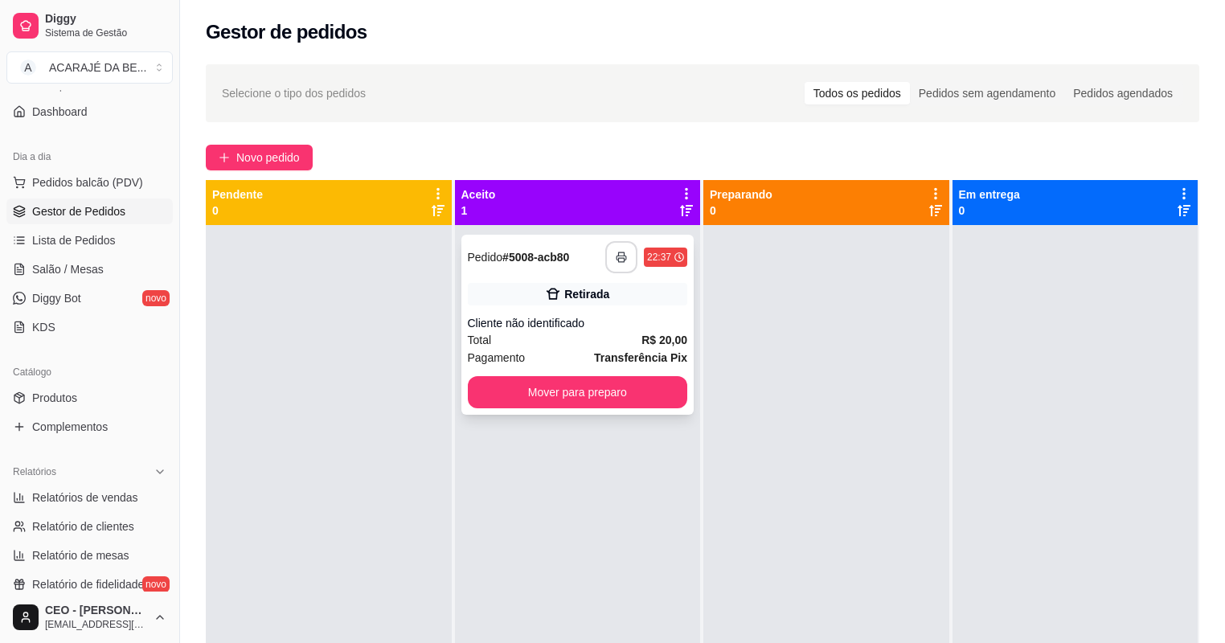
click at [628, 257] on button "button" at bounding box center [621, 257] width 32 height 32
click at [524, 391] on button "Mover para preparo" at bounding box center [578, 392] width 220 height 32
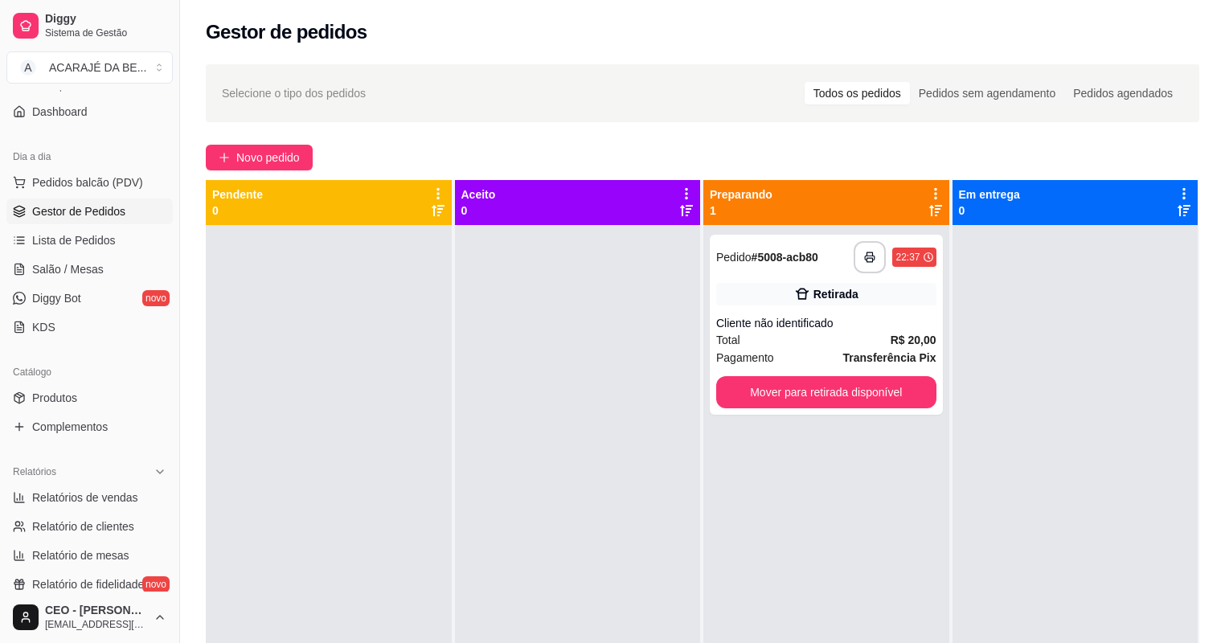
click at [524, 391] on div at bounding box center [578, 546] width 246 height 643
click at [829, 387] on button "Mover para retirada disponível" at bounding box center [825, 392] width 213 height 31
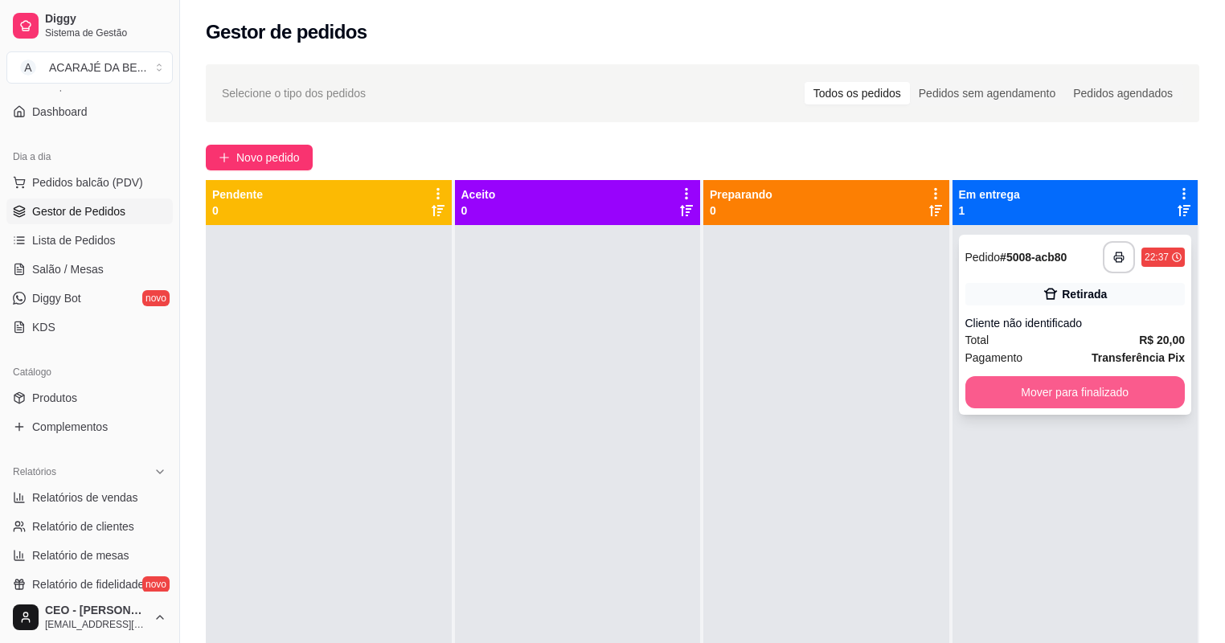
click at [1025, 382] on button "Mover para finalizado" at bounding box center [1075, 392] width 220 height 32
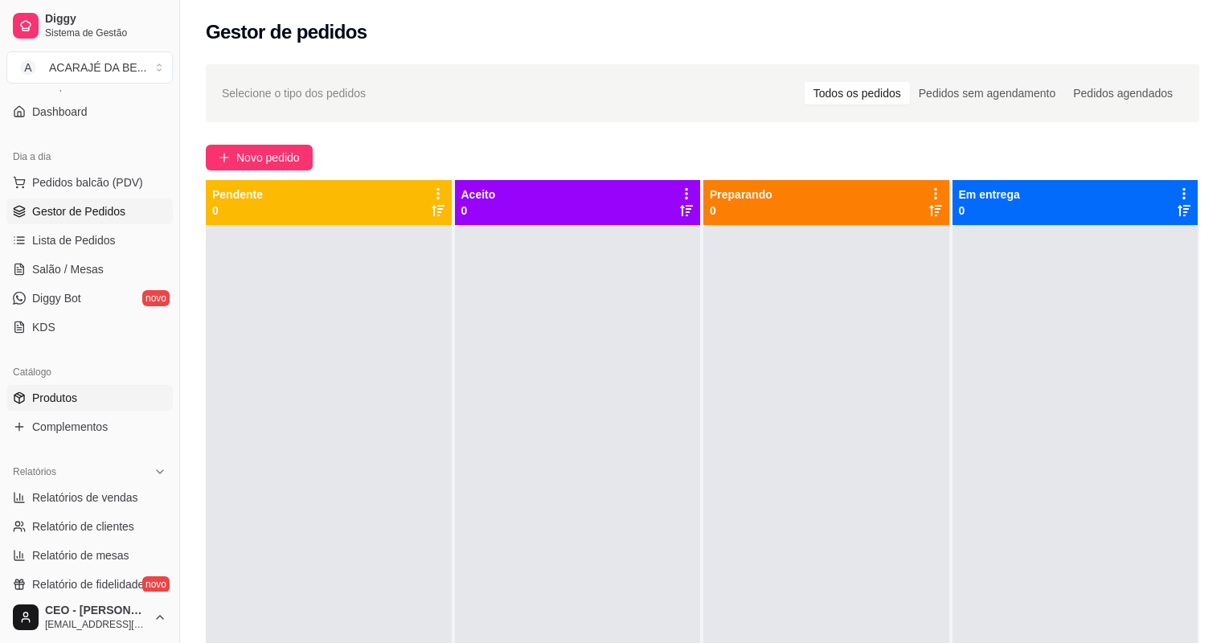
click at [61, 400] on span "Produtos" at bounding box center [54, 398] width 45 height 16
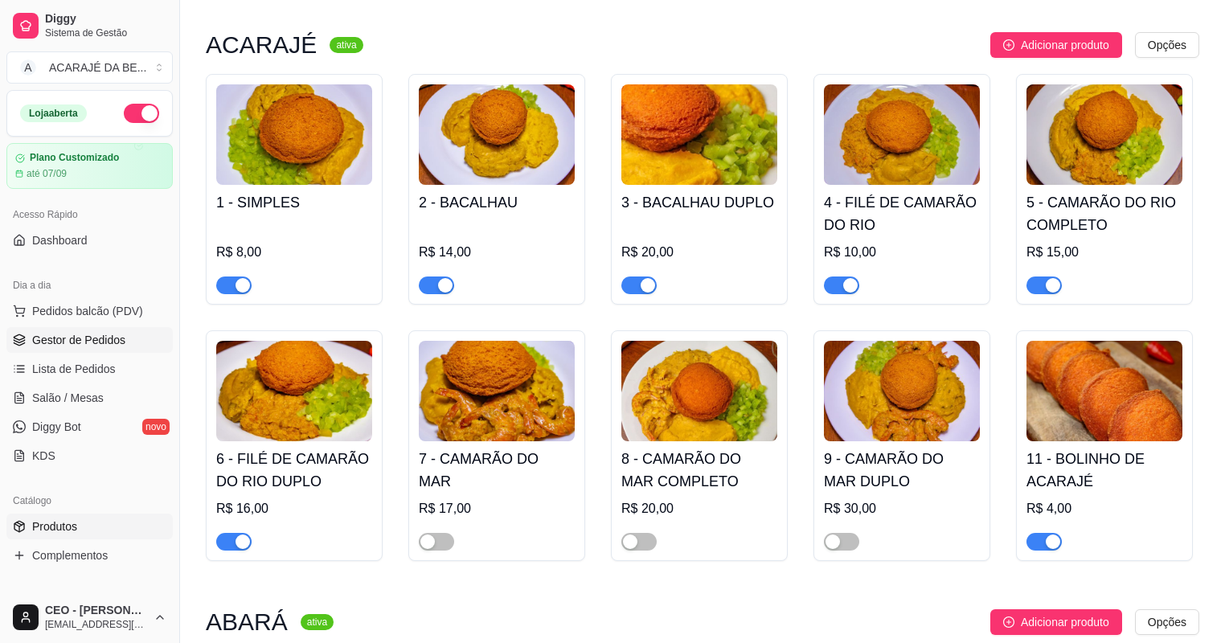
click at [63, 332] on span "Gestor de Pedidos" at bounding box center [78, 340] width 93 height 16
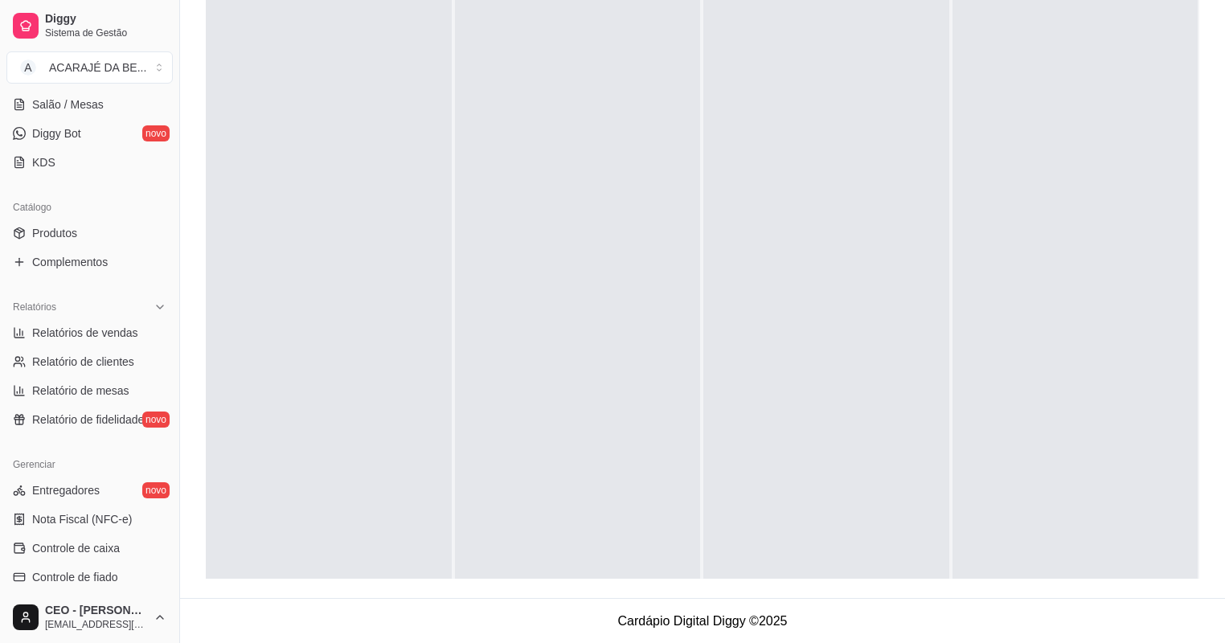
scroll to position [321, 0]
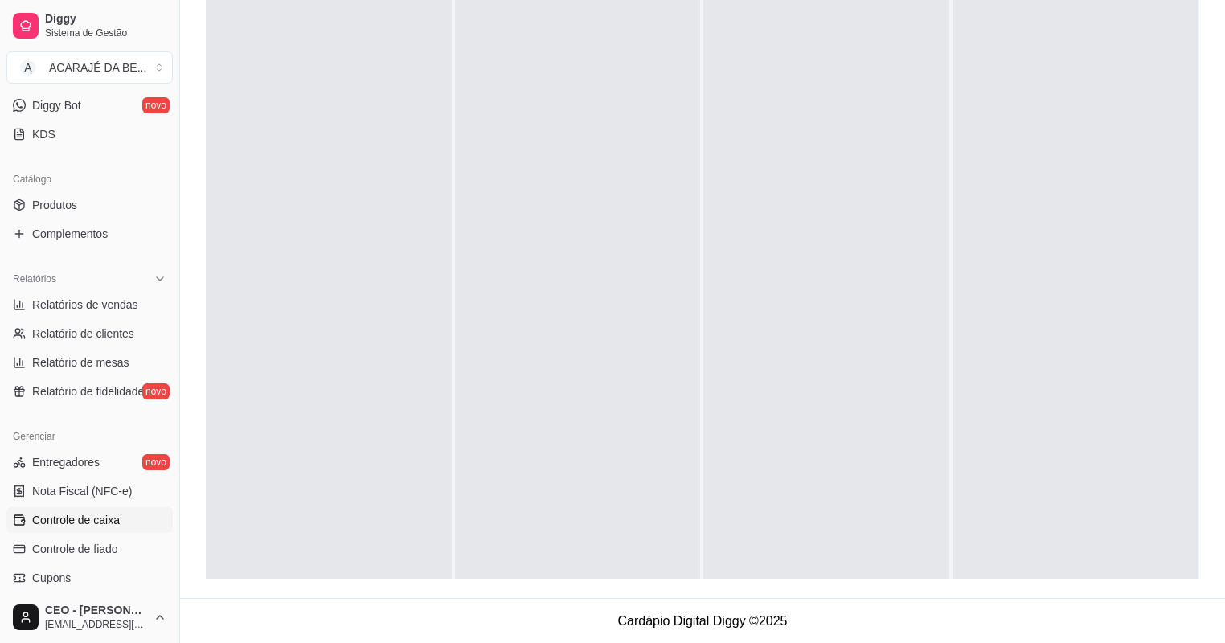
click at [89, 524] on span "Controle de caixa" at bounding box center [76, 520] width 88 height 16
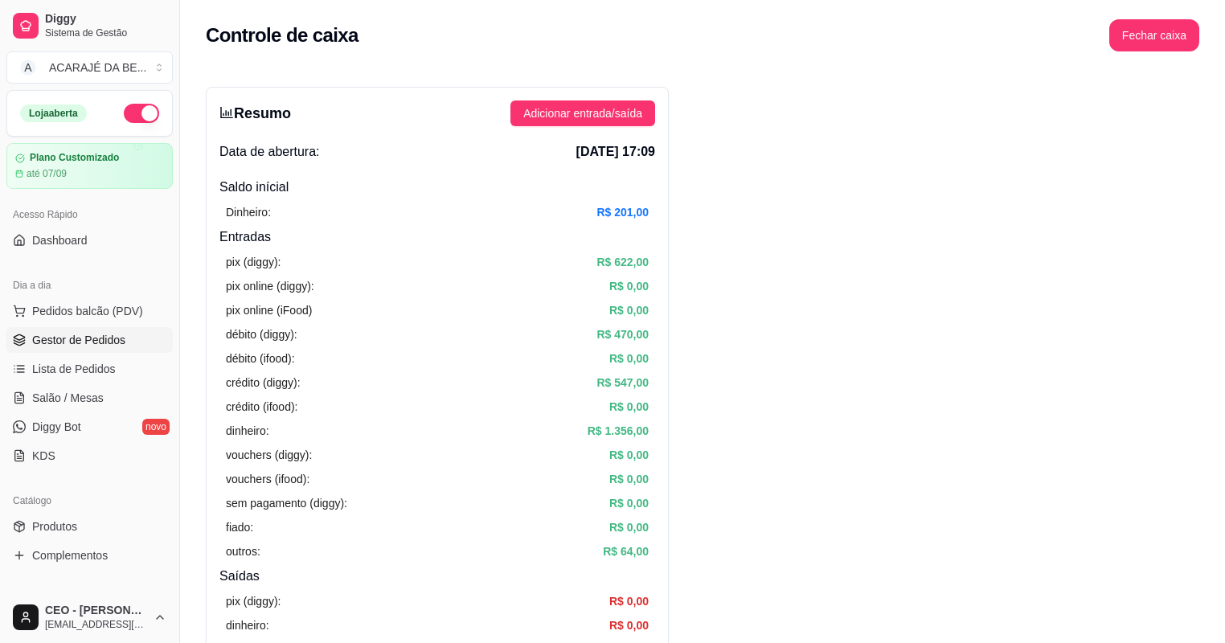
click at [63, 335] on span "Gestor de Pedidos" at bounding box center [78, 340] width 93 height 16
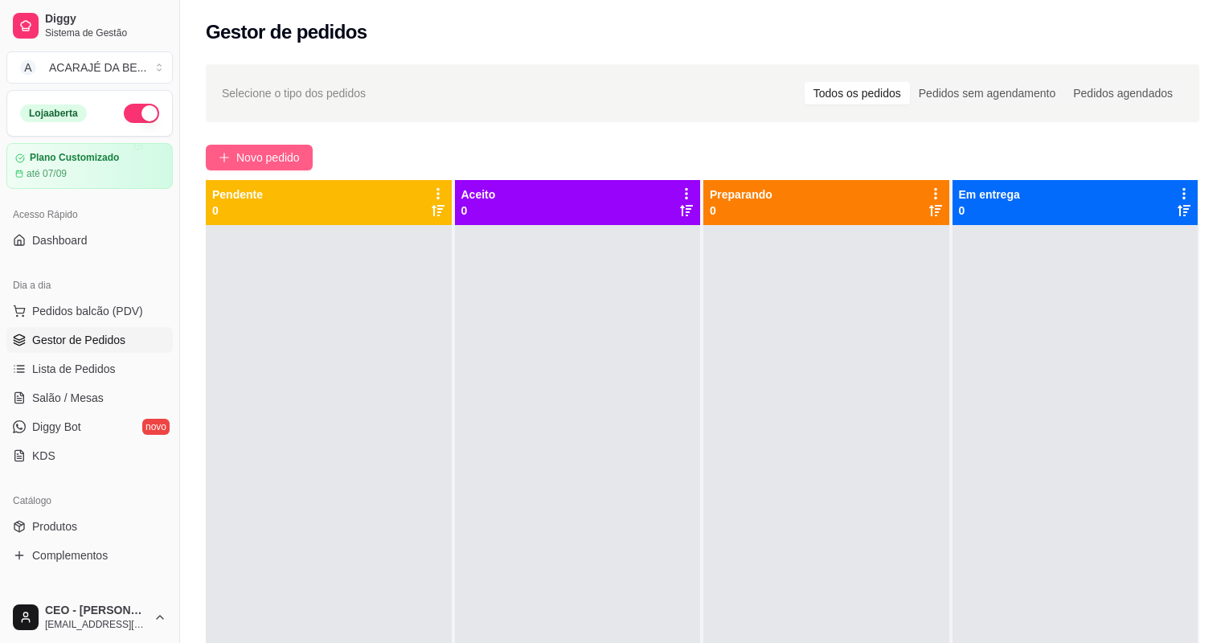
click at [296, 164] on span "Novo pedido" at bounding box center [267, 158] width 63 height 18
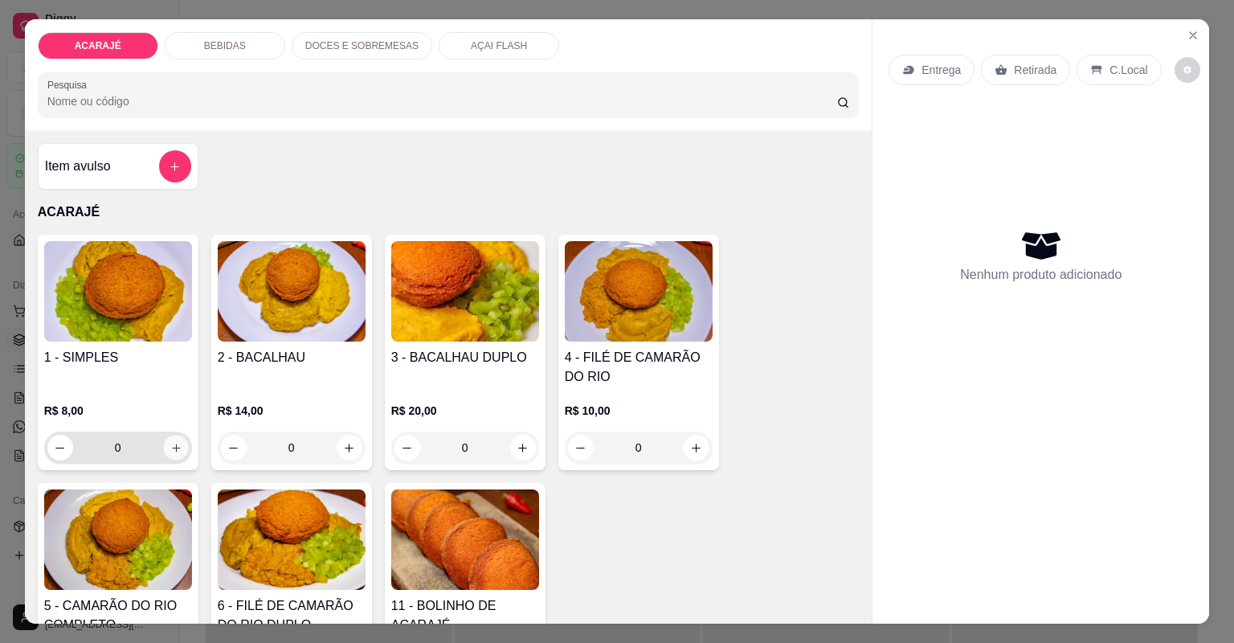
click at [171, 440] on button "increase-product-quantity" at bounding box center [175, 447] width 25 height 25
type input "1"
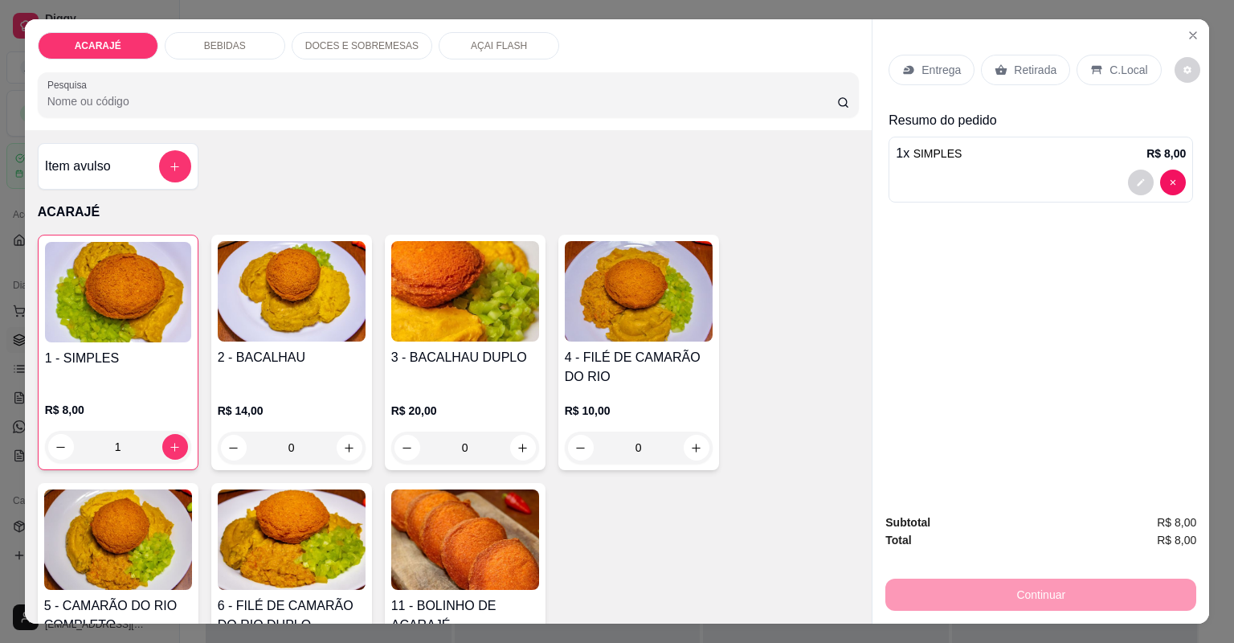
click at [941, 67] on p "Entrega" at bounding box center [941, 70] width 39 height 16
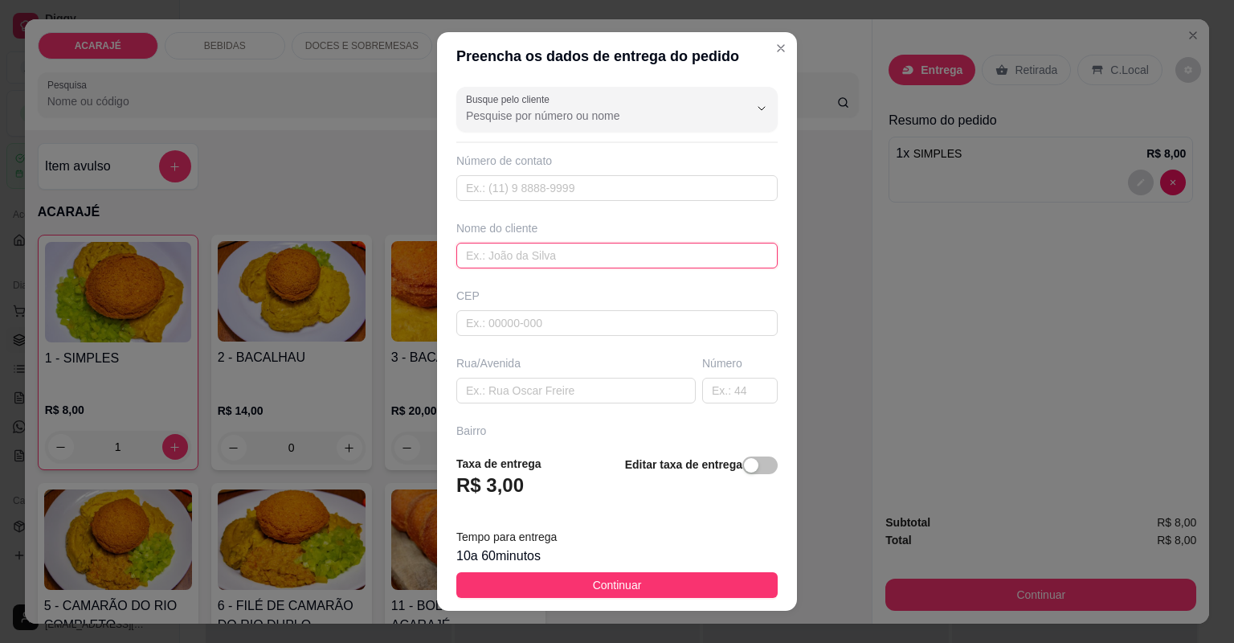
click at [588, 258] on input "text" at bounding box center [616, 256] width 321 height 26
type input "Gleicy"
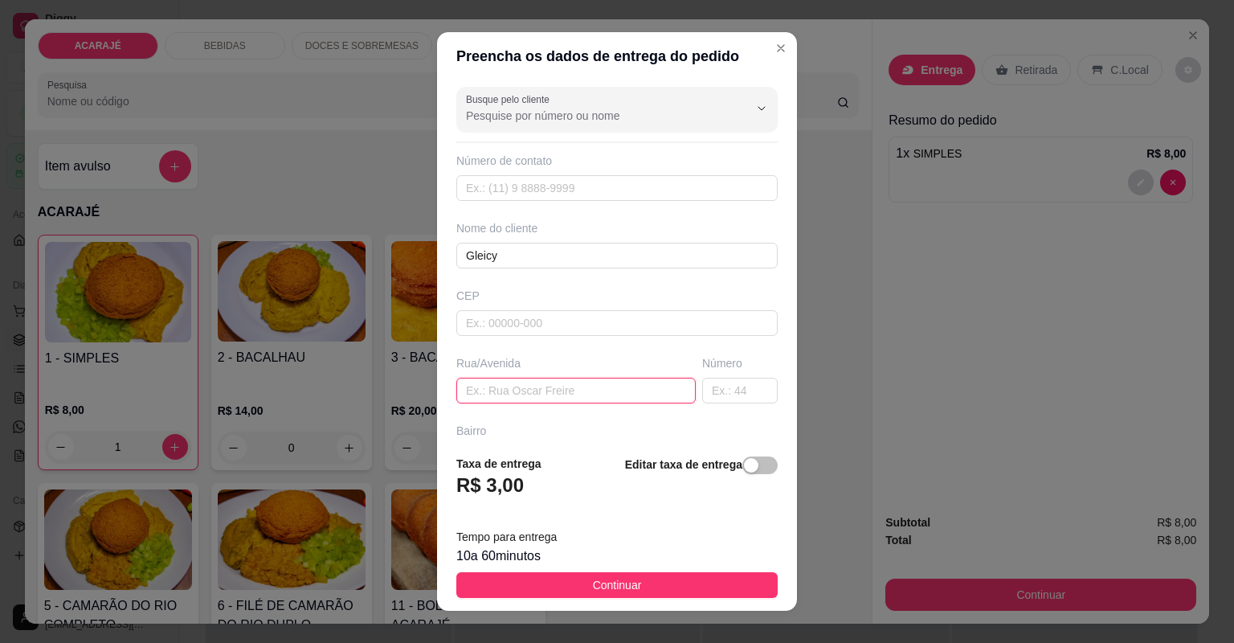
paste input "pego da praça os trabalhadores na [GEOGRAPHIC_DATA][PERSON_NAME]"
type input "pego da praça os trabalhadores na [GEOGRAPHIC_DATA][PERSON_NAME]"
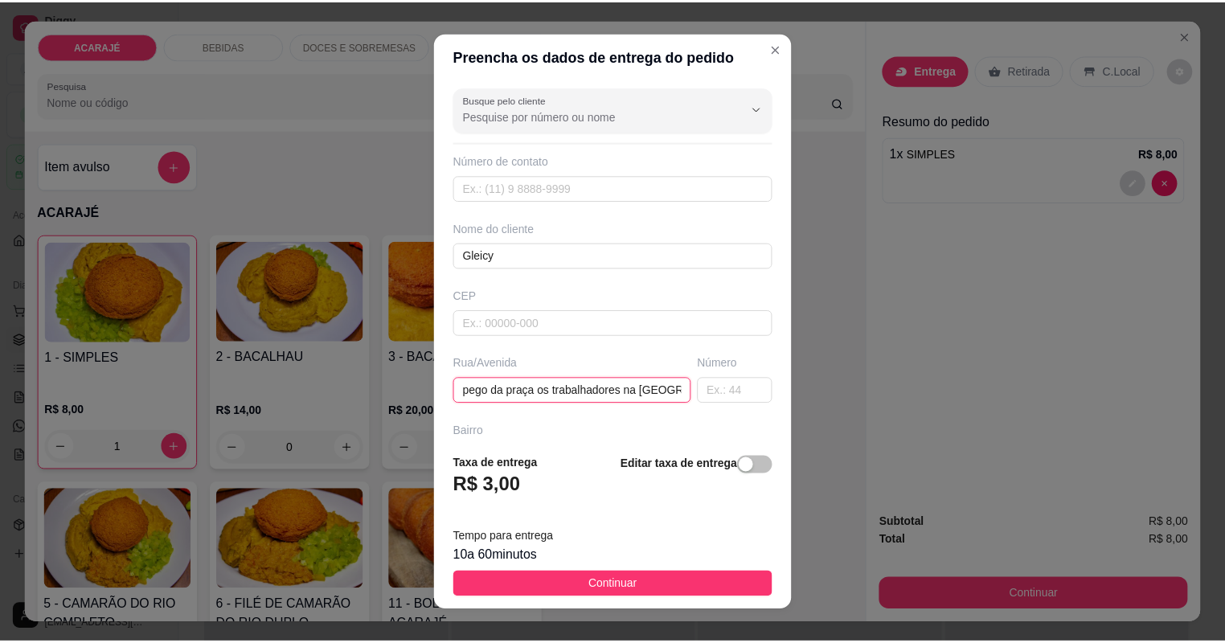
scroll to position [0, 67]
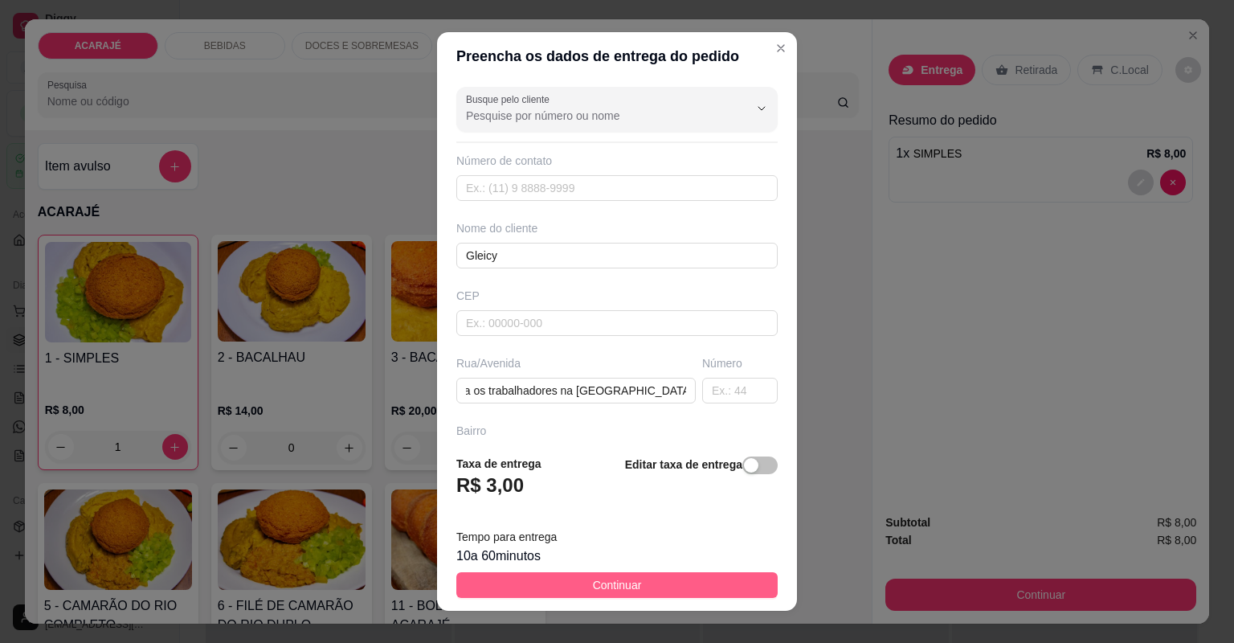
click at [616, 583] on span "Continuar" at bounding box center [617, 585] width 49 height 18
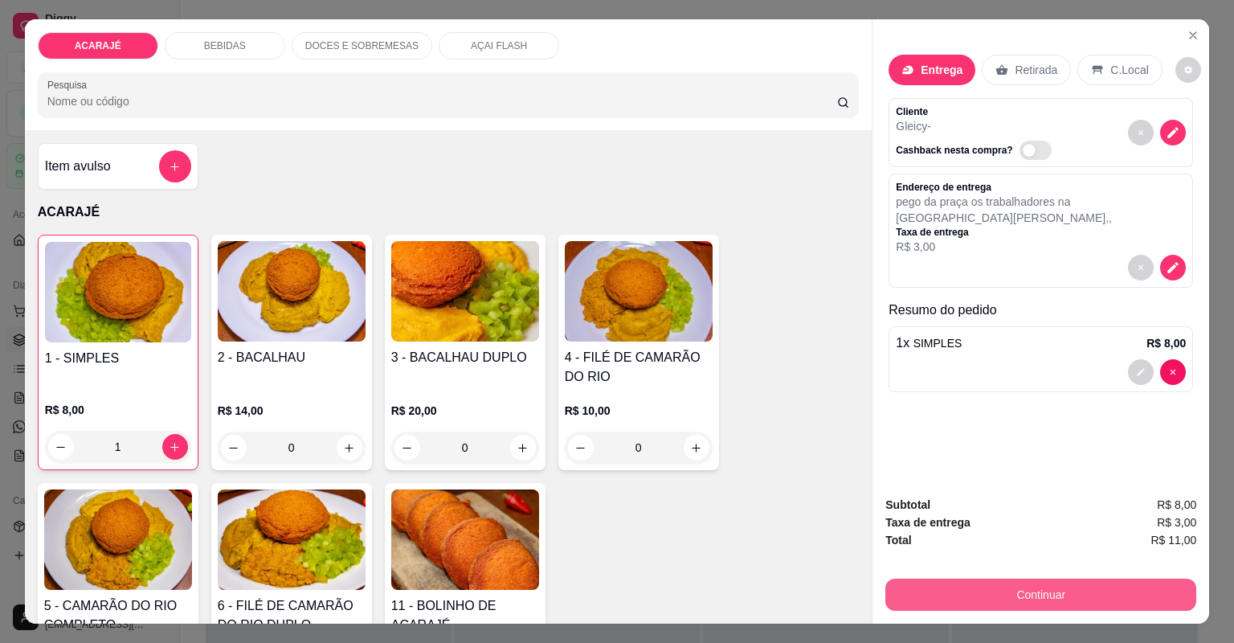
click at [886, 592] on button "Continuar" at bounding box center [1040, 595] width 311 height 32
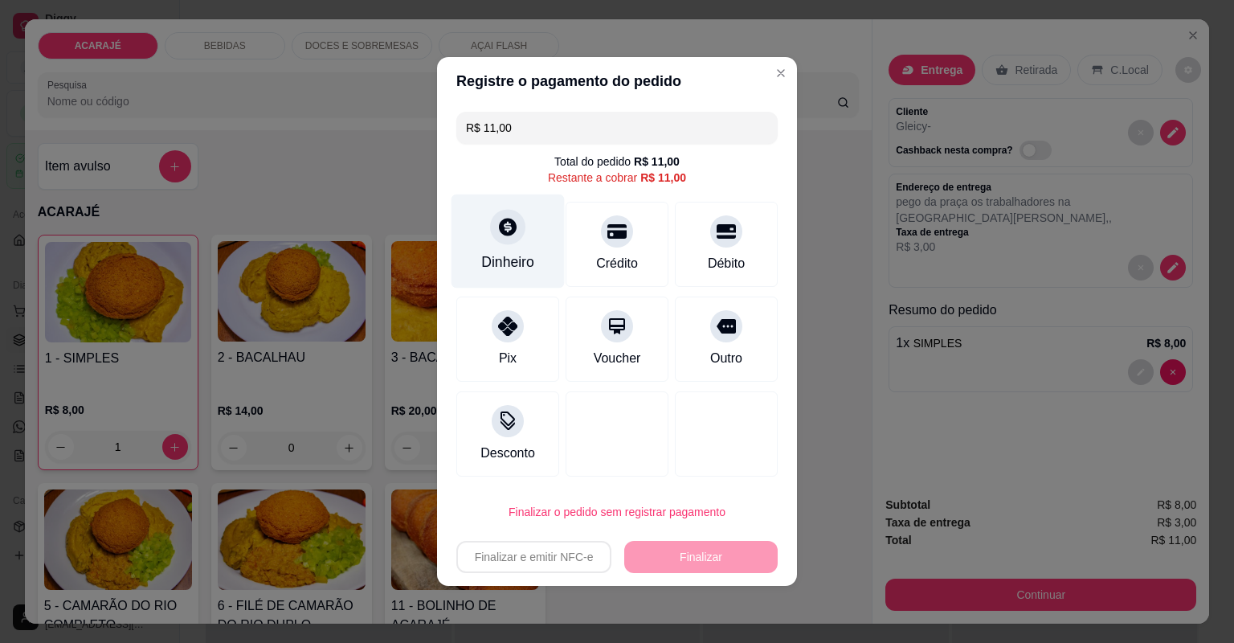
click at [522, 242] on div "Dinheiro" at bounding box center [508, 241] width 113 height 94
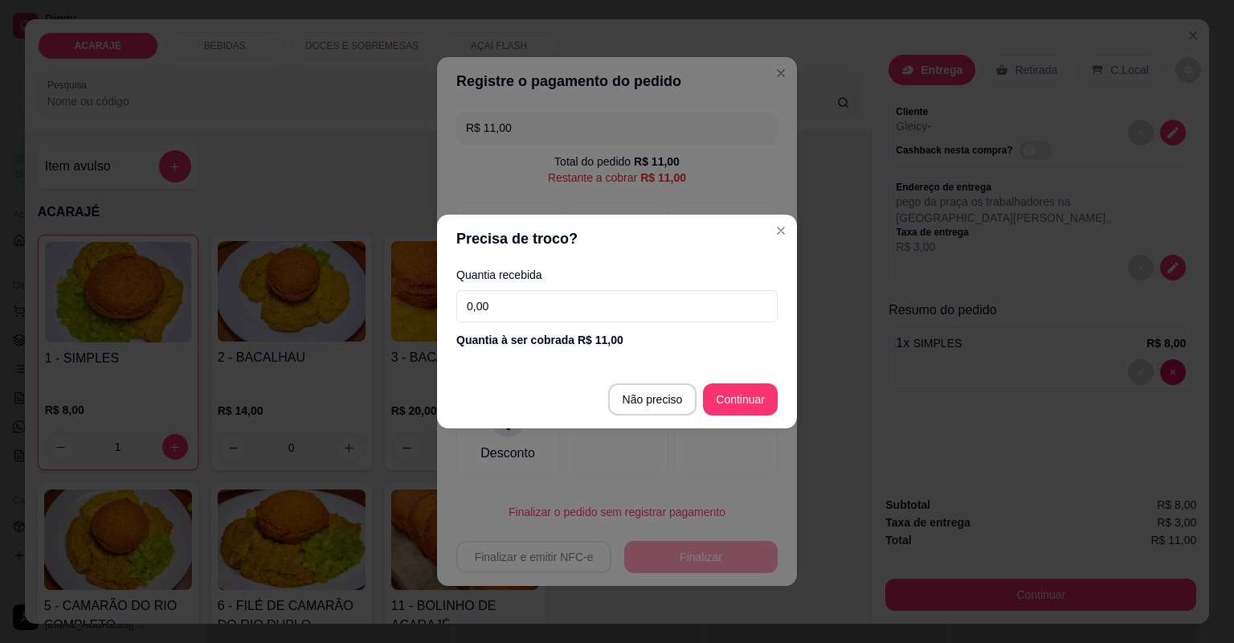
click at [530, 310] on input "0,00" at bounding box center [616, 306] width 321 height 32
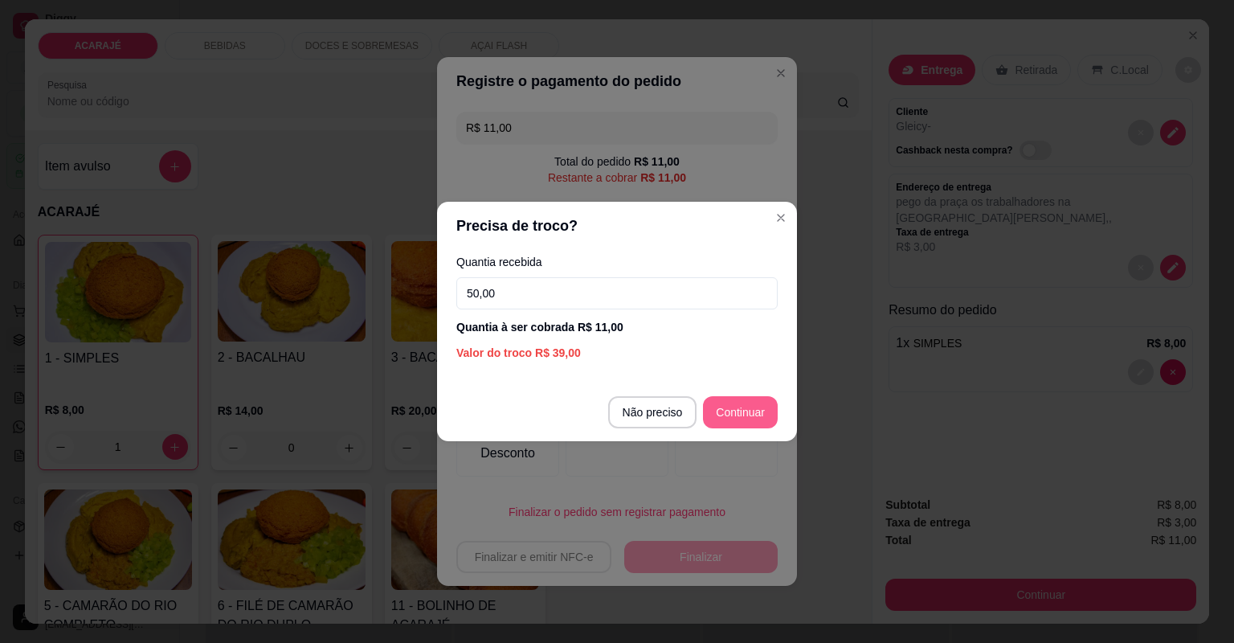
type input "50,00"
type input "R$ 0,00"
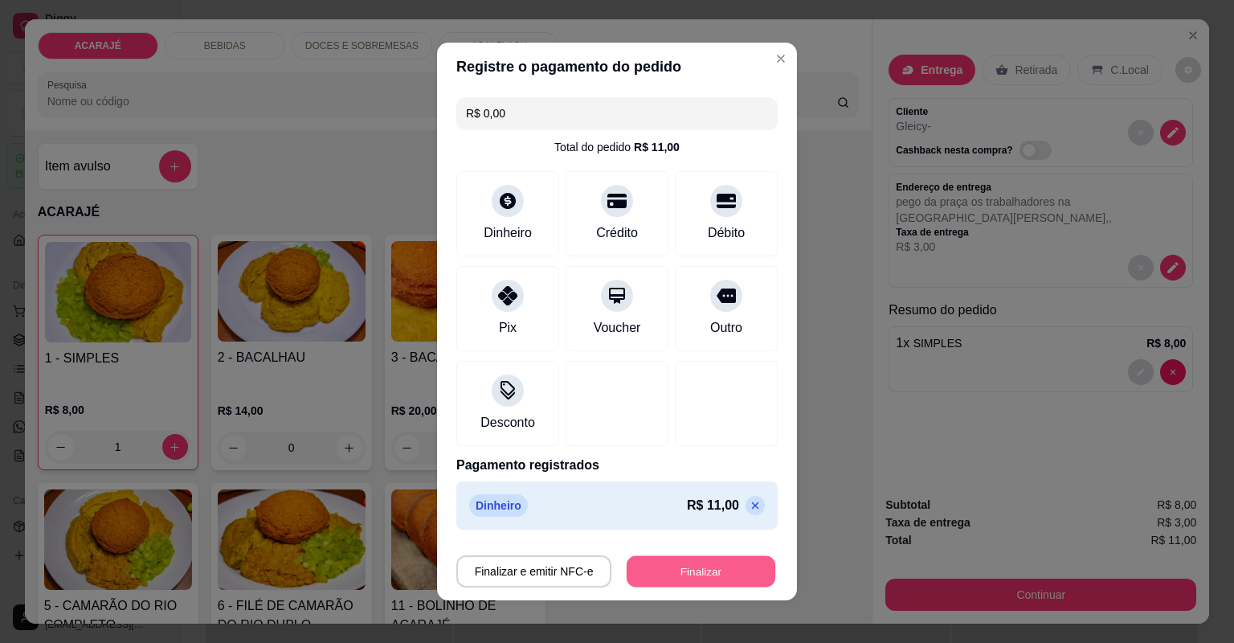
click at [678, 566] on button "Finalizar" at bounding box center [701, 571] width 149 height 31
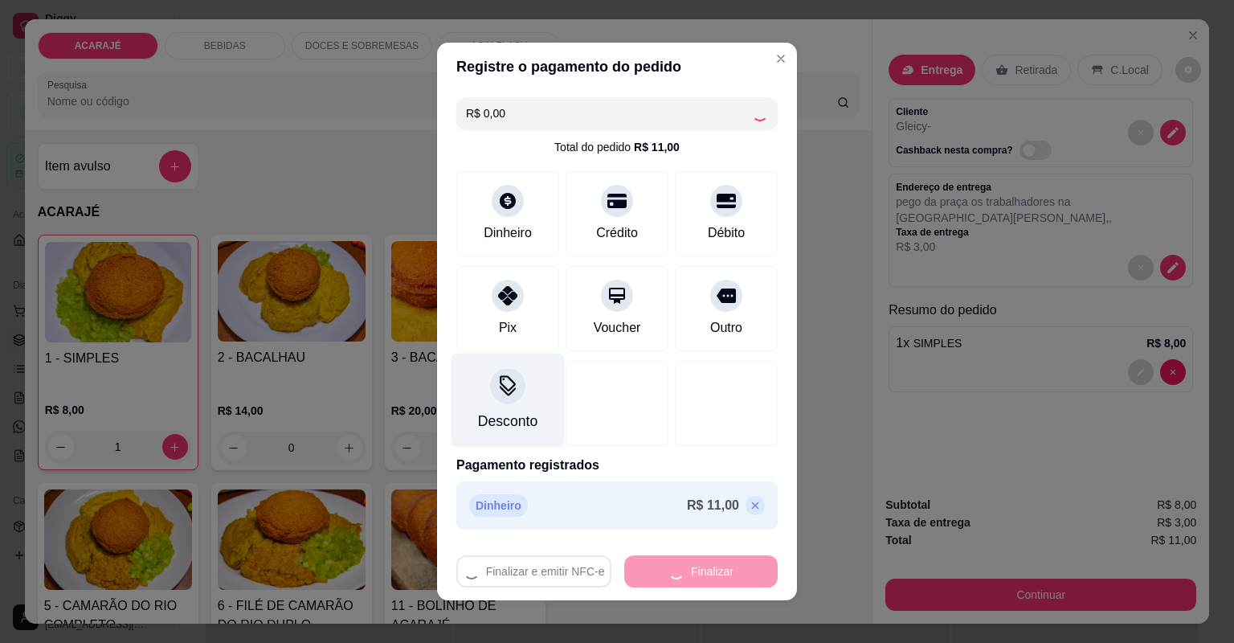
type input "0"
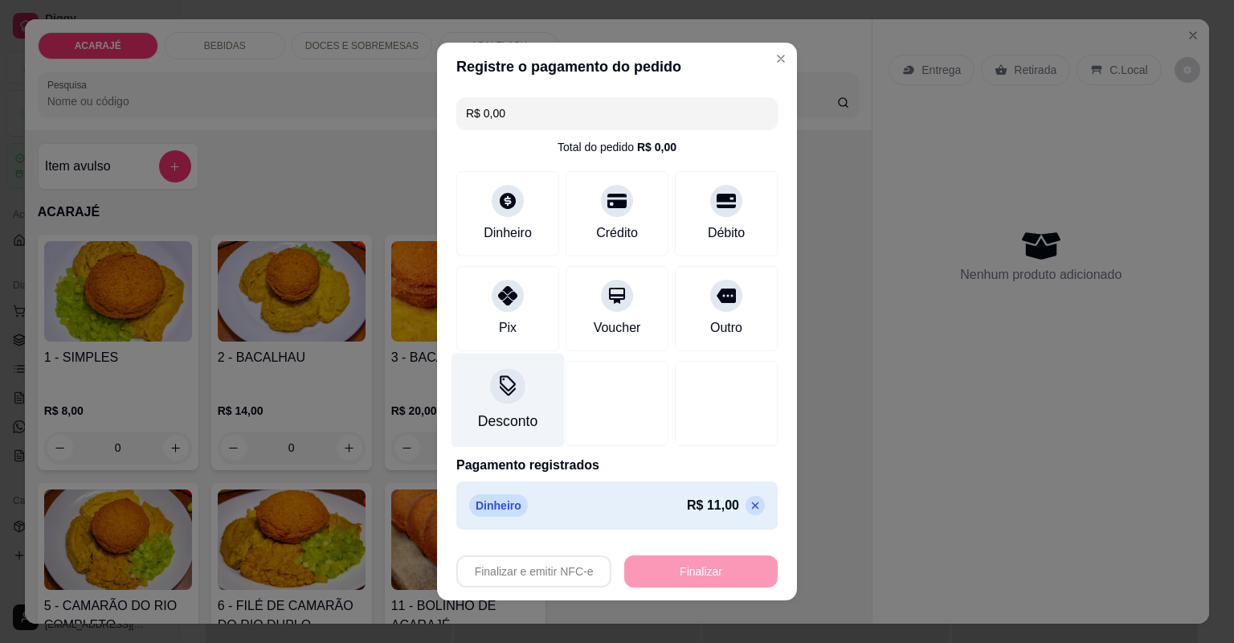
type input "-R$ 11,00"
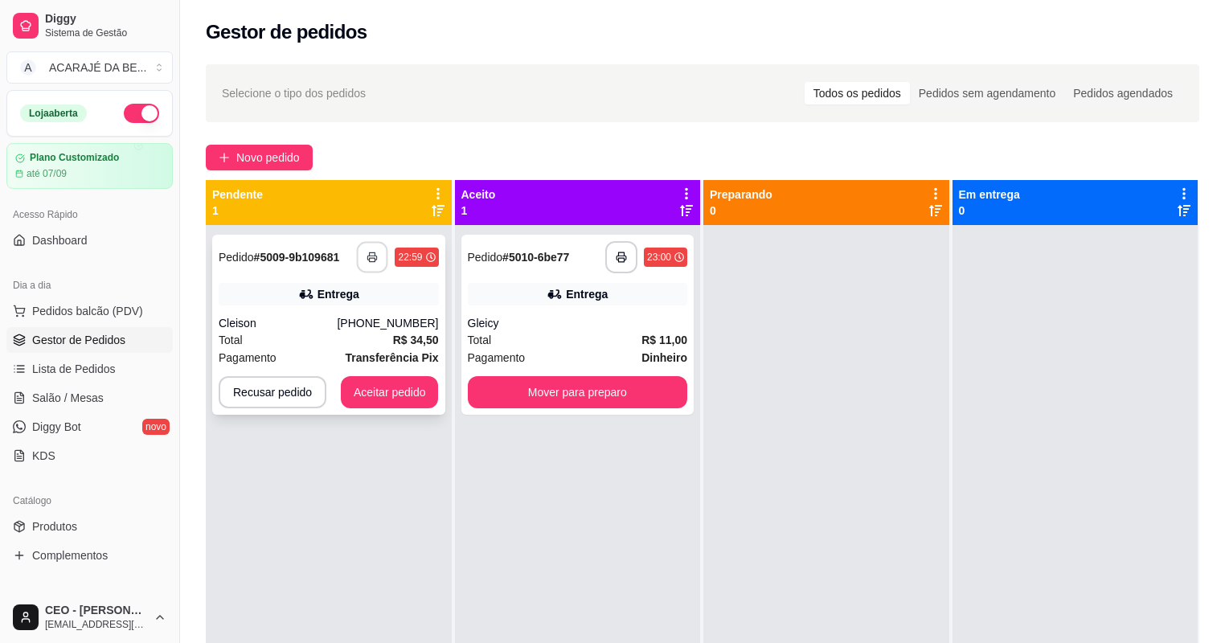
click at [371, 264] on button "button" at bounding box center [372, 257] width 31 height 31
click at [611, 260] on button "button" at bounding box center [621, 257] width 31 height 31
click at [391, 386] on button "Aceitar pedido" at bounding box center [389, 392] width 95 height 31
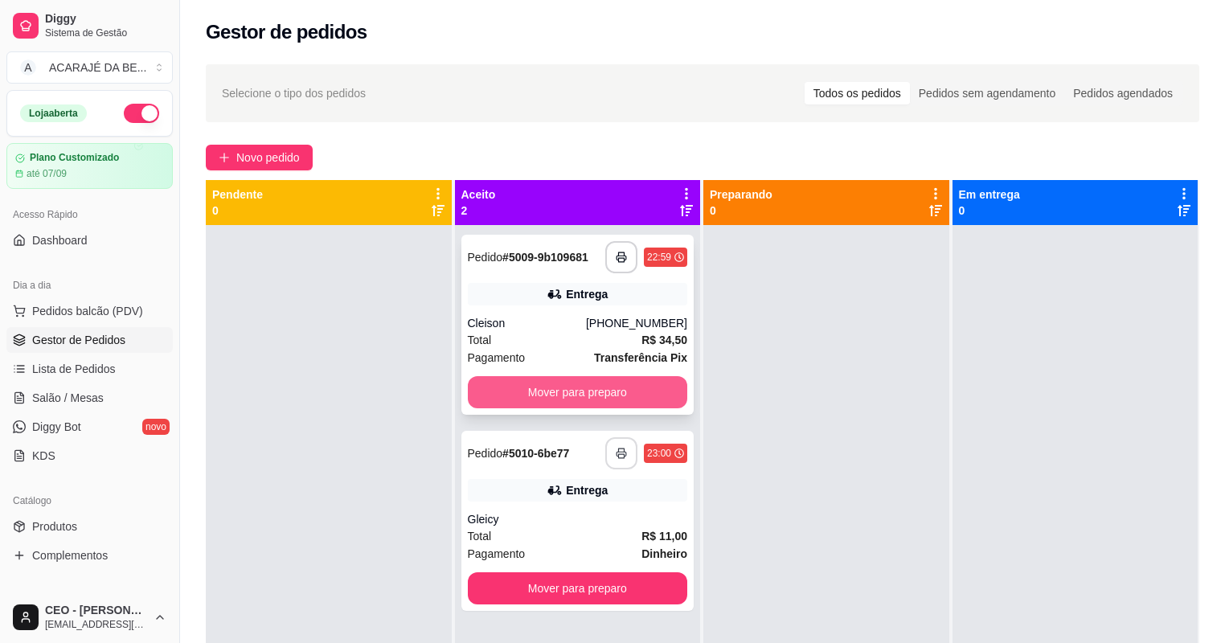
click at [620, 389] on button "Mover para preparo" at bounding box center [578, 392] width 220 height 32
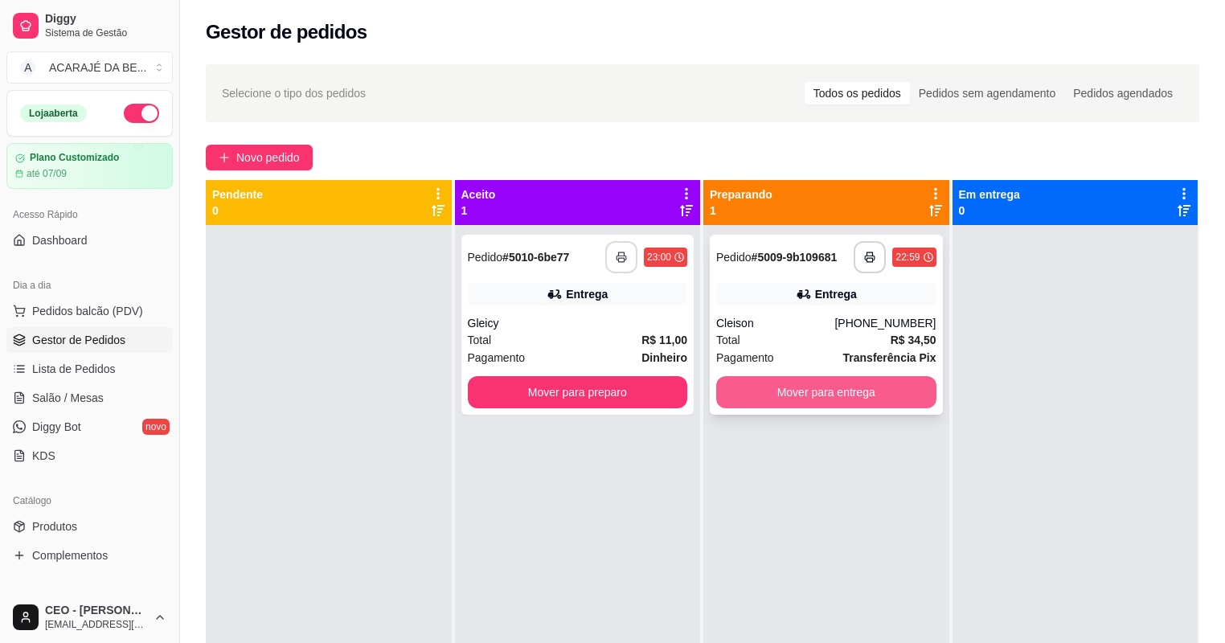
click at [739, 396] on button "Mover para entrega" at bounding box center [826, 392] width 220 height 32
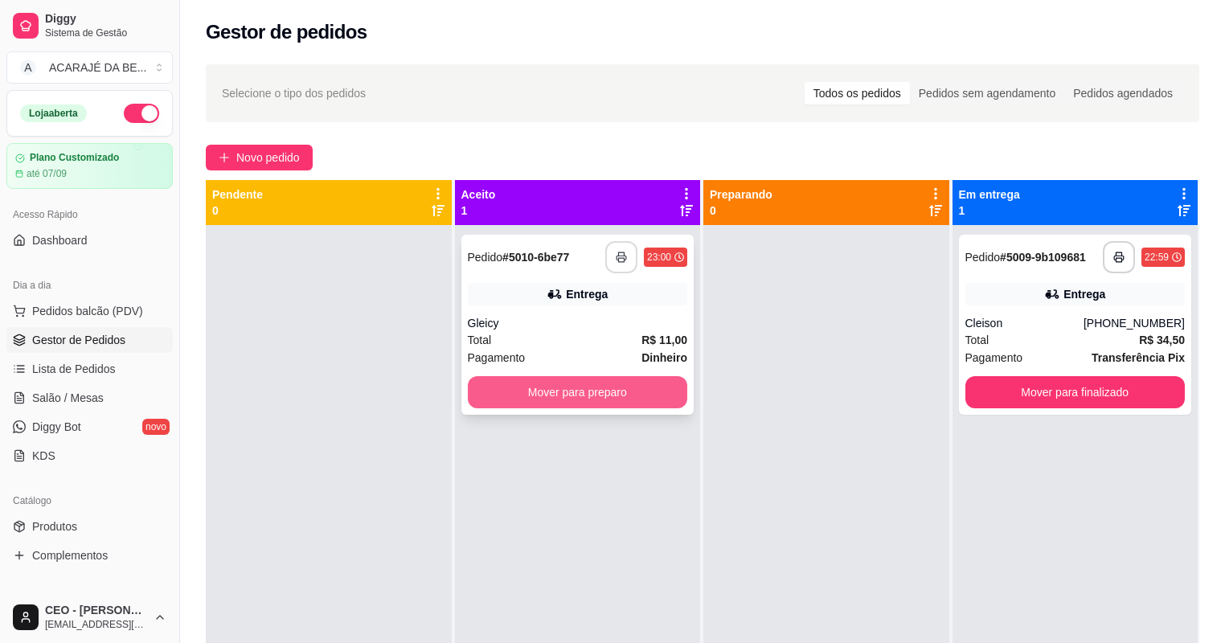
click at [652, 389] on button "Mover para preparo" at bounding box center [578, 392] width 220 height 32
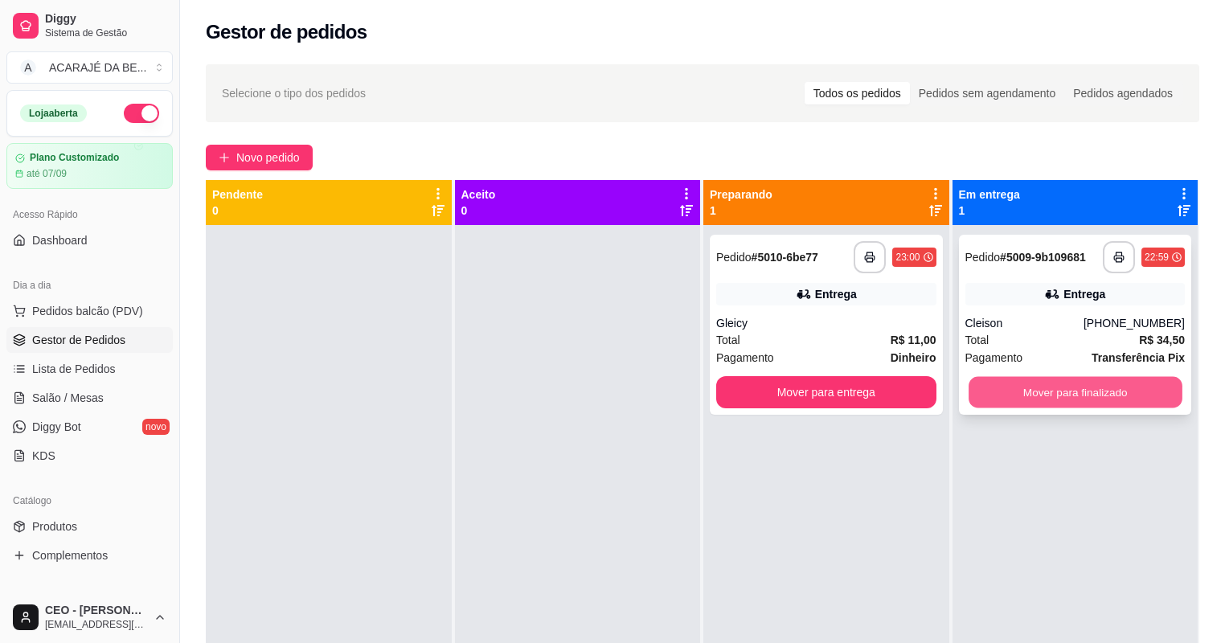
click at [1029, 405] on button "Mover para finalizado" at bounding box center [1074, 392] width 213 height 31
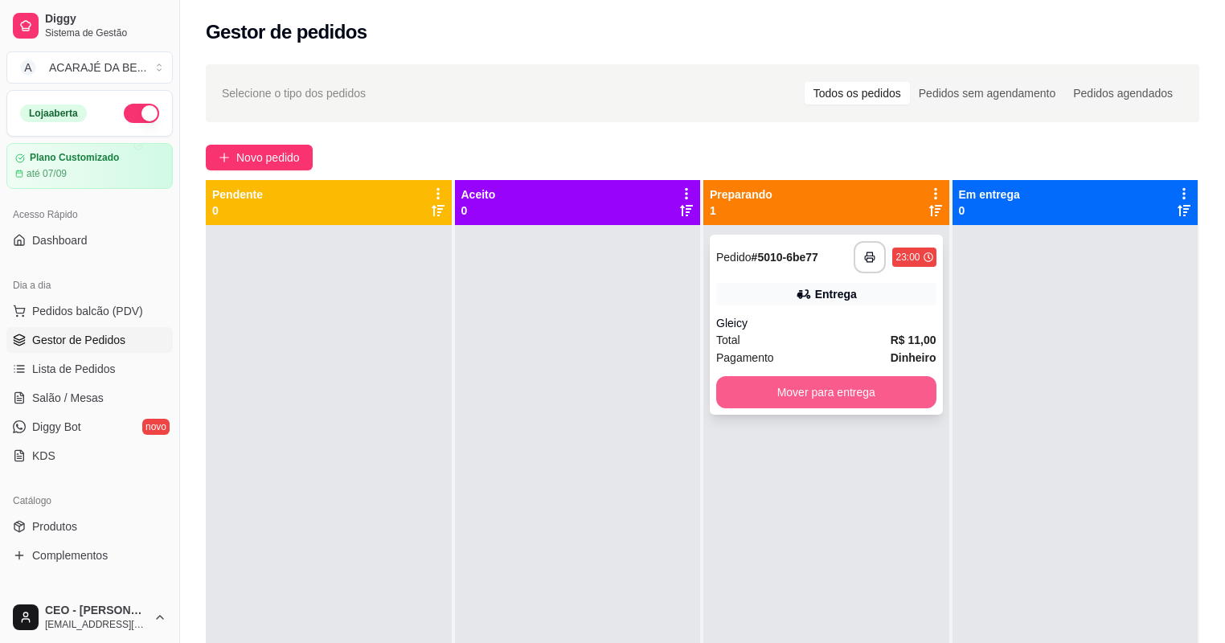
click at [915, 392] on button "Mover para entrega" at bounding box center [826, 392] width 220 height 32
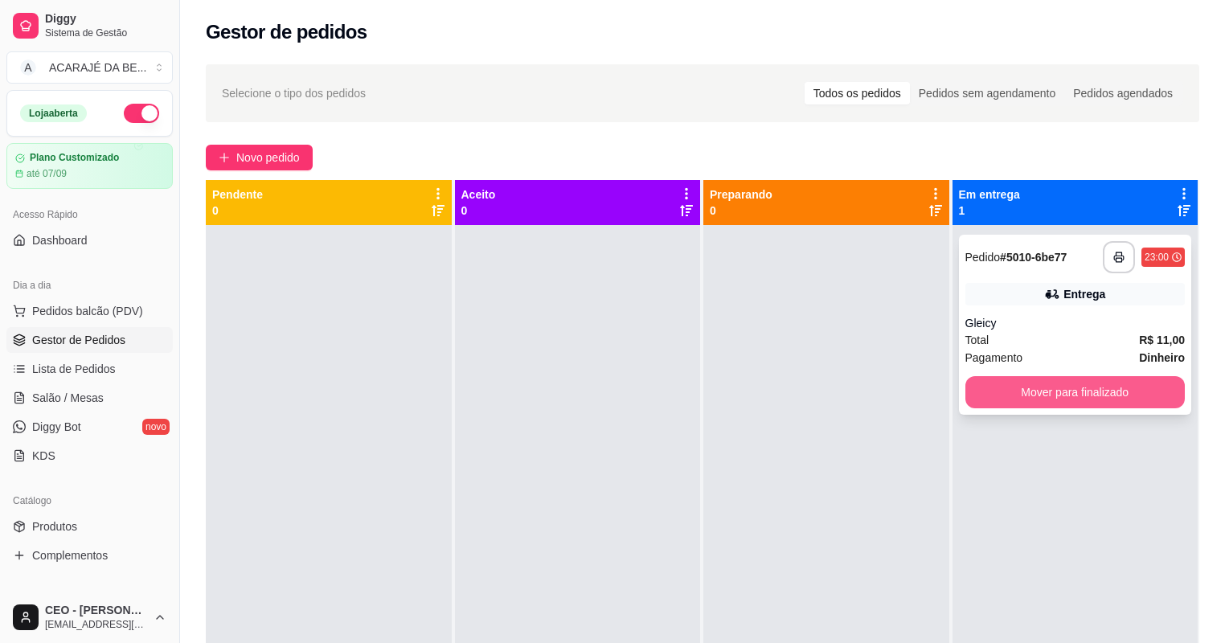
click at [1019, 395] on button "Mover para finalizado" at bounding box center [1075, 392] width 220 height 32
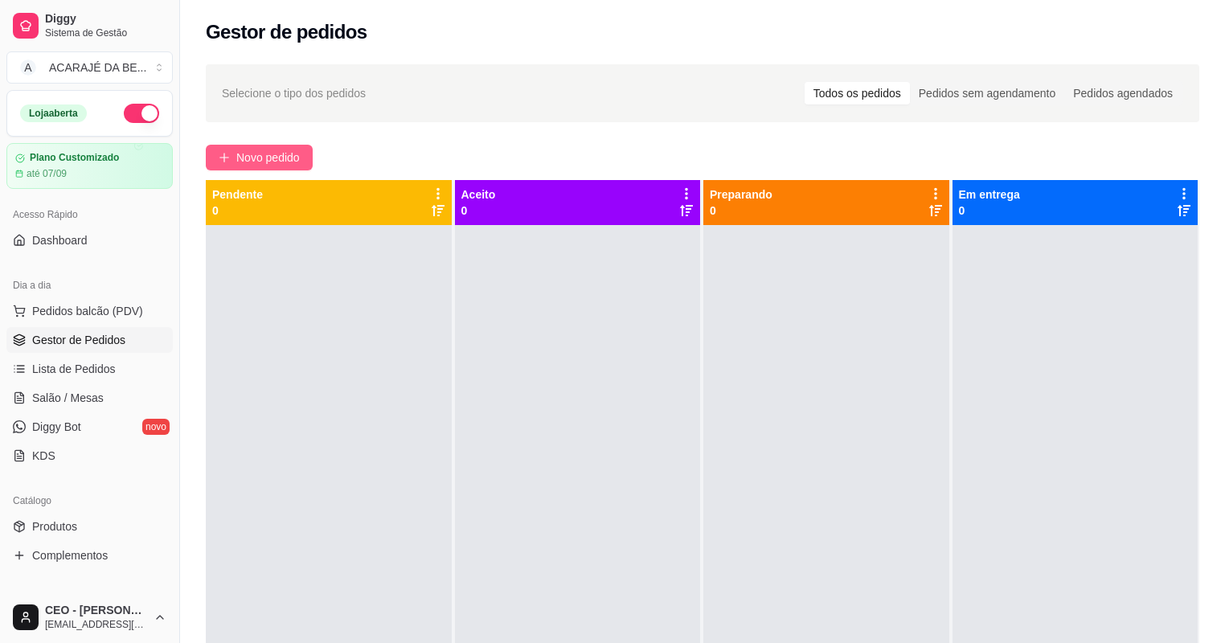
click at [228, 162] on icon "plus" at bounding box center [224, 157] width 11 height 11
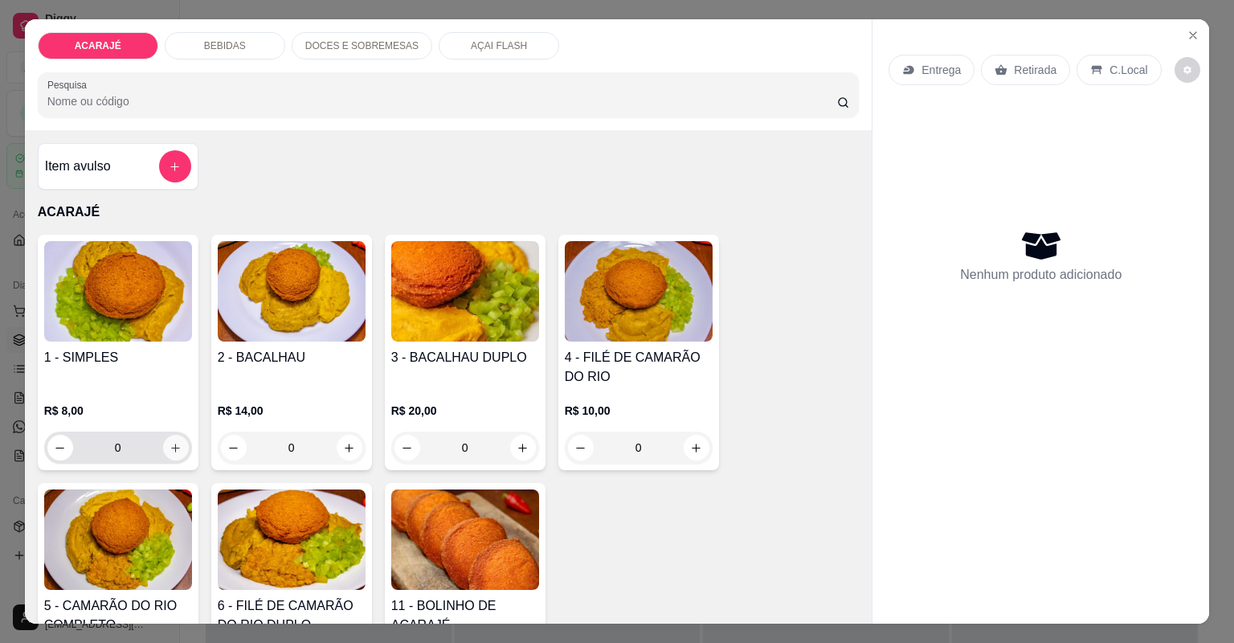
click at [177, 454] on button "increase-product-quantity" at bounding box center [176, 448] width 26 height 26
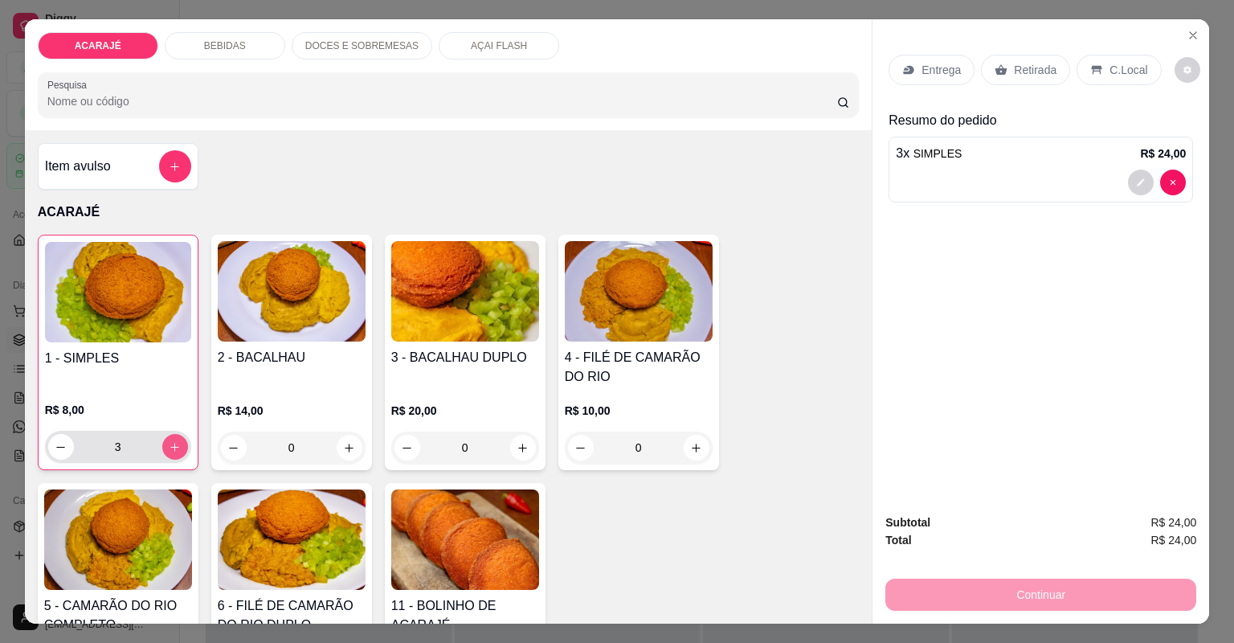
click at [174, 436] on button "increase-product-quantity" at bounding box center [175, 447] width 26 height 26
type input "4"
click at [951, 69] on p "Entrega" at bounding box center [941, 70] width 39 height 16
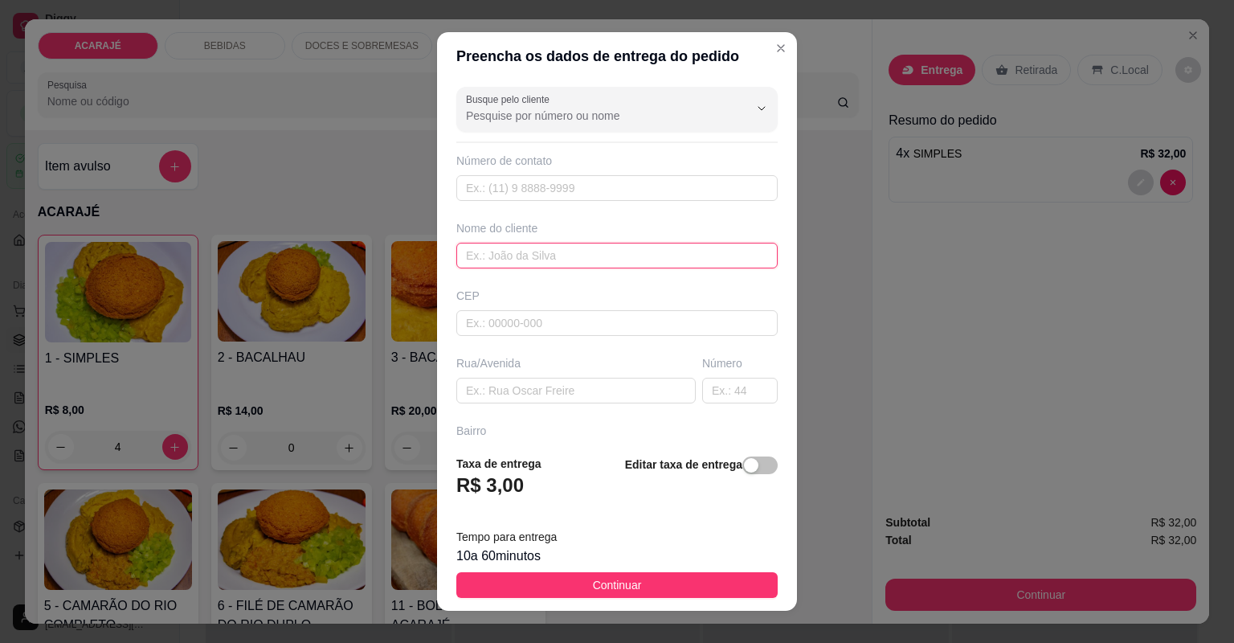
click at [556, 250] on input "text" at bounding box center [616, 256] width 321 height 26
type input "CRISLAINE"
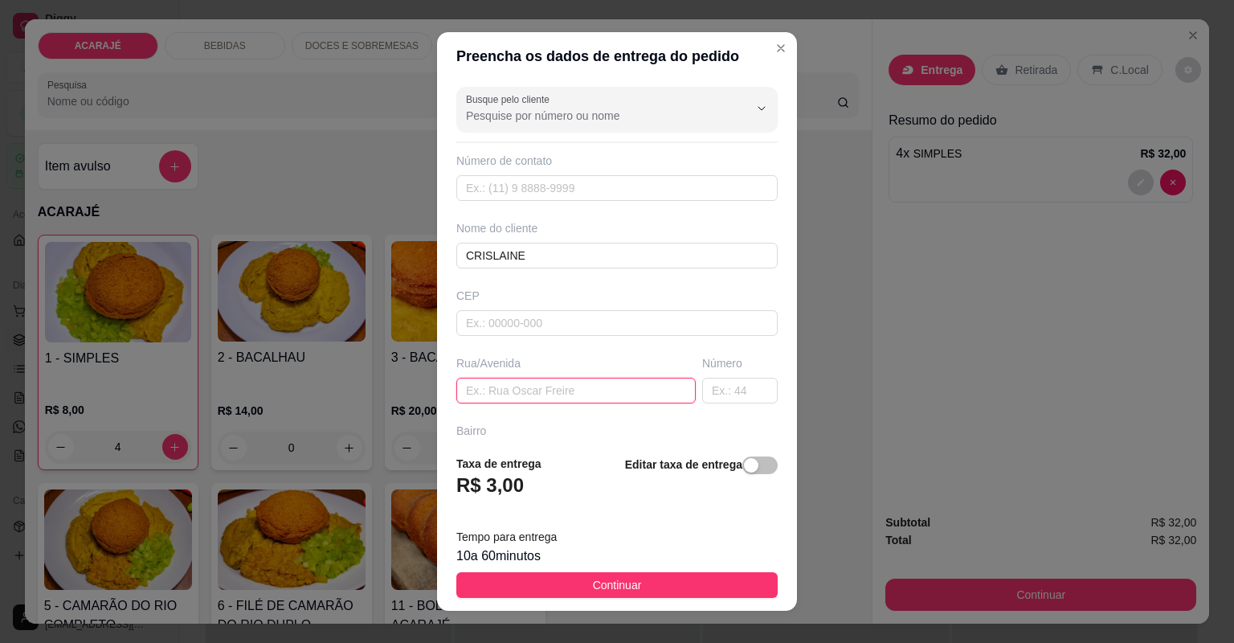
click at [487, 382] on input "text" at bounding box center [575, 391] width 239 height 26
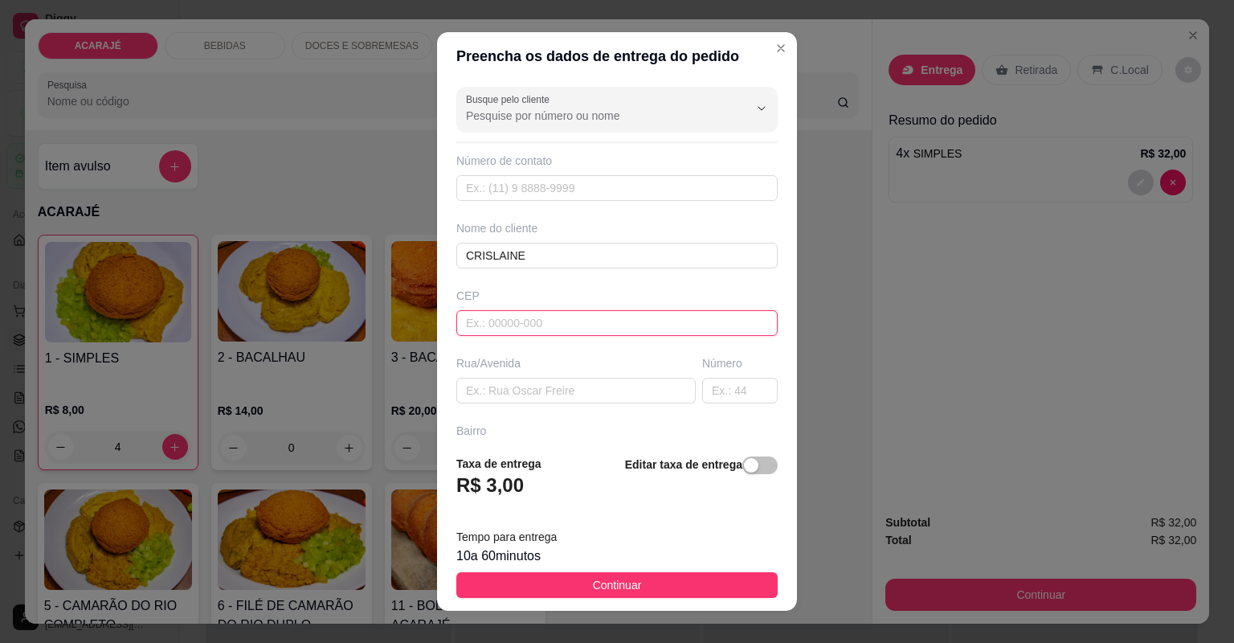
click at [562, 321] on input "text" at bounding box center [616, 323] width 321 height 26
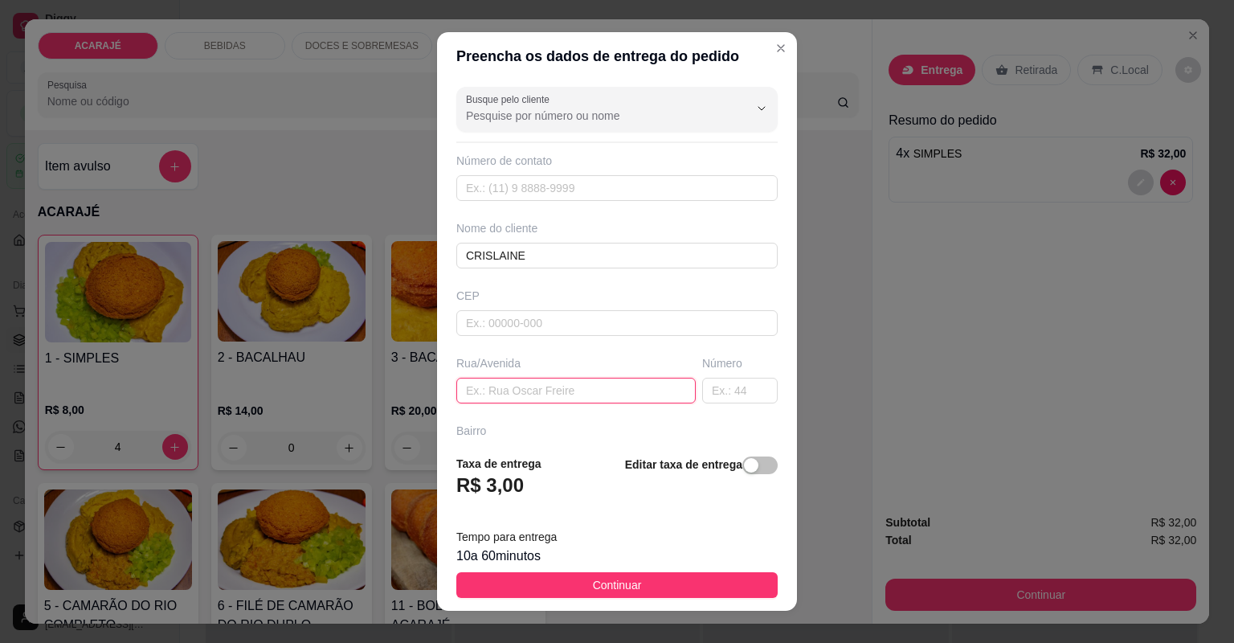
click at [566, 399] on input "text" at bounding box center [575, 391] width 239 height 26
type input "PONTALZINHO"
click at [732, 395] on input "text" at bounding box center [740, 391] width 76 height 26
type input "1"
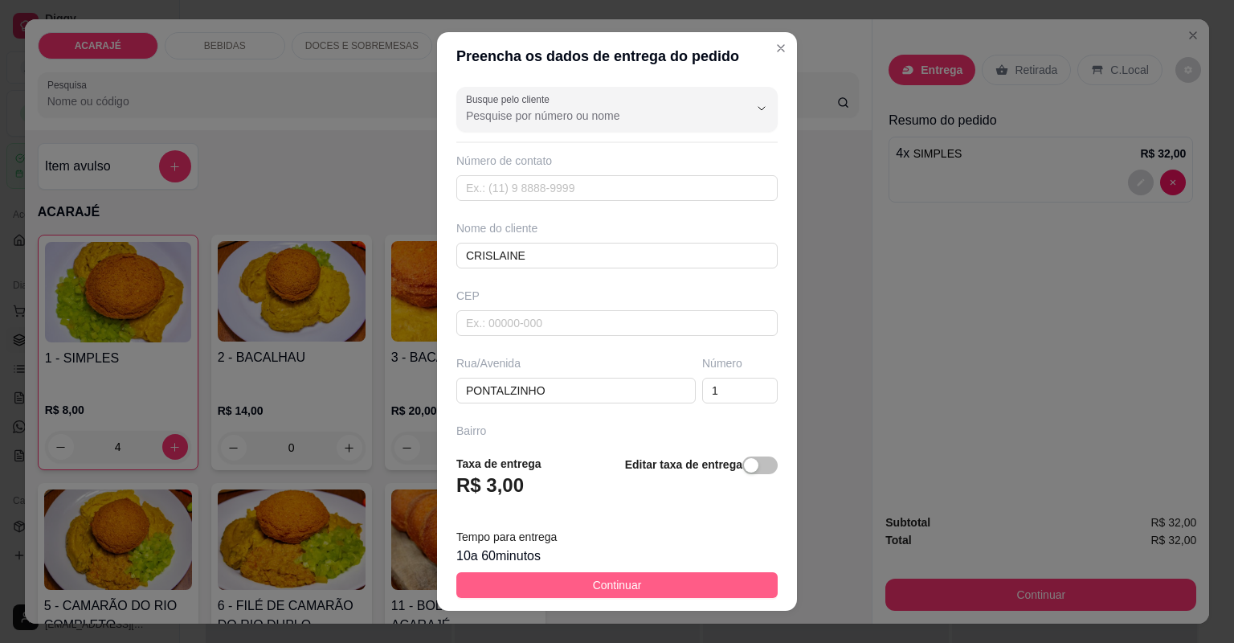
click at [643, 588] on button "Continuar" at bounding box center [616, 585] width 321 height 26
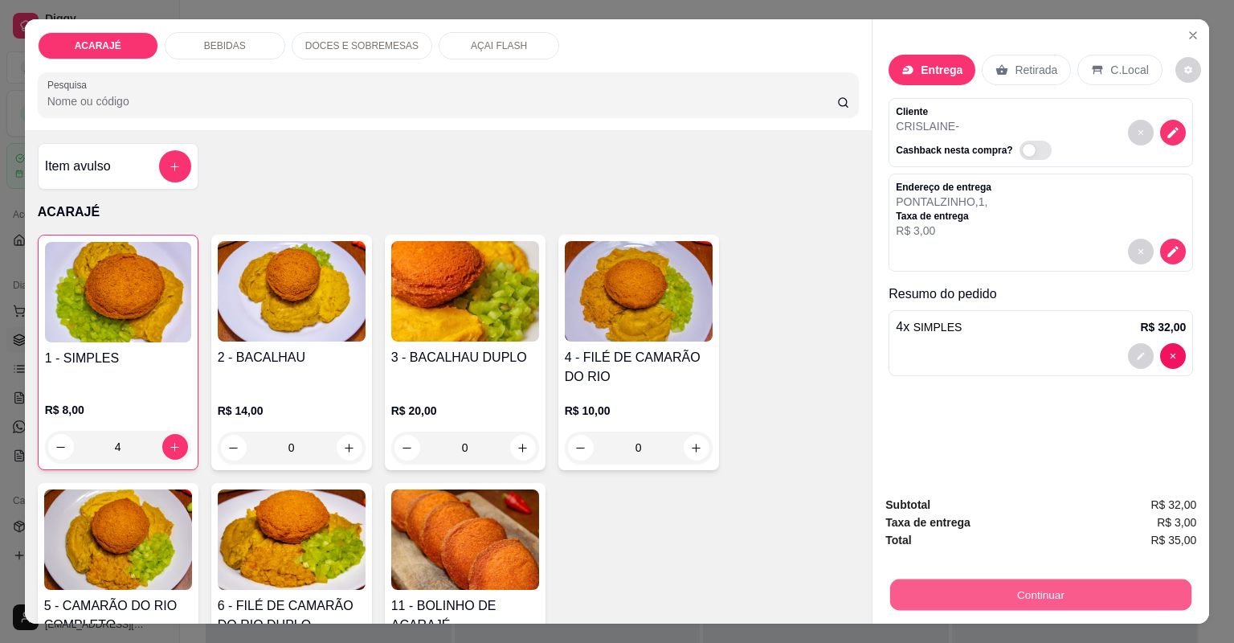
click at [902, 592] on button "Continuar" at bounding box center [1040, 594] width 301 height 31
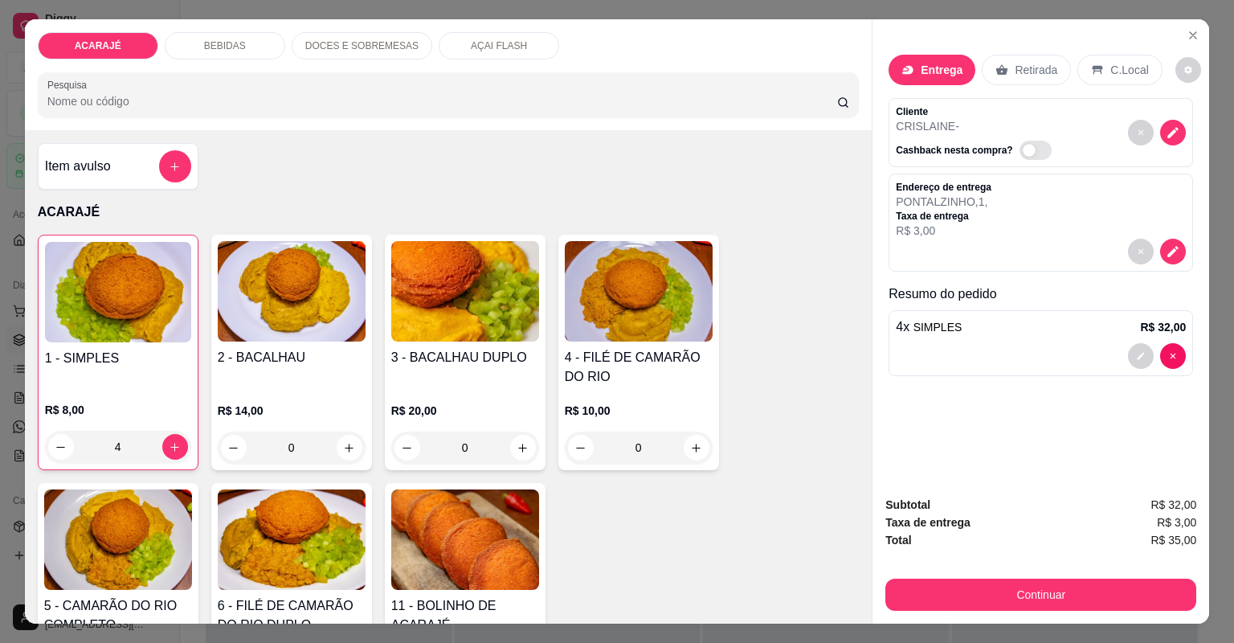
click at [812, 196] on div "Item avulso ACARAJÉ 1 - SIMPLES R$ 8,00 4 2 - BACALHAU R$ 14,00 0 3 - BACALHAU …" at bounding box center [449, 376] width 848 height 493
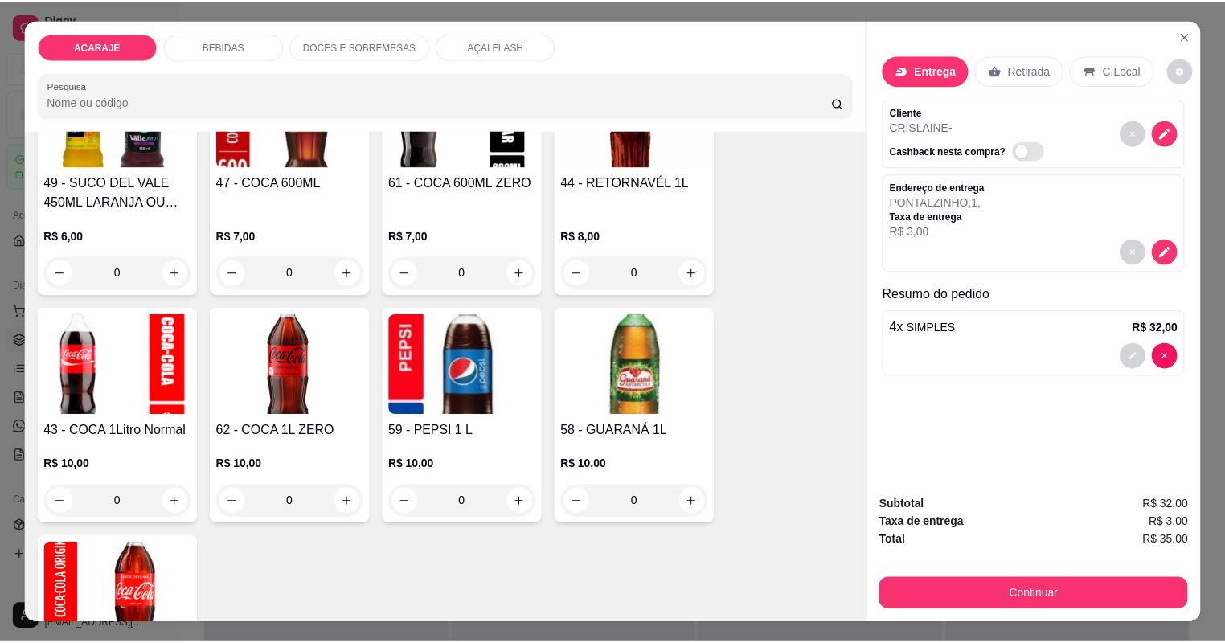
scroll to position [1414, 0]
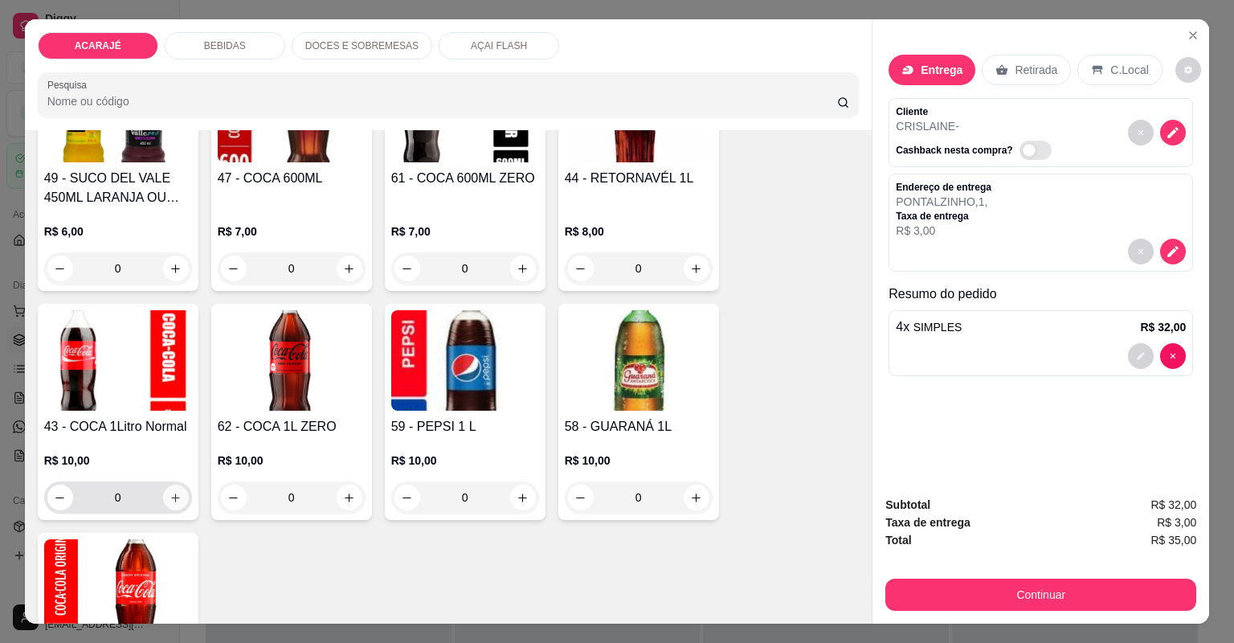
click at [170, 498] on icon "increase-product-quantity" at bounding box center [176, 498] width 12 height 12
type input "1"
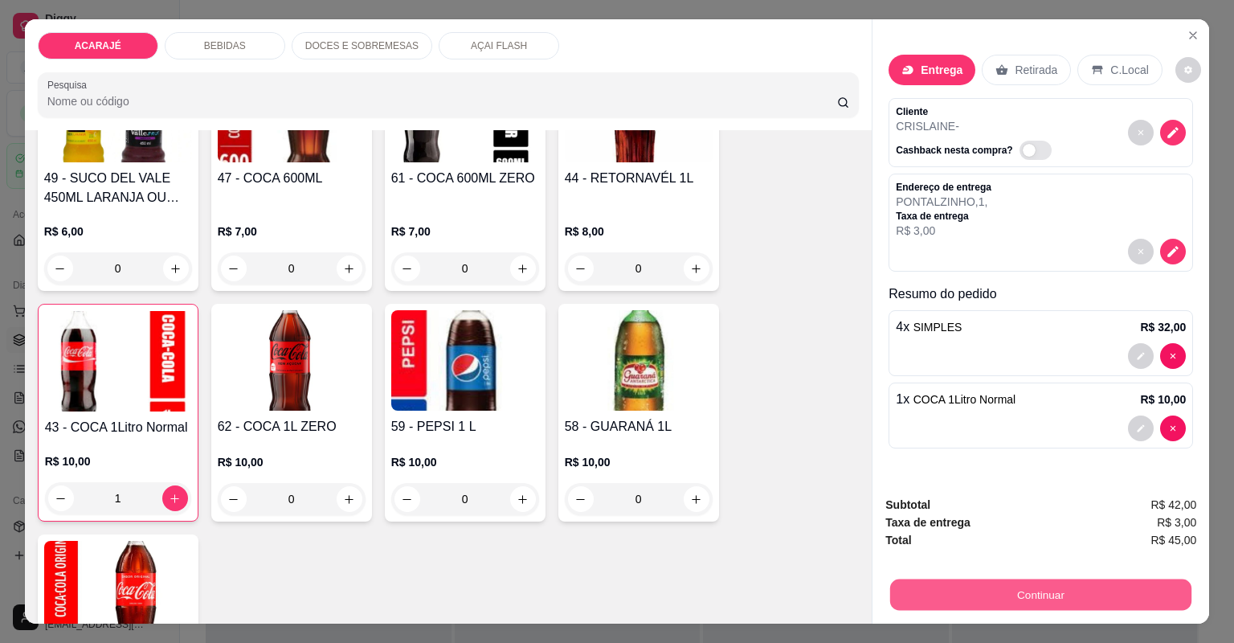
click at [925, 599] on button "Continuar" at bounding box center [1040, 594] width 301 height 31
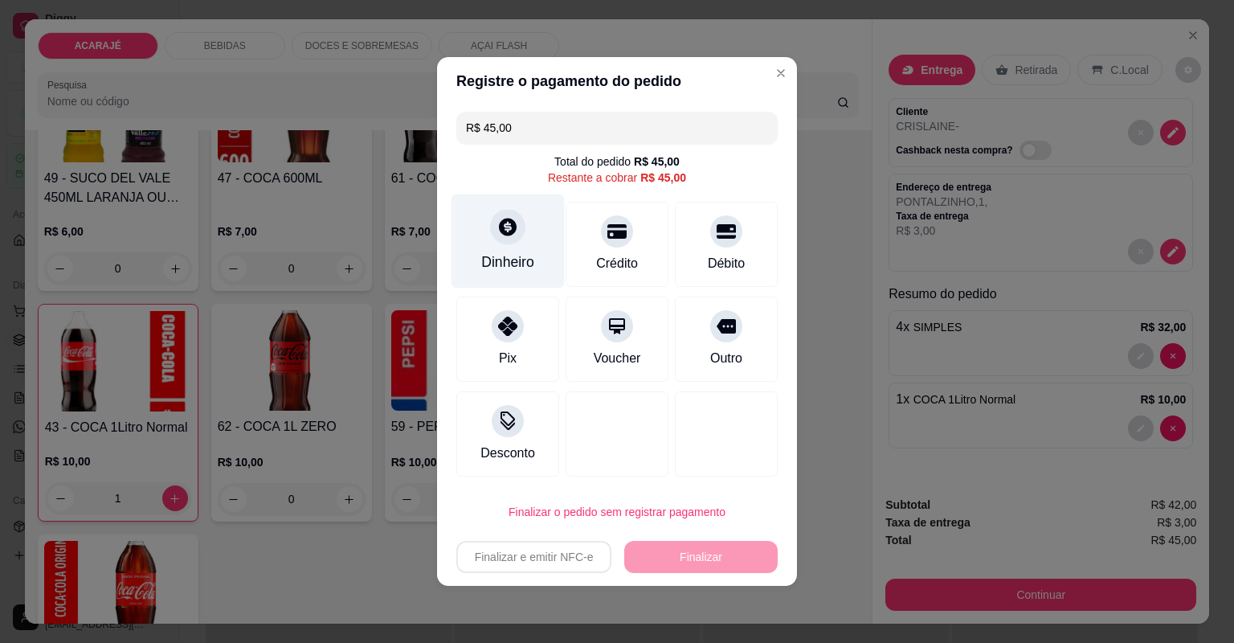
click at [517, 245] on div "Dinheiro" at bounding box center [508, 241] width 113 height 94
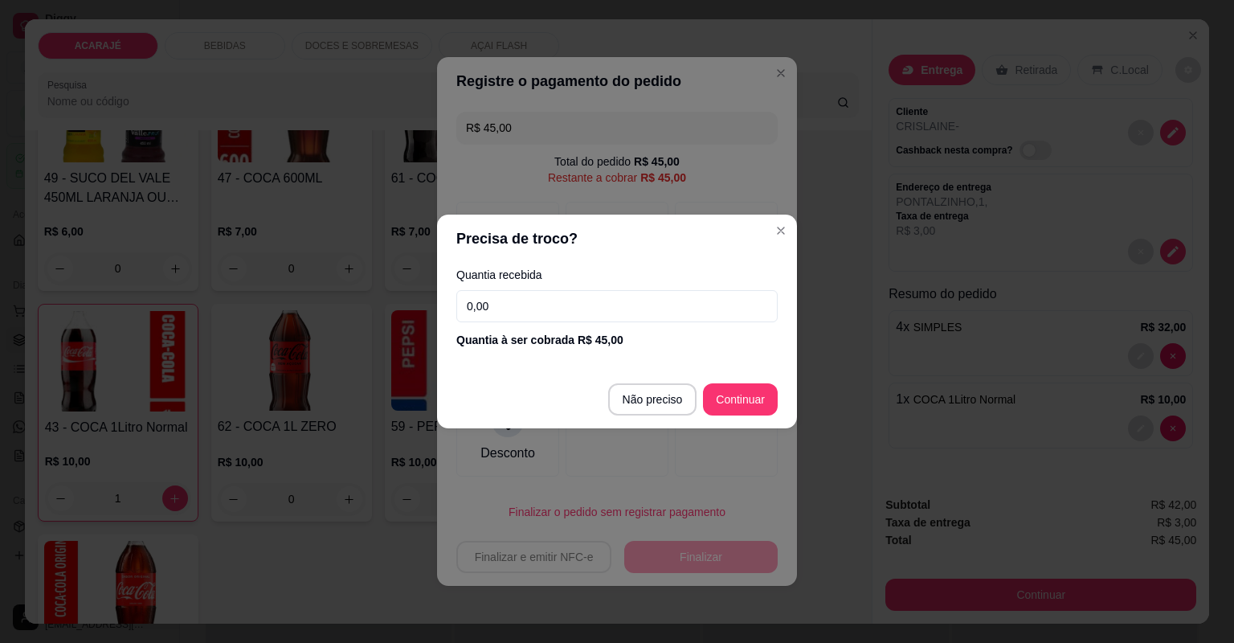
click at [513, 305] on input "0,00" at bounding box center [616, 306] width 321 height 32
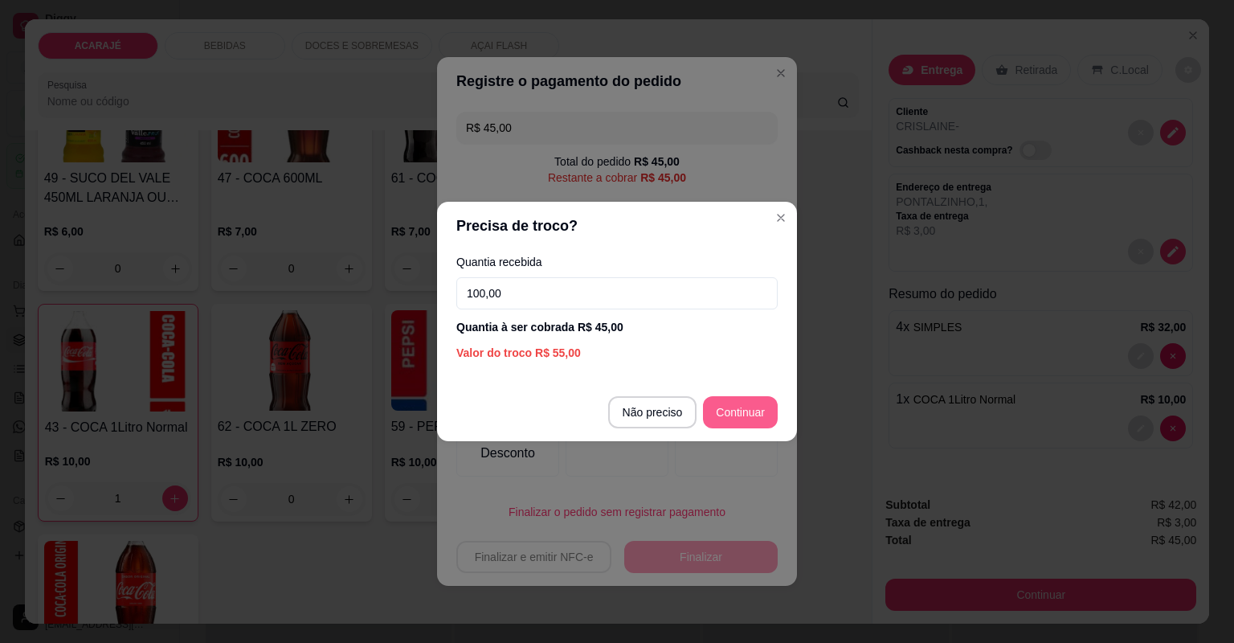
type input "100,00"
type input "R$ 0,00"
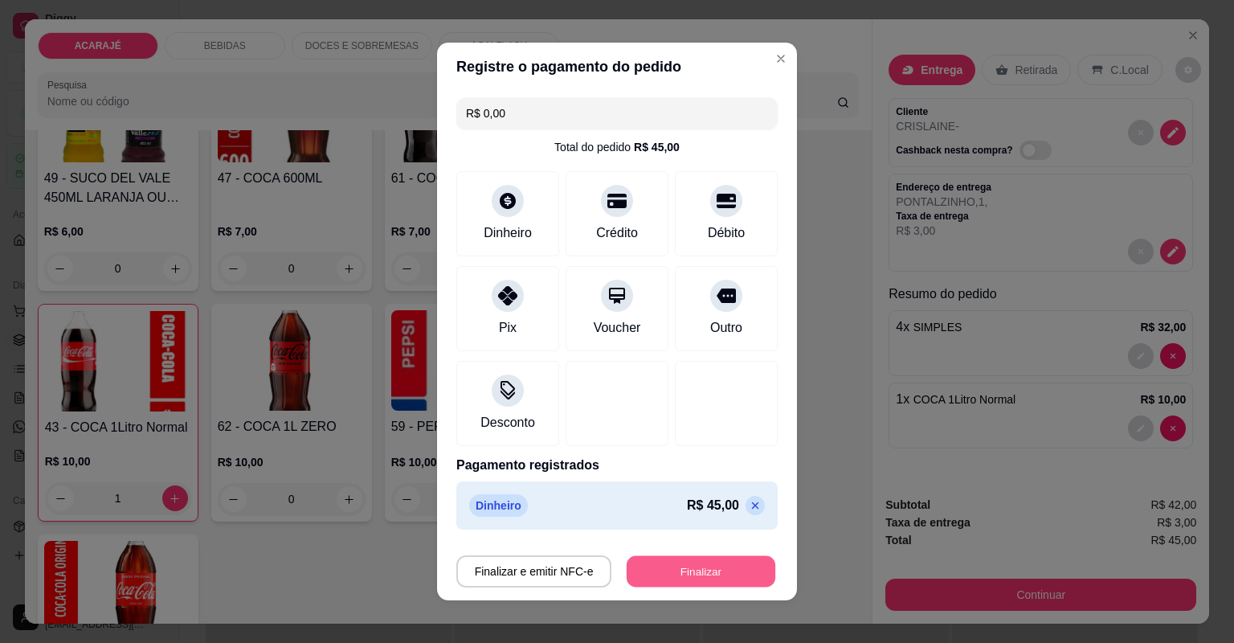
click at [708, 567] on button "Finalizar" at bounding box center [701, 571] width 149 height 31
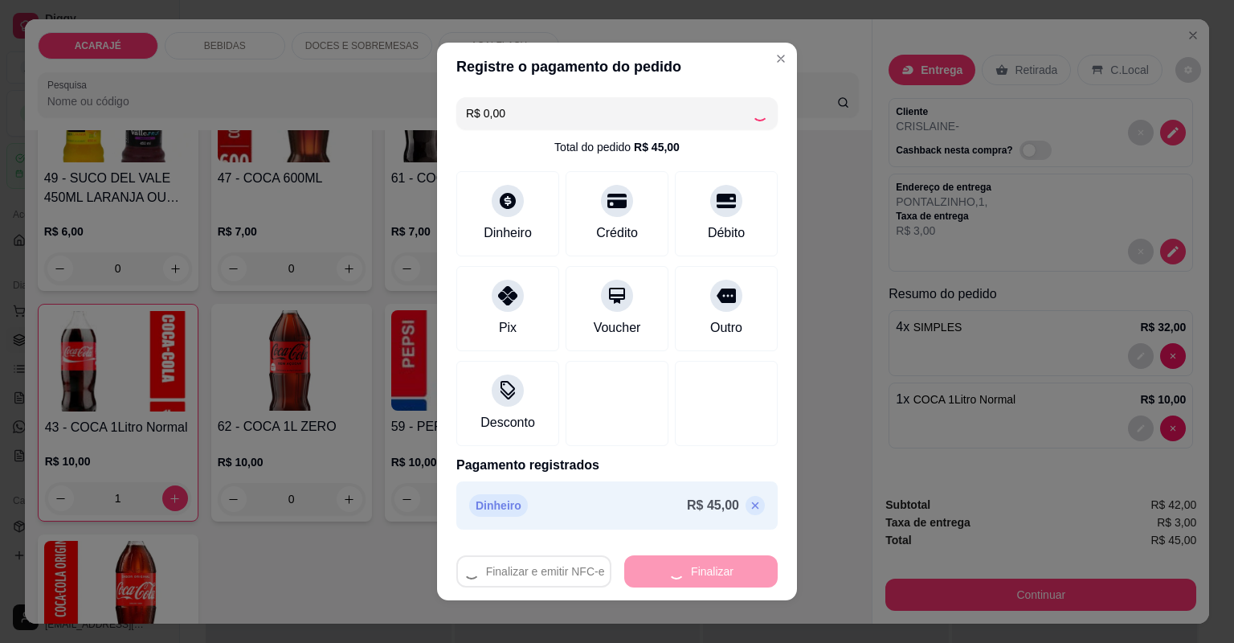
type input "0"
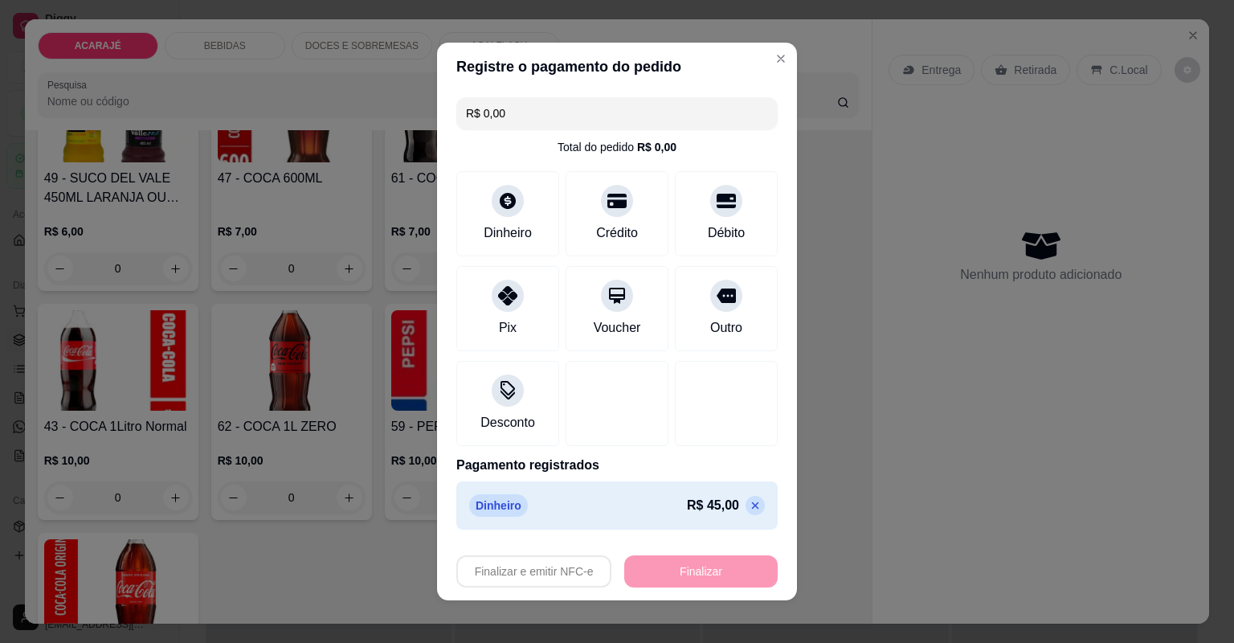
type input "-R$ 45,00"
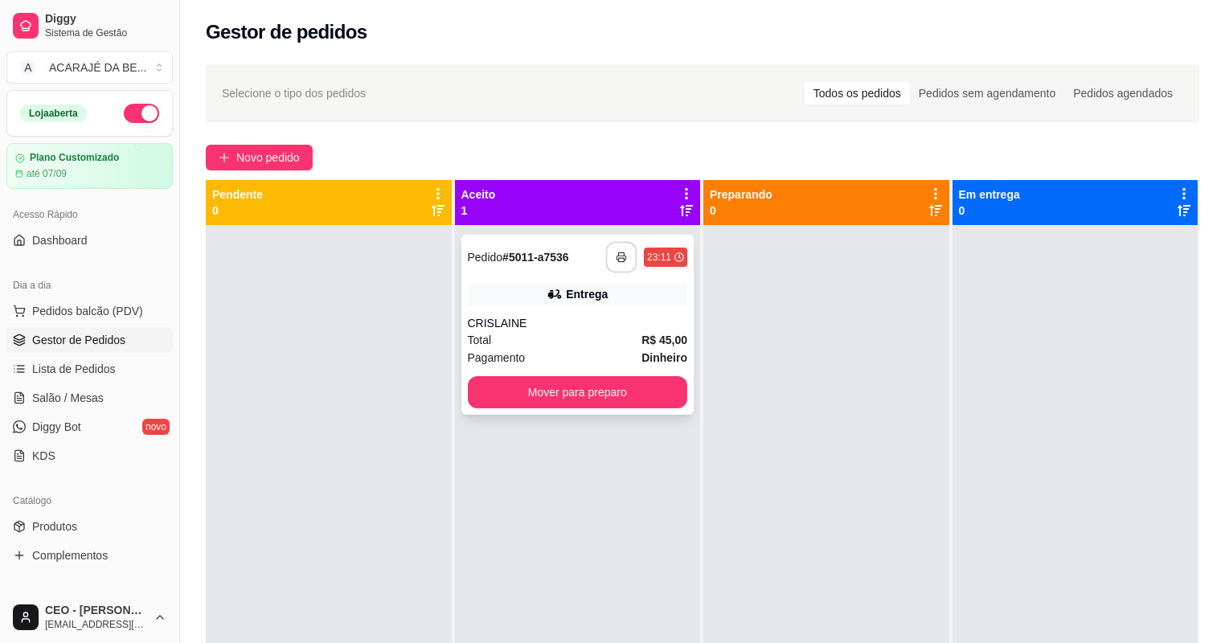
click at [624, 260] on button "button" at bounding box center [621, 257] width 31 height 31
click at [546, 402] on button "Mover para preparo" at bounding box center [578, 392] width 220 height 32
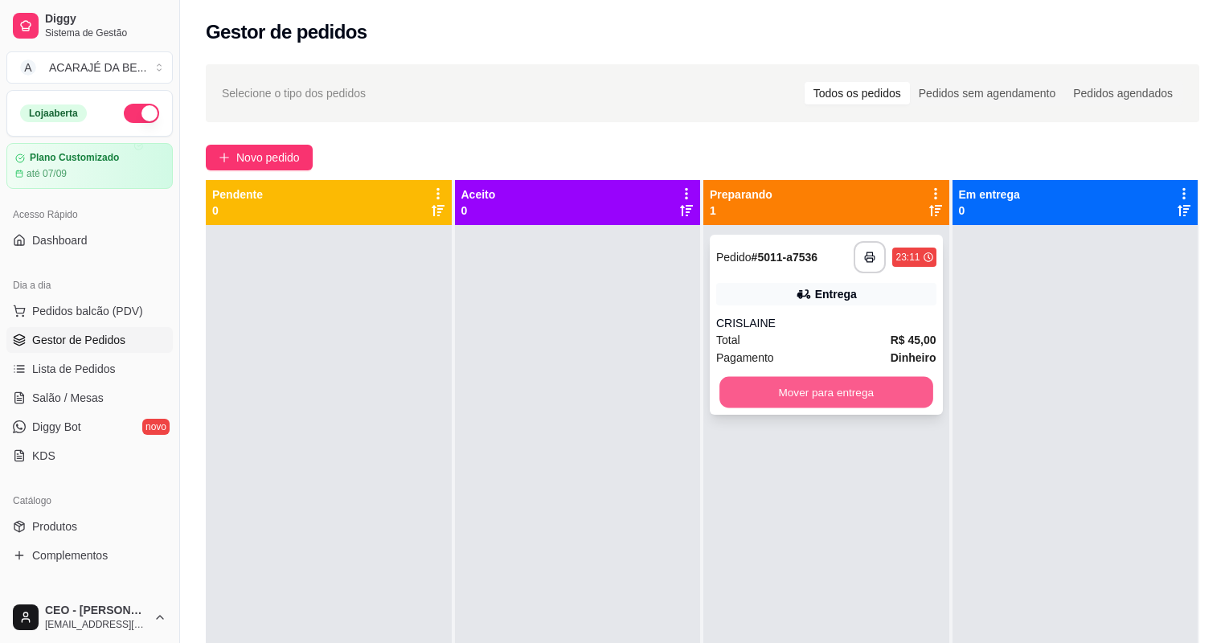
click at [768, 407] on button "Mover para entrega" at bounding box center [825, 392] width 213 height 31
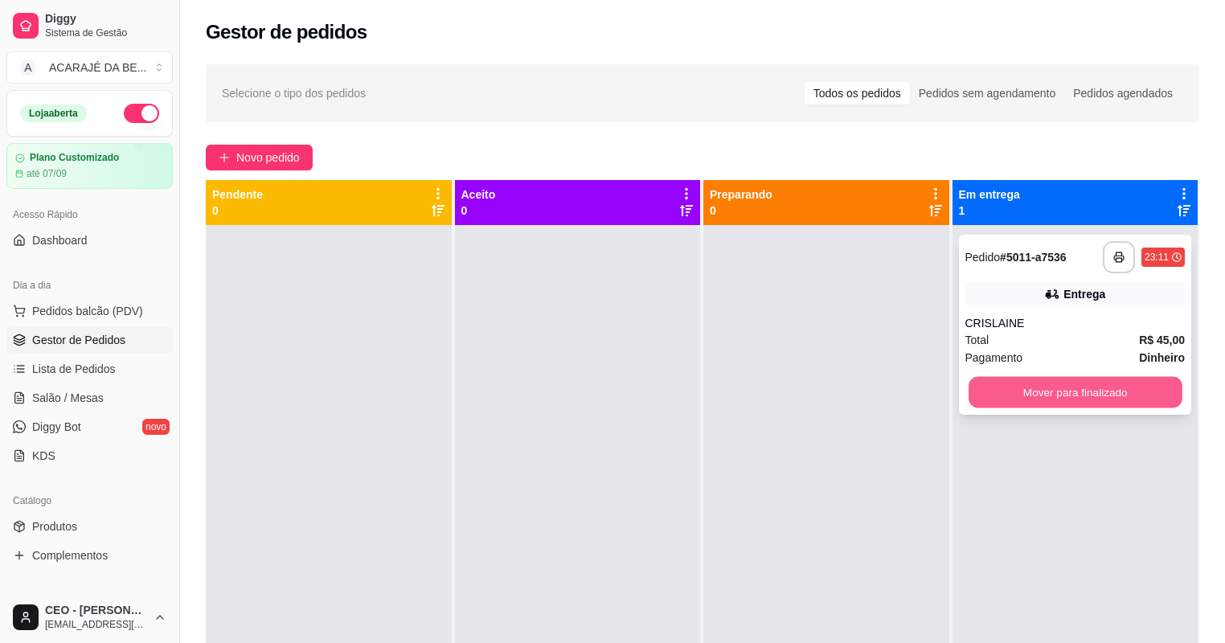
click at [984, 382] on button "Mover para finalizado" at bounding box center [1074, 392] width 213 height 31
click at [984, 383] on button "Mover para finalizado" at bounding box center [1074, 392] width 213 height 31
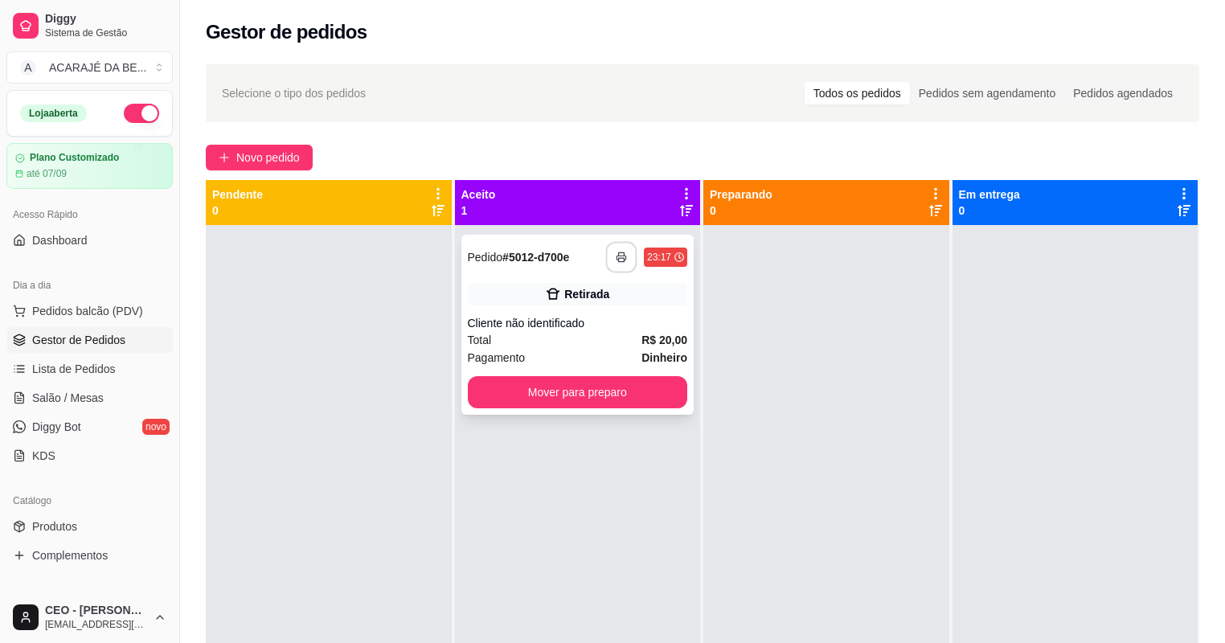
click at [616, 262] on icon "button" at bounding box center [621, 257] width 11 height 11
click at [576, 383] on button "Mover para preparo" at bounding box center [577, 392] width 213 height 31
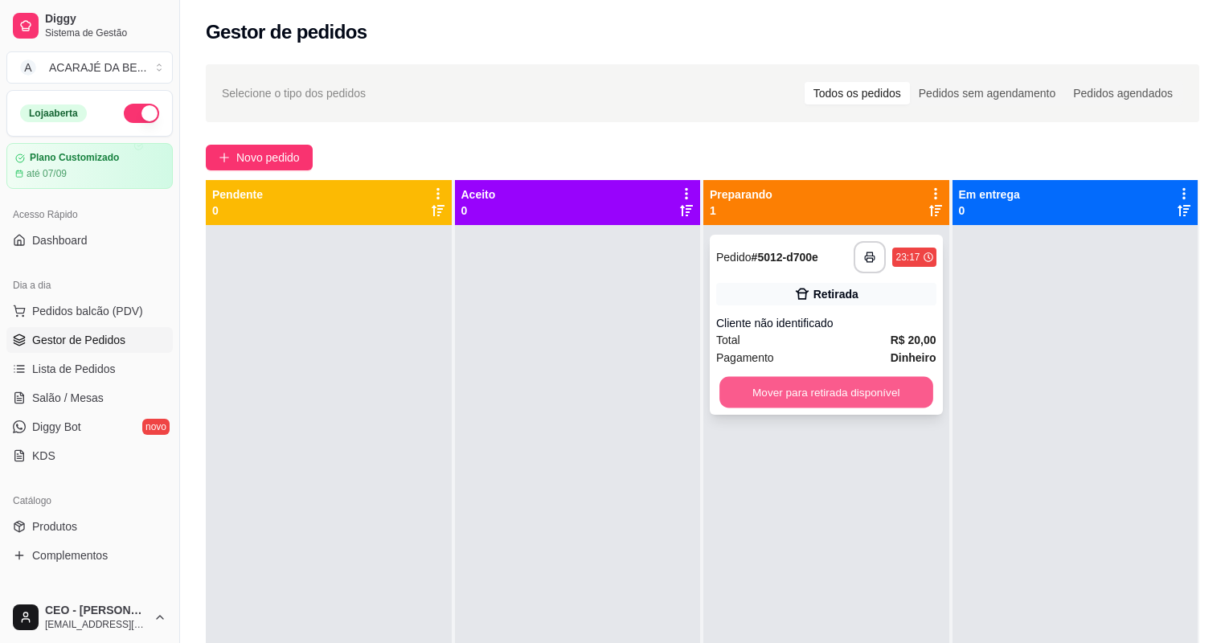
click at [726, 387] on button "Mover para retirada disponível" at bounding box center [825, 392] width 213 height 31
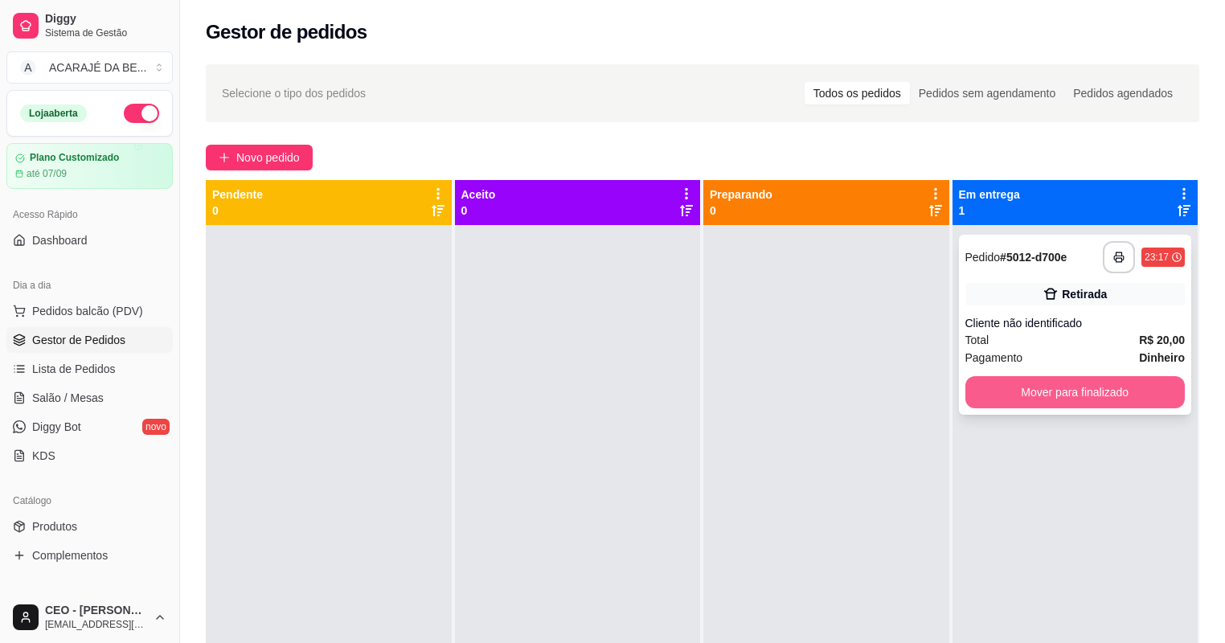
click at [1134, 395] on button "Mover para finalizado" at bounding box center [1075, 392] width 220 height 32
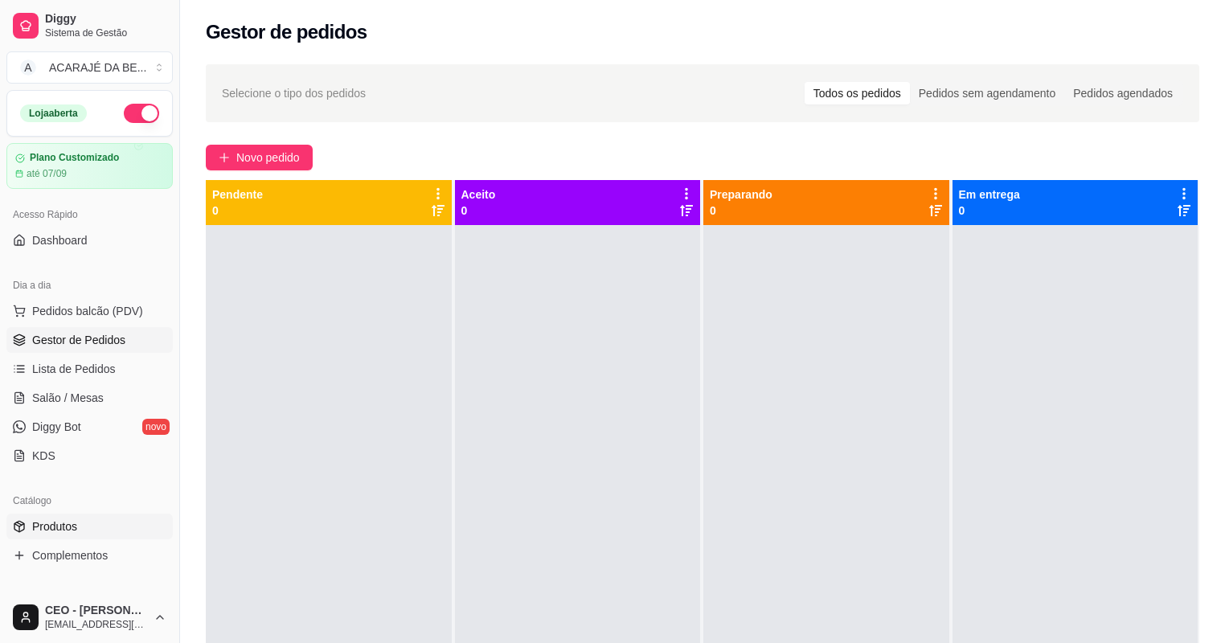
click at [67, 523] on span "Produtos" at bounding box center [54, 526] width 45 height 16
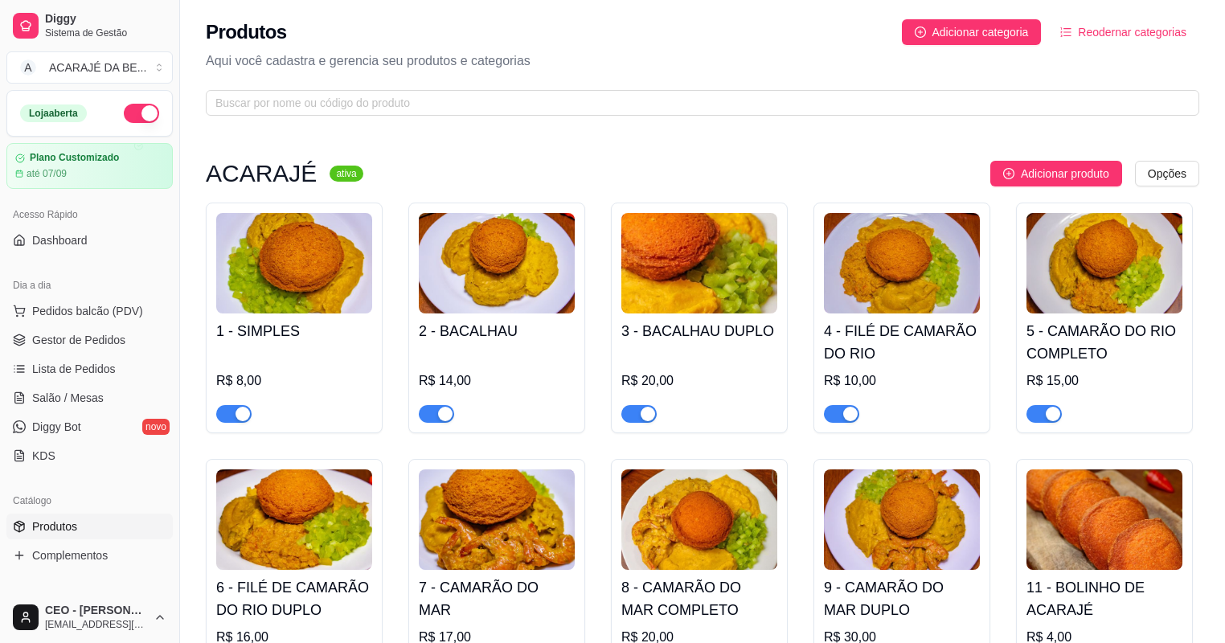
click at [124, 115] on button "button" at bounding box center [141, 113] width 35 height 19
click at [125, 112] on button "button" at bounding box center [141, 113] width 35 height 19
click at [223, 412] on span "button" at bounding box center [233, 414] width 35 height 18
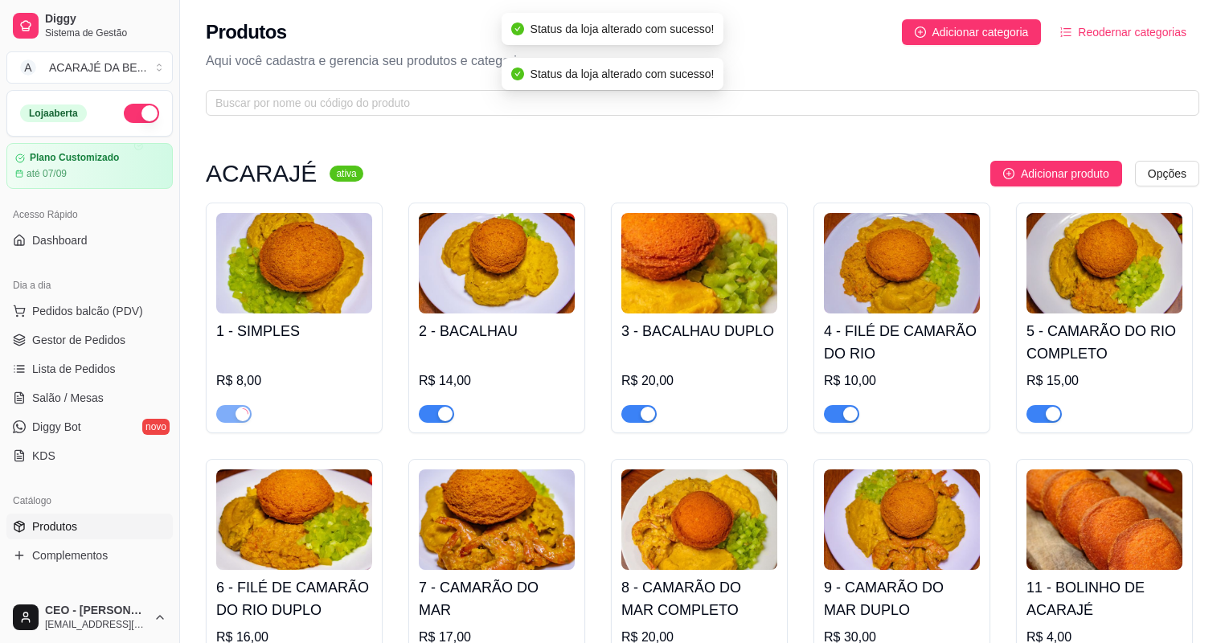
click at [429, 414] on span "button" at bounding box center [436, 414] width 35 height 18
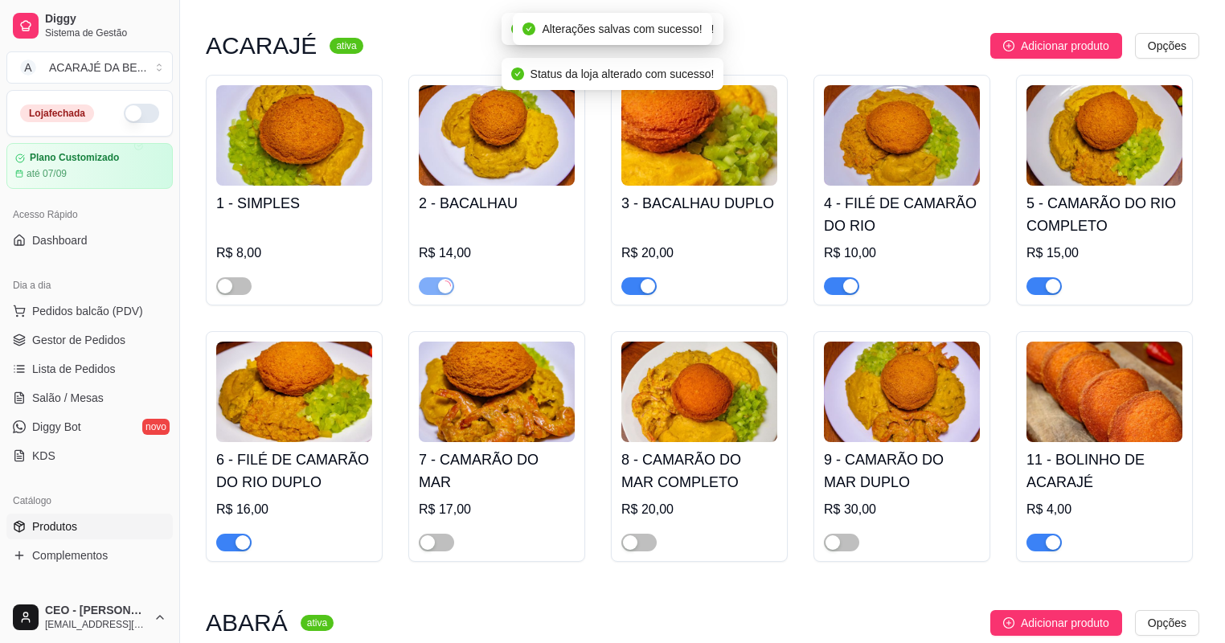
scroll to position [129, 0]
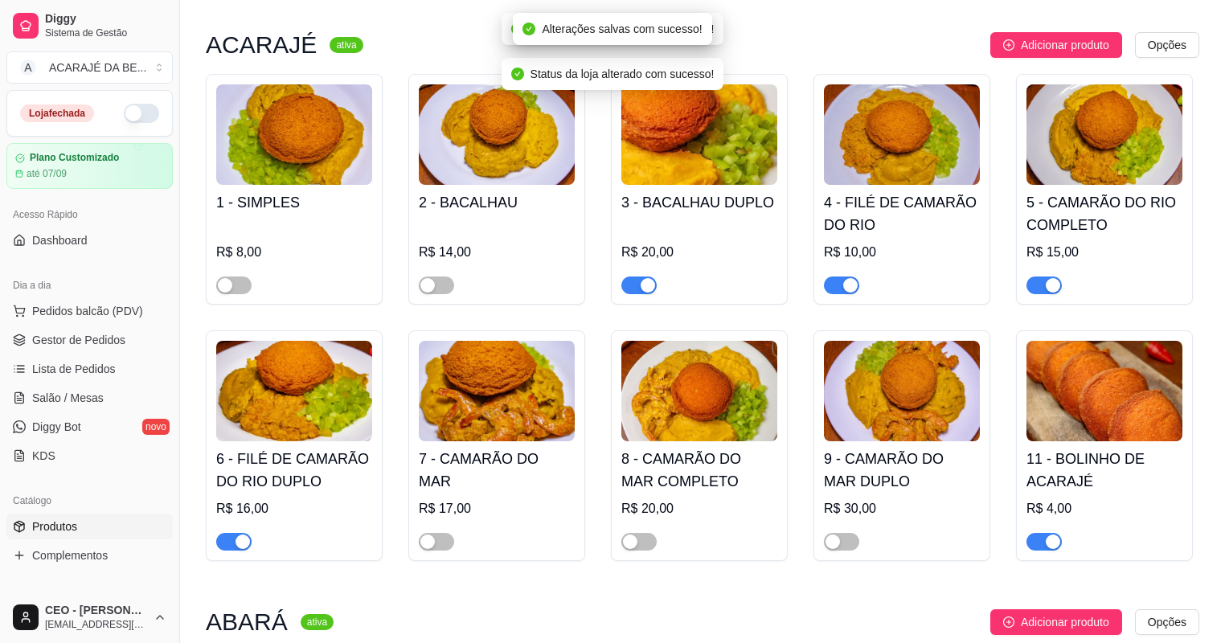
click at [648, 305] on div "3 - BACALHAU DUPLO R$ 20,00" at bounding box center [699, 189] width 177 height 231
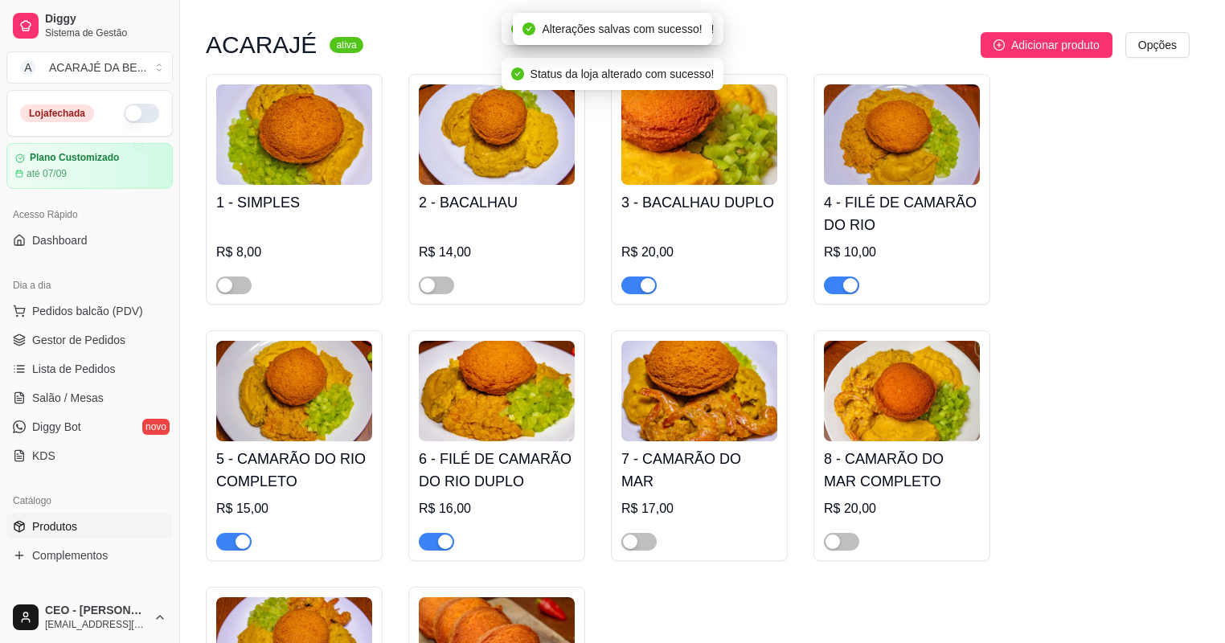
drag, startPoint x: 648, startPoint y: 305, endPoint x: 648, endPoint y: 278, distance: 26.5
click at [648, 284] on article "Descrição do produto" at bounding box center [522, 291] width 620 height 16
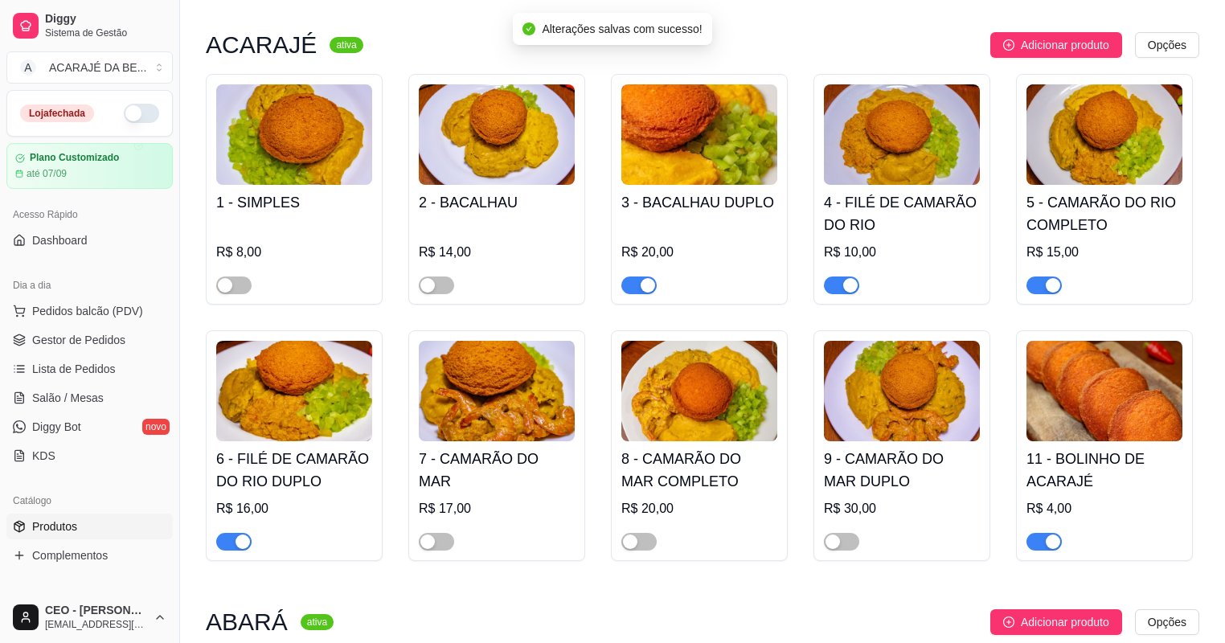
click at [1053, 292] on div "button" at bounding box center [1052, 285] width 14 height 14
click at [844, 292] on div "button" at bounding box center [850, 285] width 14 height 14
click at [631, 289] on span "button" at bounding box center [638, 285] width 35 height 18
click at [1047, 537] on div "button" at bounding box center [1052, 541] width 14 height 14
click at [229, 538] on span "button" at bounding box center [233, 542] width 35 height 18
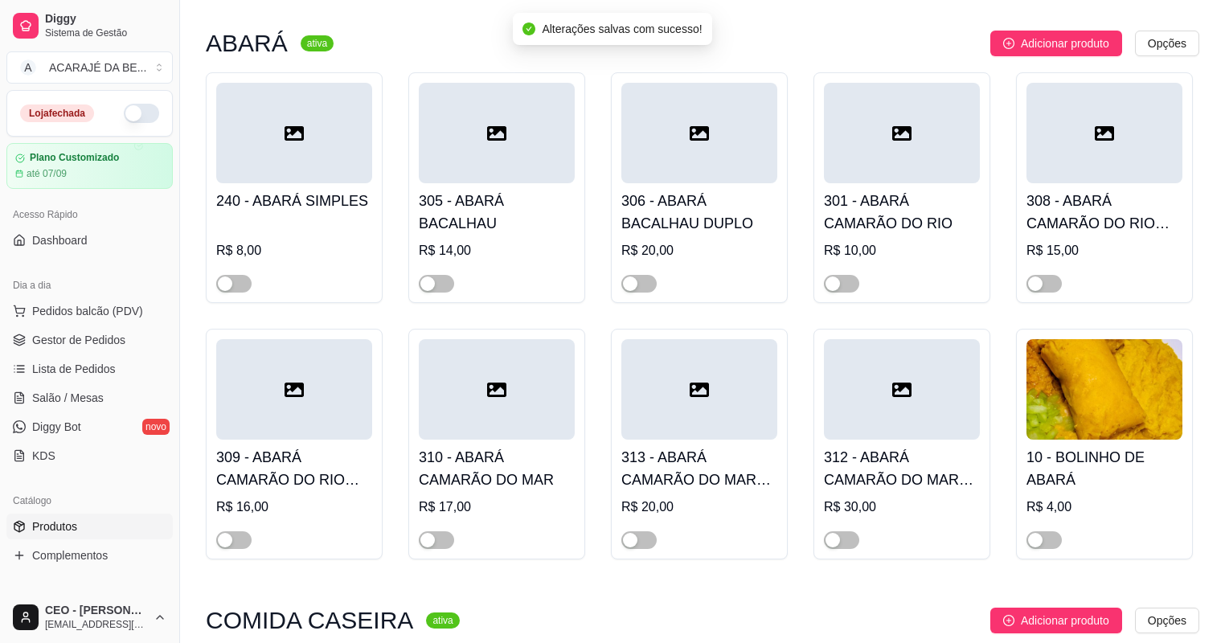
scroll to position [900, 0]
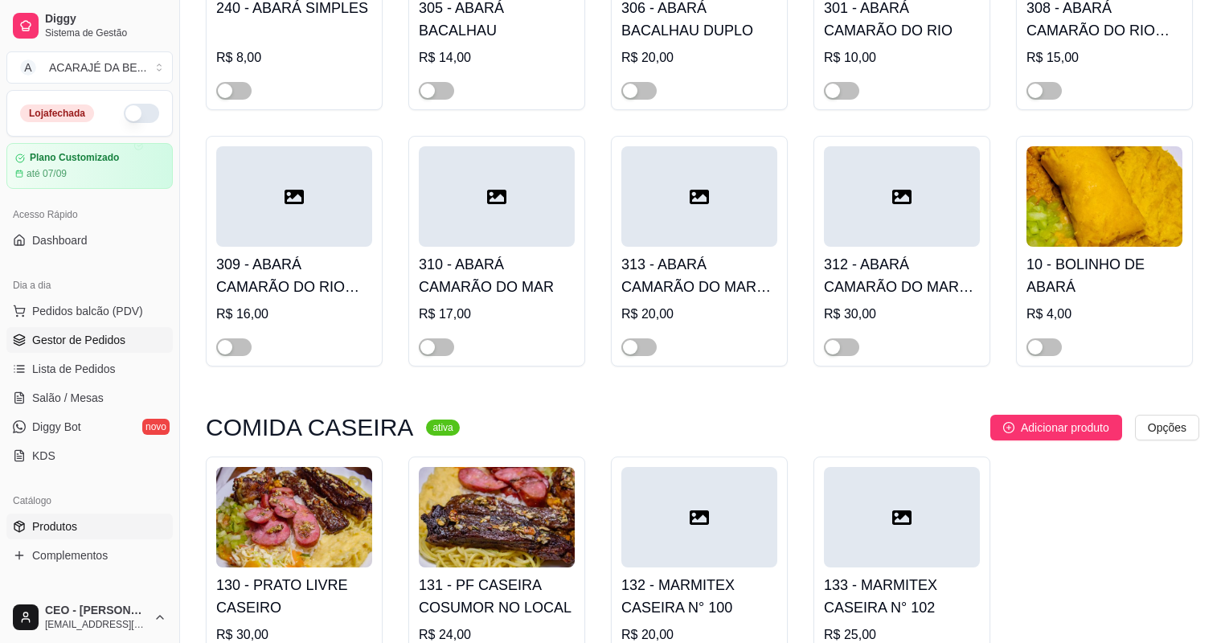
click at [90, 344] on span "Gestor de Pedidos" at bounding box center [78, 340] width 93 height 16
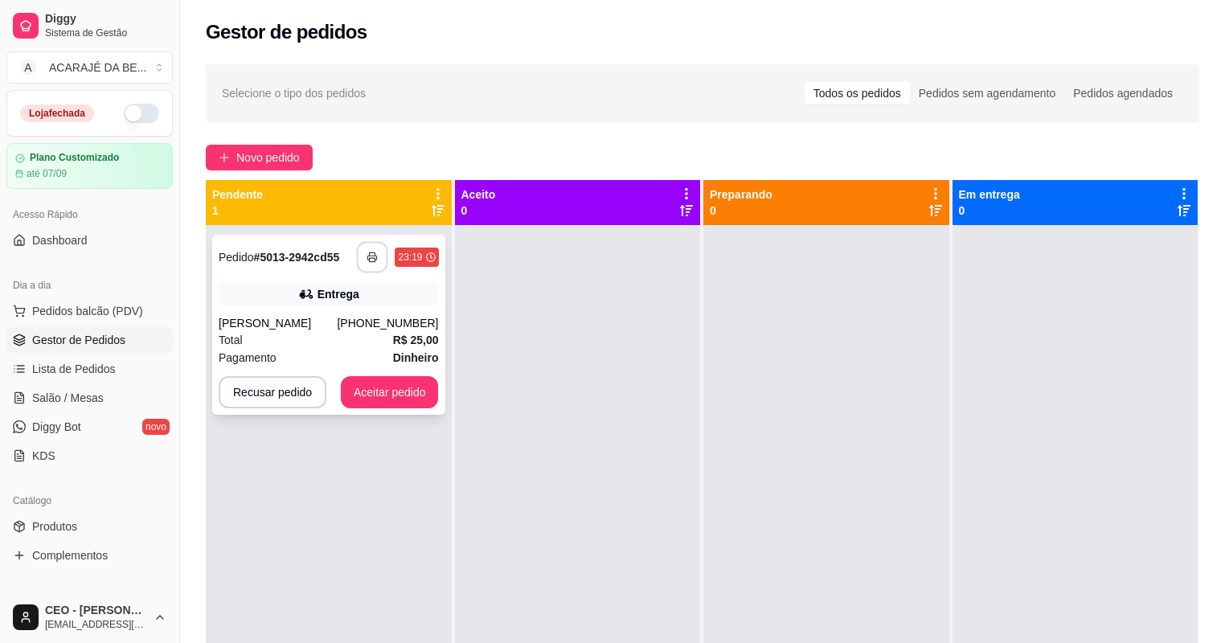
click at [379, 265] on button "button" at bounding box center [372, 257] width 31 height 31
click at [302, 328] on div "[PERSON_NAME]" at bounding box center [278, 323] width 118 height 16
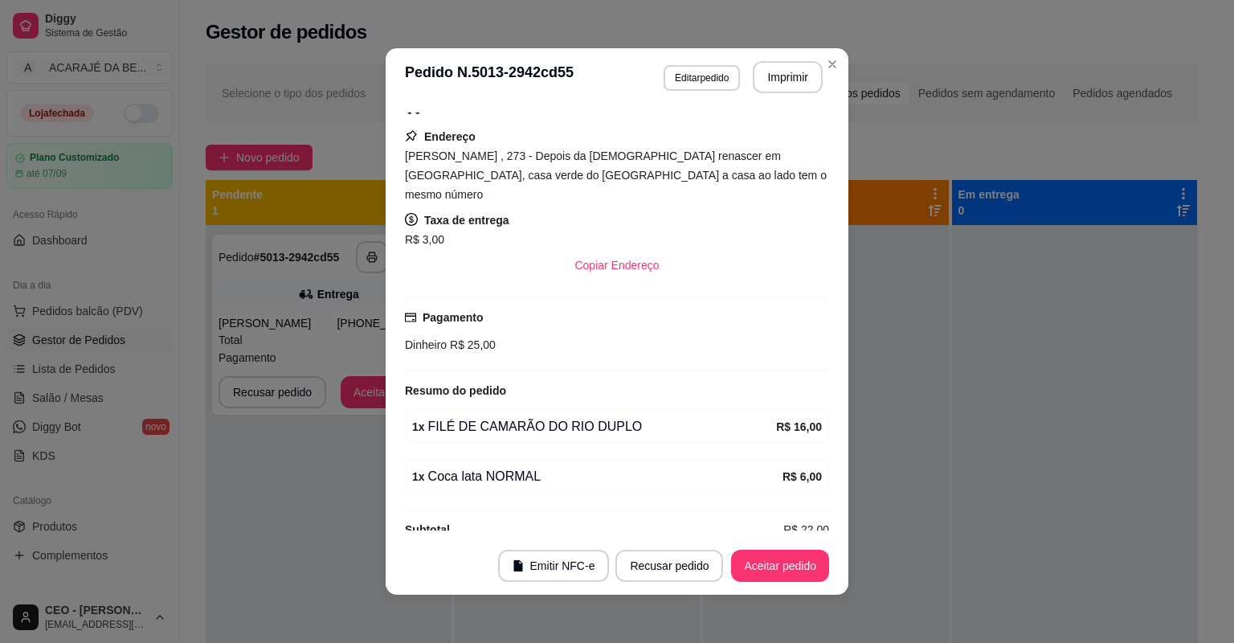
scroll to position [273, 0]
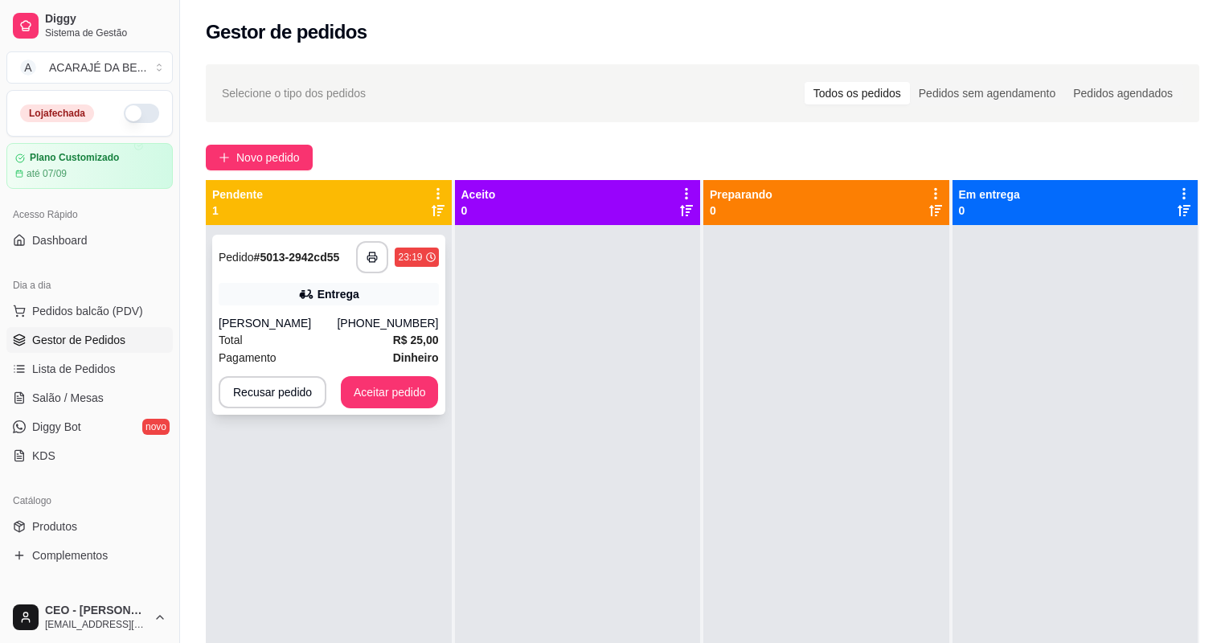
click at [357, 343] on div "Total R$ 25,00" at bounding box center [329, 340] width 220 height 18
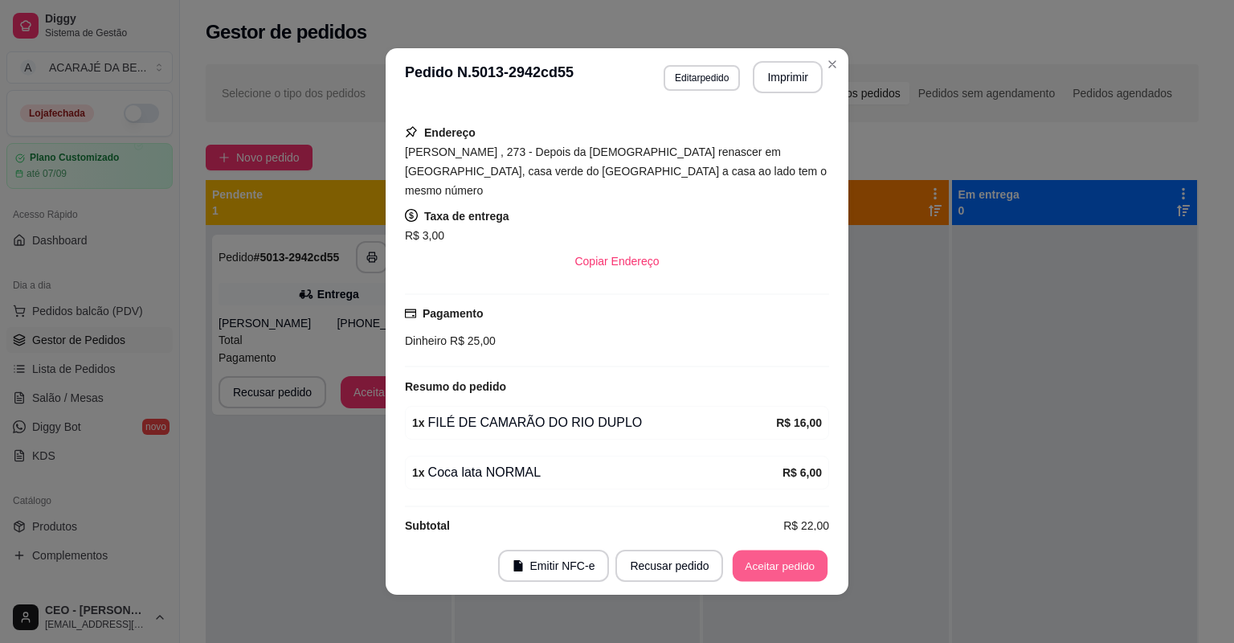
click at [804, 575] on button "Aceitar pedido" at bounding box center [780, 565] width 95 height 31
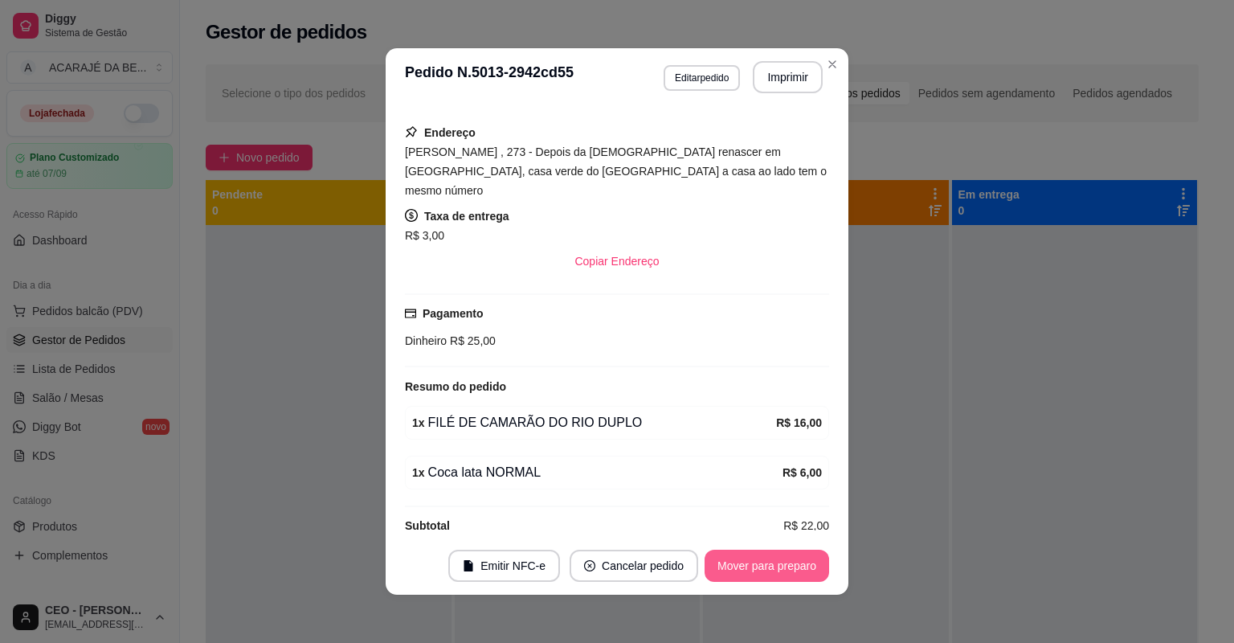
click at [787, 579] on button "Mover para preparo" at bounding box center [767, 566] width 125 height 32
click at [782, 576] on button "Mover para entrega" at bounding box center [768, 566] width 124 height 32
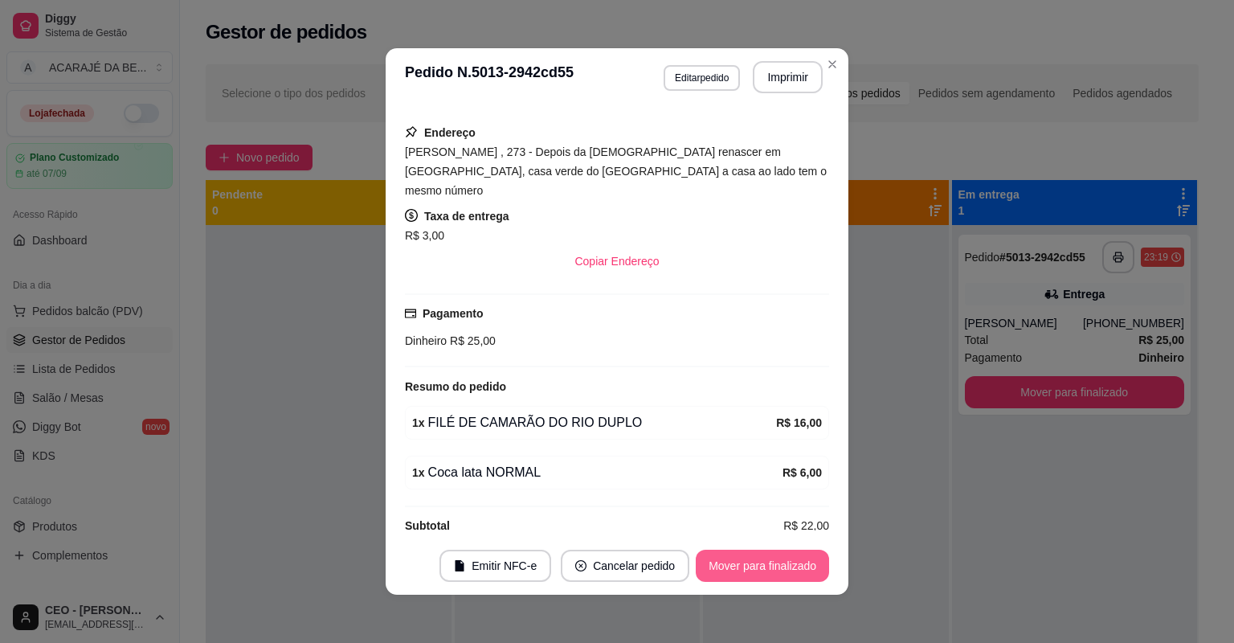
click at [782, 576] on button "Mover para finalizado" at bounding box center [762, 566] width 133 height 32
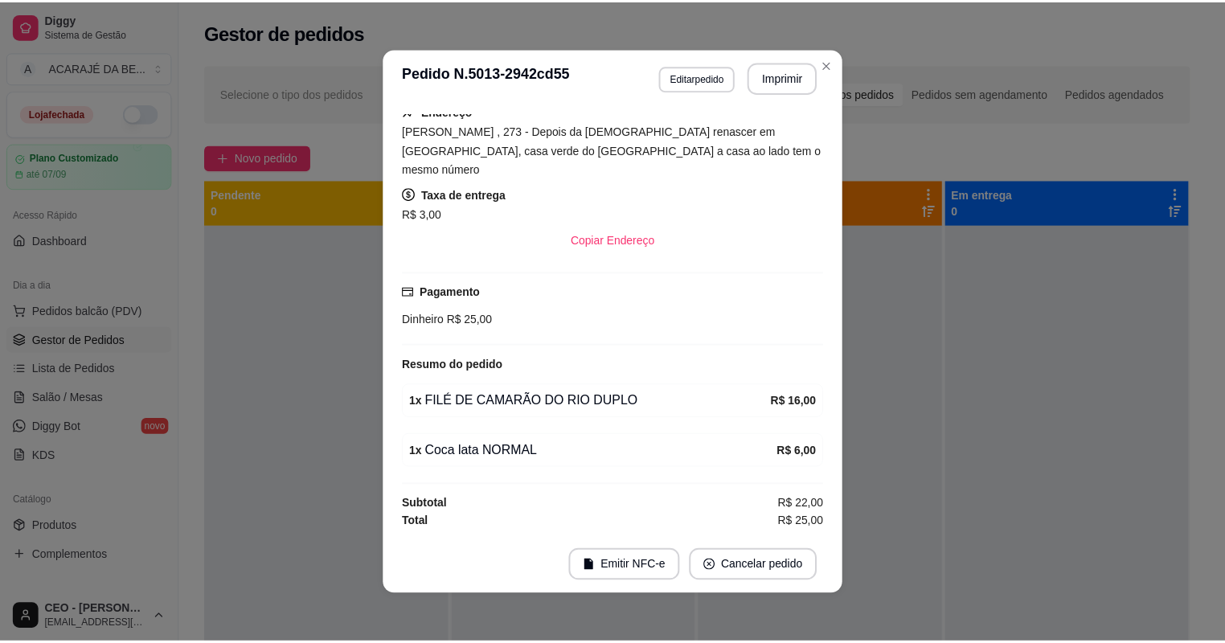
scroll to position [236, 0]
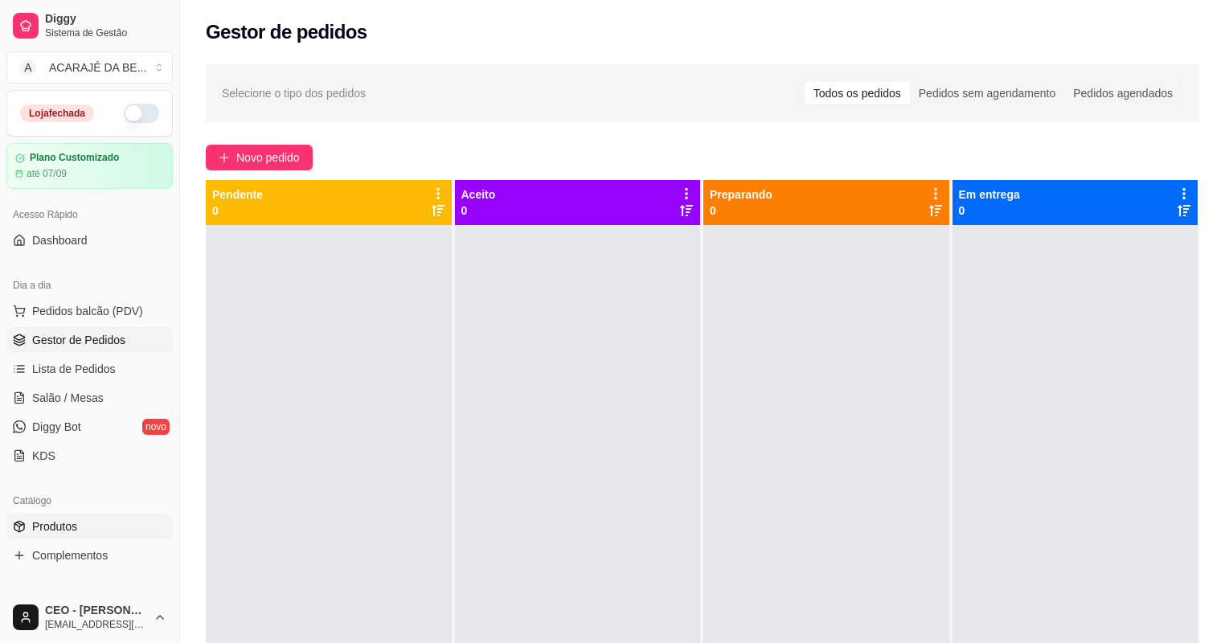
click at [70, 526] on span "Produtos" at bounding box center [54, 526] width 45 height 16
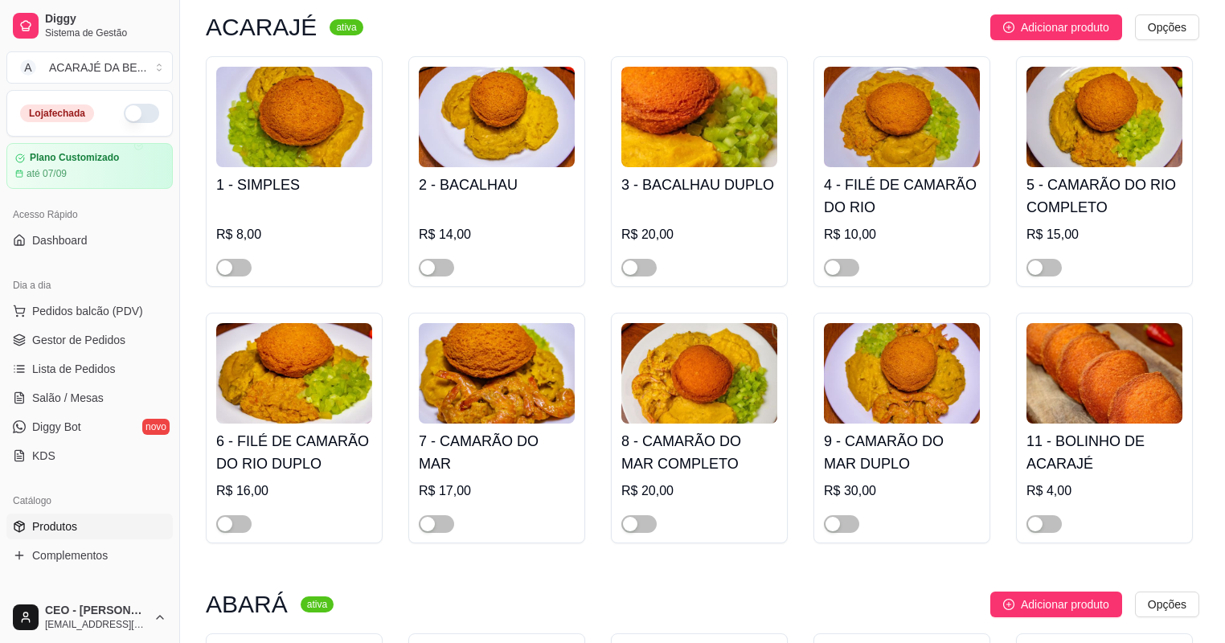
scroll to position [386, 0]
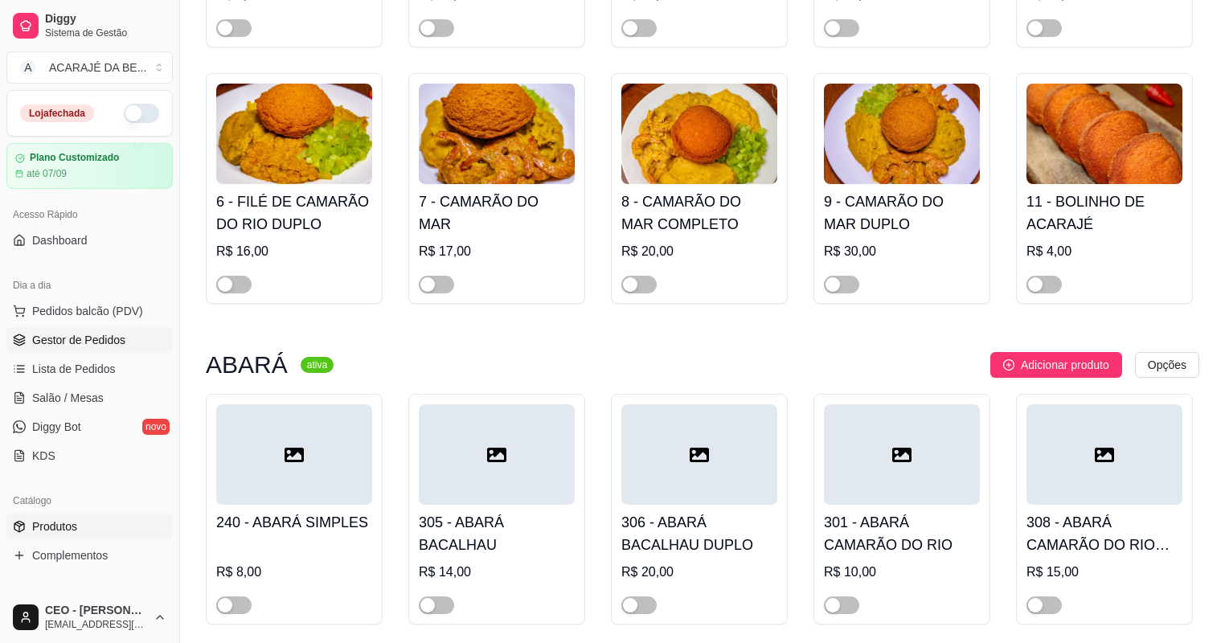
click at [80, 347] on span "Gestor de Pedidos" at bounding box center [78, 340] width 93 height 16
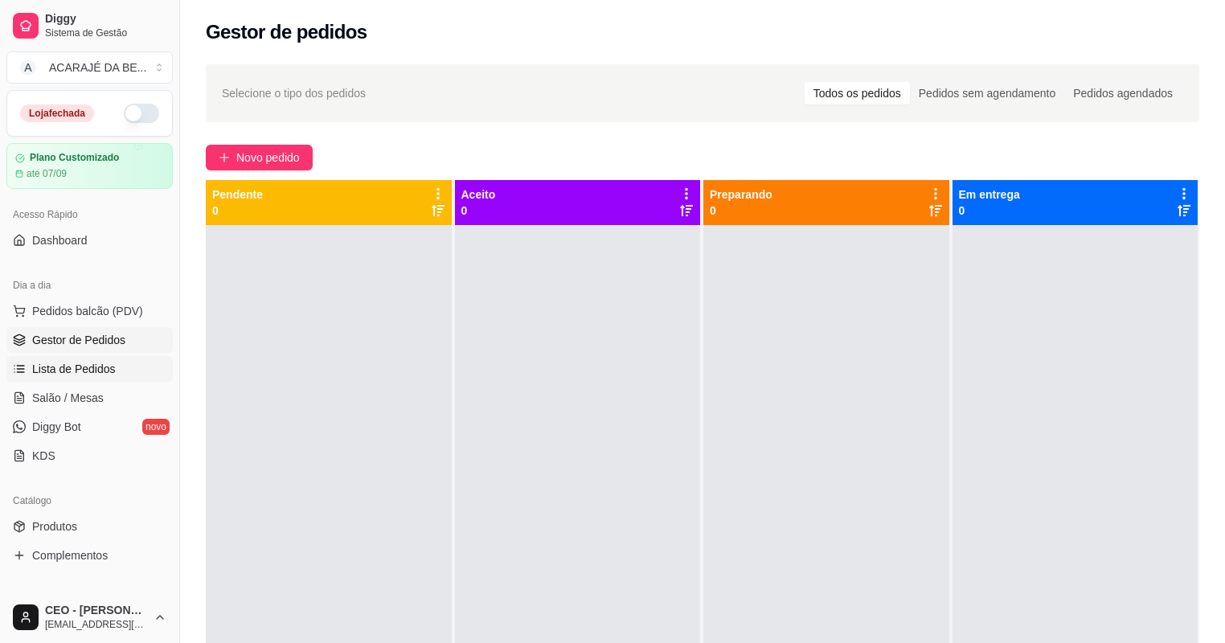
click at [77, 373] on span "Lista de Pedidos" at bounding box center [74, 369] width 84 height 16
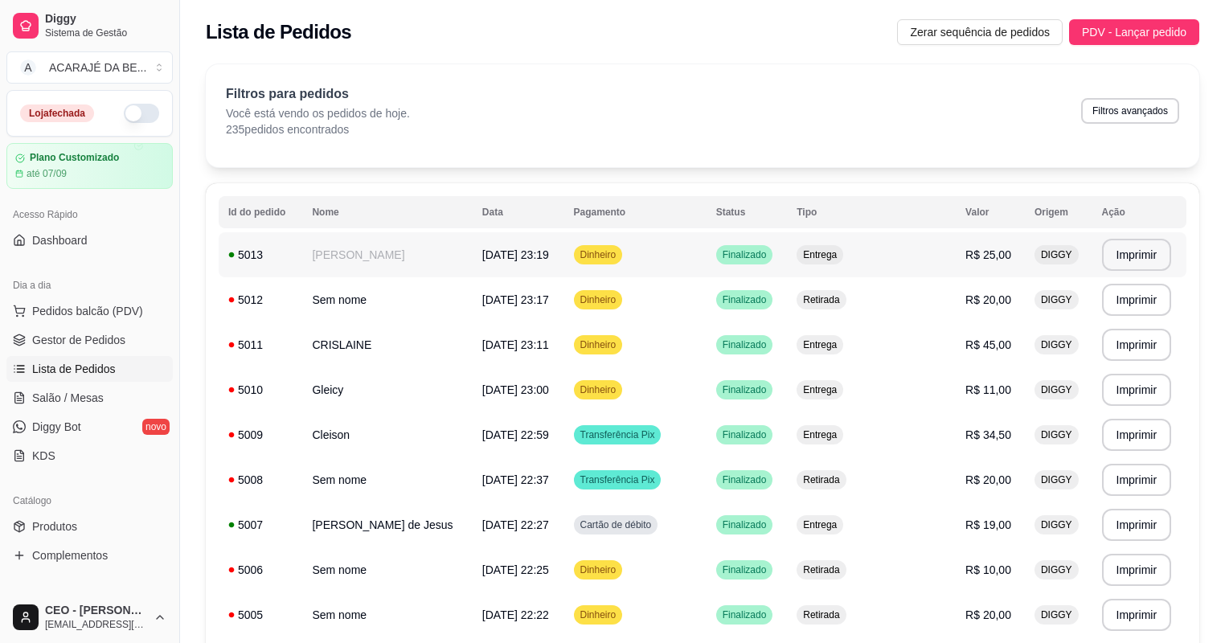
click at [508, 239] on td "[DATE] 23:19" at bounding box center [518, 254] width 92 height 45
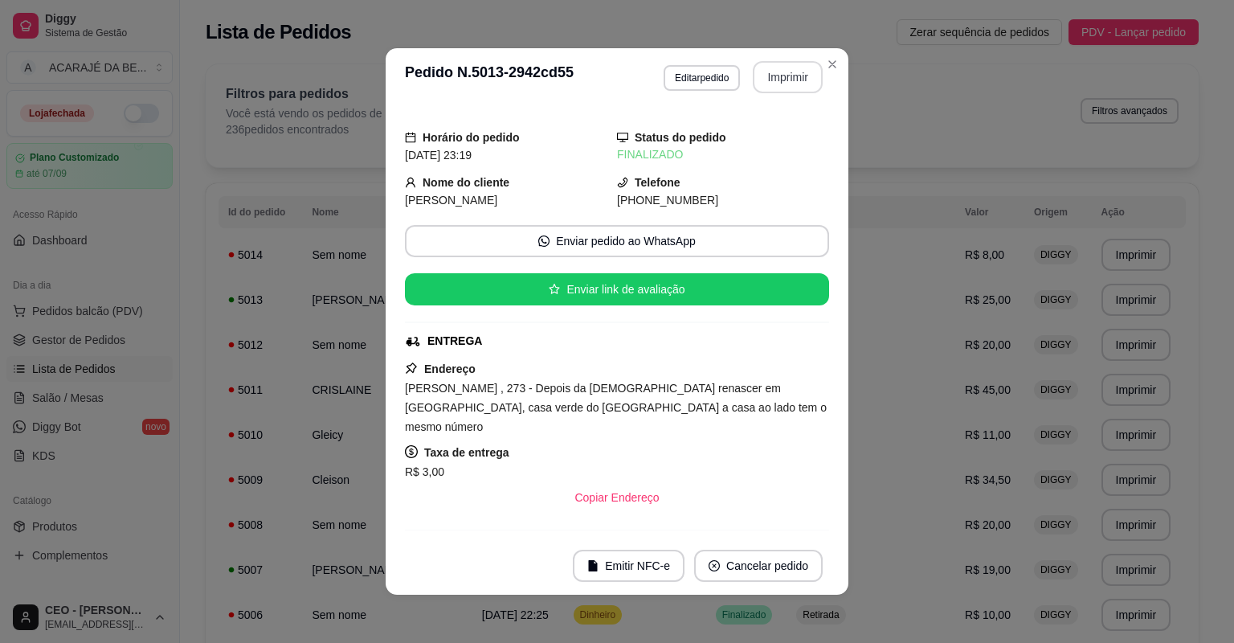
click at [776, 76] on button "Imprimir" at bounding box center [788, 77] width 70 height 32
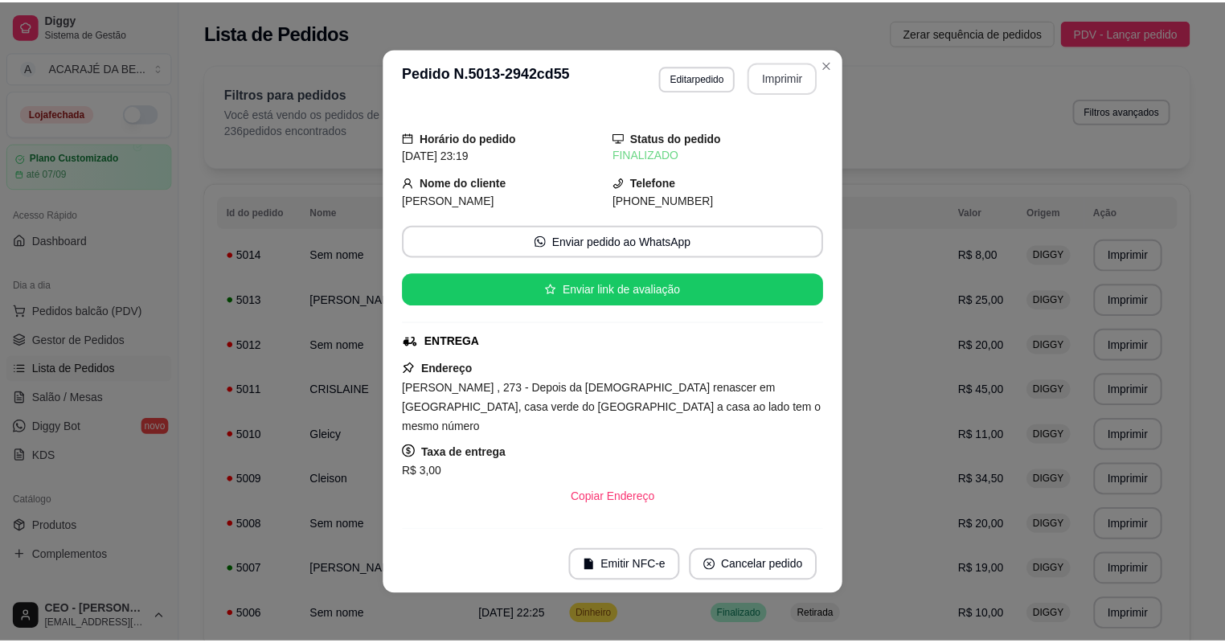
scroll to position [236, 0]
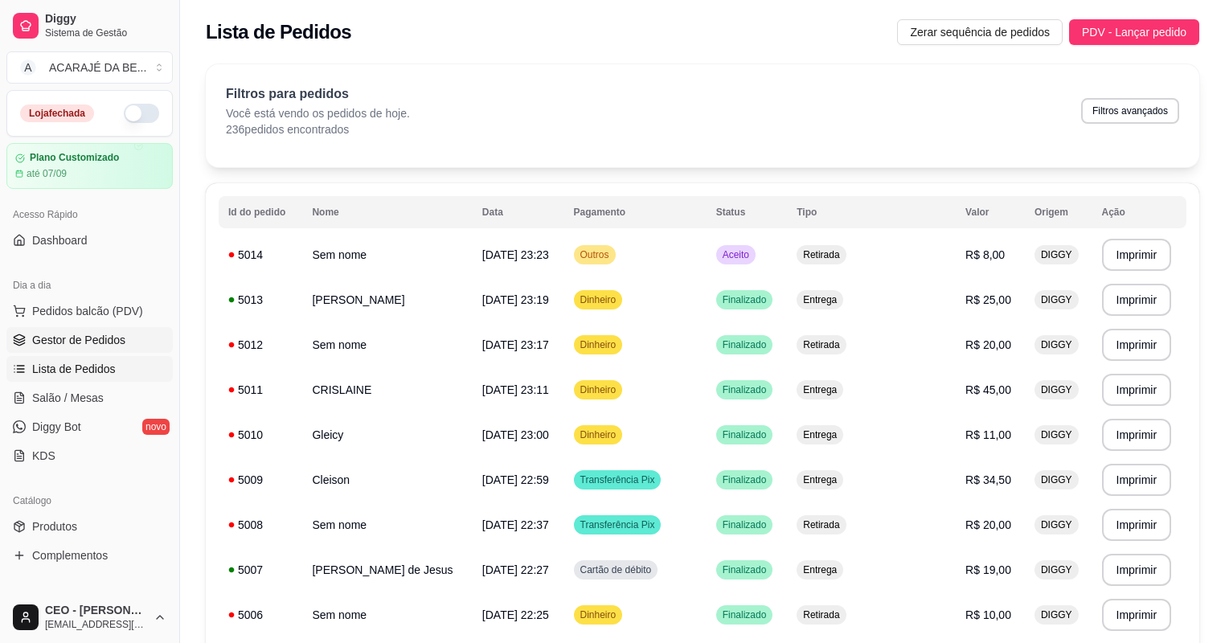
click at [69, 337] on span "Gestor de Pedidos" at bounding box center [78, 340] width 93 height 16
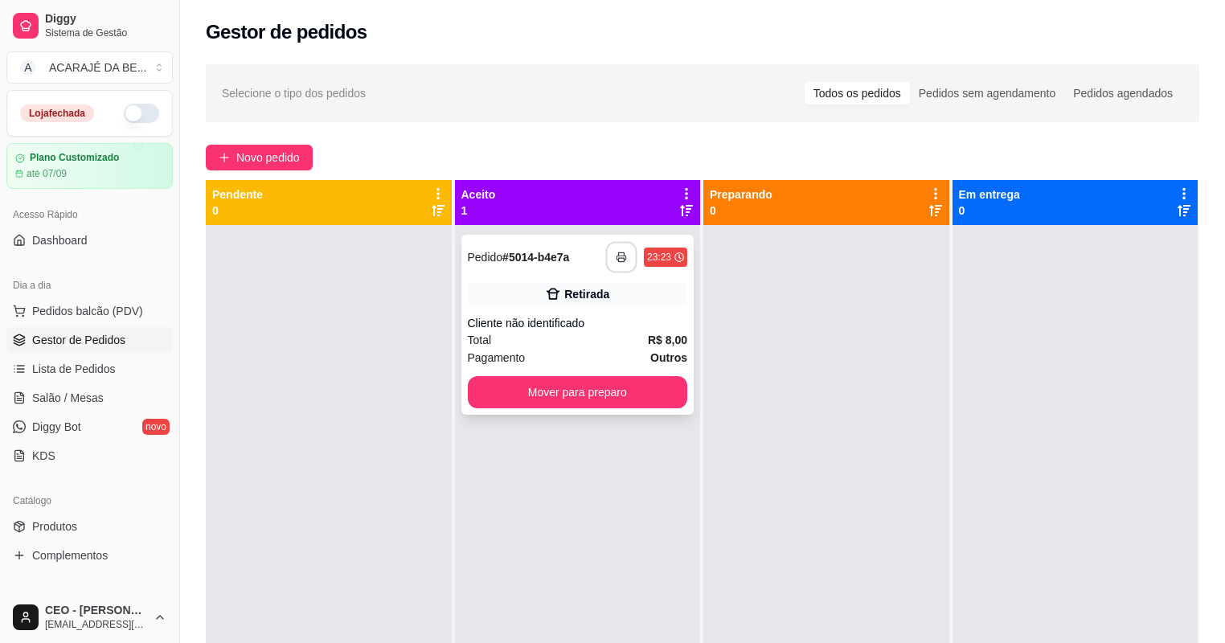
click at [618, 242] on button "button" at bounding box center [621, 257] width 31 height 31
click at [614, 297] on div "Retirada" at bounding box center [578, 294] width 220 height 22
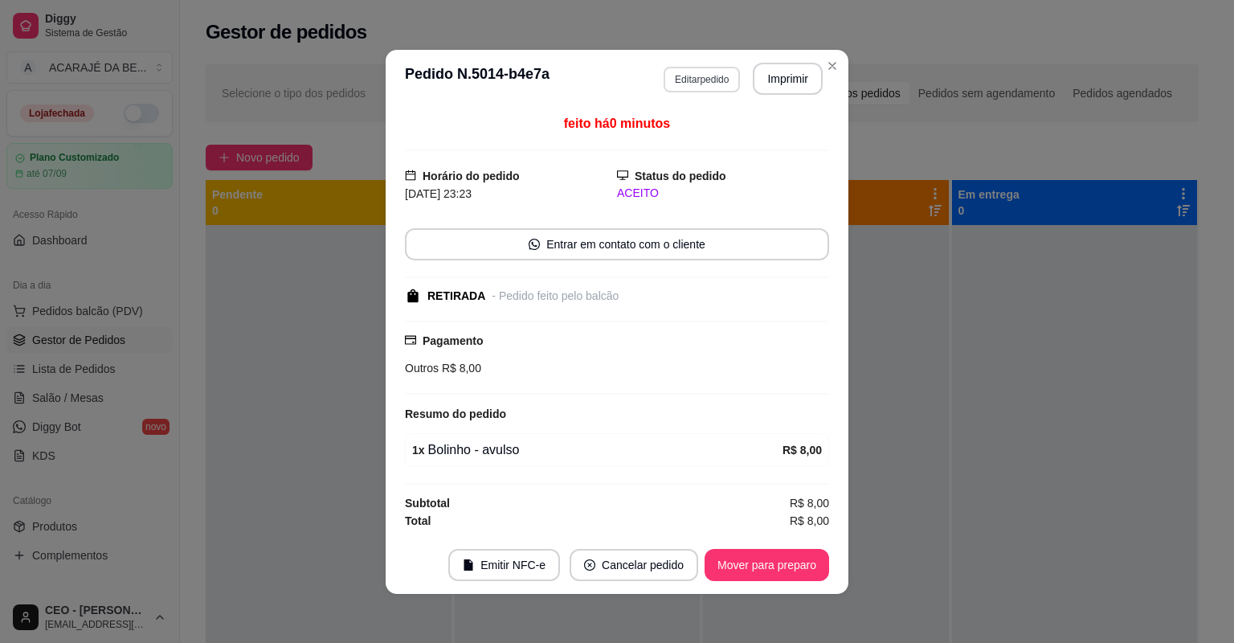
click at [714, 74] on button "Editar pedido" at bounding box center [702, 80] width 76 height 26
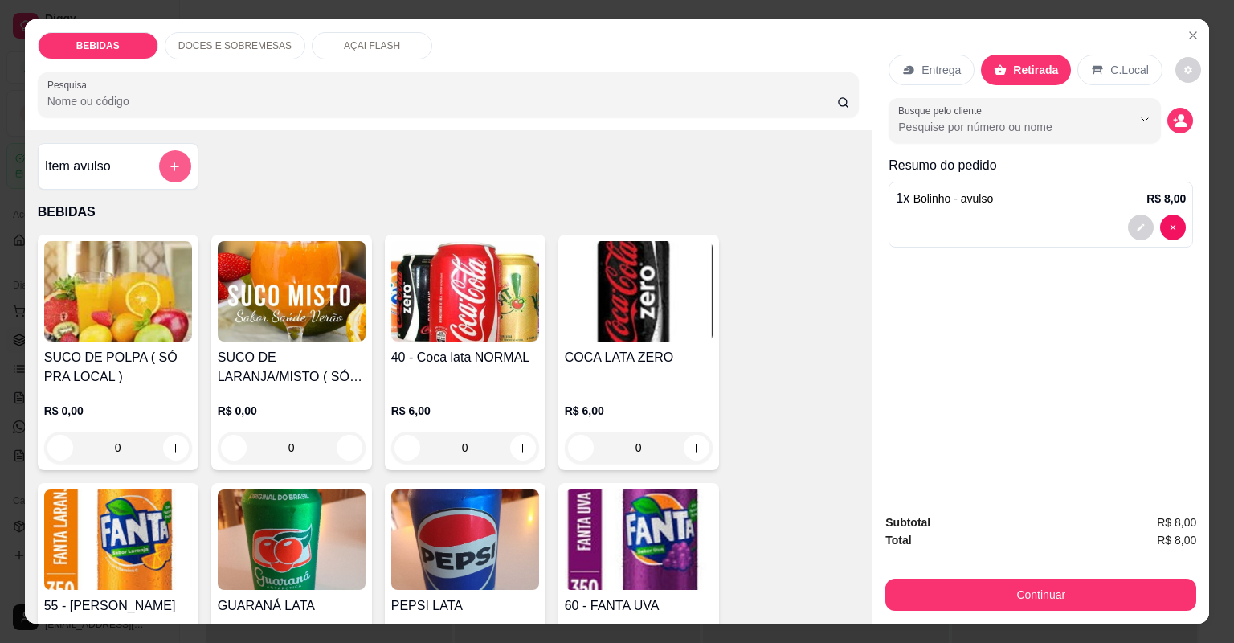
click at [176, 170] on icon "add-separate-item" at bounding box center [175, 167] width 12 height 12
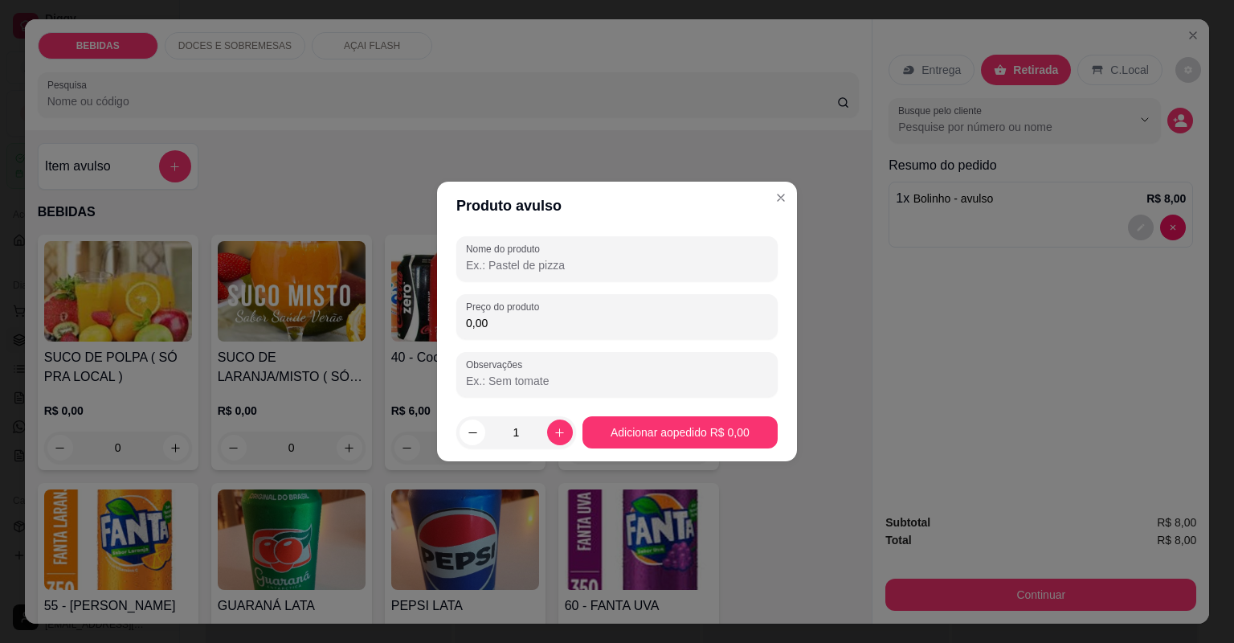
click at [521, 327] on input "0,00" at bounding box center [617, 323] width 302 height 16
type input "4,00"
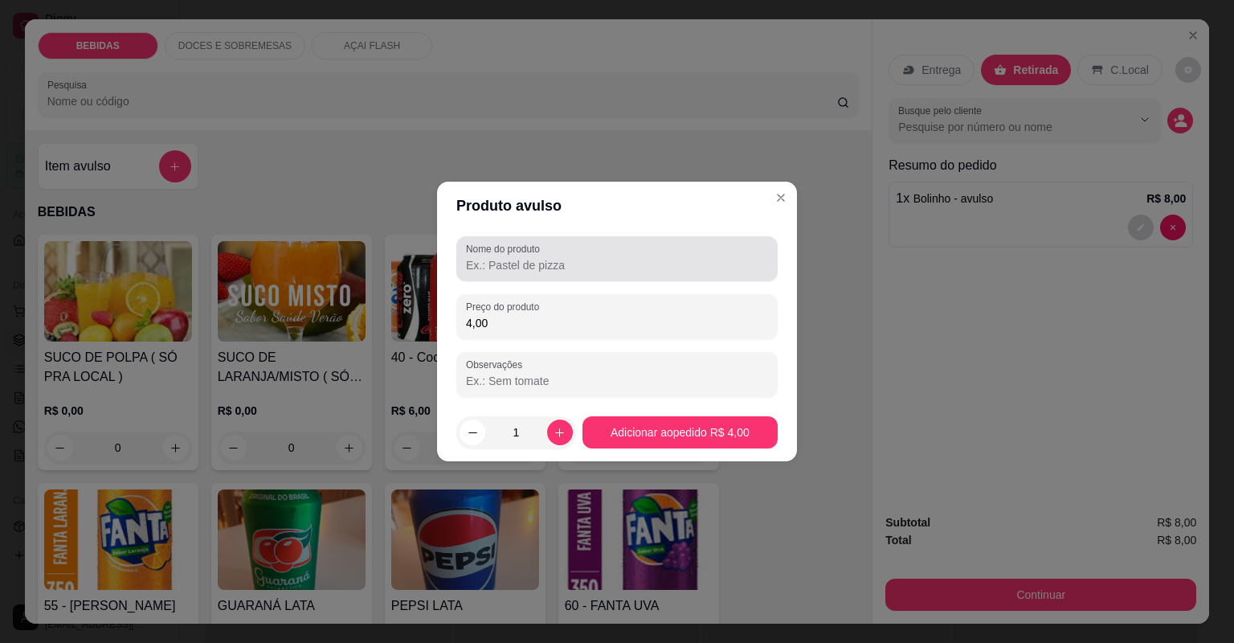
click at [498, 280] on div "Nome do produto" at bounding box center [616, 258] width 321 height 45
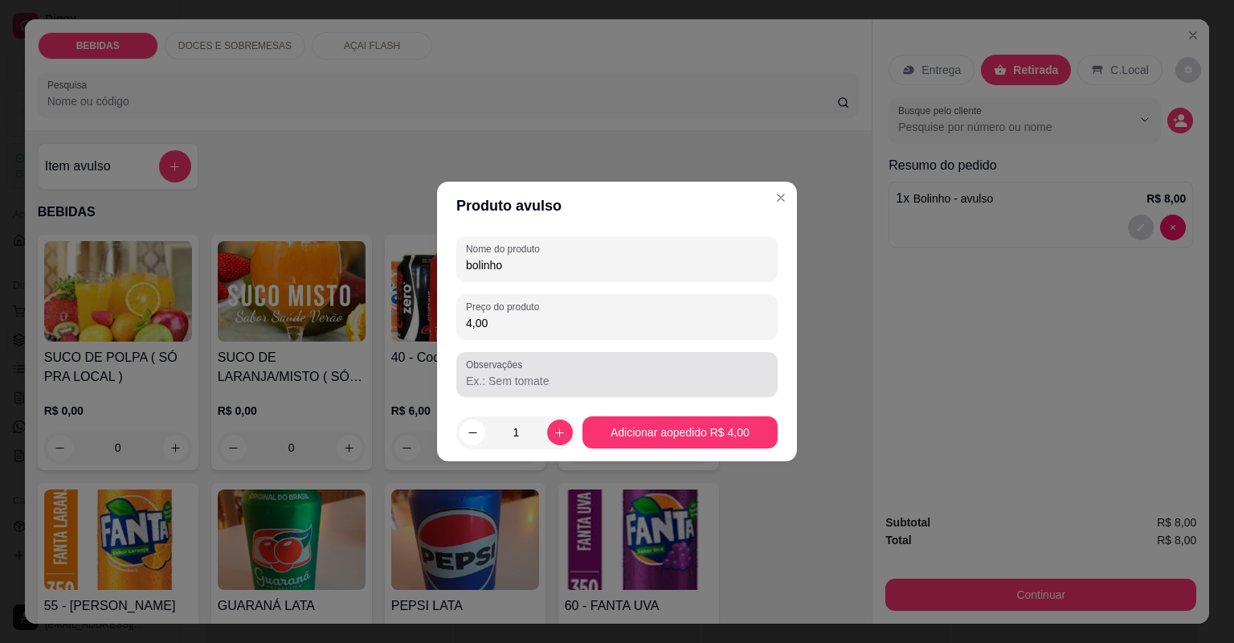
type input "bolinho"
click at [505, 387] on input "Observações" at bounding box center [617, 381] width 302 height 16
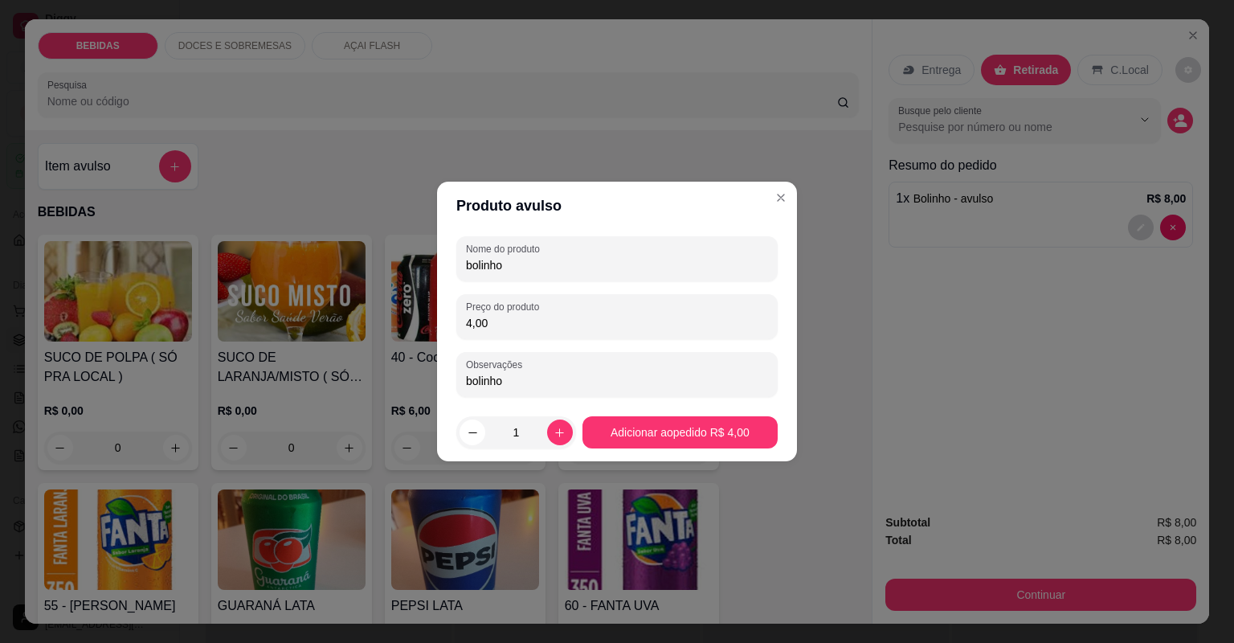
type input "bolinho"
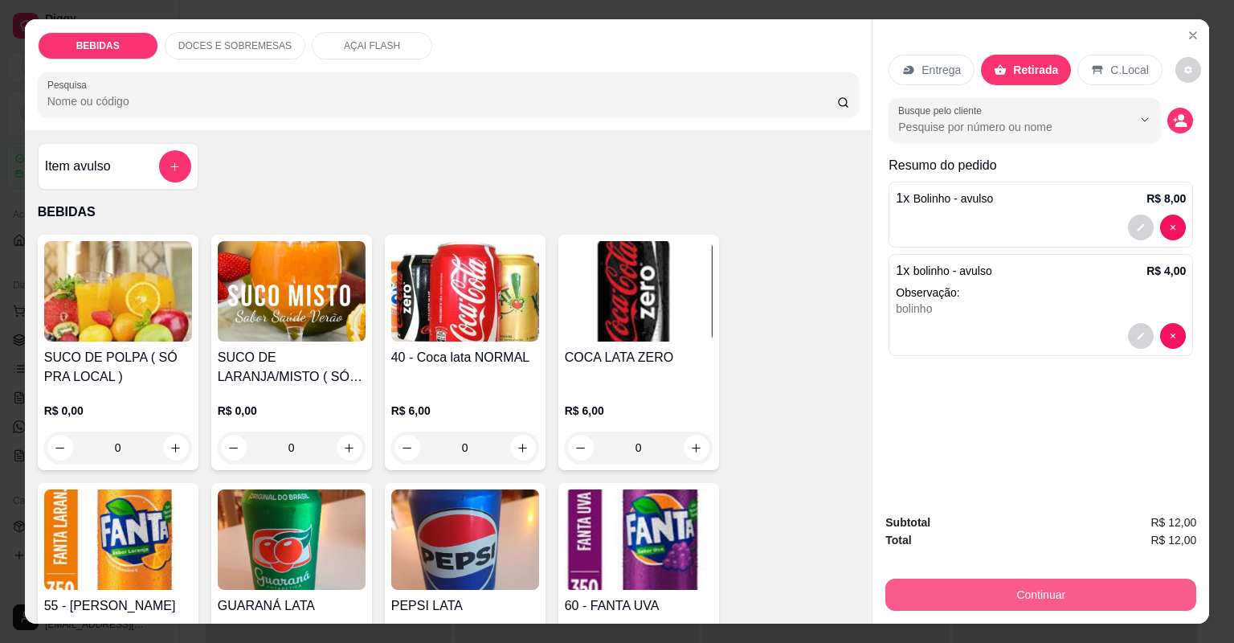
click at [998, 598] on button "Continuar" at bounding box center [1040, 595] width 311 height 32
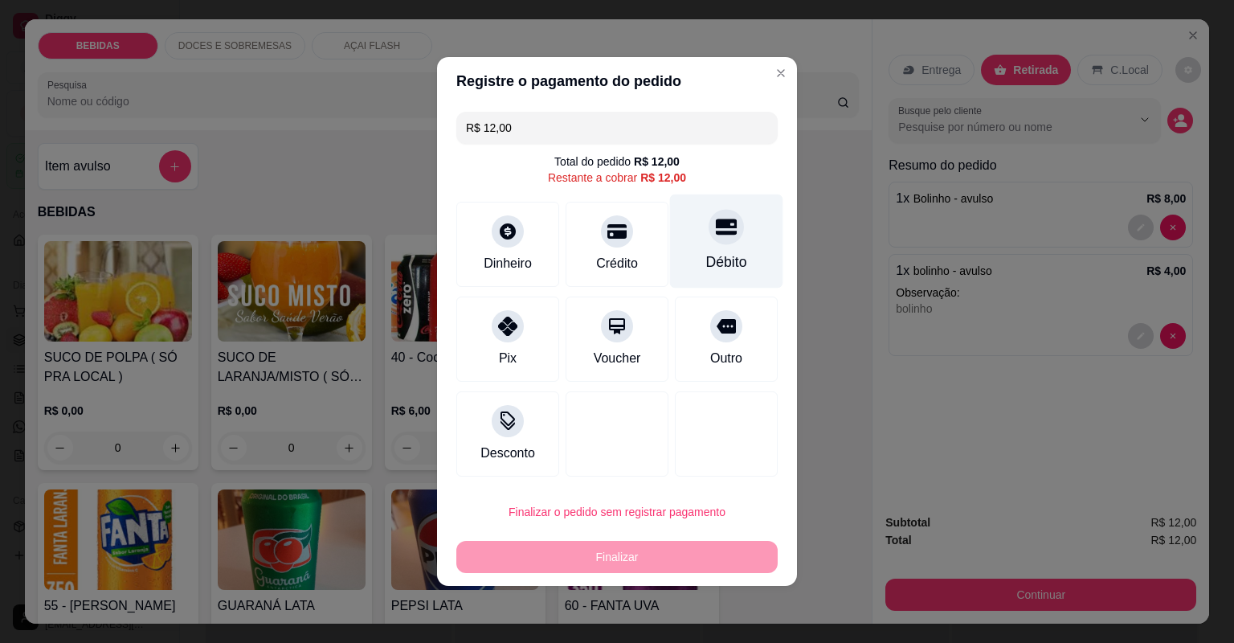
click at [728, 235] on icon at bounding box center [726, 226] width 21 height 21
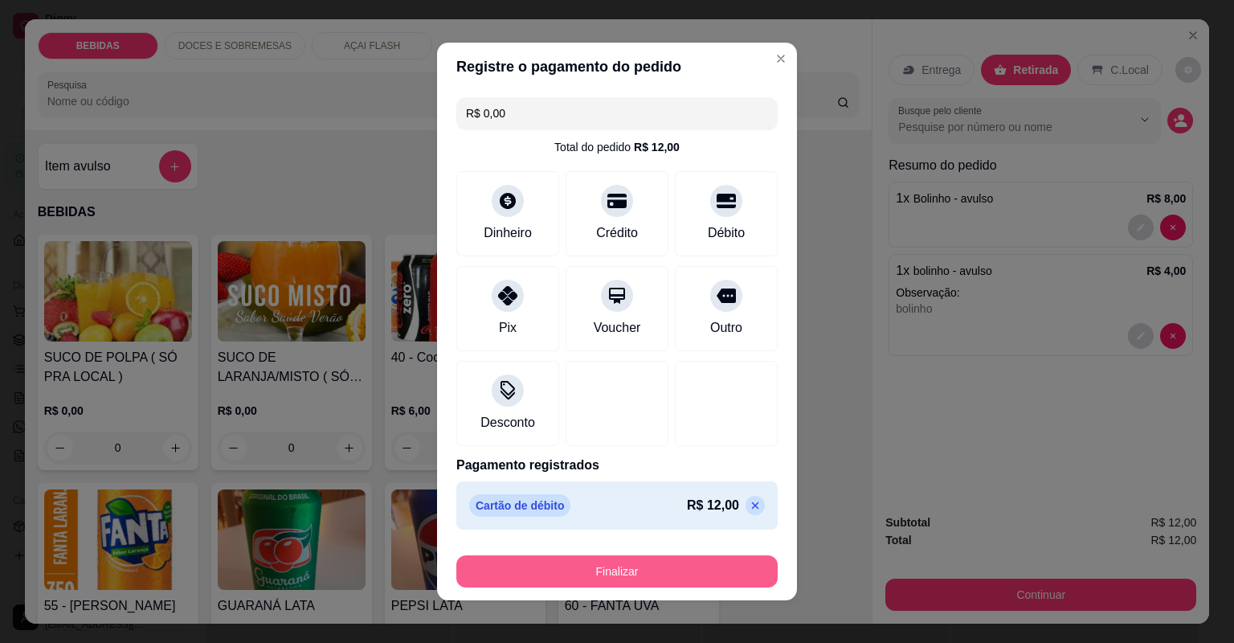
click at [683, 558] on button "Finalizar" at bounding box center [616, 571] width 321 height 32
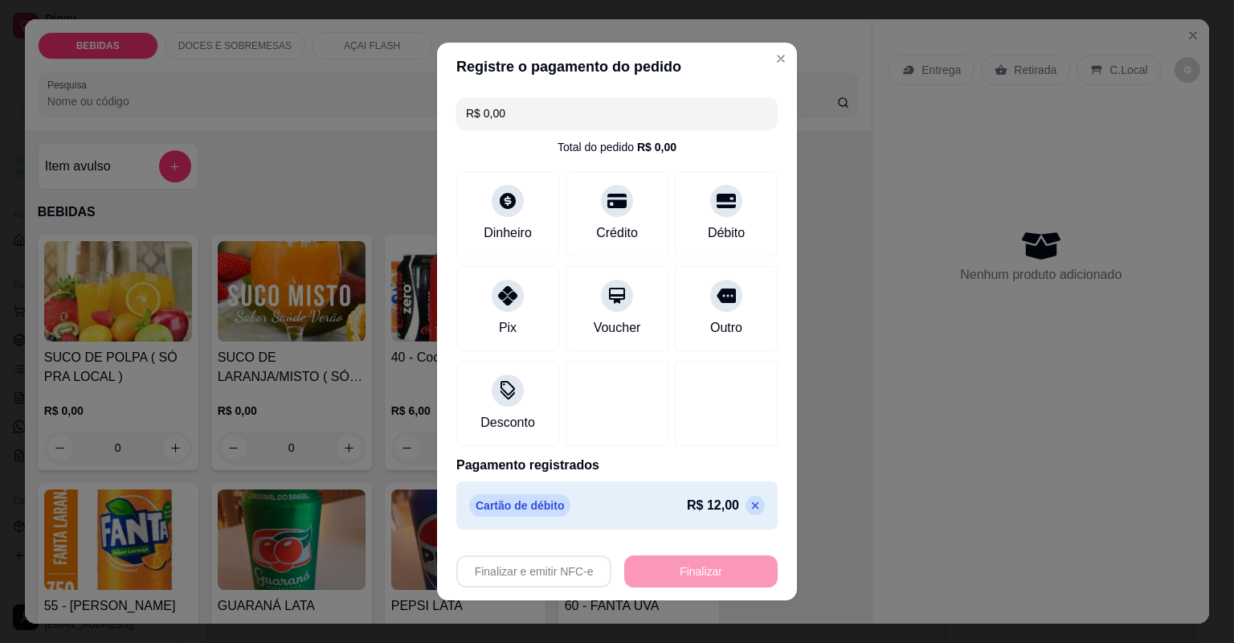
type input "-R$ 12,00"
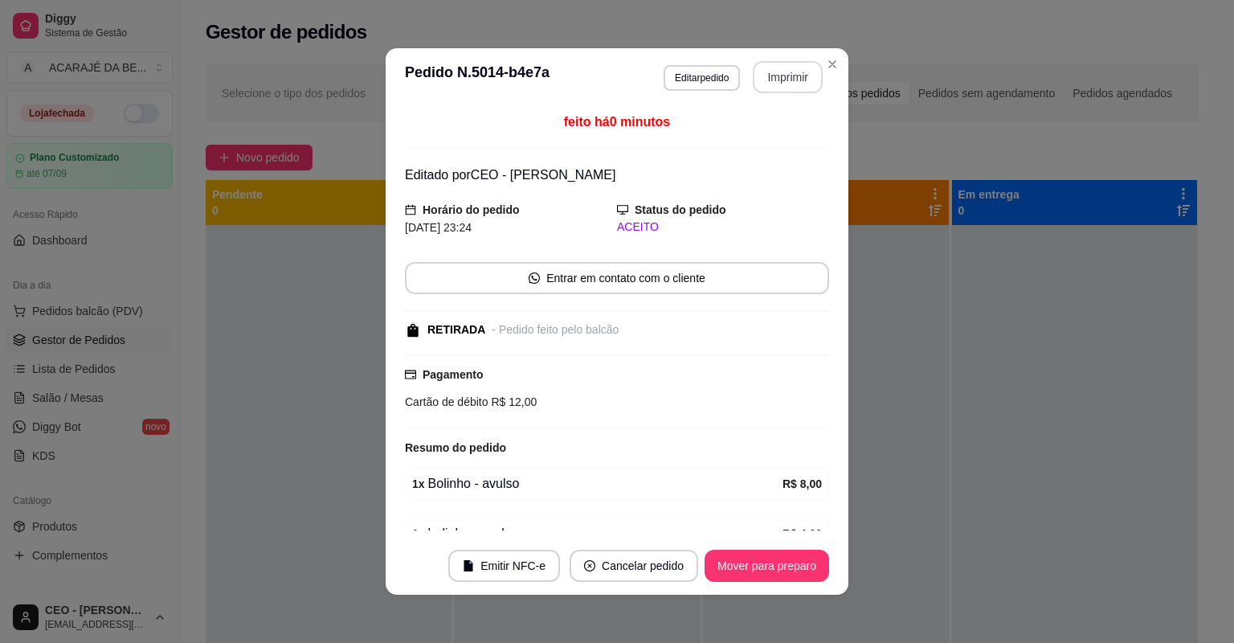
click at [761, 77] on button "Imprimir" at bounding box center [788, 77] width 70 height 32
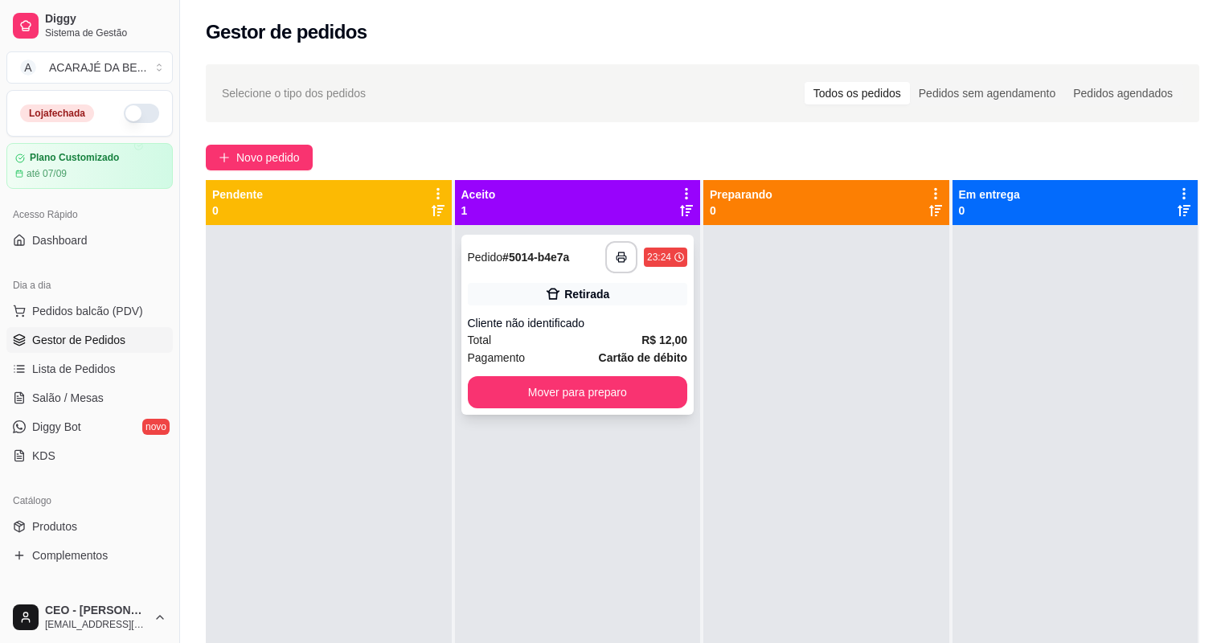
click at [640, 372] on div "**********" at bounding box center [577, 325] width 233 height 180
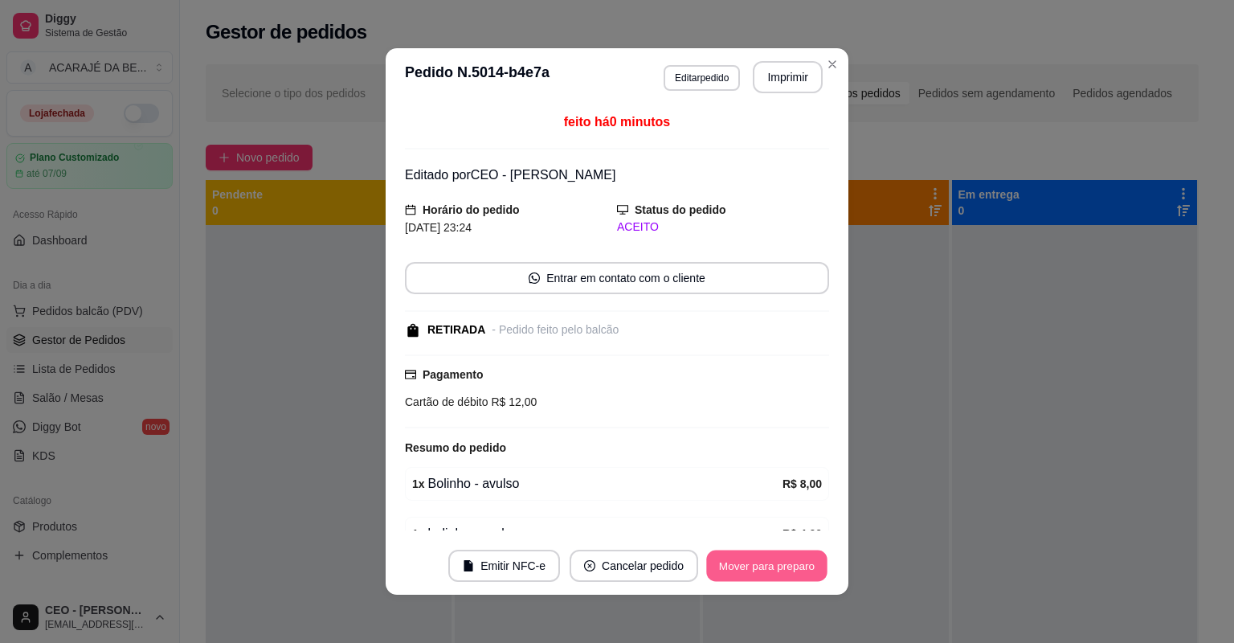
click at [805, 570] on button "Mover para preparo" at bounding box center [766, 565] width 121 height 31
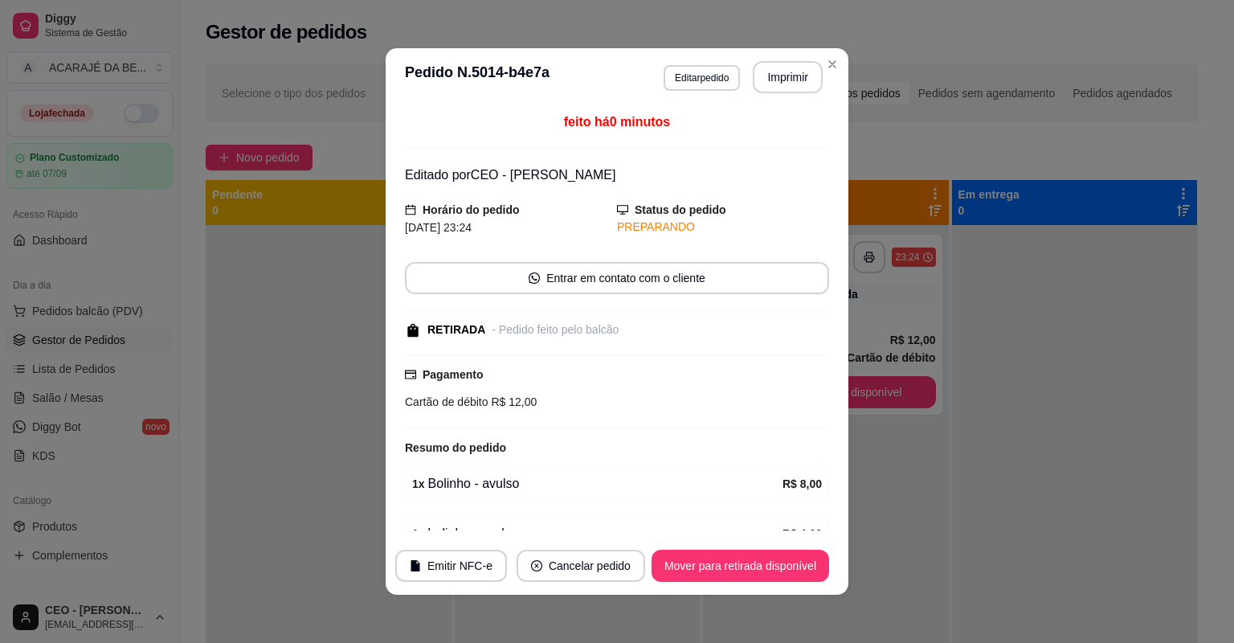
click at [833, 571] on footer "Emitir NFC-e Cancelar pedido Mover para retirada disponível" at bounding box center [617, 566] width 463 height 58
click at [799, 564] on button "Mover para retirada disponível" at bounding box center [740, 565] width 172 height 31
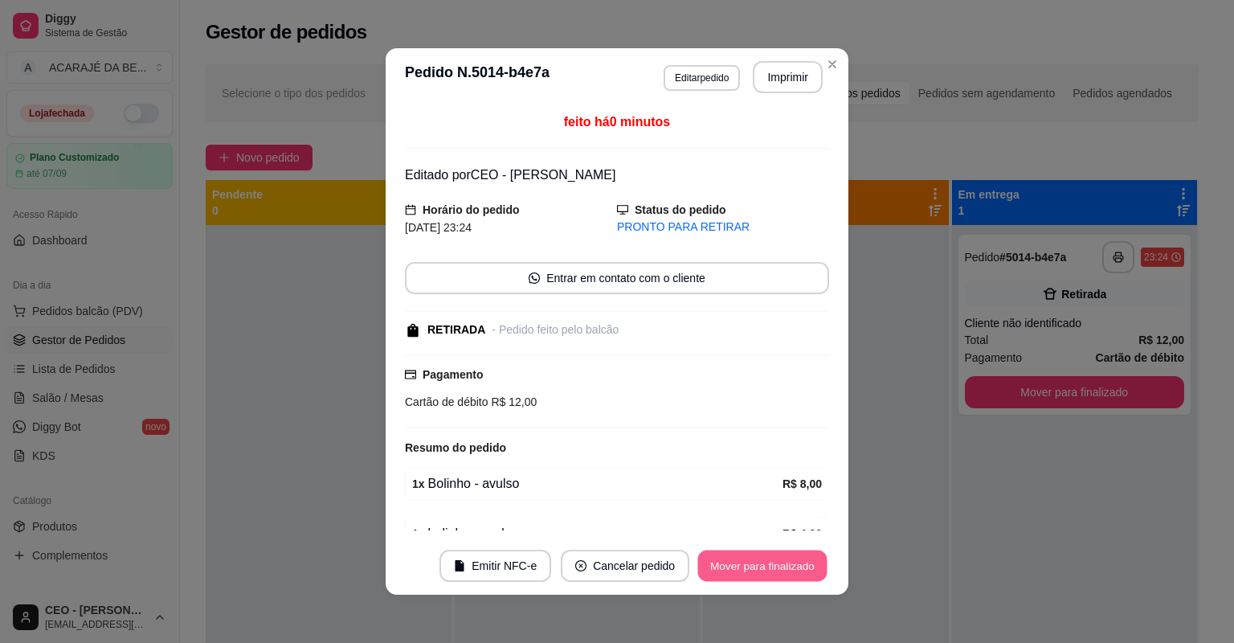
click at [799, 564] on button "Mover para finalizado" at bounding box center [762, 565] width 129 height 31
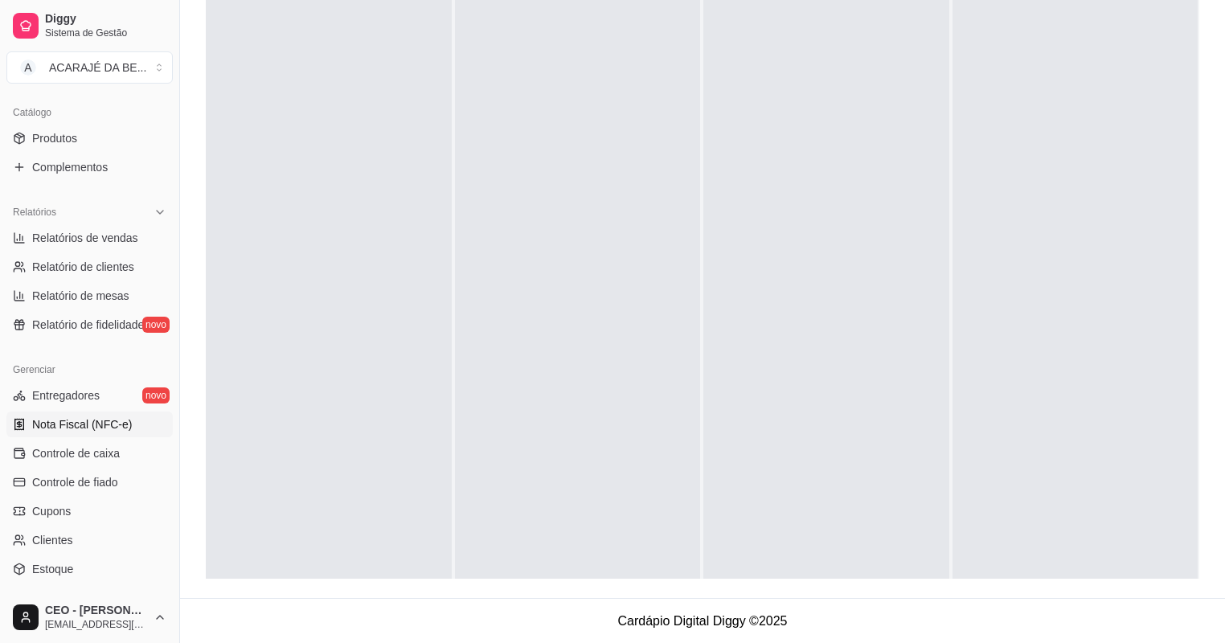
scroll to position [450, 0]
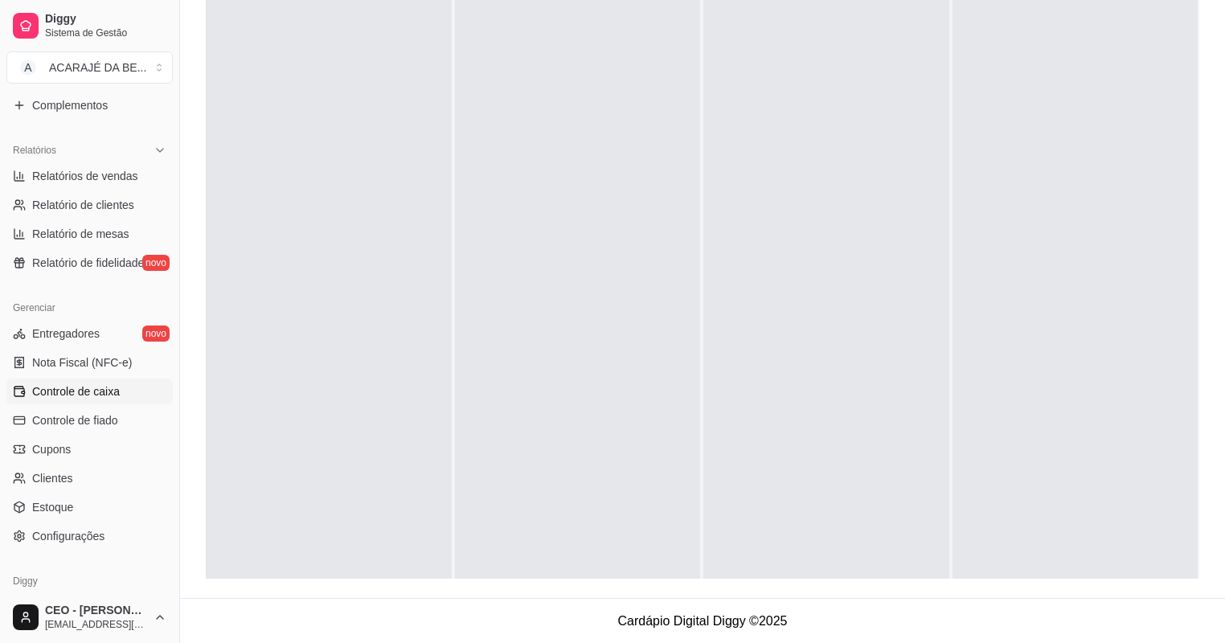
click at [117, 391] on span "Controle de caixa" at bounding box center [76, 391] width 88 height 16
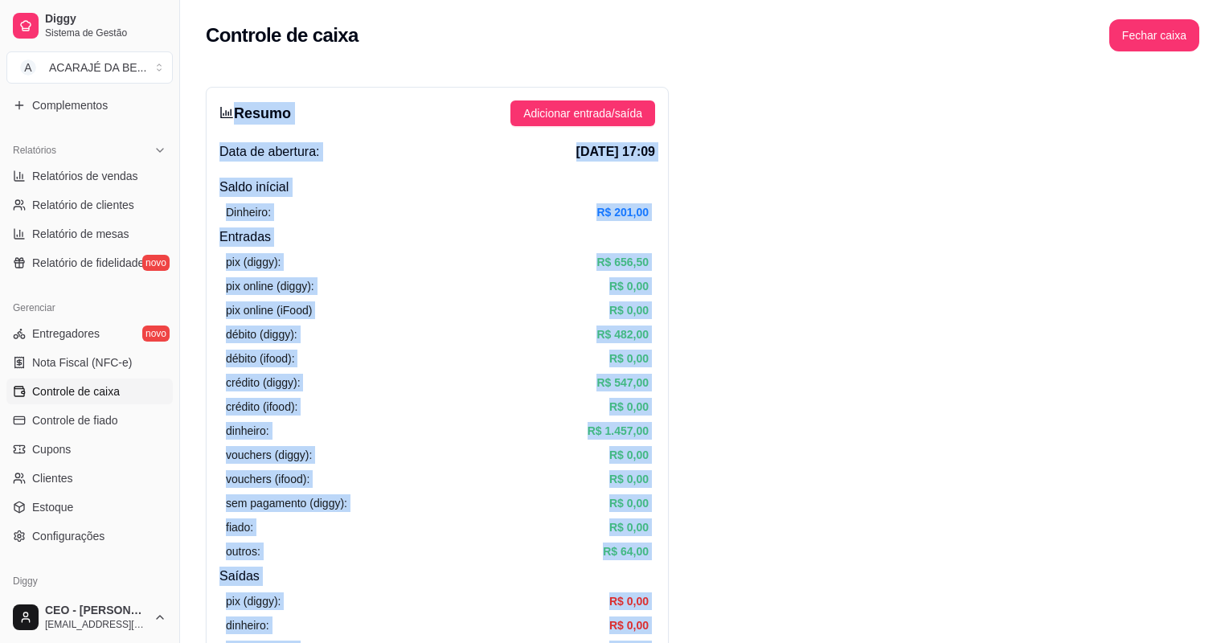
drag, startPoint x: 1018, startPoint y: 601, endPoint x: 231, endPoint y: 108, distance: 928.8
drag, startPoint x: 231, startPoint y: 108, endPoint x: 241, endPoint y: 112, distance: 11.2
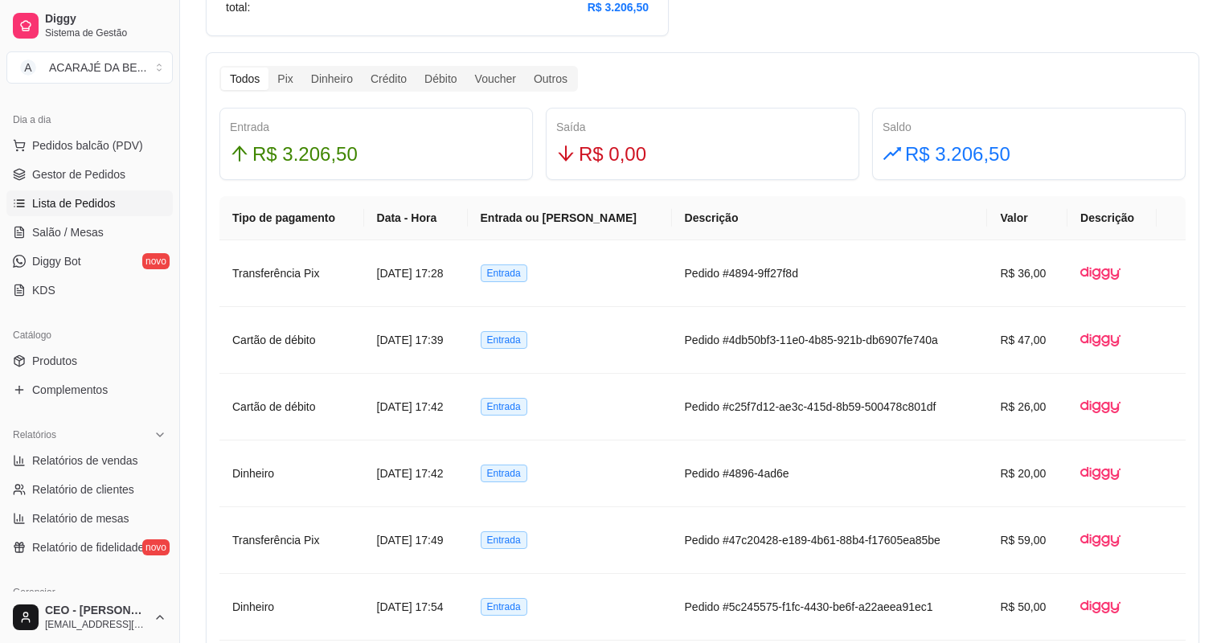
scroll to position [321, 0]
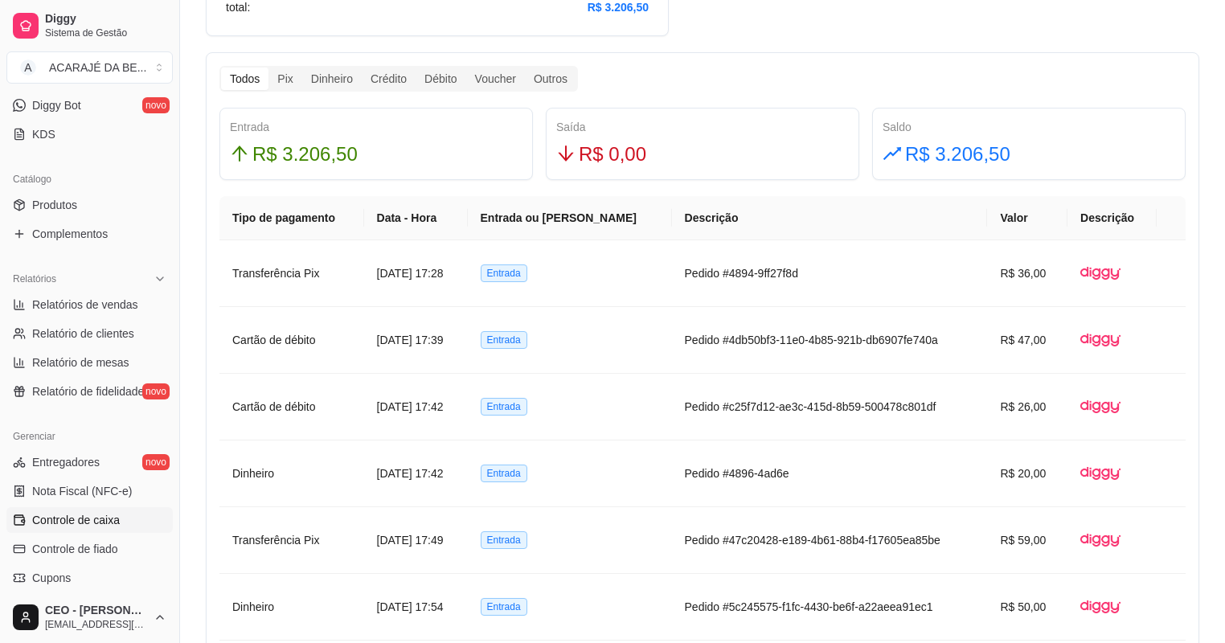
click at [104, 512] on span "Controle de caixa" at bounding box center [76, 520] width 88 height 16
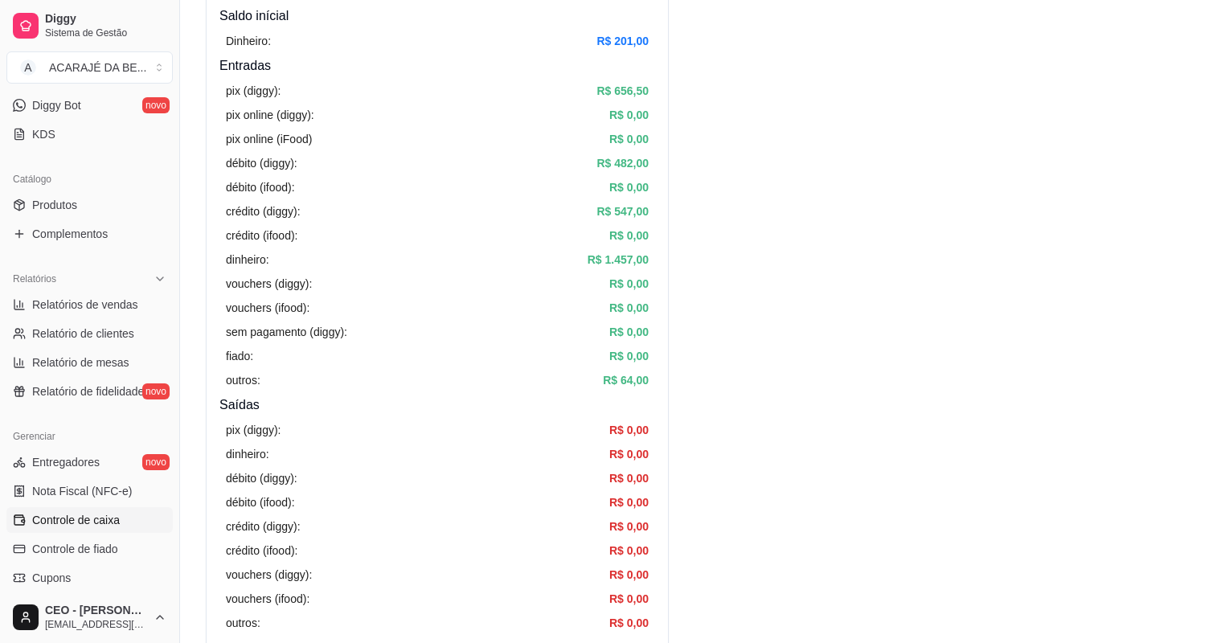
scroll to position [514, 0]
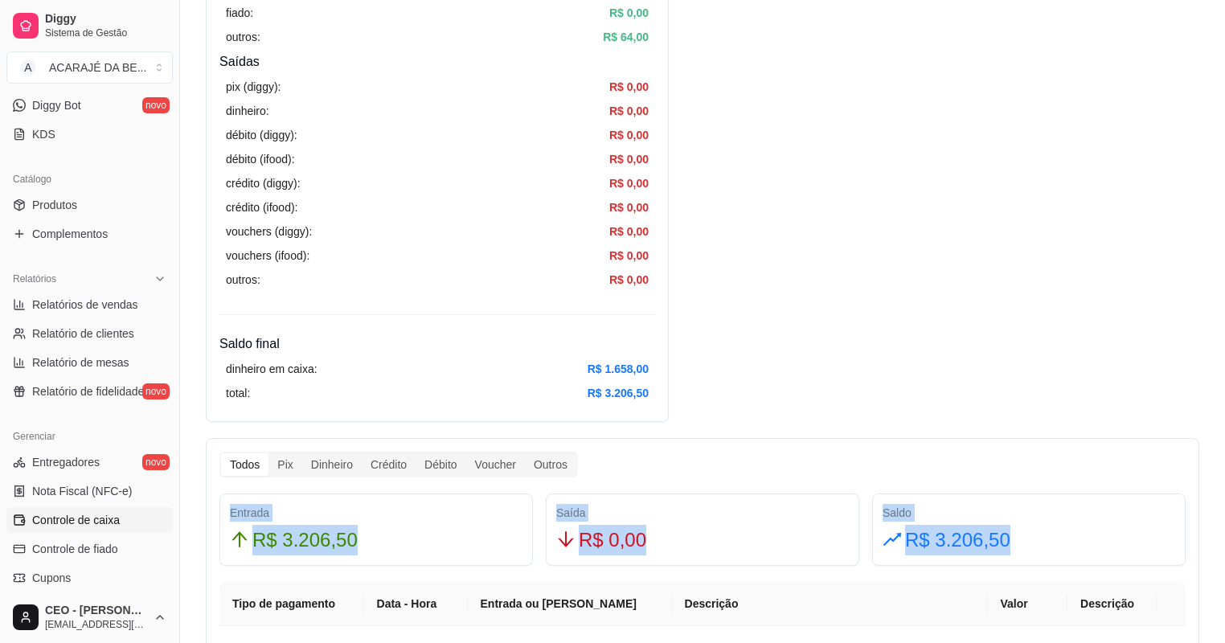
drag, startPoint x: 1036, startPoint y: 533, endPoint x: 230, endPoint y: 498, distance: 806.7
click at [230, 498] on div "Entrada R$ 3.206,50 Saída R$ 0,00 Saldo R$ 3.206,50" at bounding box center [702, 529] width 979 height 72
drag, startPoint x: 230, startPoint y: 498, endPoint x: 260, endPoint y: 534, distance: 46.2
copy div "Entrada R$ 3.206,50 Saída R$ 0,00 Saldo R$ 3.206,50"
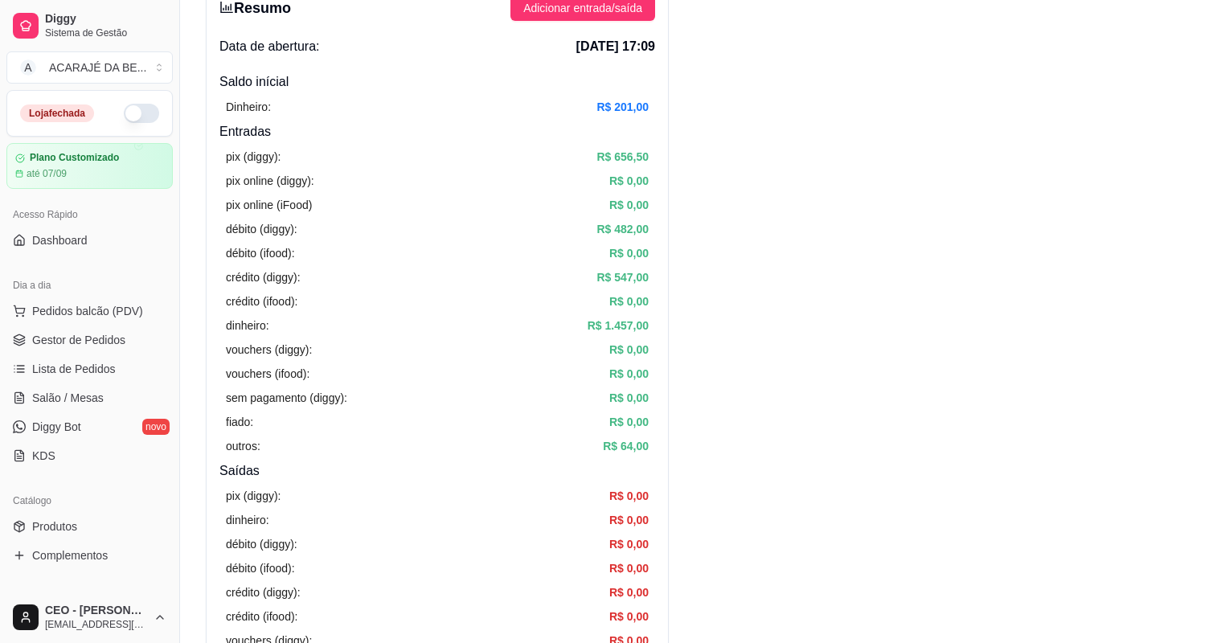
scroll to position [0, 0]
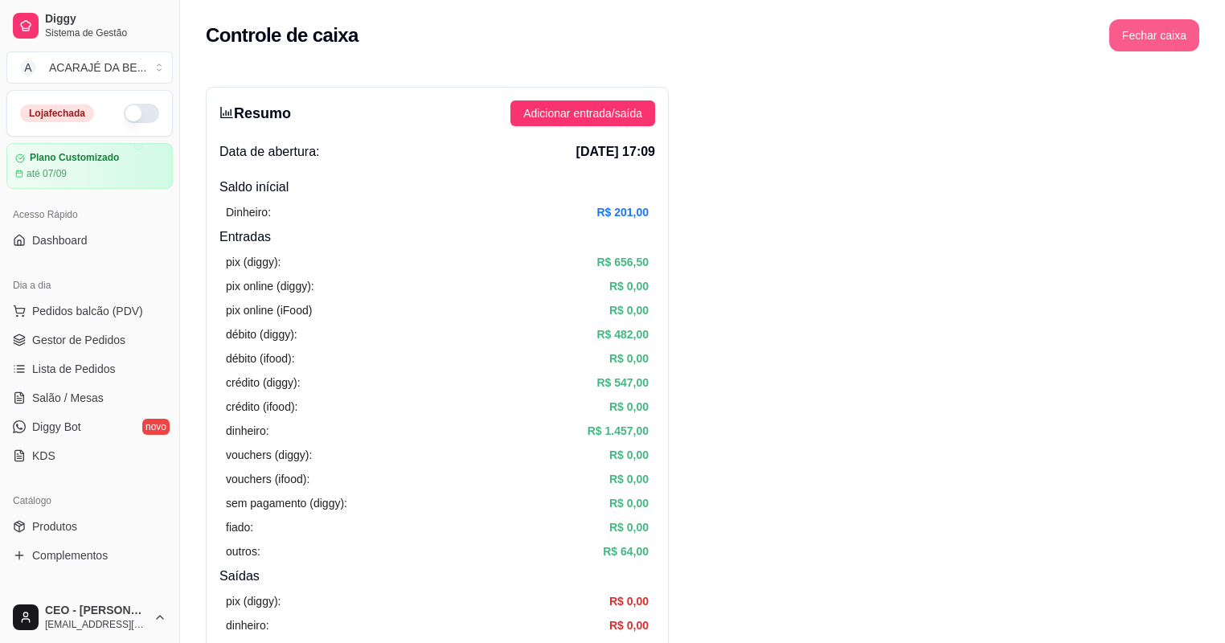
click at [1160, 31] on button "Fechar caixa" at bounding box center [1154, 35] width 90 height 32
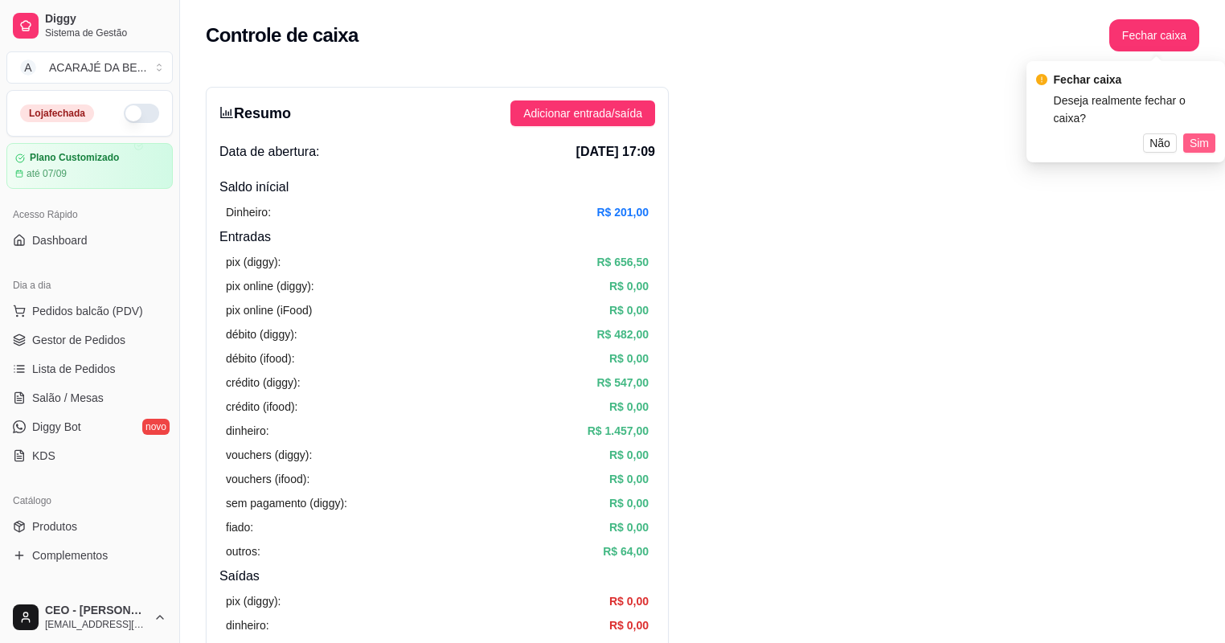
click at [1203, 134] on span "Sim" at bounding box center [1198, 143] width 19 height 18
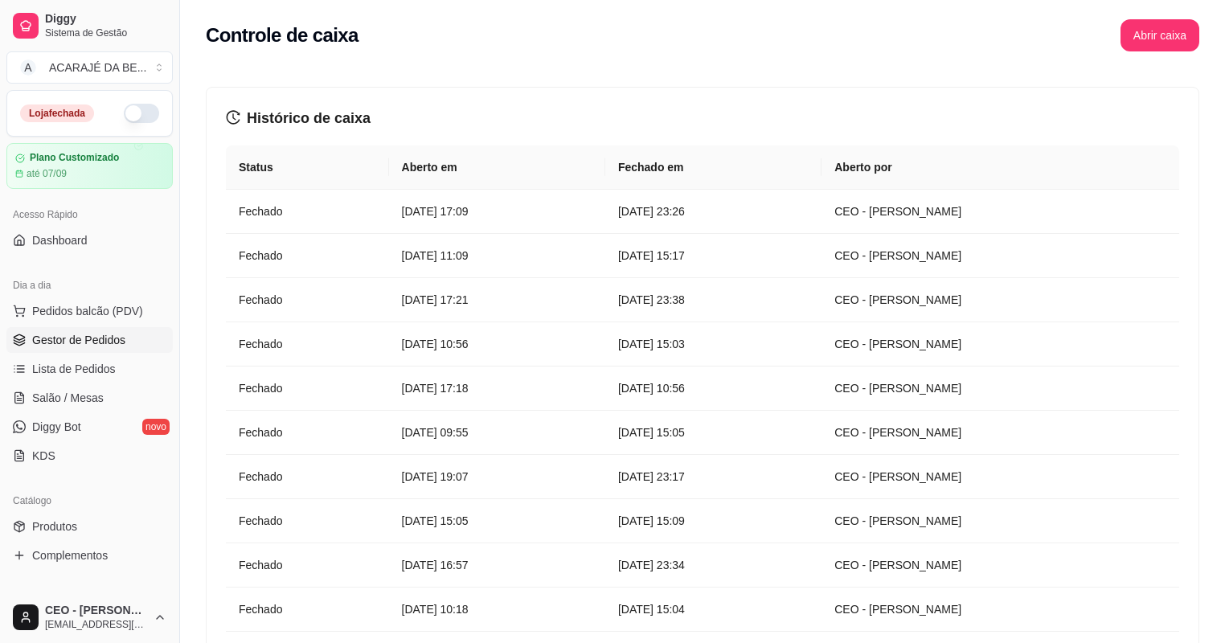
click at [102, 342] on span "Gestor de Pedidos" at bounding box center [78, 340] width 93 height 16
